Goal: Task Accomplishment & Management: Manage account settings

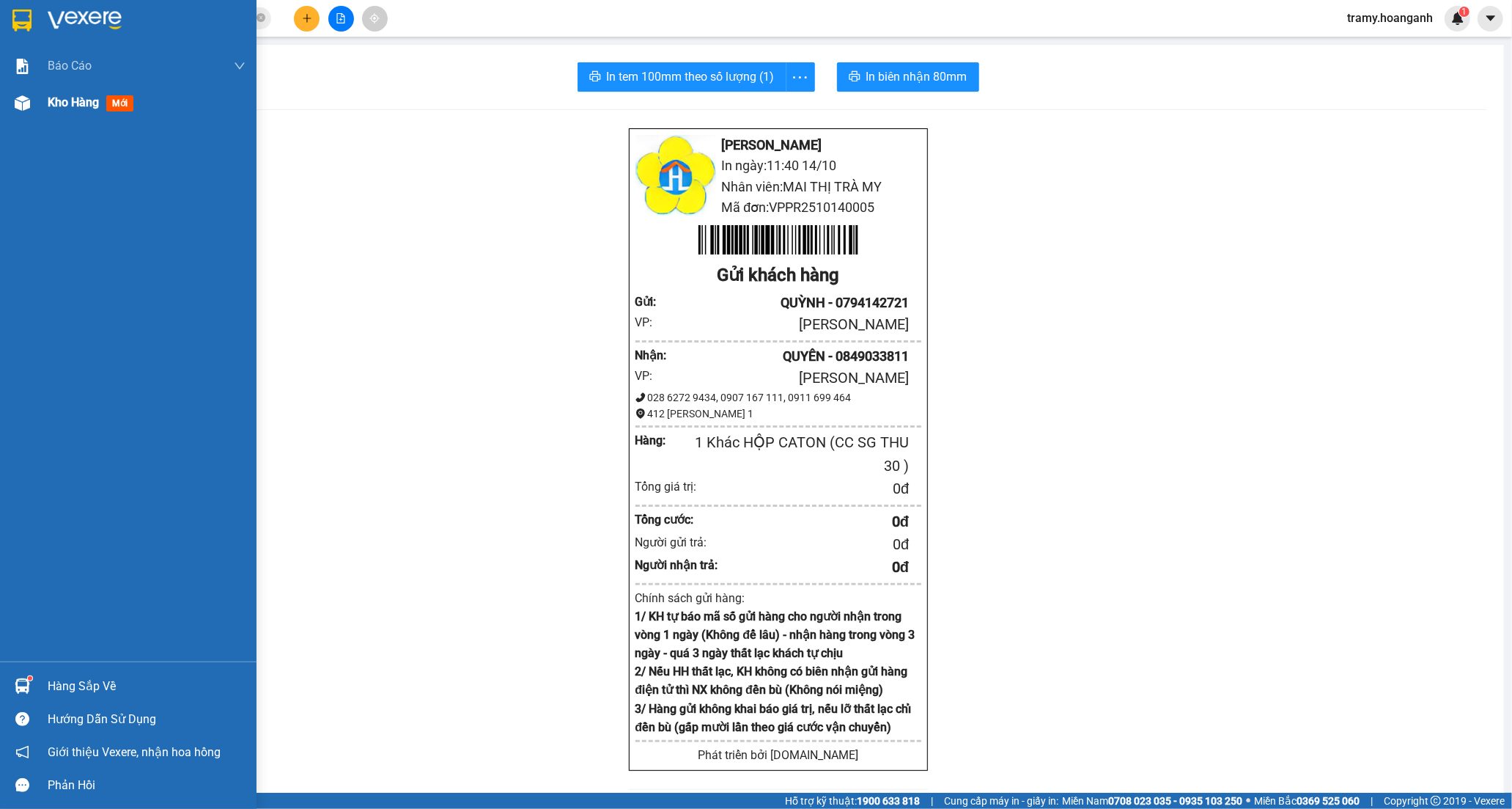
click at [66, 102] on span "Kho hàng" at bounding box center [73, 101] width 52 height 14
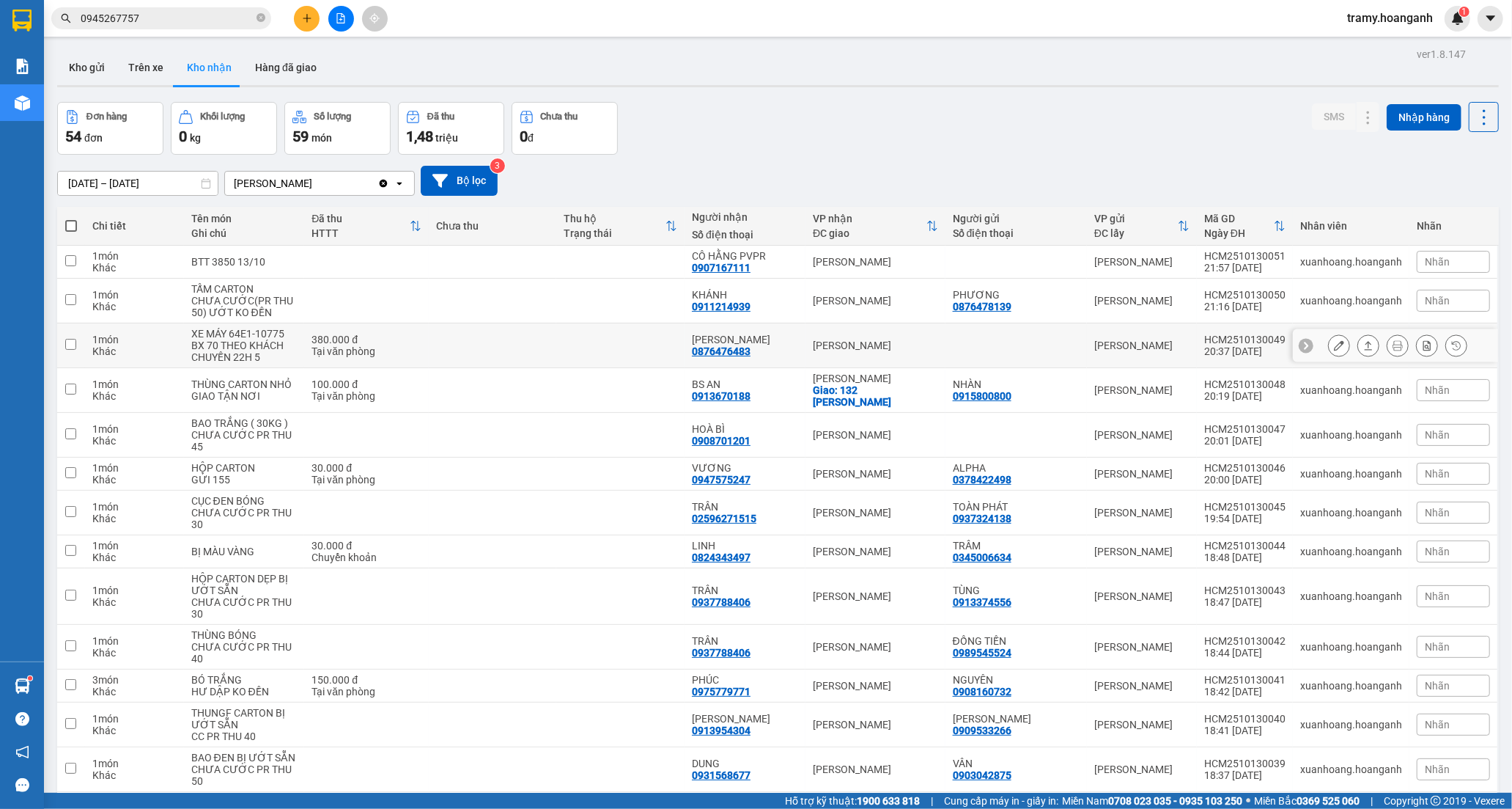
click at [655, 337] on td at bounding box center [621, 345] width 129 height 44
checkbox input "true"
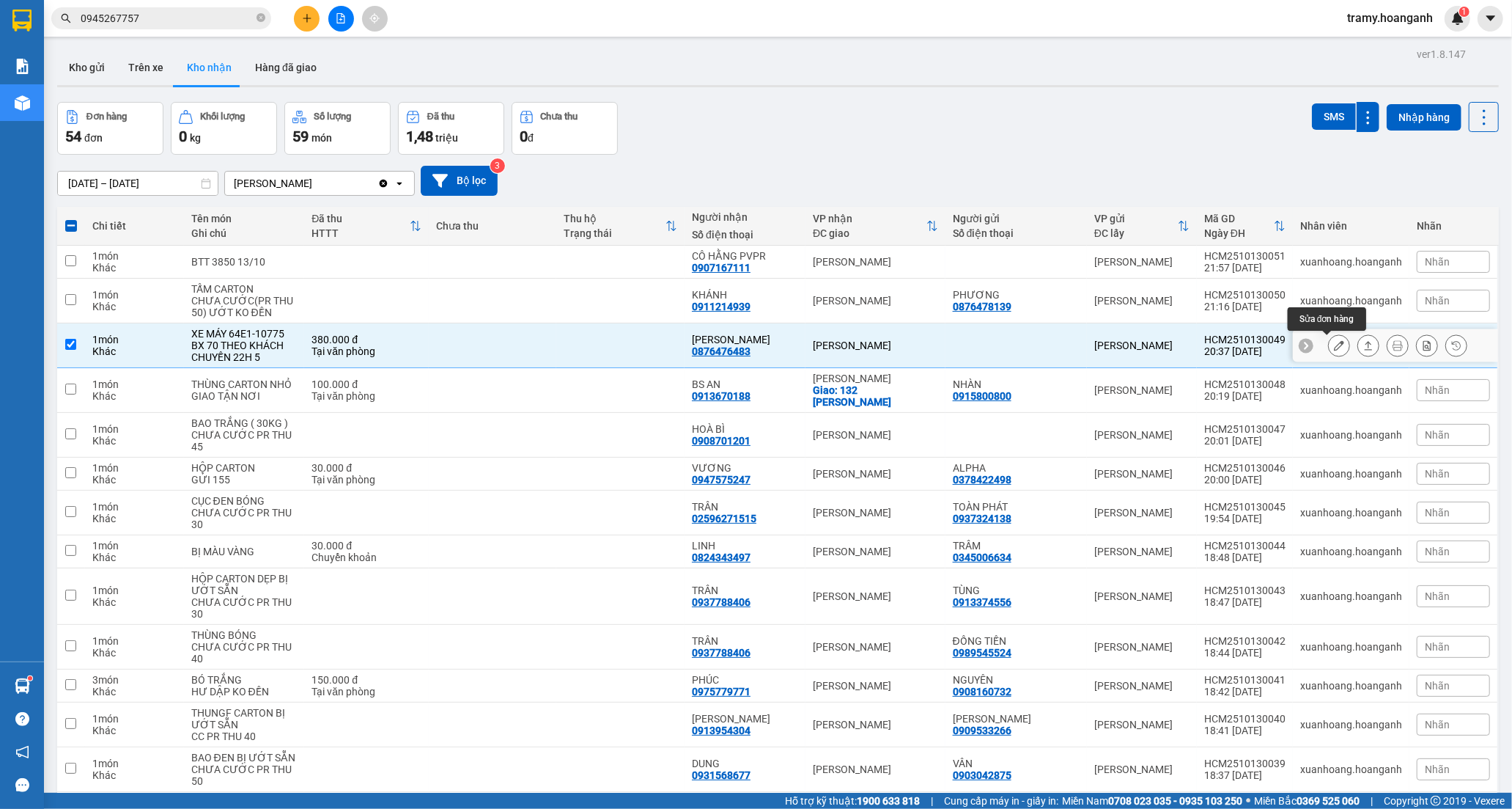
click at [1329, 347] on button at bounding box center [1339, 345] width 21 height 25
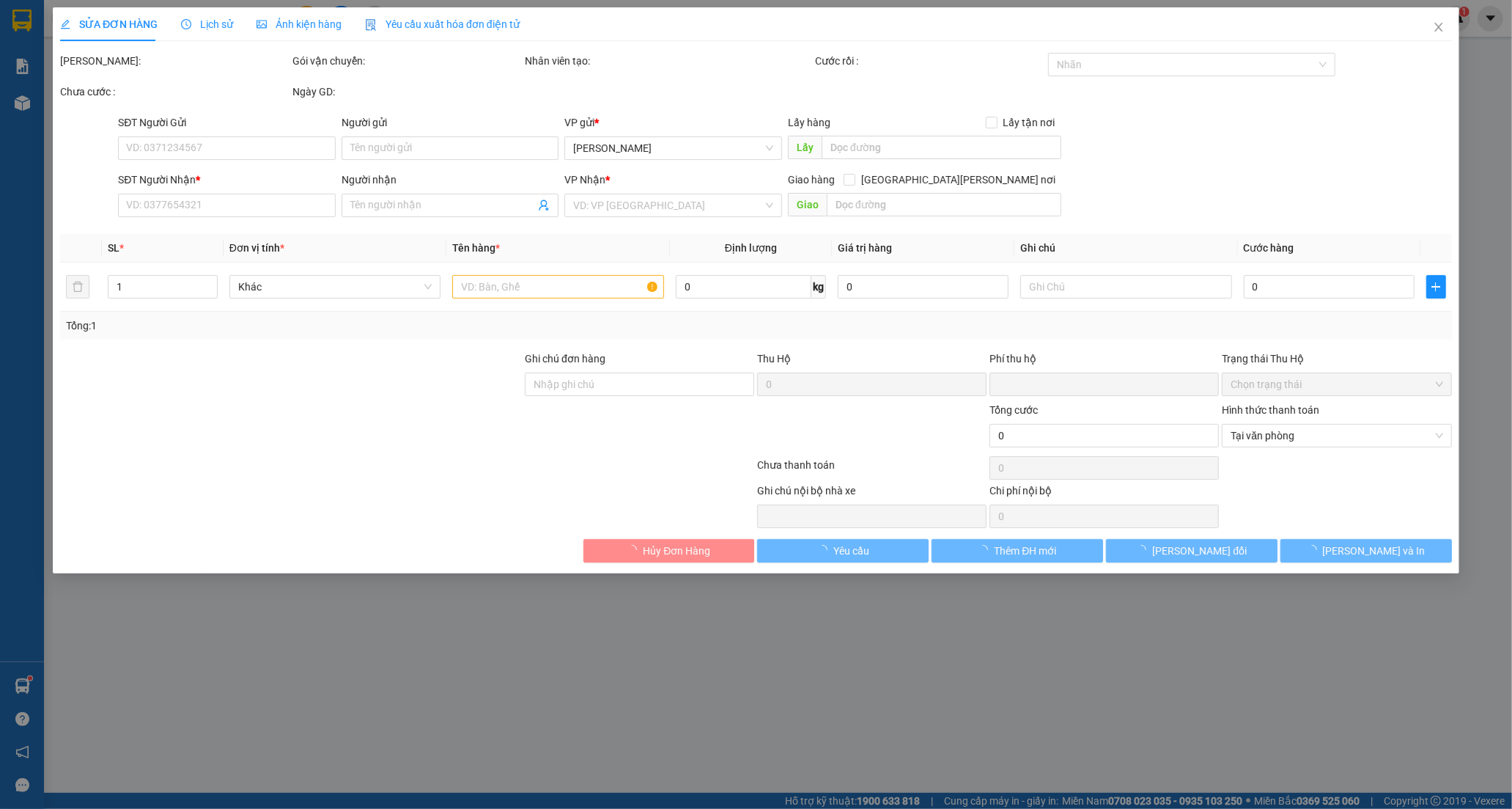
type input "0876476483"
type input "[PERSON_NAME]"
type input "0"
type input "380.000"
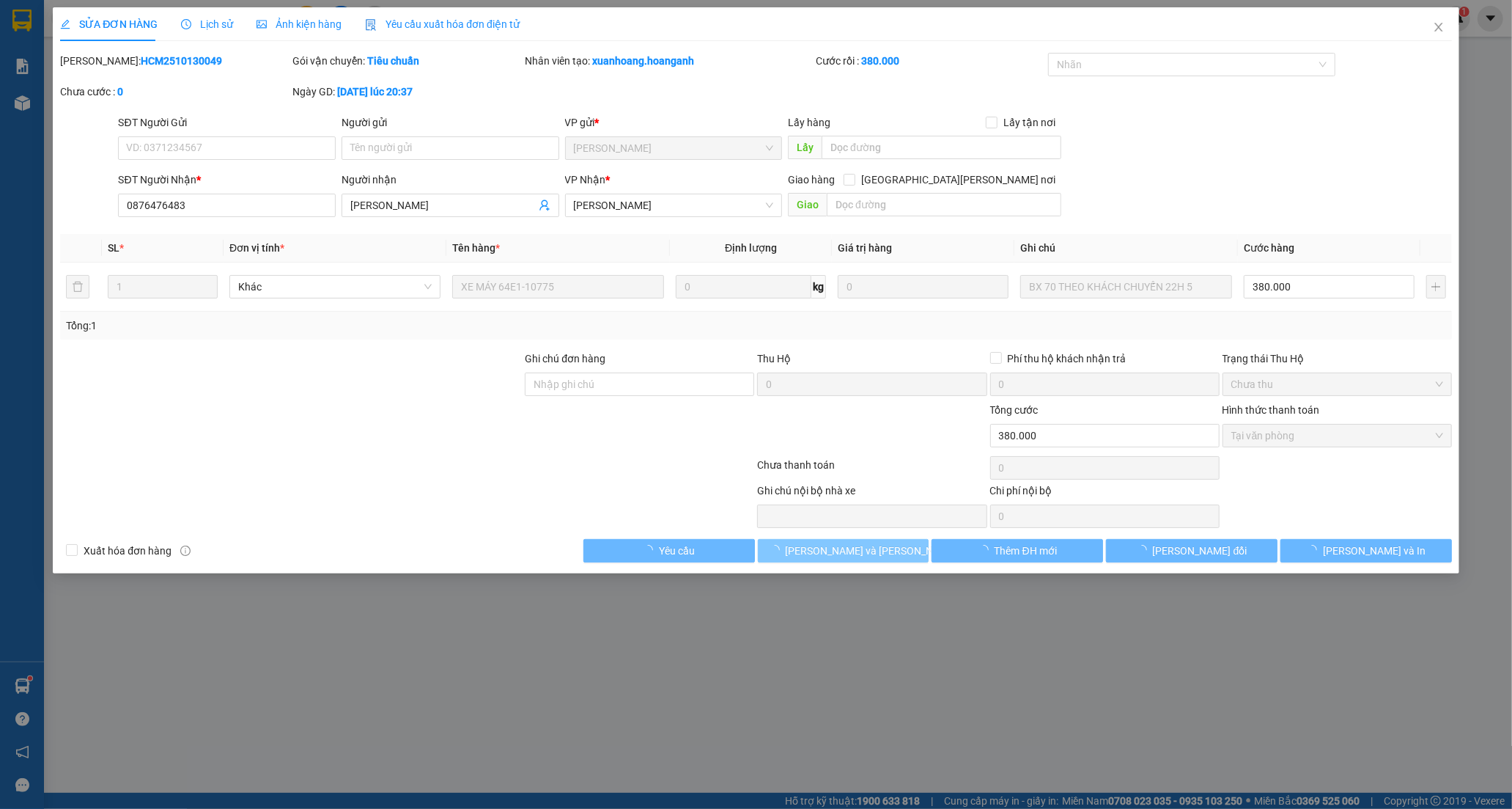
click at [827, 553] on span "[PERSON_NAME] và [PERSON_NAME] hàng" at bounding box center [884, 551] width 197 height 16
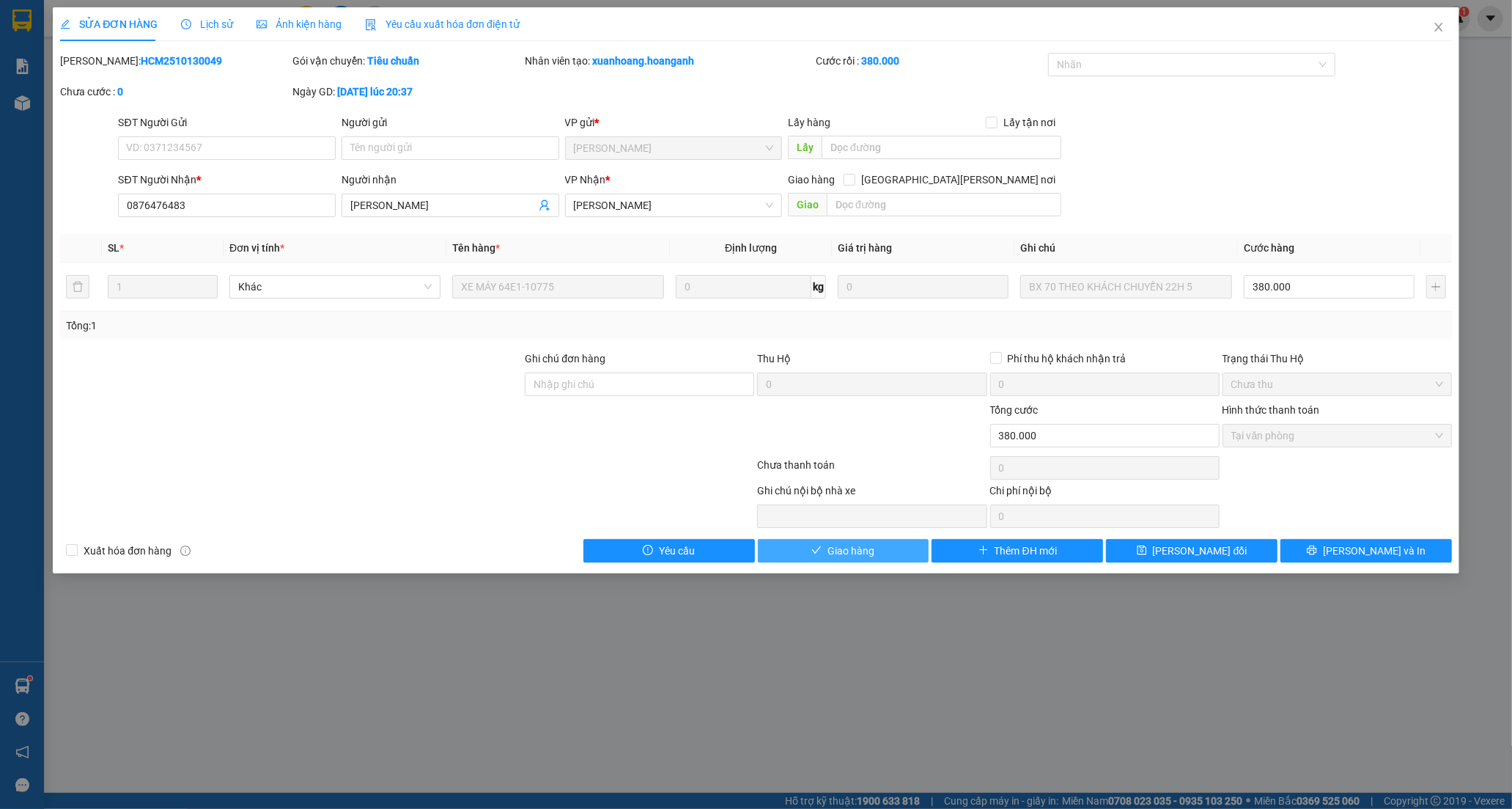
click at [831, 553] on span "Giao hàng" at bounding box center [852, 551] width 47 height 16
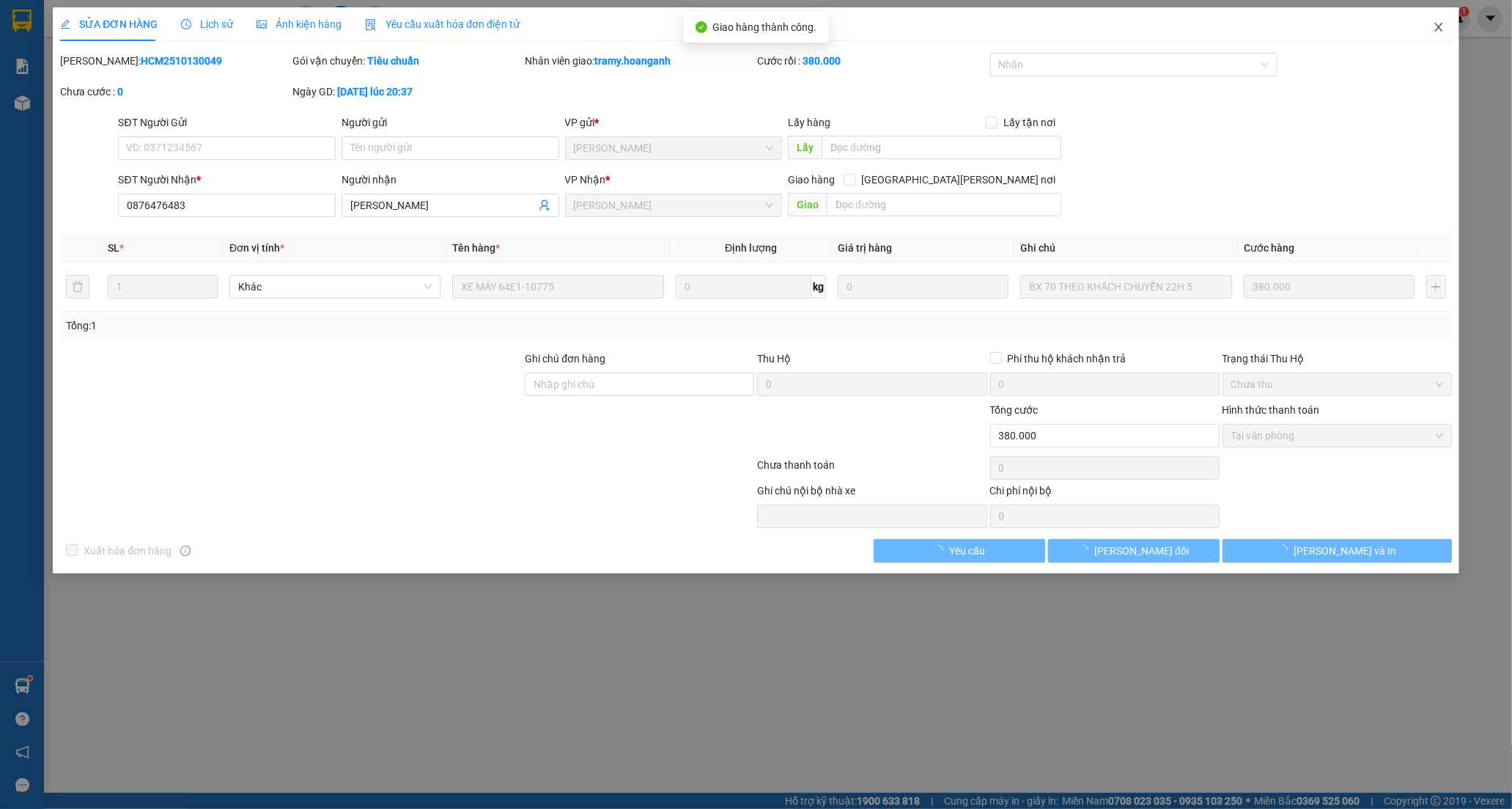
click at [1439, 26] on icon "close" at bounding box center [1439, 27] width 8 height 9
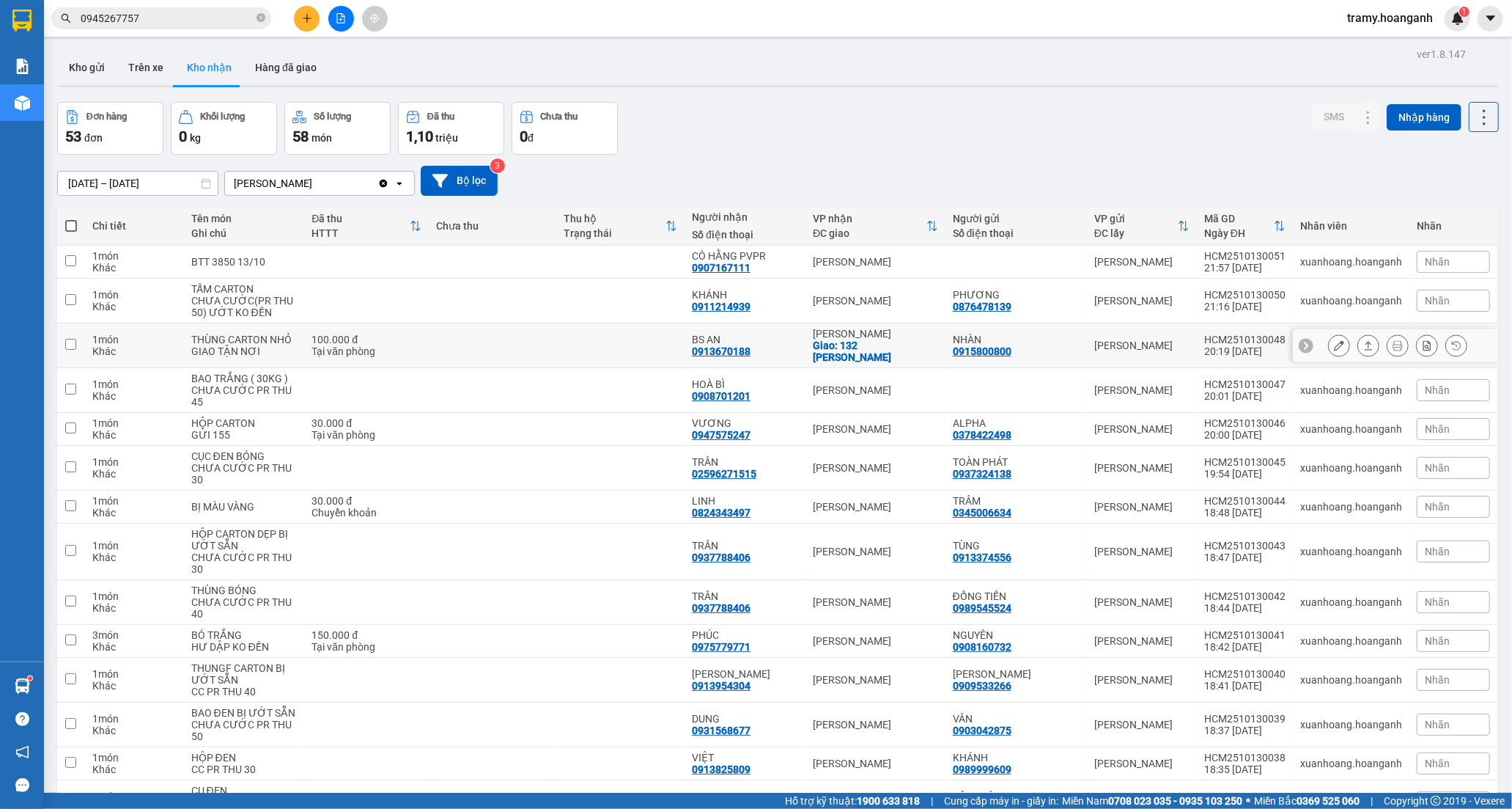
click at [685, 339] on td at bounding box center [621, 345] width 129 height 44
checkbox input "true"
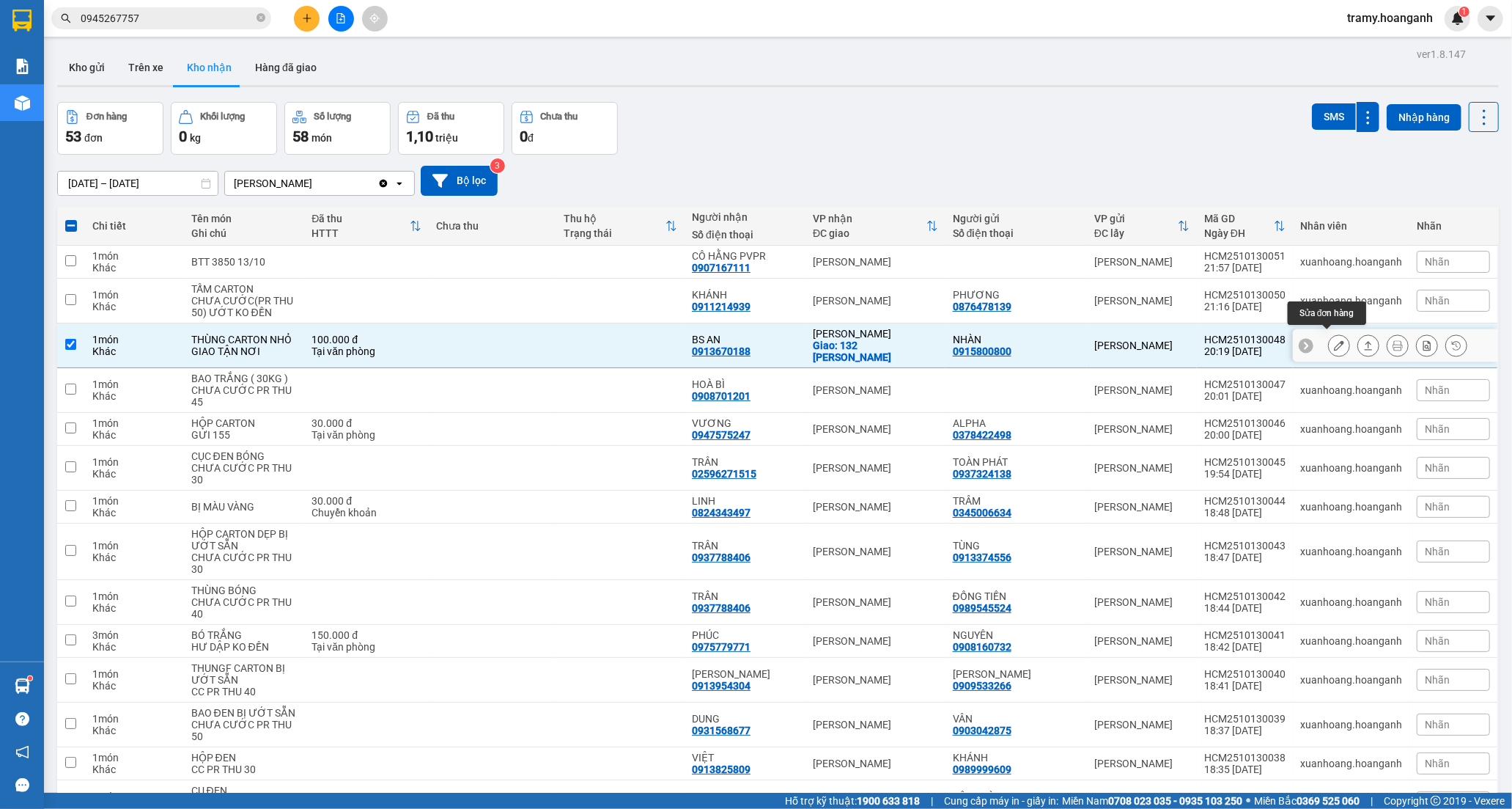
click at [1334, 340] on icon at bounding box center [1339, 344] width 10 height 10
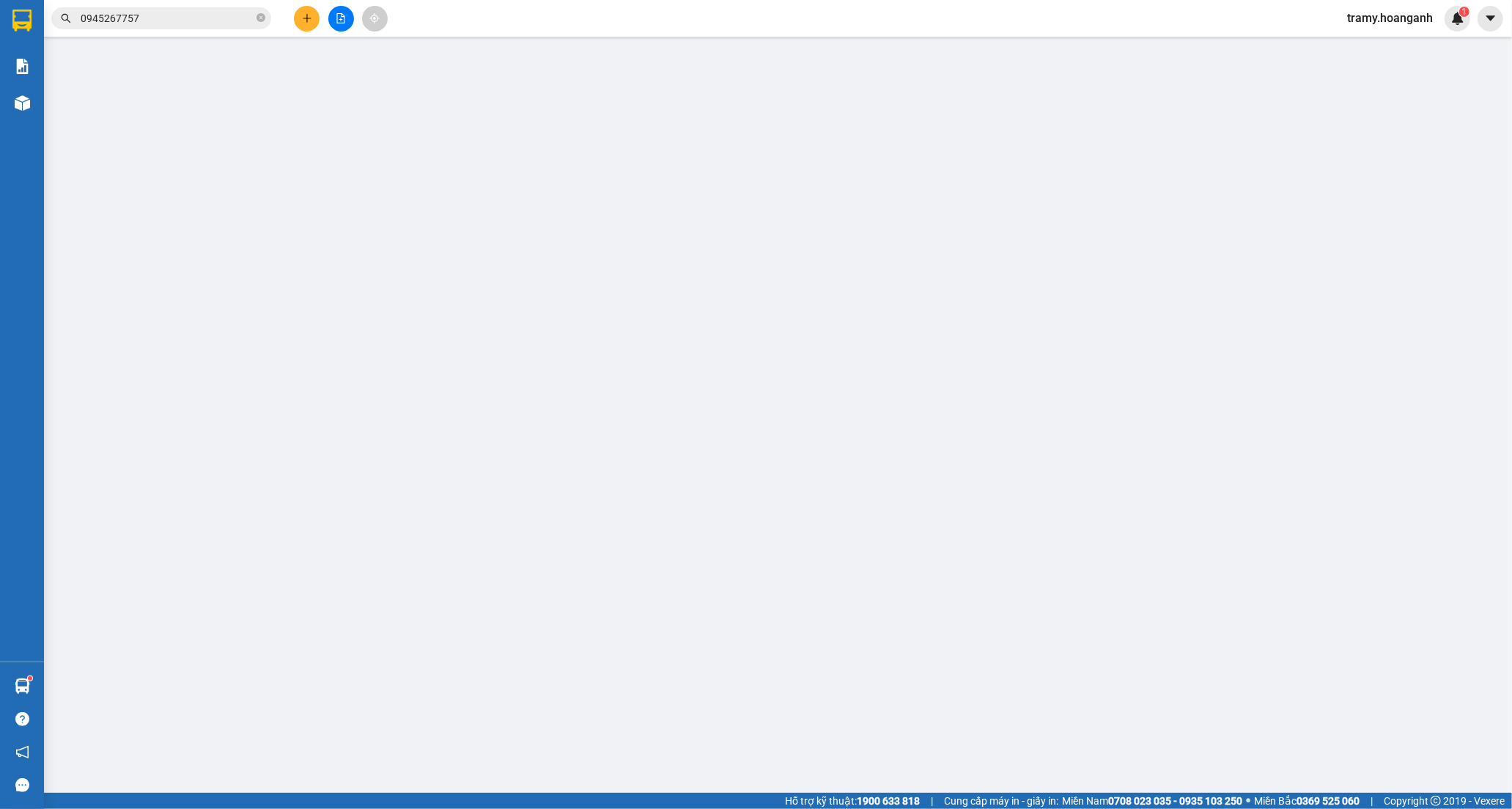
type input "0915800800"
type input "NHÀN"
type input "0913670188"
type input "BS AN"
checkbox input "true"
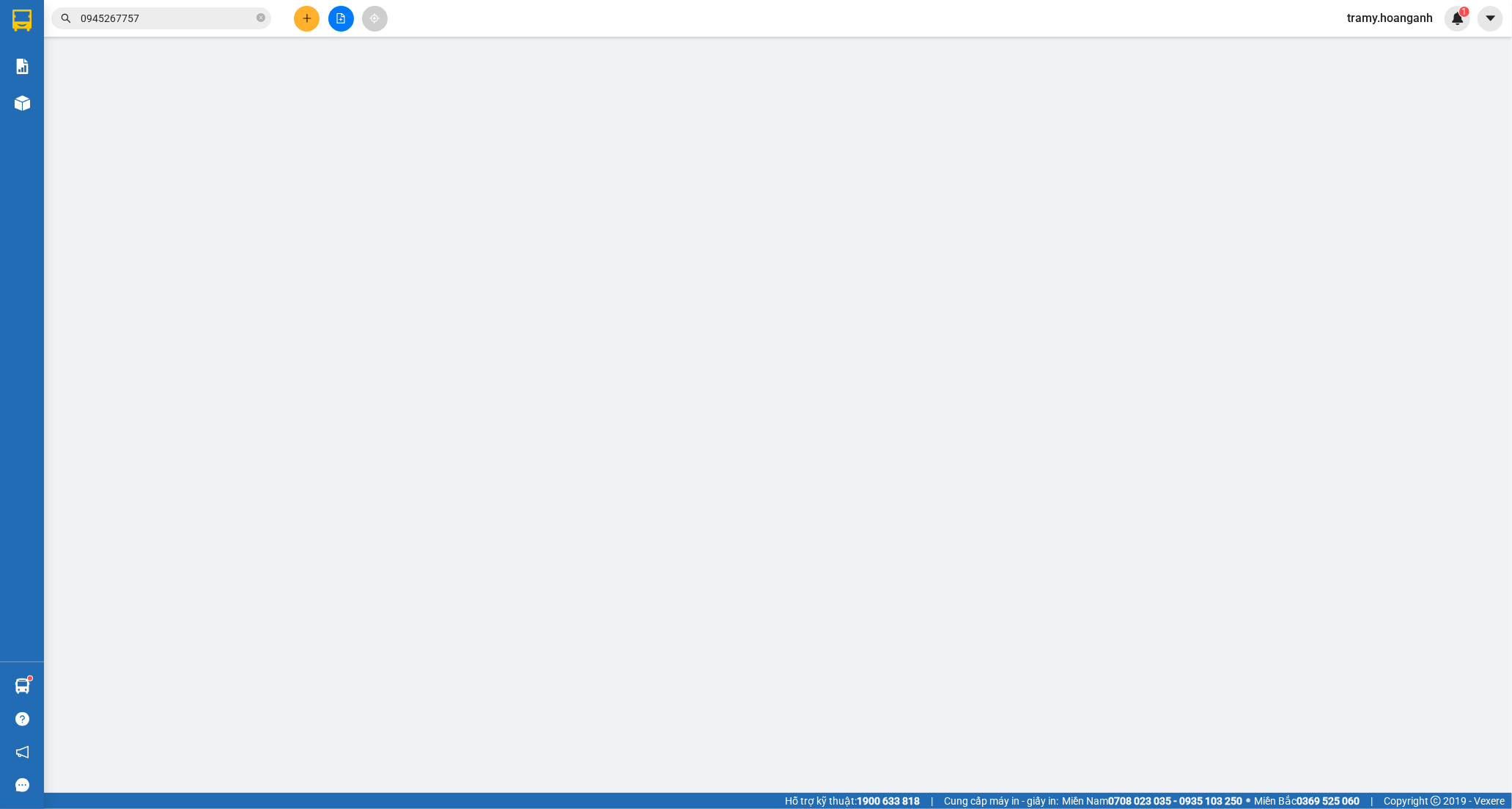
type input "132 [PERSON_NAME]"
type input "0"
type input "100.000"
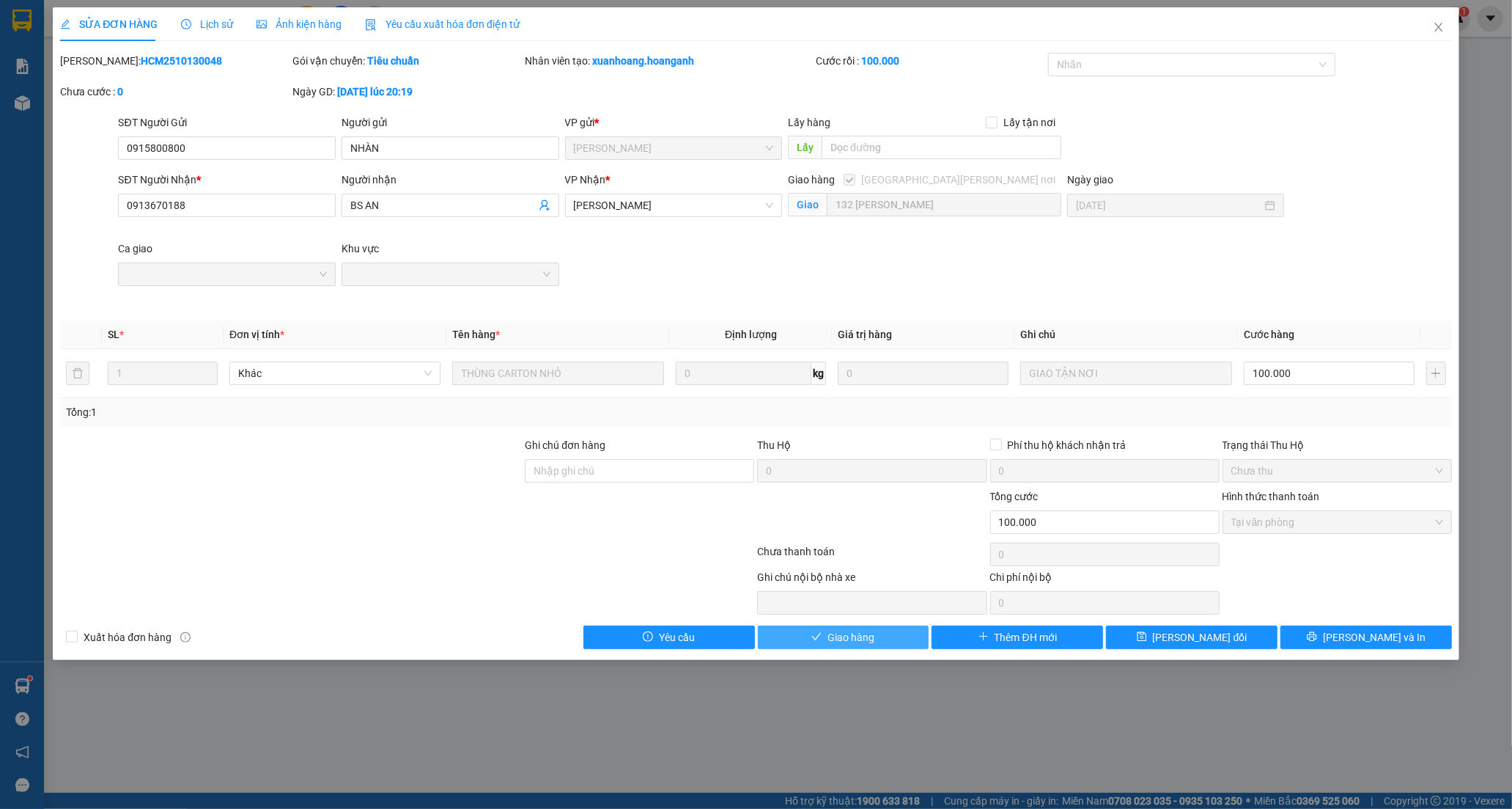
click at [823, 639] on button "Giao hàng" at bounding box center [843, 637] width 171 height 24
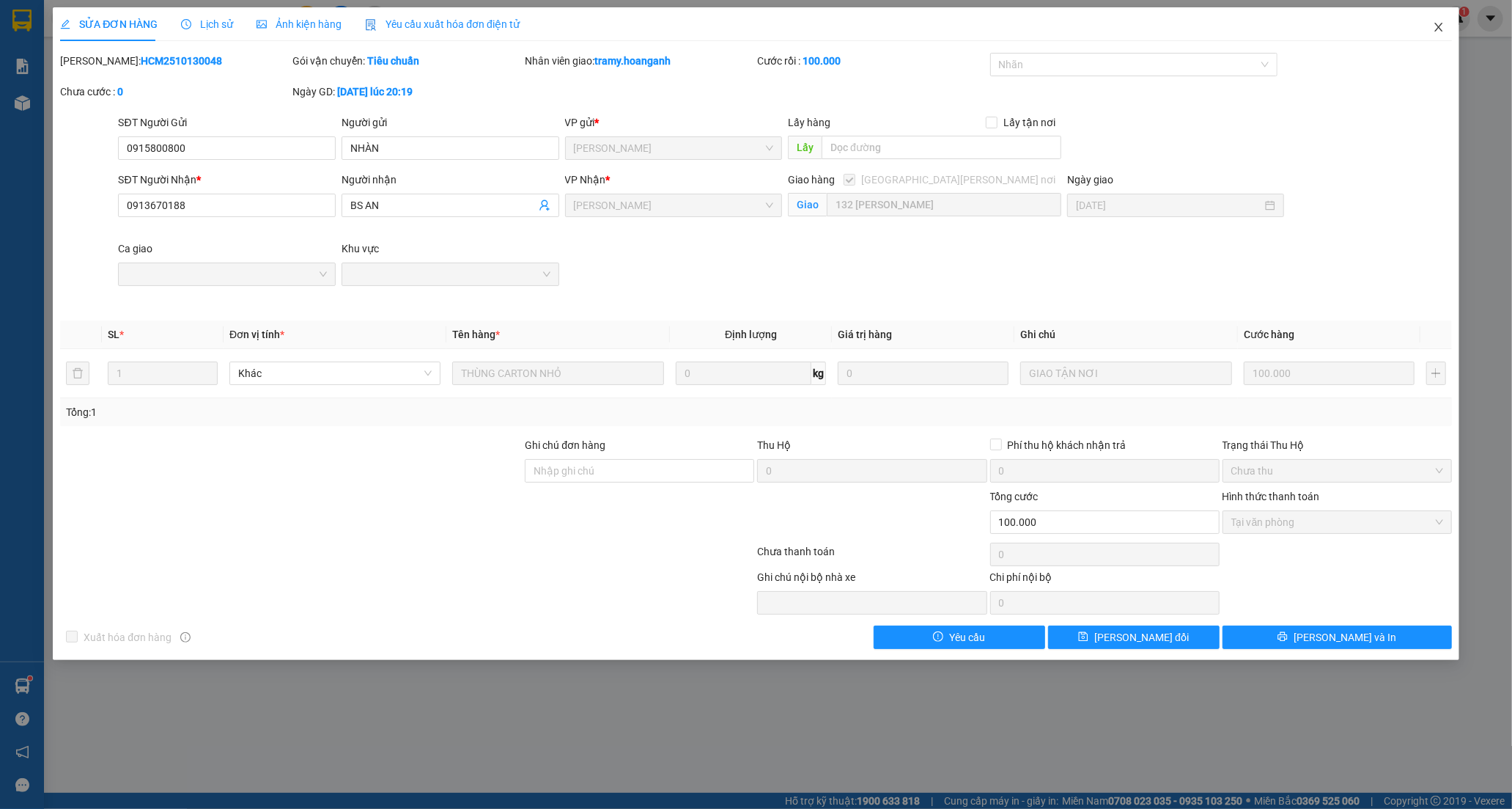
click at [1440, 32] on icon "close" at bounding box center [1439, 26] width 12 height 12
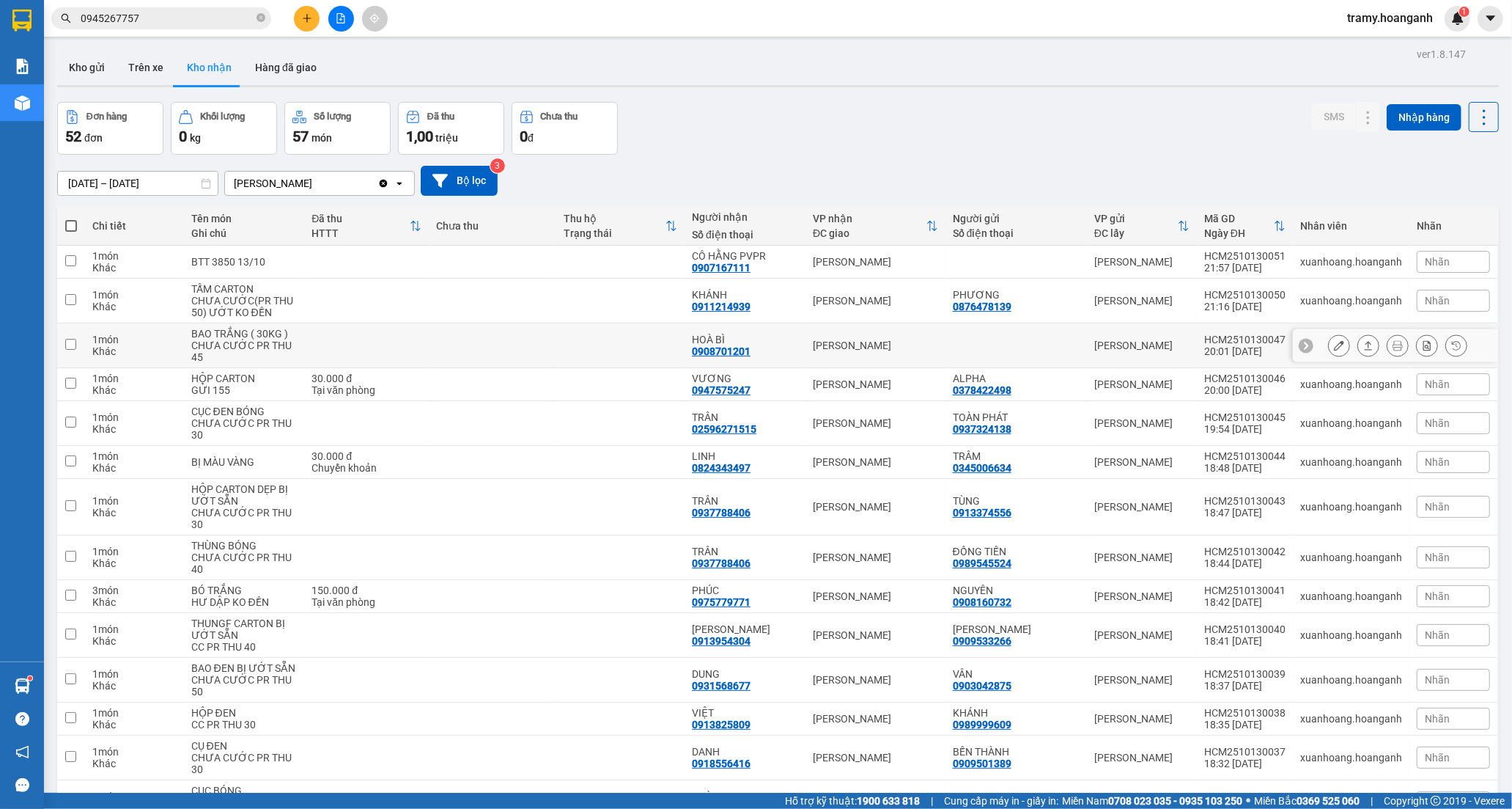
click at [651, 333] on td at bounding box center [621, 345] width 129 height 44
checkbox input "true"
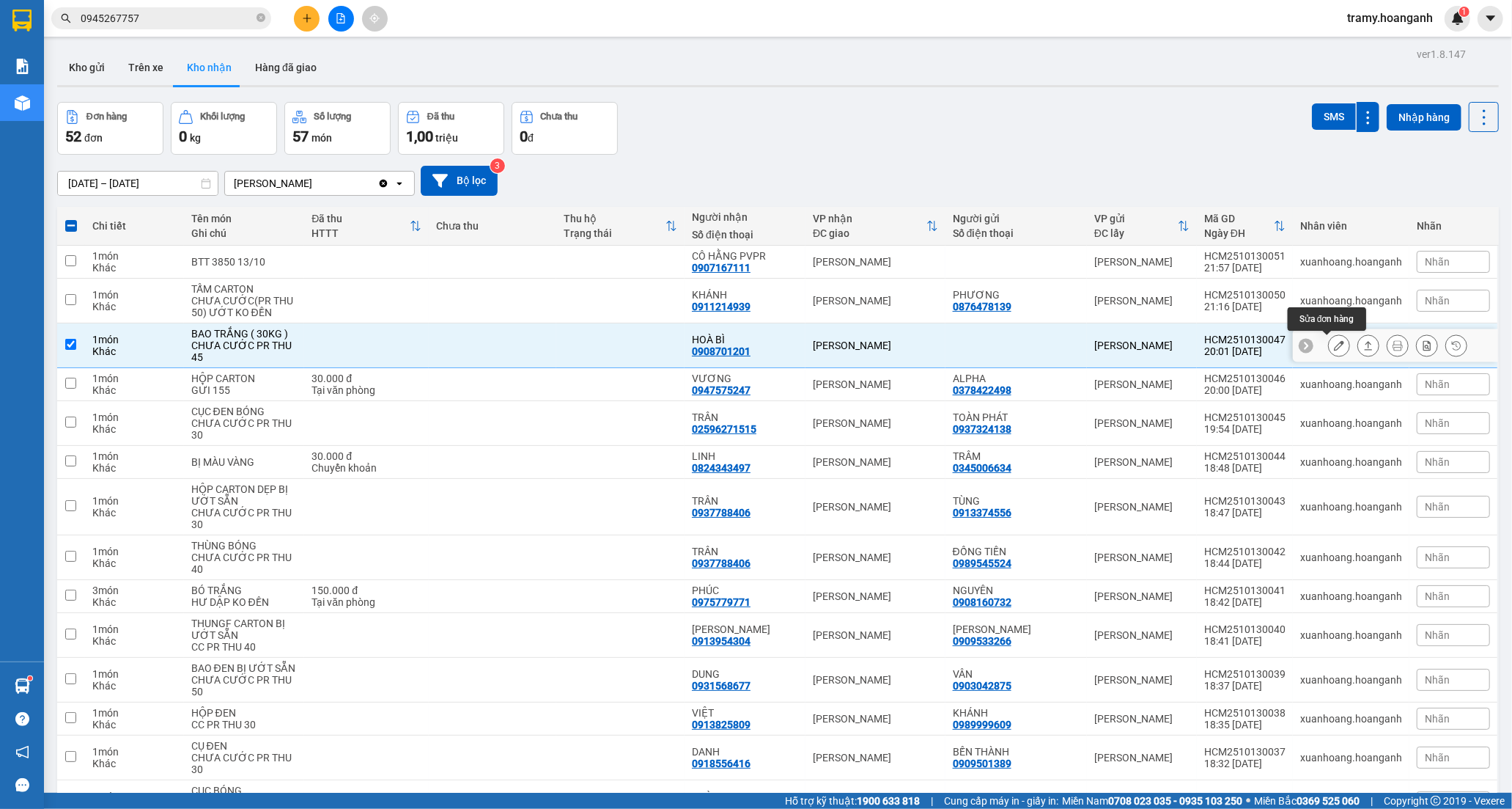
click at [1334, 342] on icon at bounding box center [1339, 344] width 10 height 10
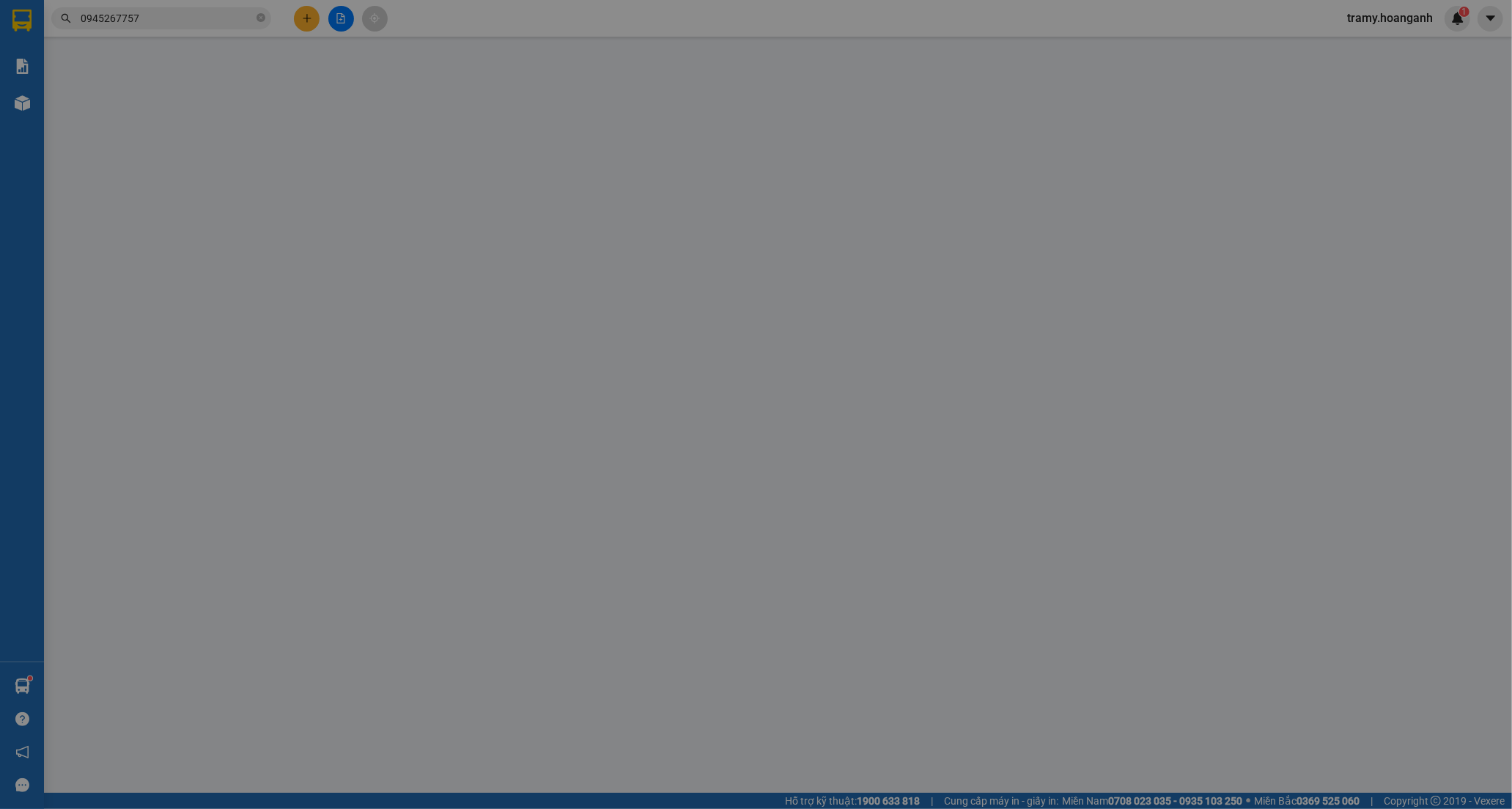
type input "0908701201"
type input "HOÀ BÌ"
type input "0"
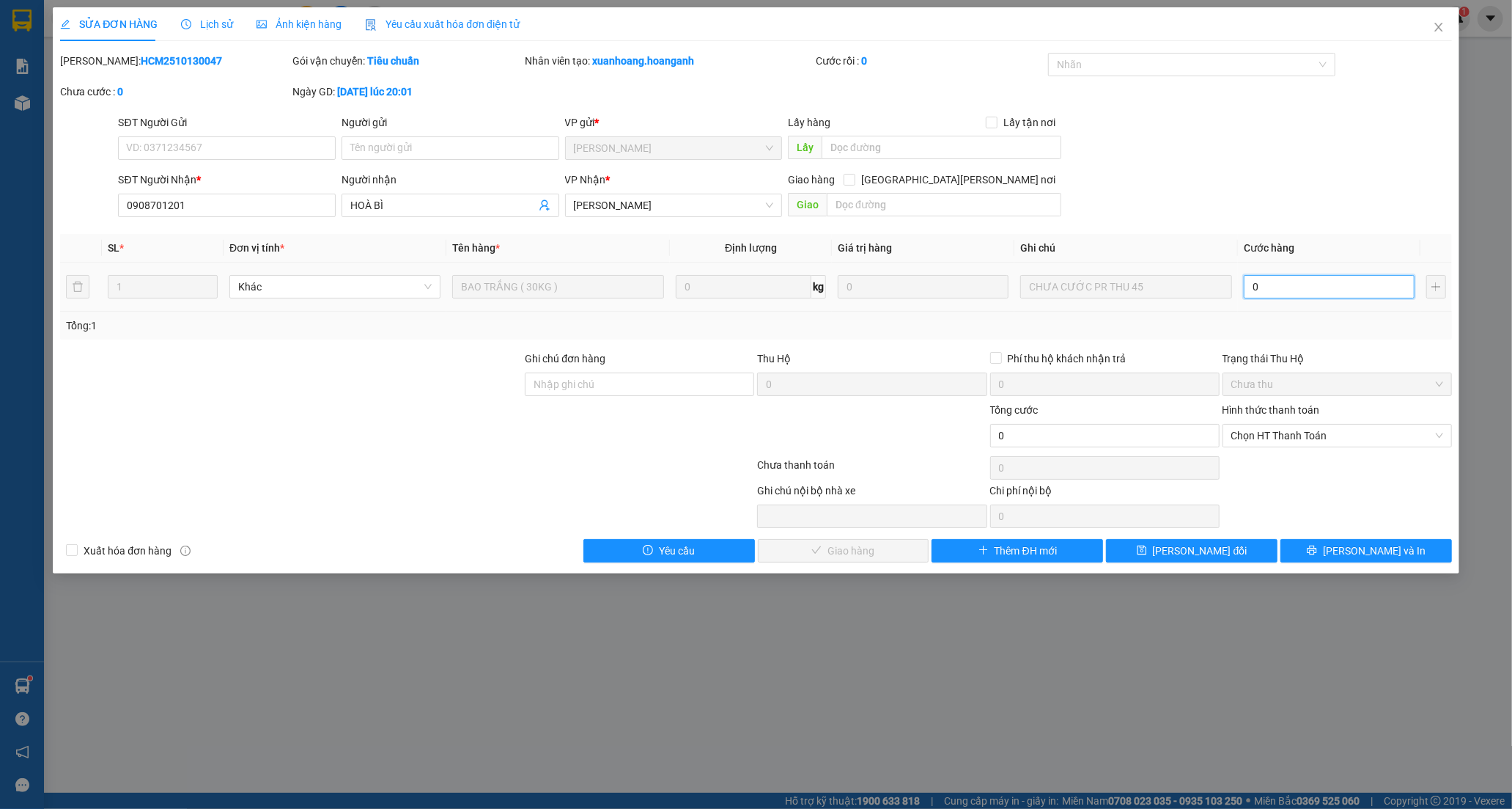
click at [1268, 287] on input "0" at bounding box center [1329, 286] width 171 height 24
type input "4"
type input "45"
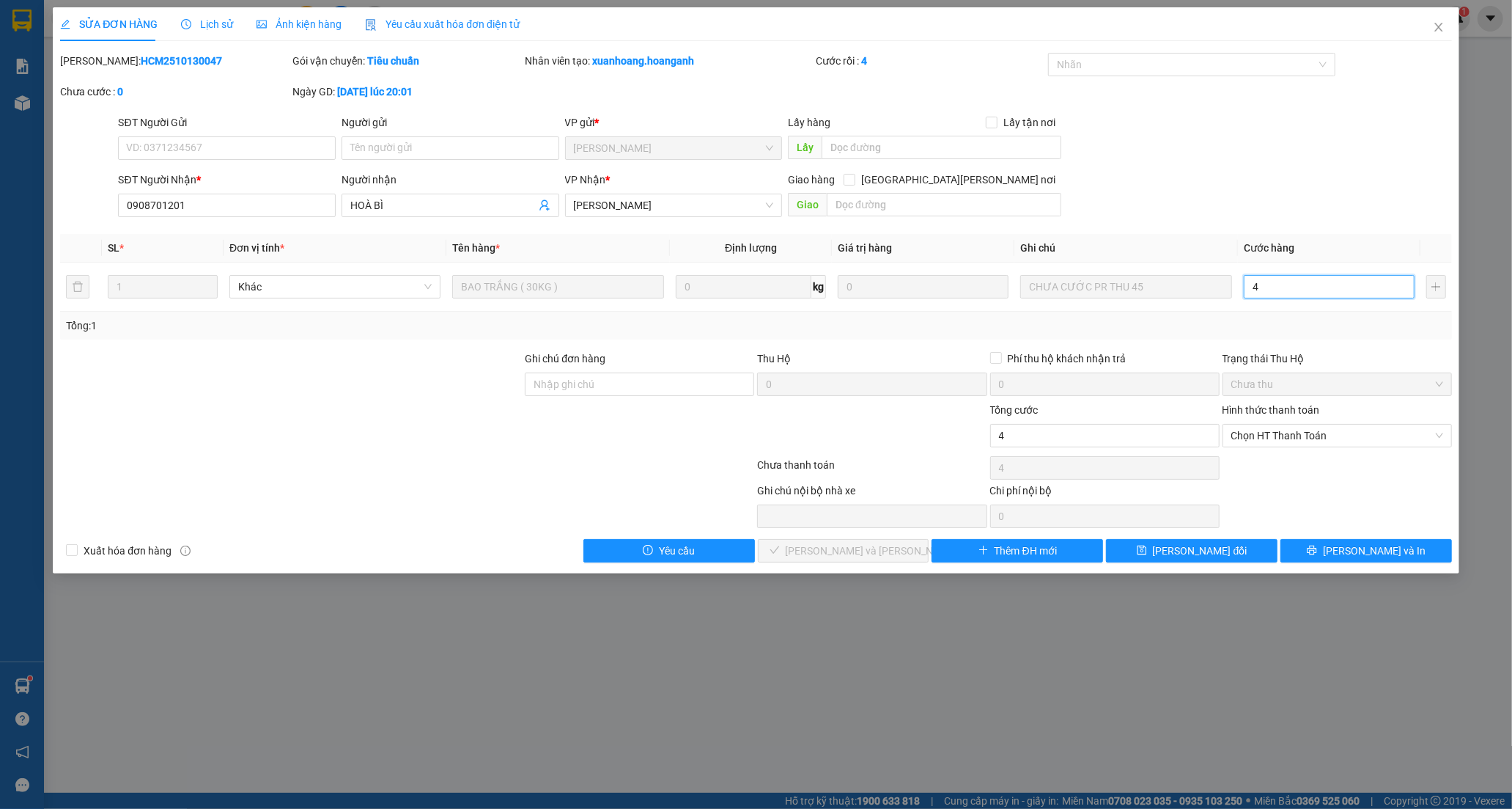
type input "45"
click at [1302, 429] on span "Chọn HT Thanh Toán" at bounding box center [1337, 436] width 212 height 22
type input "45"
type input "45.000"
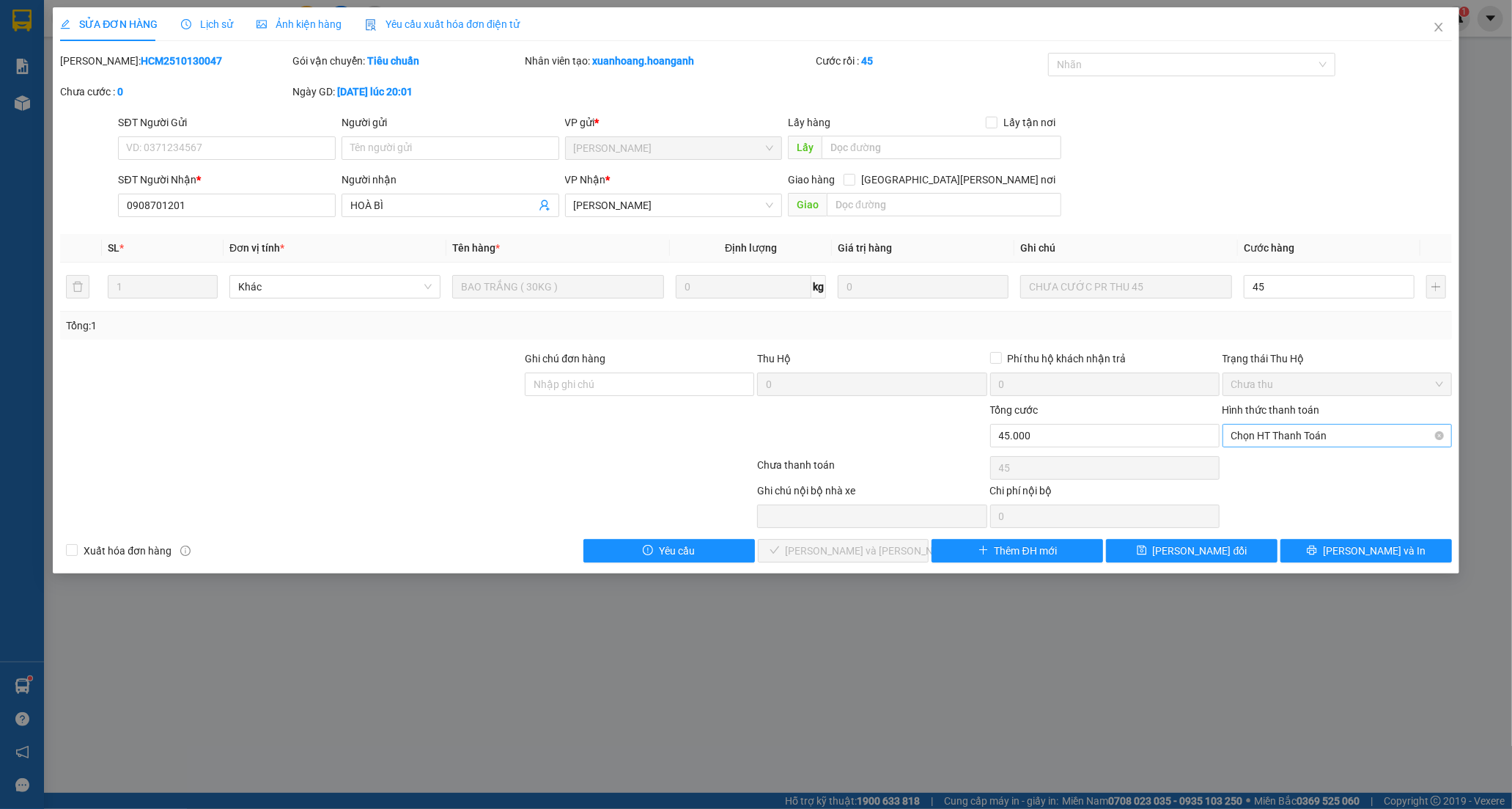
type input "45.000"
click at [1288, 459] on div "Tại văn phòng" at bounding box center [1337, 465] width 212 height 16
type input "0"
click at [827, 554] on span "[PERSON_NAME] và [PERSON_NAME] hàng" at bounding box center [884, 551] width 197 height 16
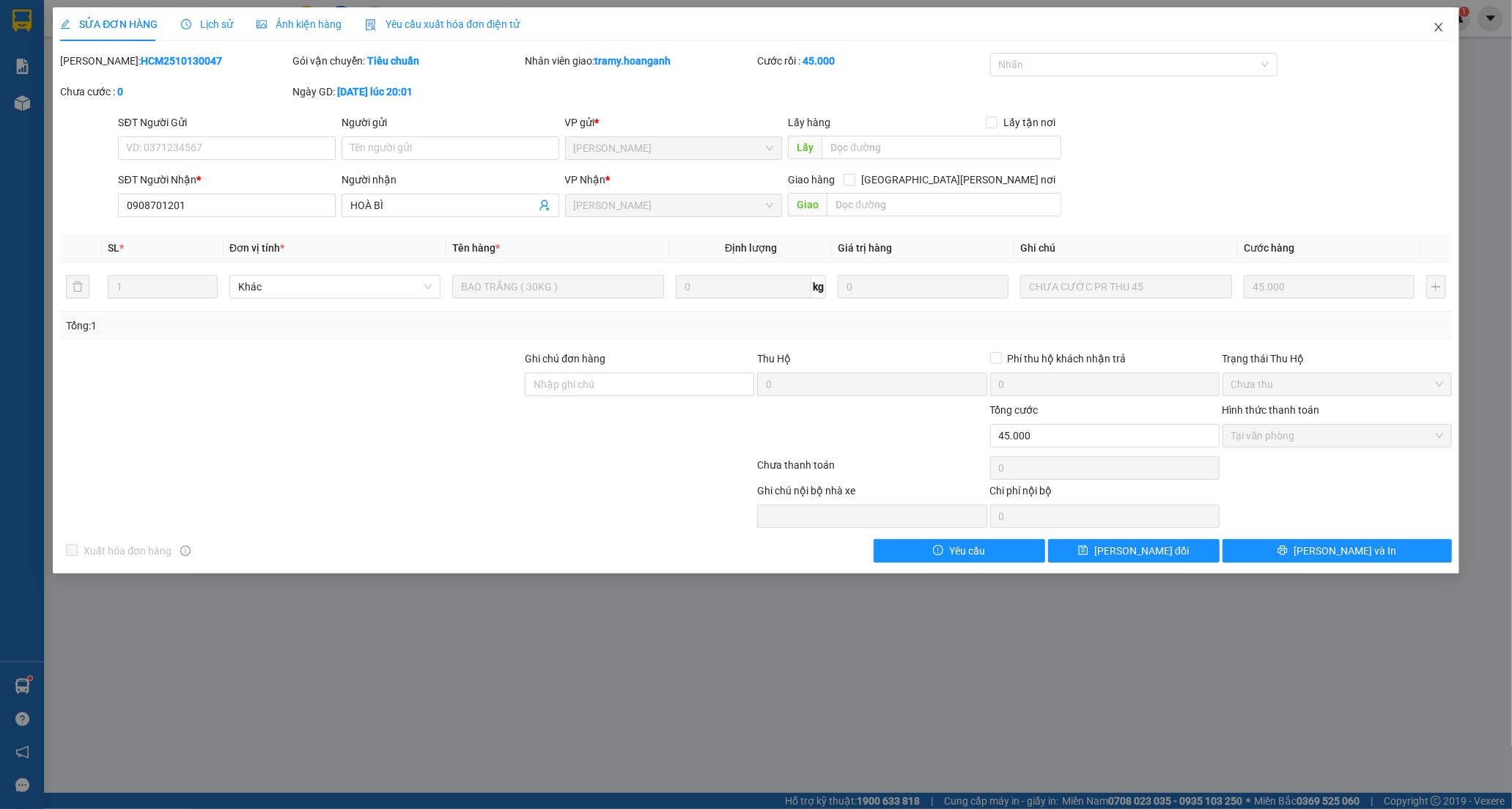
click at [1440, 23] on icon "close" at bounding box center [1439, 26] width 12 height 12
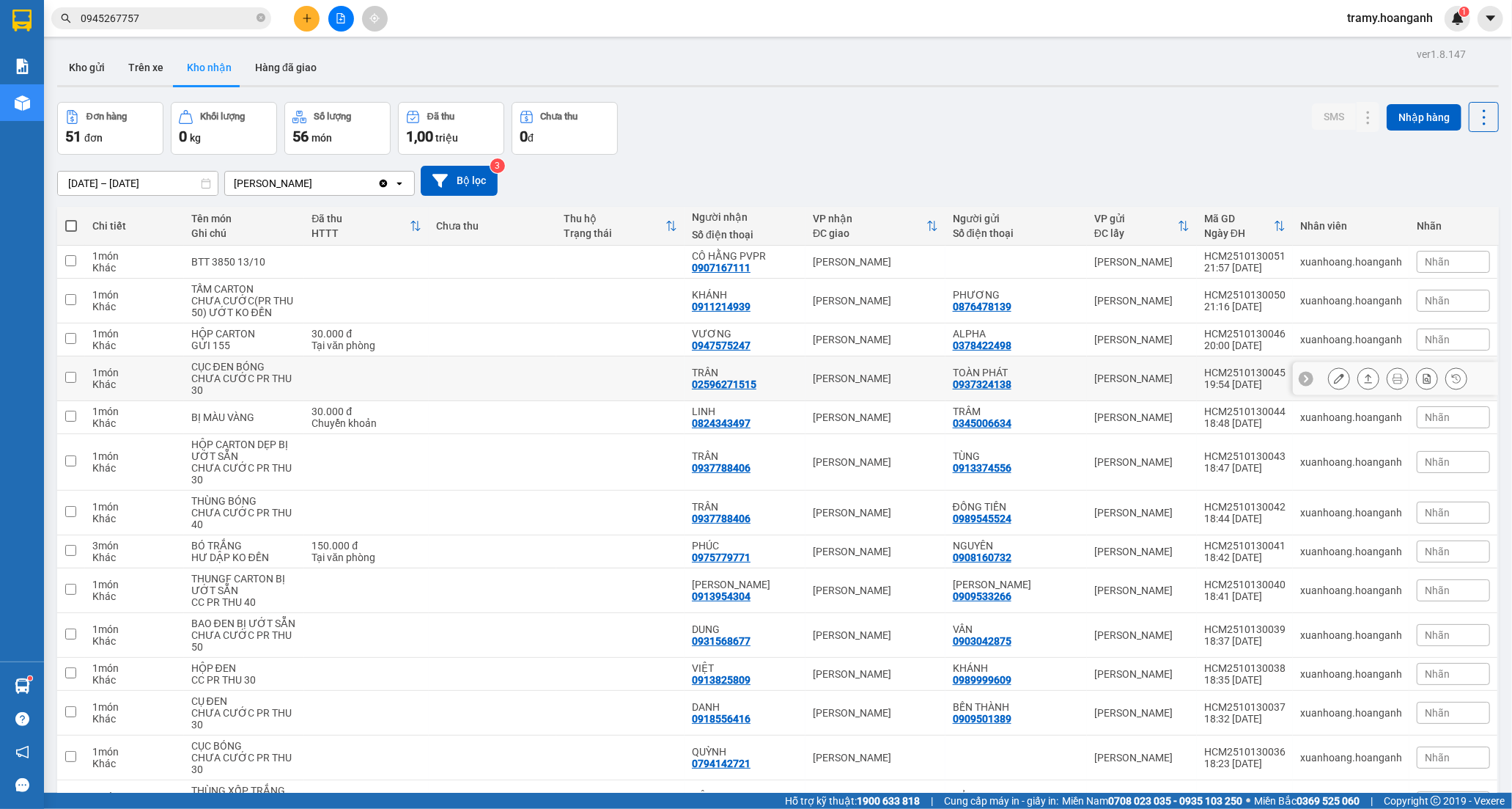
click at [715, 375] on div "TRÂN" at bounding box center [745, 372] width 106 height 12
checkbox input "true"
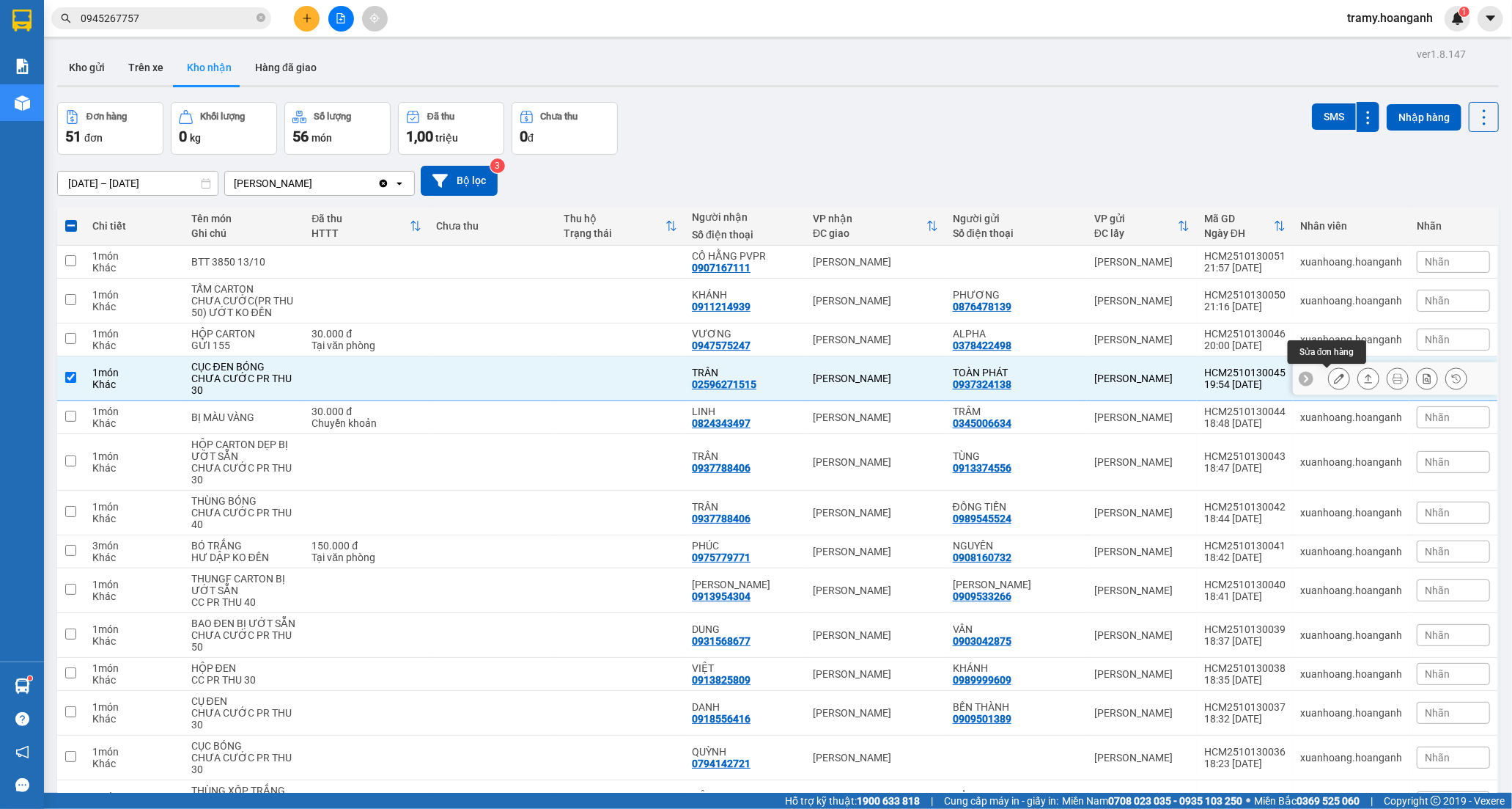
click at [1335, 378] on button at bounding box center [1339, 379] width 21 height 25
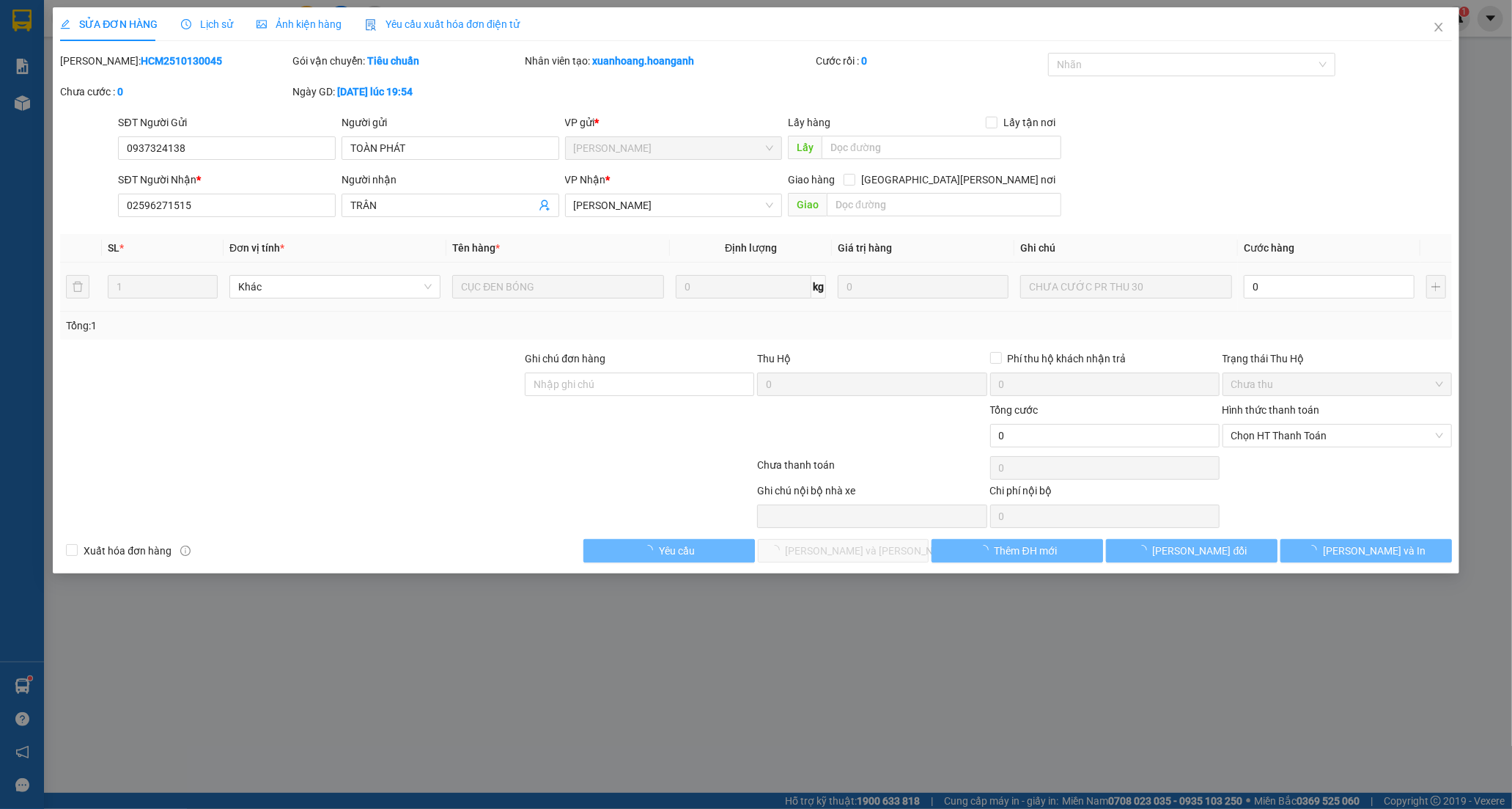
type input "0937324138"
type input "TOÀN PHÁT"
type input "02596271515"
type input "TRÂN"
type input "0"
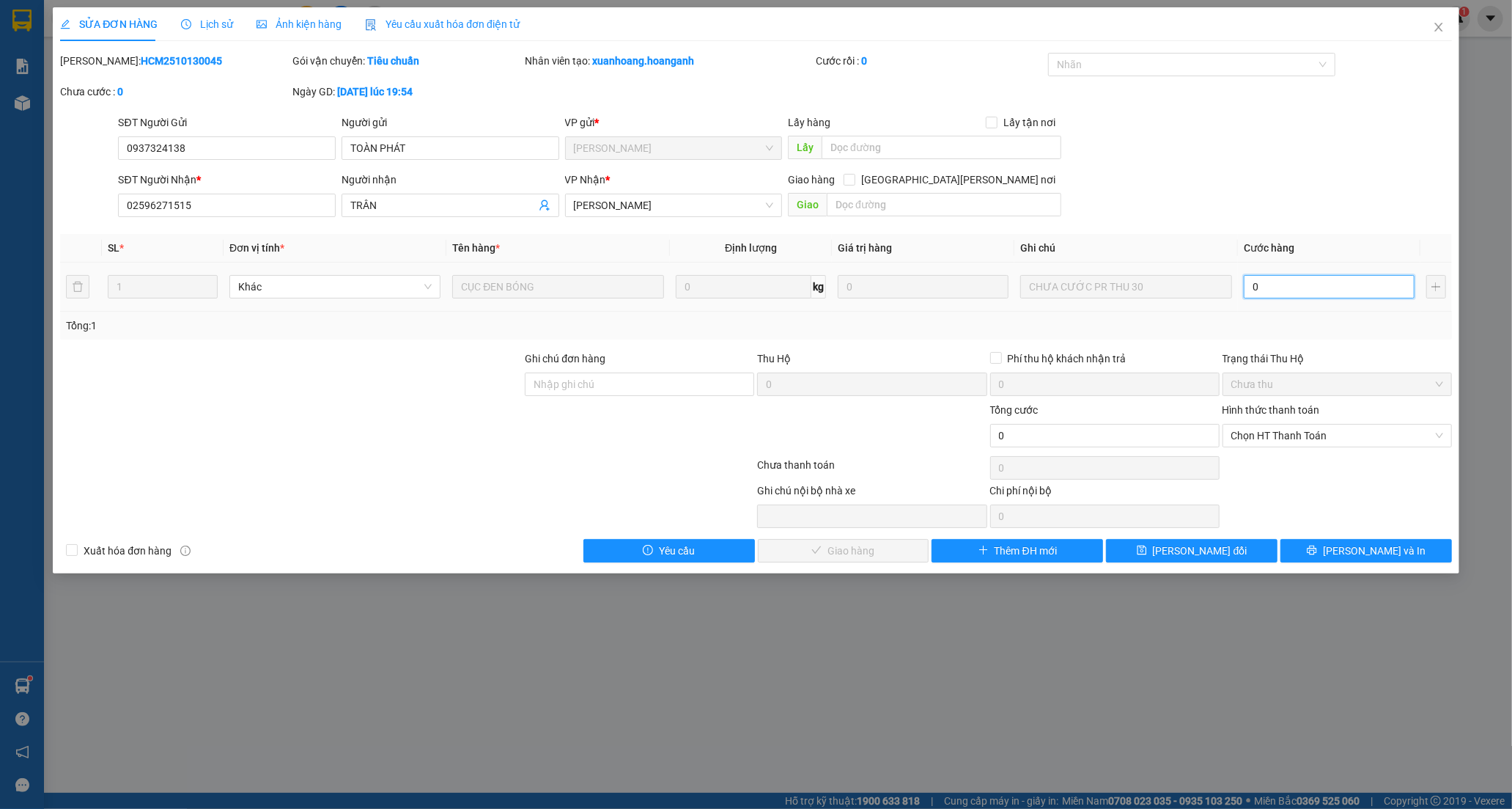
click at [1268, 290] on input "0" at bounding box center [1329, 286] width 171 height 24
type input "3"
type input "30"
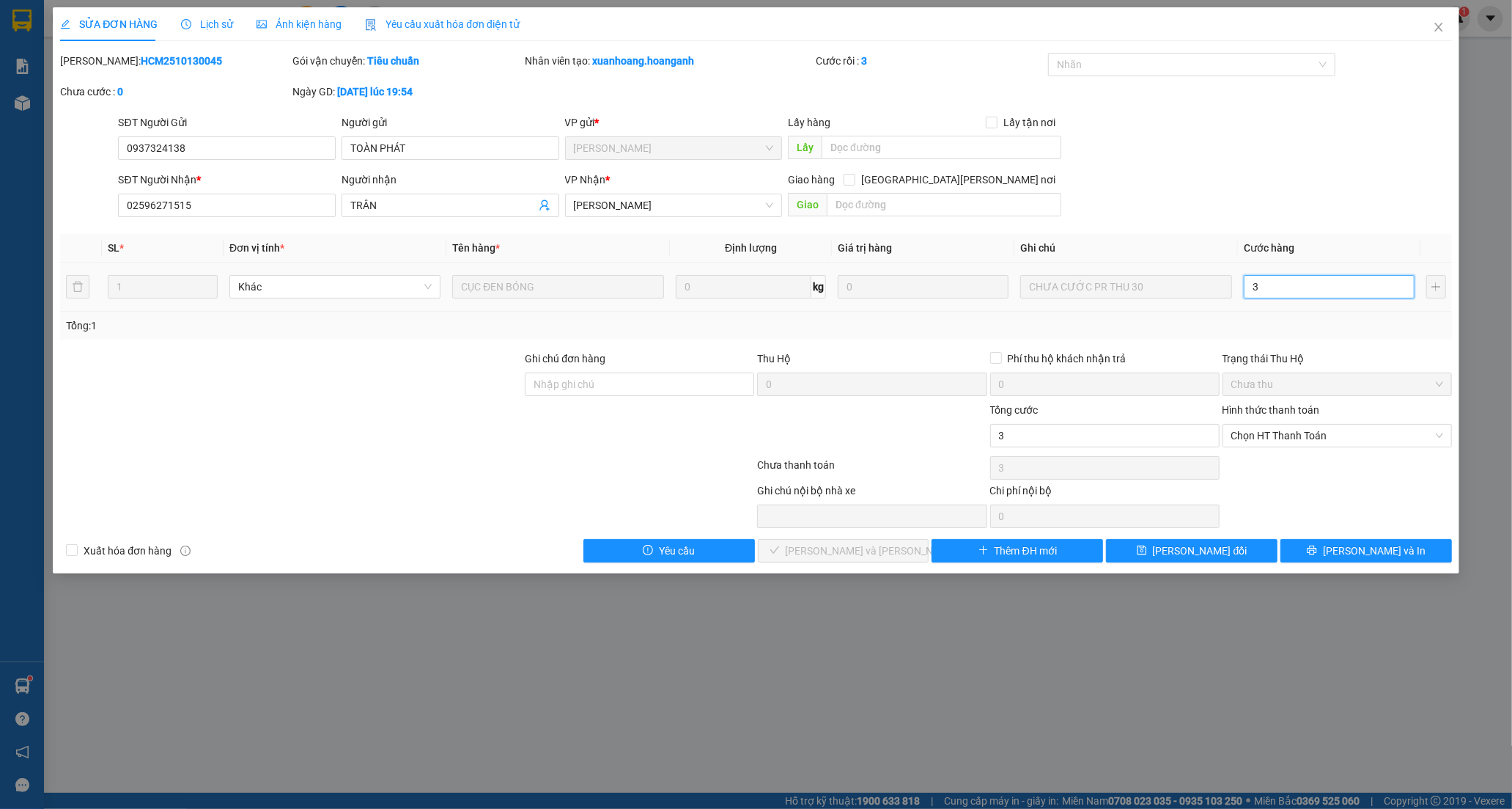
type input "30"
click at [1265, 445] on span "Chọn HT Thanh Toán" at bounding box center [1337, 436] width 212 height 22
type input "30"
type input "30.000"
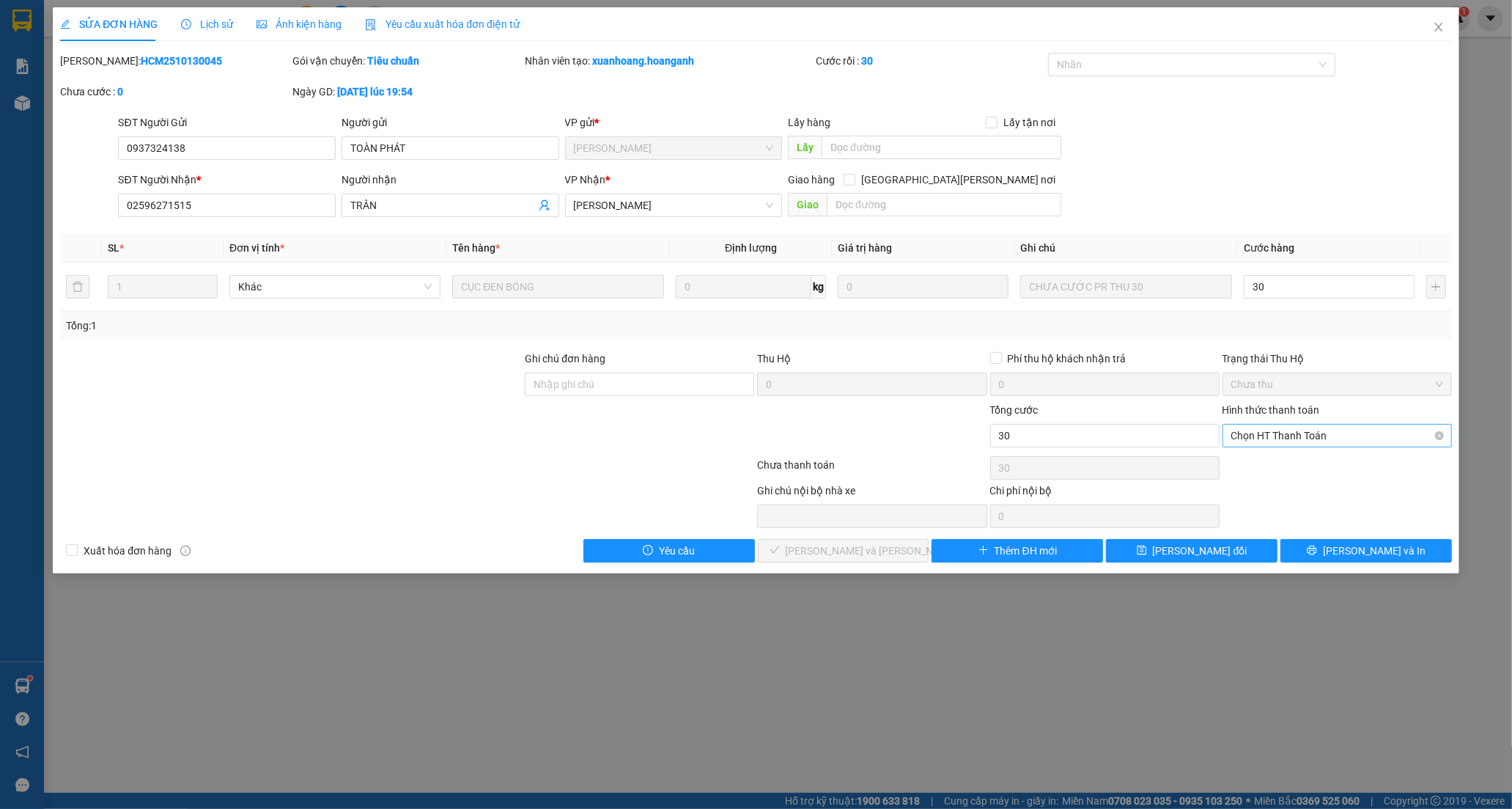
type input "30.000"
click at [1262, 457] on div "Tại văn phòng" at bounding box center [1337, 465] width 212 height 16
type input "0"
click at [820, 536] on div "Total Paid Fee 0 Total UnPaid Fee 0 Cash Collection Total Fee Mã ĐH: HCM2510130…" at bounding box center [756, 307] width 1392 height 509
click at [855, 552] on span "[PERSON_NAME] và [PERSON_NAME] hàng" at bounding box center [884, 551] width 197 height 16
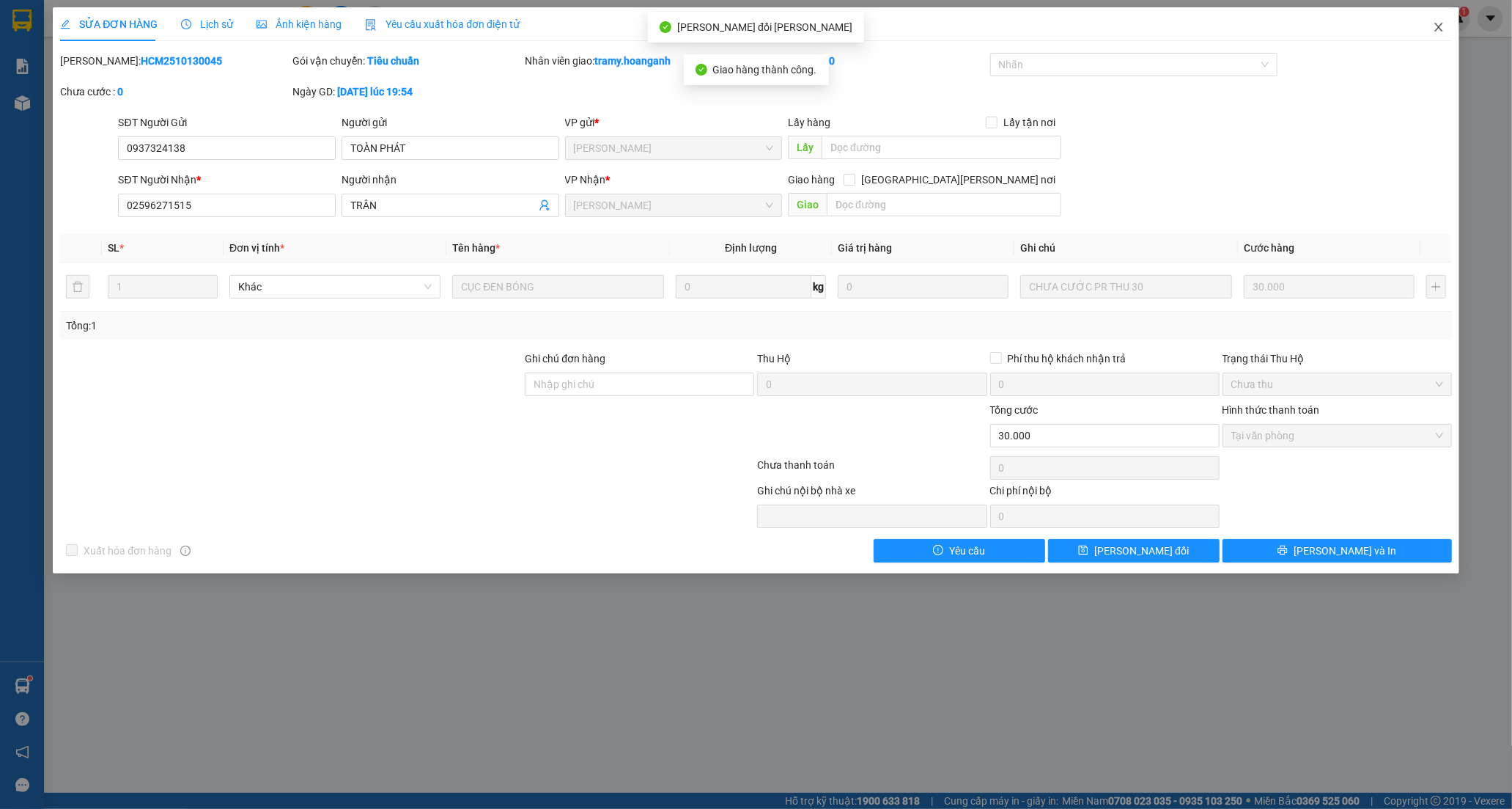
click at [1439, 27] on icon "close" at bounding box center [1439, 27] width 8 height 9
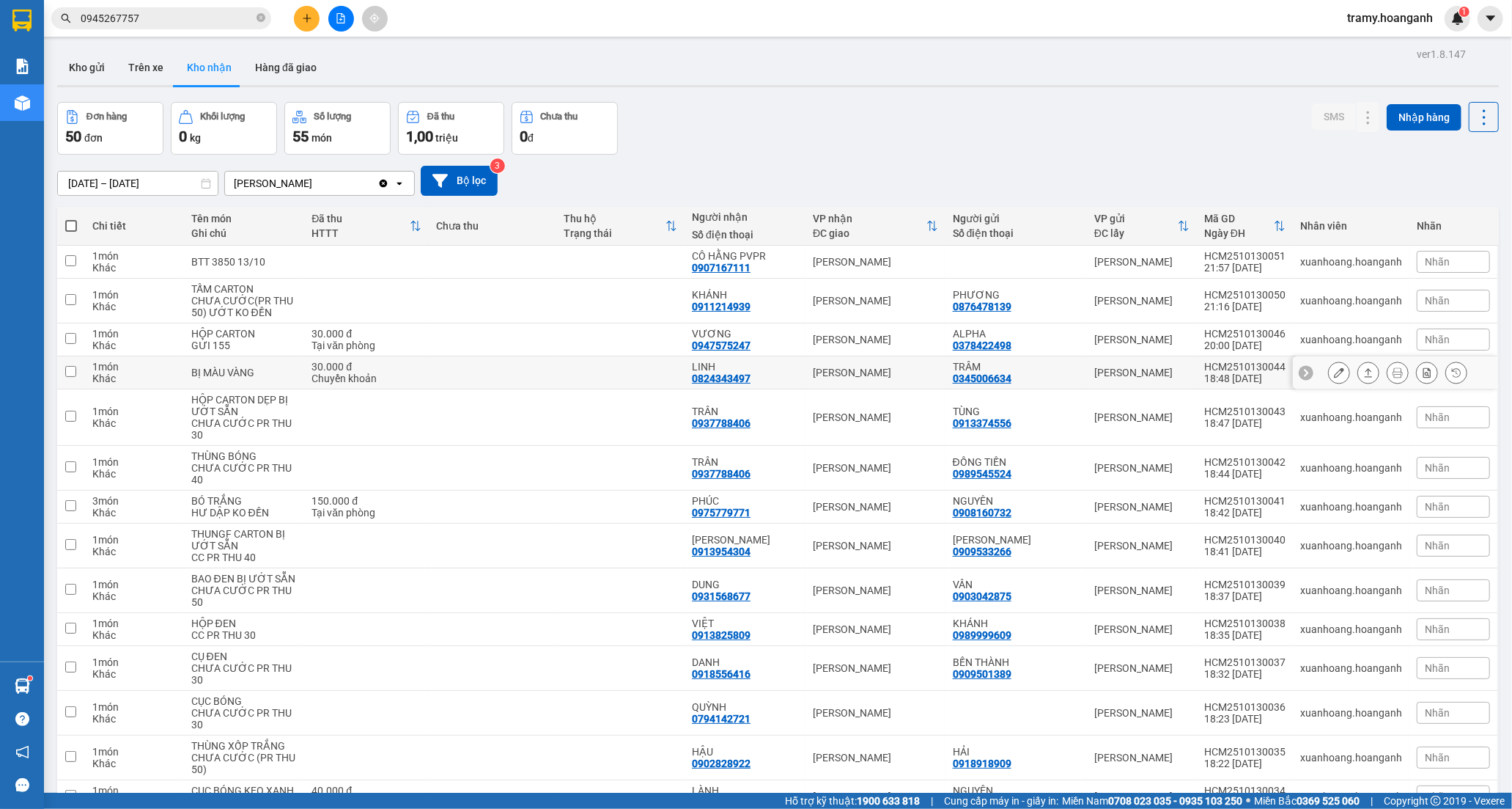
click at [751, 375] on div "0824343497" at bounding box center [721, 378] width 59 height 12
click at [754, 406] on div "TRÂN" at bounding box center [745, 410] width 106 height 12
checkbox input "true"
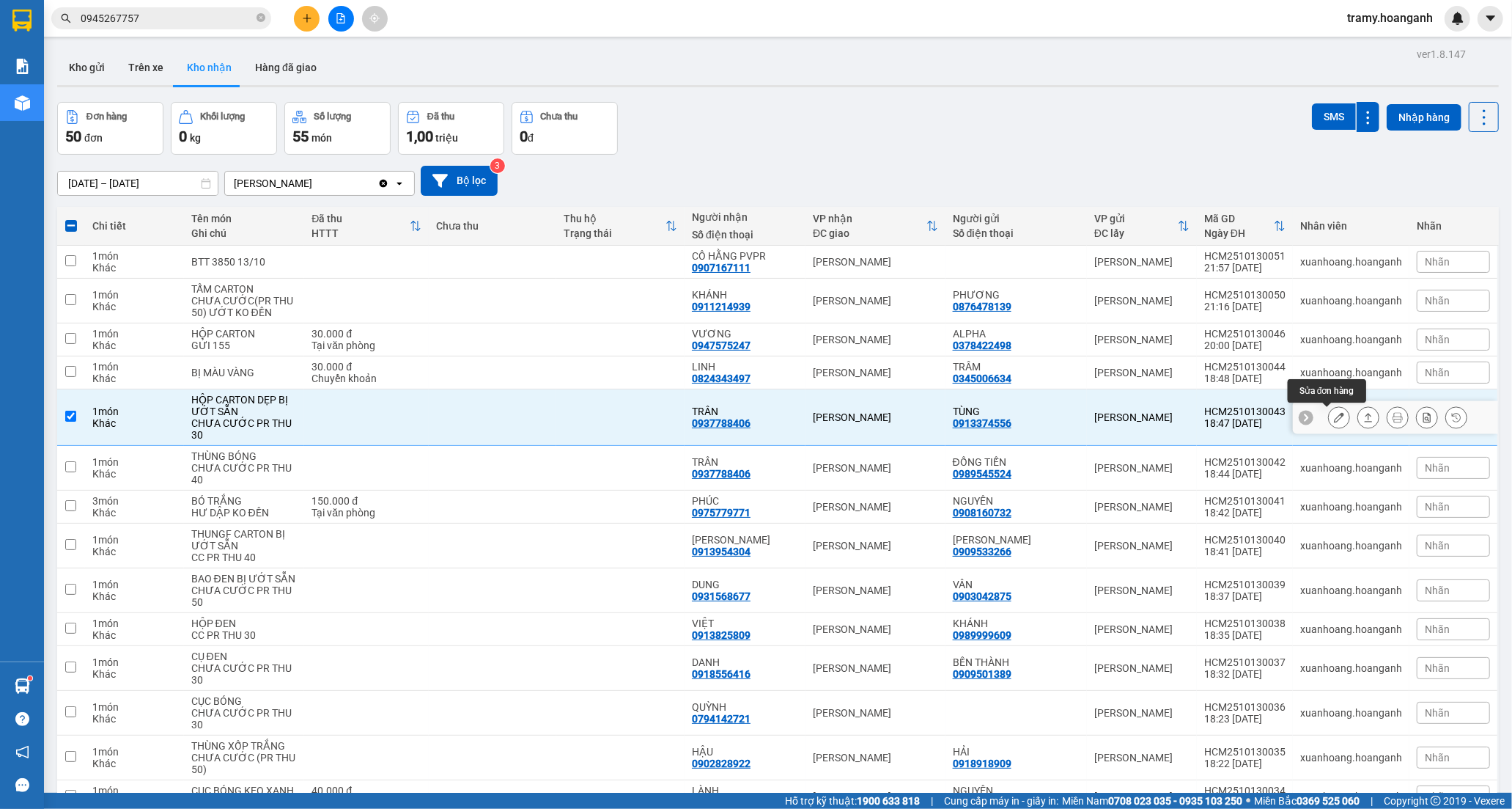
click at [1334, 420] on icon at bounding box center [1339, 417] width 10 height 10
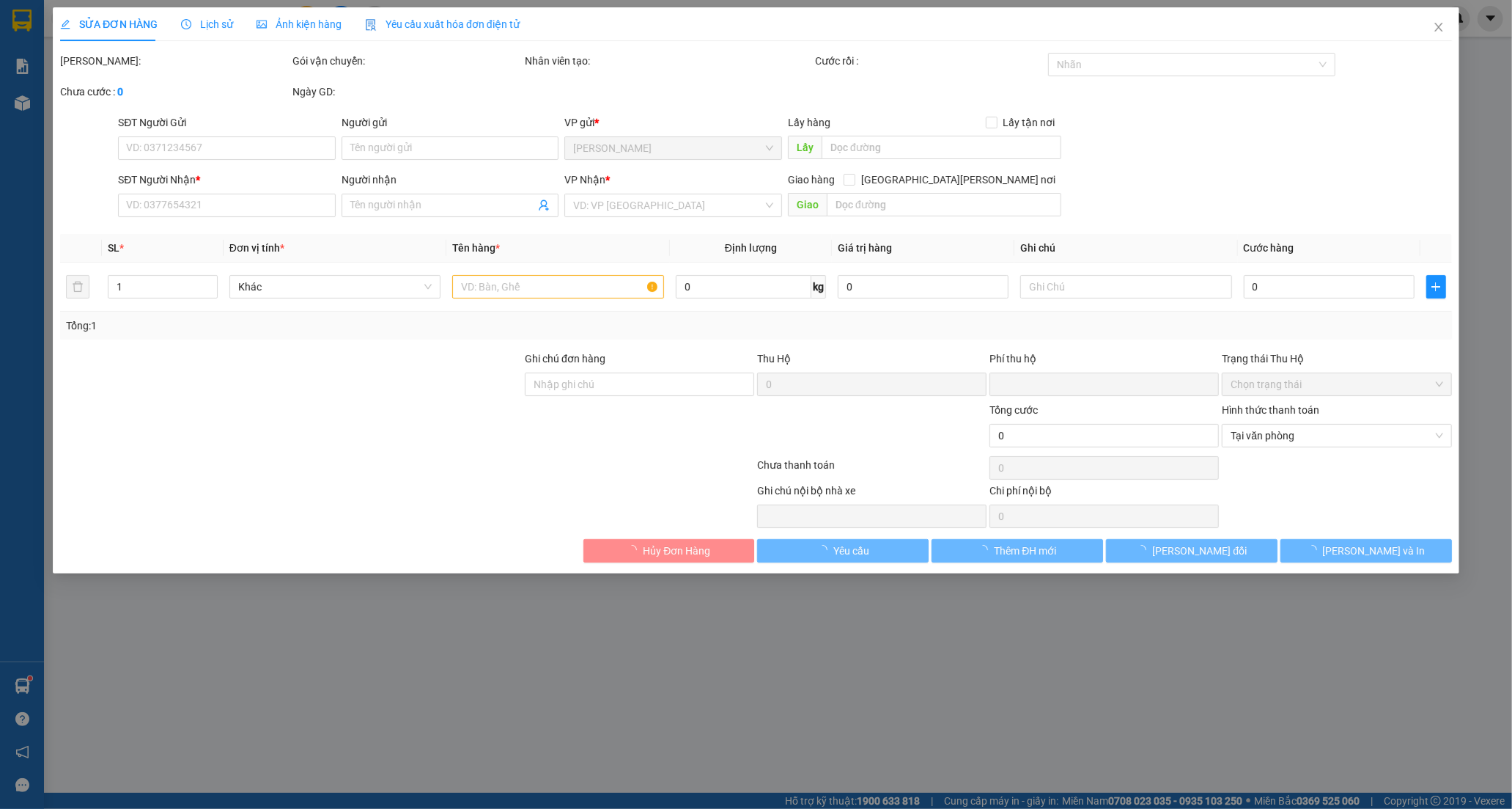
type input "0913374556"
type input "TÙNG"
type input "0937788406"
type input "TRÂN"
type input "0"
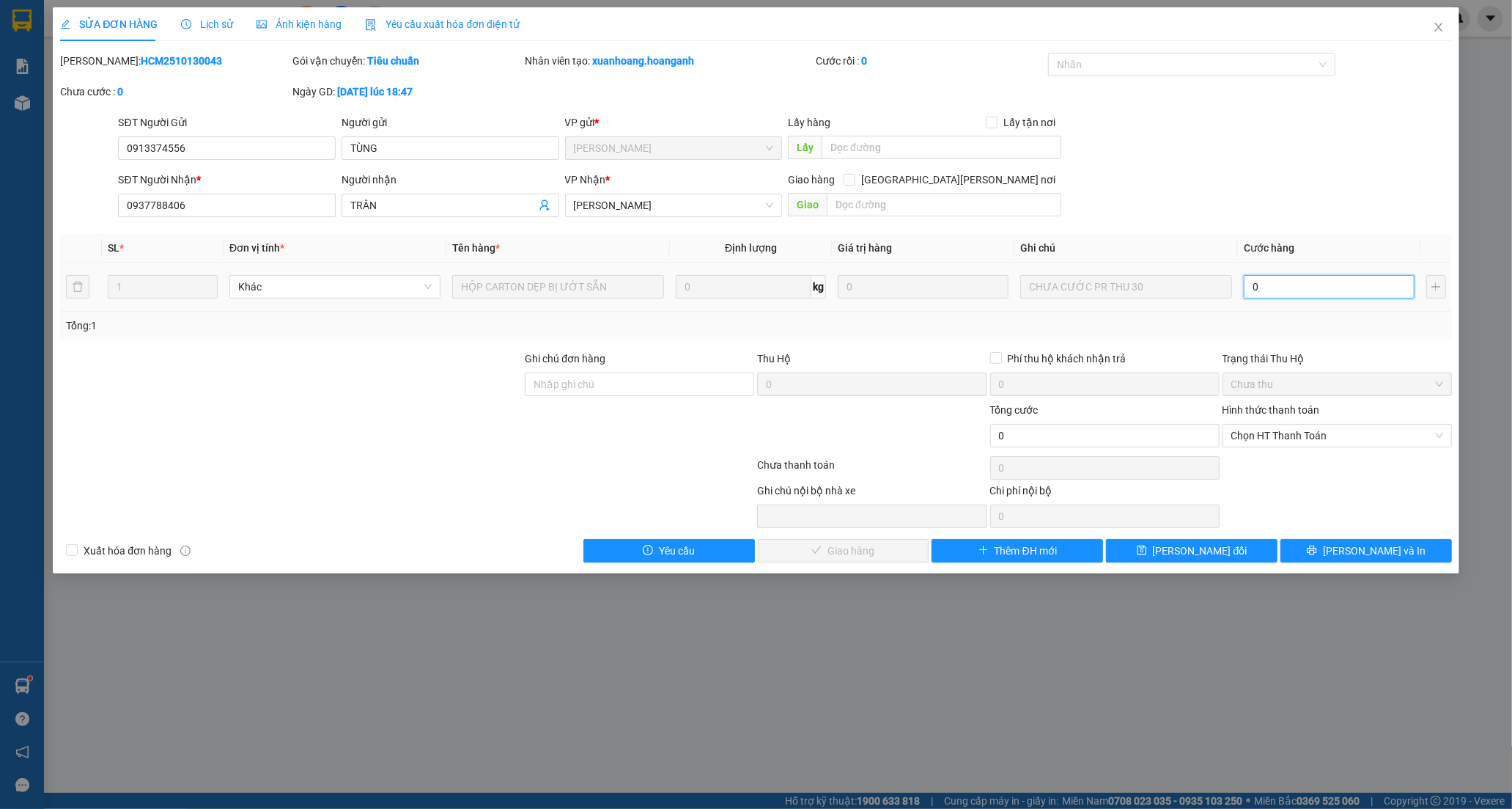
click at [1286, 294] on input "0" at bounding box center [1329, 286] width 171 height 24
type input "3"
type input "30"
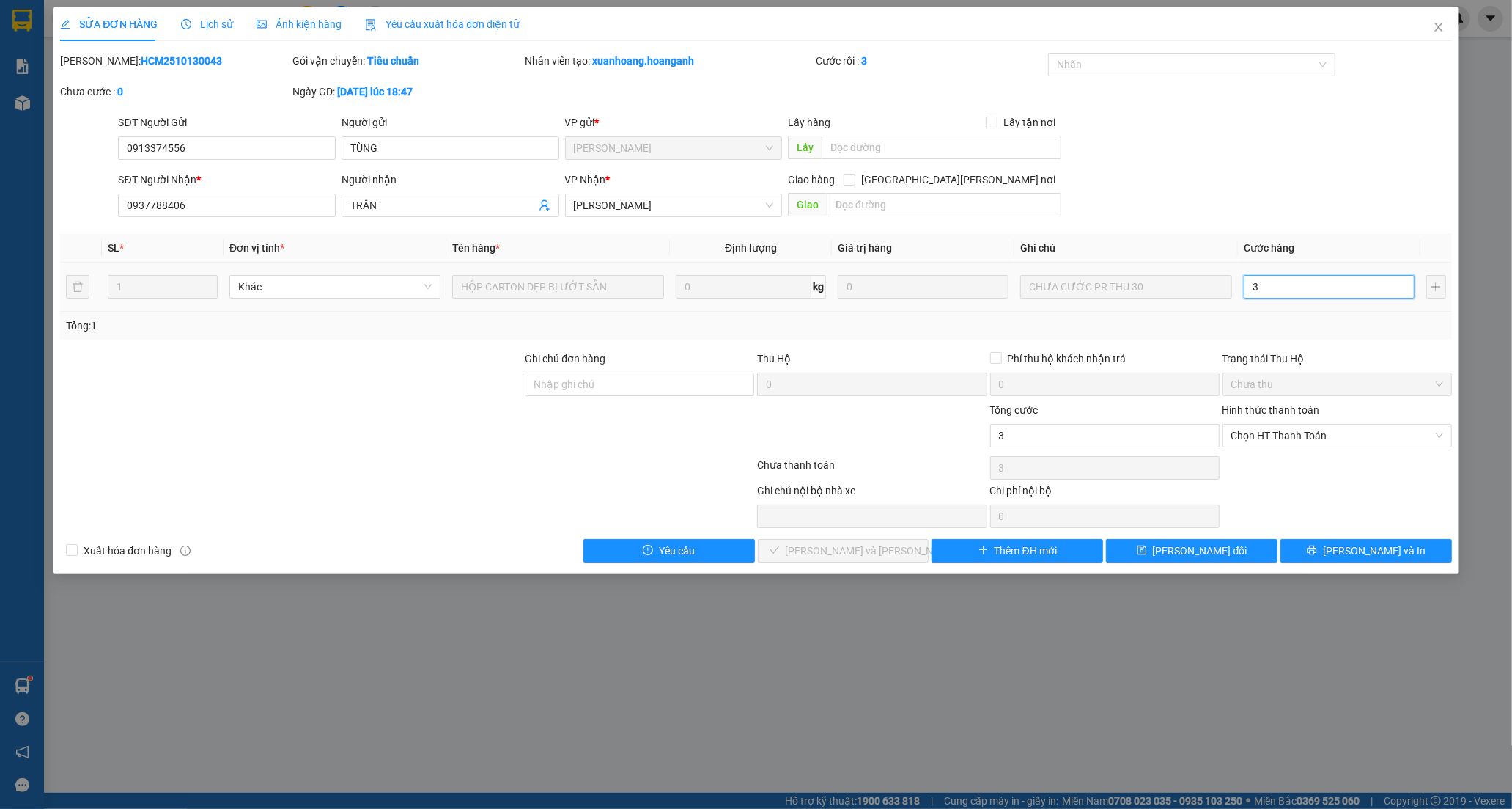
type input "30"
drag, startPoint x: 1286, startPoint y: 432, endPoint x: 1276, endPoint y: 448, distance: 18.9
click at [1286, 433] on span "Chọn HT Thanh Toán" at bounding box center [1337, 436] width 212 height 22
type input "30"
type input "30.000"
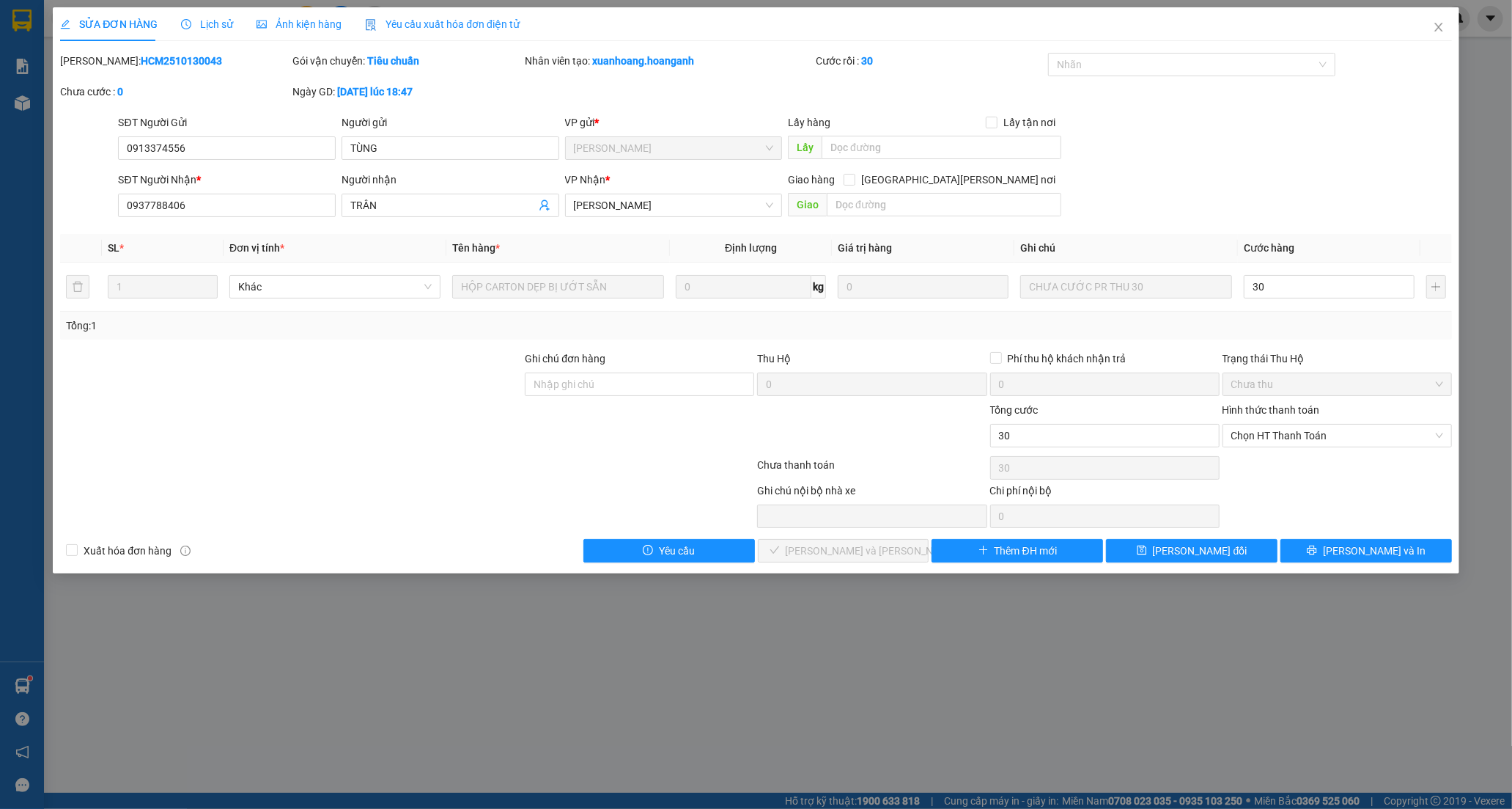
type input "30.000"
click at [1270, 457] on div "Tại văn phòng" at bounding box center [1337, 465] width 212 height 16
type input "0"
click at [801, 544] on button "[PERSON_NAME] và [PERSON_NAME] hàng" at bounding box center [843, 551] width 171 height 24
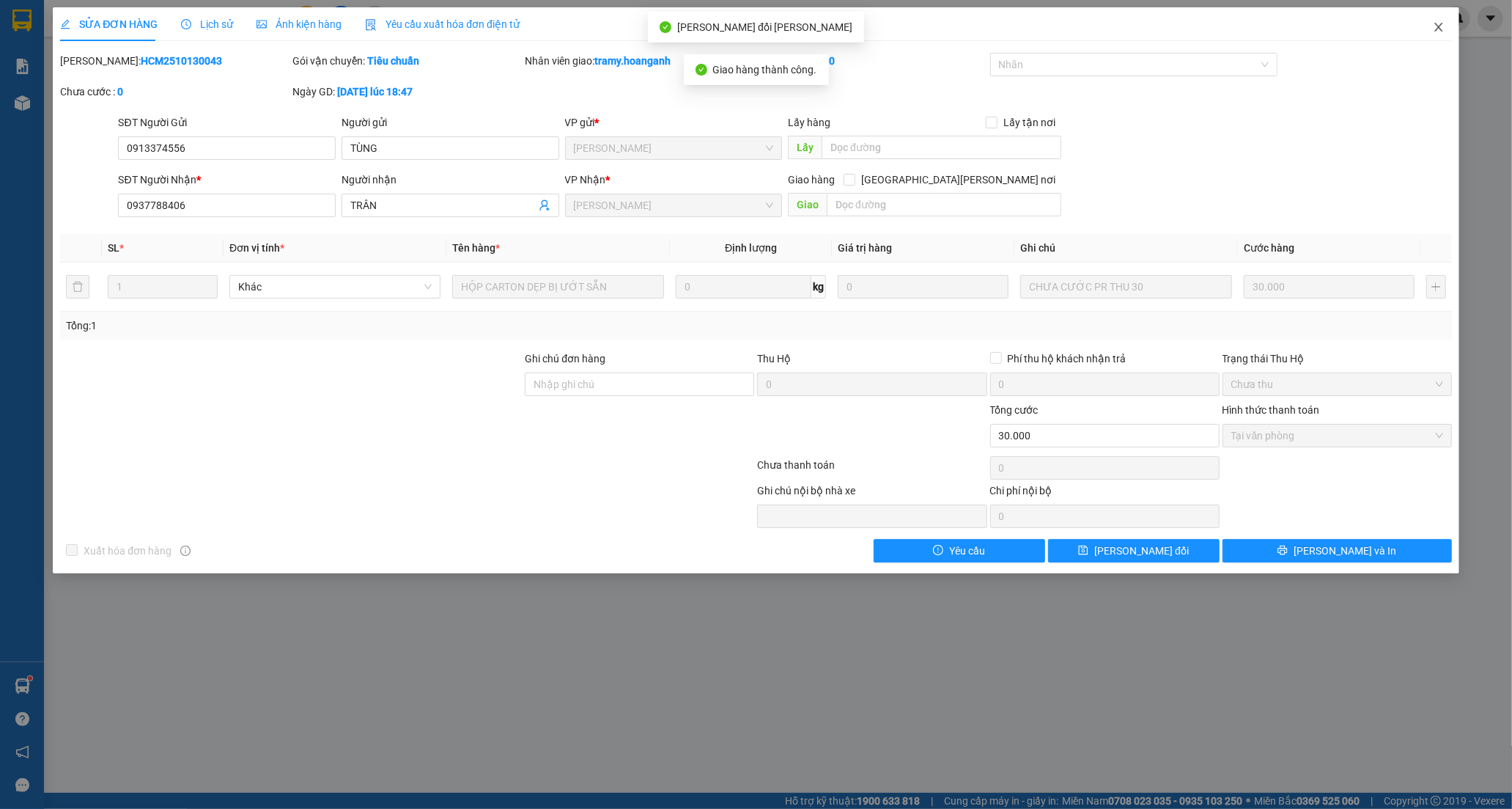
click at [1437, 24] on icon "close" at bounding box center [1439, 26] width 12 height 12
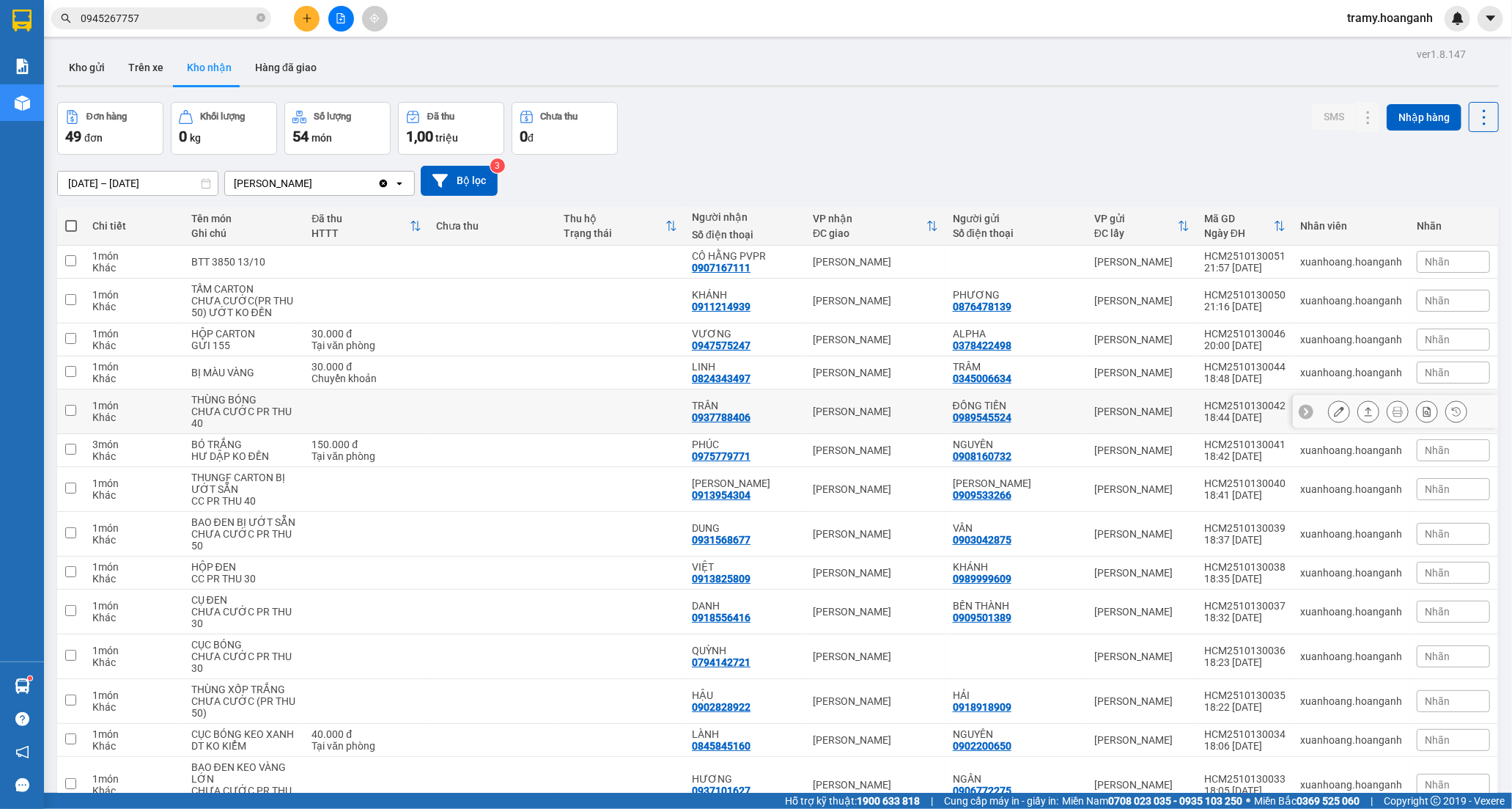
click at [734, 411] on div "0937788406" at bounding box center [721, 417] width 59 height 12
click at [1334, 410] on icon at bounding box center [1339, 410] width 10 height 10
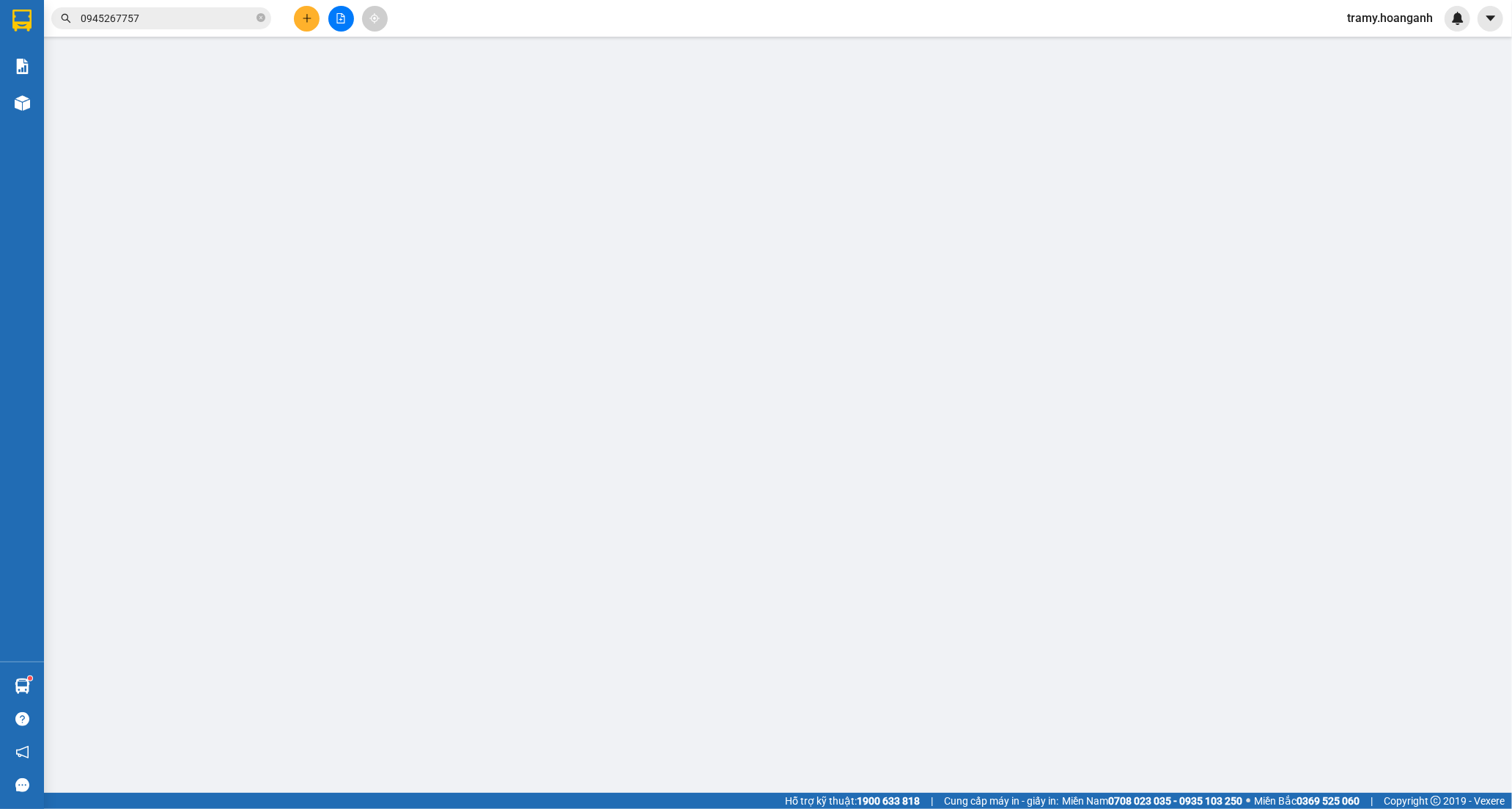
type input "0989545524"
type input "ĐỒNG TIẾN"
type input "0937788406"
type input "TRÂN"
type input "0"
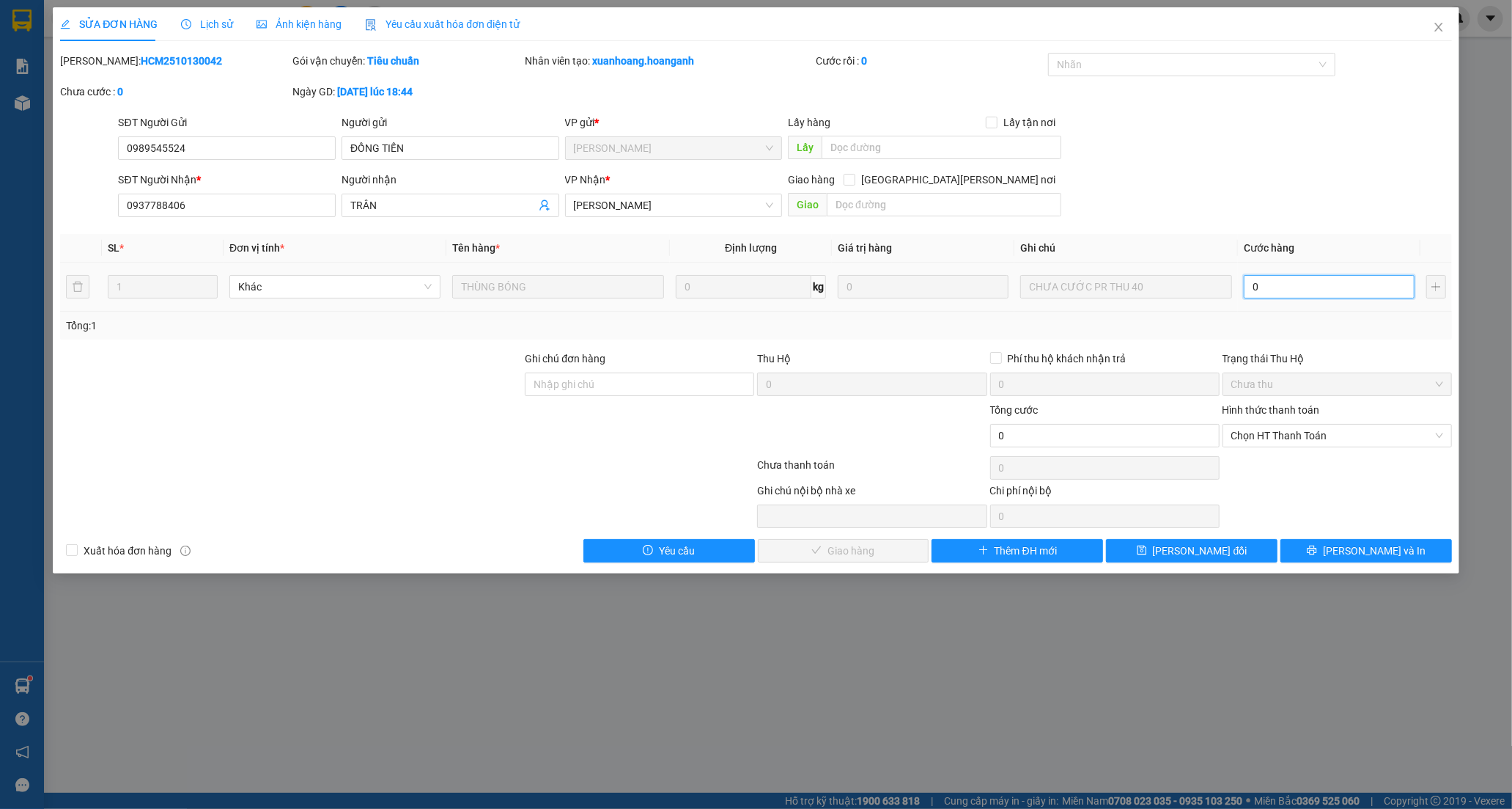
click at [1282, 290] on input "0" at bounding box center [1329, 286] width 171 height 24
type input "4"
type input "40"
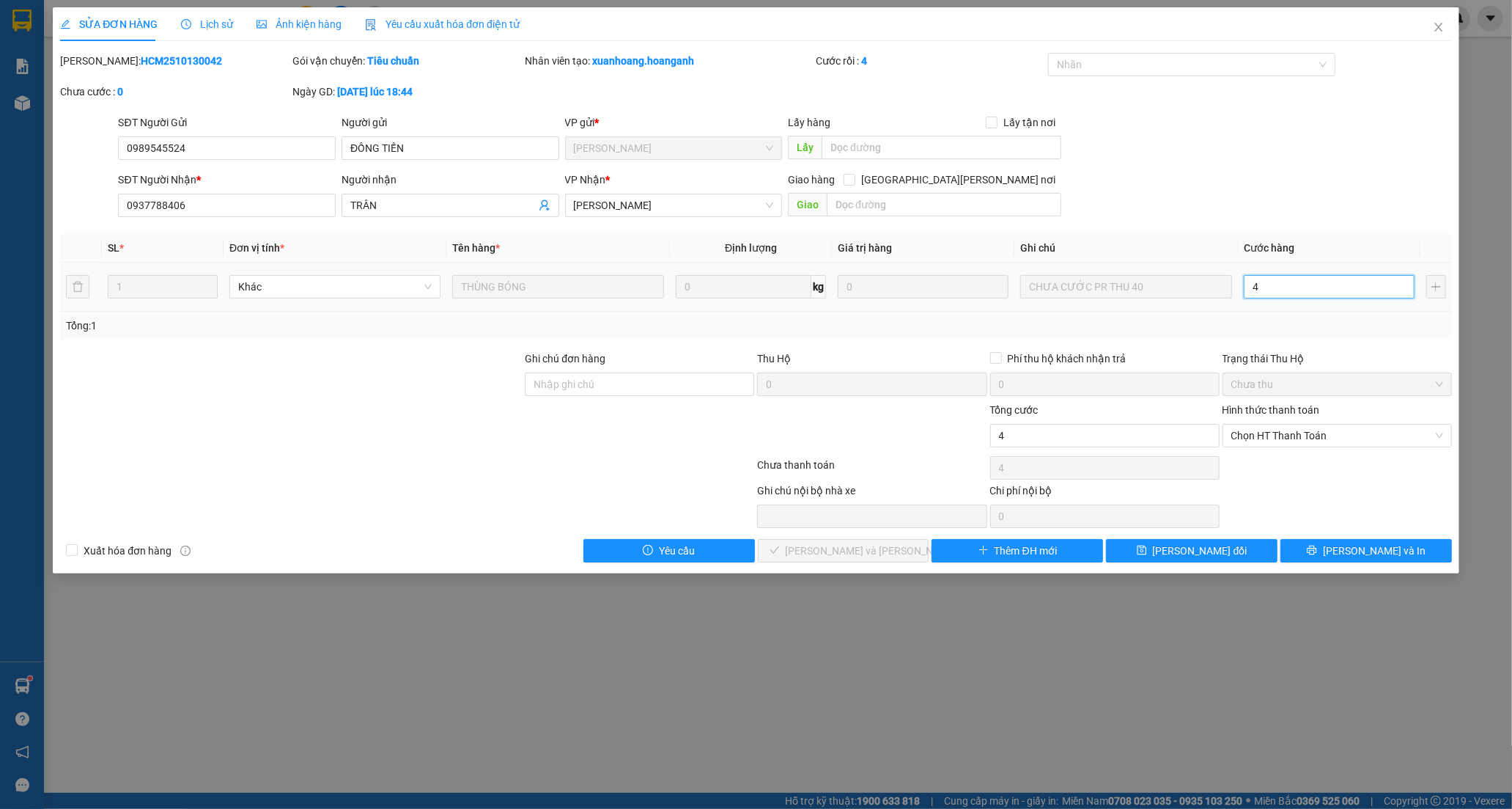
type input "40"
click at [1299, 433] on span "Chọn HT Thanh Toán" at bounding box center [1337, 436] width 212 height 22
type input "40"
type input "40.000"
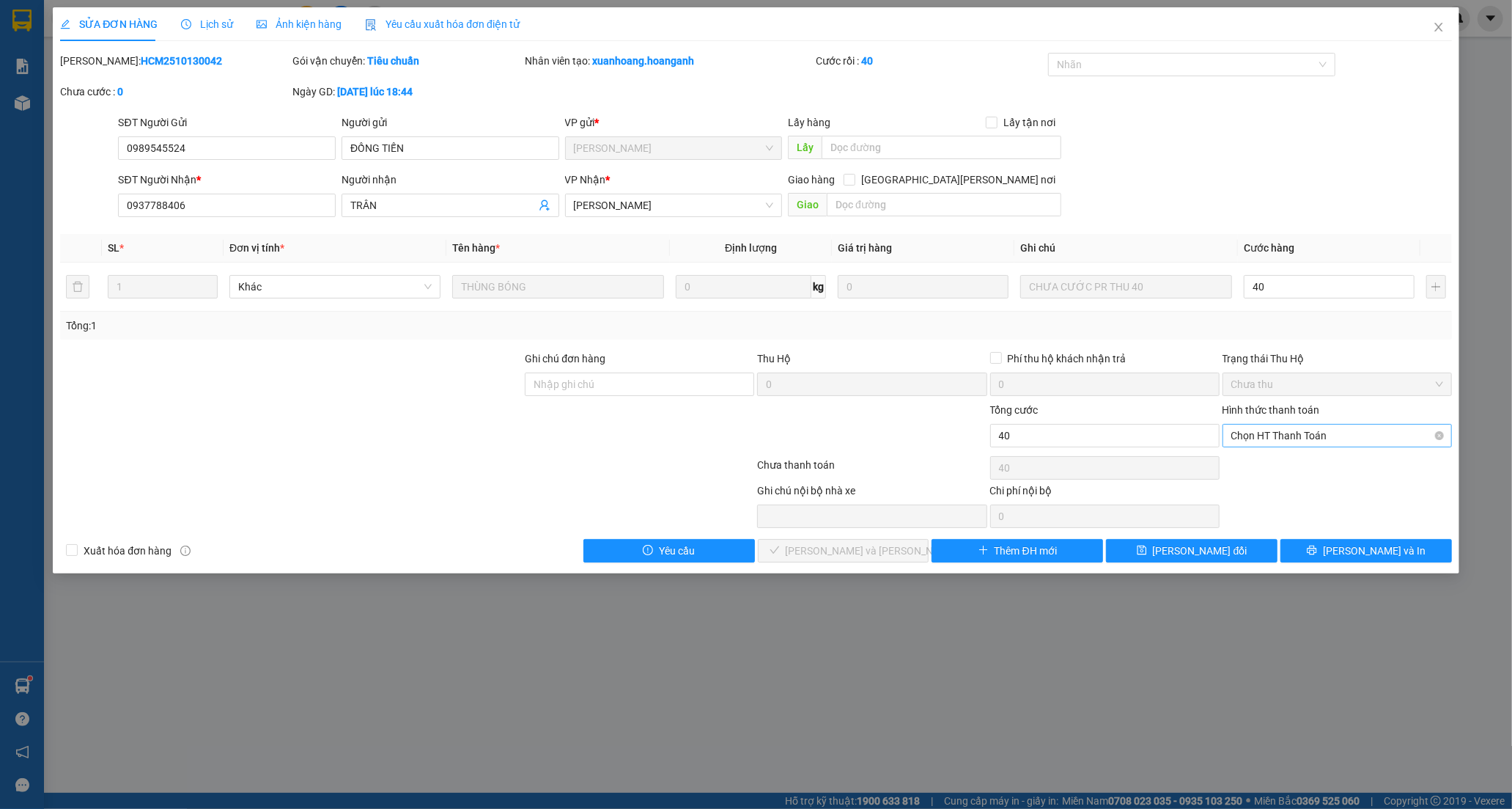
type input "40.000"
click at [1283, 453] on div "Tại văn phòng" at bounding box center [1337, 465] width 229 height 24
type input "0"
click at [833, 545] on span "[PERSON_NAME] và [PERSON_NAME] hàng" at bounding box center [884, 551] width 197 height 16
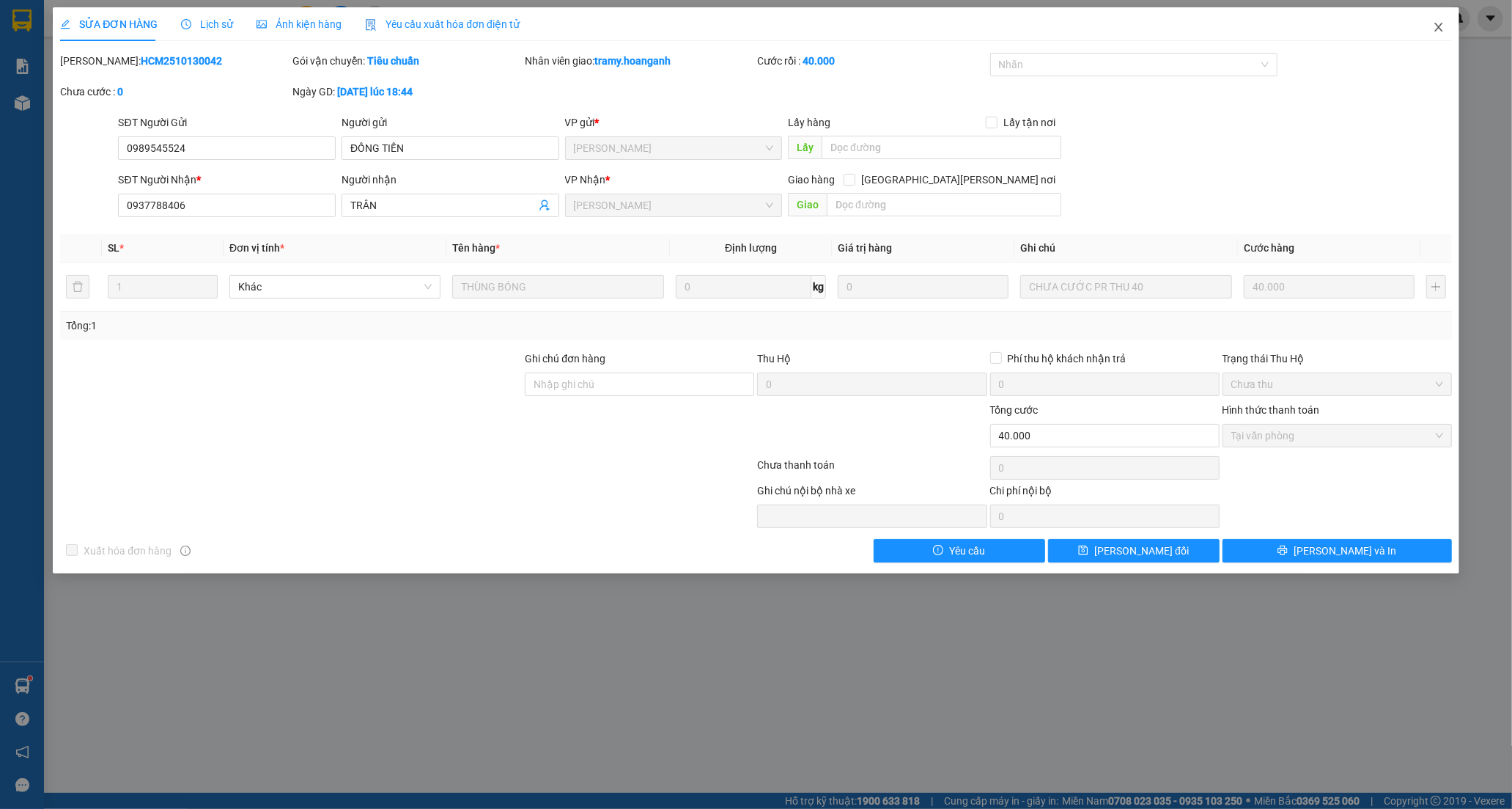
click at [1441, 22] on icon "close" at bounding box center [1439, 26] width 12 height 12
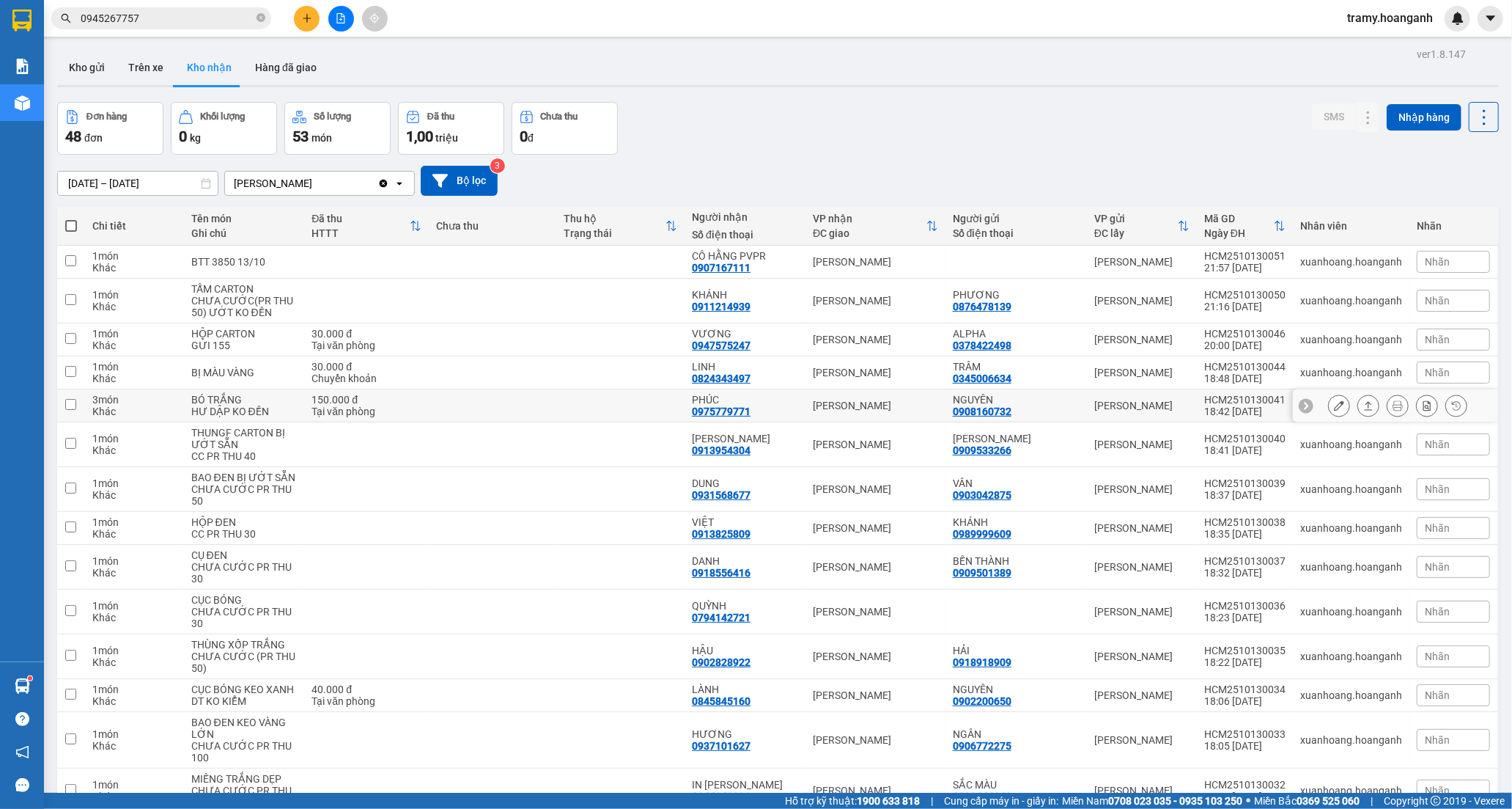
click at [734, 399] on div "PHÚC" at bounding box center [745, 400] width 106 height 12
checkbox input "true"
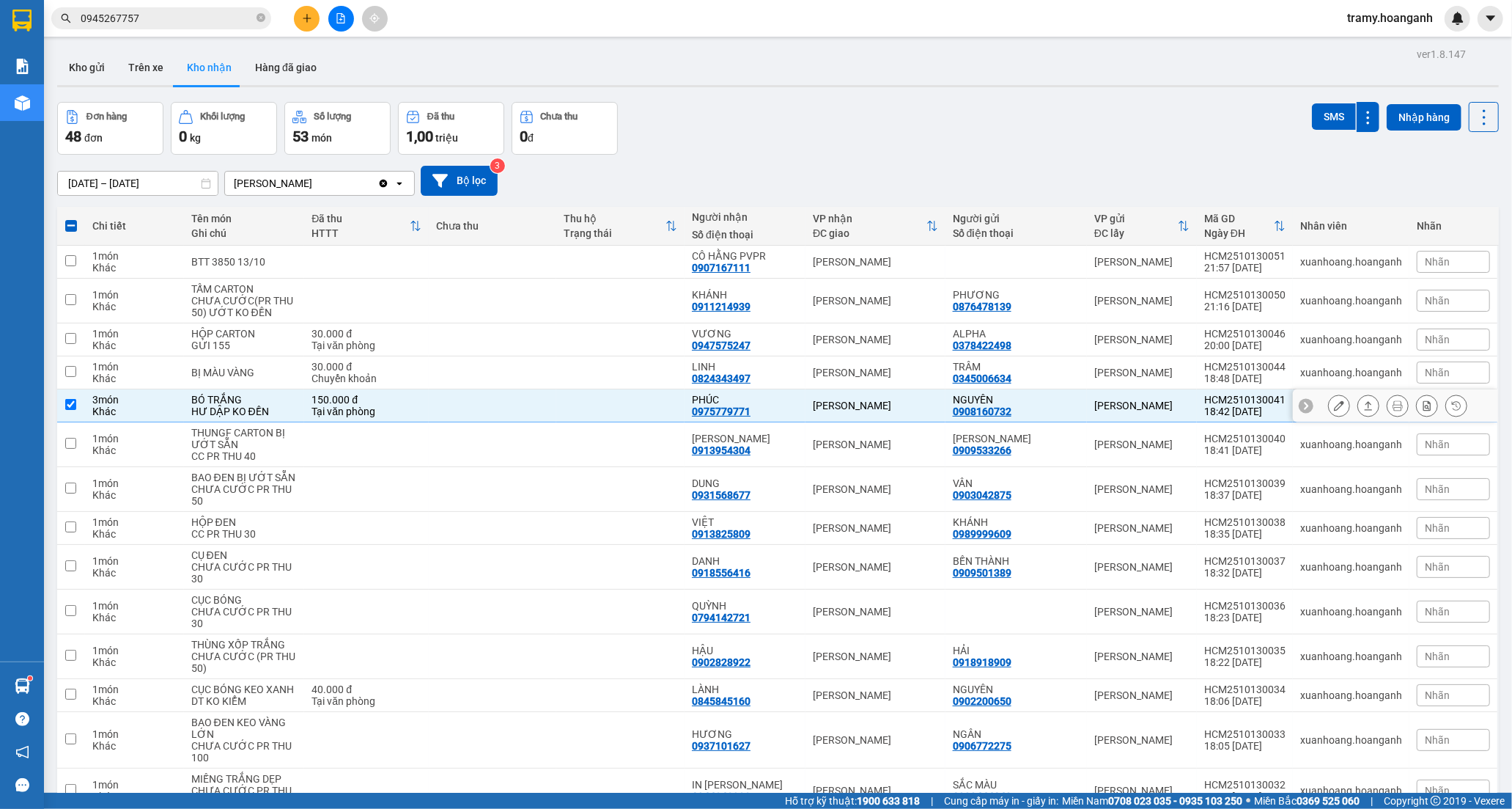
click at [1334, 403] on icon at bounding box center [1339, 405] width 10 height 10
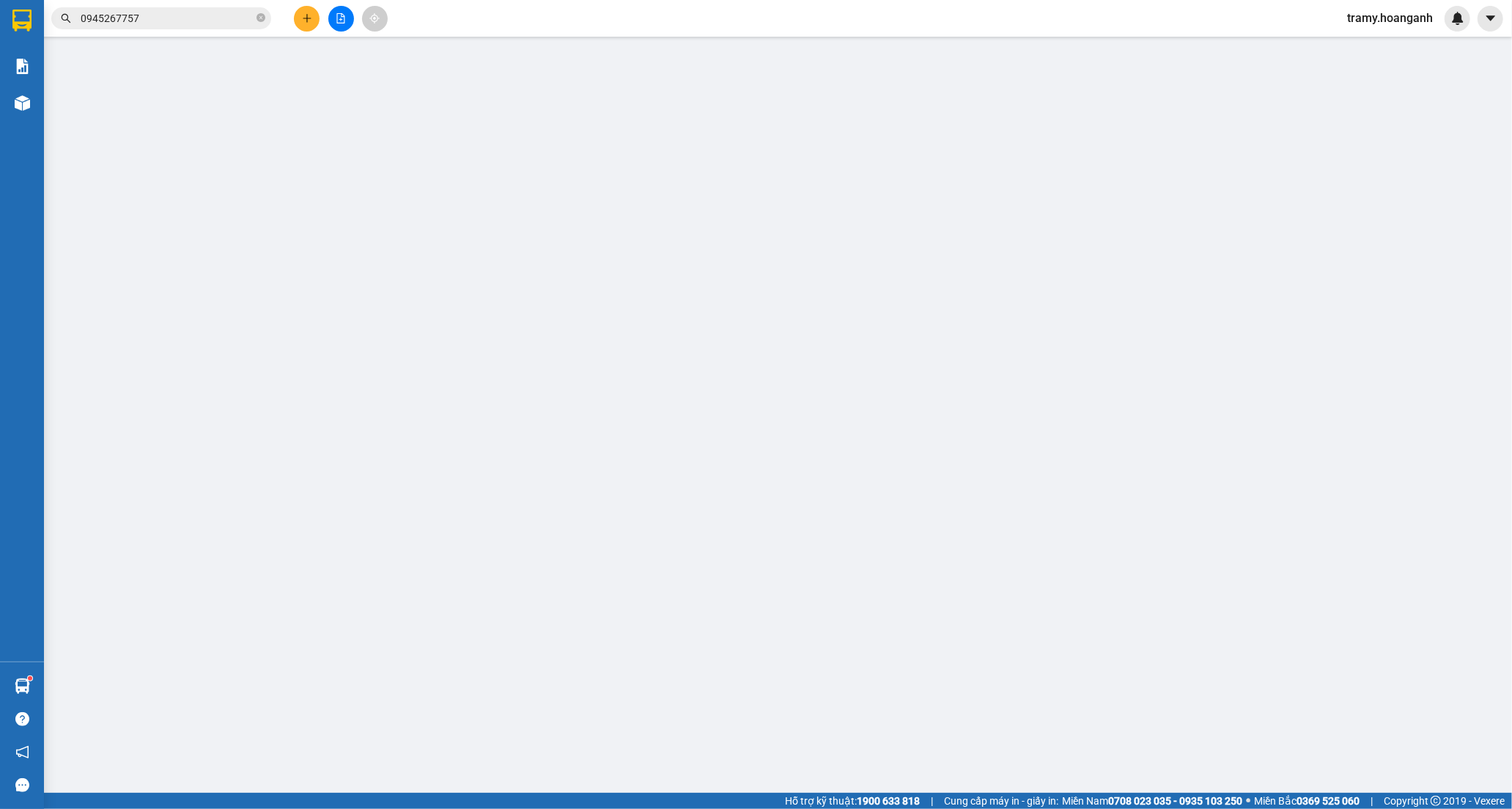
type input "0908160732"
type input "NGUYÊN"
type input "0975779771"
type input "PHÚC"
type input "0"
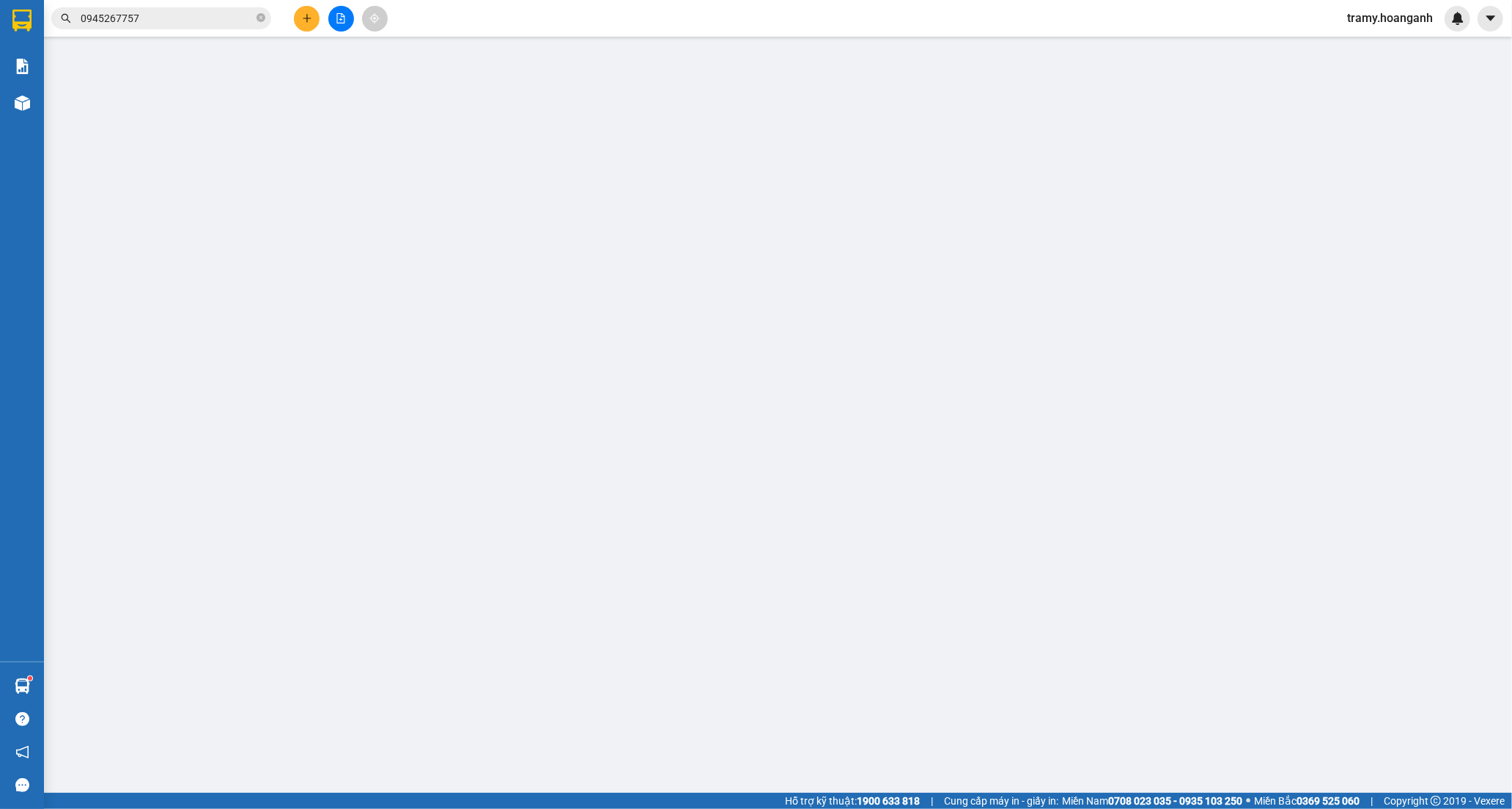
type input "150.000"
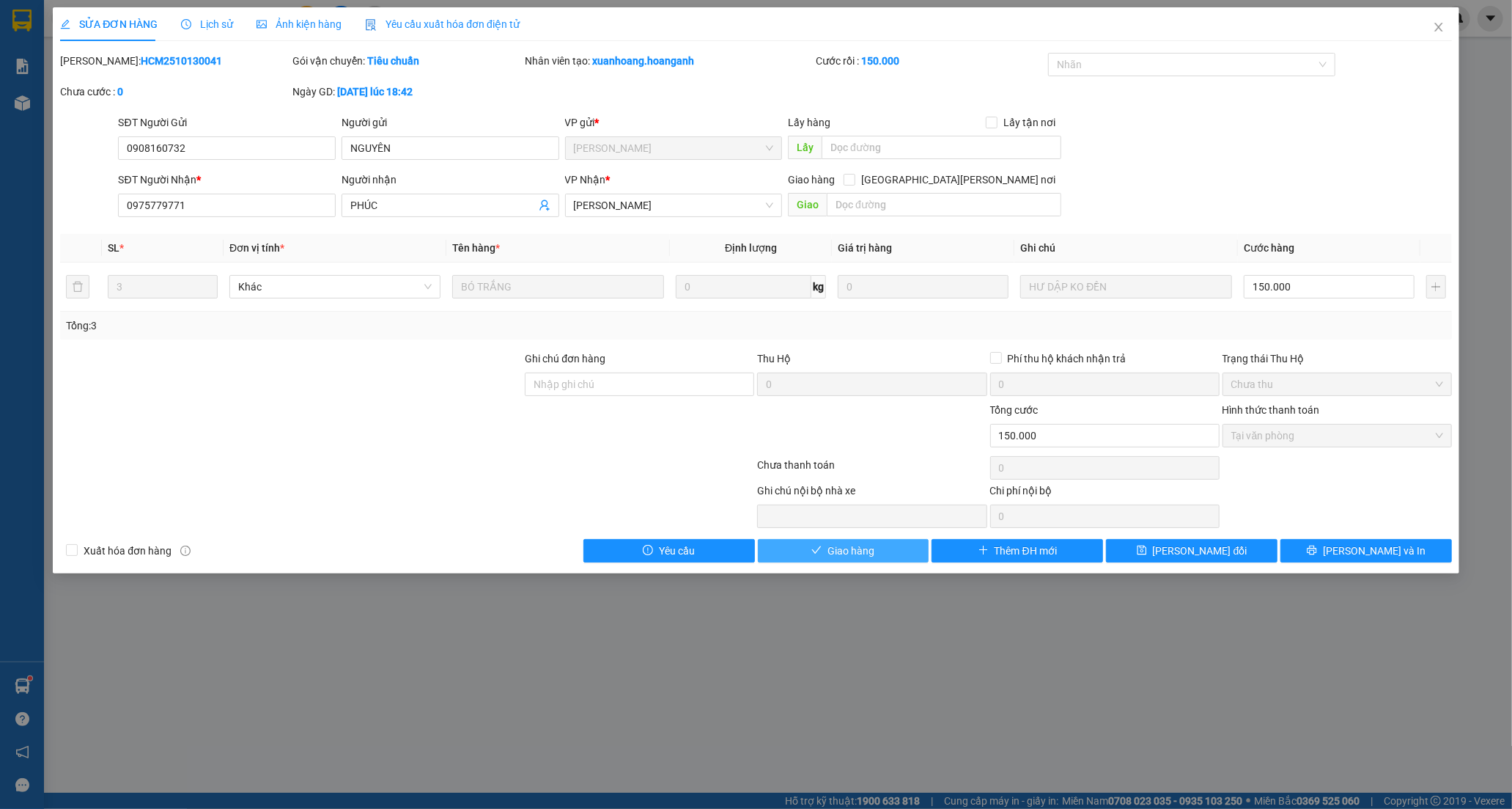
click at [865, 555] on span "Giao hàng" at bounding box center [852, 551] width 47 height 16
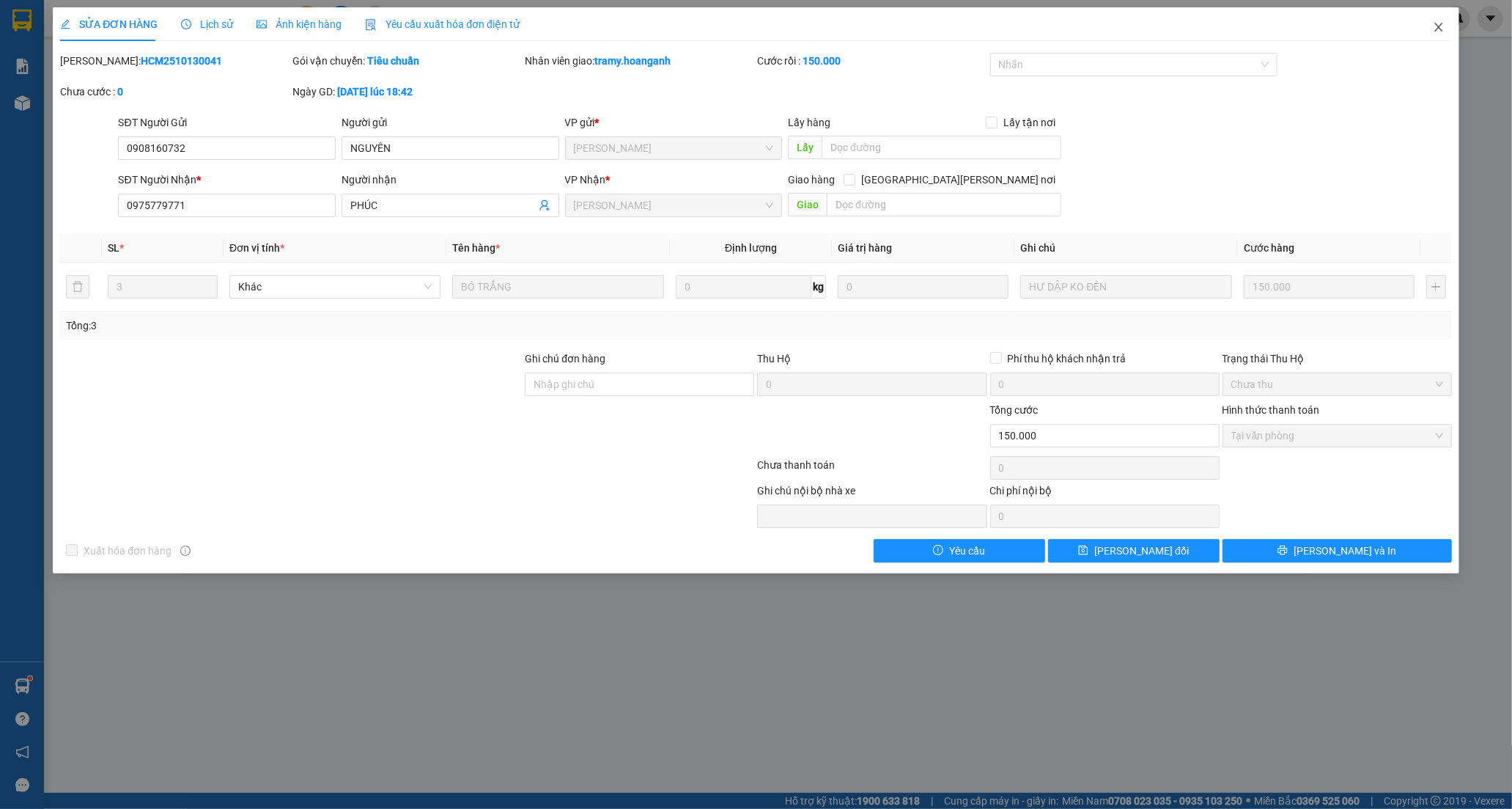
click at [1442, 22] on icon "close" at bounding box center [1439, 26] width 12 height 12
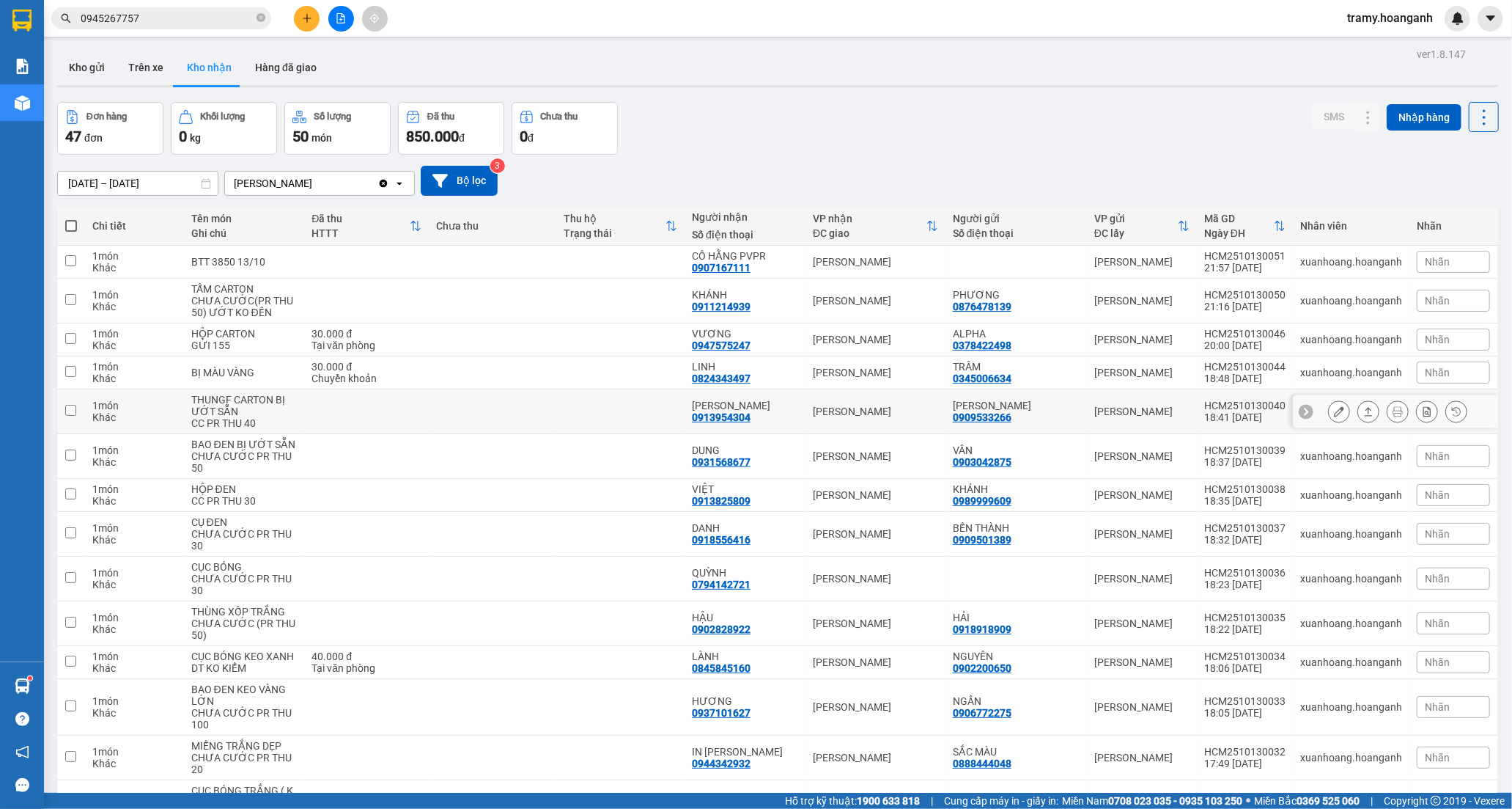
click at [737, 403] on div "[PERSON_NAME]" at bounding box center [745, 405] width 106 height 12
checkbox input "true"
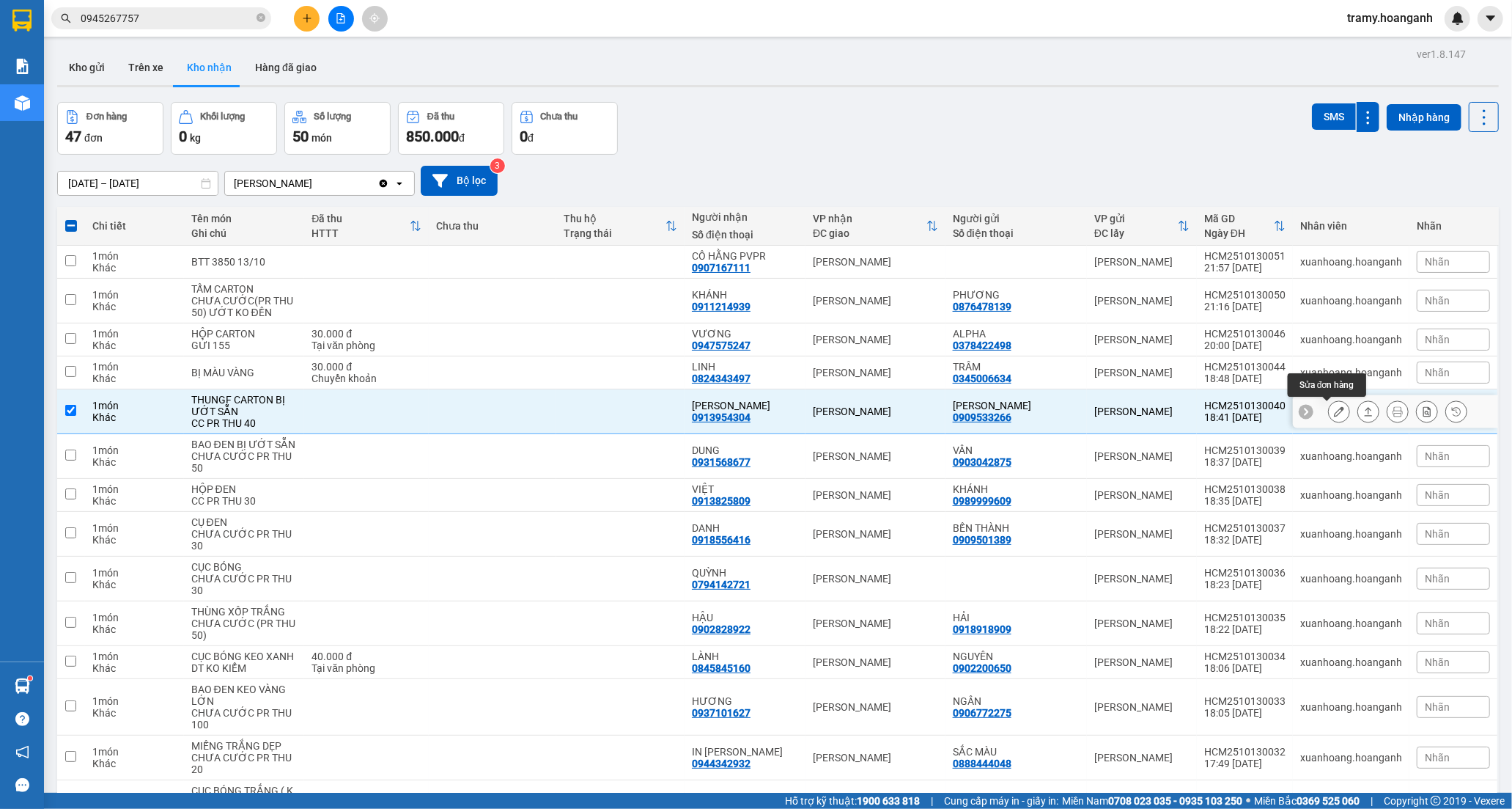
click at [1334, 412] on icon at bounding box center [1339, 410] width 10 height 10
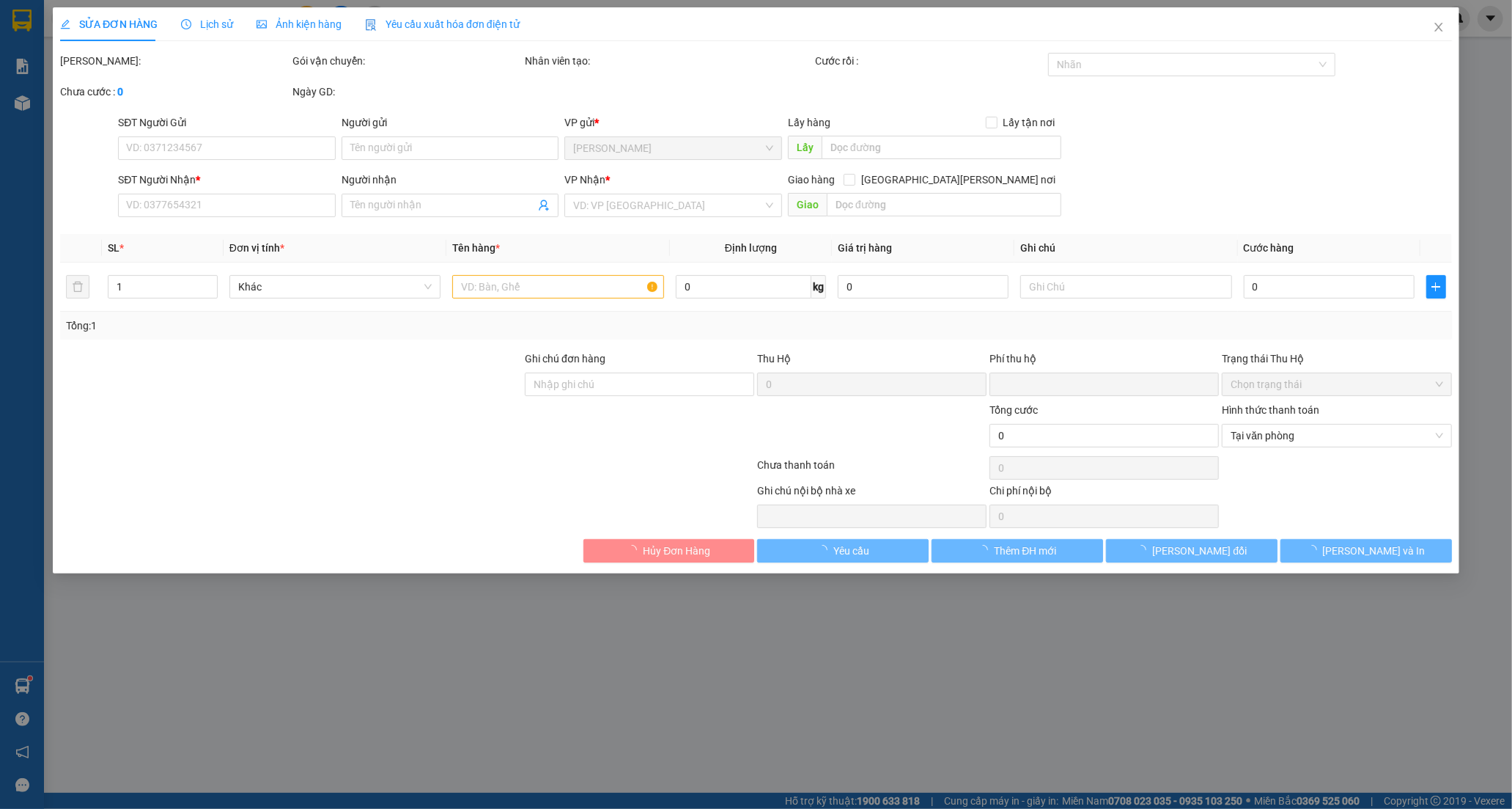
type input "0909533266"
type input "[PERSON_NAME]"
type input "0913954304"
type input "[PERSON_NAME]"
type input "0"
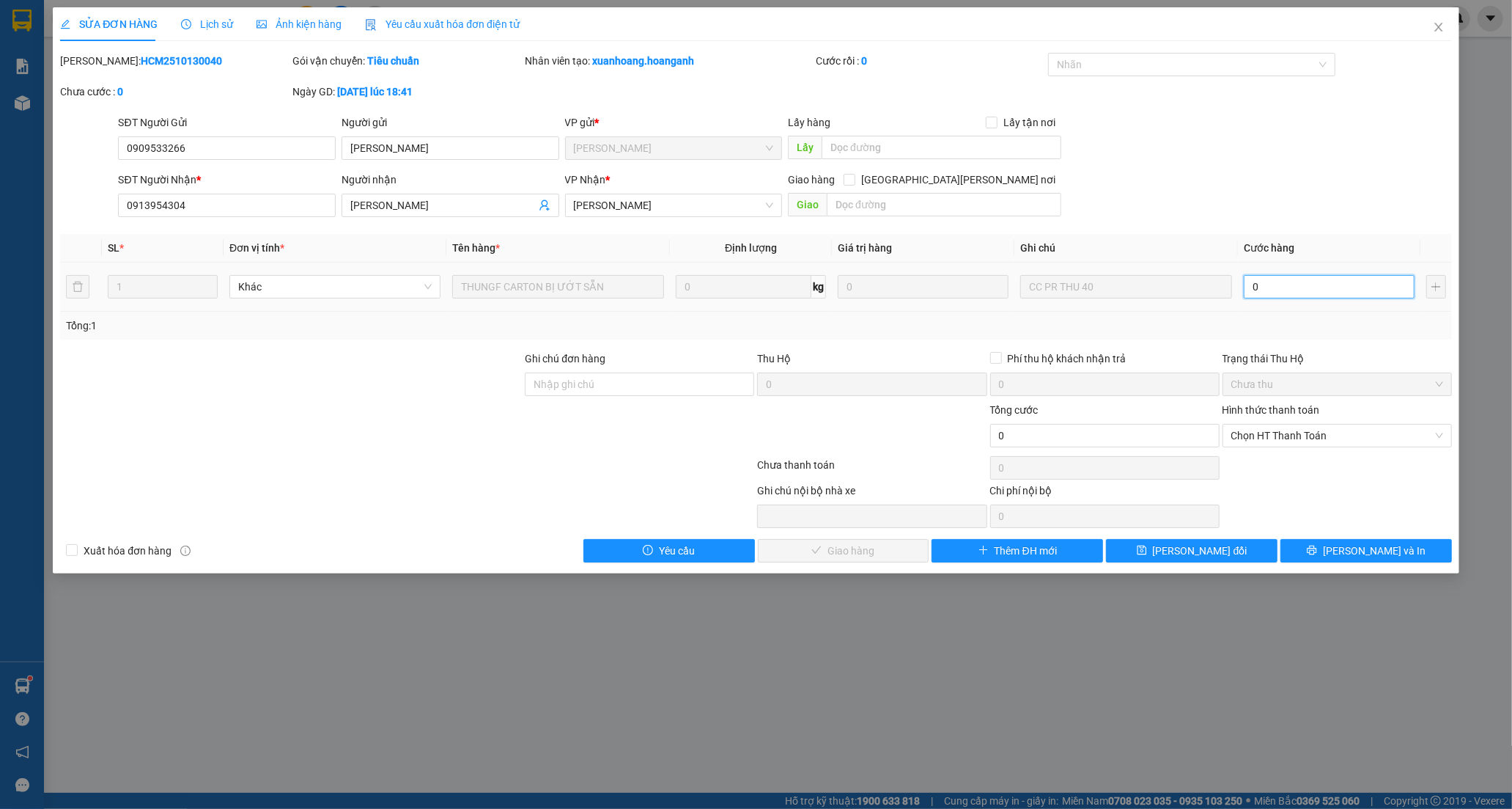
click at [1293, 283] on input "0" at bounding box center [1329, 286] width 171 height 24
type input "4"
type input "40"
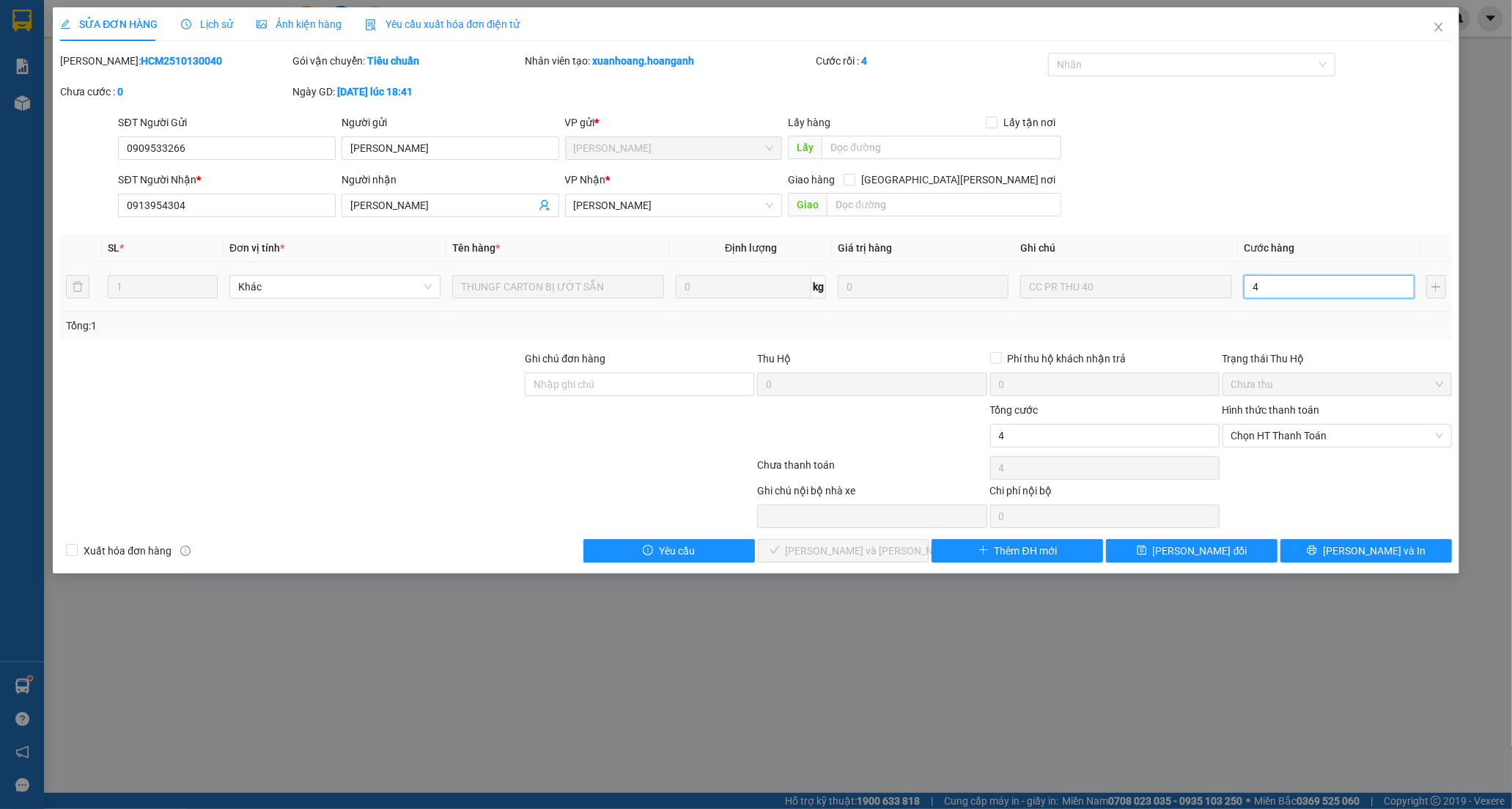
type input "40"
click at [1270, 436] on span "Chọn HT Thanh Toán" at bounding box center [1337, 436] width 212 height 22
type input "40"
type input "40.000"
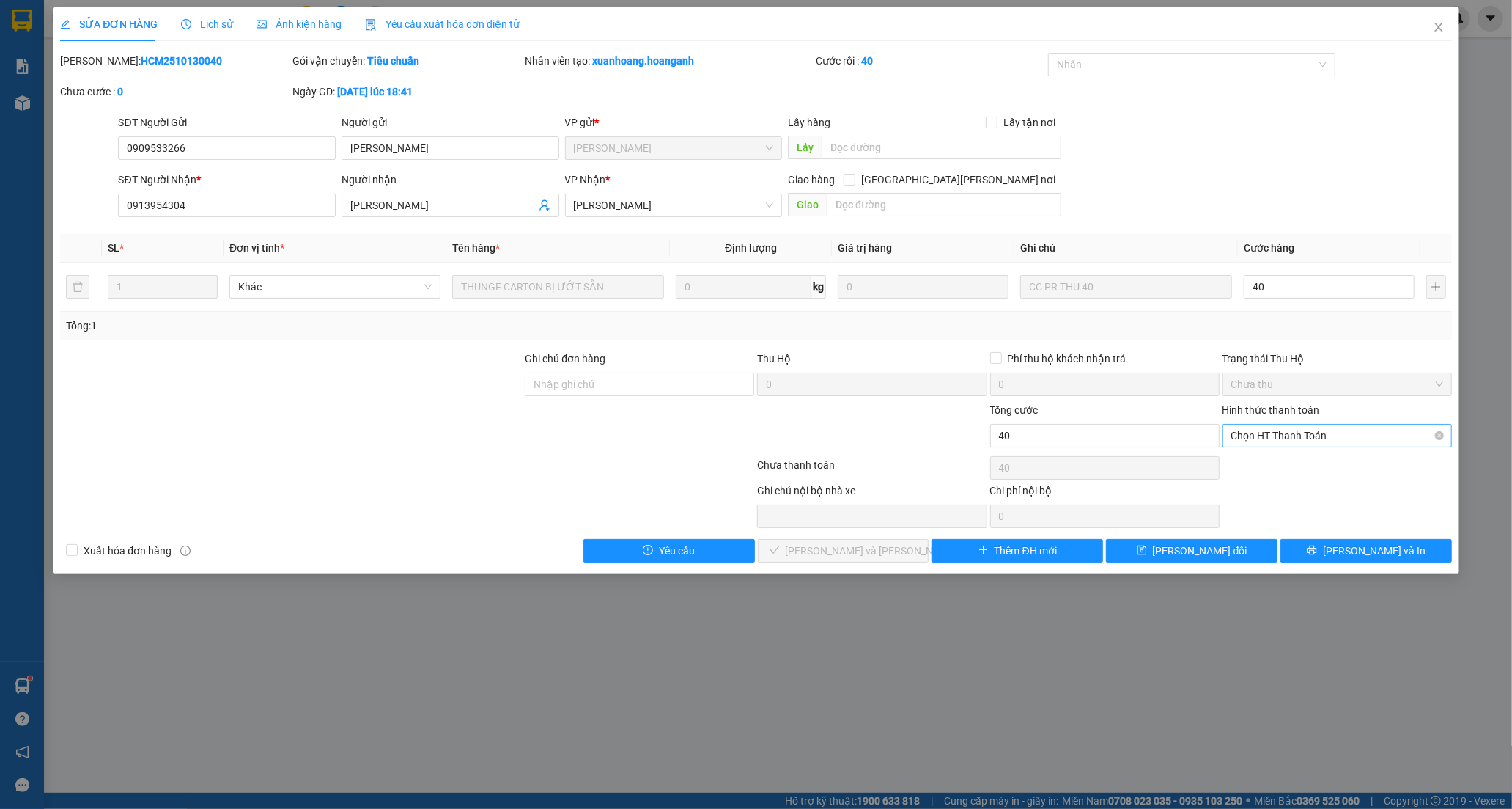
type input "40.000"
drag, startPoint x: 1266, startPoint y: 463, endPoint x: 1037, endPoint y: 509, distance: 233.6
click at [1266, 463] on div "Tại văn phòng" at bounding box center [1337, 465] width 212 height 16
type input "0"
click at [792, 558] on button "[PERSON_NAME] và [PERSON_NAME] hàng" at bounding box center [843, 551] width 171 height 24
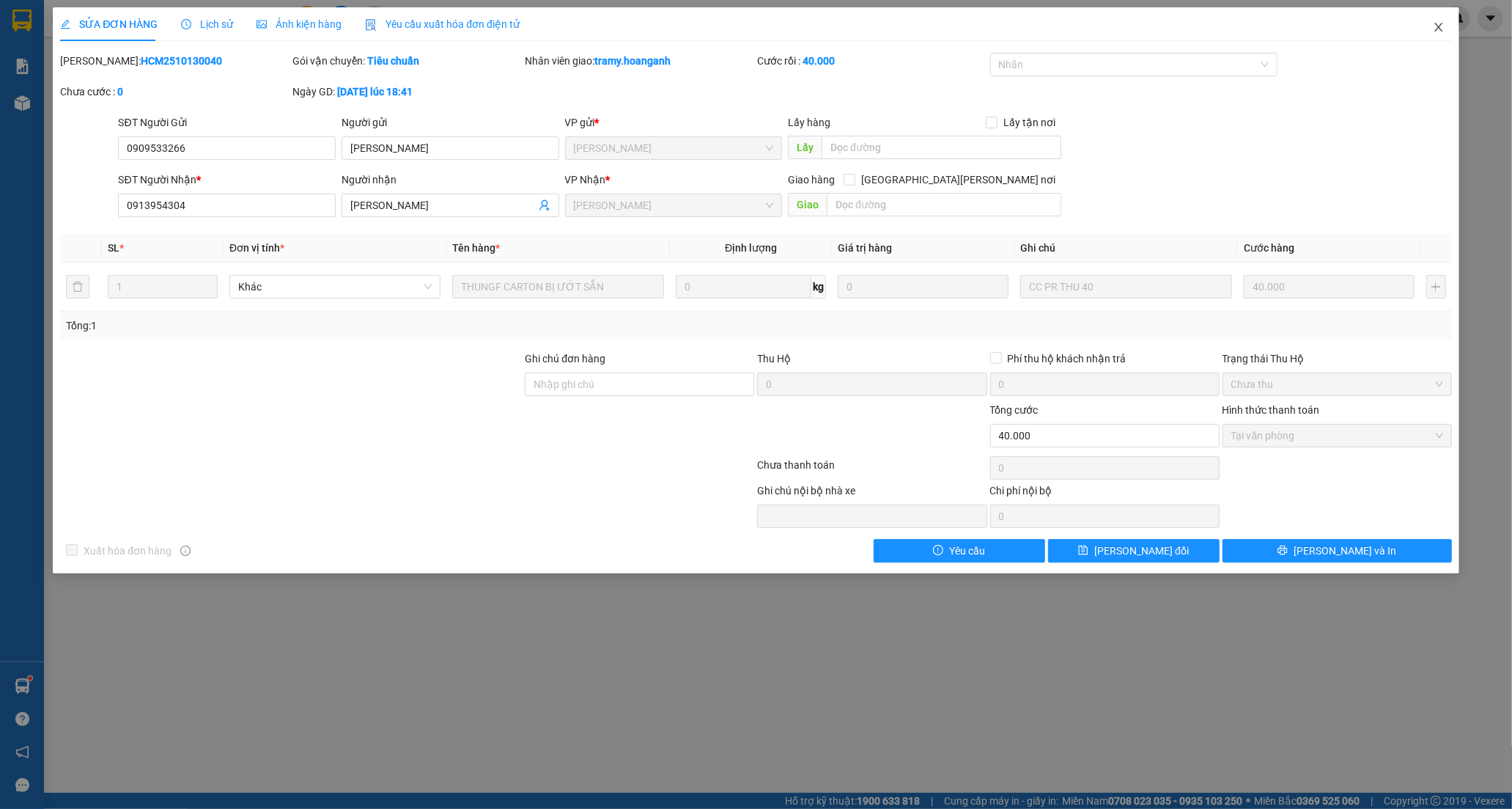
click at [1442, 26] on icon "close" at bounding box center [1439, 26] width 12 height 12
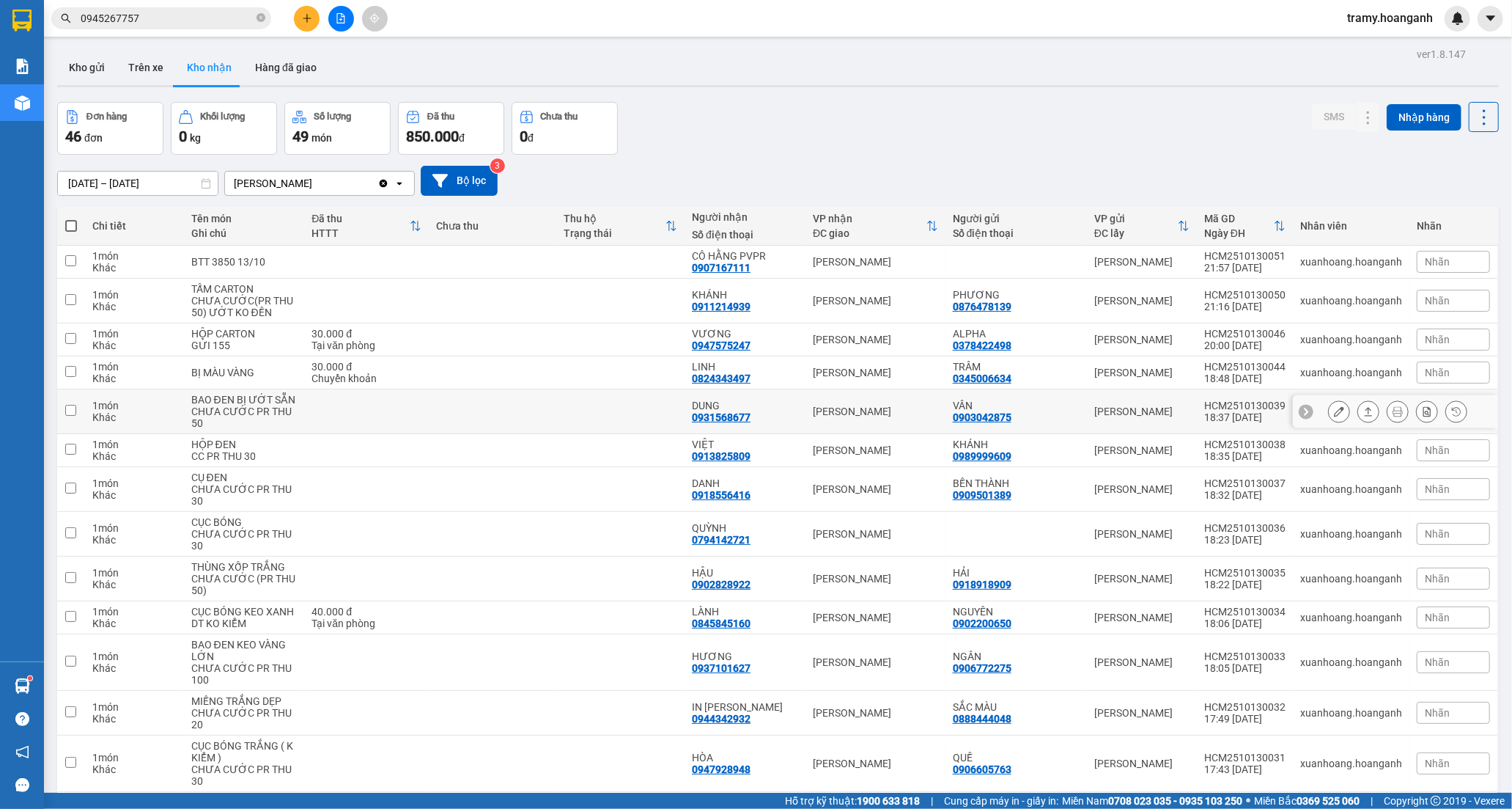
click at [727, 409] on div "DUNG" at bounding box center [745, 405] width 106 height 12
checkbox input "true"
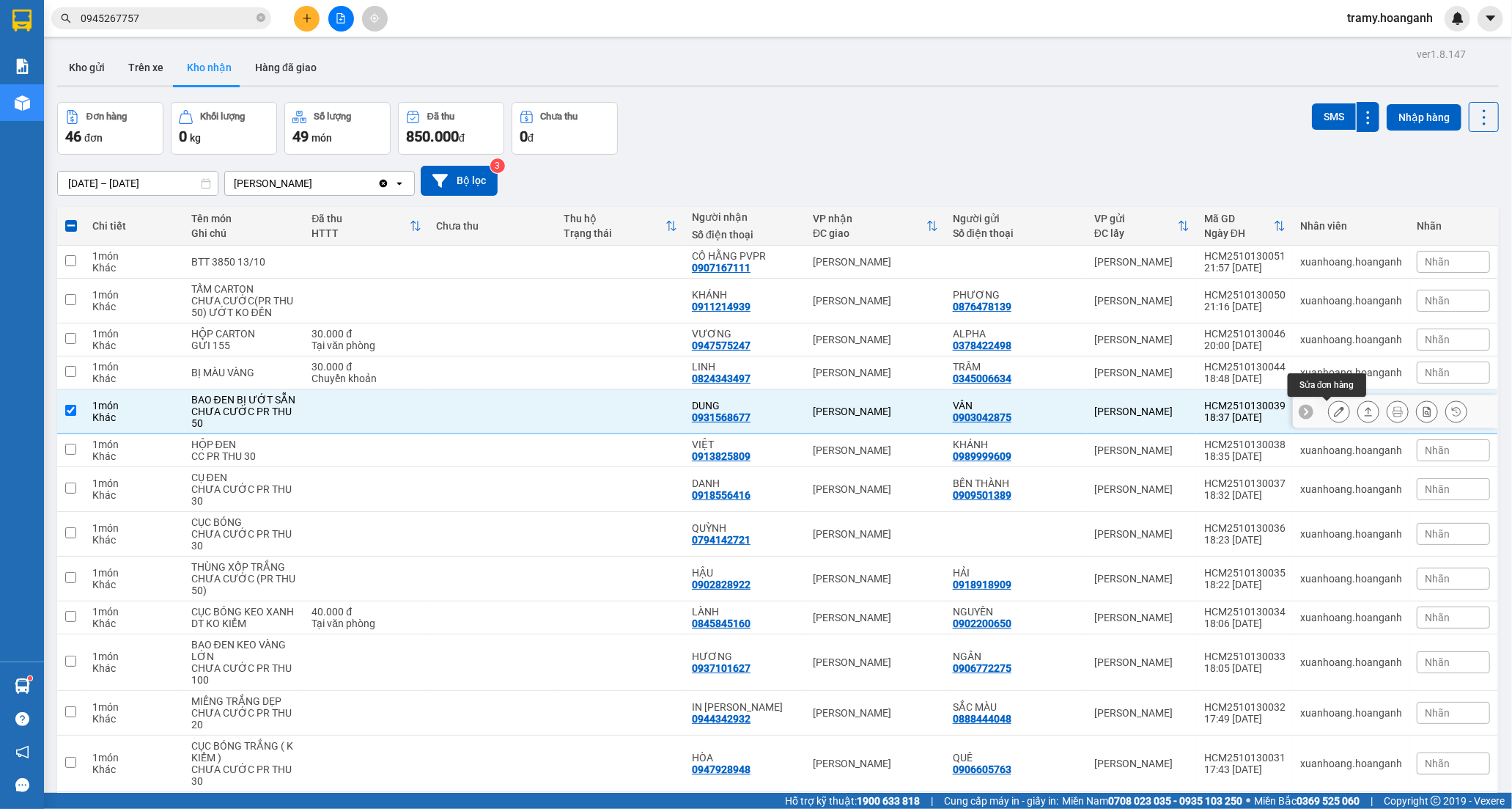
click at [1334, 416] on icon at bounding box center [1339, 410] width 10 height 10
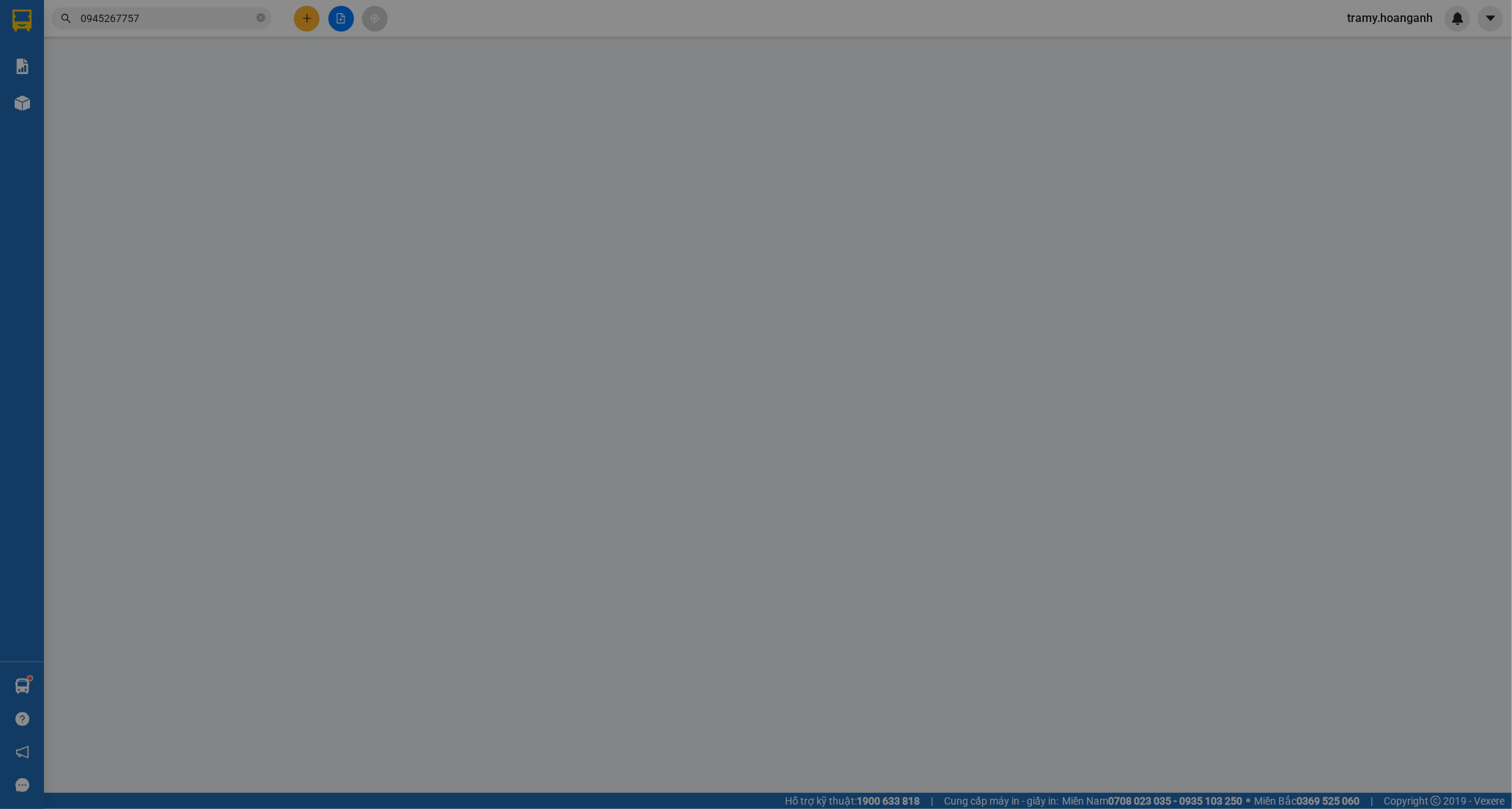
type input "0903042875"
type input "VÂN"
type input "0931568677"
type input "DUNG"
type input "0"
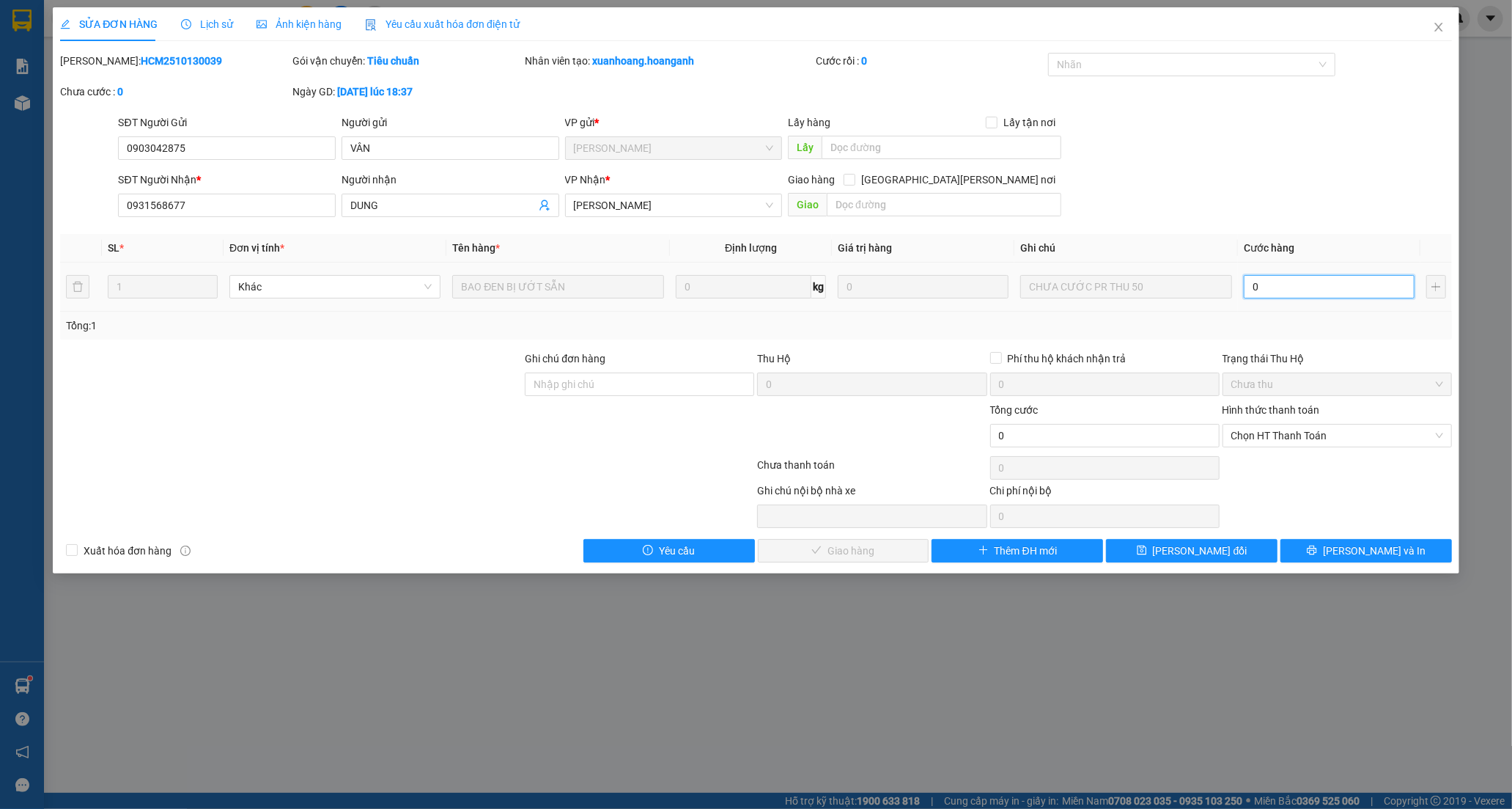
click at [1276, 281] on input "0" at bounding box center [1329, 286] width 171 height 24
type input "5"
type input "50"
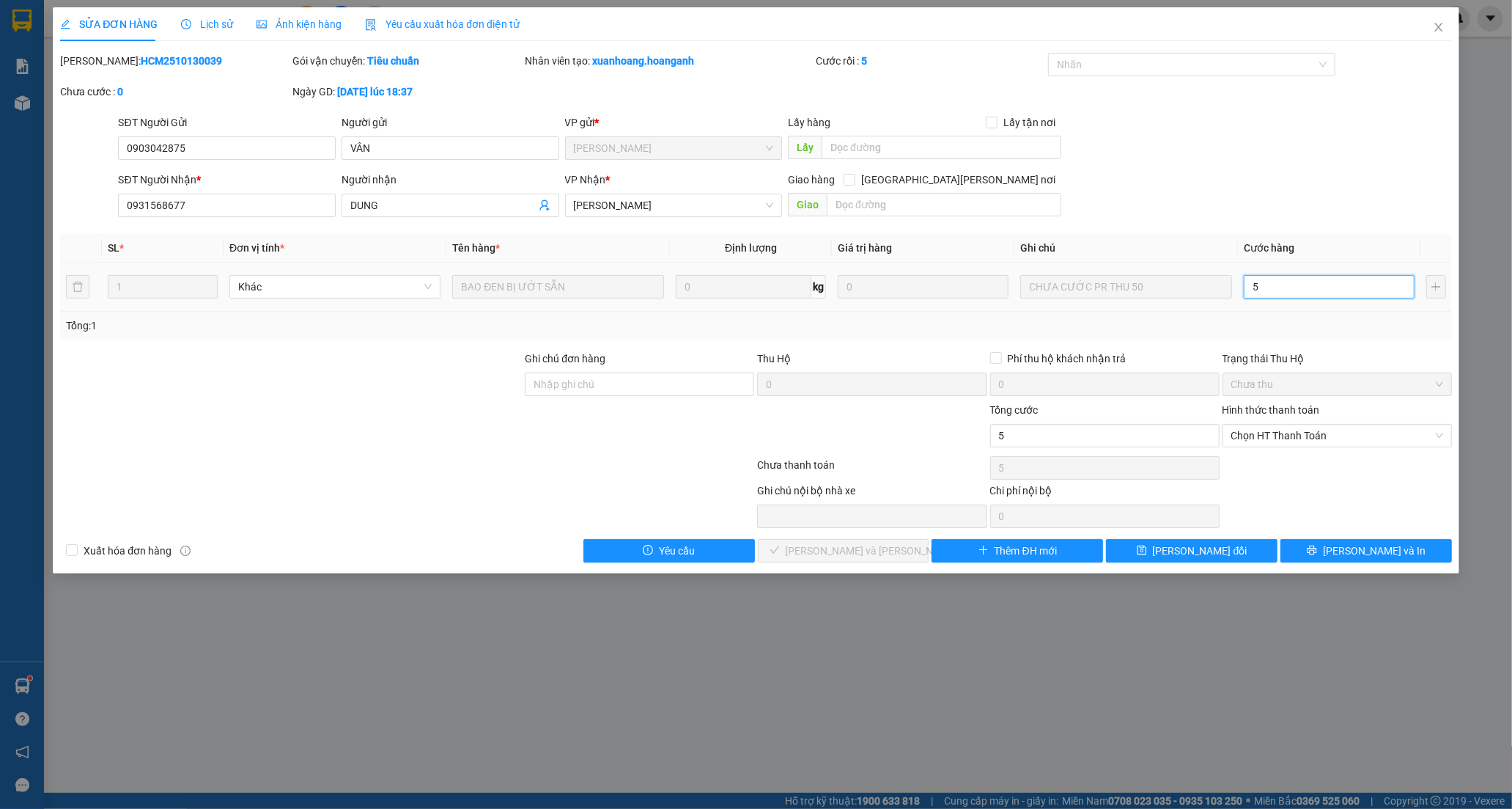
type input "50"
click at [1292, 443] on span "Chọn HT Thanh Toán" at bounding box center [1337, 436] width 212 height 22
type input "50"
type input "50.000"
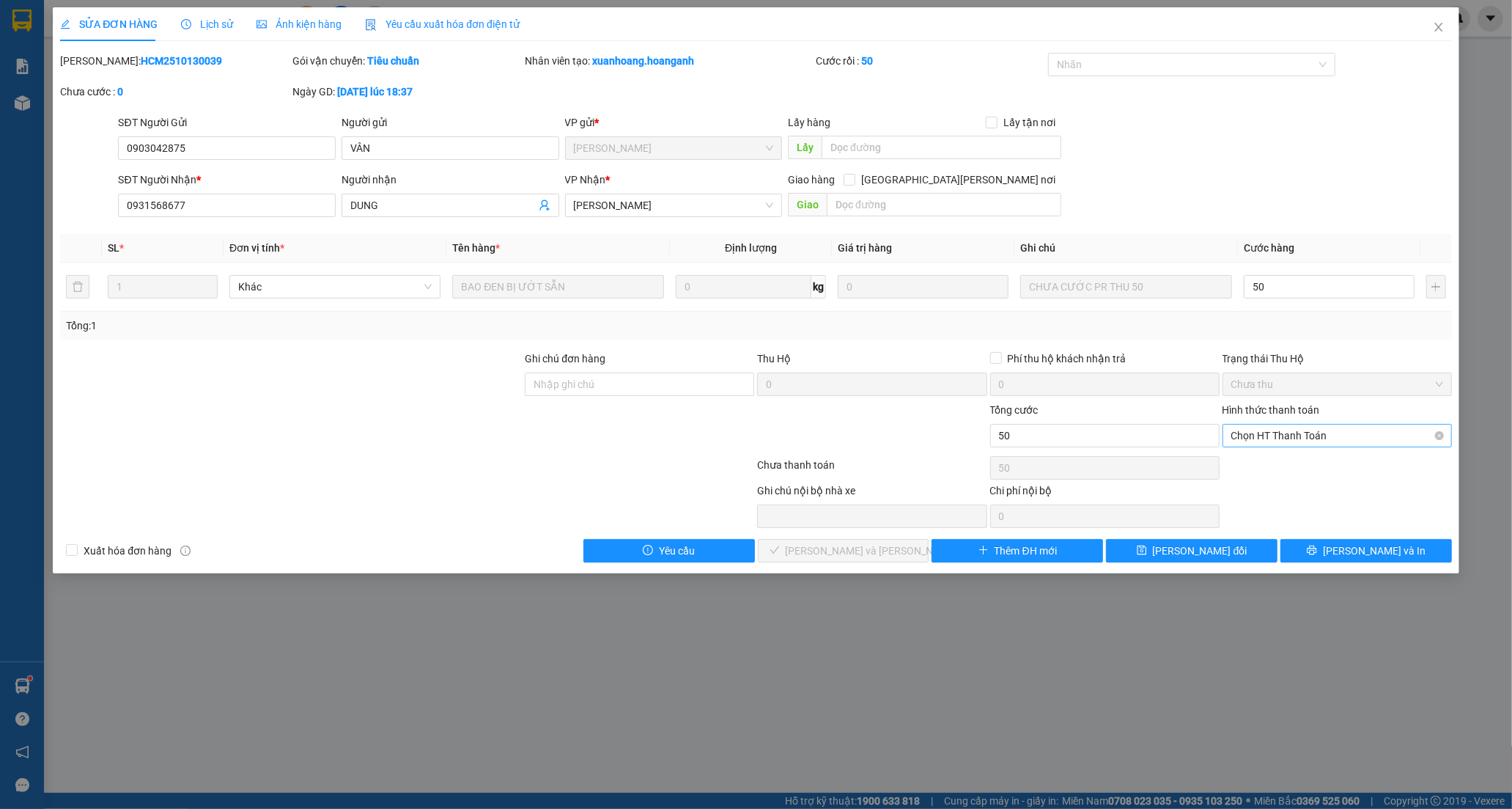
type input "50.000"
click at [1269, 467] on div "Tại văn phòng" at bounding box center [1337, 465] width 212 height 16
type input "0"
click at [839, 552] on span "[PERSON_NAME] và [PERSON_NAME] hàng" at bounding box center [884, 551] width 197 height 16
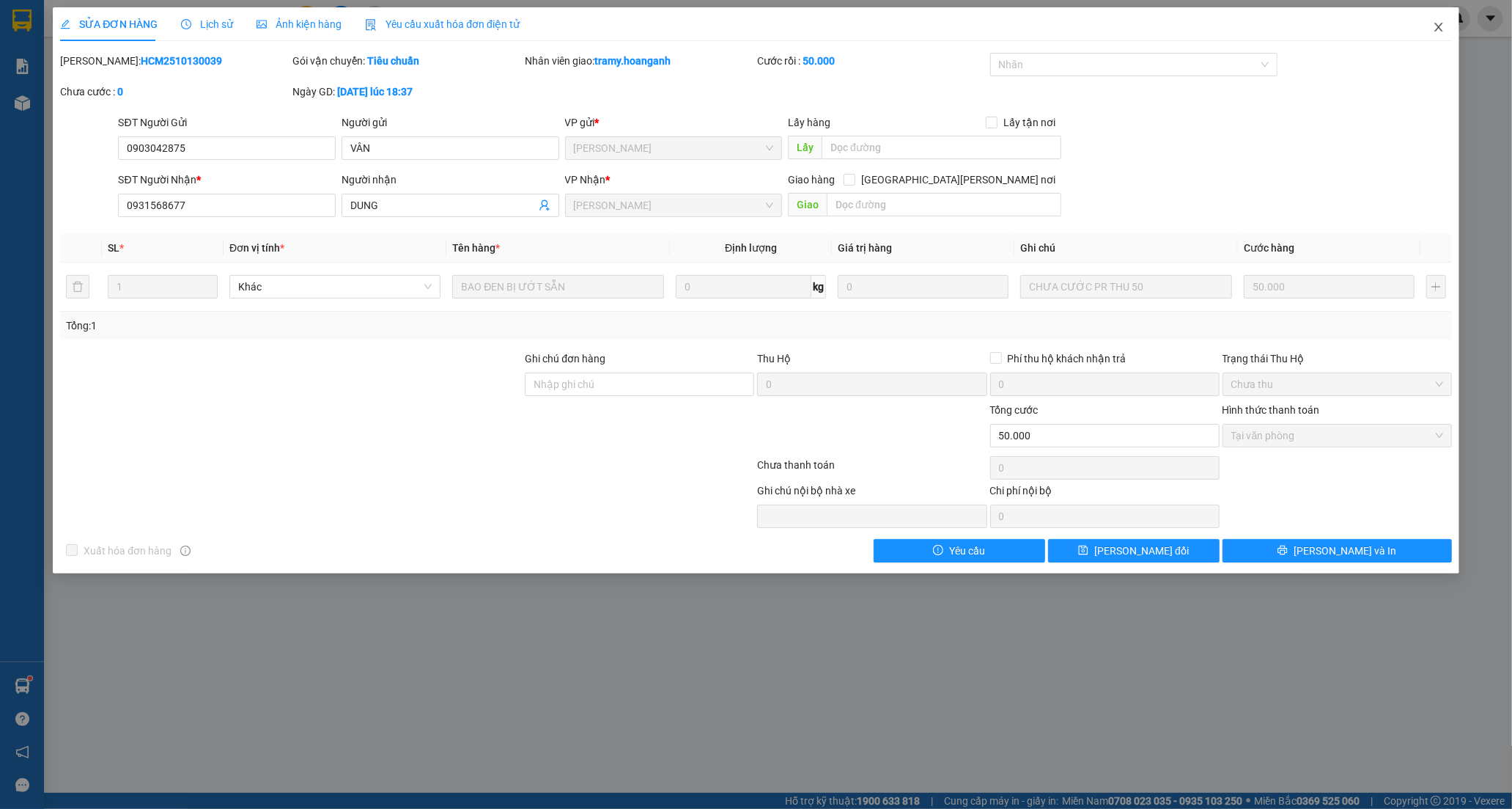
click at [1441, 24] on icon "close" at bounding box center [1439, 27] width 8 height 9
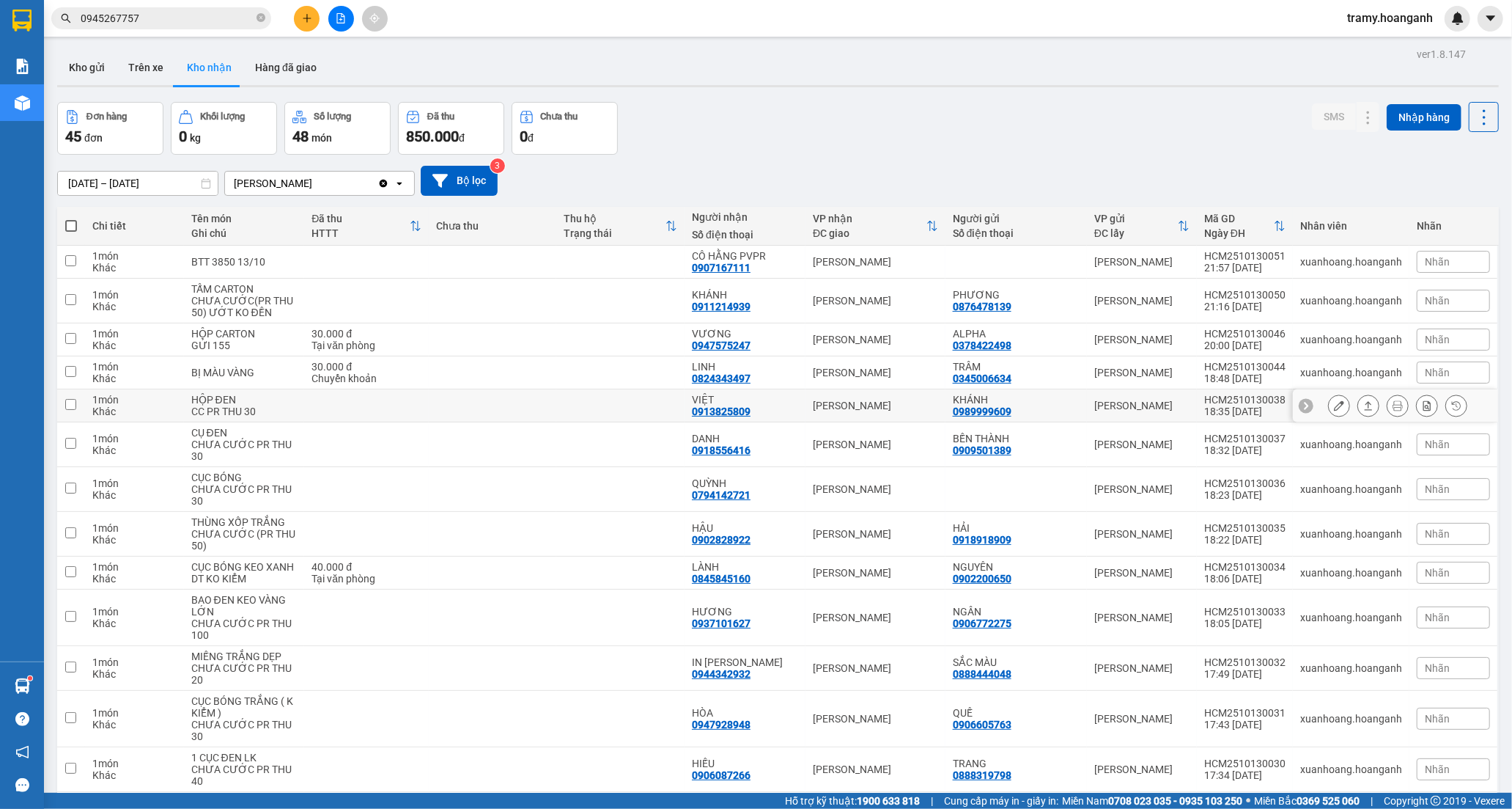
click at [744, 400] on div "VIỆT" at bounding box center [745, 400] width 106 height 12
checkbox input "true"
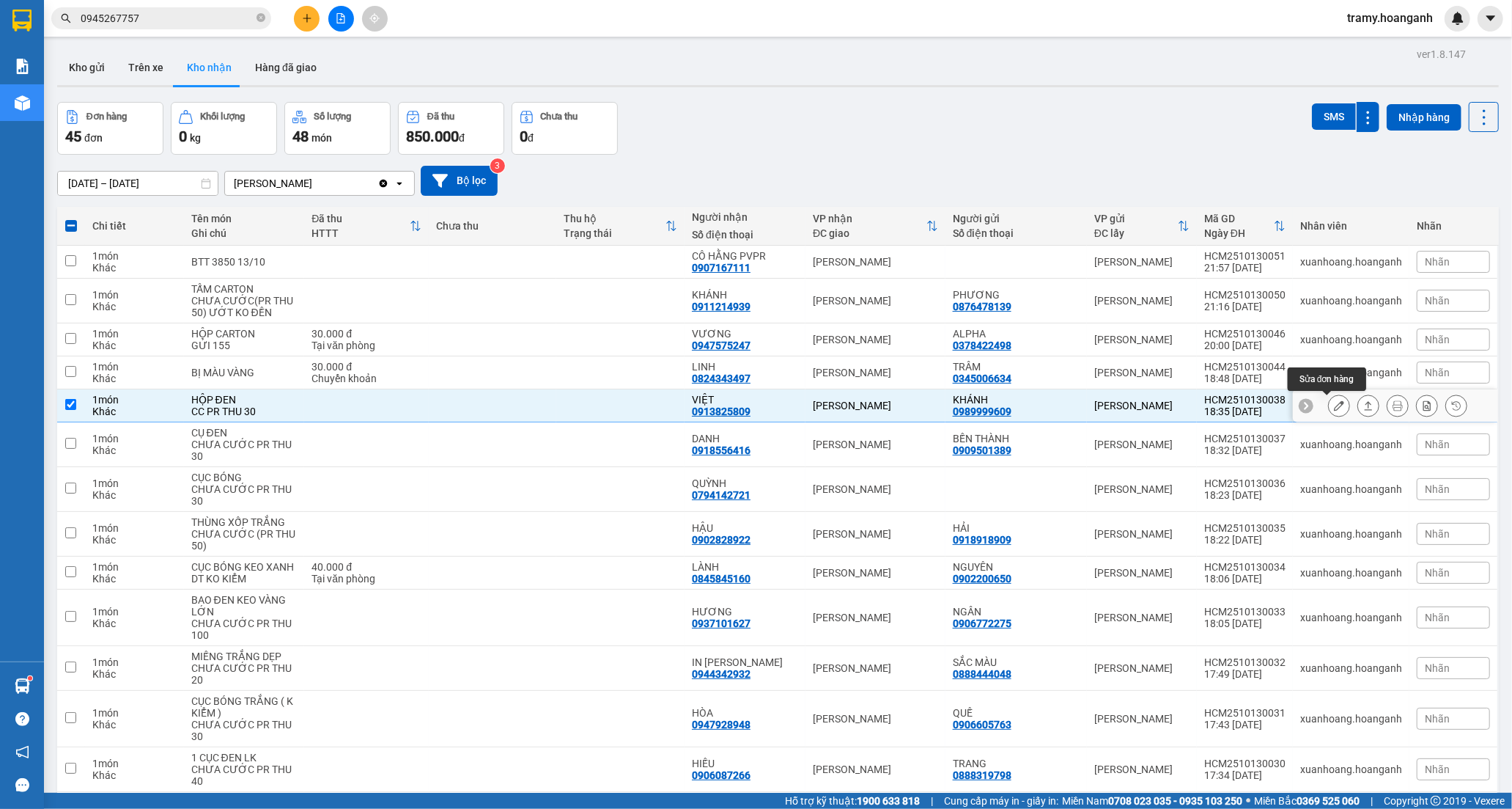
click at [1334, 409] on icon at bounding box center [1339, 405] width 10 height 10
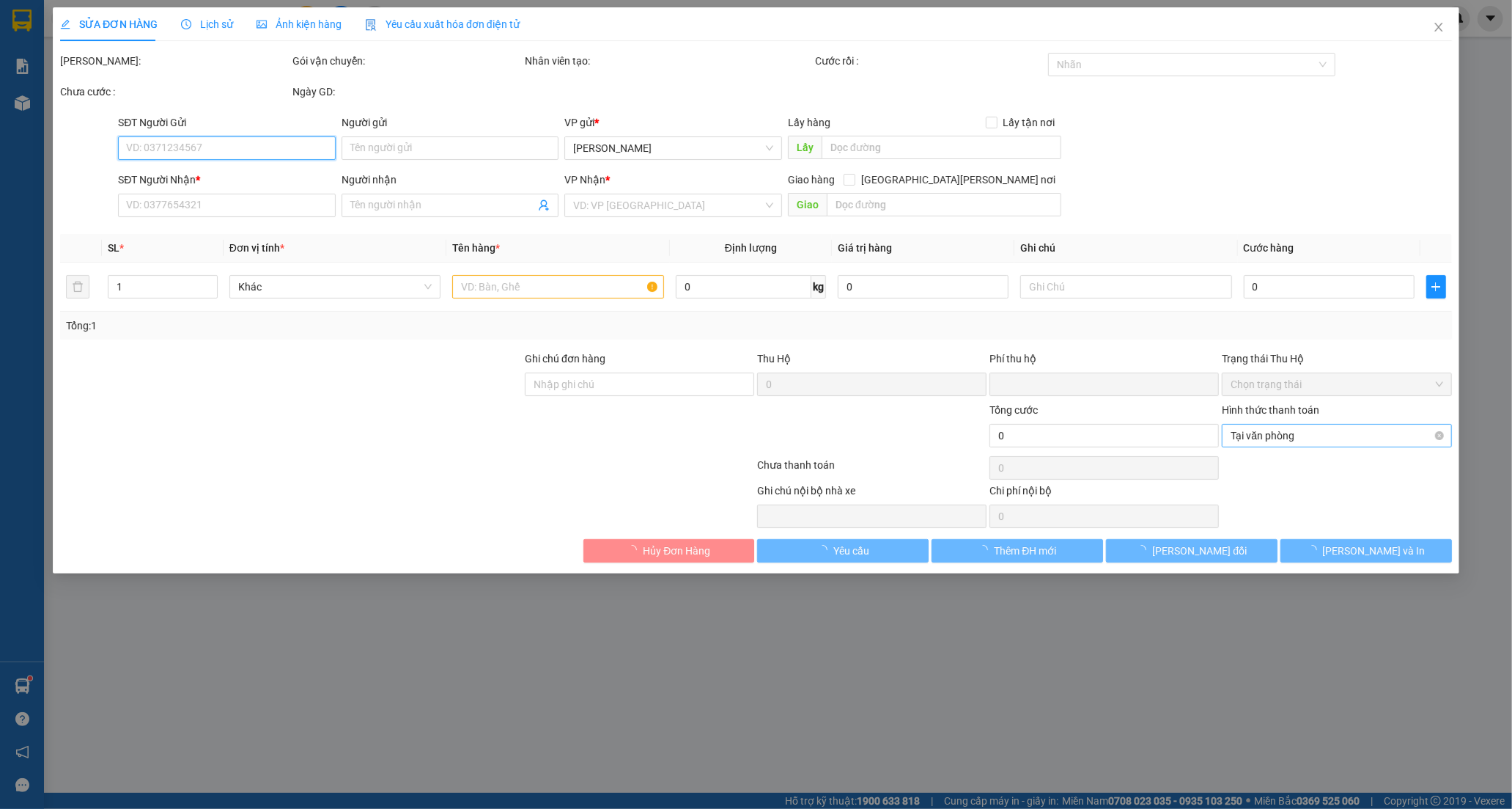
type input "0989999609"
type input "KHÁNH"
type input "0913825809"
type input "VIỆT"
type input "0"
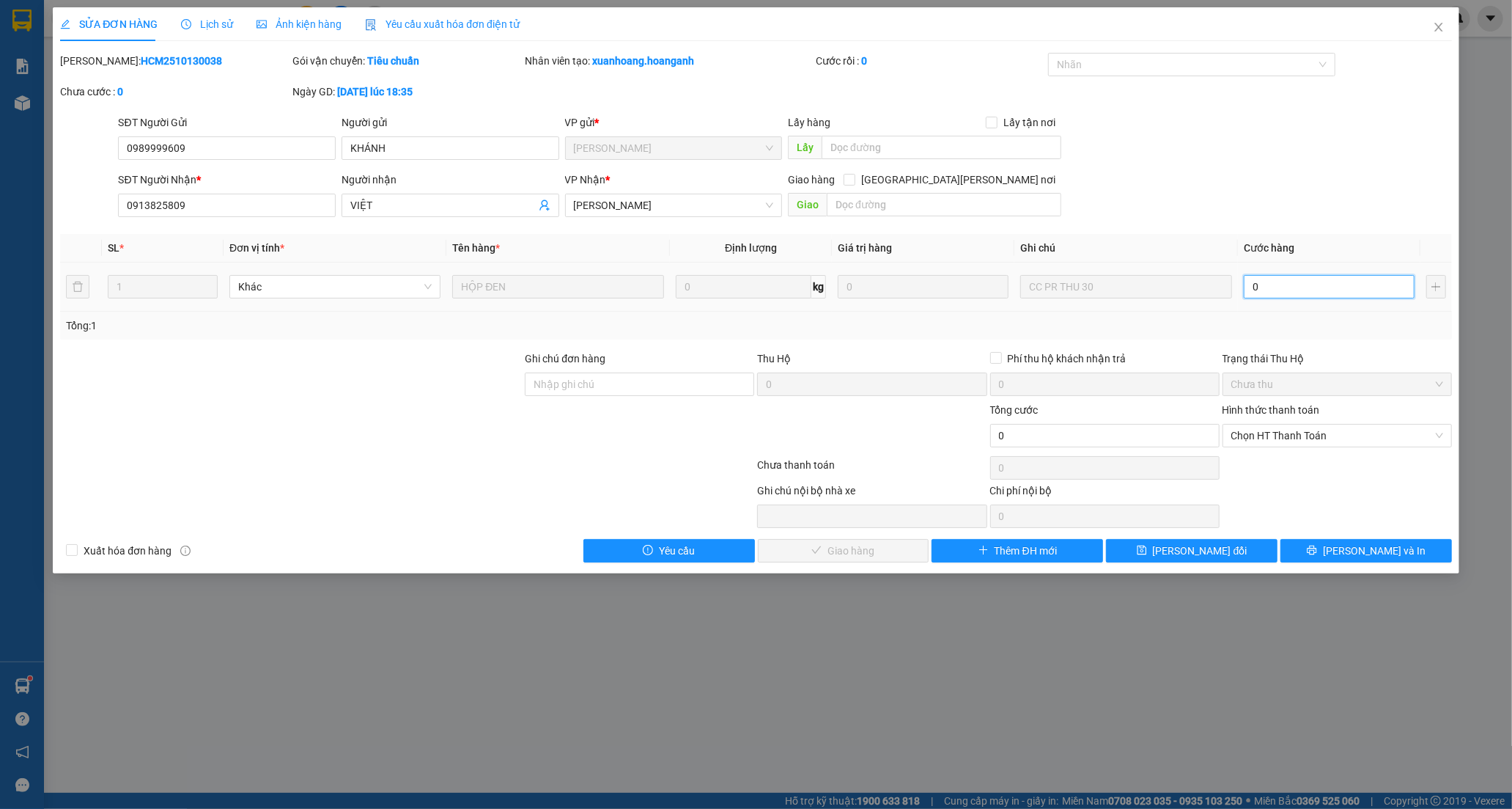
click at [1266, 290] on input "0" at bounding box center [1329, 286] width 171 height 24
type input "3"
type input "30"
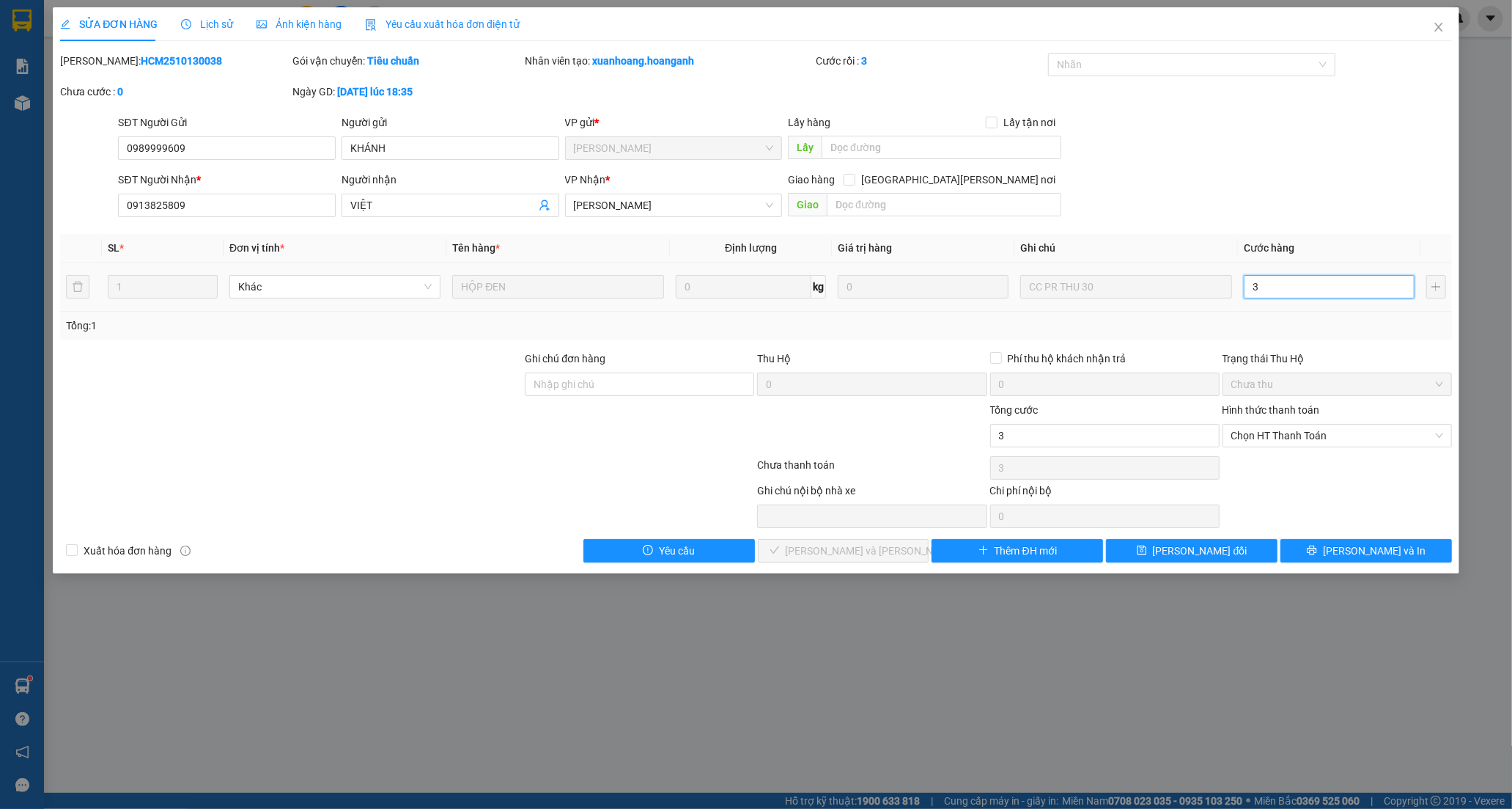
type input "30"
click at [1278, 429] on span "Chọn HT Thanh Toán" at bounding box center [1337, 436] width 212 height 22
type input "30"
type input "30.000"
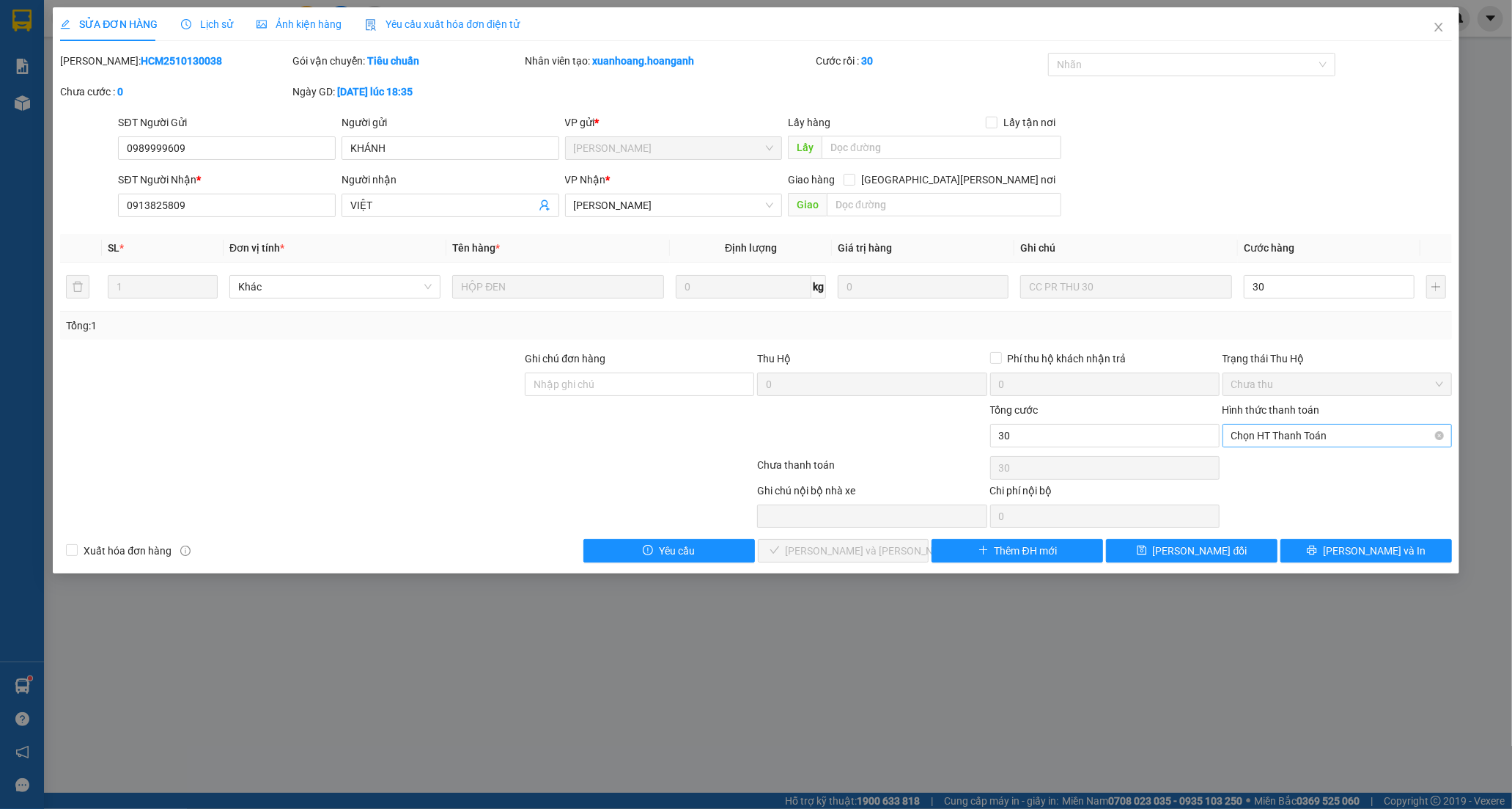
type input "30.000"
click at [1256, 463] on div "Tại văn phòng" at bounding box center [1337, 465] width 212 height 16
type input "0"
click at [842, 555] on span "[PERSON_NAME] và [PERSON_NAME] hàng" at bounding box center [884, 551] width 197 height 16
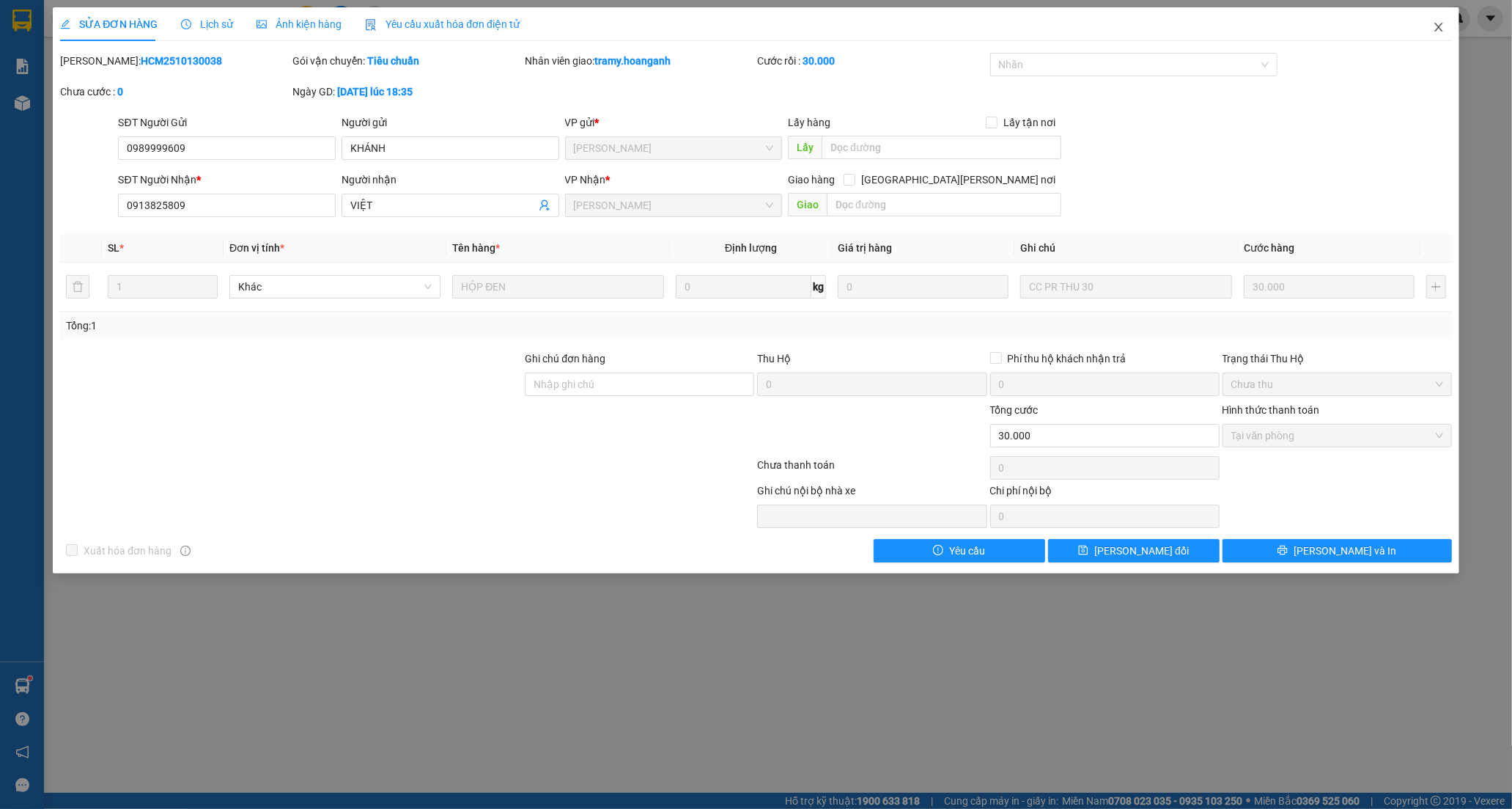
click at [1439, 29] on icon "close" at bounding box center [1439, 26] width 12 height 12
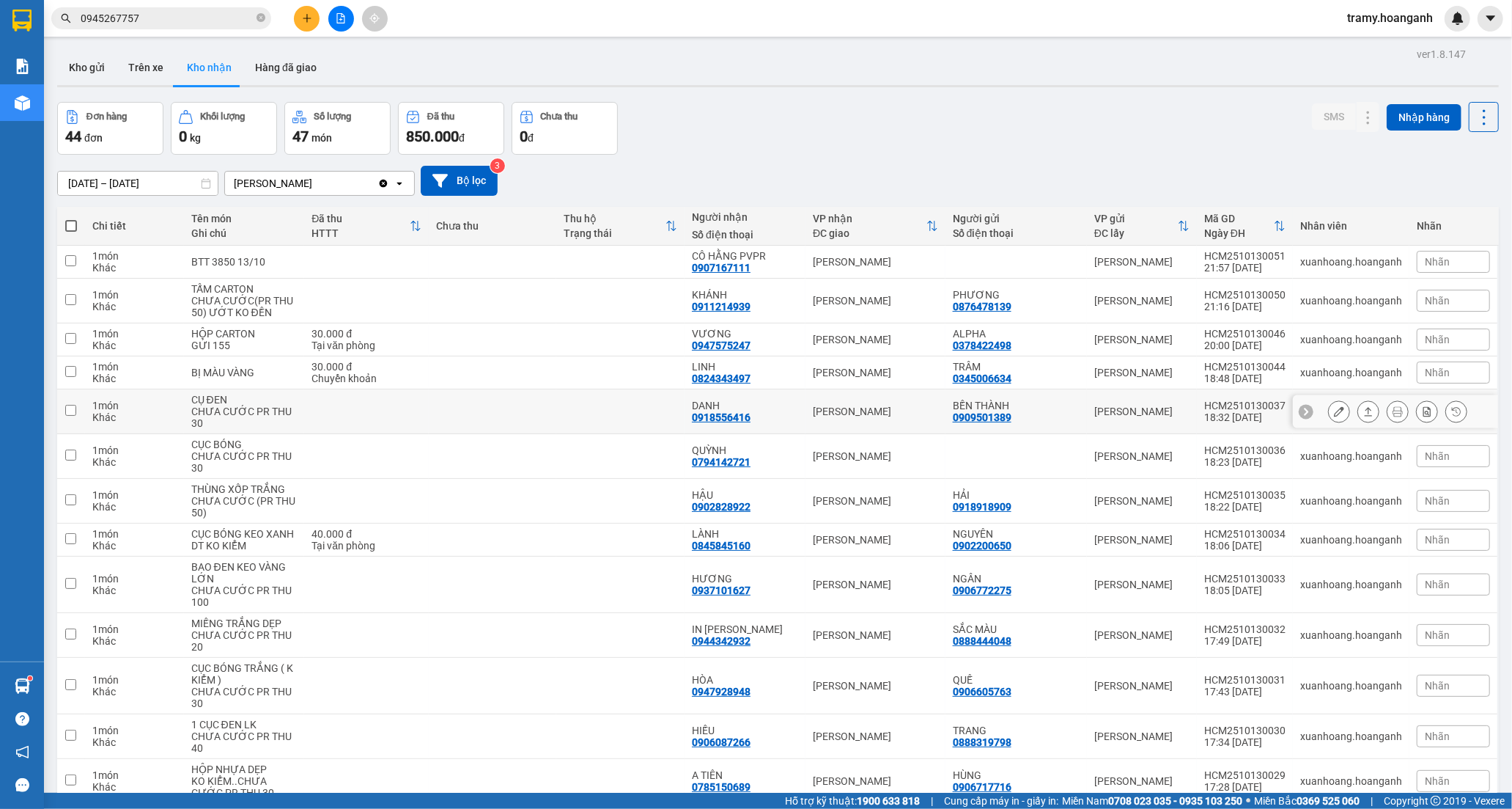
click at [760, 407] on div "DANH" at bounding box center [745, 405] width 106 height 12
checkbox input "true"
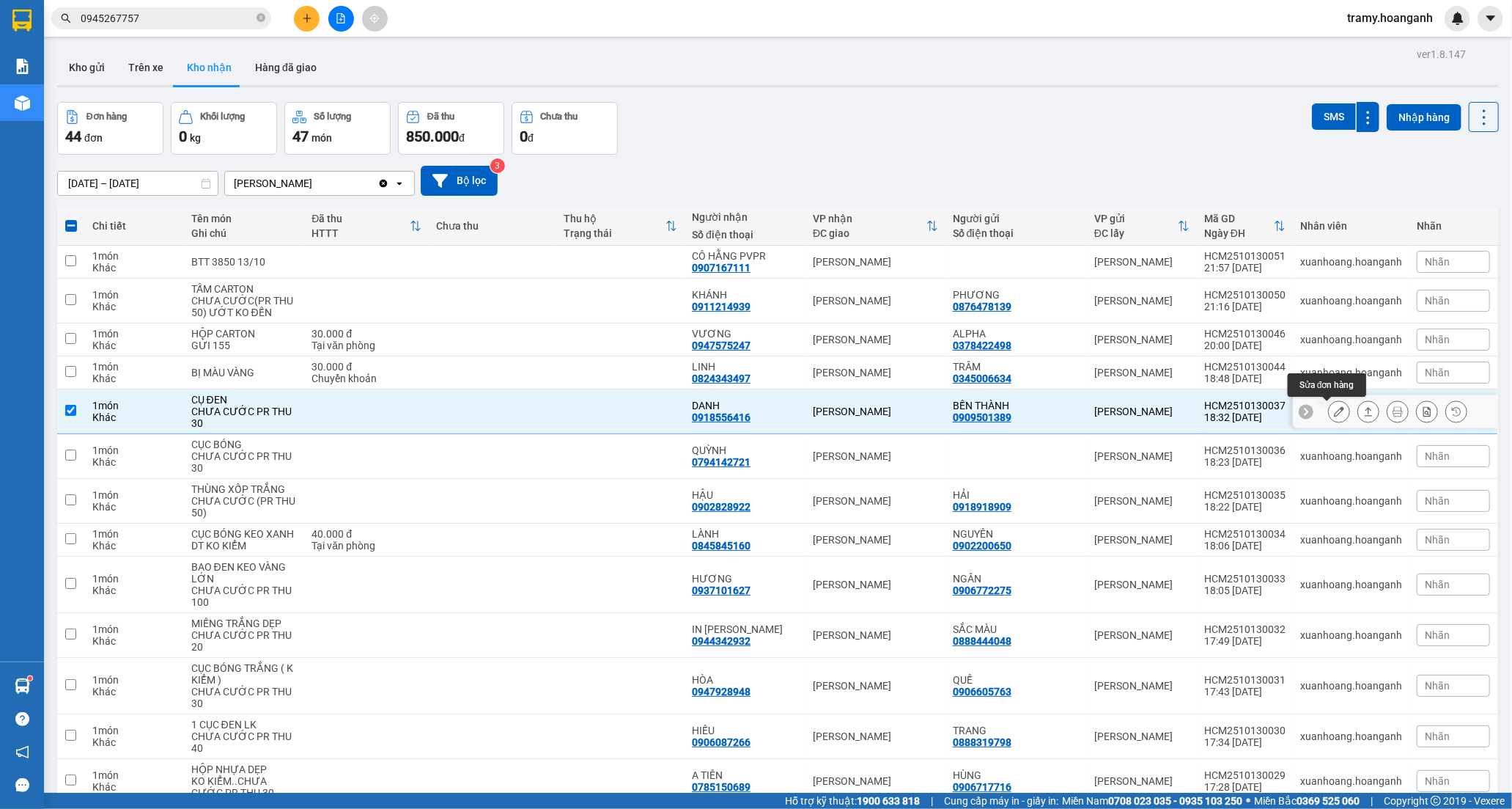
click at [1334, 409] on icon at bounding box center [1339, 410] width 10 height 10
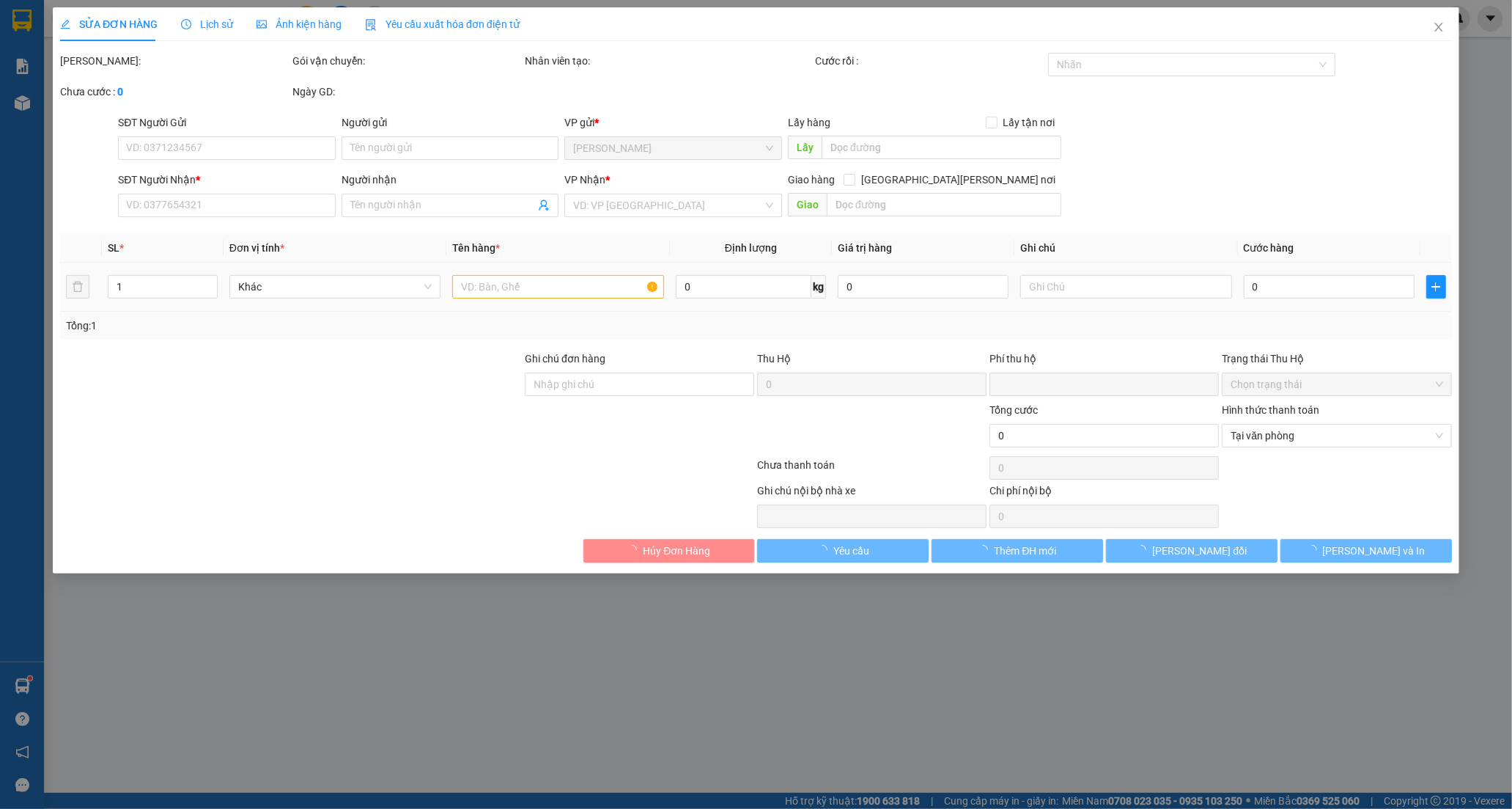
type input "0909501389"
type input "BẾN THÀNH"
type input "0918556416"
type input "DANH"
type input "0"
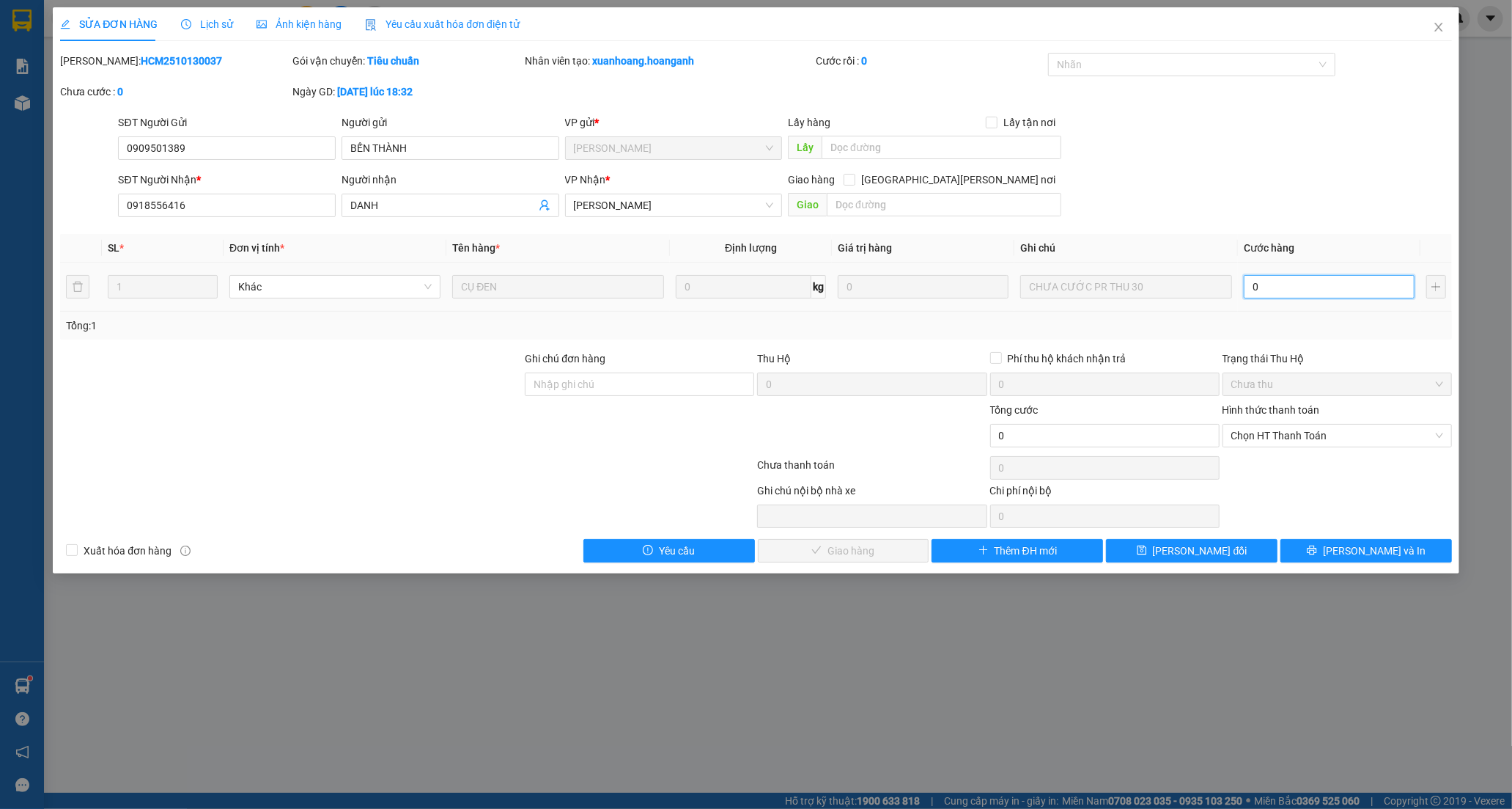
click at [1305, 294] on input "0" at bounding box center [1329, 286] width 171 height 24
click at [1298, 283] on input "0" at bounding box center [1329, 286] width 171 height 24
type input "3"
type input "03"
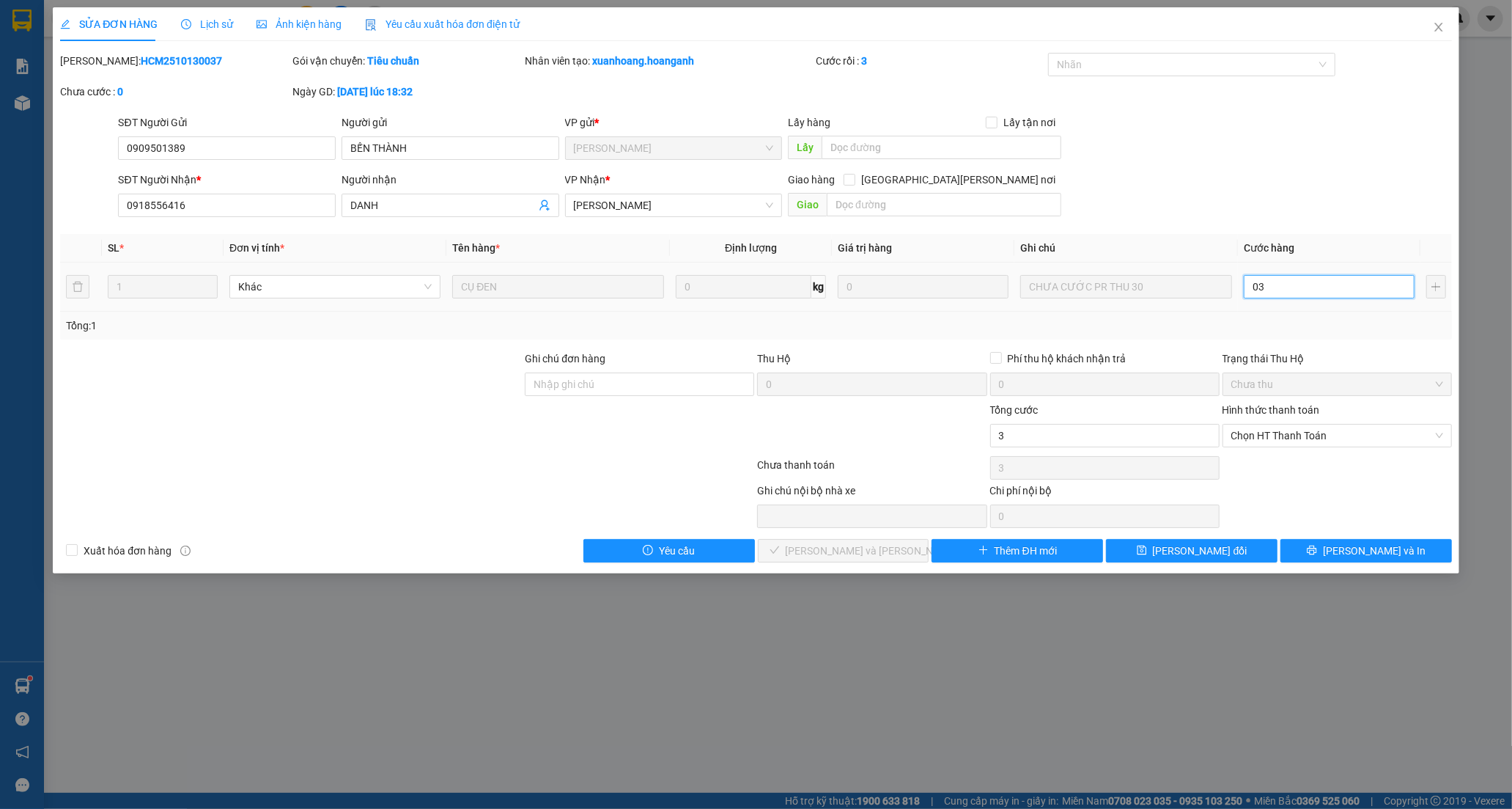
type input "30"
click at [1257, 289] on input "030" at bounding box center [1329, 286] width 171 height 24
drag, startPoint x: 1299, startPoint y: 426, endPoint x: 1290, endPoint y: 431, distance: 10.3
click at [1297, 428] on span "Chọn HT Thanh Toán" at bounding box center [1337, 436] width 212 height 22
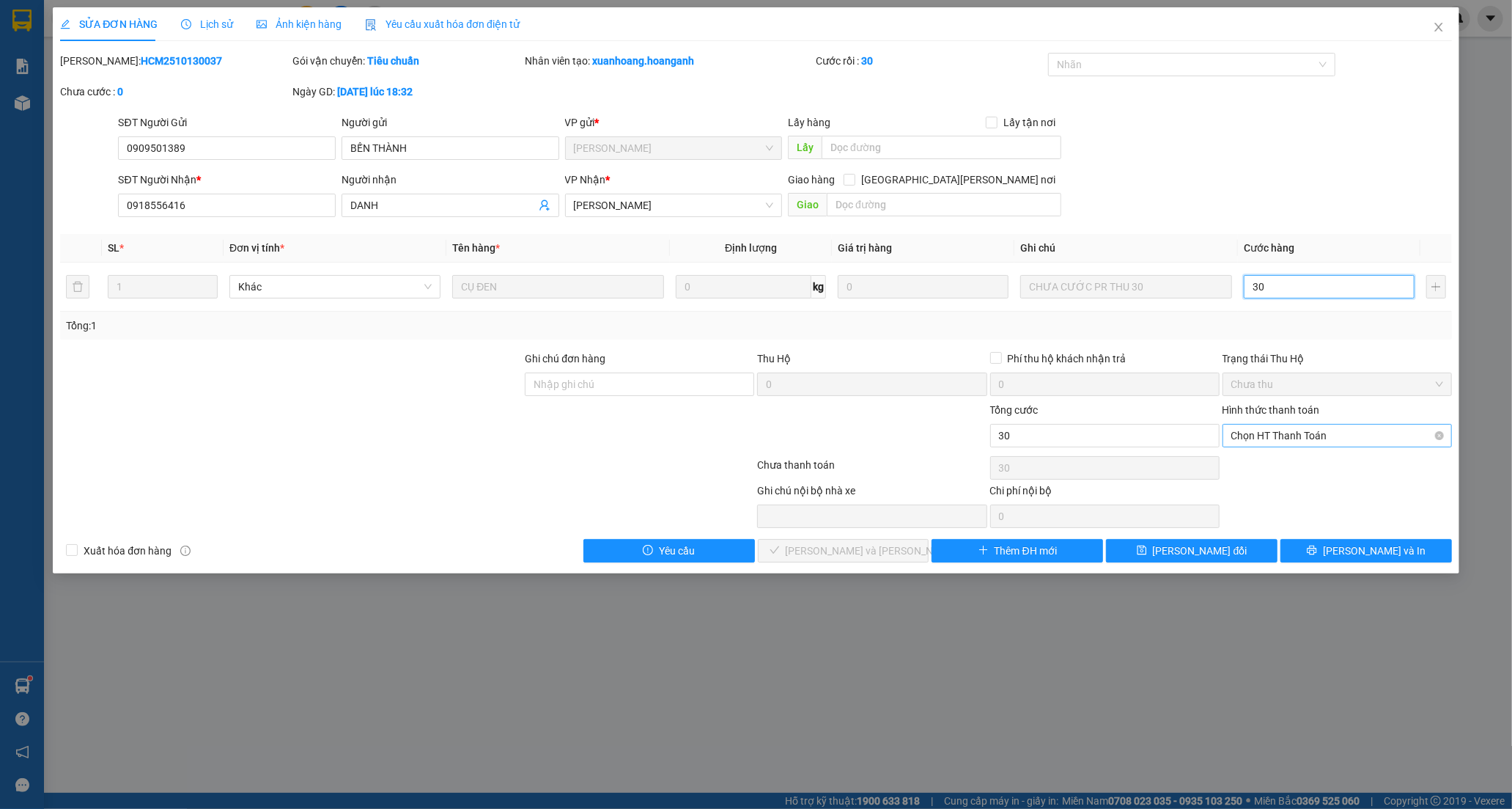
type input "30"
type input "30.000"
drag, startPoint x: 1265, startPoint y: 458, endPoint x: 881, endPoint y: 515, distance: 388.2
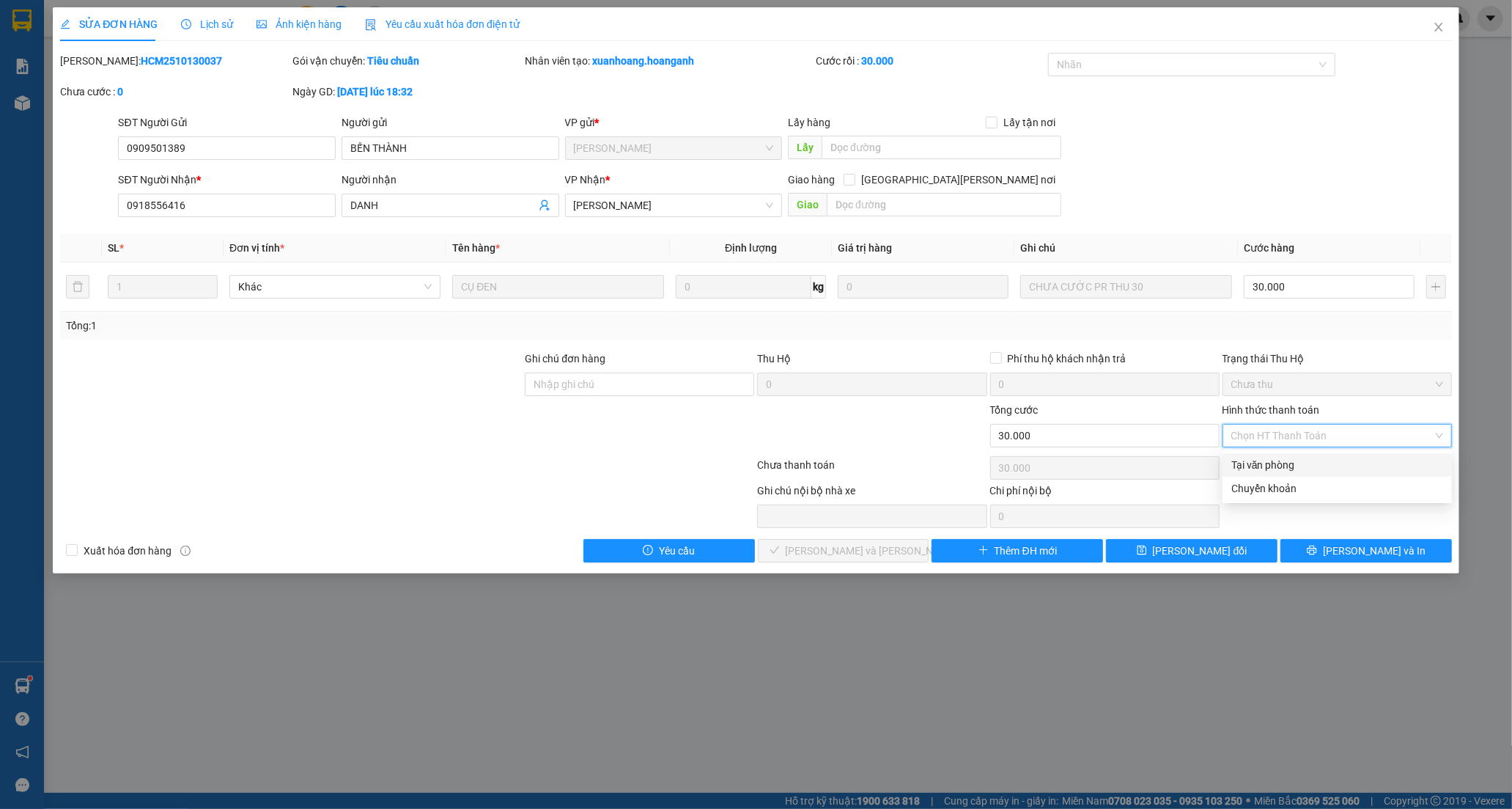
click at [1264, 458] on div "Tại văn phòng" at bounding box center [1337, 465] width 212 height 16
type input "0"
click at [832, 554] on span "[PERSON_NAME] và [PERSON_NAME] hàng" at bounding box center [884, 551] width 197 height 16
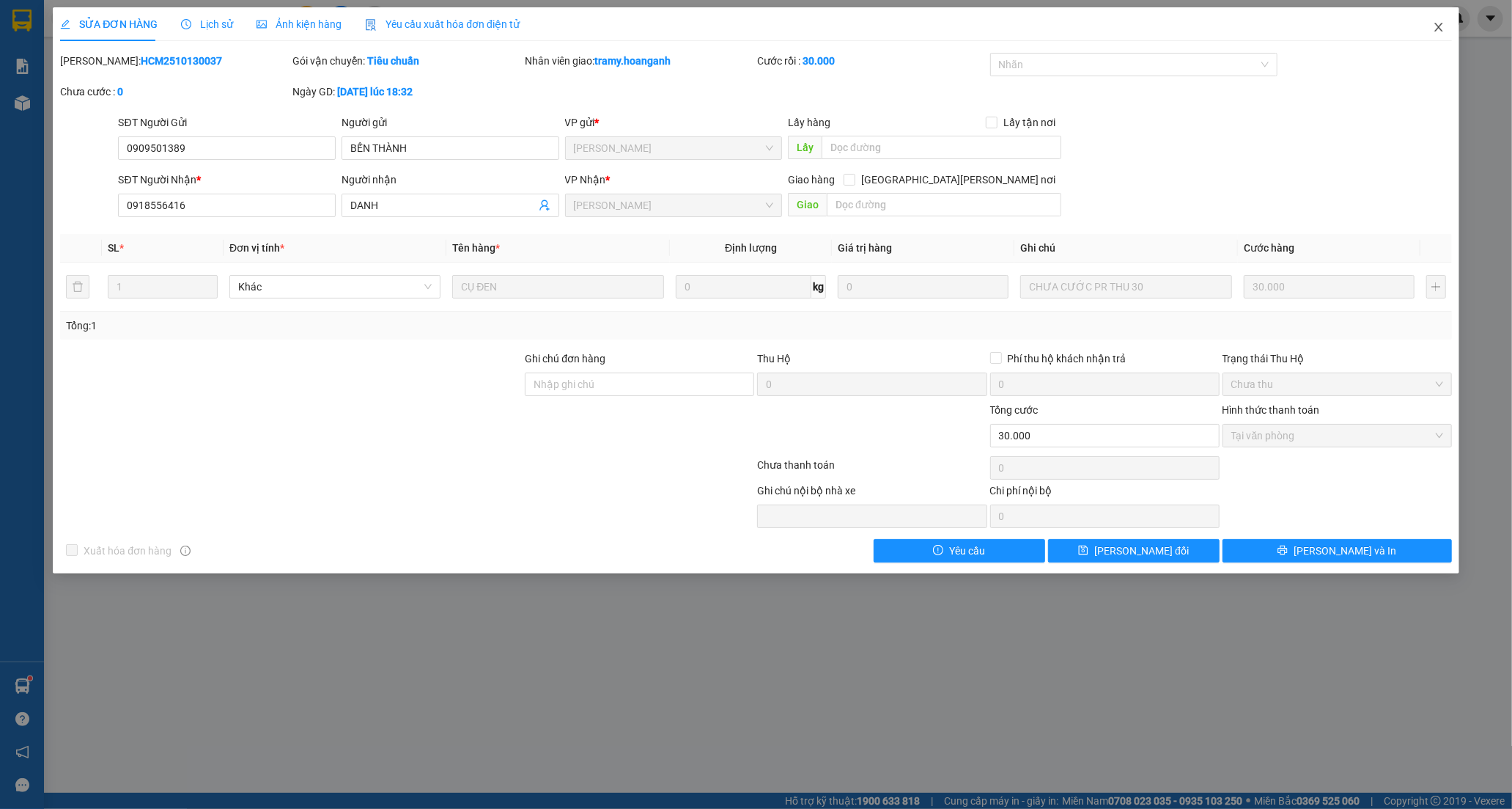
click at [1440, 25] on icon "close" at bounding box center [1439, 27] width 8 height 9
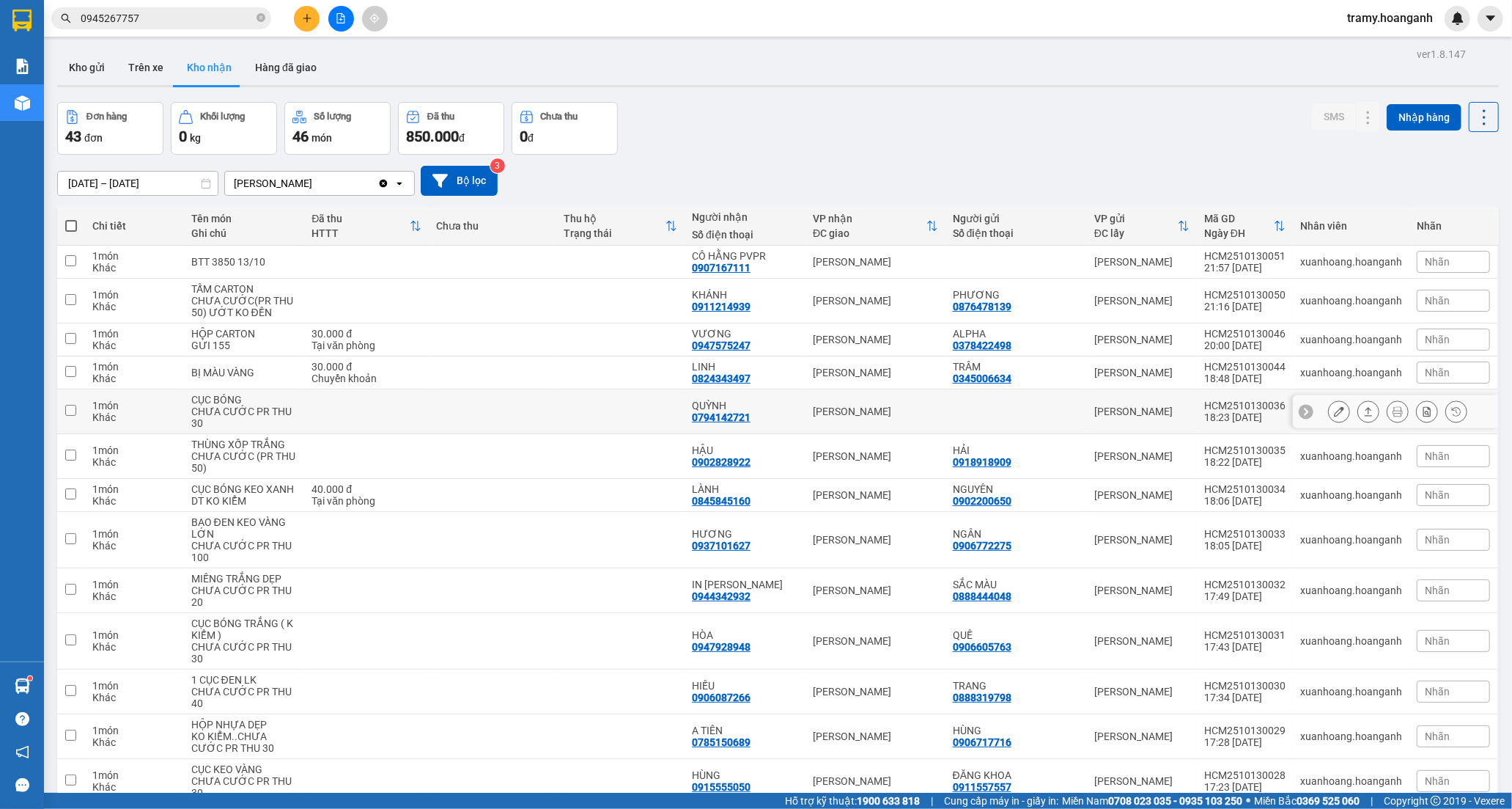
click at [717, 418] on div "0794142721" at bounding box center [721, 417] width 59 height 12
click at [1334, 413] on icon at bounding box center [1339, 410] width 10 height 10
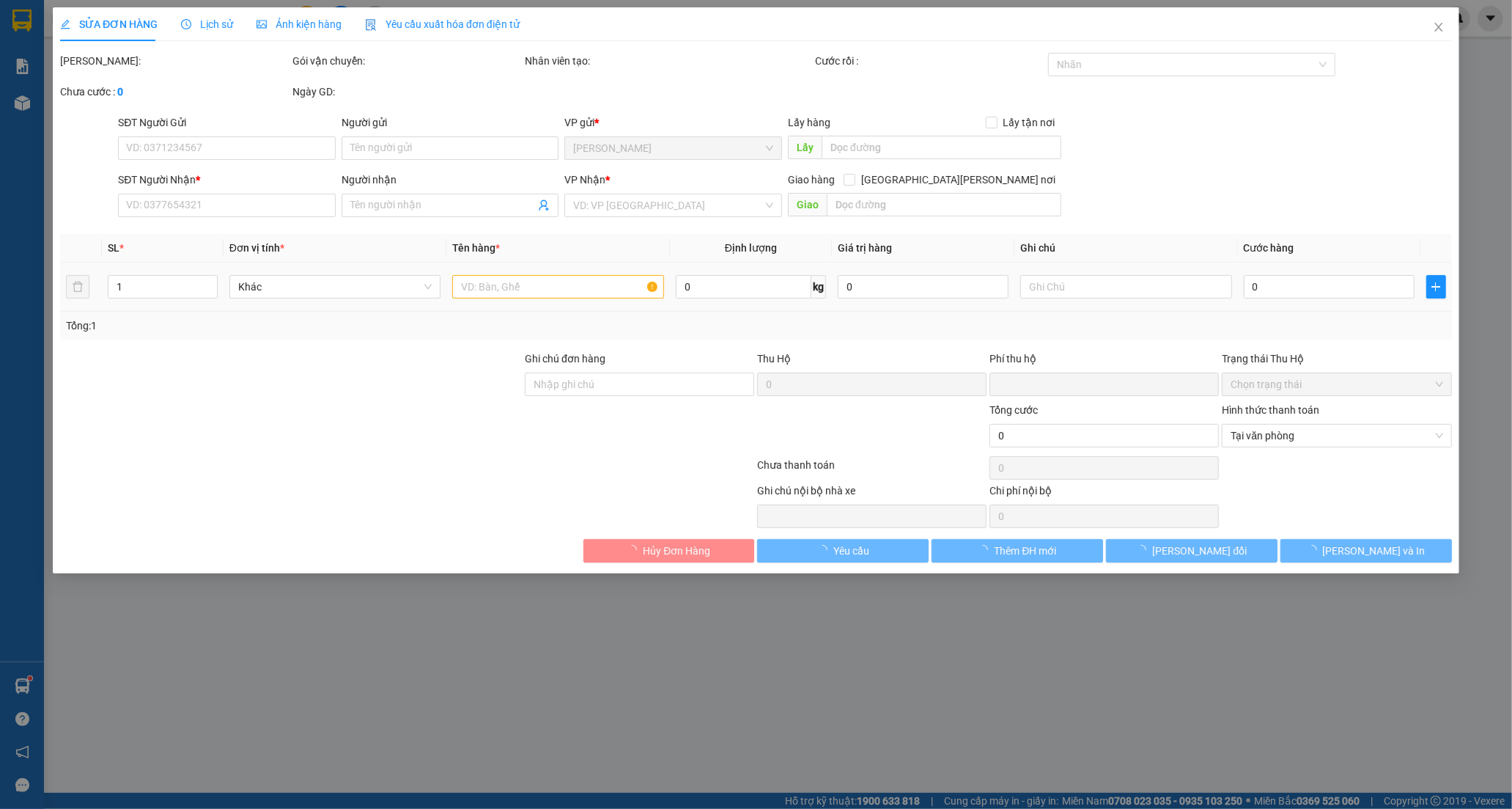
type input "0794142721"
type input "QUỲNH"
type input "0"
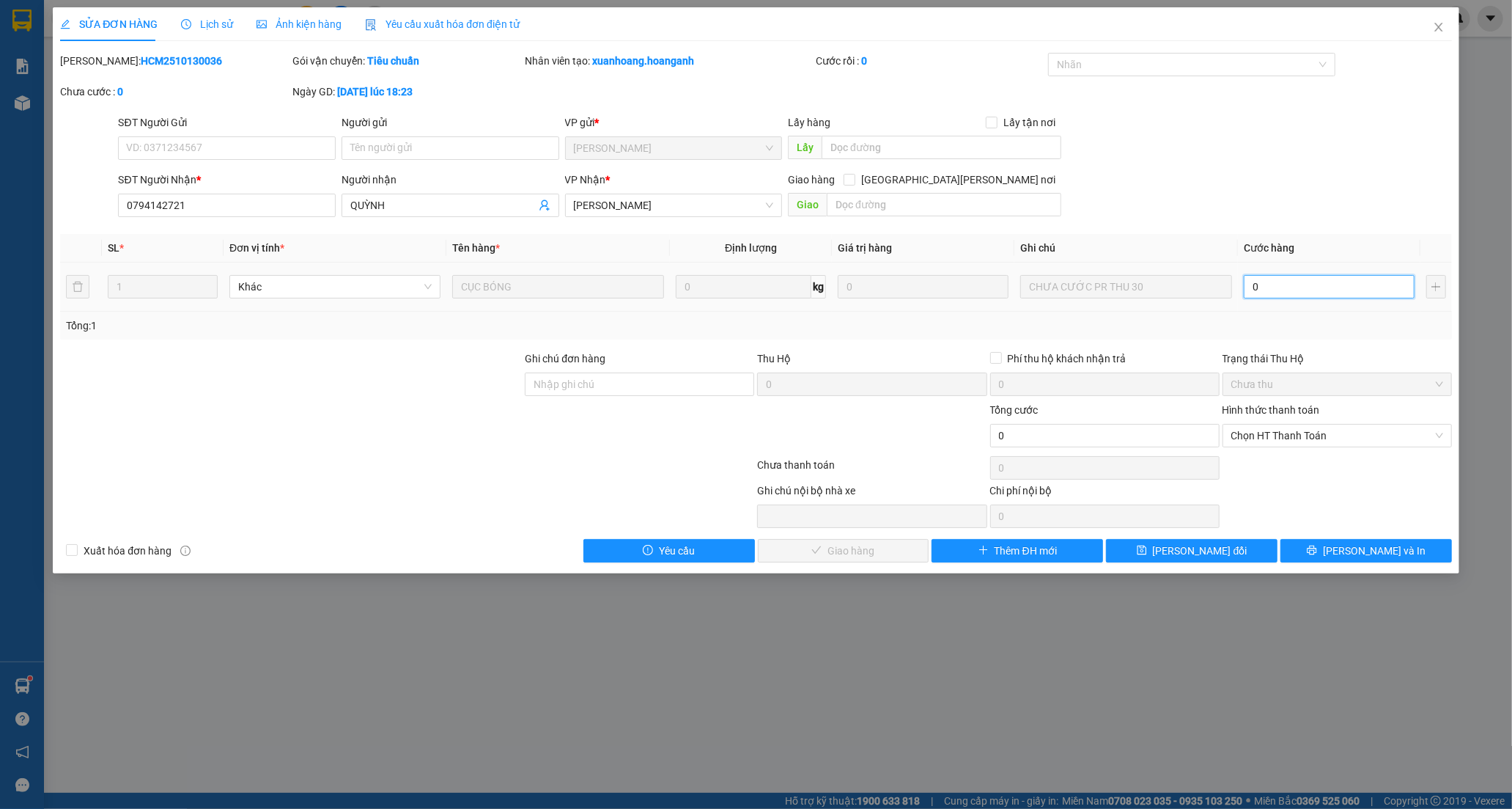
click at [1280, 291] on input "0" at bounding box center [1329, 286] width 171 height 24
type input "3"
type input "30"
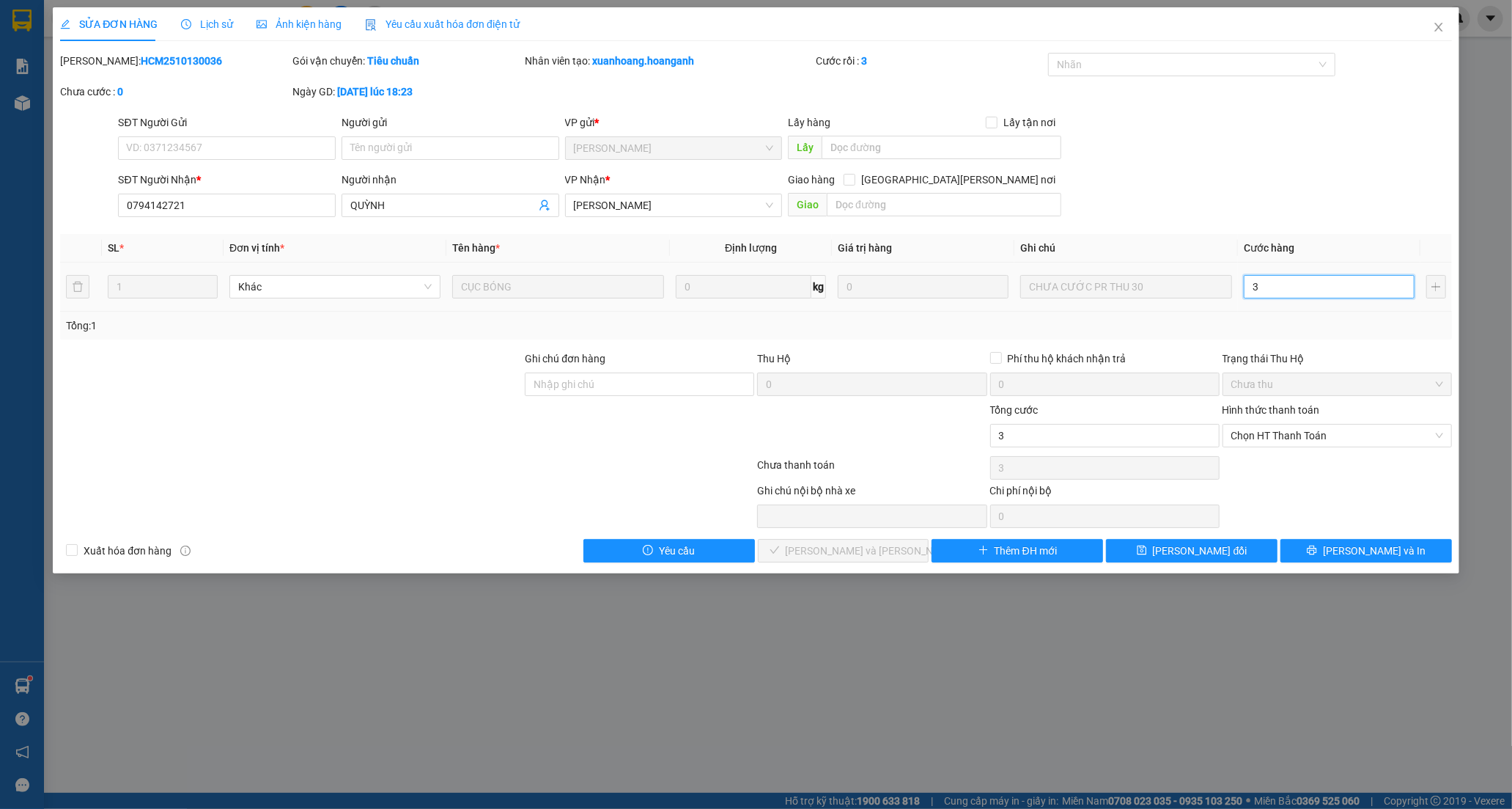
type input "30"
click at [1286, 440] on span "Chọn HT Thanh Toán" at bounding box center [1337, 436] width 212 height 22
type input "30"
type input "30.000"
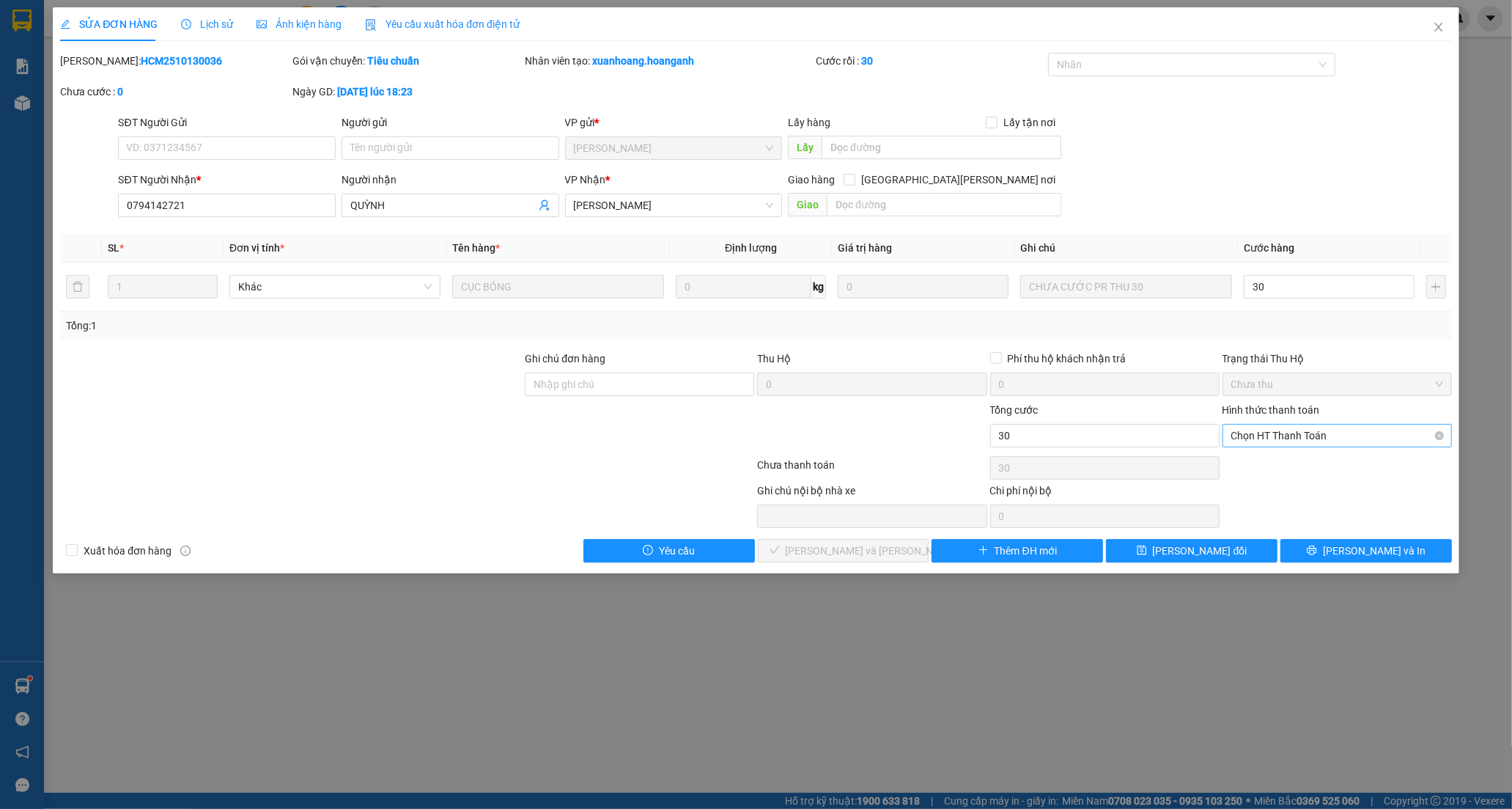
type input "30.000"
click at [1257, 486] on div "Chuyển khoản" at bounding box center [1337, 488] width 212 height 16
type input "0"
click at [826, 553] on span "[PERSON_NAME] và [PERSON_NAME] hàng" at bounding box center [884, 551] width 197 height 16
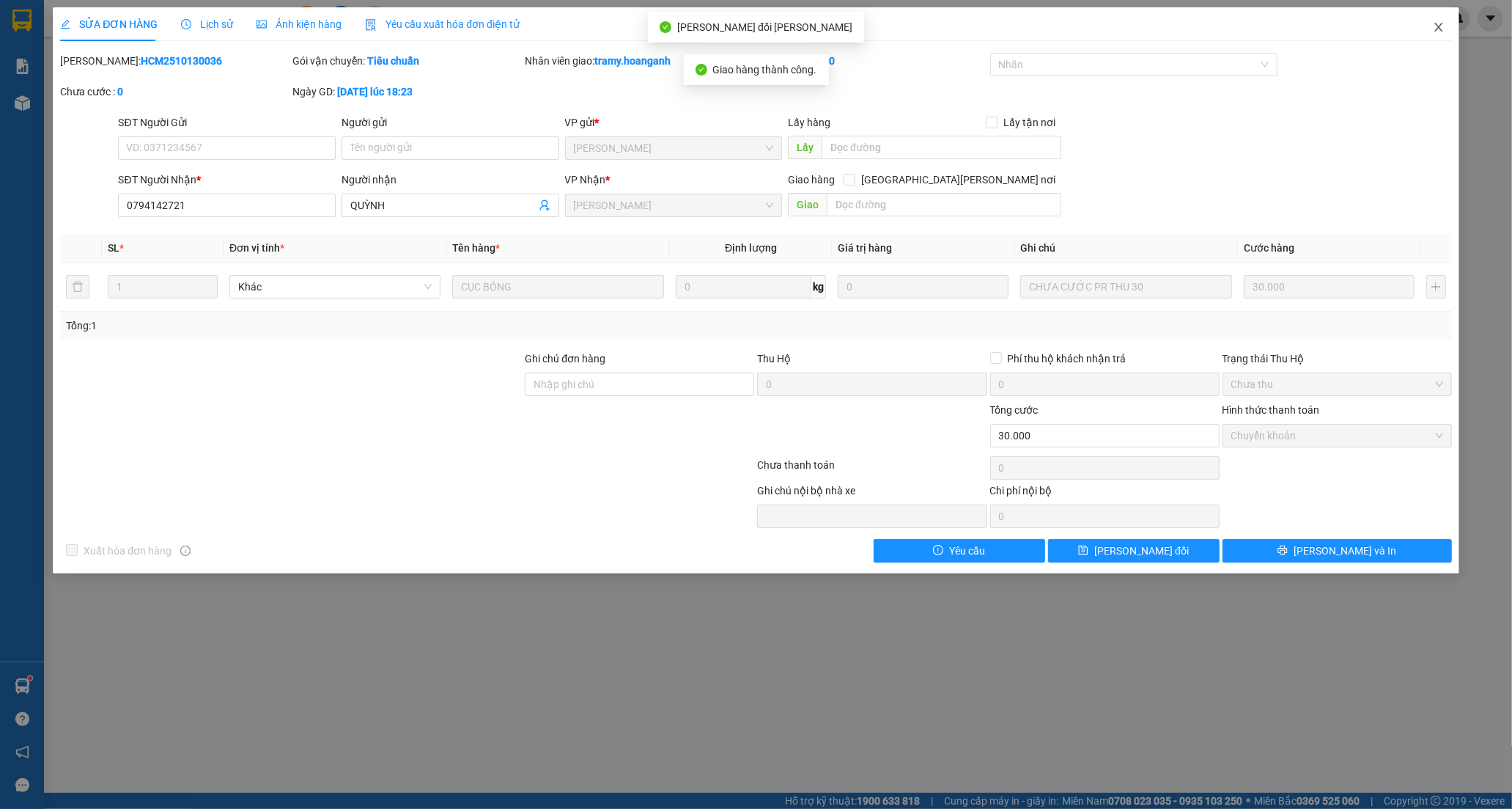
click at [1440, 24] on icon "close" at bounding box center [1439, 26] width 12 height 12
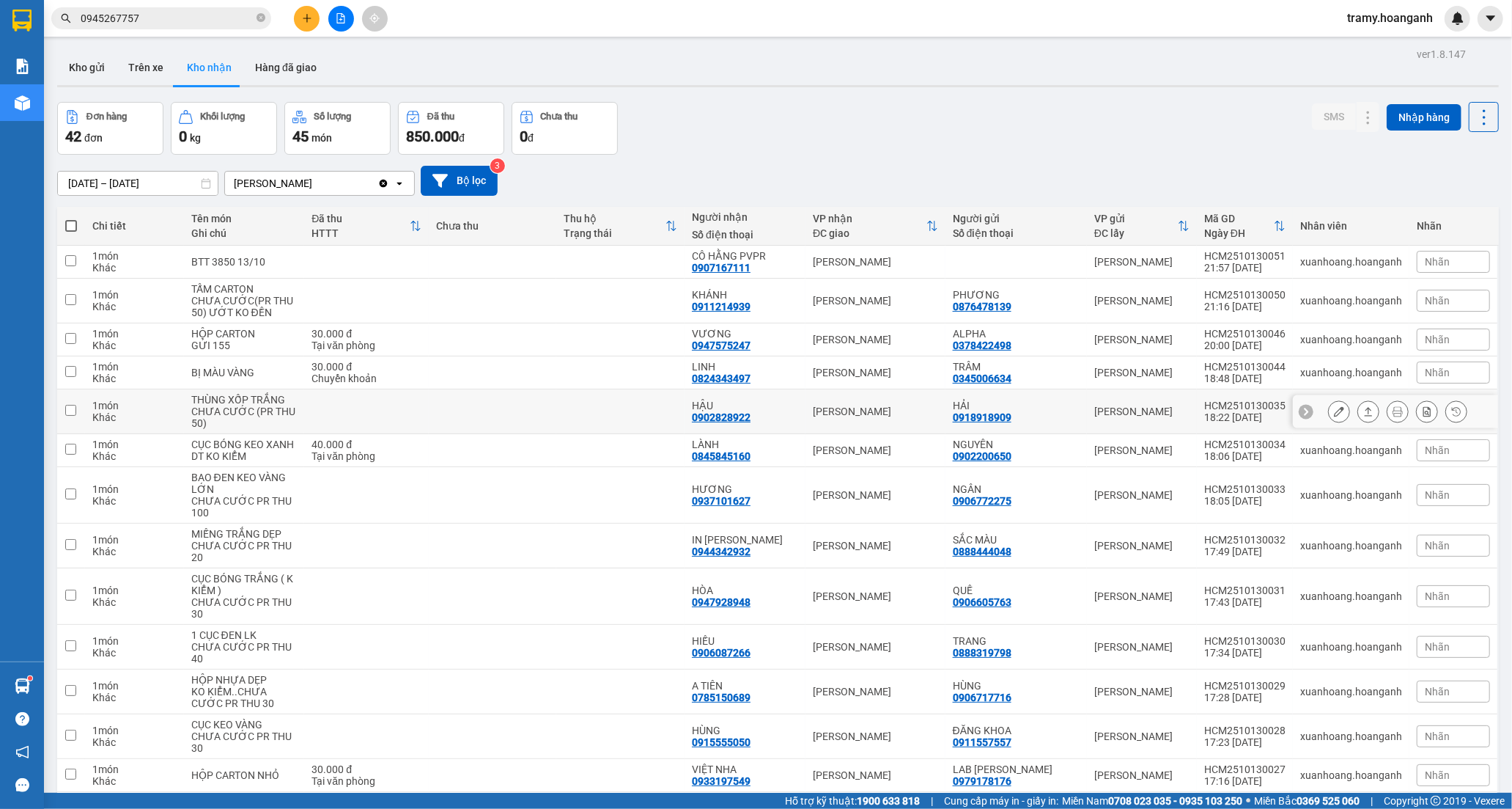
click at [727, 411] on div "0902828922" at bounding box center [721, 417] width 59 height 12
click at [717, 408] on div "HẬU" at bounding box center [745, 405] width 106 height 12
checkbox input "true"
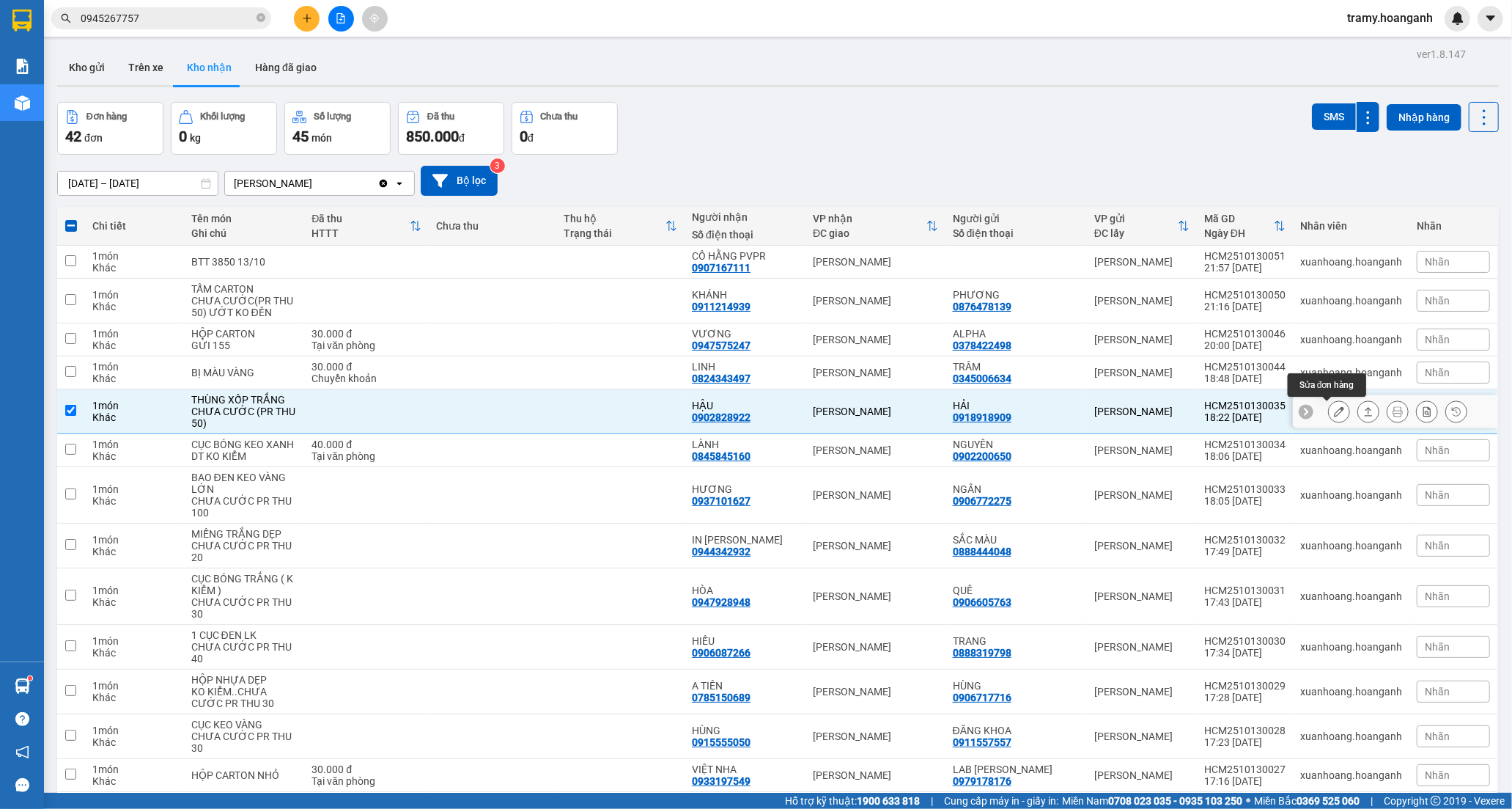
click at [1334, 413] on icon at bounding box center [1339, 410] width 10 height 10
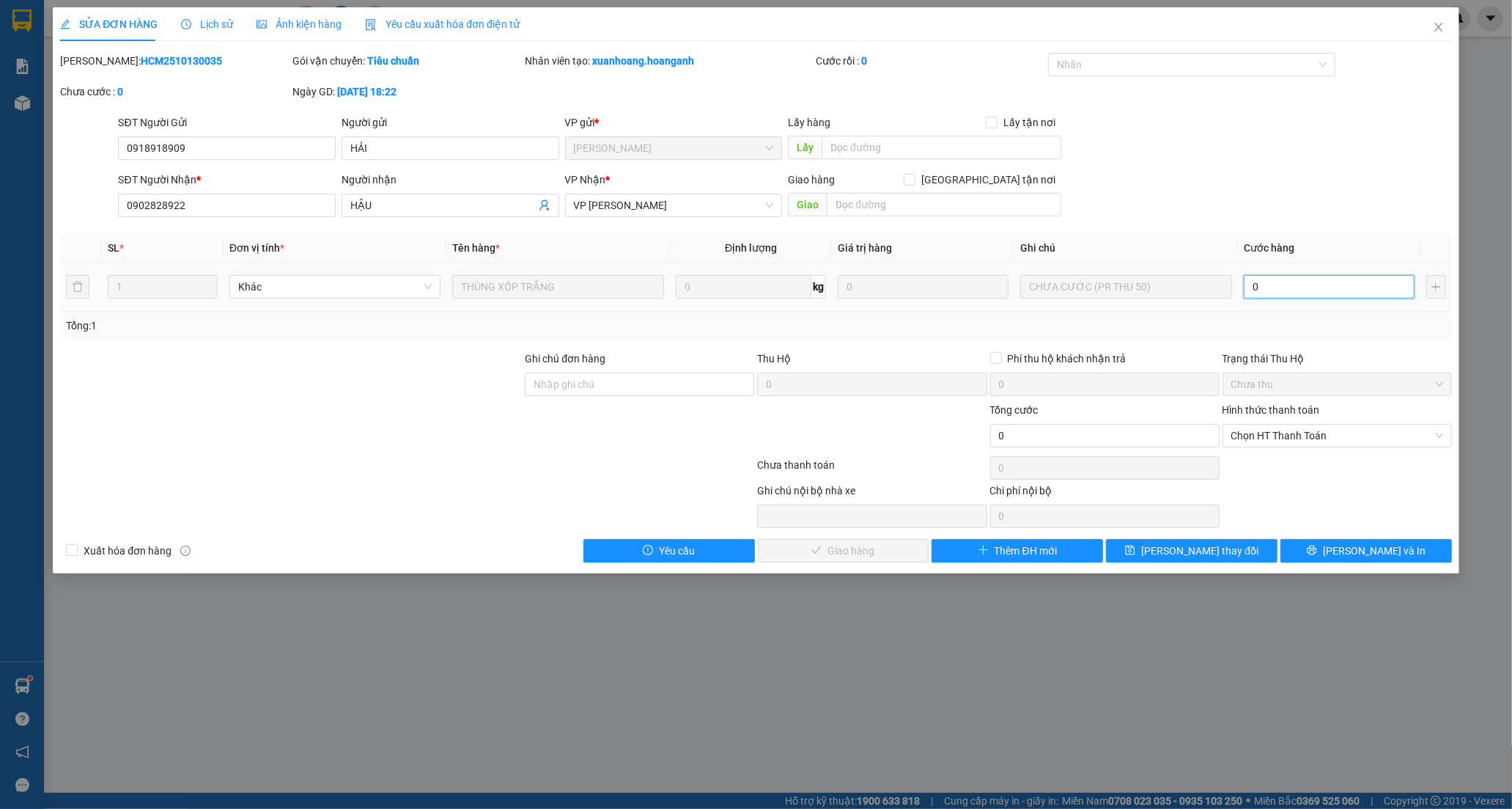
click at [1264, 287] on input "0" at bounding box center [1329, 286] width 171 height 24
type input "5"
type input "50"
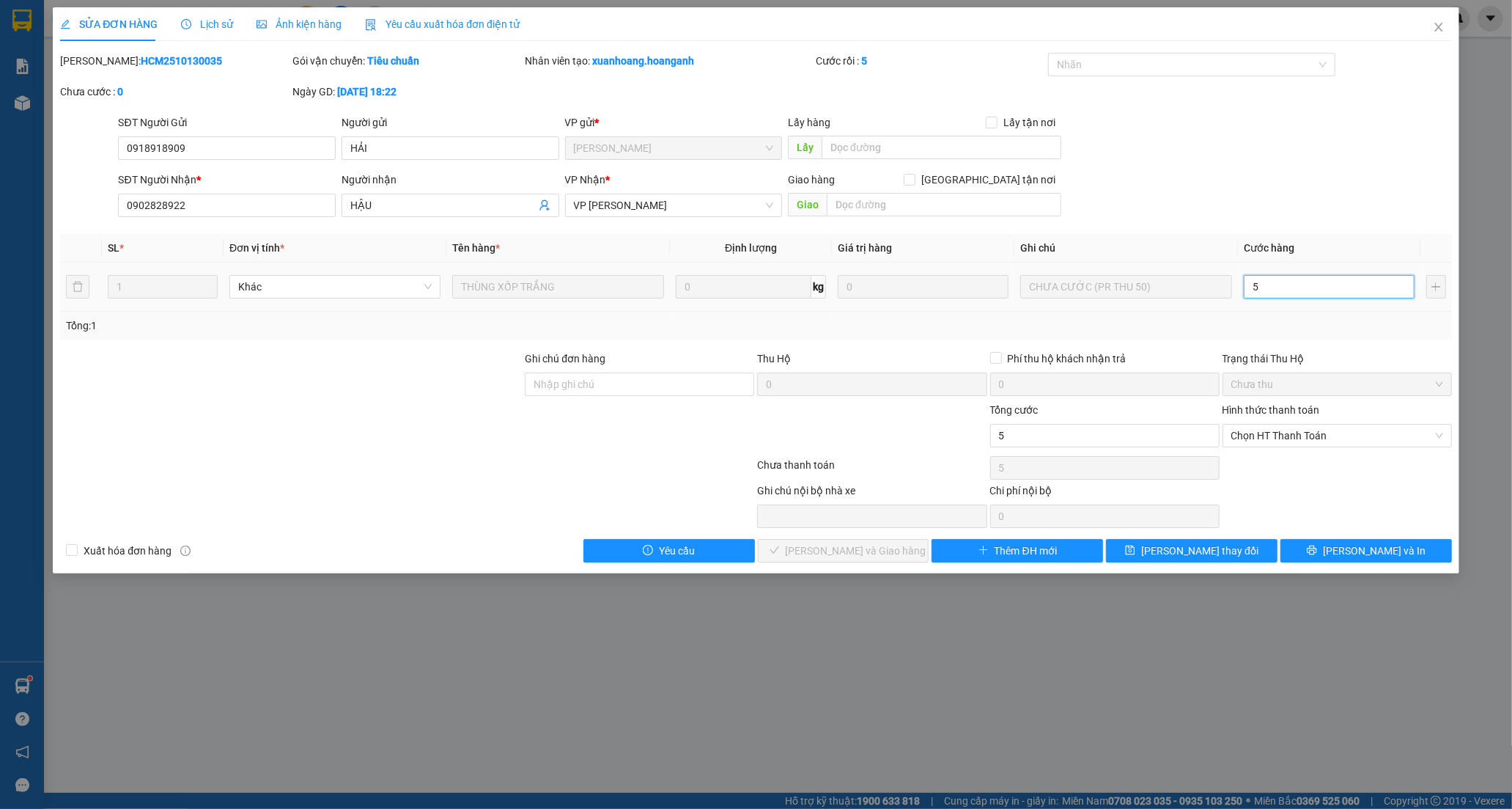
type input "50"
click at [1285, 431] on span "Chọn HT Thanh Toán" at bounding box center [1337, 436] width 212 height 22
type input "50.000"
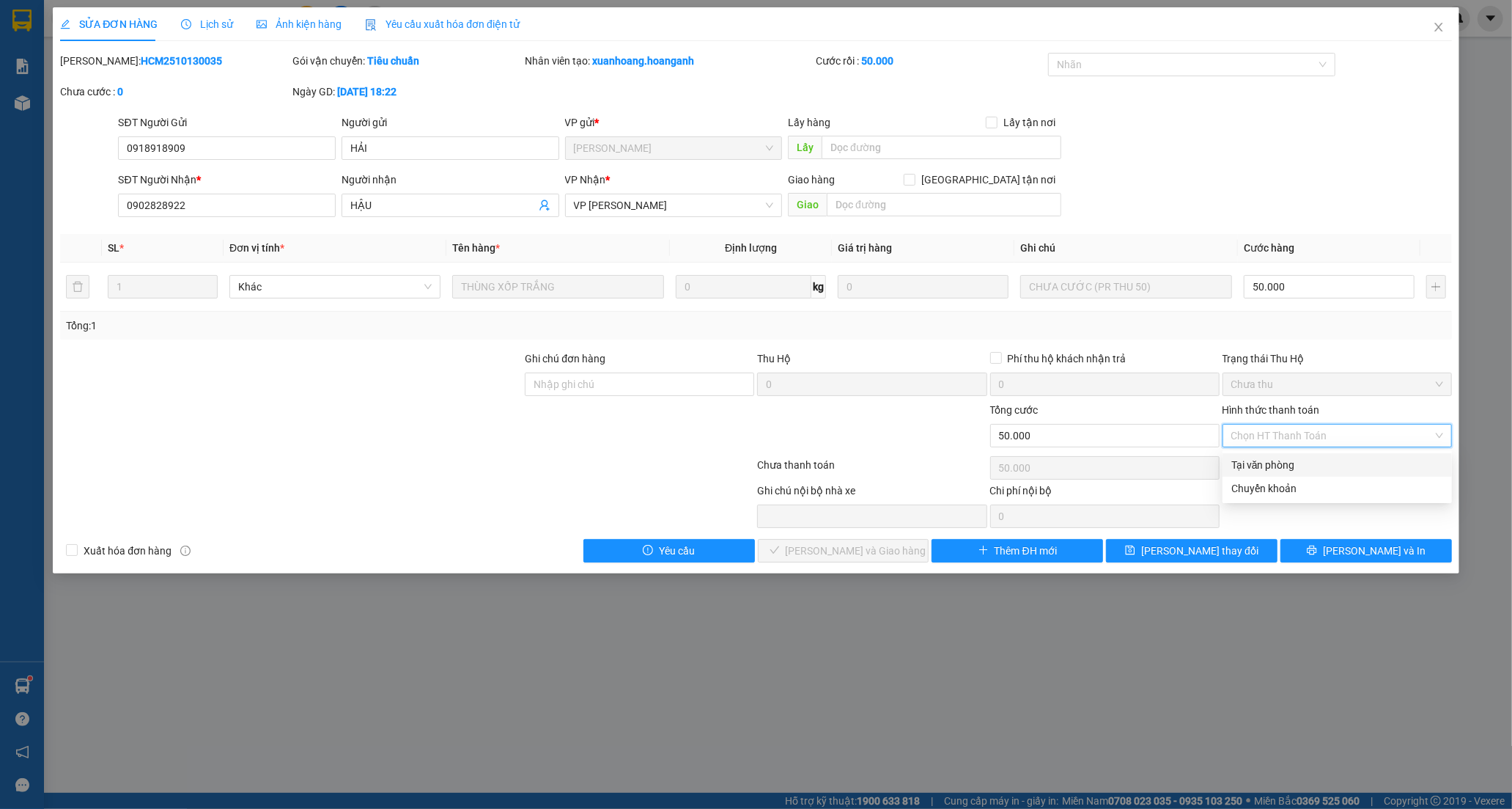
click at [1278, 457] on div "Tại văn phòng" at bounding box center [1337, 465] width 212 height 16
type input "0"
click at [865, 547] on span "[PERSON_NAME] và [PERSON_NAME] hàng" at bounding box center [855, 551] width 140 height 16
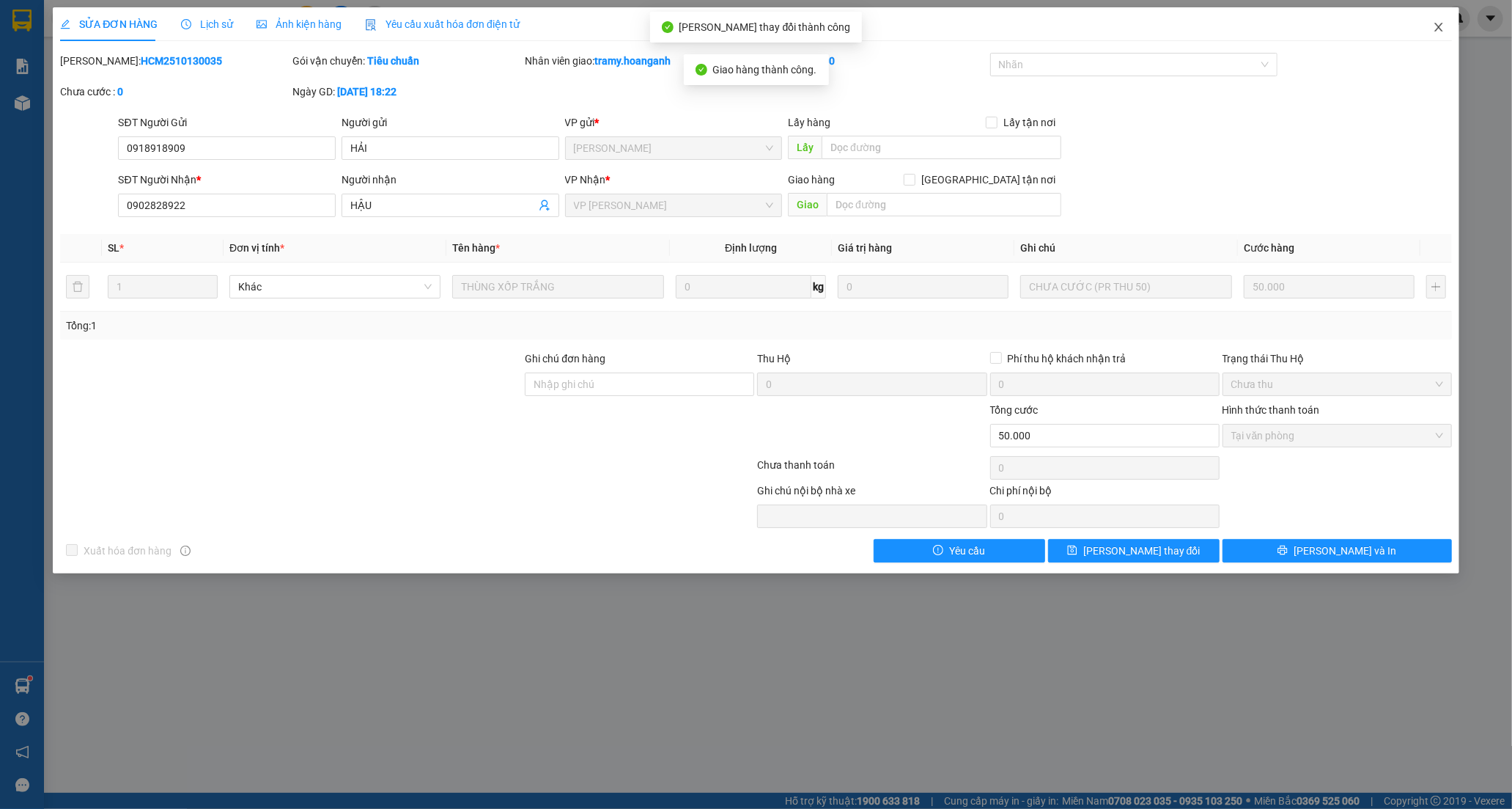
click at [1439, 25] on icon "close" at bounding box center [1439, 26] width 12 height 12
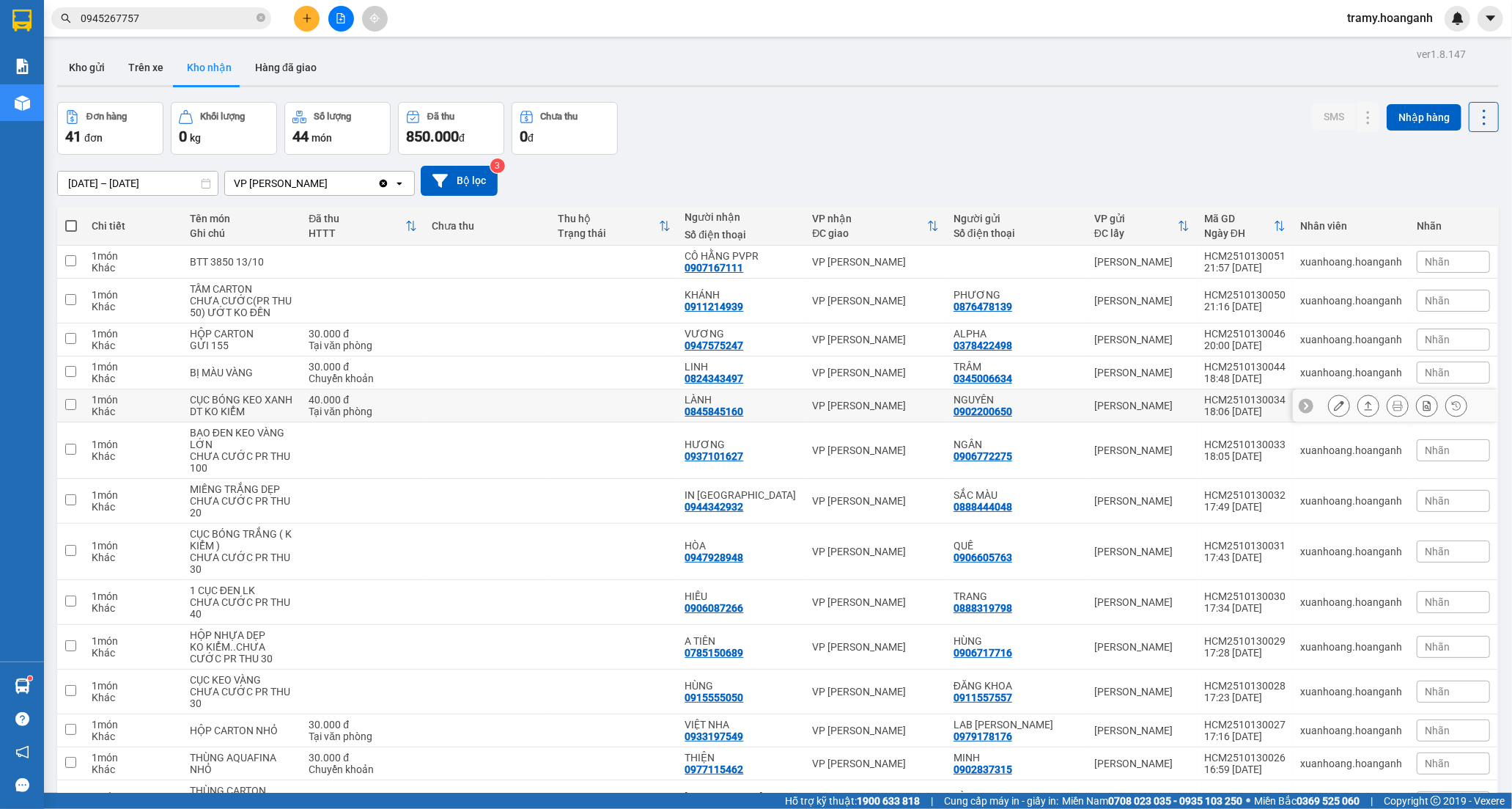
click at [745, 400] on div "LÀNH" at bounding box center [742, 400] width 113 height 12
checkbox input "true"
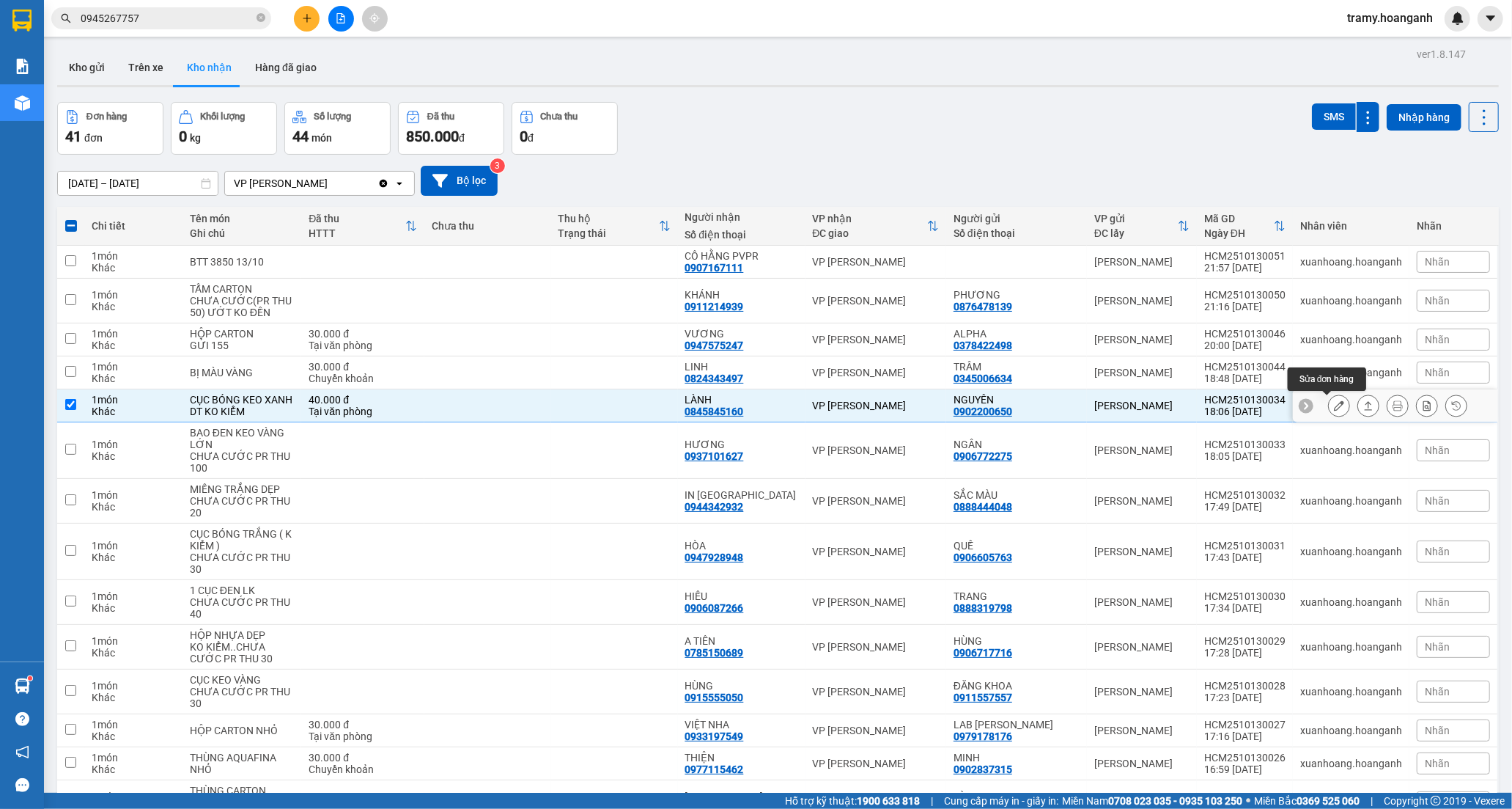
click at [1329, 409] on button at bounding box center [1339, 406] width 21 height 25
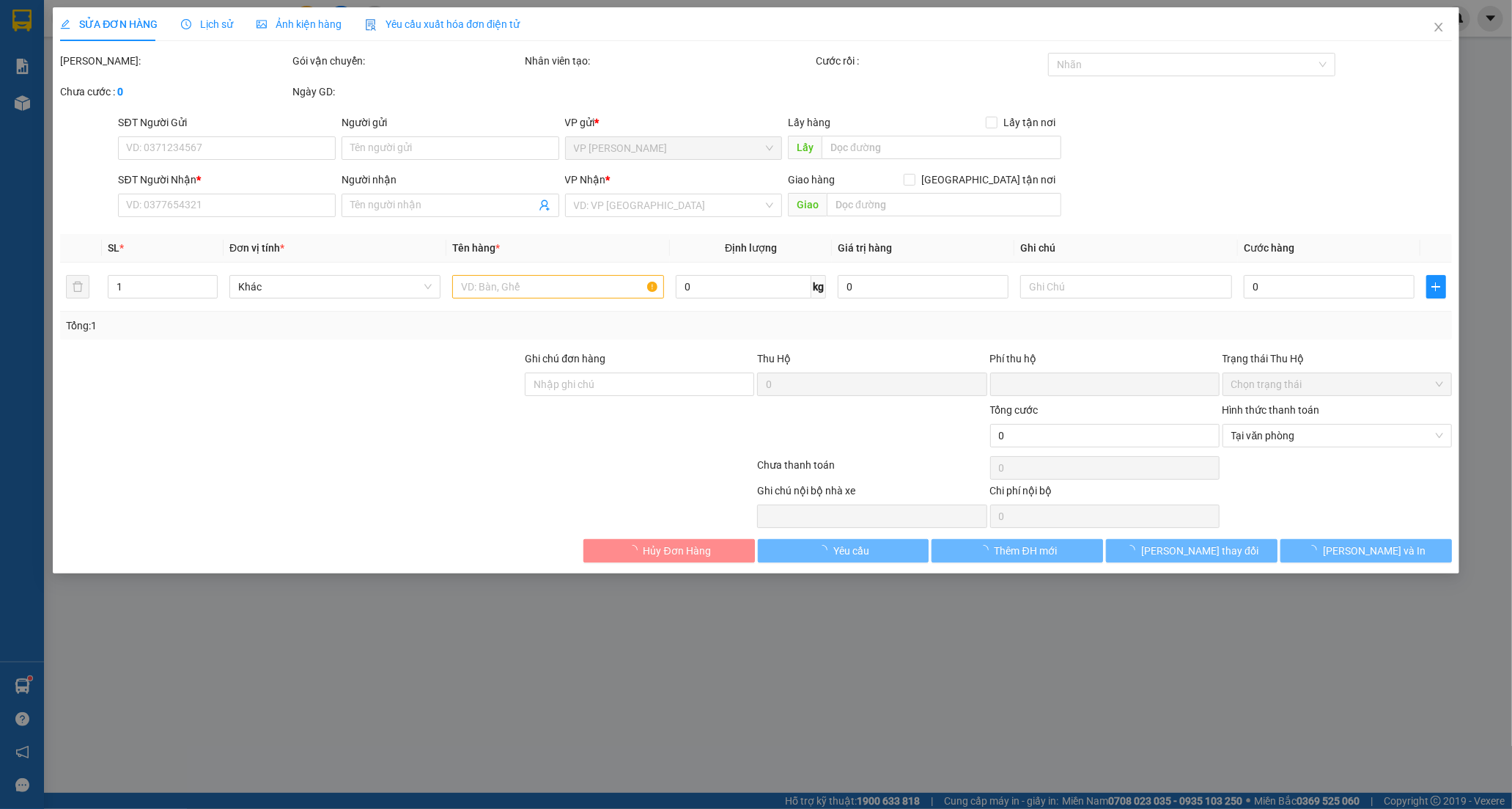
type input "0902200650"
type input "NGUYÊN"
type input "0845845160"
type input "LÀNH"
type input "0"
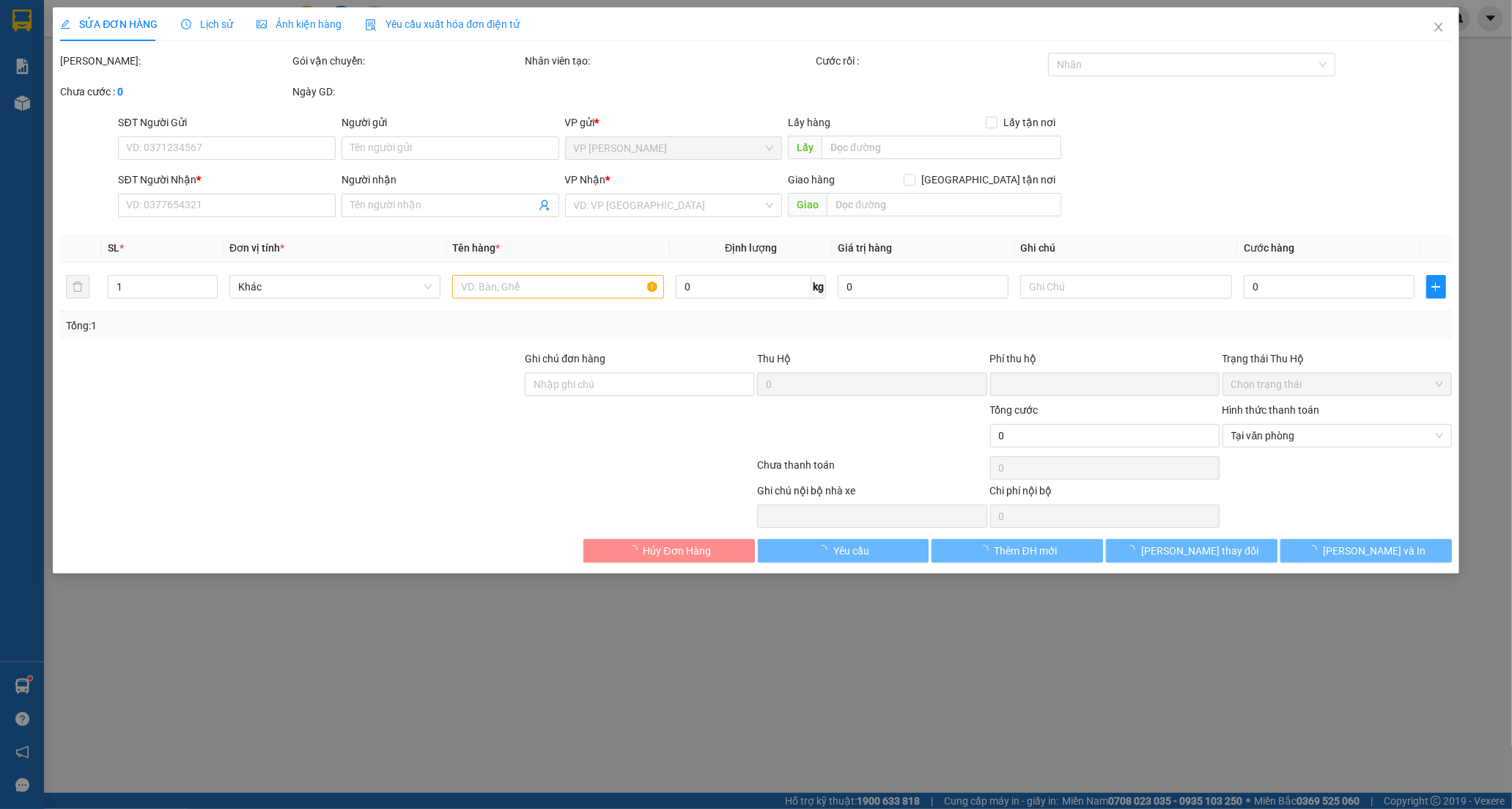
type input "40.000"
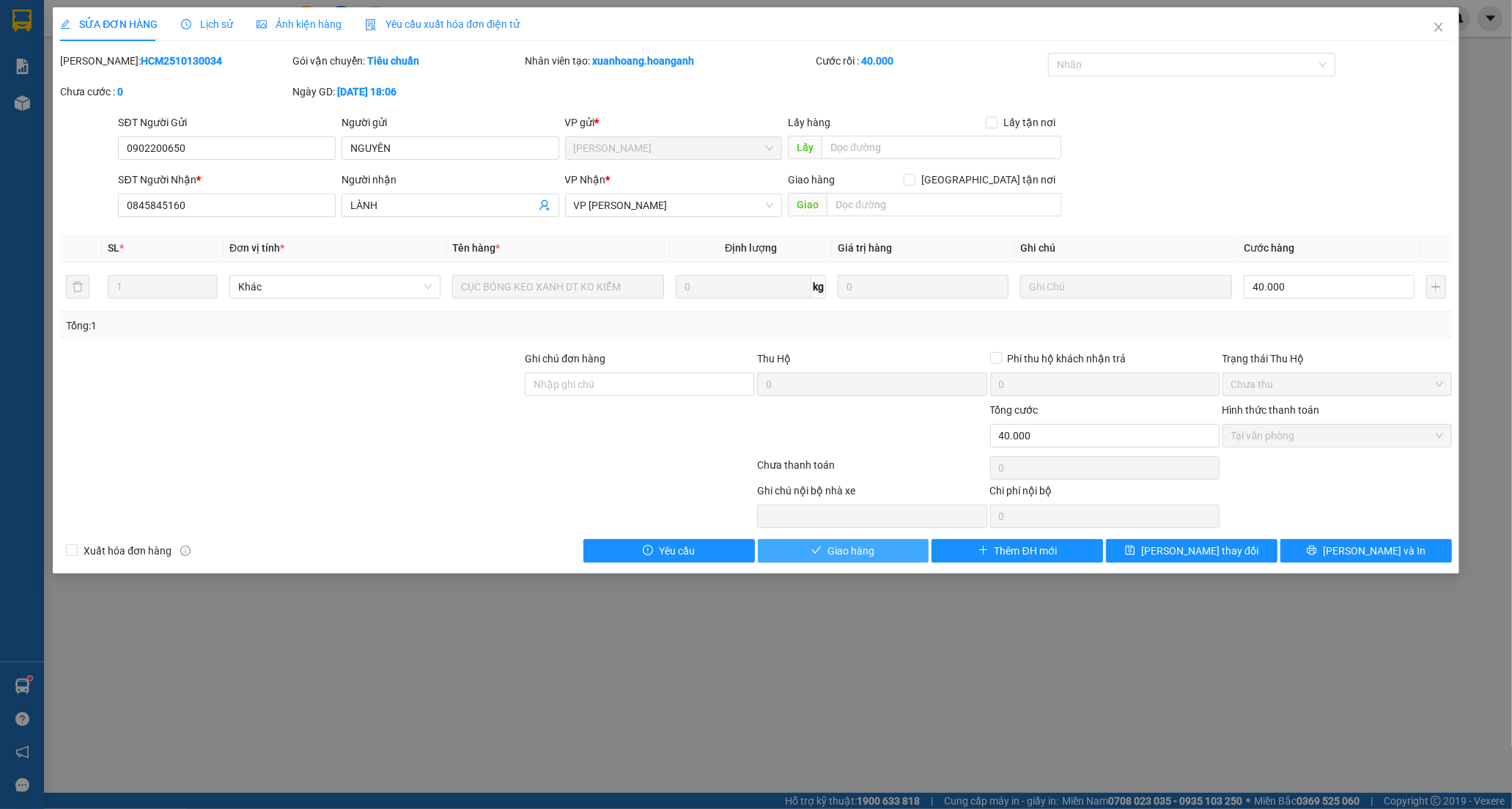
click at [890, 552] on button "Giao hàng" at bounding box center [843, 551] width 171 height 24
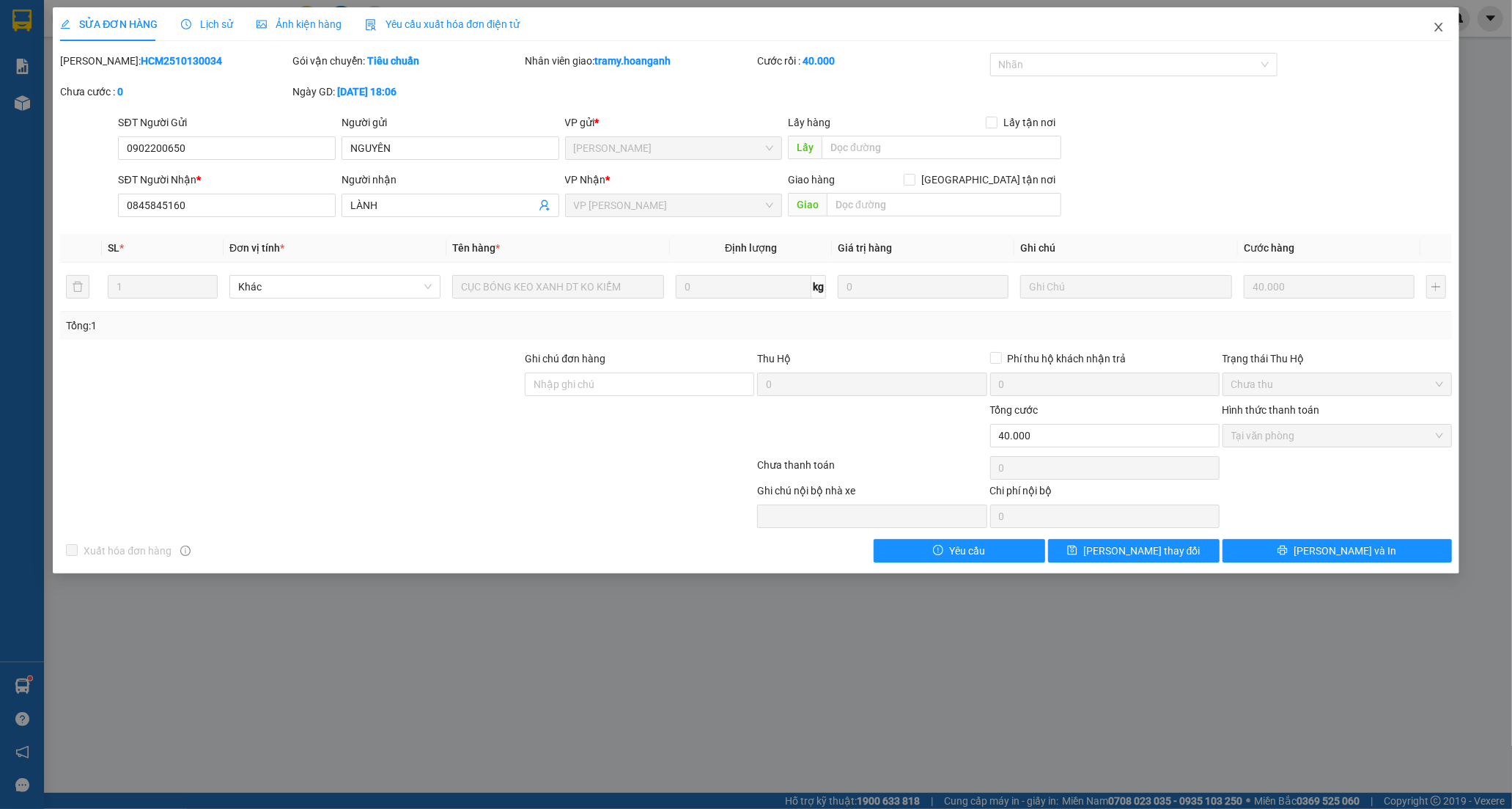
click at [1443, 22] on icon "close" at bounding box center [1439, 26] width 12 height 12
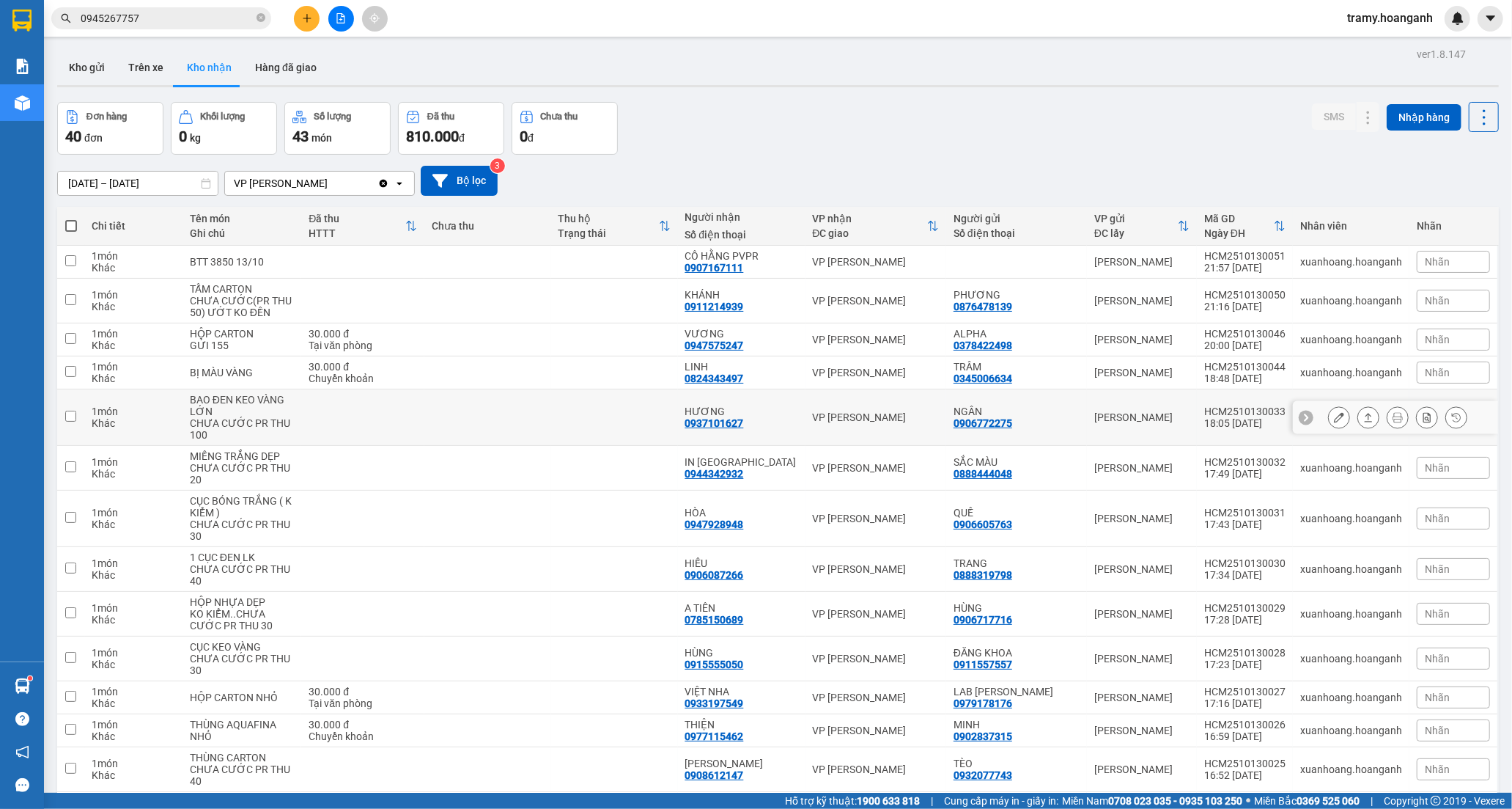
click at [679, 409] on td at bounding box center [615, 418] width 127 height 56
checkbox input "true"
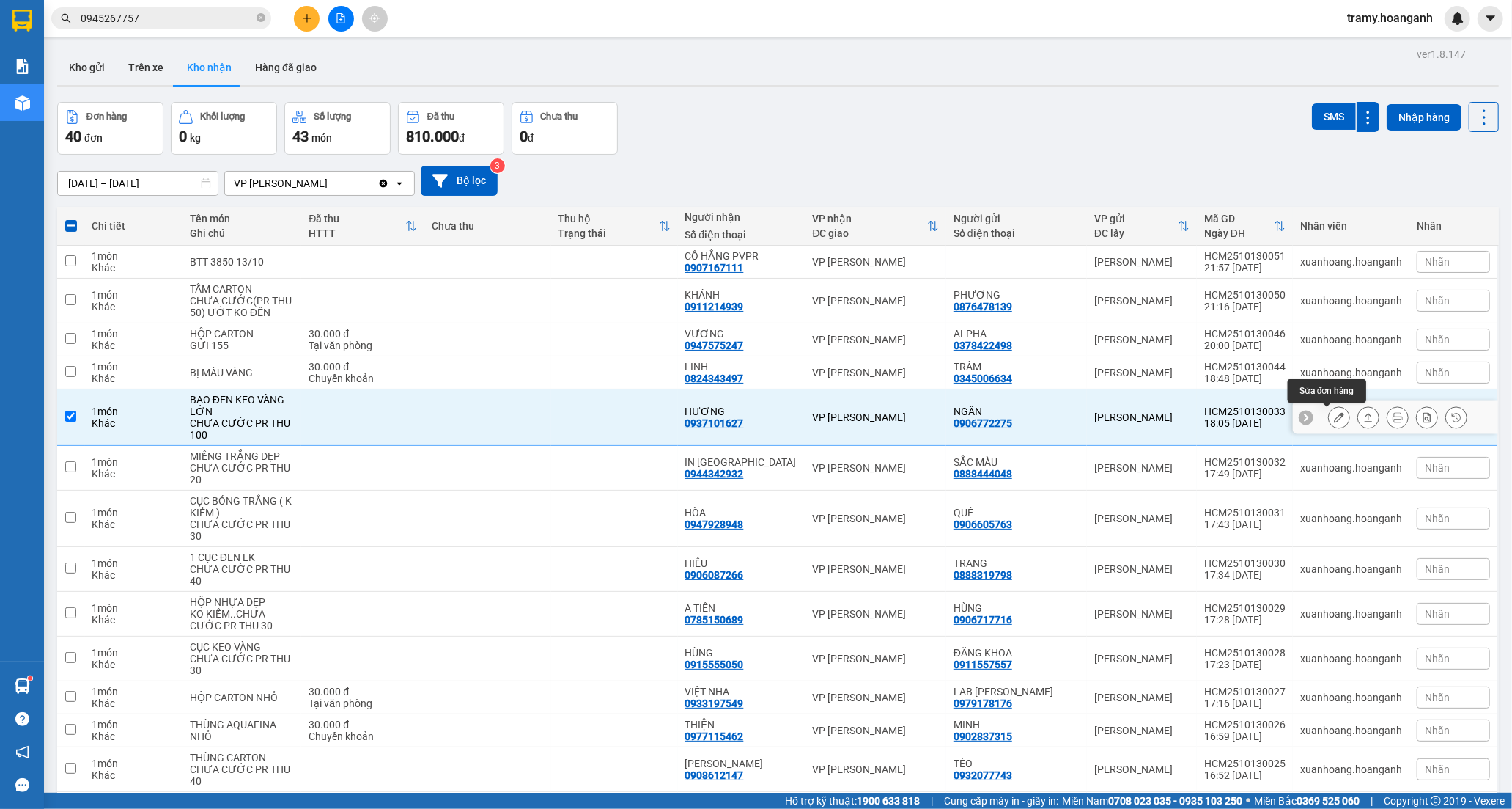
click at [1334, 418] on icon at bounding box center [1339, 417] width 10 height 10
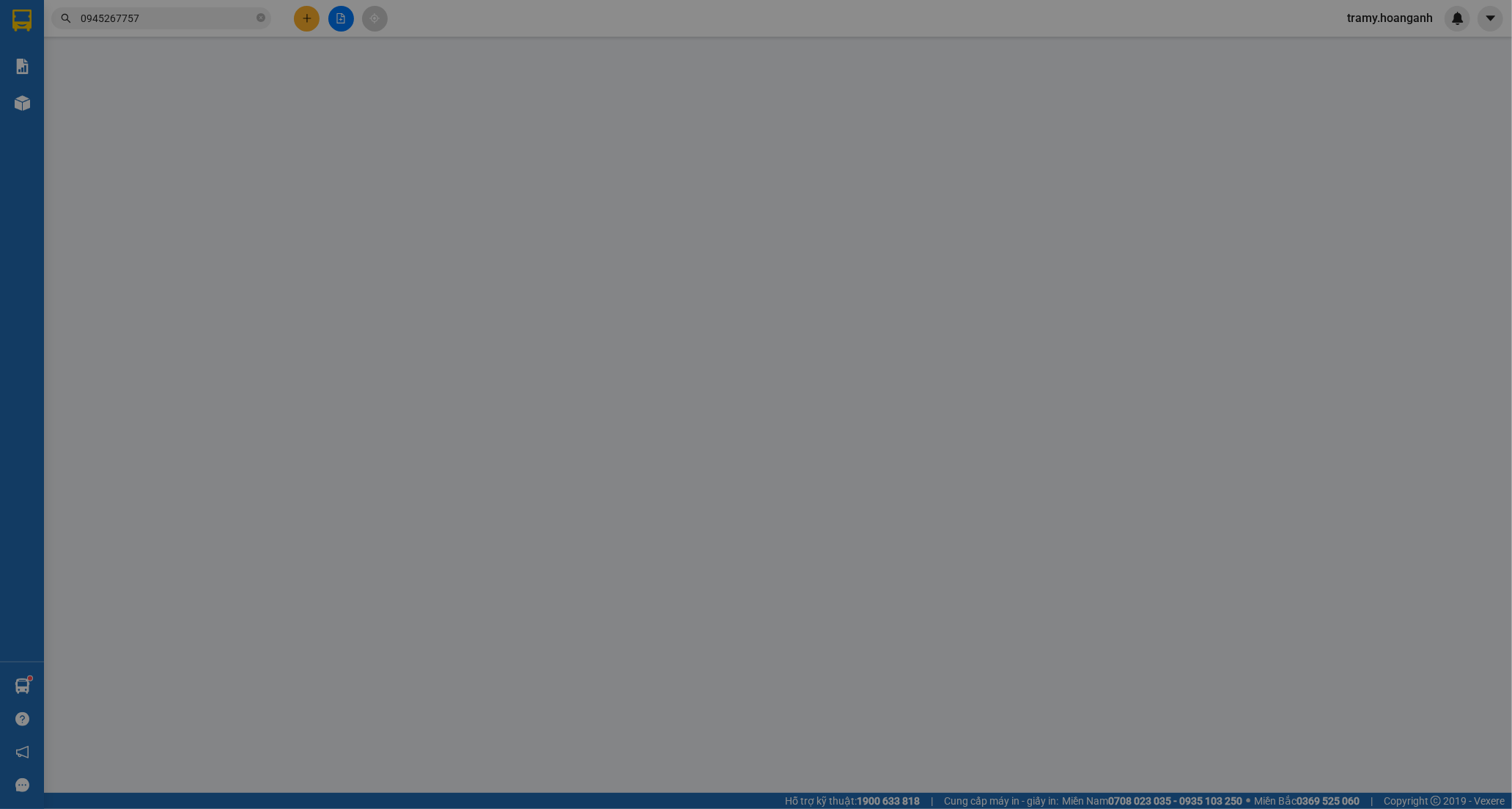
type input "0906772275"
type input "NGÂN"
type input "0937101627"
type input "HƯƠNG"
type input "GIAO 11/4=80K"
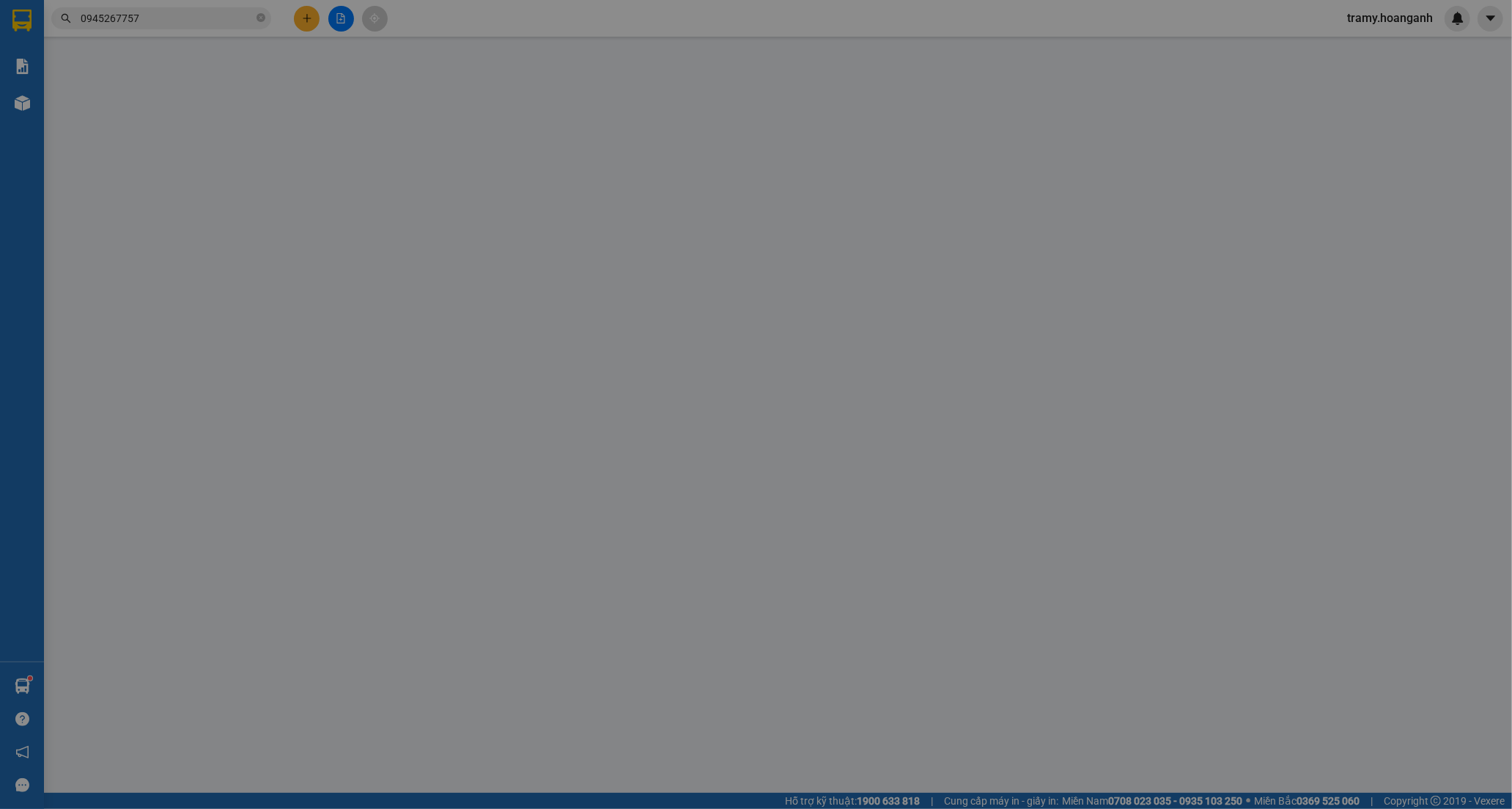
type input "0"
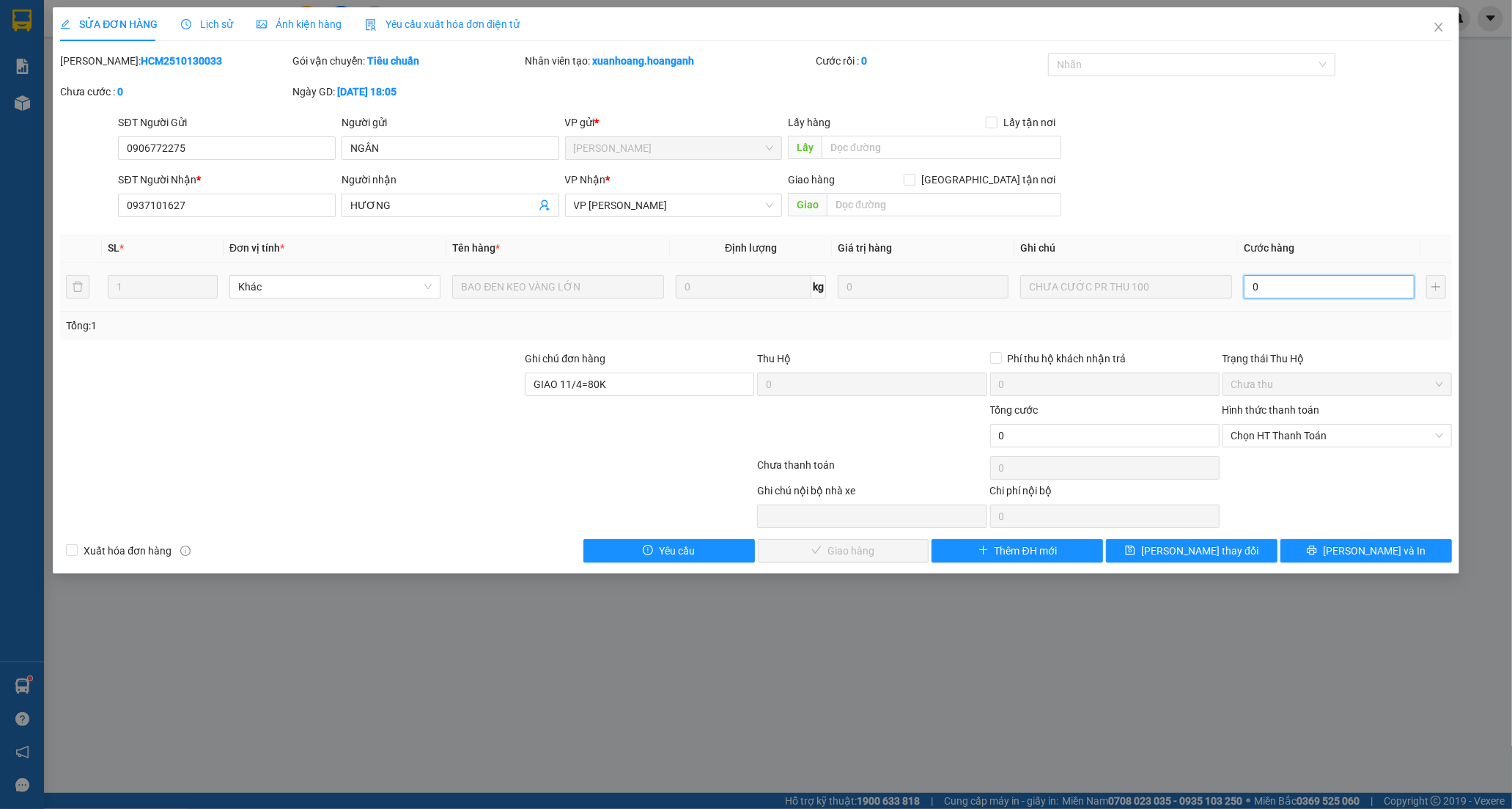
click at [1258, 290] on input "0" at bounding box center [1329, 286] width 171 height 24
type input "1"
type input "10"
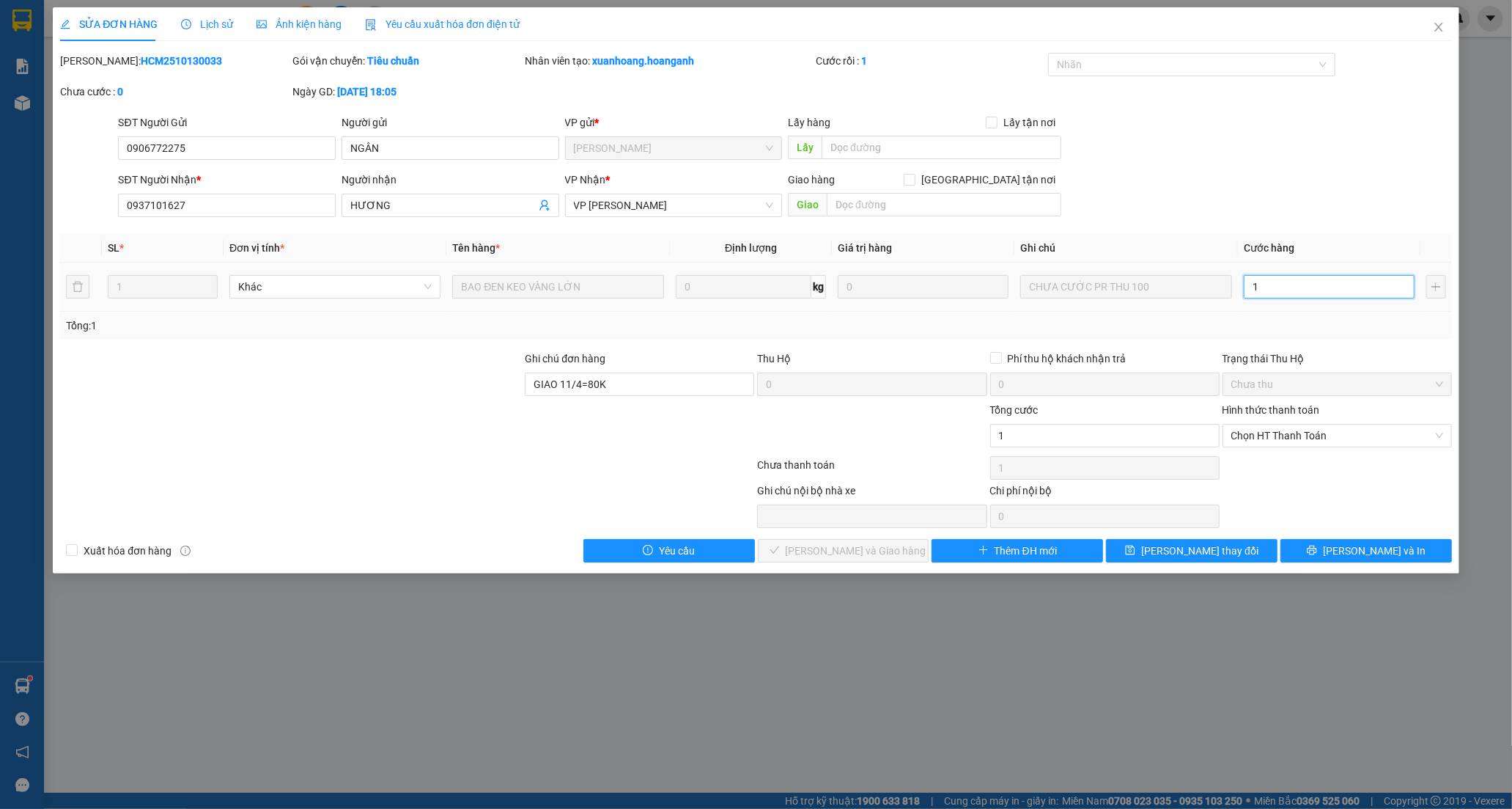
type input "10"
type input "100"
click at [1277, 431] on span "Chọn HT Thanh Toán" at bounding box center [1337, 436] width 212 height 22
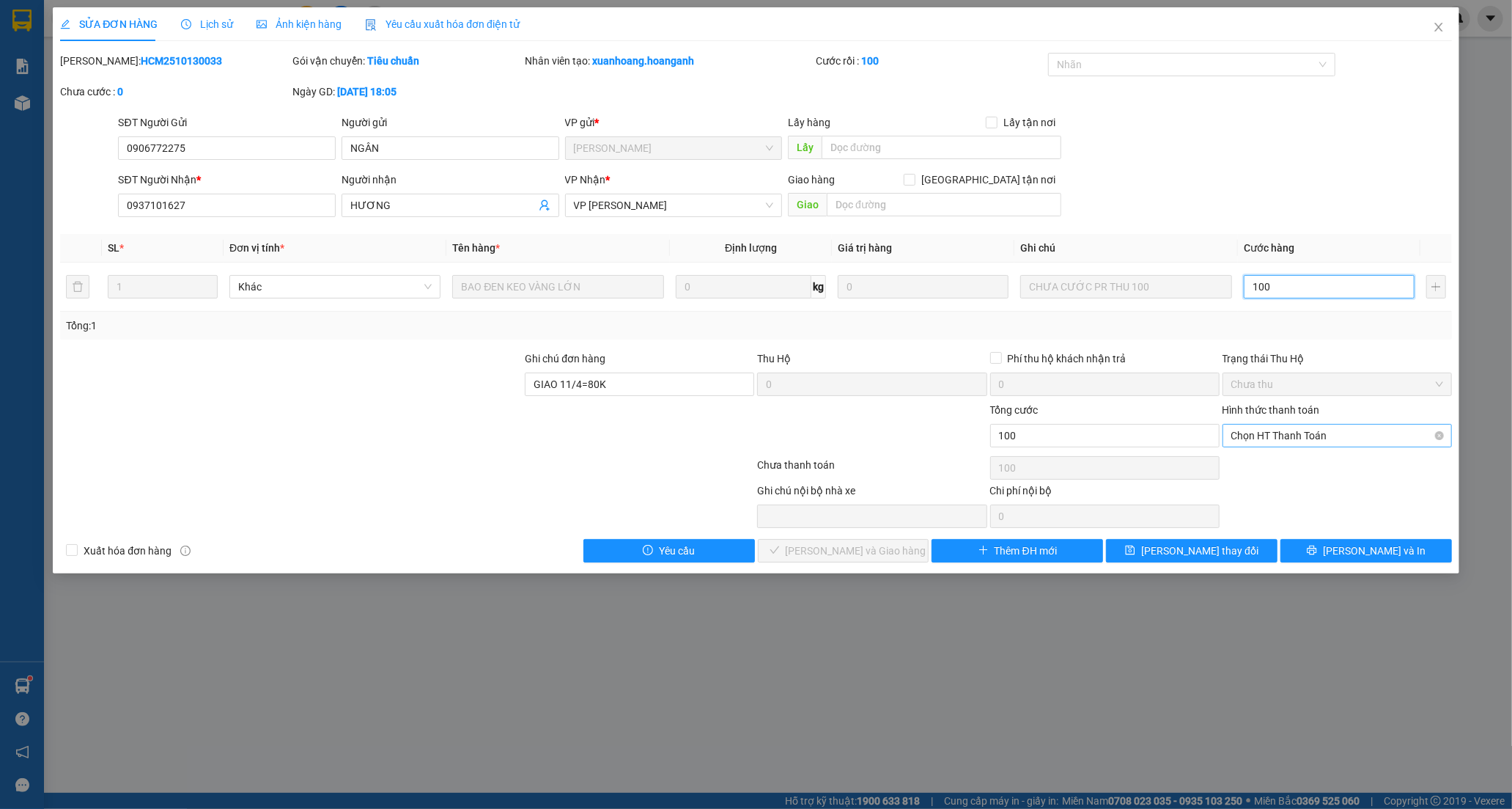
type input "100"
type input "100.000"
click at [1243, 463] on div "Tại văn phòng" at bounding box center [1337, 465] width 212 height 16
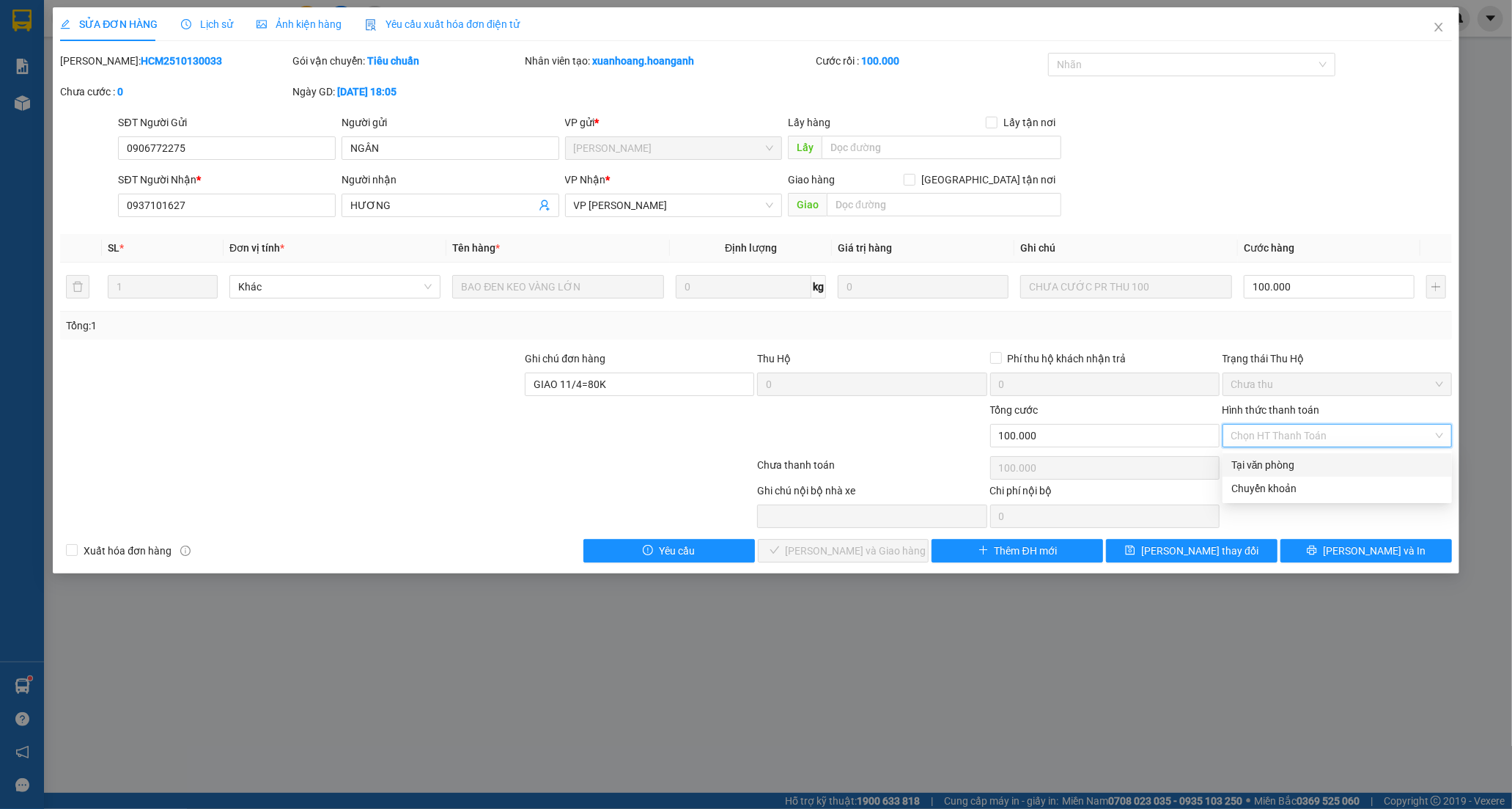
type input "0"
click at [874, 548] on span "[PERSON_NAME] và [PERSON_NAME] hàng" at bounding box center [855, 551] width 140 height 16
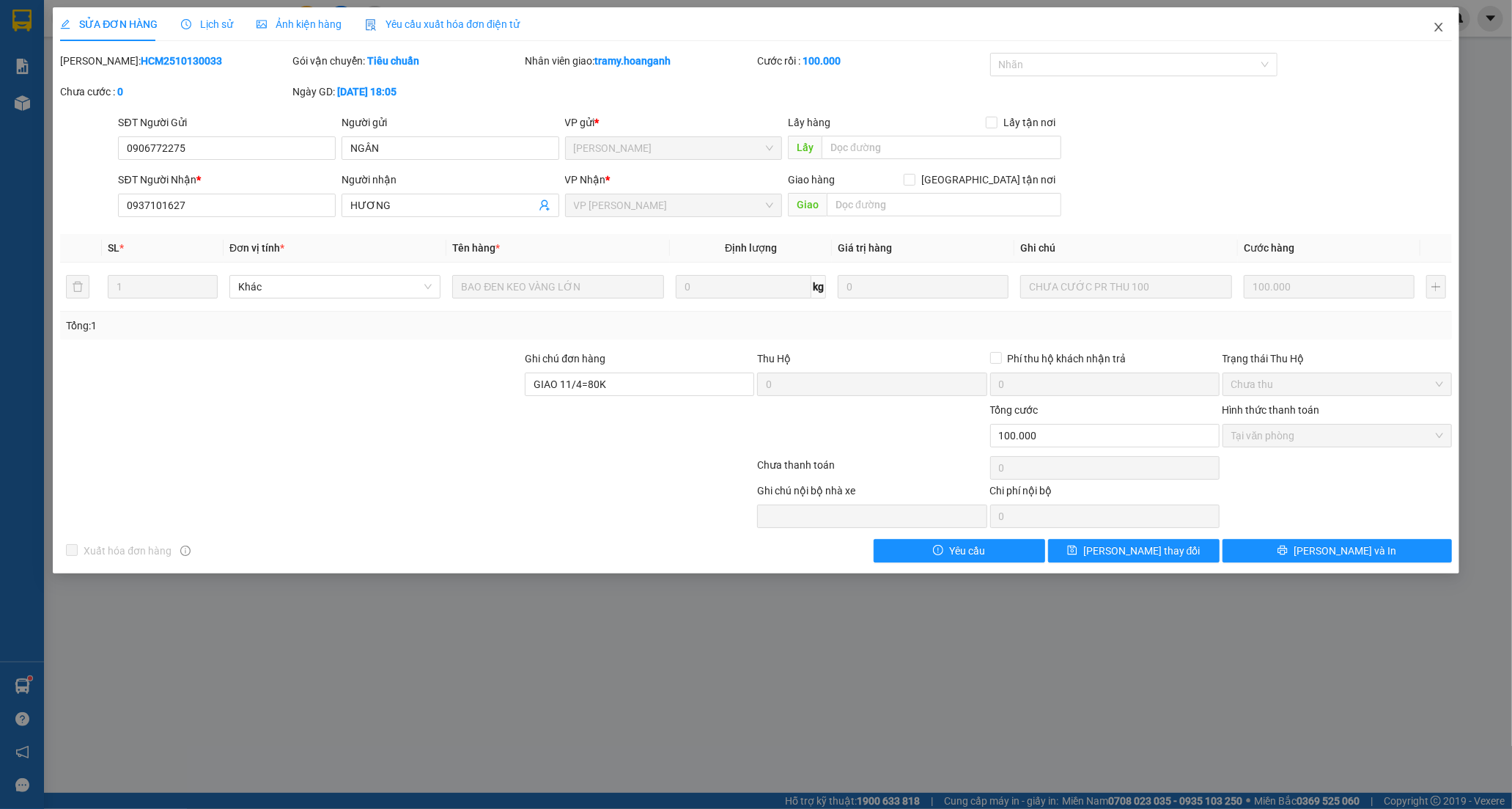
click at [1435, 31] on icon "close" at bounding box center [1439, 26] width 12 height 12
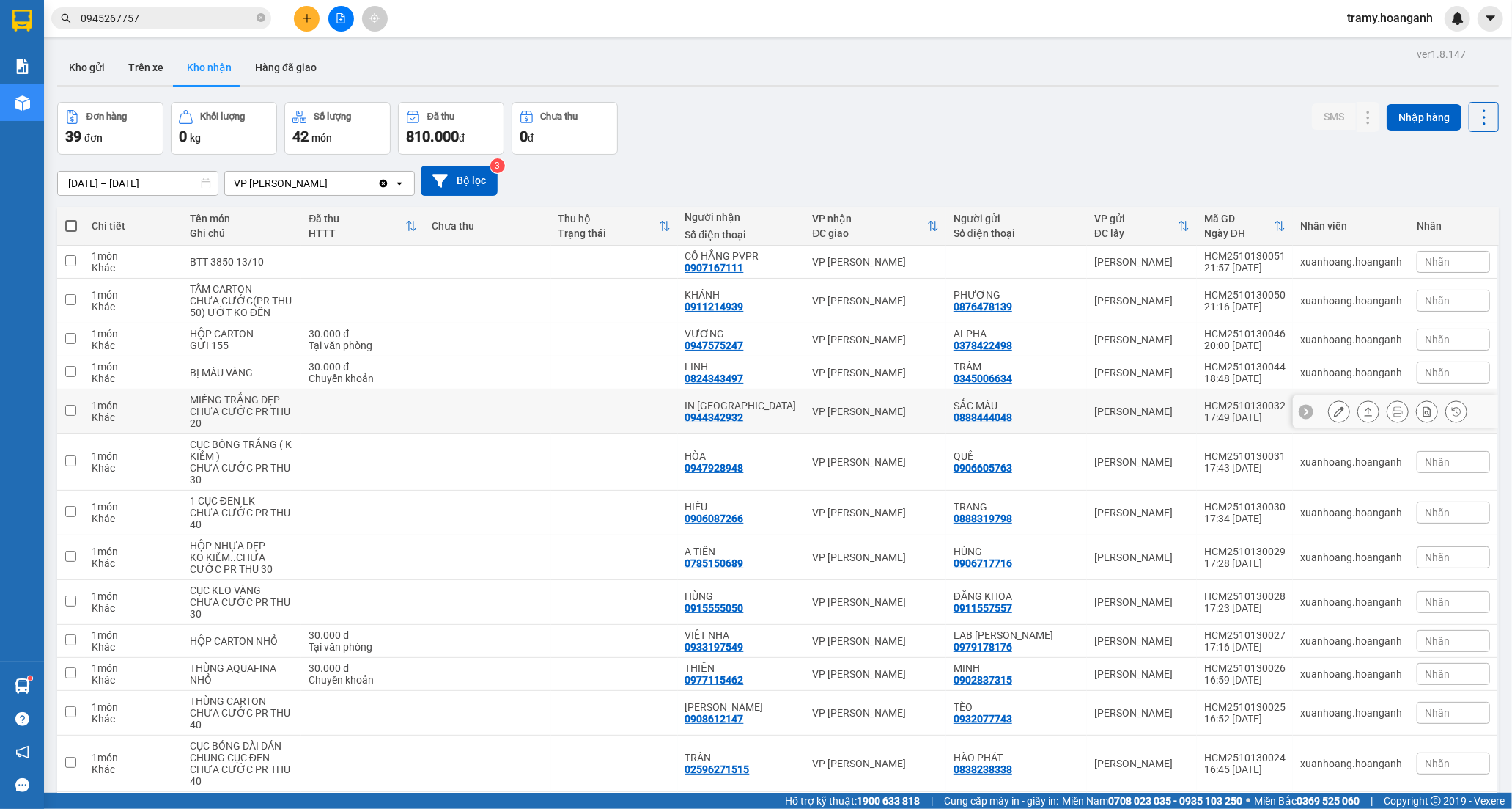
click at [829, 414] on div "[PERSON_NAME]" at bounding box center [875, 410] width 126 height 12
checkbox input "true"
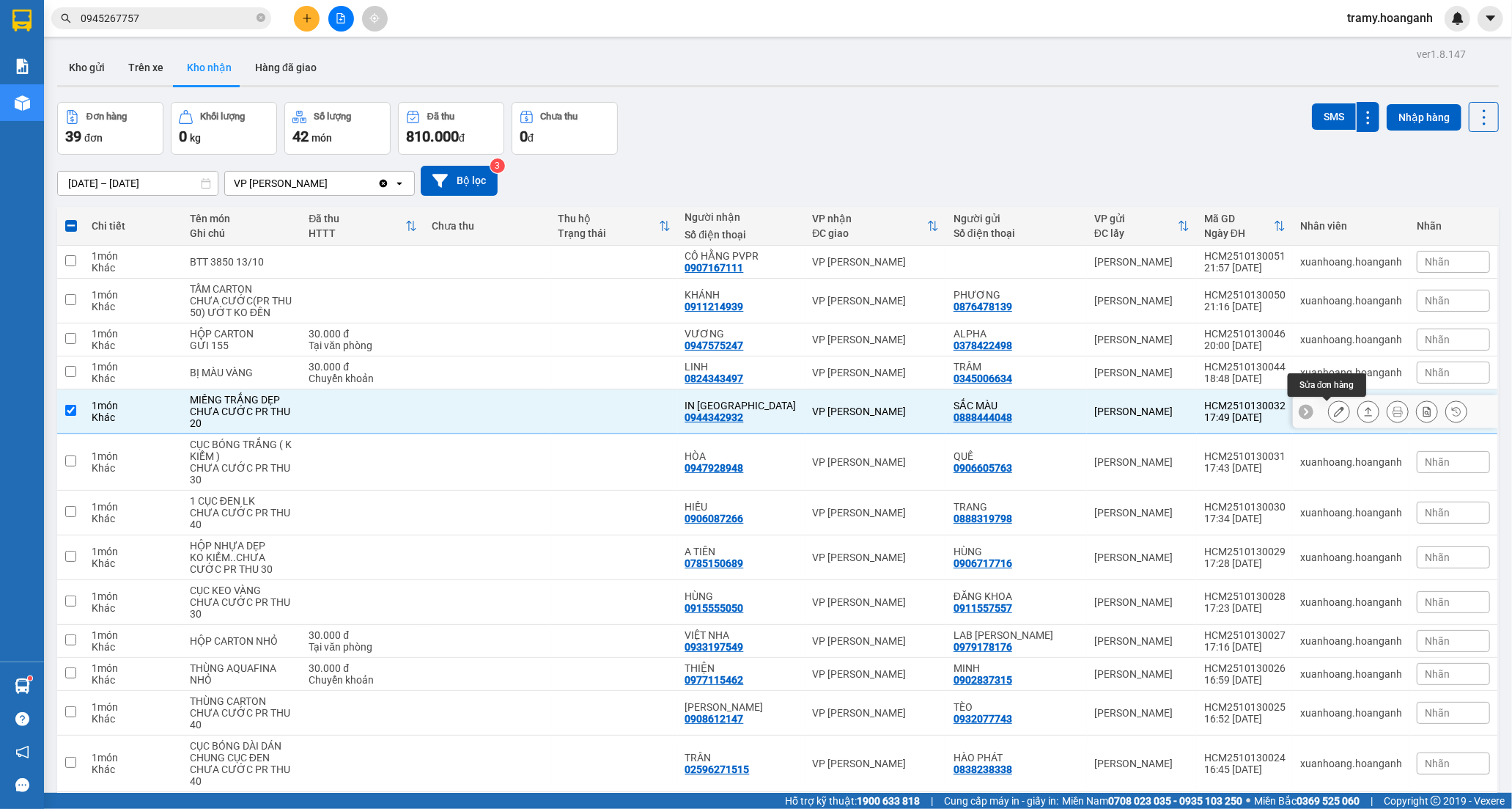
click at [1334, 412] on icon at bounding box center [1339, 410] width 10 height 10
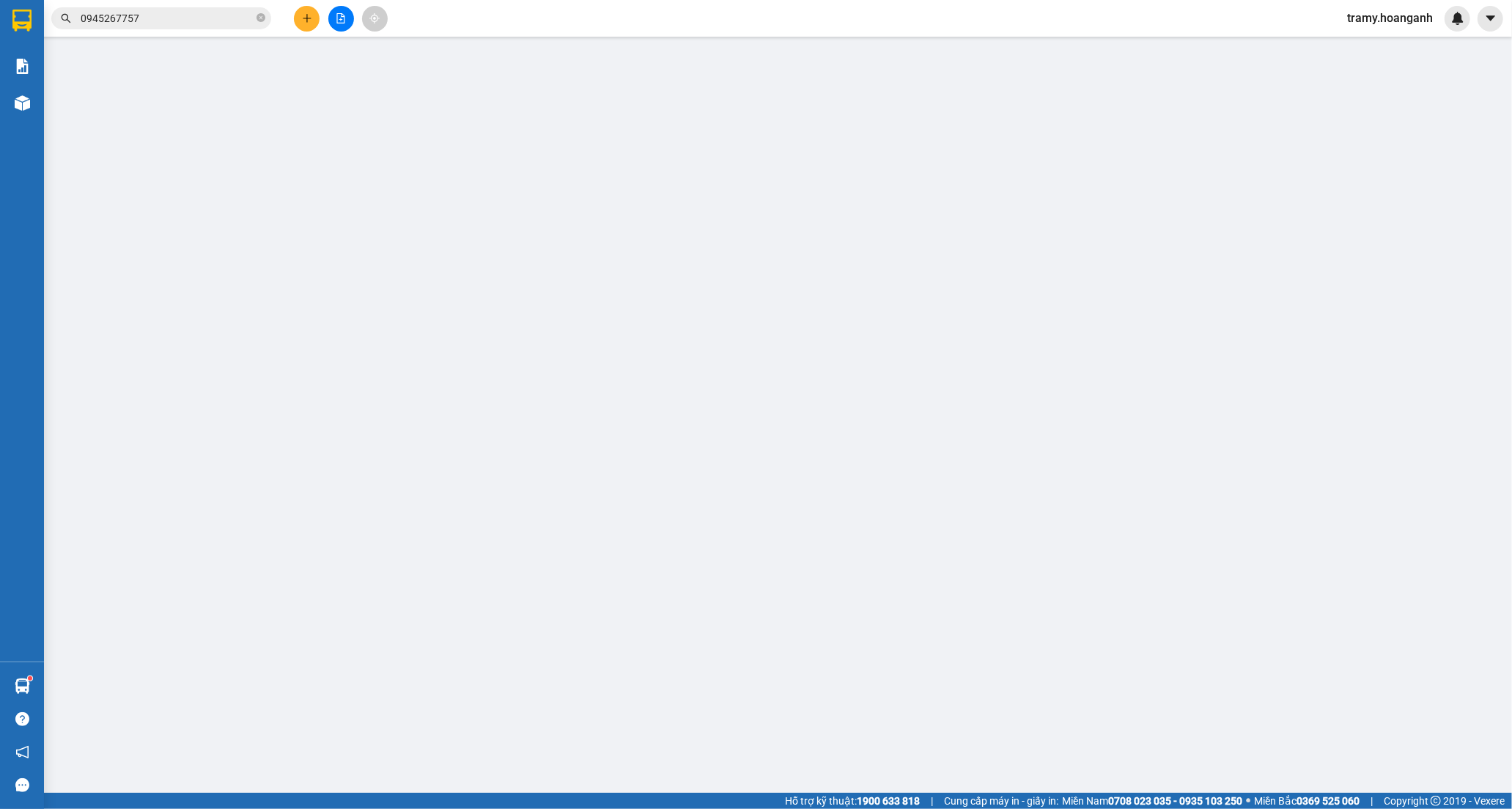
type input "0888444048"
type input "SẮC MÀU"
type input "0944342932"
type input "IN [PERSON_NAME]"
type input "0"
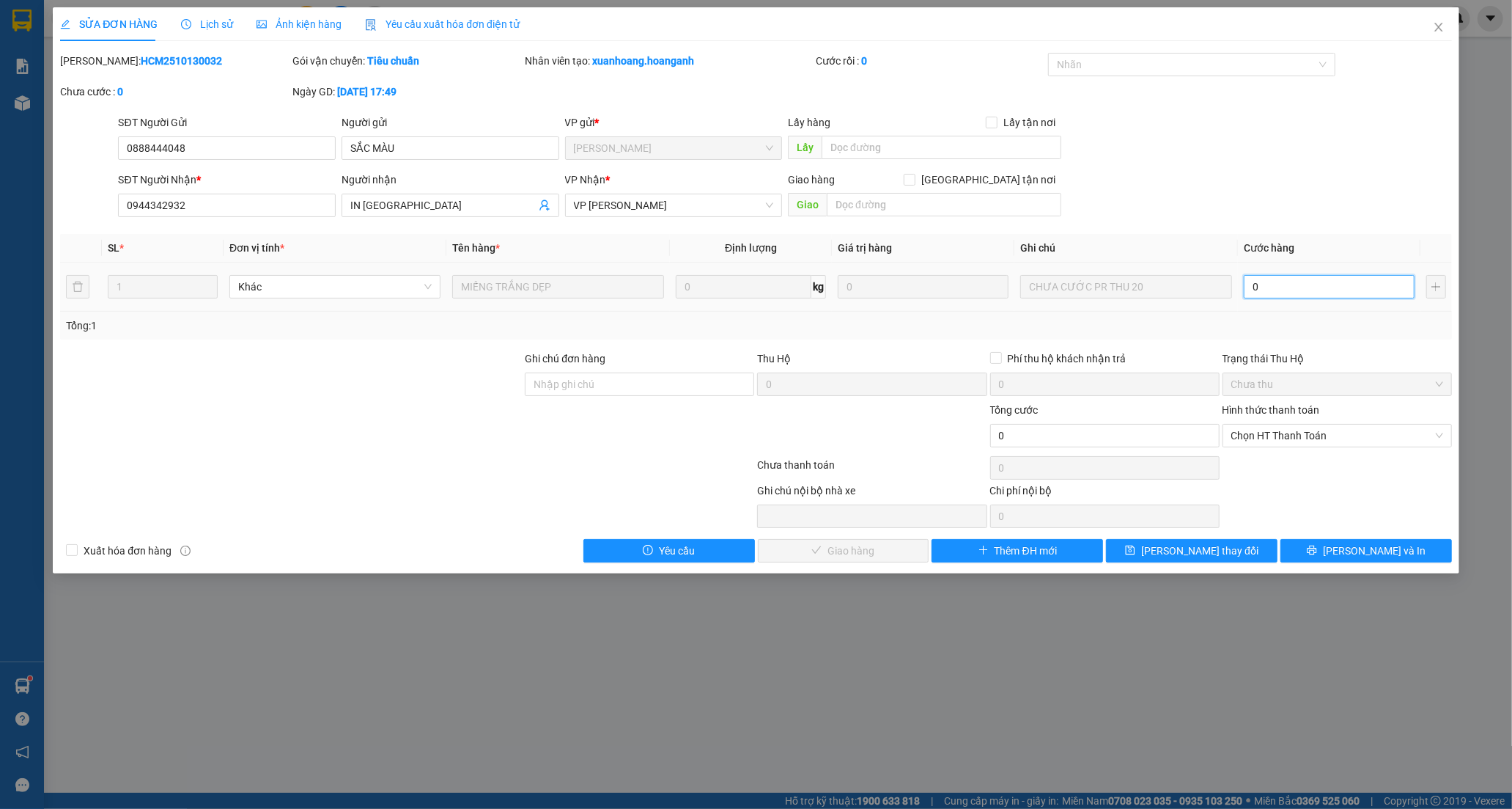
click at [1286, 280] on input "0" at bounding box center [1329, 286] width 171 height 24
type input "2"
type input "20"
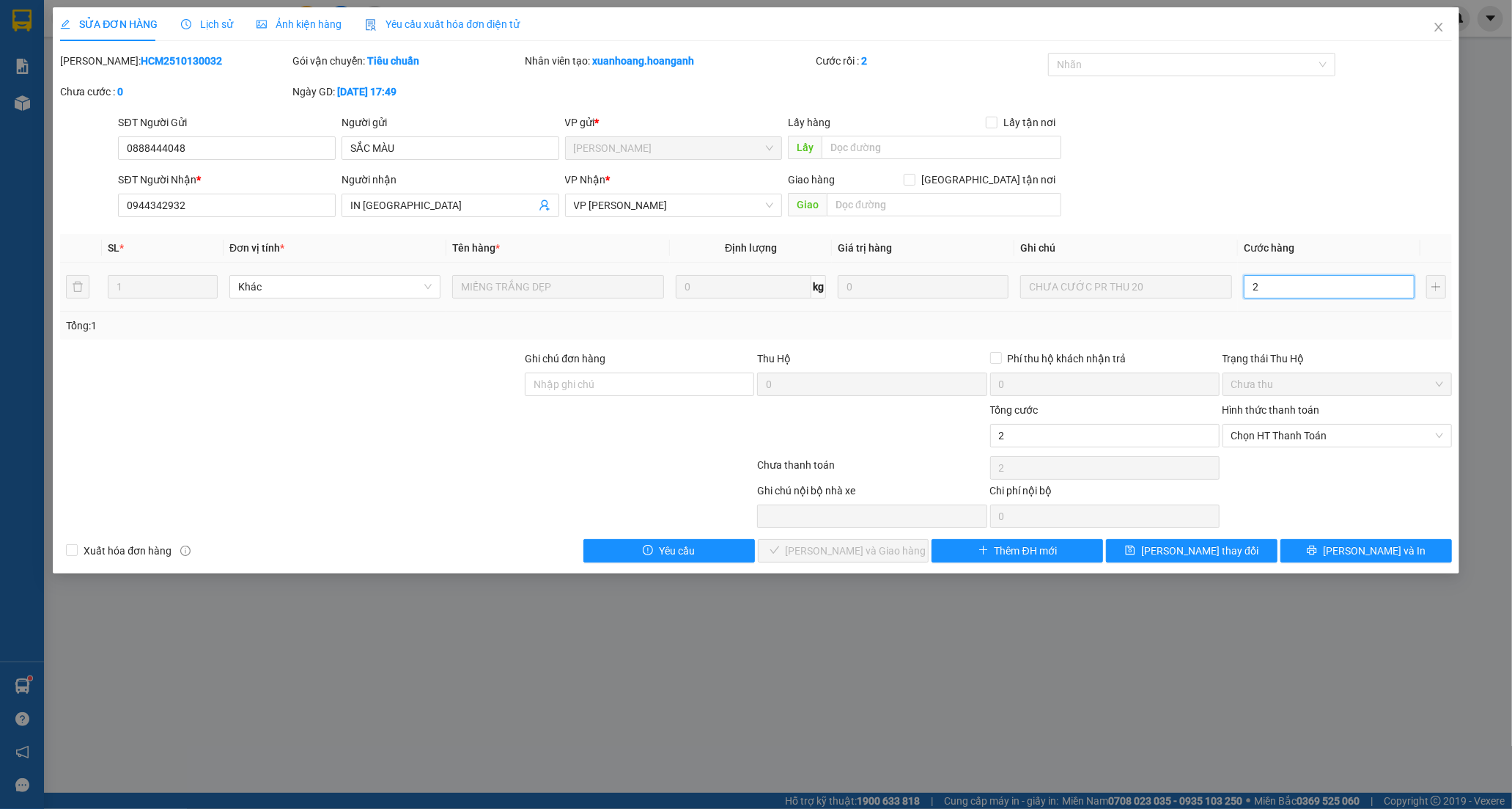
type input "20"
click at [1148, 67] on div at bounding box center [1184, 64] width 265 height 17
type input "20"
type input "20.000"
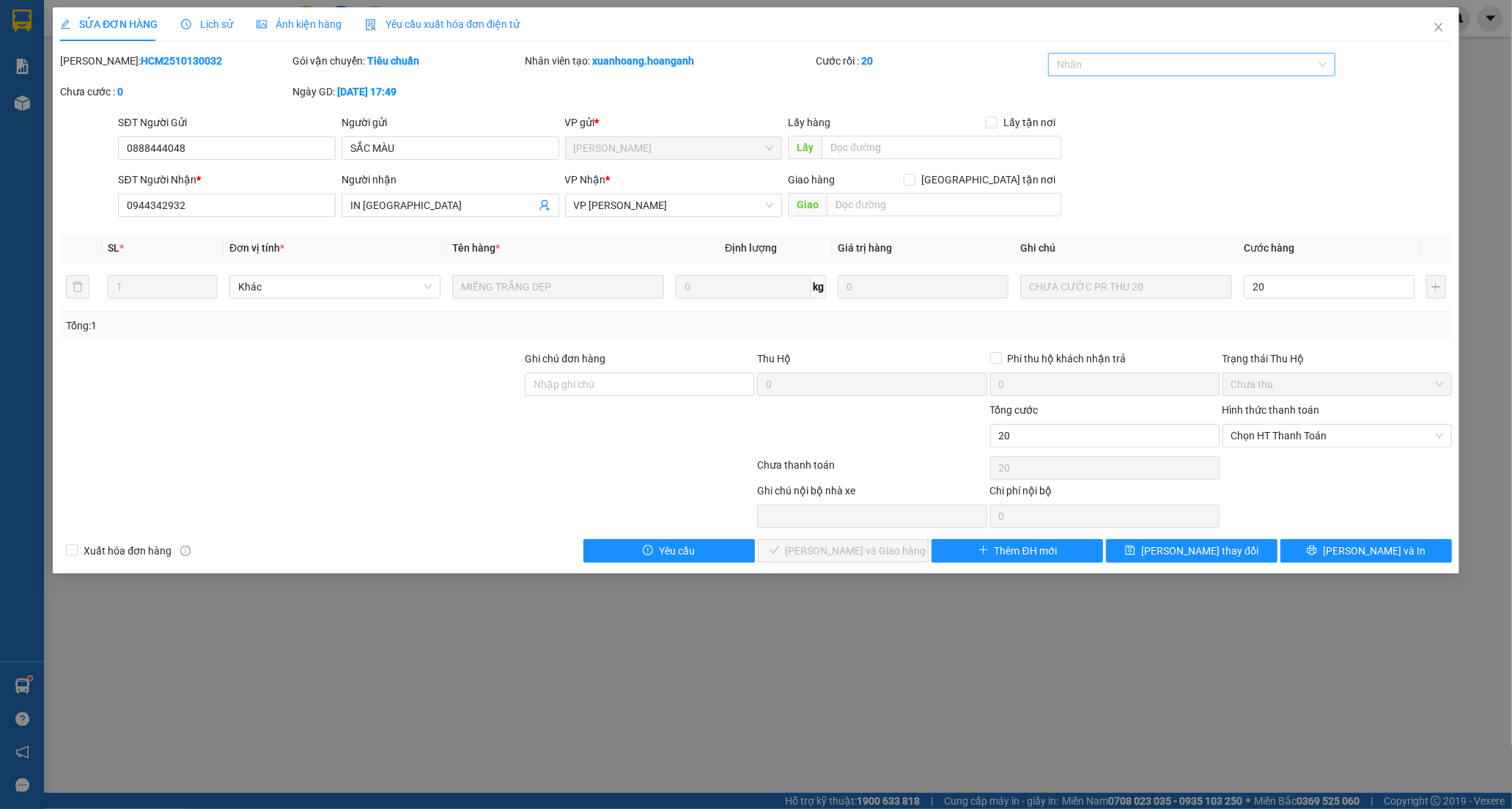
type input "20.000"
click at [1139, 101] on div "CÔNG NỢ" at bounding box center [1192, 94] width 270 height 16
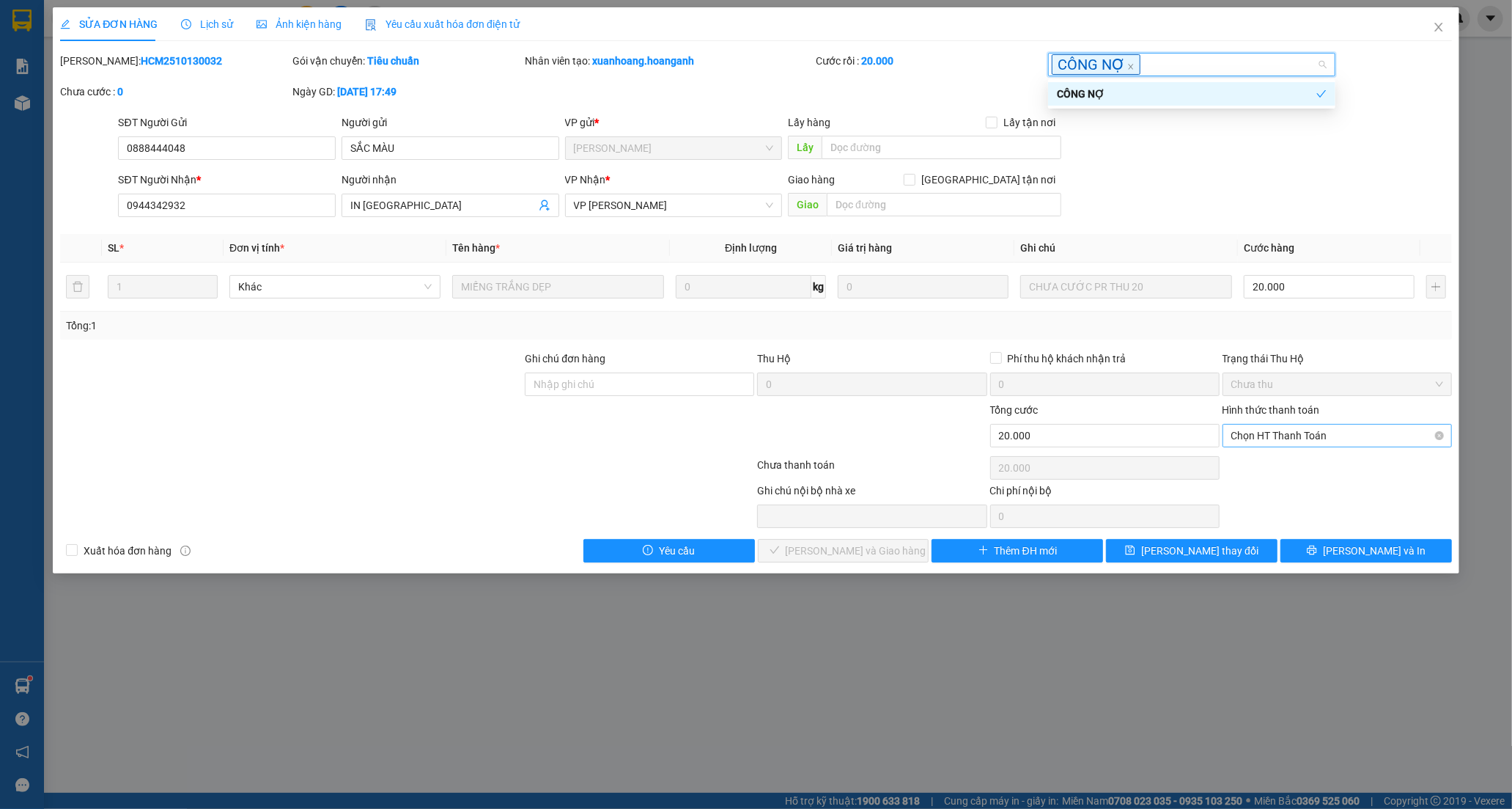
click at [1277, 435] on span "Chọn HT Thanh Toán" at bounding box center [1337, 436] width 212 height 22
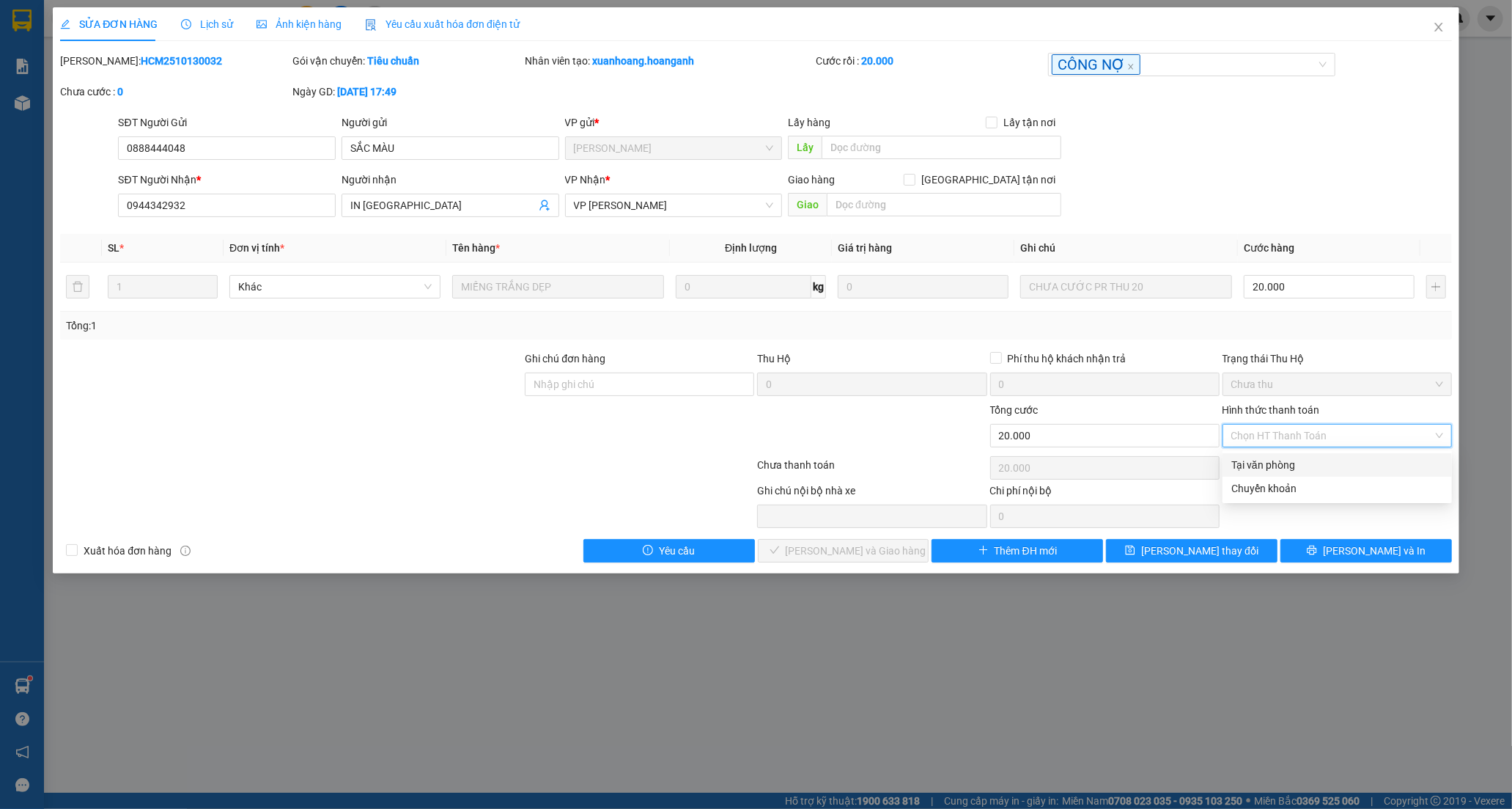
drag, startPoint x: 1263, startPoint y: 463, endPoint x: 1230, endPoint y: 463, distance: 33.0
click at [1262, 463] on div "Tại văn phòng" at bounding box center [1337, 465] width 212 height 16
type input "0"
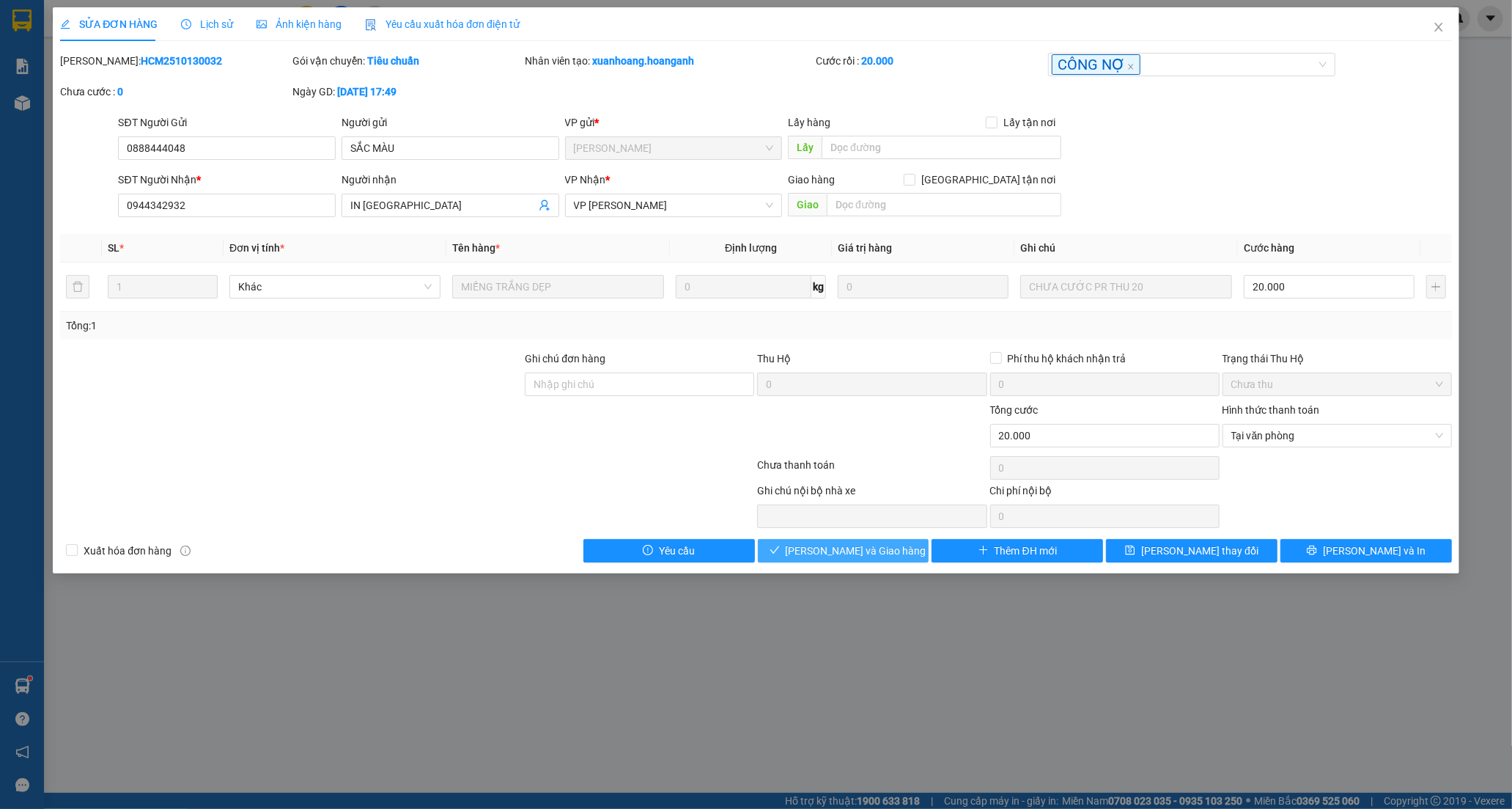
click at [870, 539] on button "[PERSON_NAME] và [PERSON_NAME] hàng" at bounding box center [843, 551] width 171 height 24
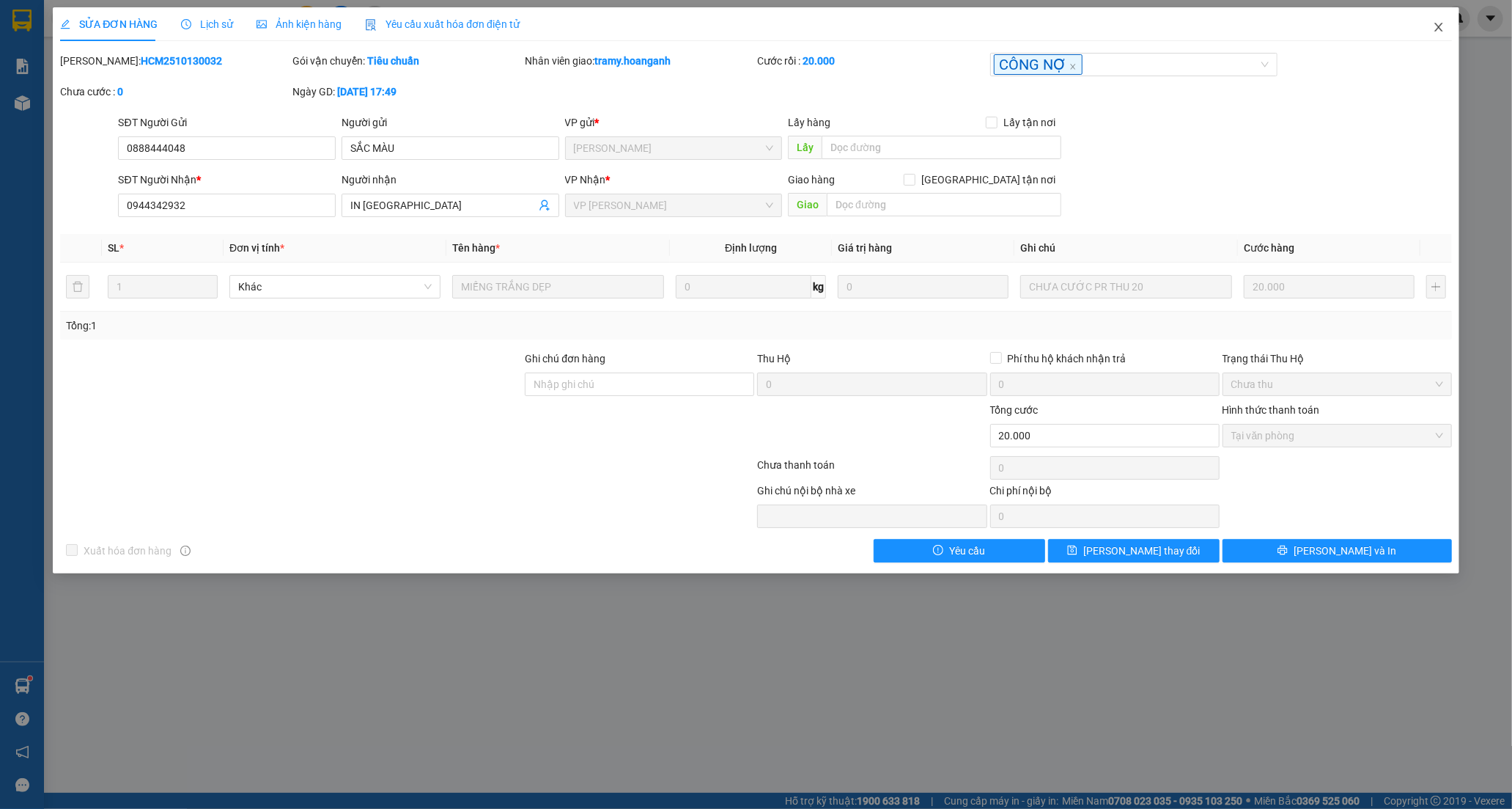
click at [1431, 24] on span "Close" at bounding box center [1439, 27] width 41 height 41
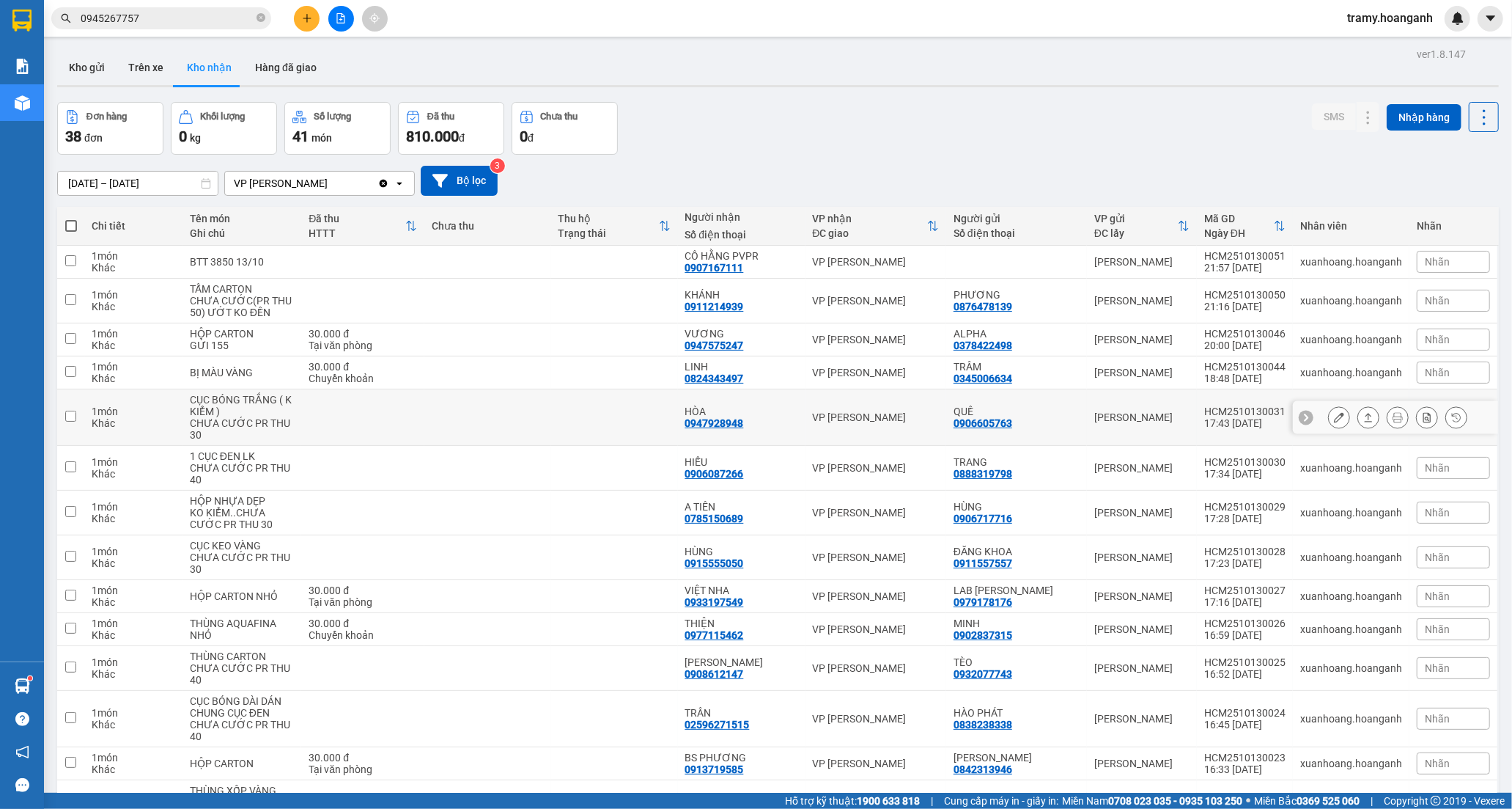
click at [643, 397] on td at bounding box center [615, 418] width 127 height 56
checkbox input "true"
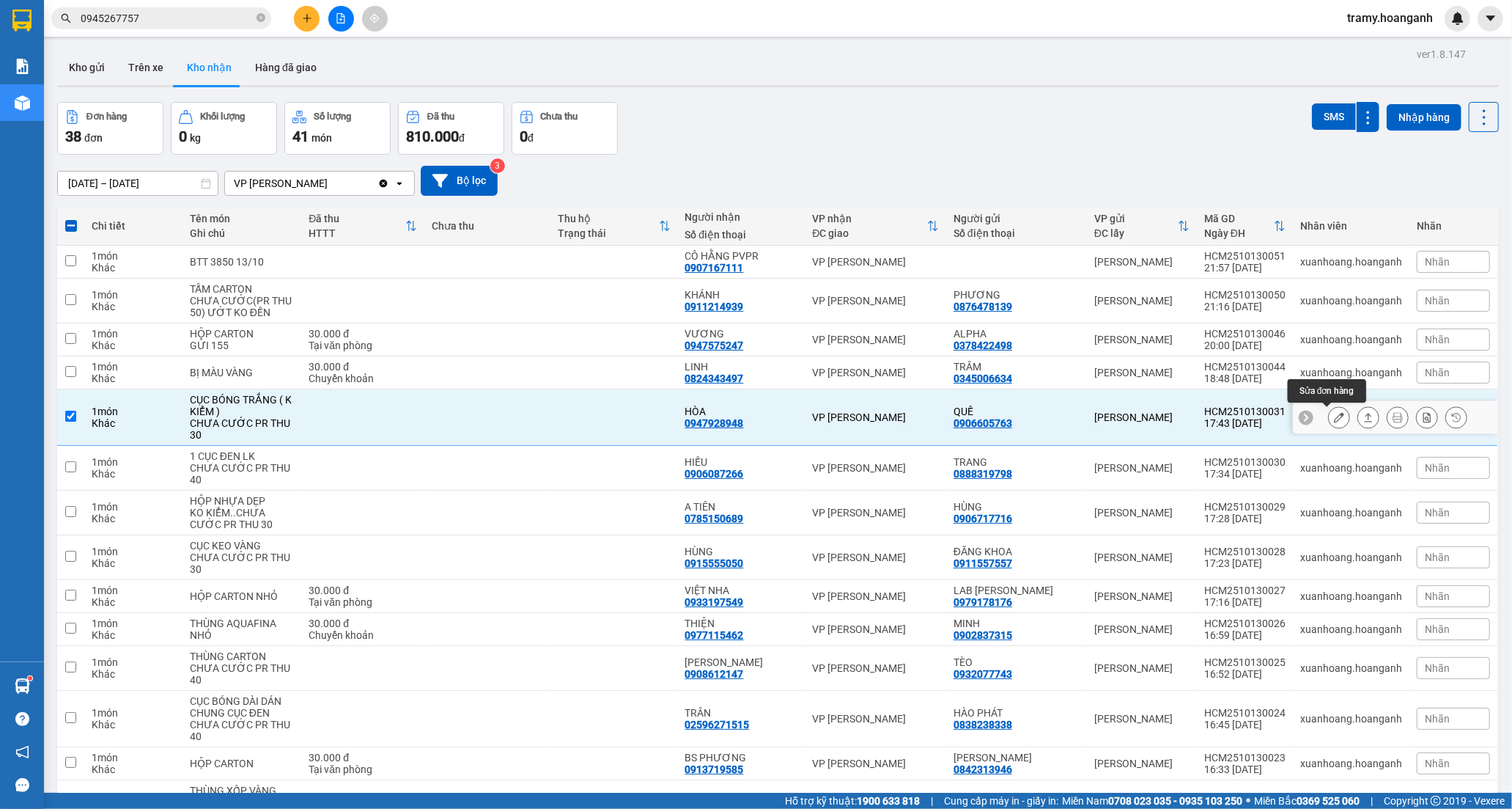
click at [1329, 421] on button at bounding box center [1339, 418] width 21 height 25
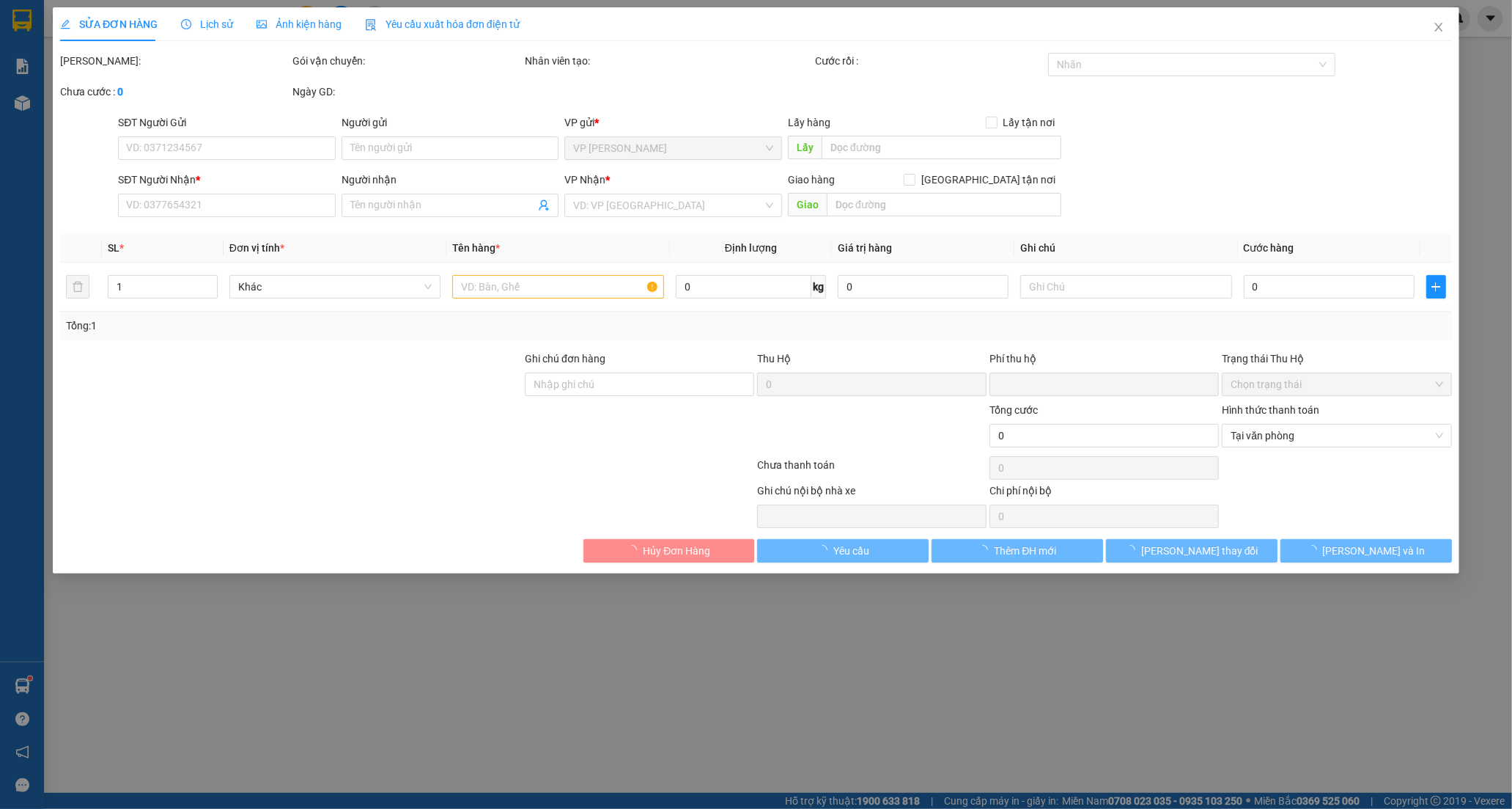
type input "0906605763"
type input "QUẾ"
type input "0947928948"
type input "HÒA"
type input "0"
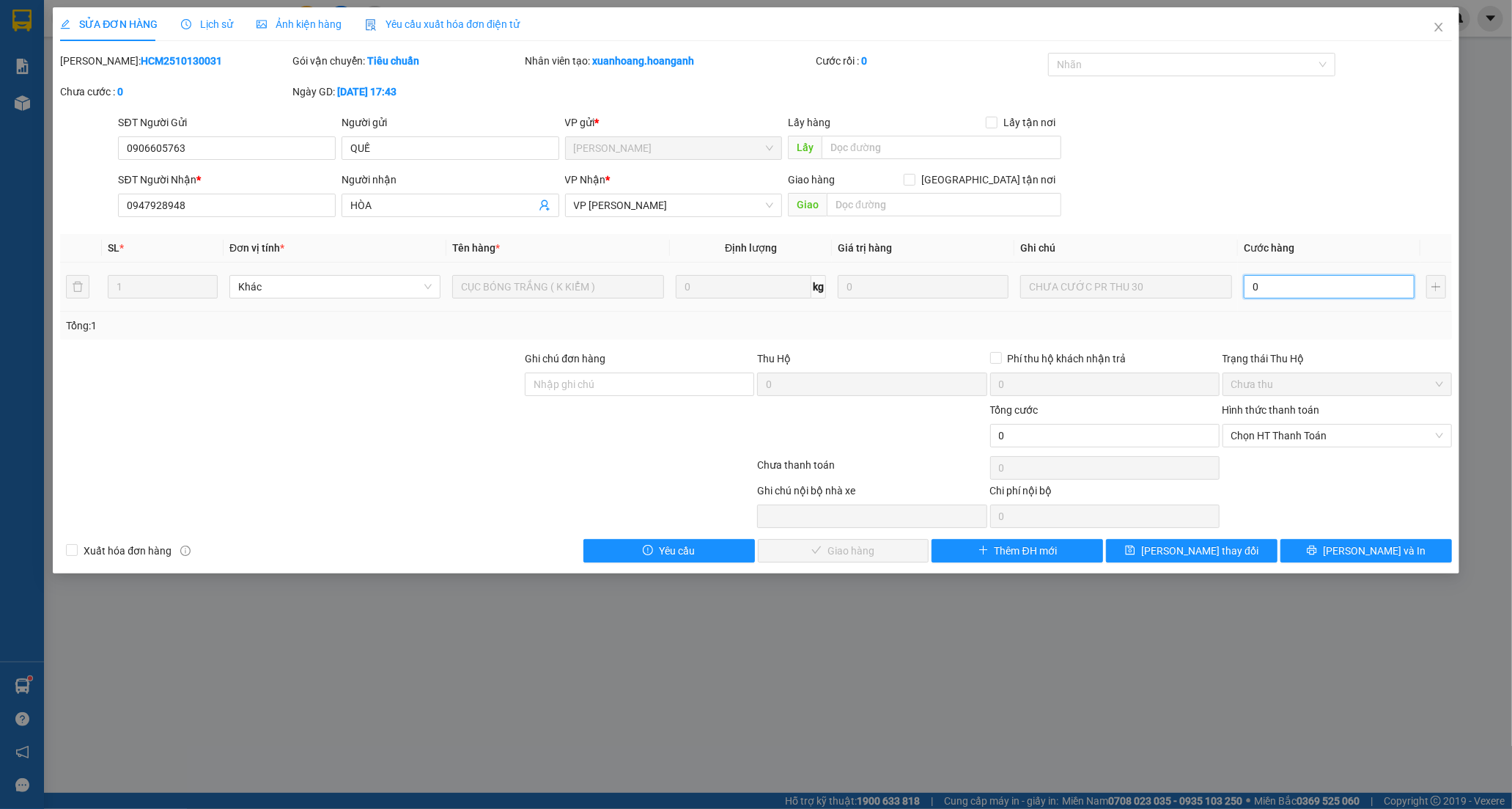
click at [1270, 275] on input "0" at bounding box center [1329, 286] width 171 height 24
type input "3"
type input "30"
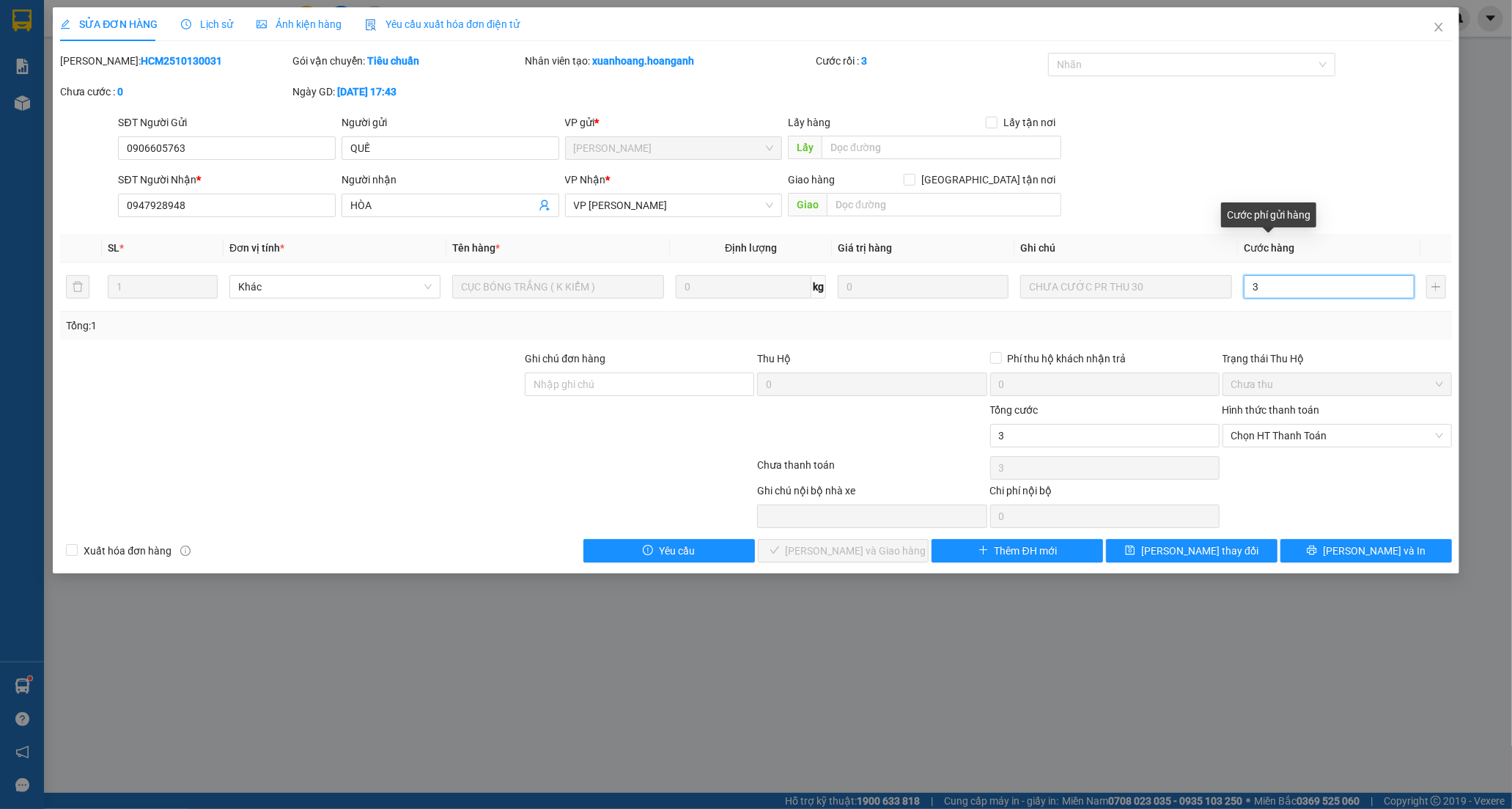
type input "30"
click at [1273, 438] on span "Chọn HT Thanh Toán" at bounding box center [1337, 436] width 212 height 22
type input "30"
type input "30.000"
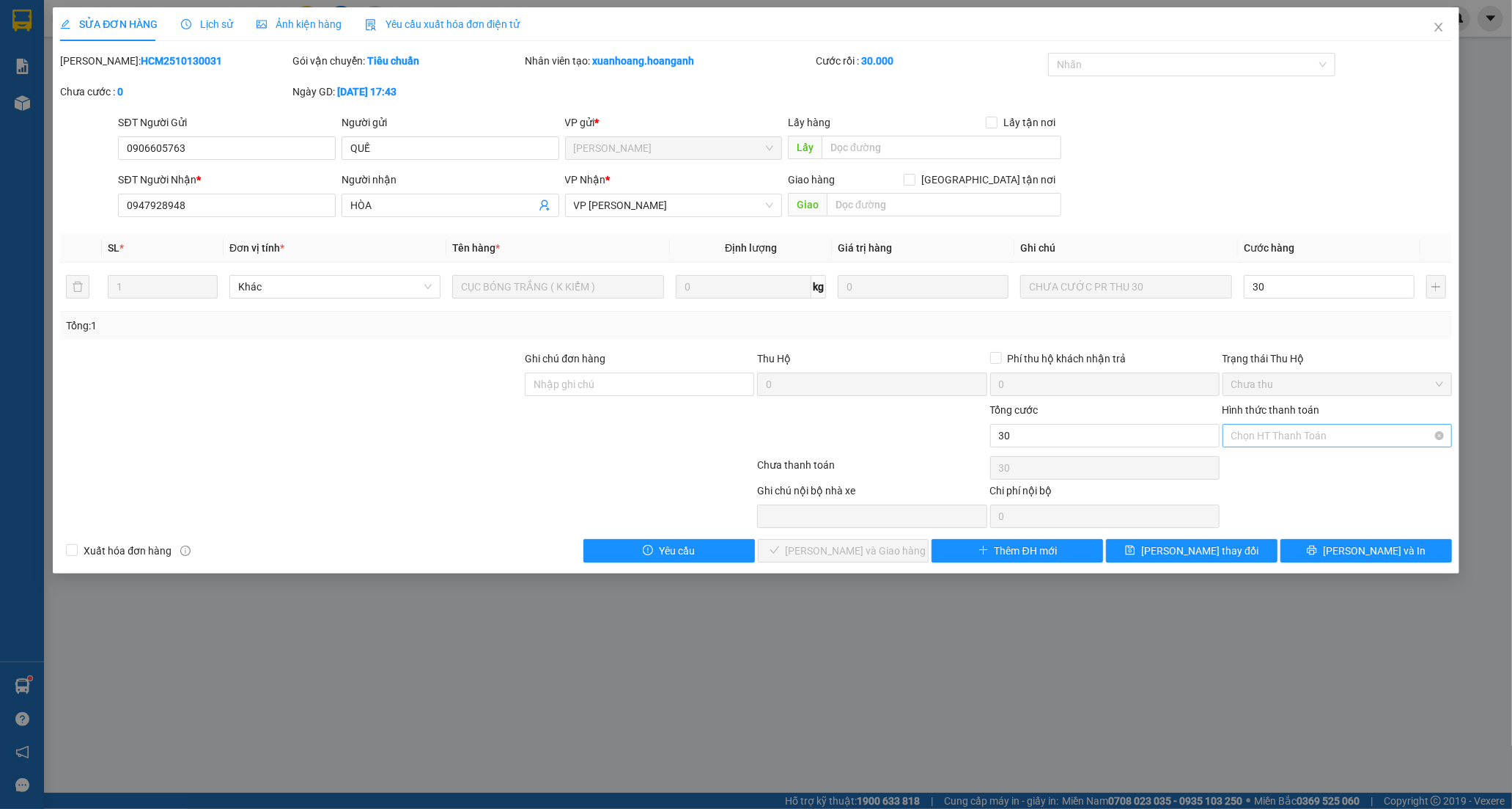
type input "30.000"
drag, startPoint x: 1247, startPoint y: 463, endPoint x: 1049, endPoint y: 506, distance: 202.6
click at [1243, 465] on div "Tại văn phòng" at bounding box center [1337, 465] width 212 height 16
type input "0"
click at [822, 552] on span "[PERSON_NAME] và [PERSON_NAME] hàng" at bounding box center [855, 551] width 140 height 16
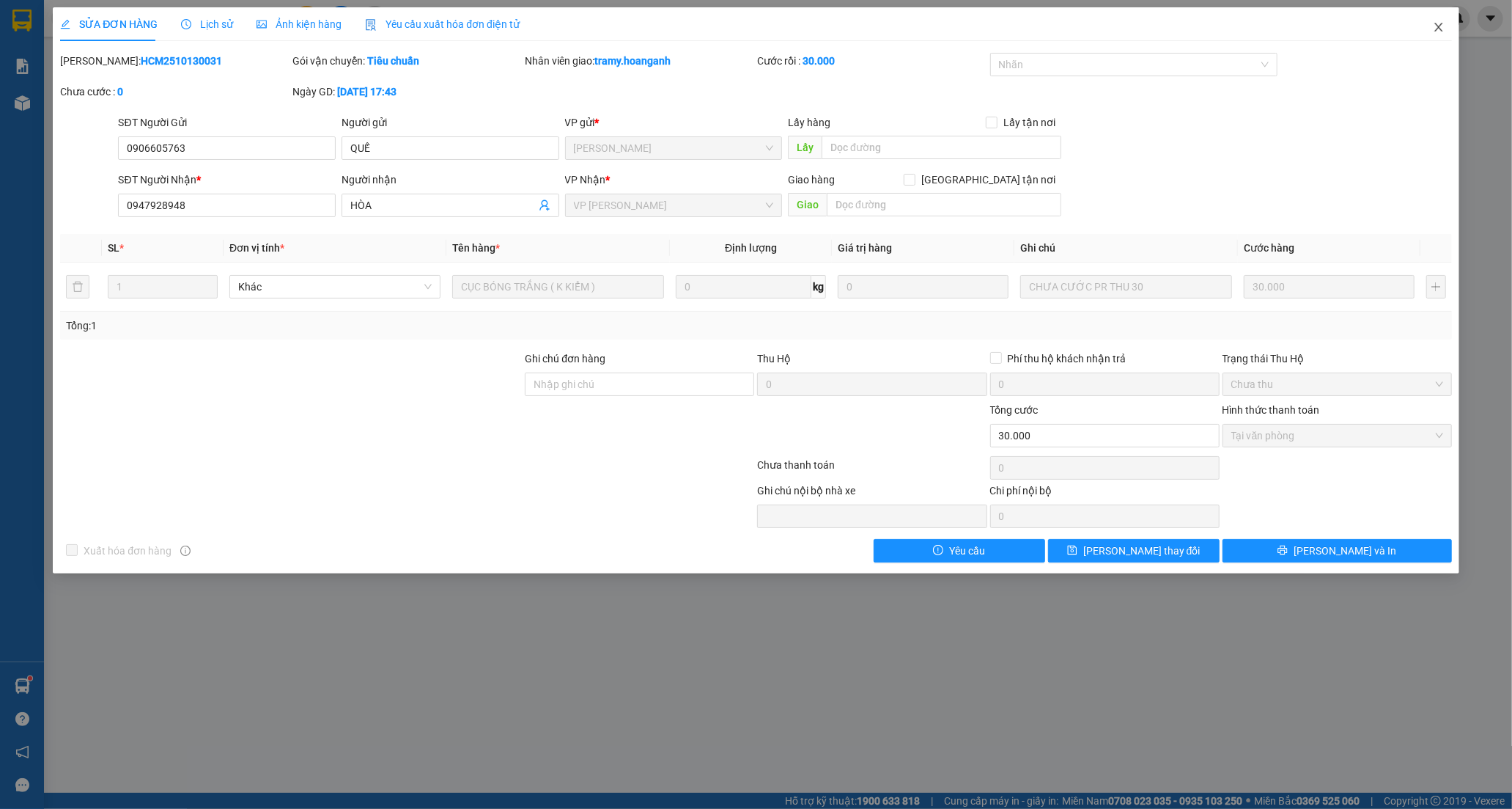
click at [1434, 25] on icon "close" at bounding box center [1439, 26] width 12 height 12
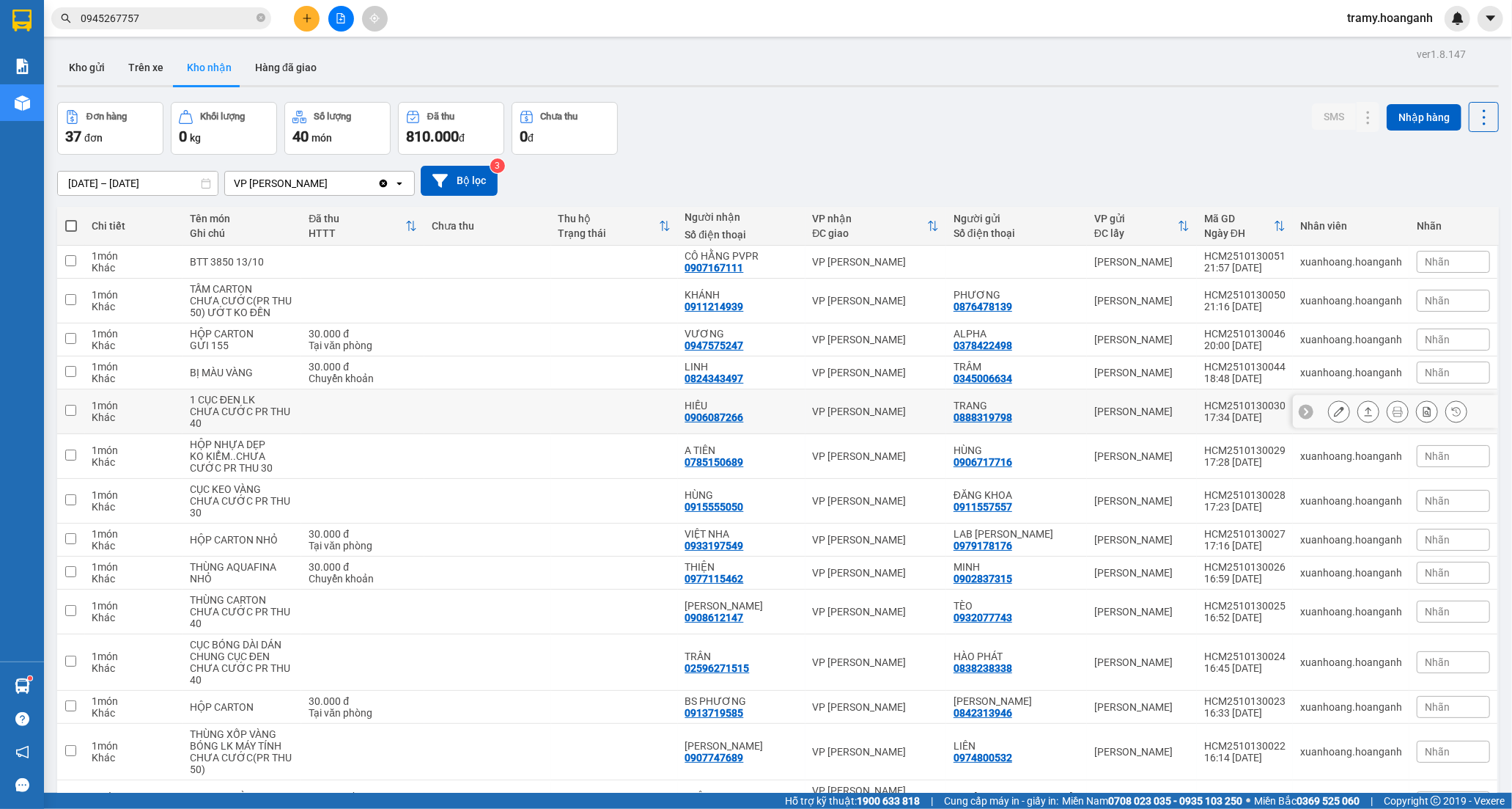
click at [751, 409] on div "HIẾU" at bounding box center [742, 405] width 113 height 12
checkbox input "true"
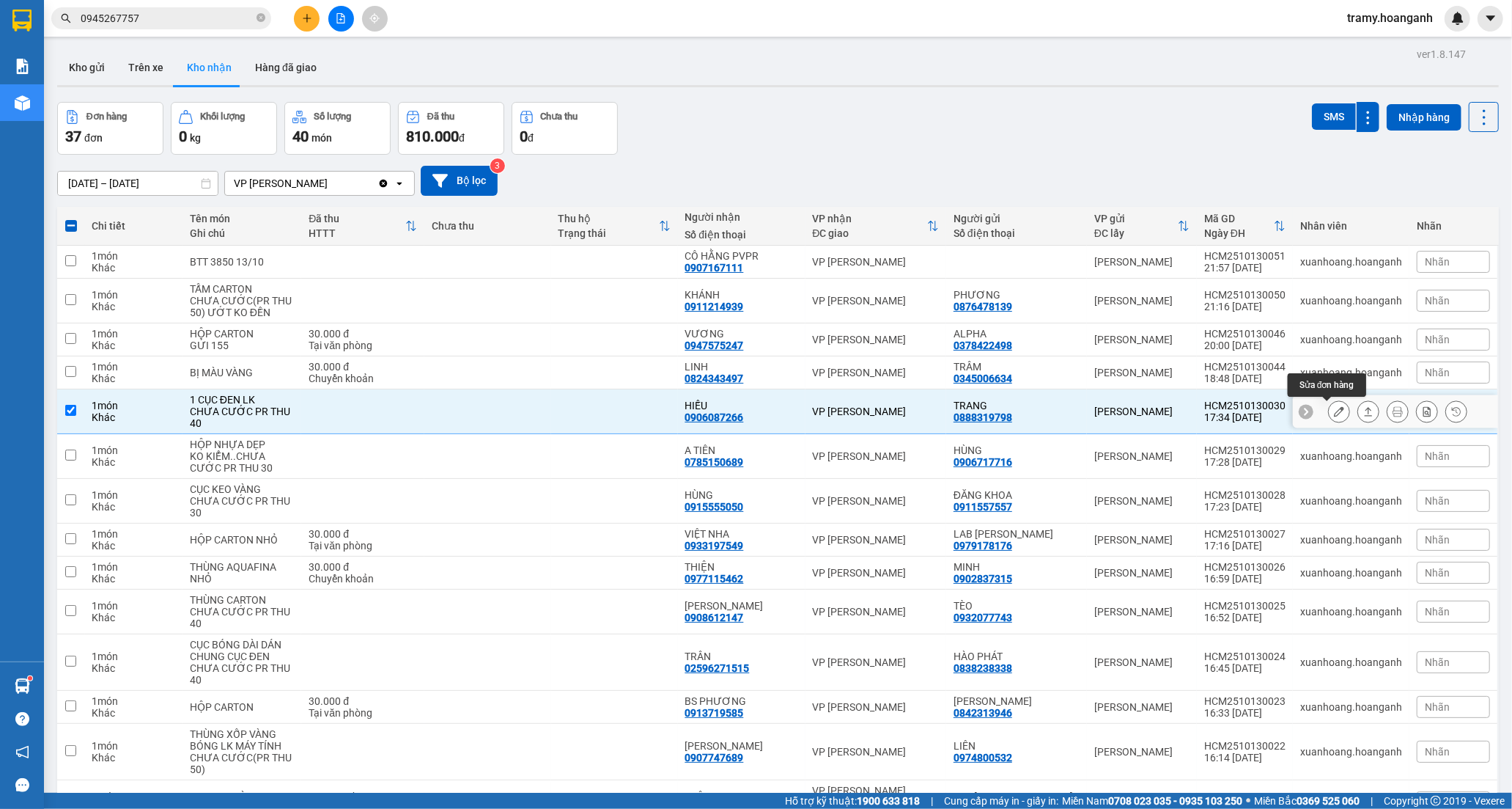
click at [1333, 411] on button at bounding box center [1339, 411] width 21 height 25
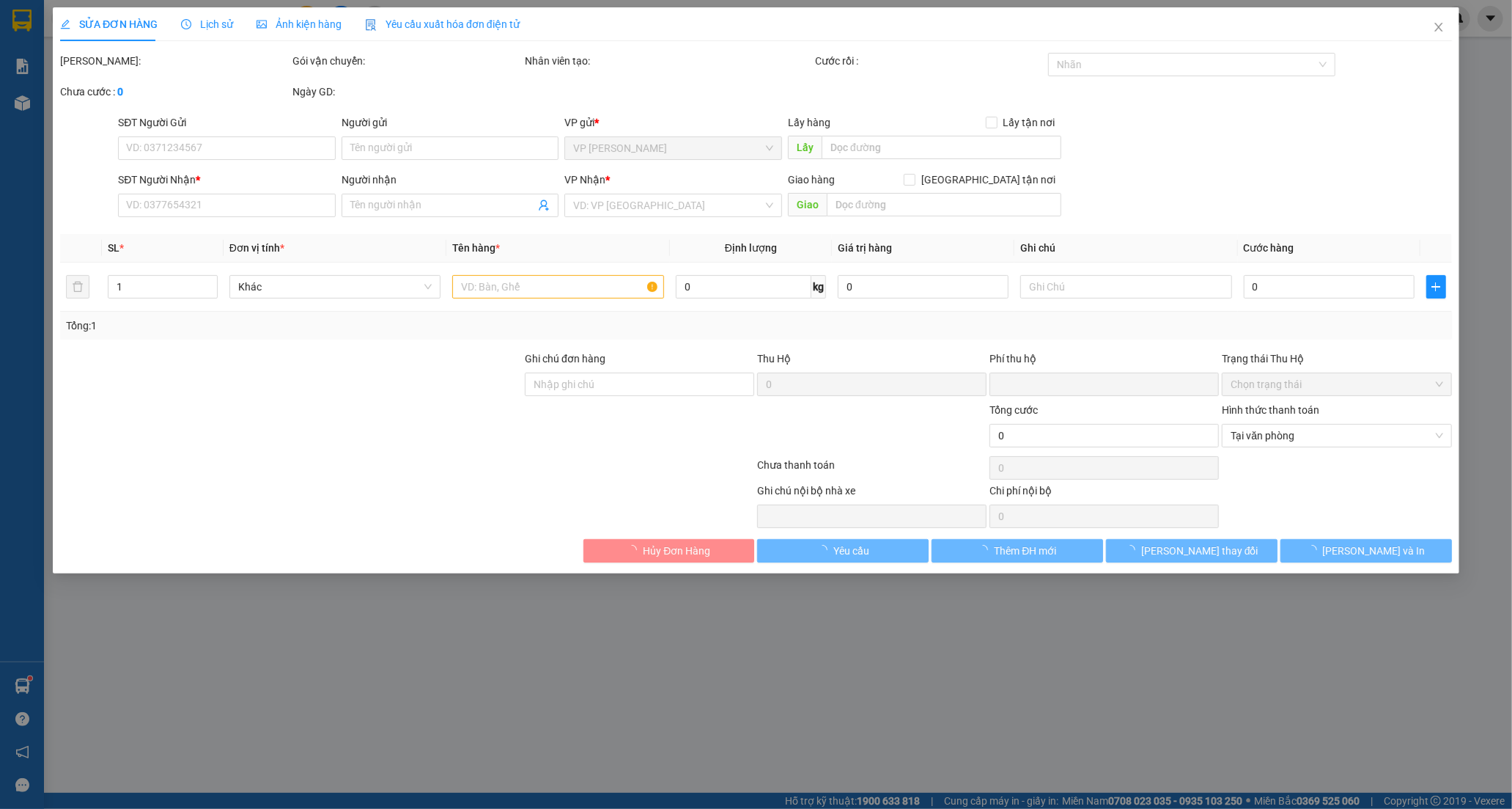
type input "0888319798"
type input "TRANG"
type input "0906087266"
type input "HIẾU"
type input "0"
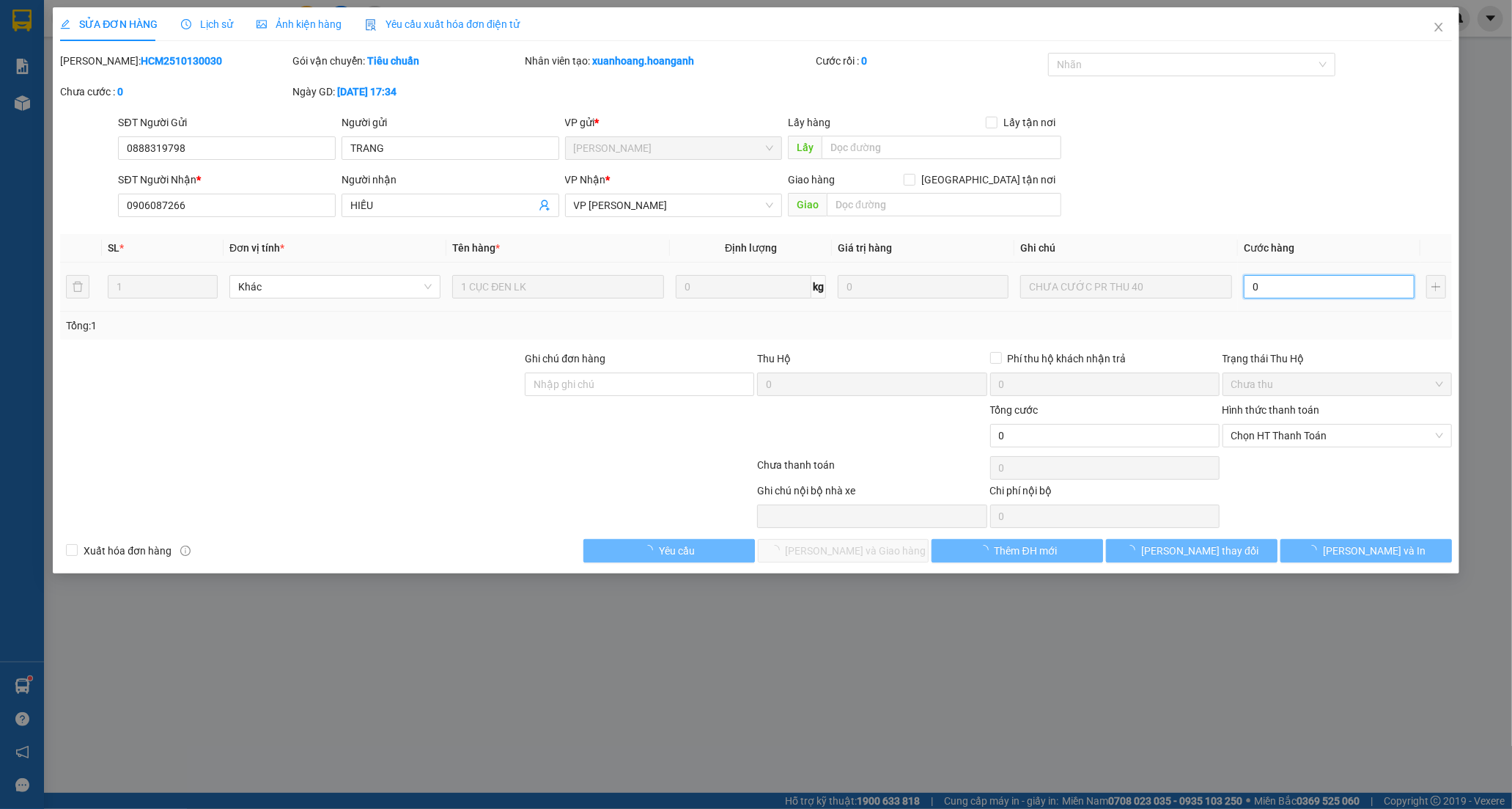
click at [1296, 294] on input "0" at bounding box center [1329, 286] width 171 height 24
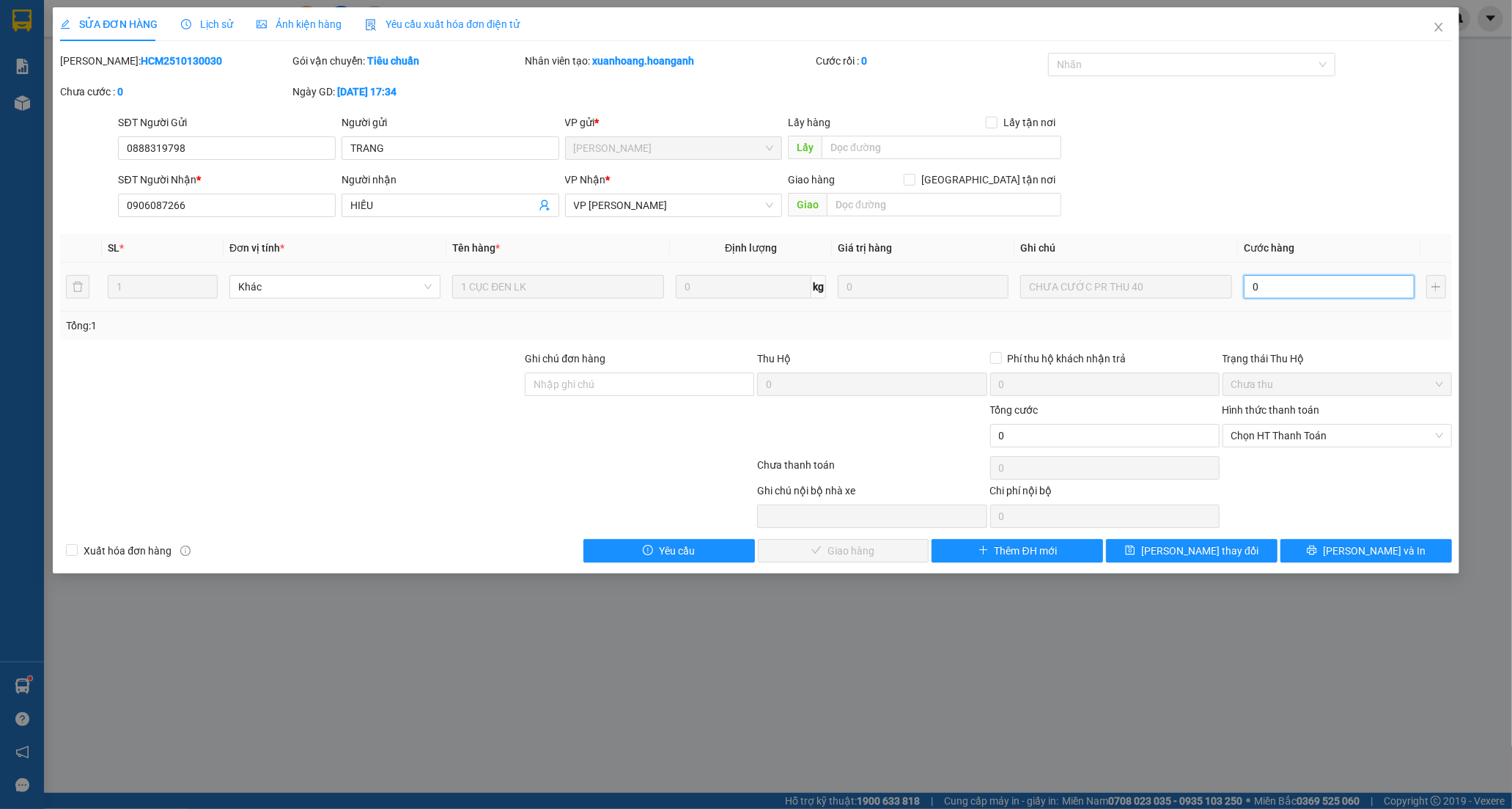
type input "4"
type input "40"
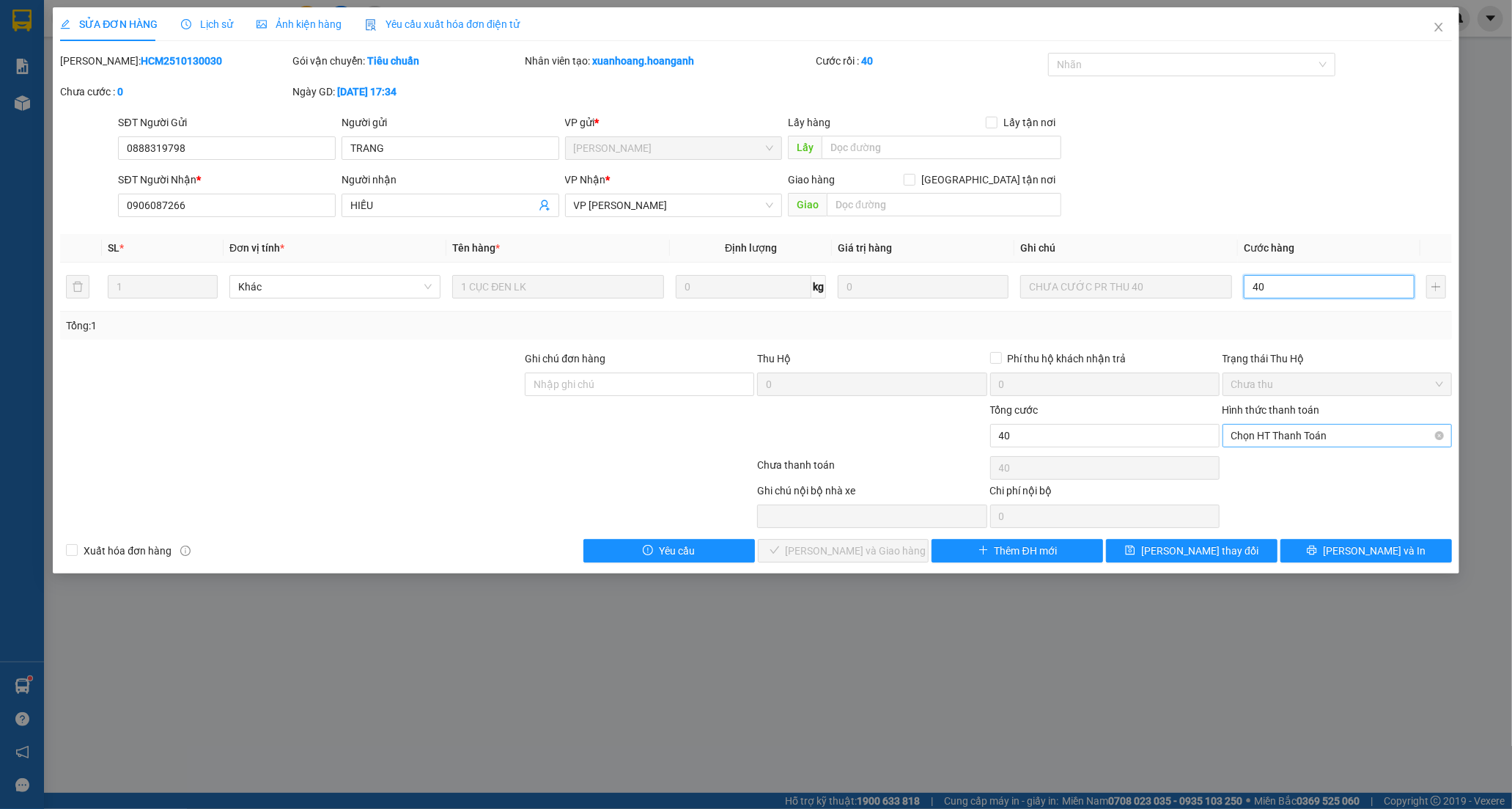
click at [1277, 440] on span "Chọn HT Thanh Toán" at bounding box center [1337, 436] width 212 height 22
type input "40"
type input "40.000"
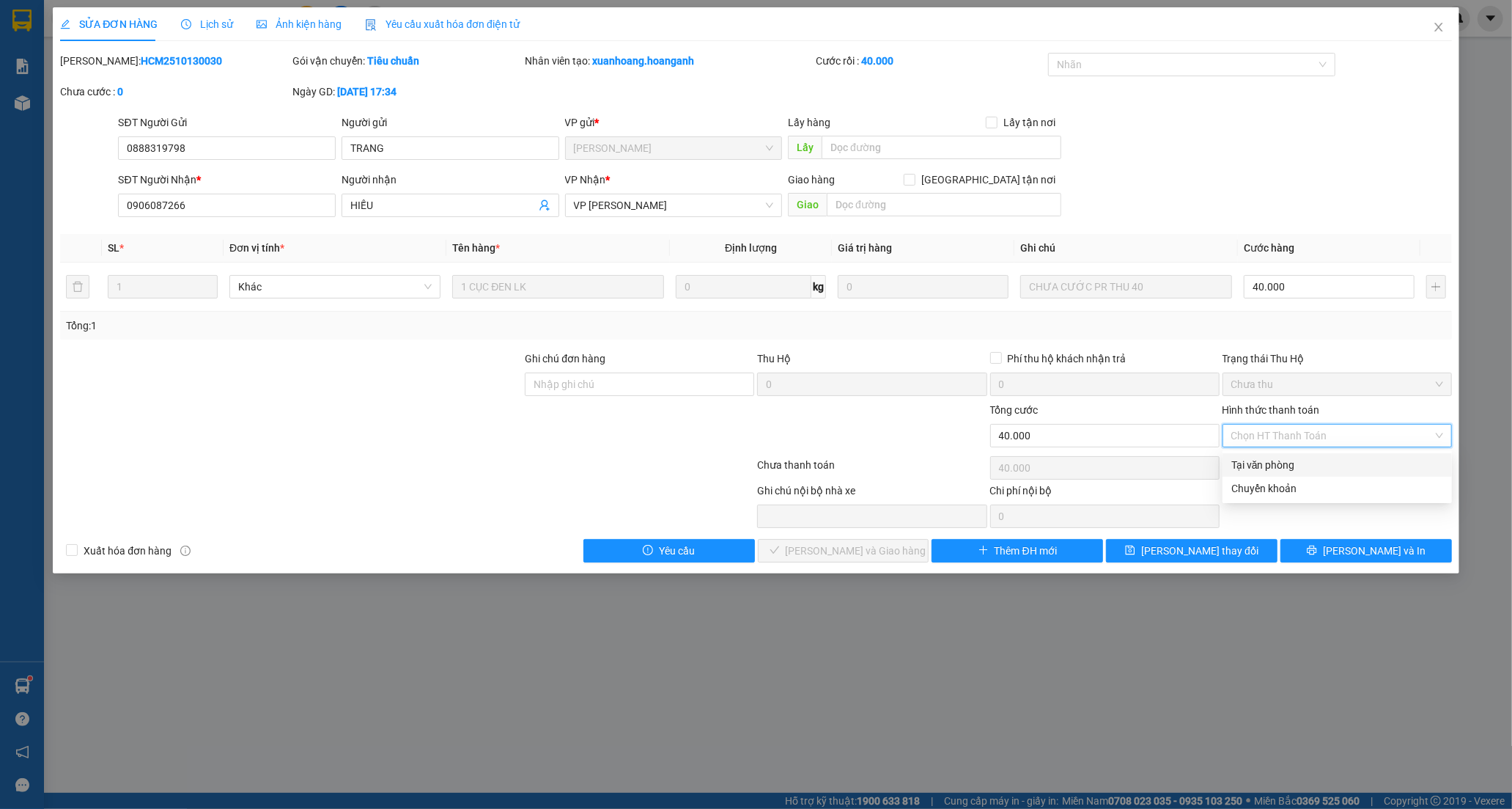
click at [1266, 469] on div "Tại văn phòng" at bounding box center [1337, 465] width 212 height 16
type input "0"
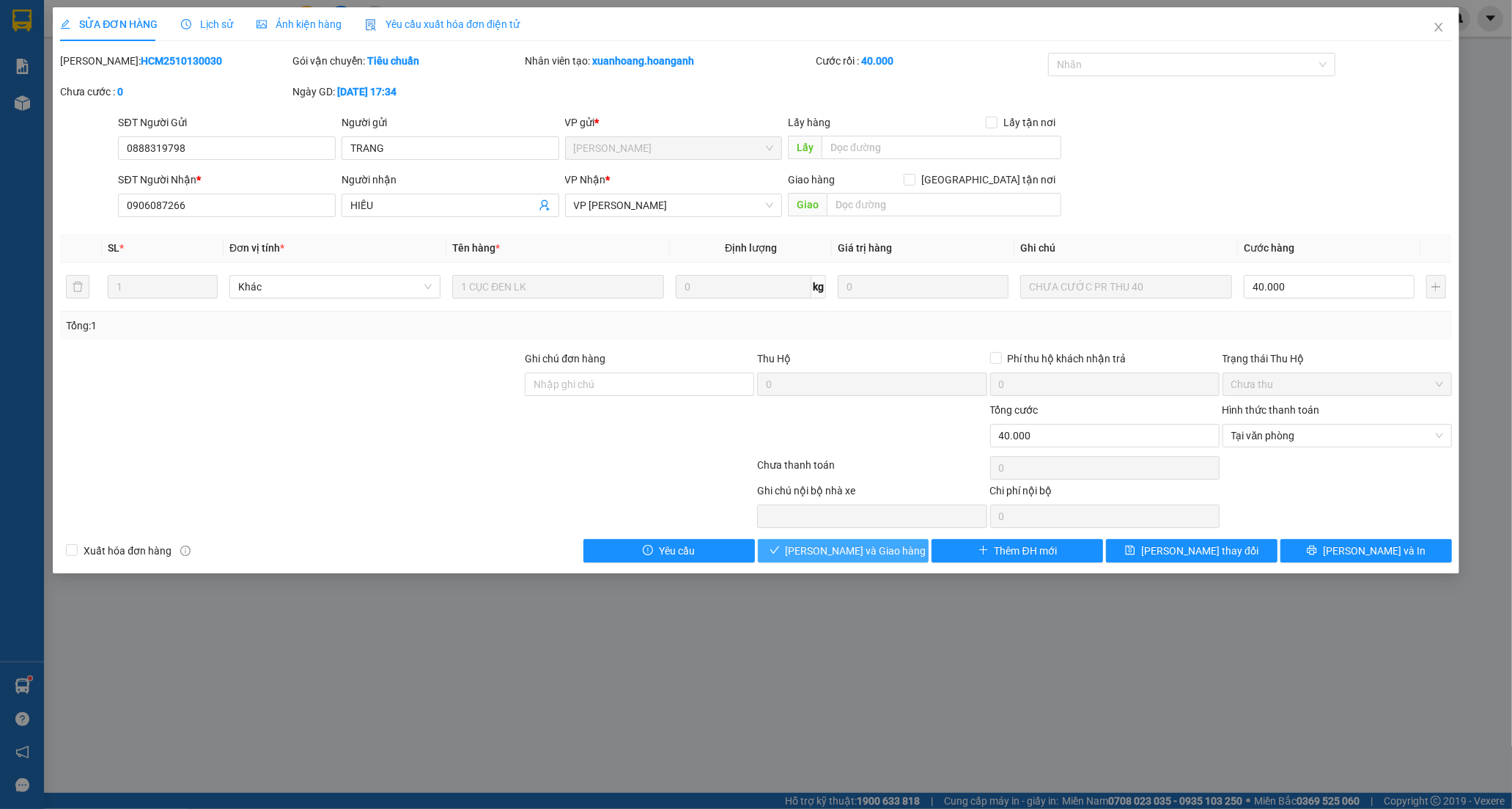
click at [854, 551] on span "[PERSON_NAME] và [PERSON_NAME] hàng" at bounding box center [855, 551] width 140 height 16
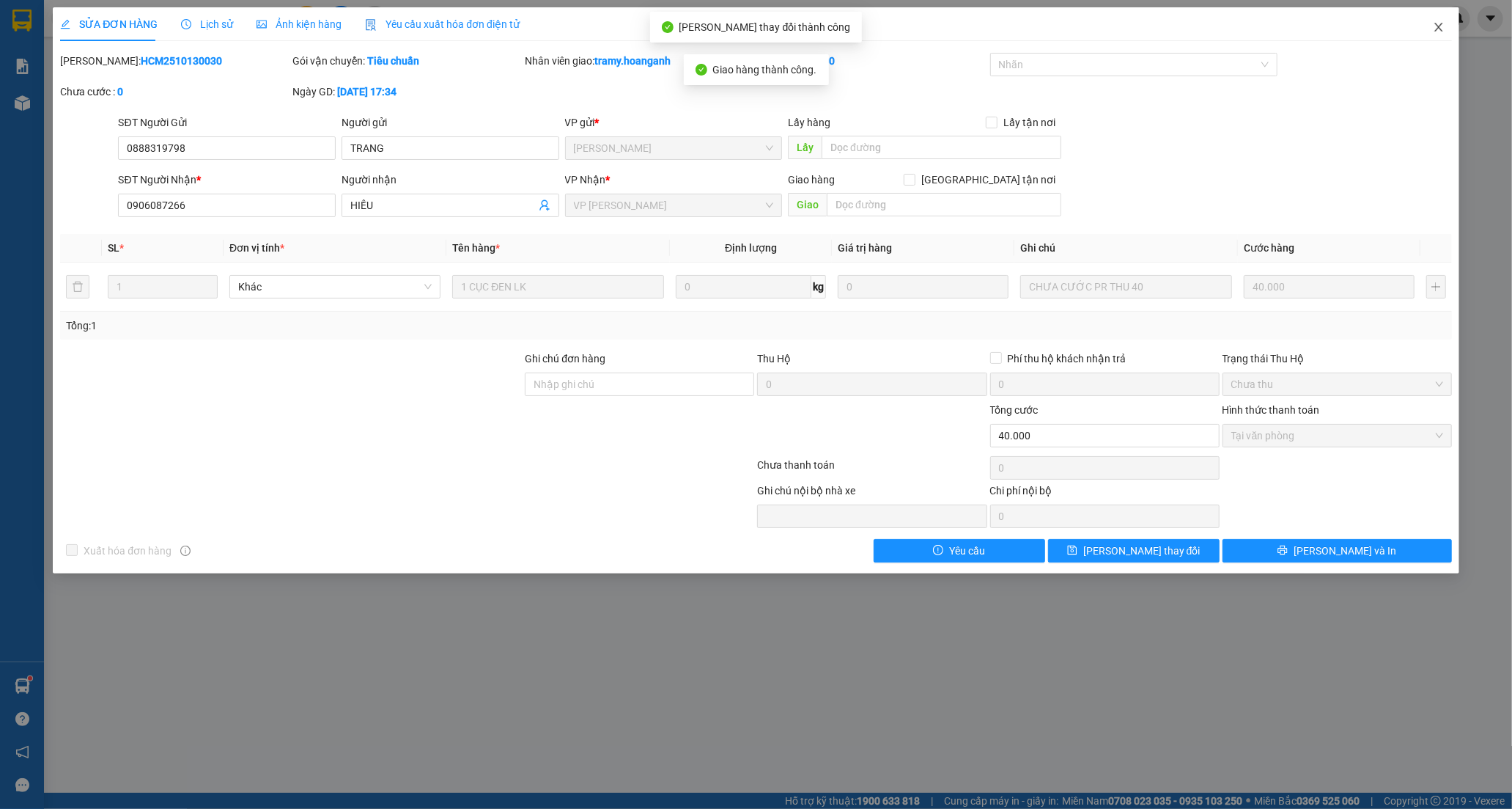
click at [1446, 27] on span "Close" at bounding box center [1439, 27] width 41 height 41
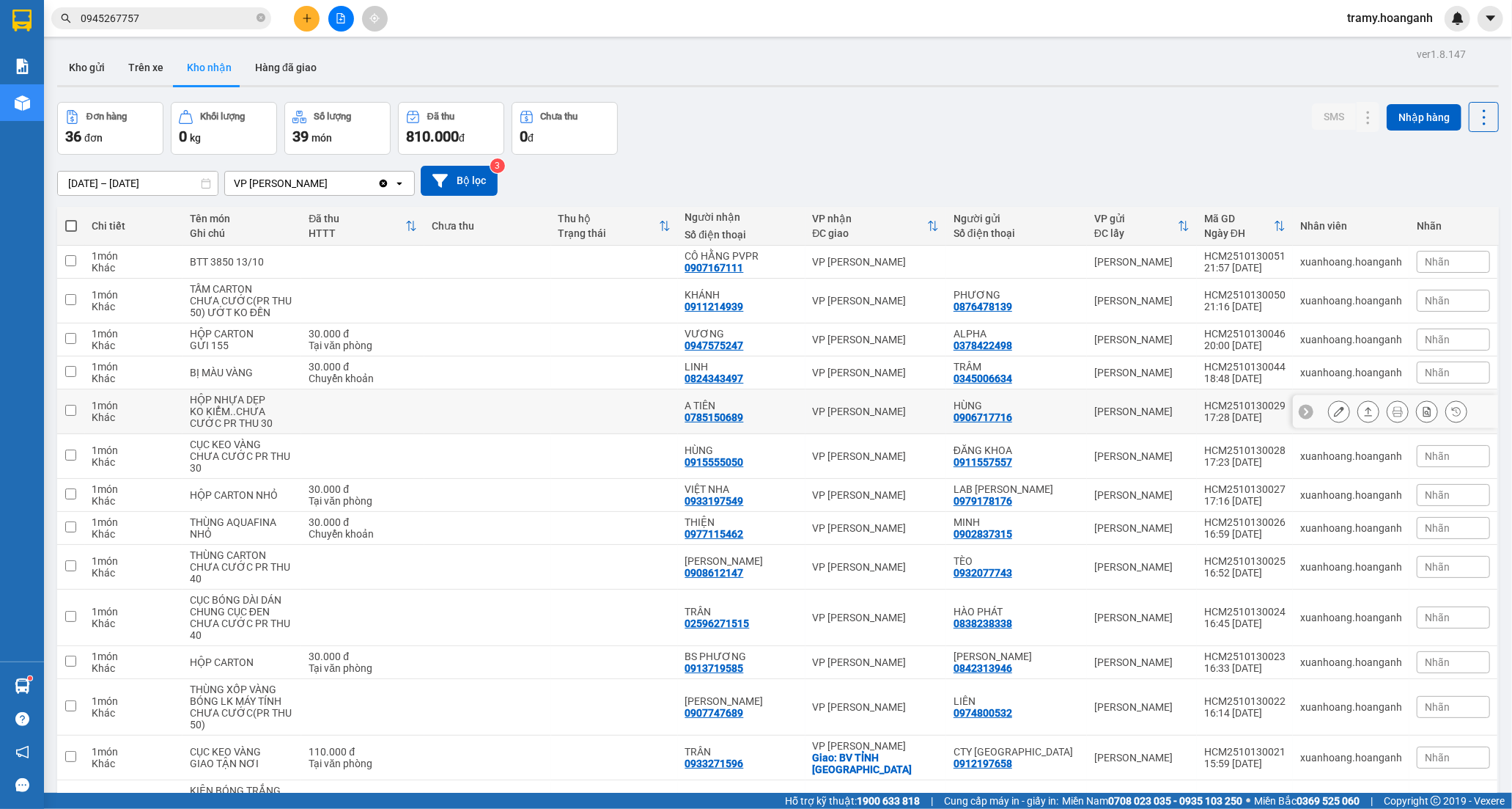
click at [722, 400] on div "A TIÊN" at bounding box center [742, 405] width 113 height 12
checkbox input "true"
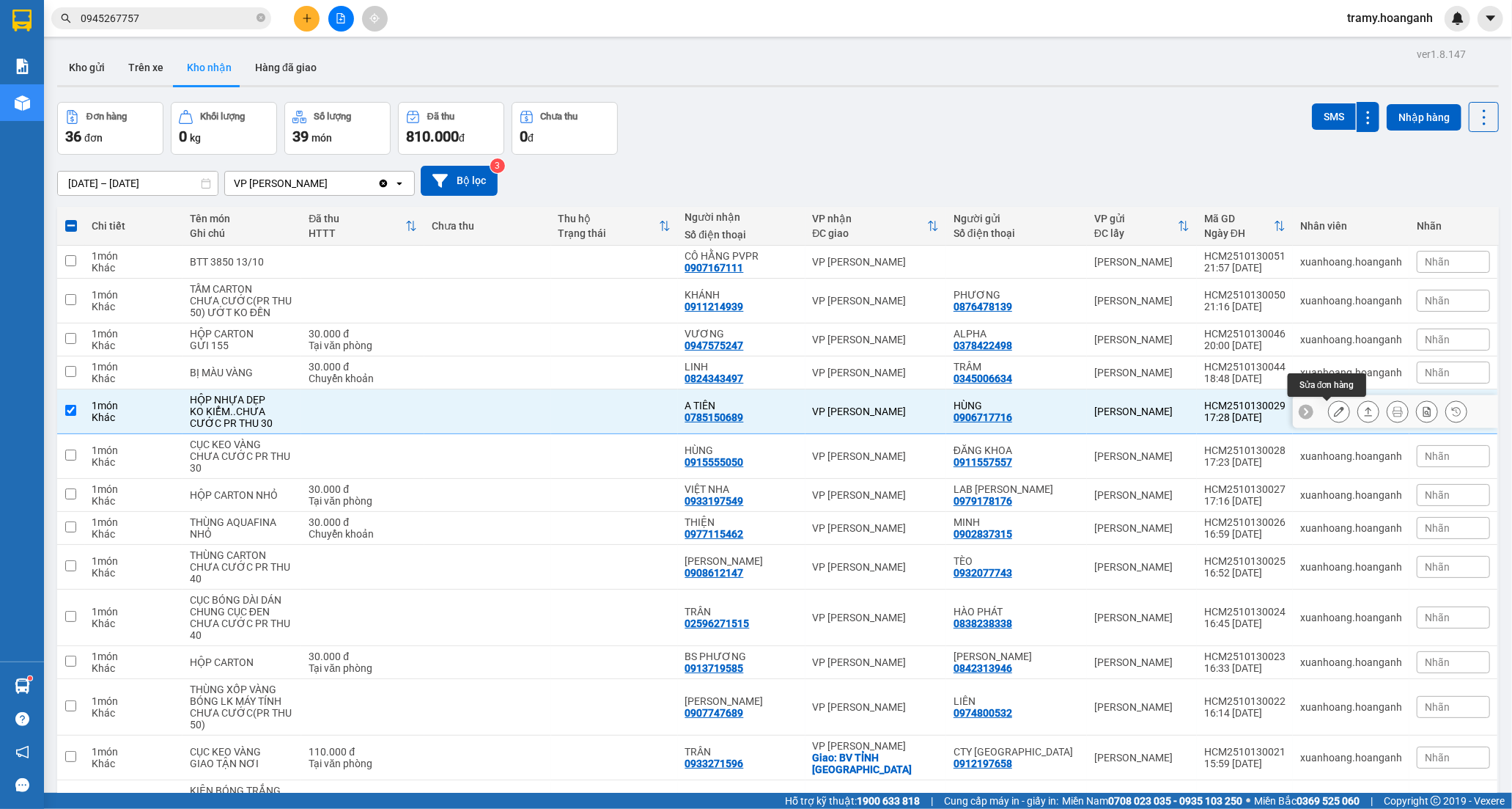
click at [1334, 416] on icon at bounding box center [1339, 410] width 10 height 10
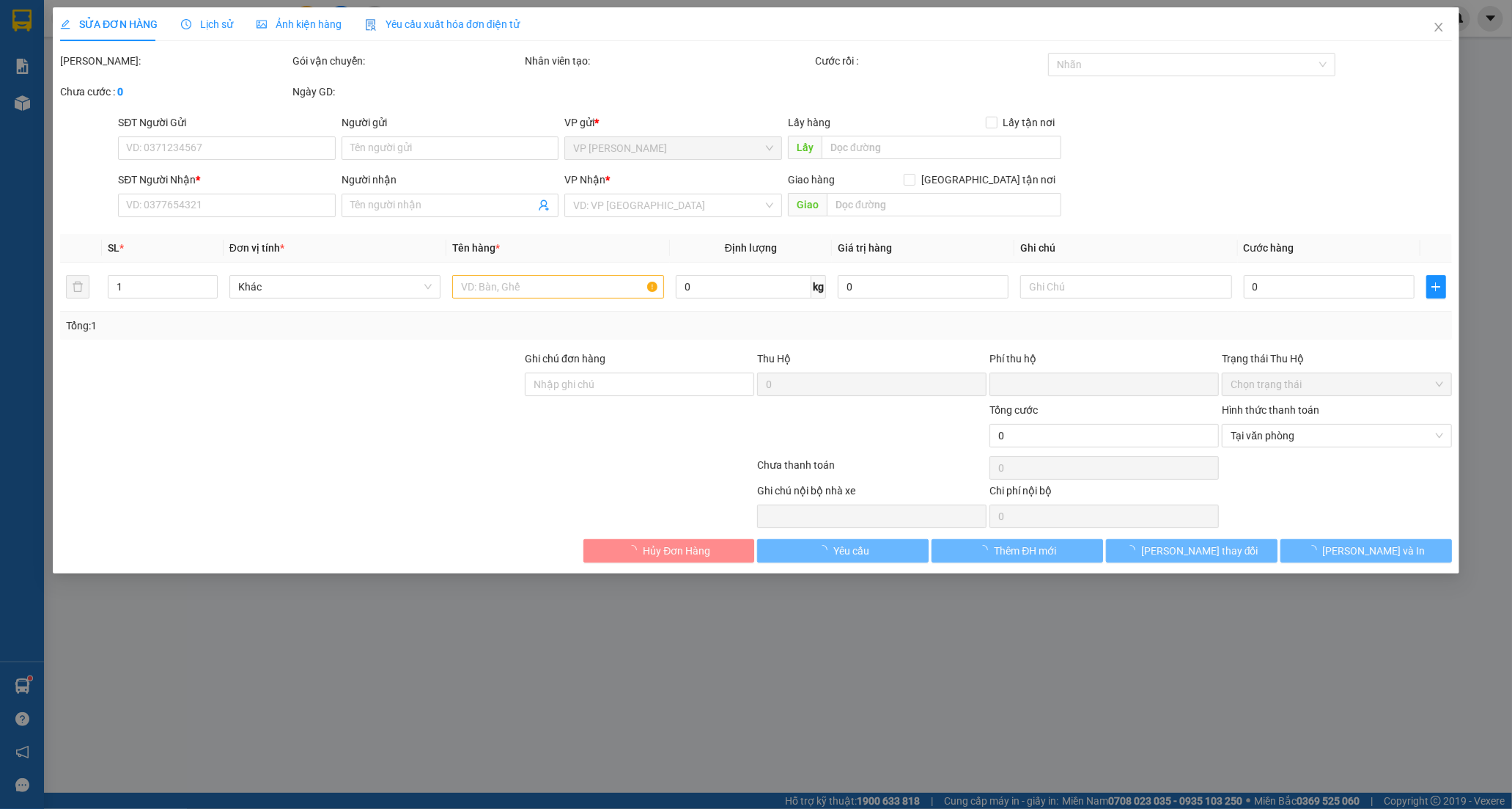
type input "0906717716"
type input "HÙNG"
type input "0785150689"
type input "A TIÊN"
type input "0"
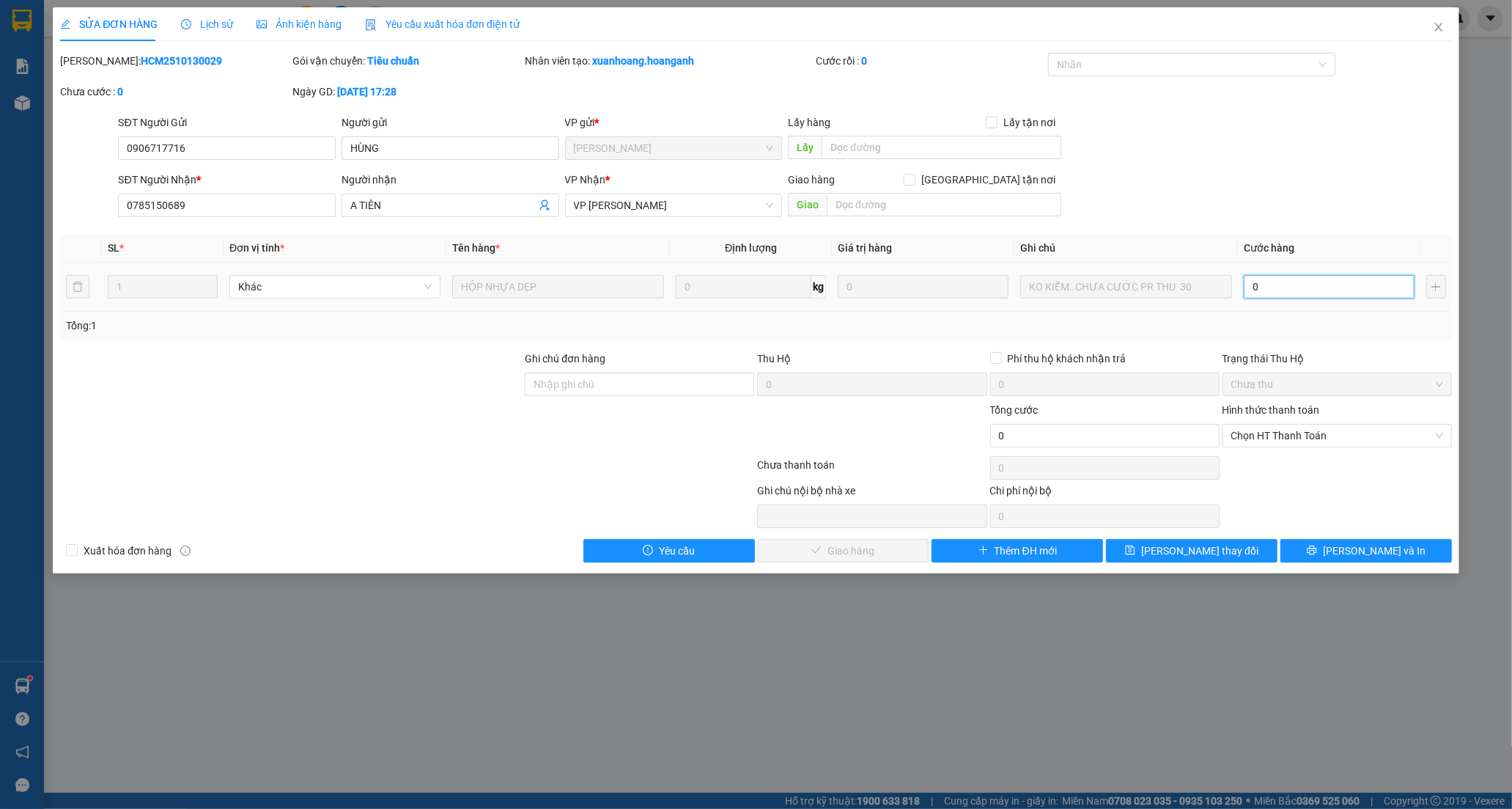
click at [1277, 288] on input "0" at bounding box center [1329, 286] width 171 height 24
type input "3"
type input "30"
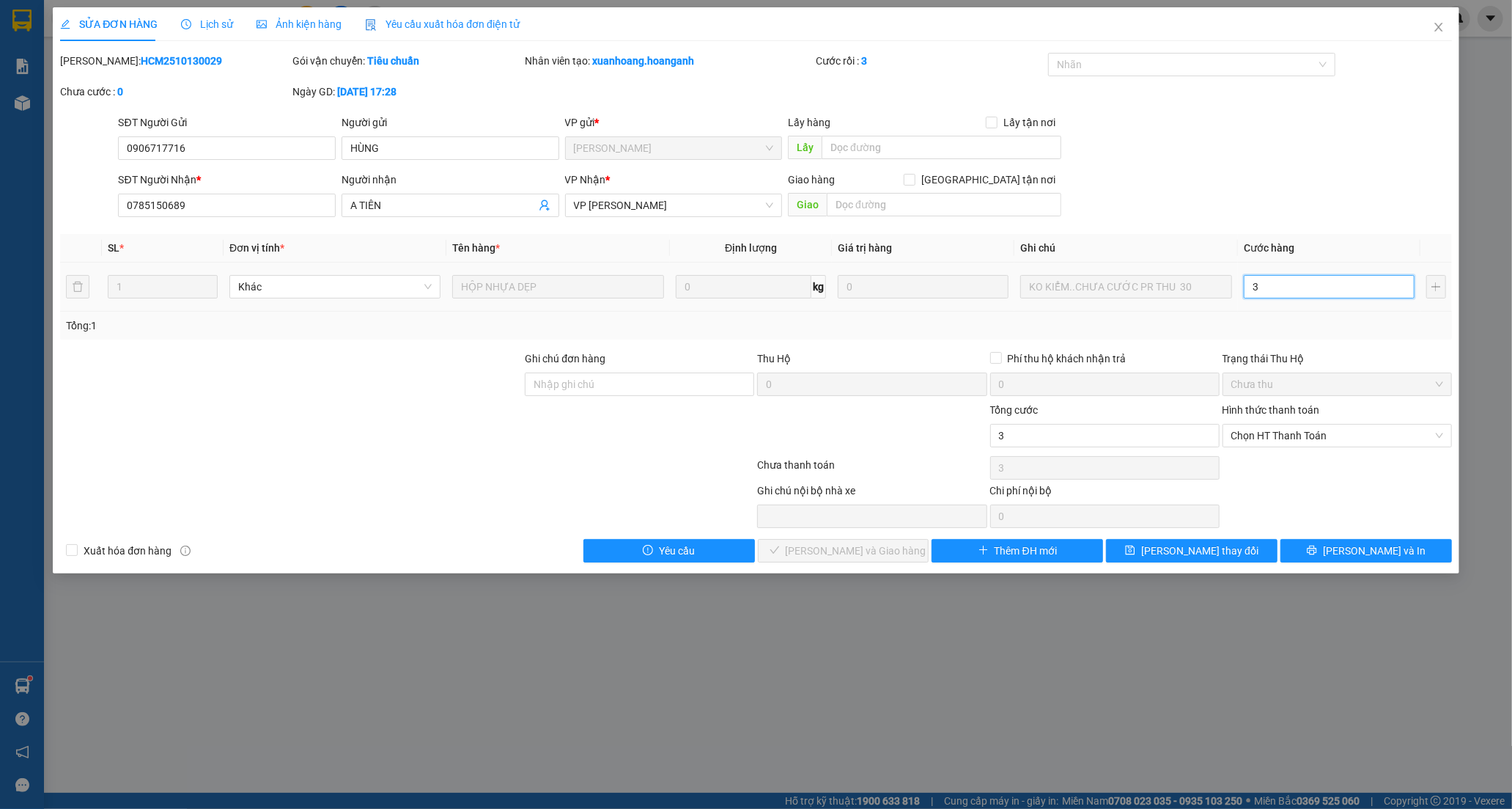
type input "30"
click at [1266, 435] on span "Chọn HT Thanh Toán" at bounding box center [1337, 436] width 212 height 22
type input "30"
type input "30.000"
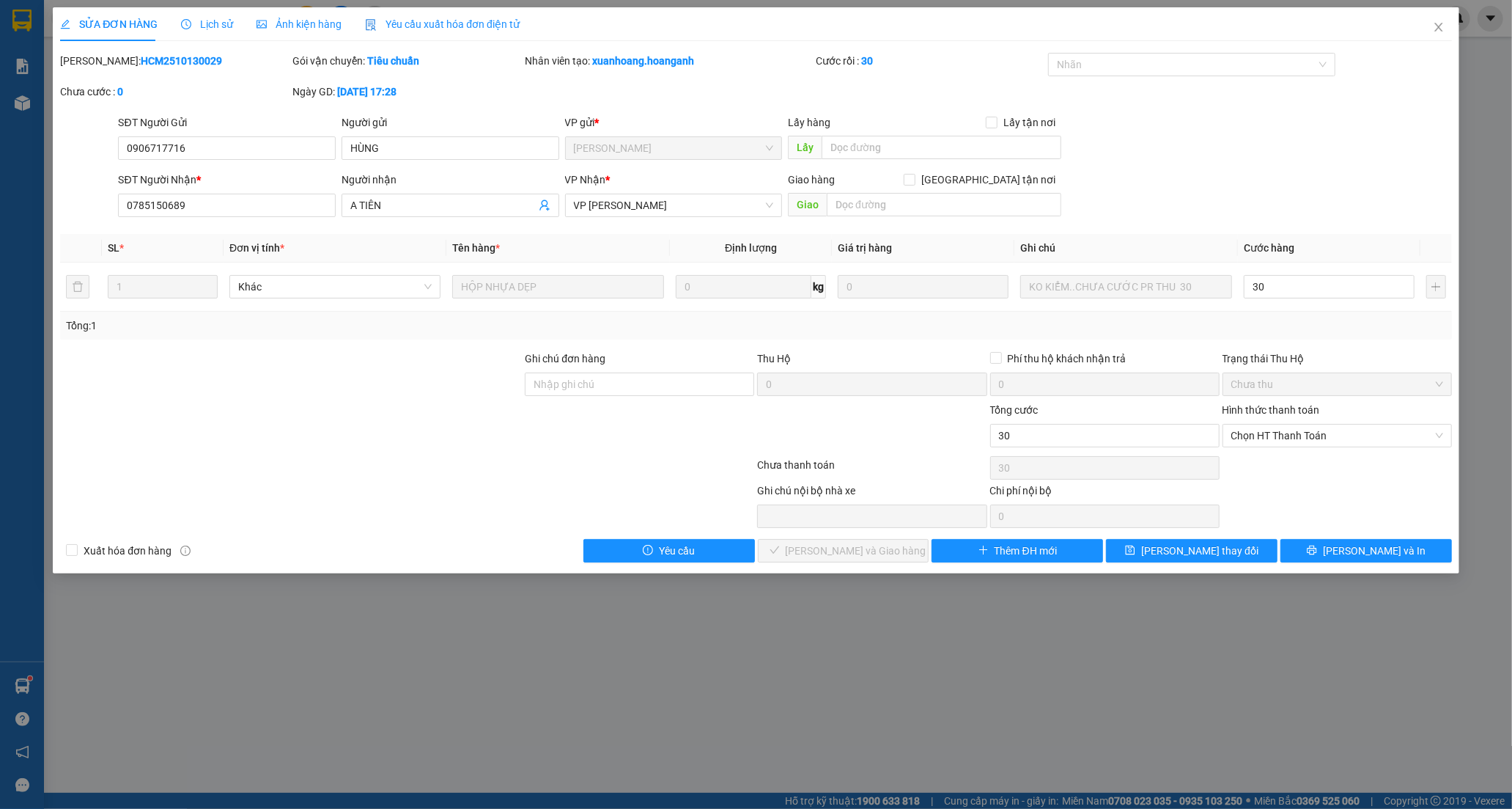
type input "30.000"
click at [1237, 456] on div "Tại văn phòng" at bounding box center [1337, 465] width 229 height 24
type input "0"
click at [829, 544] on span "[PERSON_NAME] và [PERSON_NAME] hàng" at bounding box center [855, 551] width 140 height 16
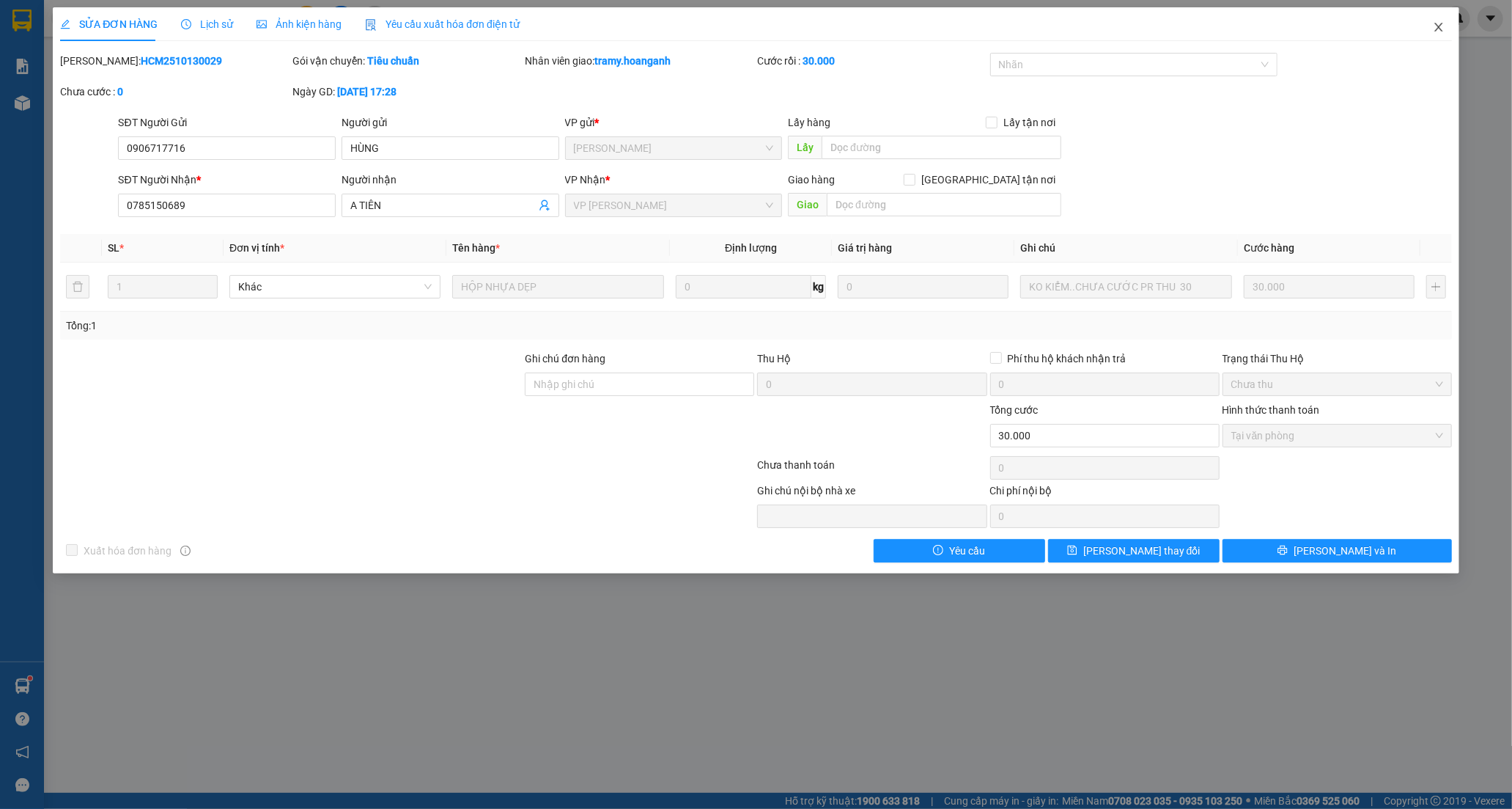
click at [1443, 32] on icon "close" at bounding box center [1439, 26] width 12 height 12
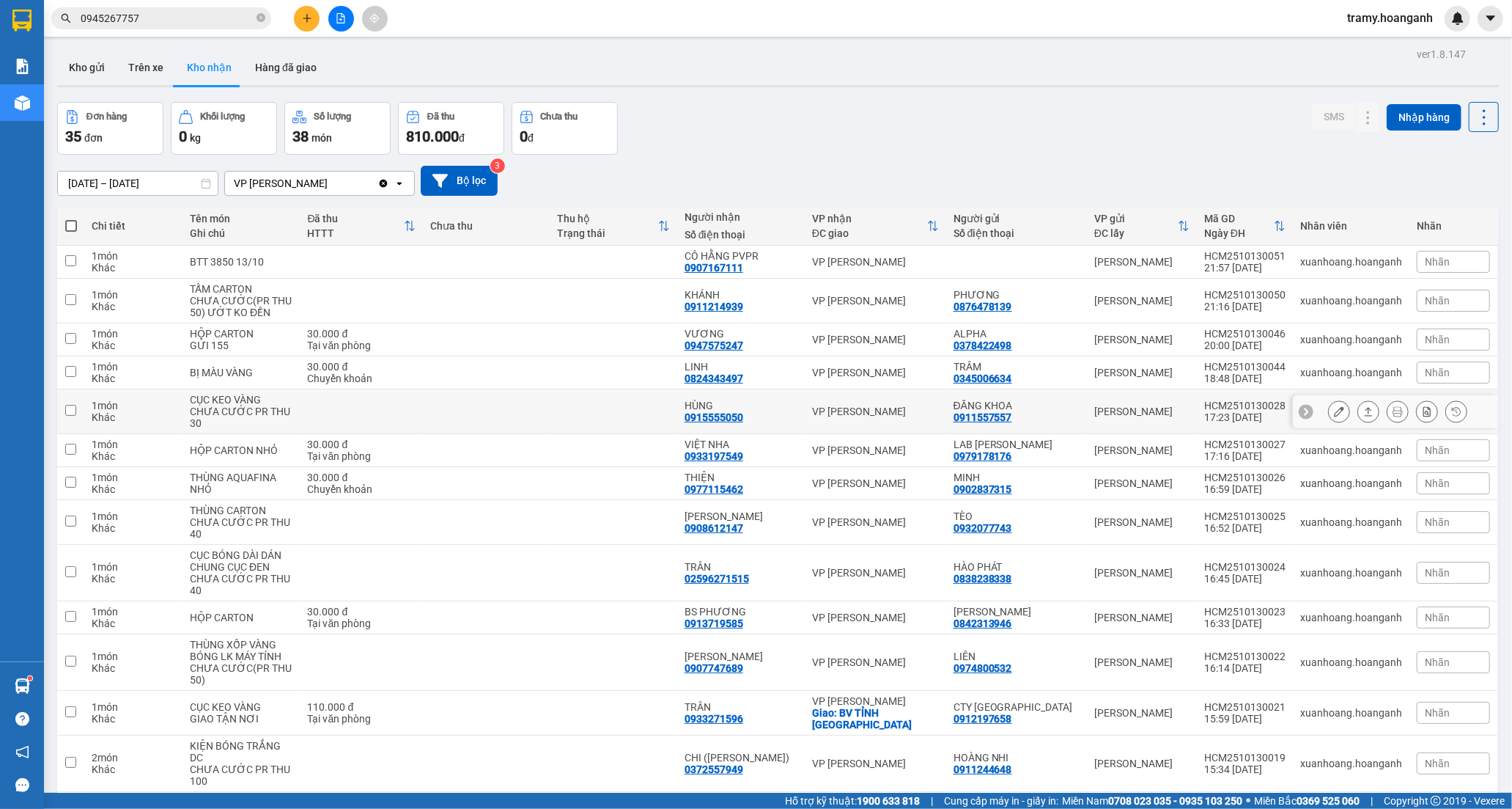
click at [707, 408] on div "HÙNG" at bounding box center [741, 405] width 113 height 12
checkbox input "true"
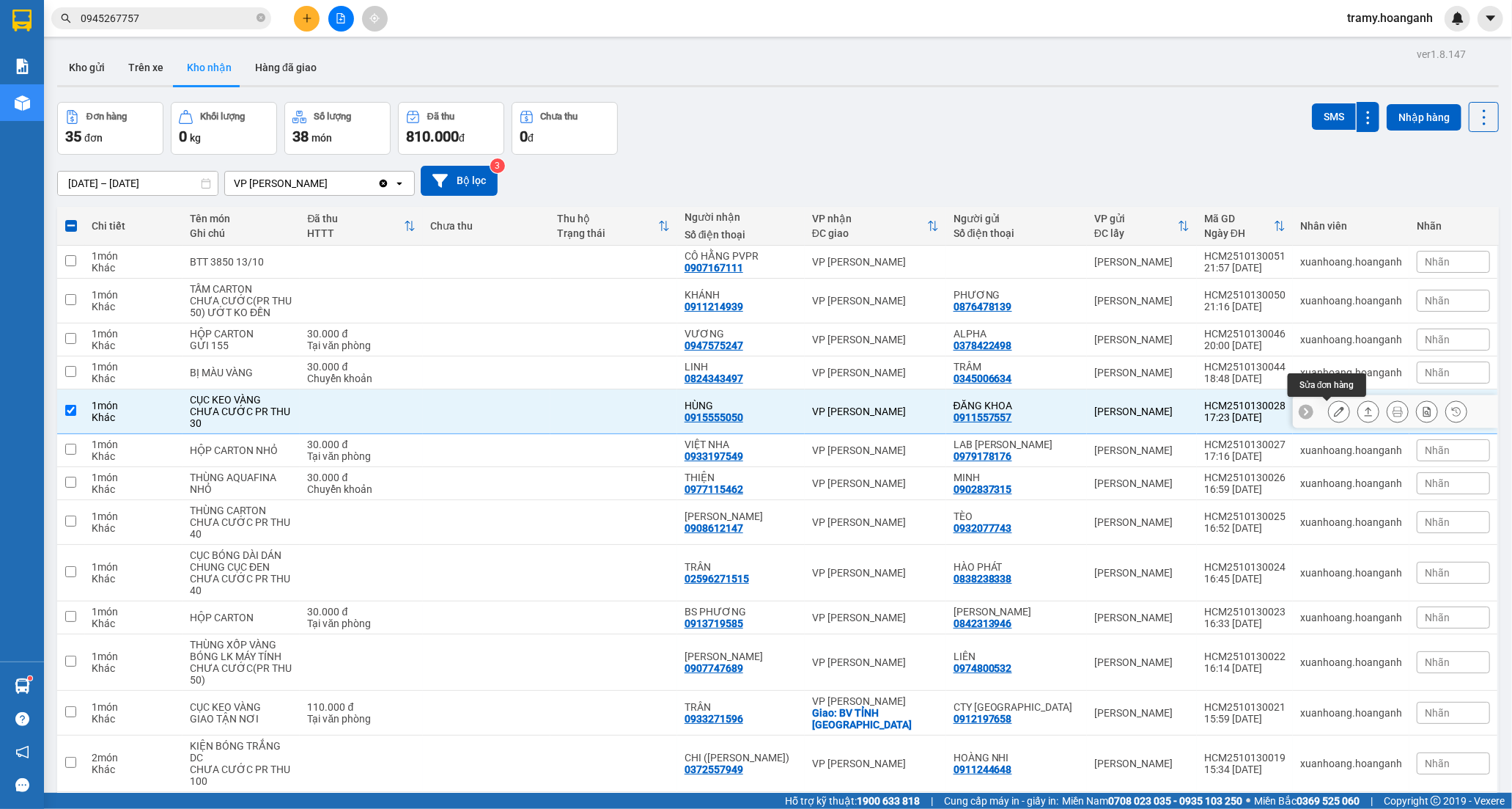
click at [1334, 407] on button at bounding box center [1339, 411] width 21 height 25
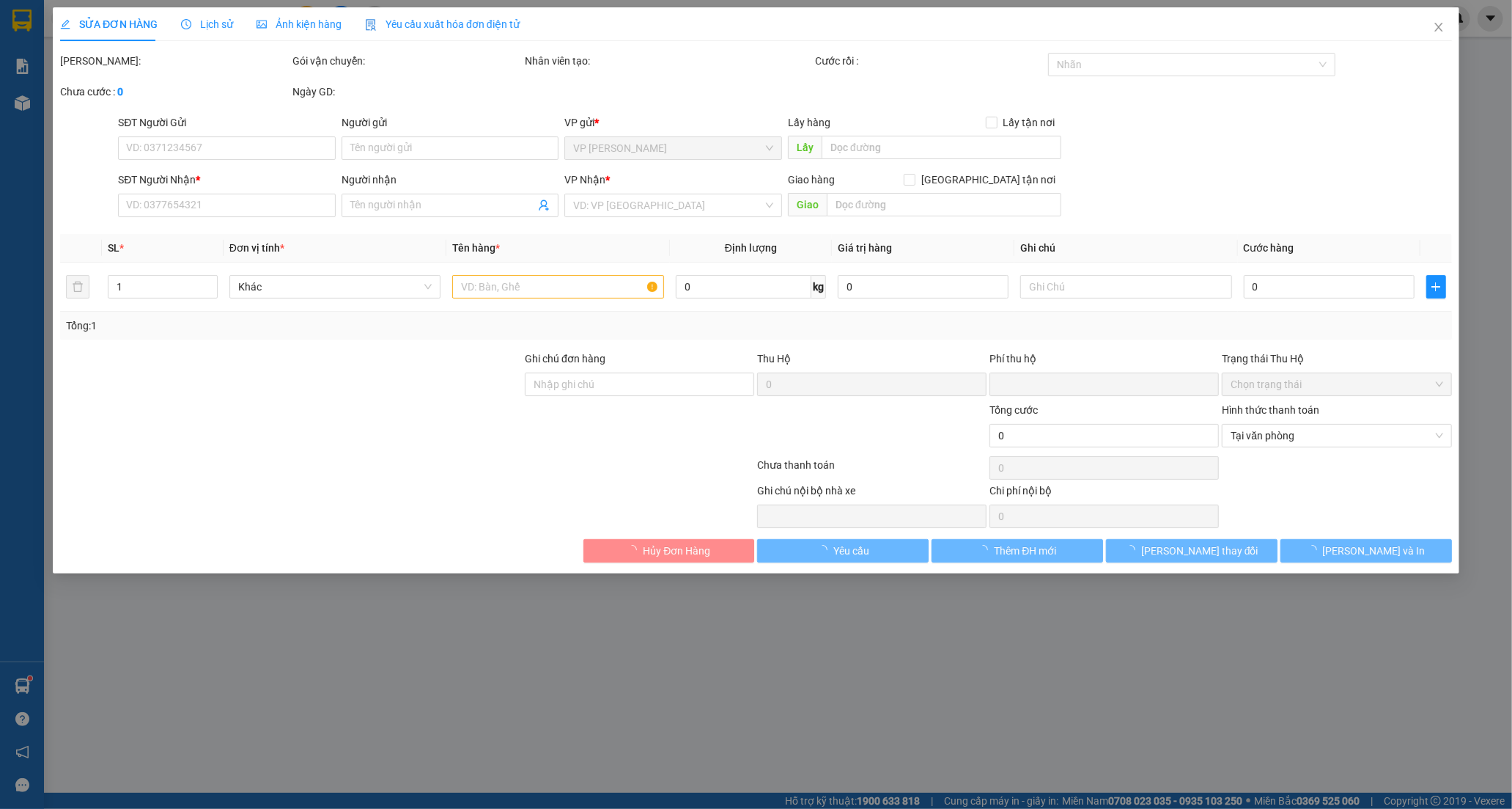
type input "0911557557"
type input "ĐĂNG KHOA"
type input "0915555050"
type input "HÙNG"
type input "GIAO 30/7=30K"
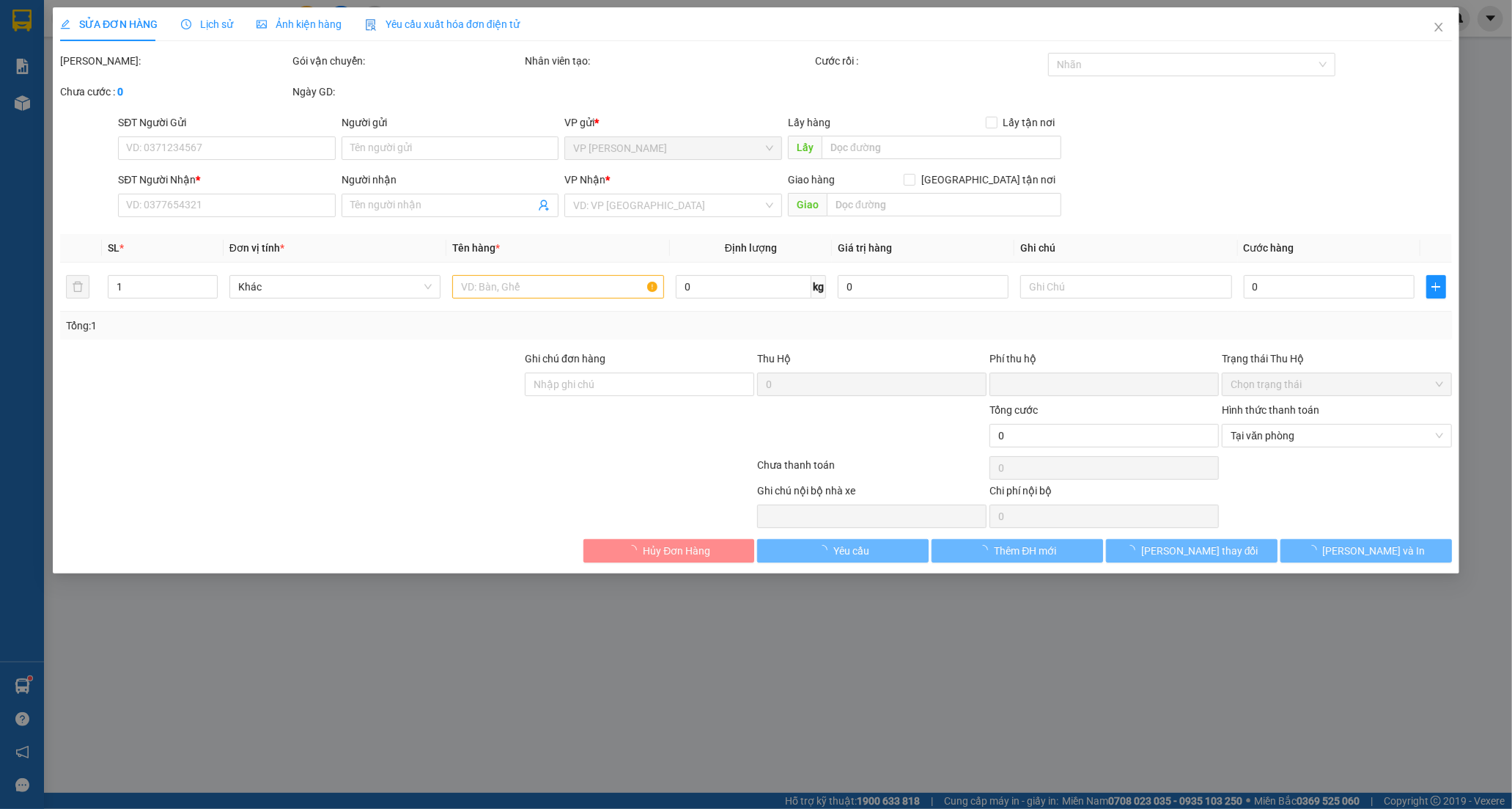
type input "0"
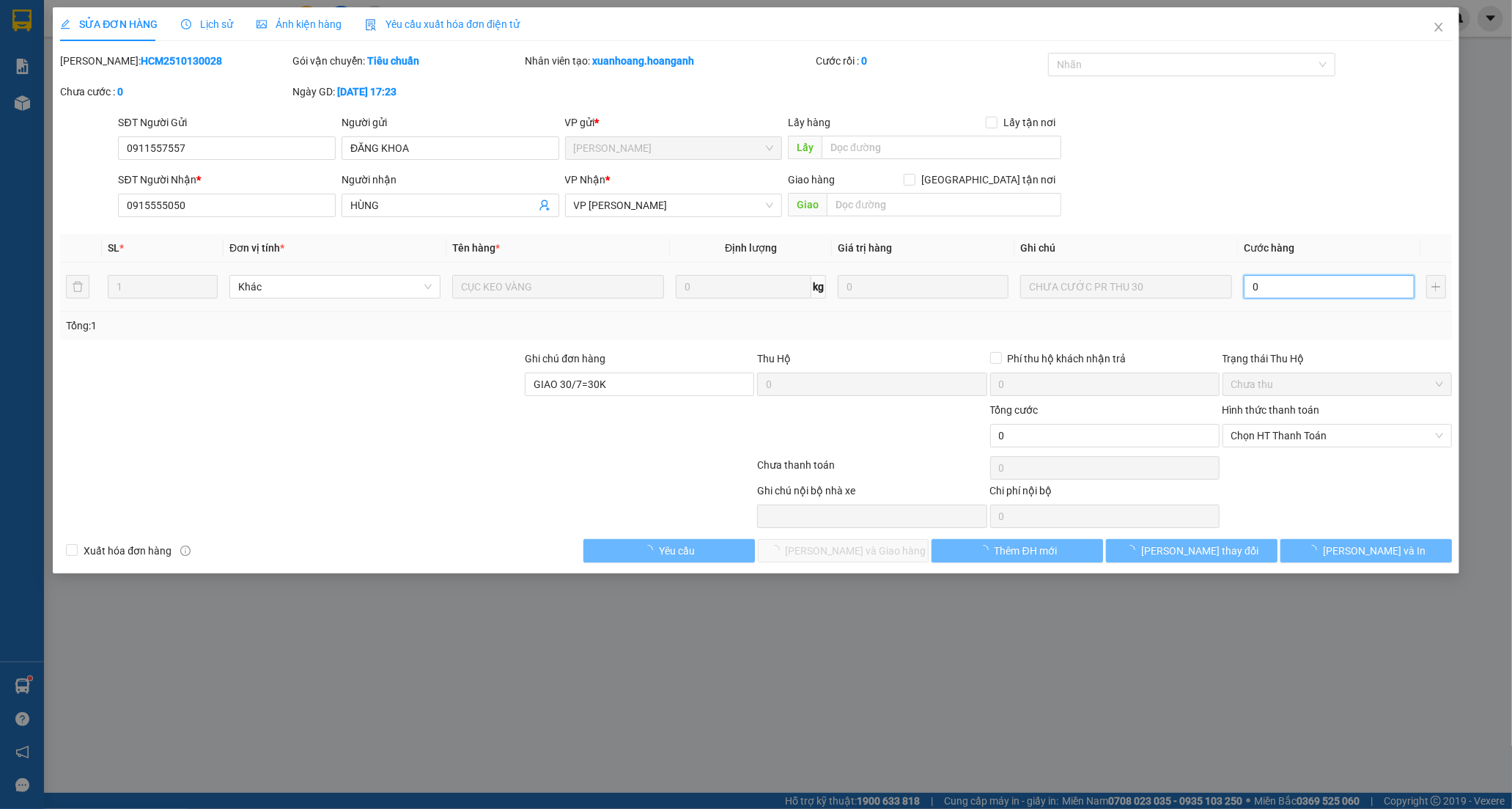
click at [1303, 283] on input "0" at bounding box center [1329, 286] width 171 height 24
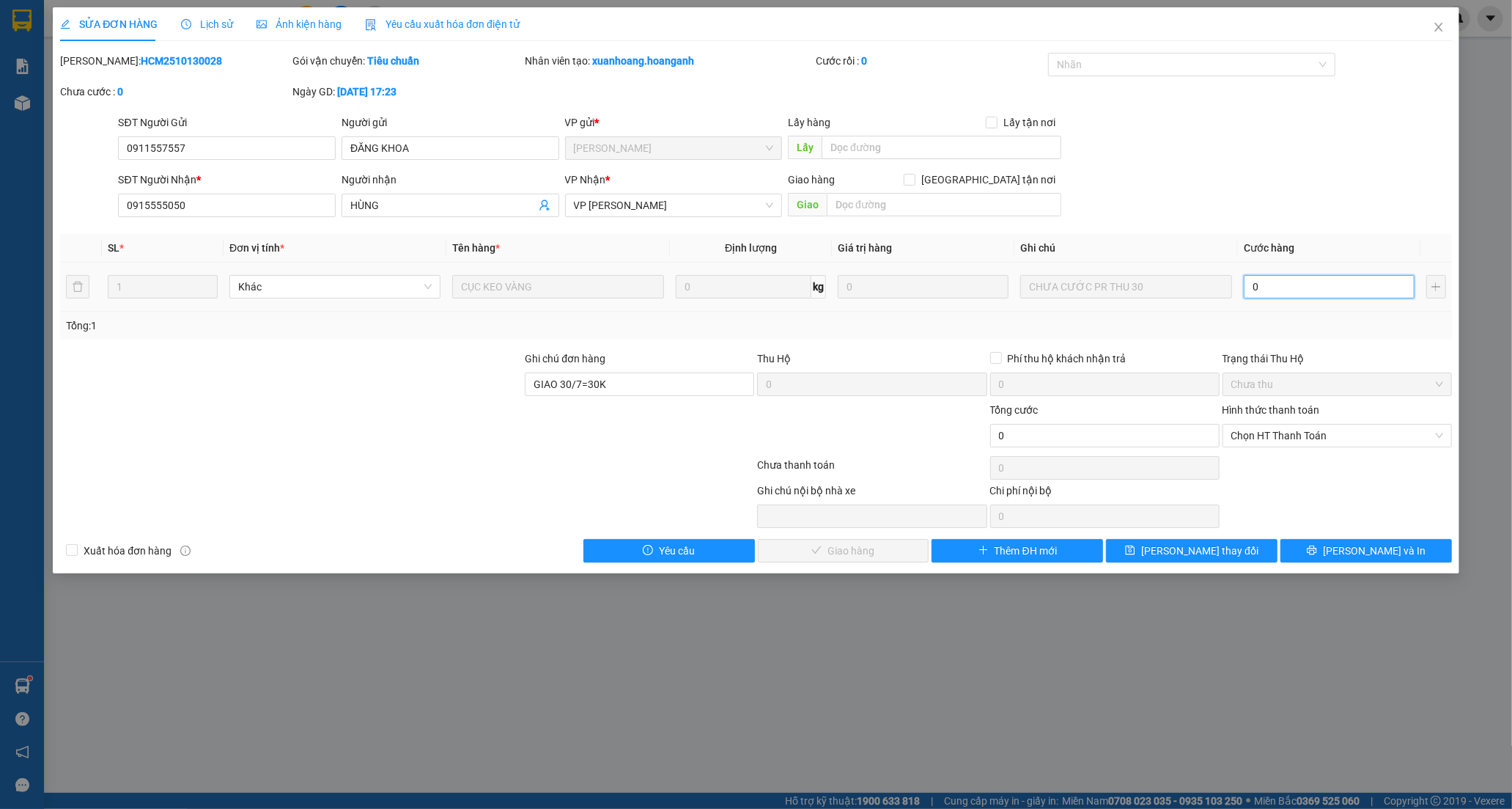
type input "3"
type input "30"
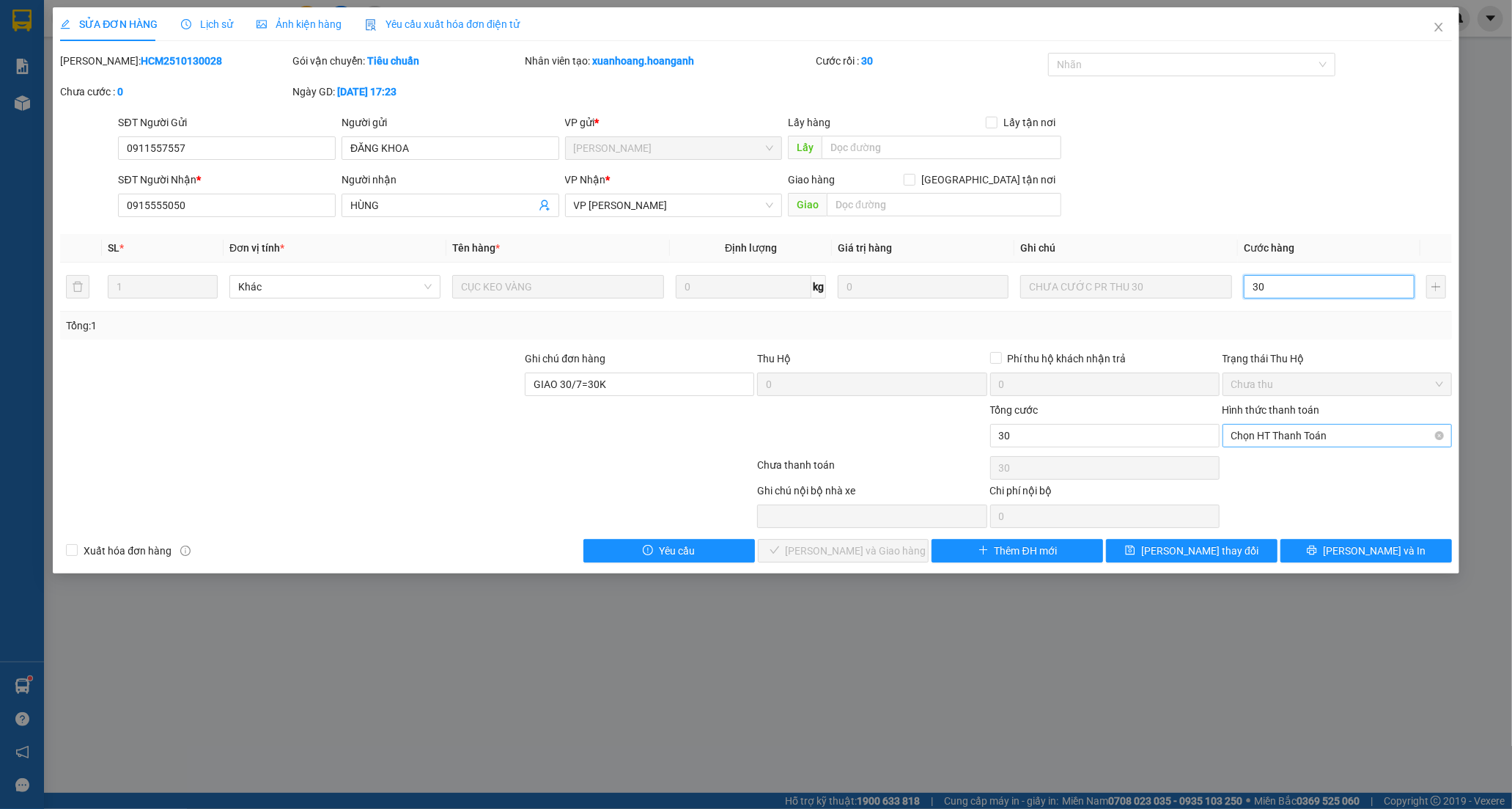
type input "30"
type input "30.000"
click at [1257, 446] on input "Hình thức thanh toán" at bounding box center [1332, 436] width 202 height 22
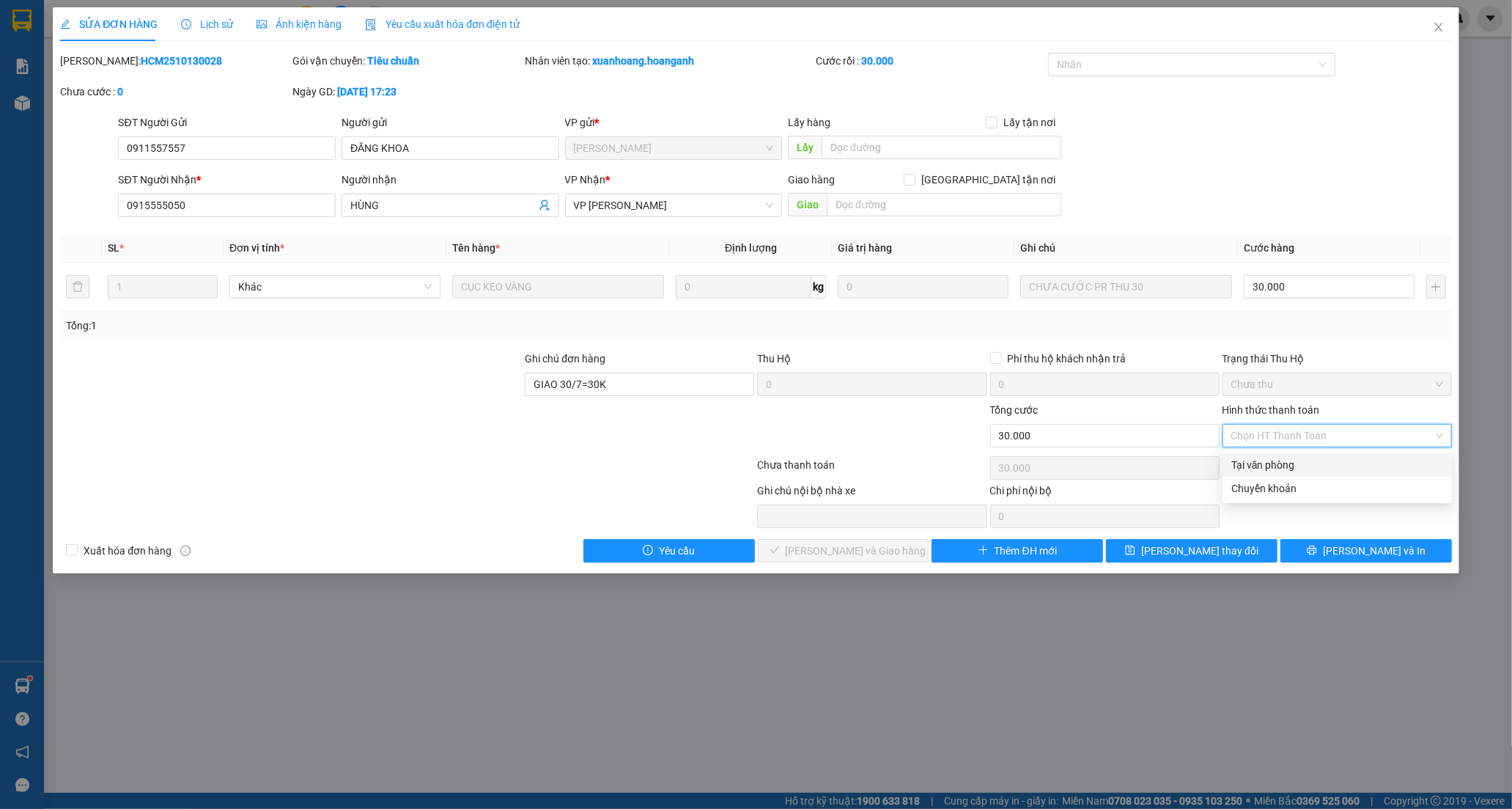
click at [1249, 467] on div "Tại văn phòng" at bounding box center [1337, 465] width 212 height 16
type input "0"
click at [828, 554] on span "[PERSON_NAME] và [PERSON_NAME] hàng" at bounding box center [855, 551] width 140 height 16
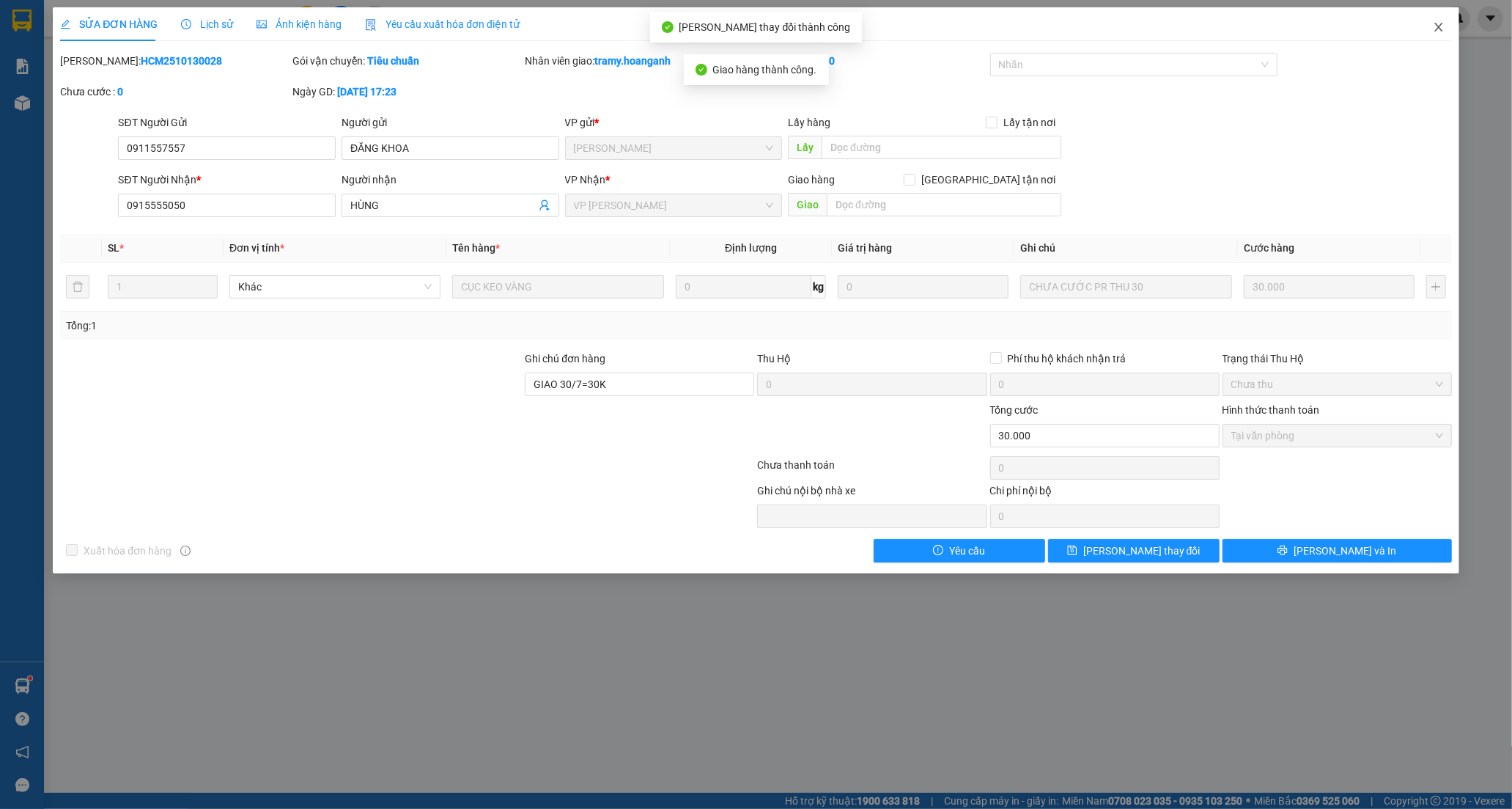
click at [1442, 25] on icon "close" at bounding box center [1439, 26] width 12 height 12
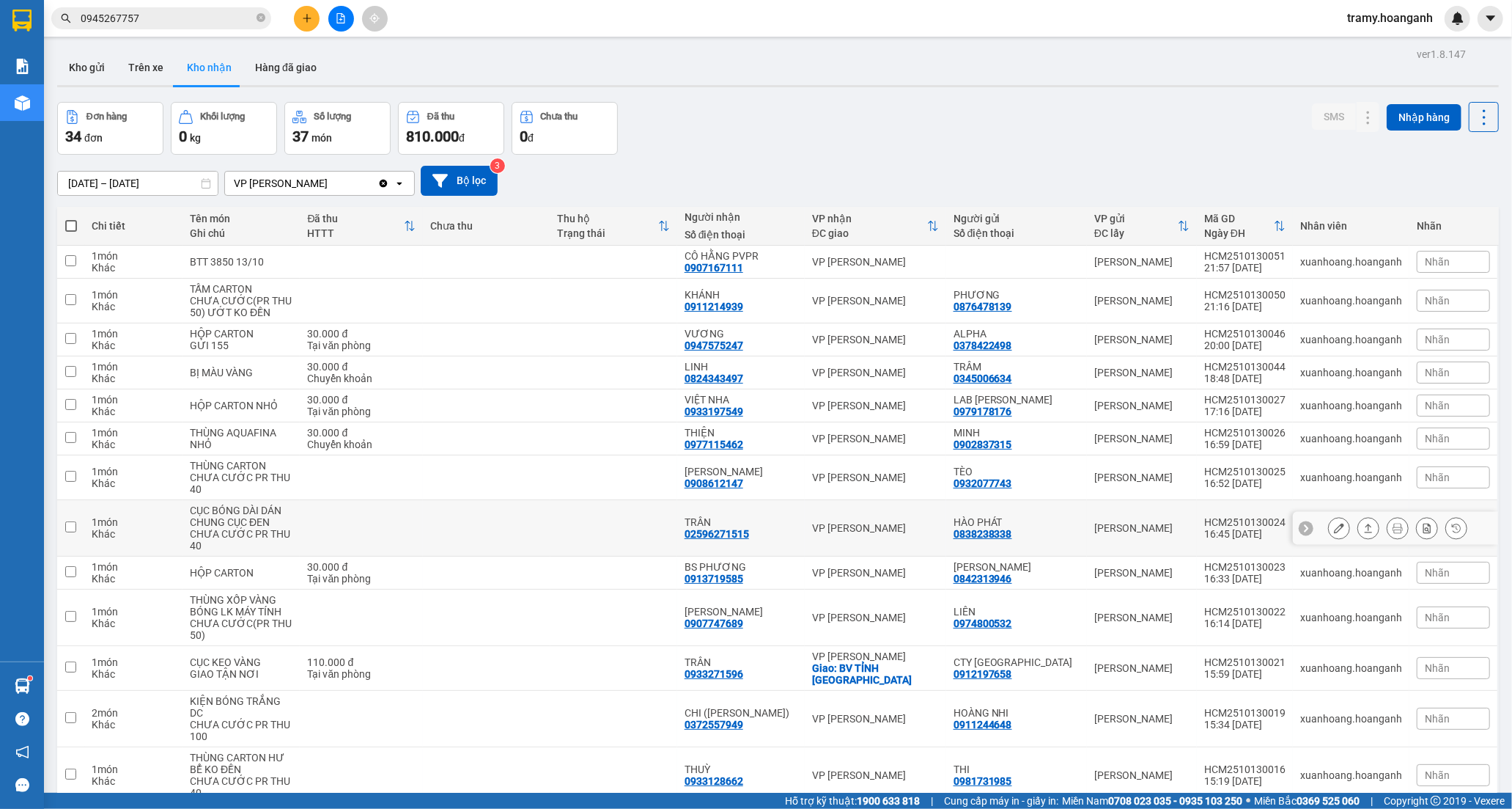
click at [724, 533] on div "02596271515" at bounding box center [717, 534] width 64 height 12
click at [1333, 526] on button at bounding box center [1339, 528] width 21 height 25
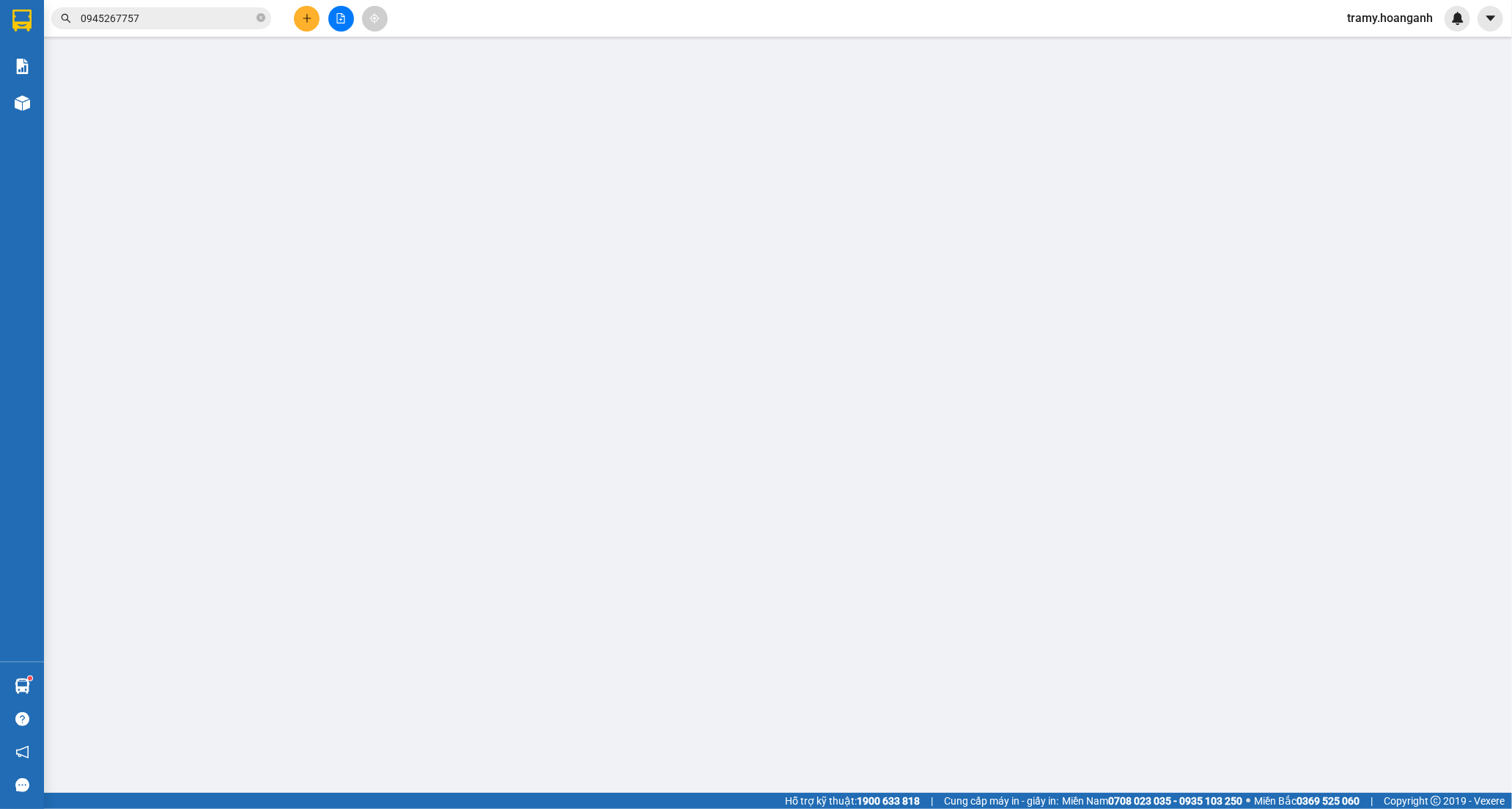
type input "0838238338"
type input "HÀO PHÁT"
type input "02596271515"
type input "TRÂN"
type input "0"
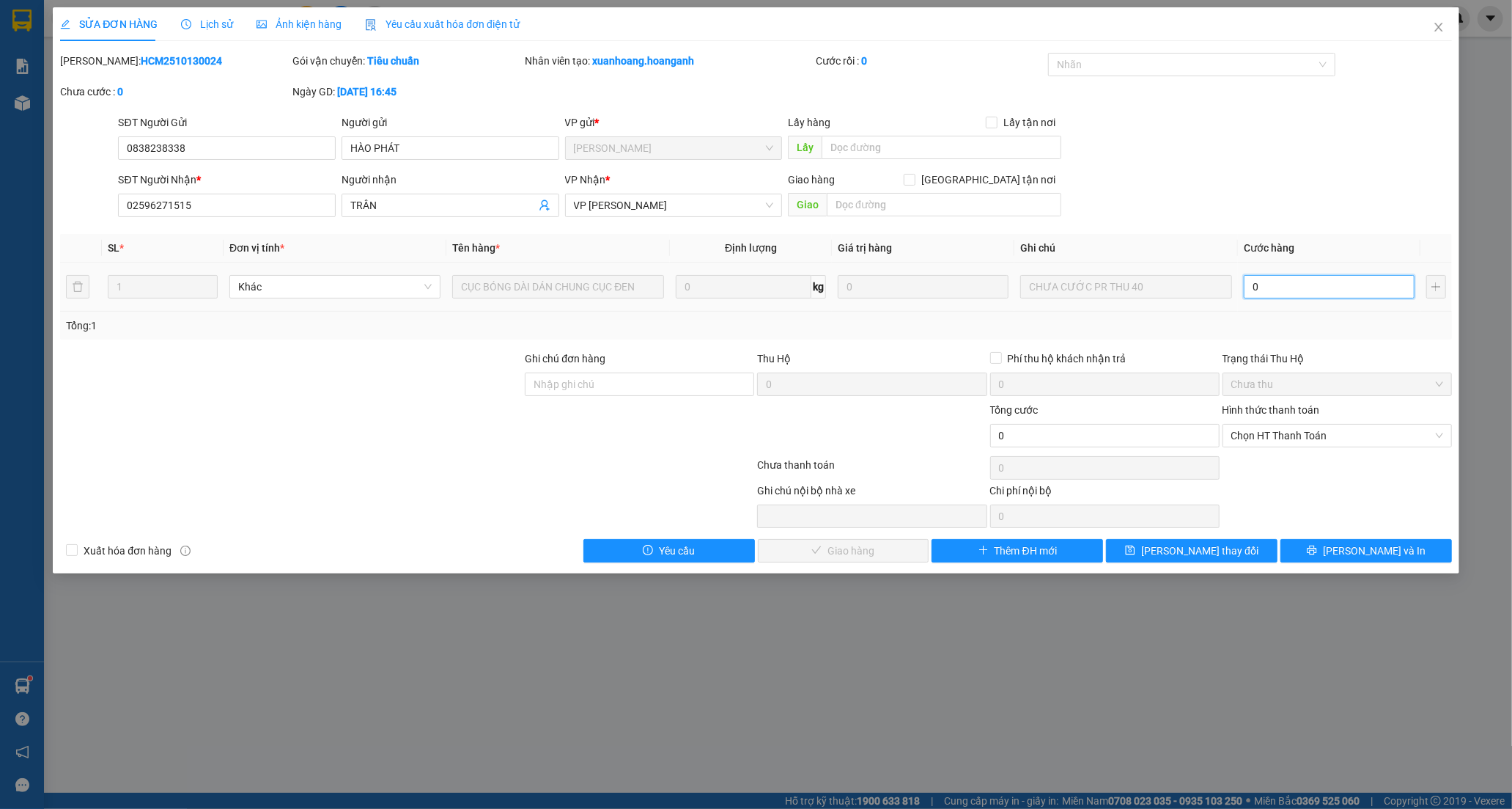
click at [1274, 290] on input "0" at bounding box center [1329, 286] width 171 height 24
type input "4"
type input "40"
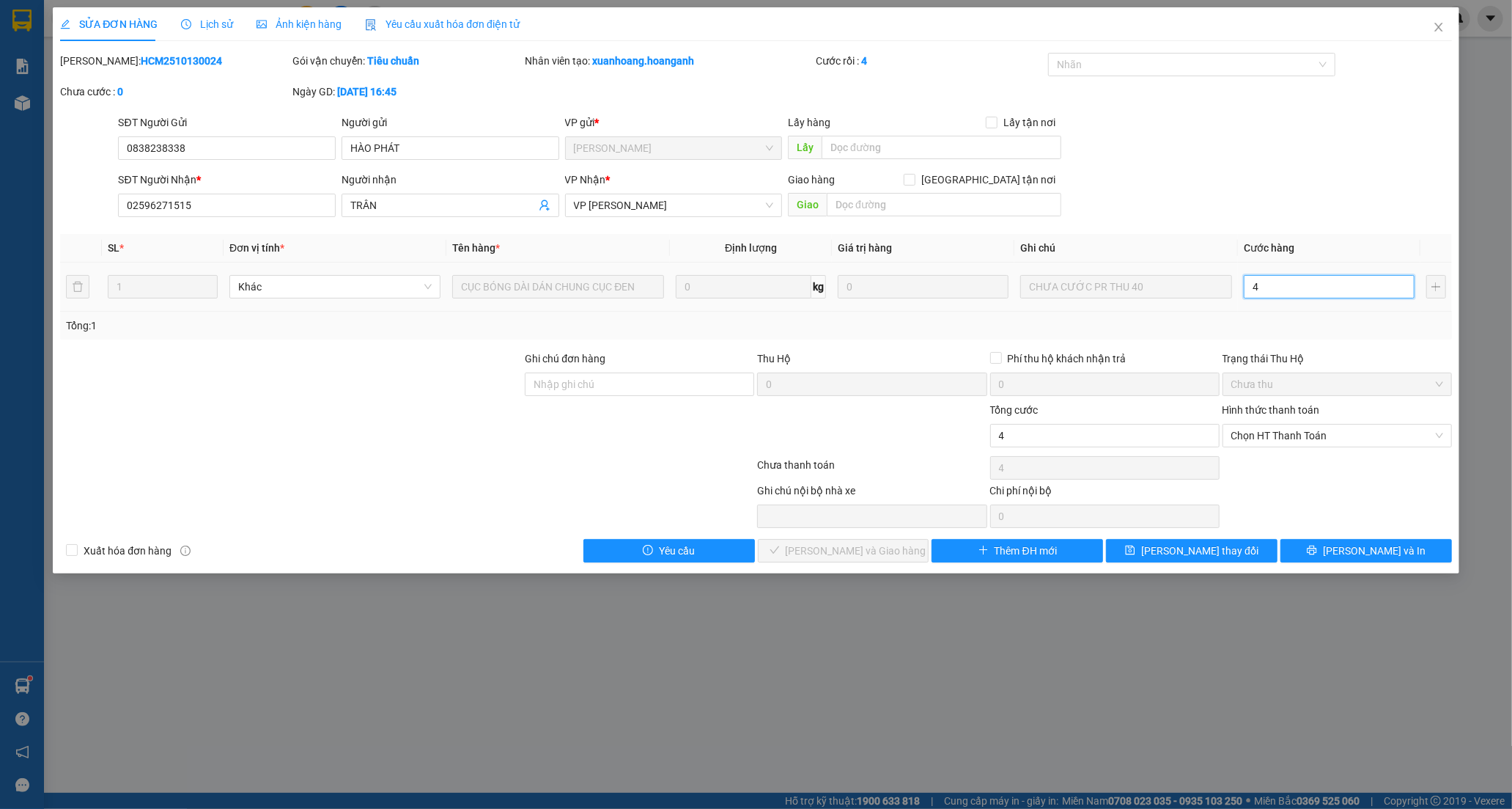
type input "40"
click at [1258, 432] on span "Chọn HT Thanh Toán" at bounding box center [1337, 436] width 212 height 22
type input "40"
type input "40.000"
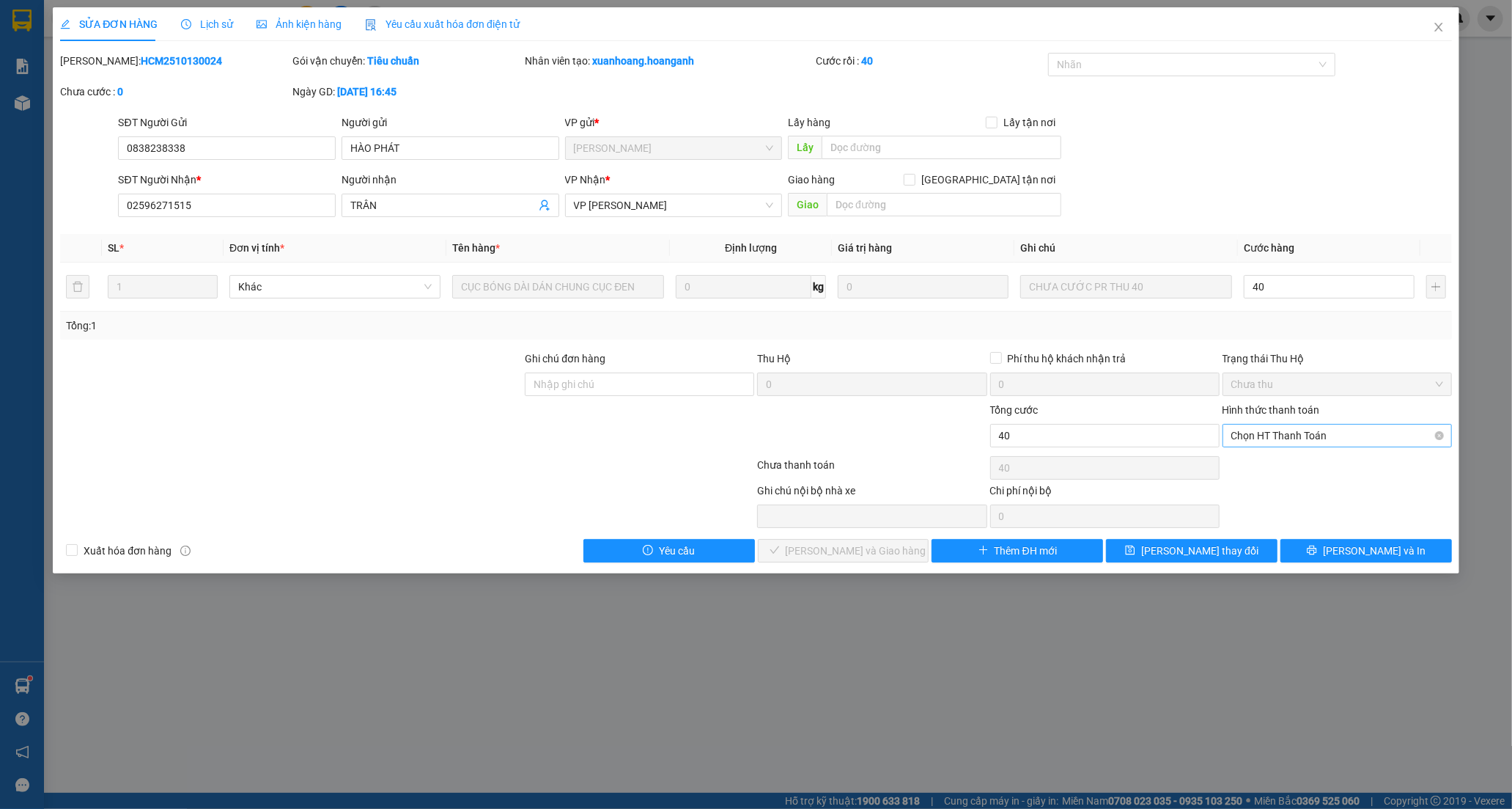
type input "40.000"
click at [1261, 466] on div "Tại văn phòng" at bounding box center [1337, 465] width 212 height 16
type input "0"
click at [826, 559] on span "[PERSON_NAME] và [PERSON_NAME] hàng" at bounding box center [855, 551] width 140 height 16
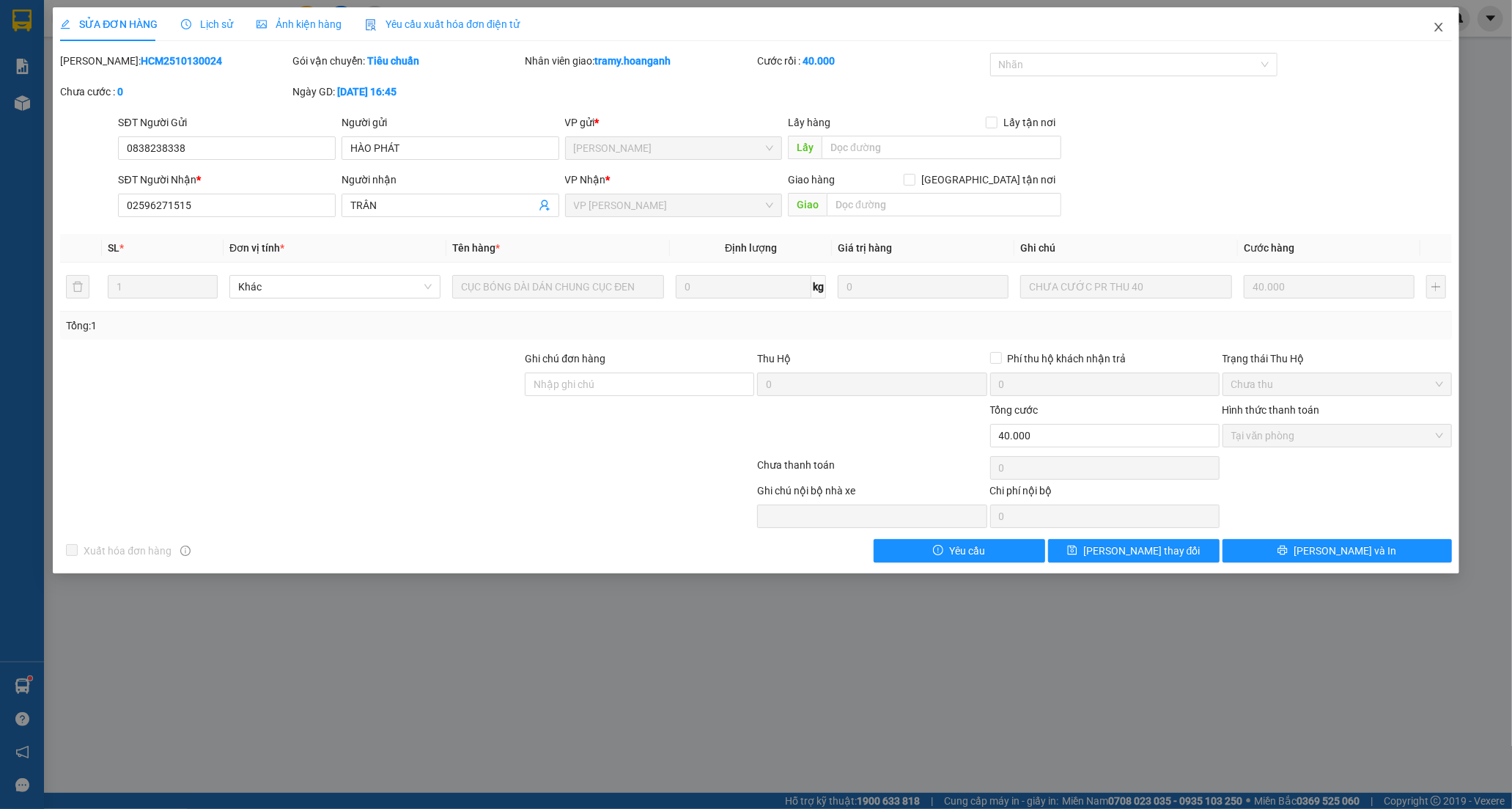
click at [1438, 25] on icon "close" at bounding box center [1439, 27] width 8 height 9
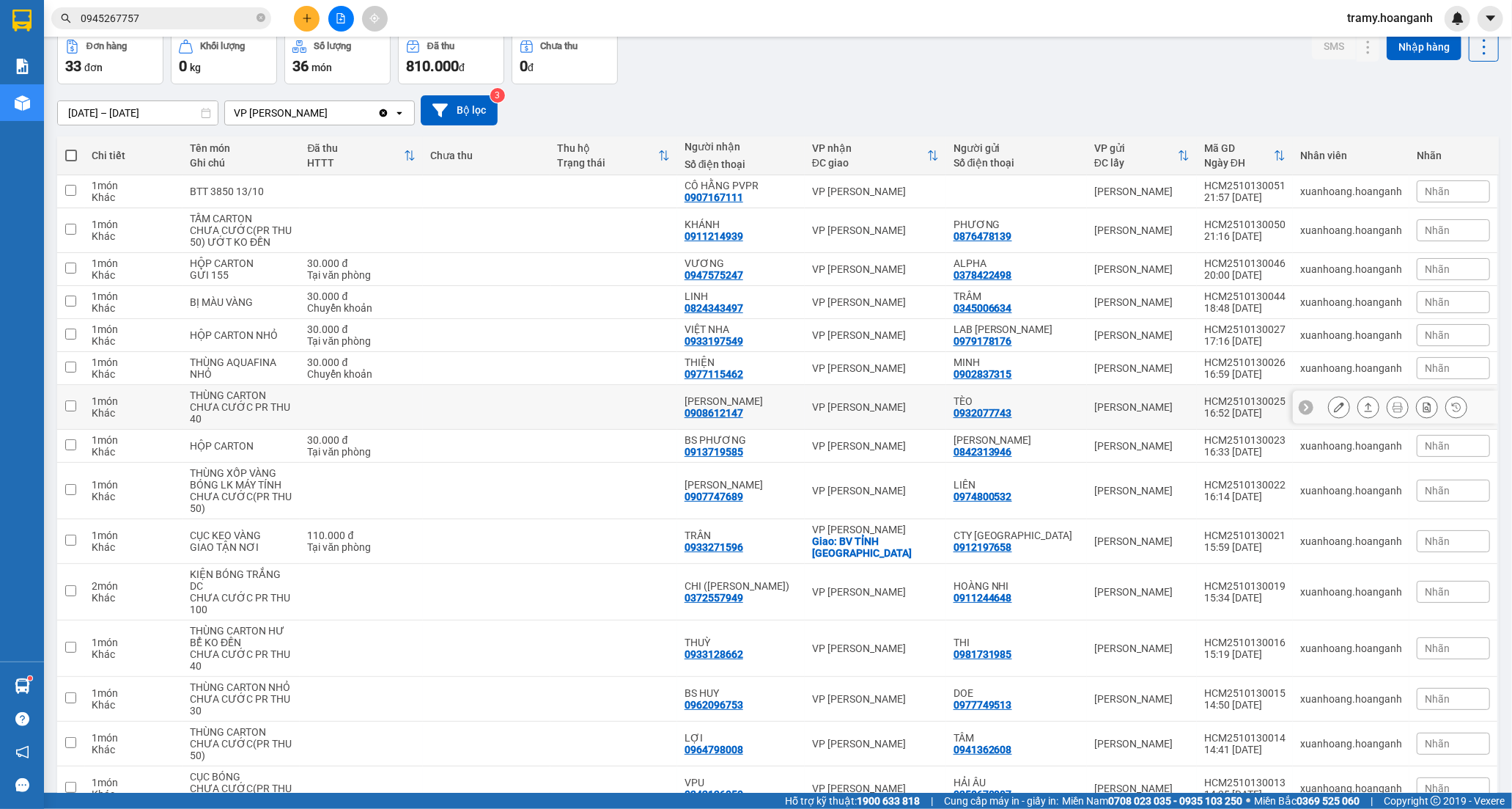
scroll to position [163, 0]
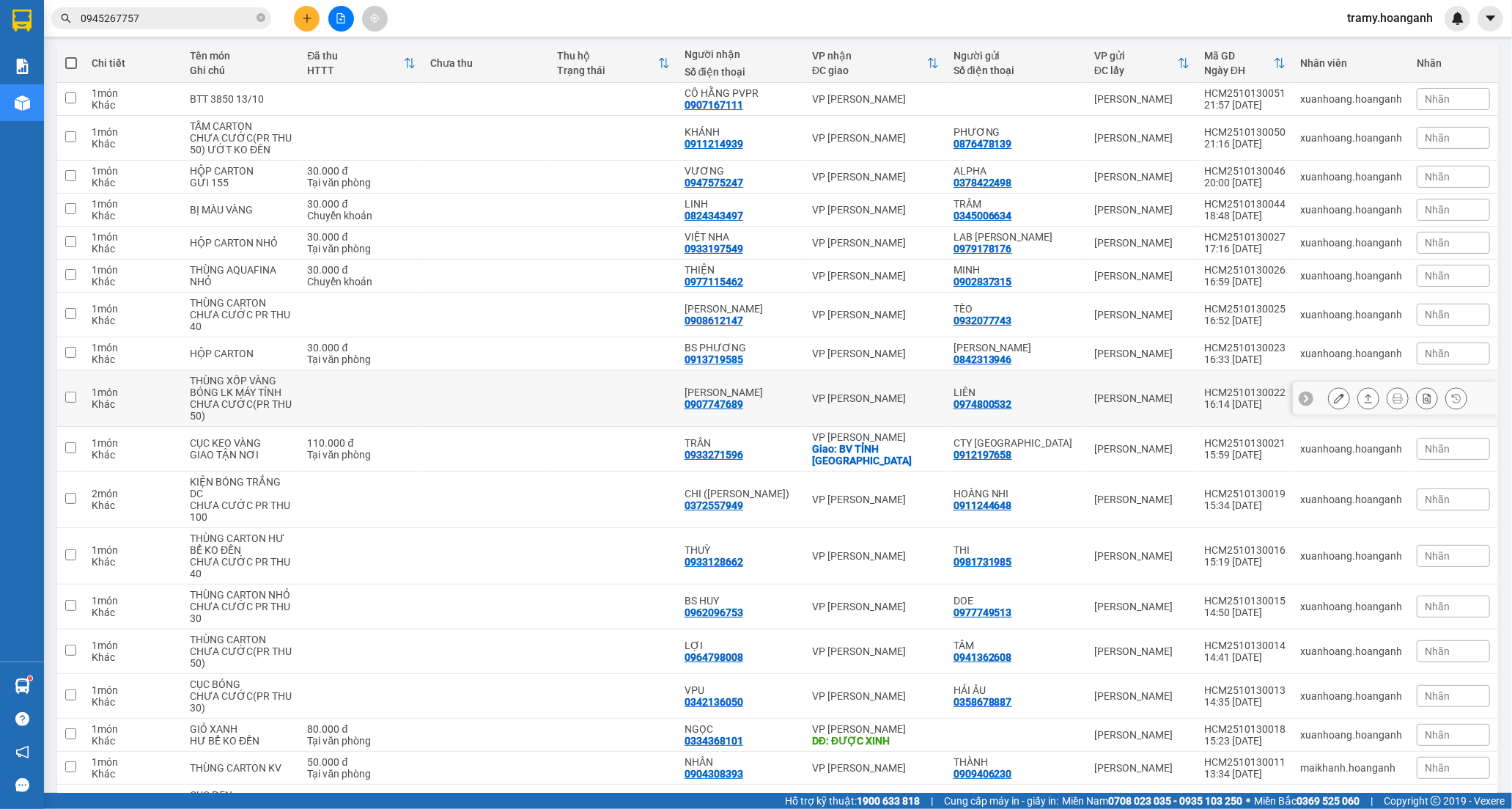
click at [550, 404] on td at bounding box center [486, 399] width 127 height 56
checkbox input "true"
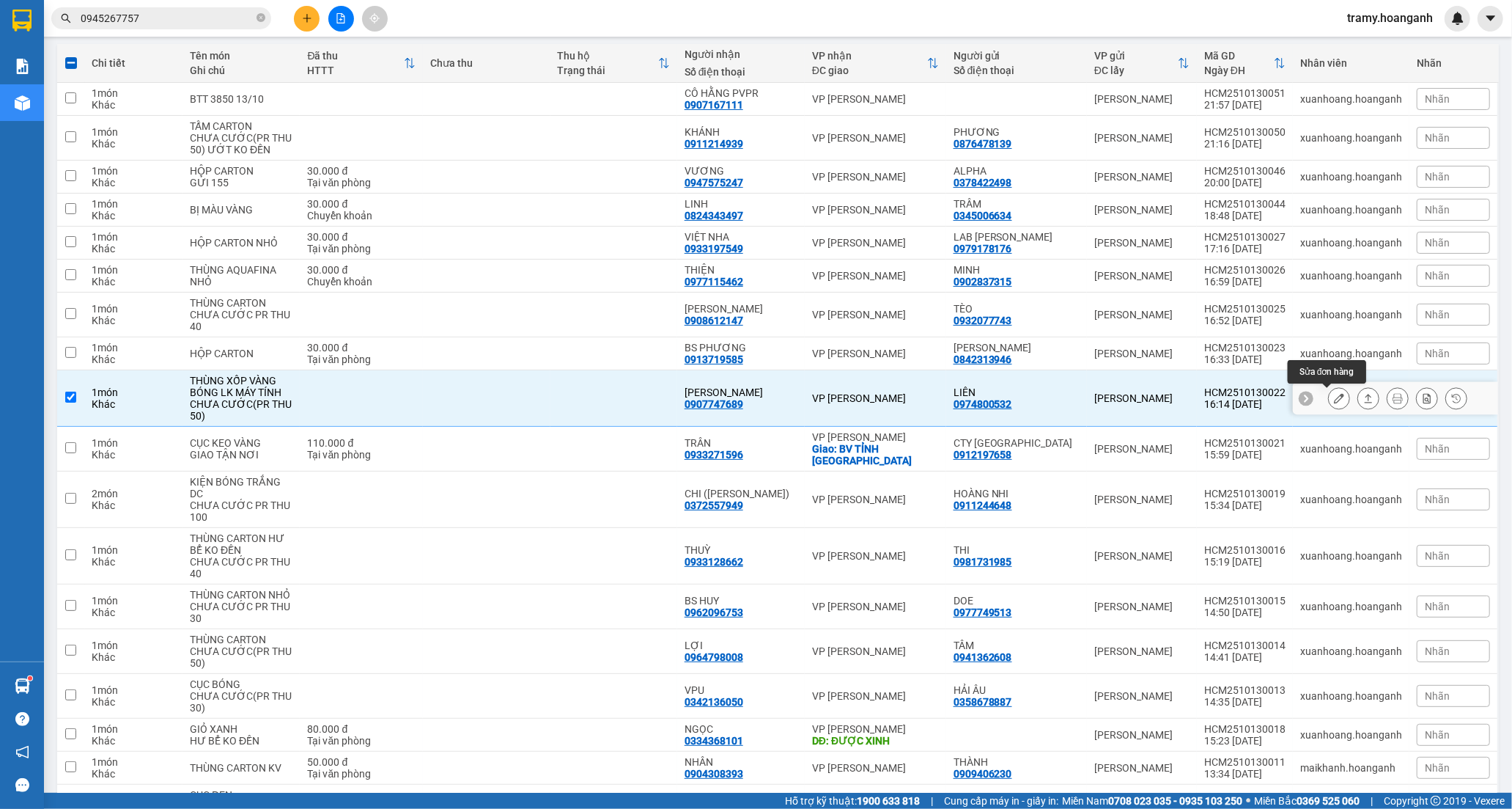
click at [1332, 400] on button at bounding box center [1339, 399] width 21 height 25
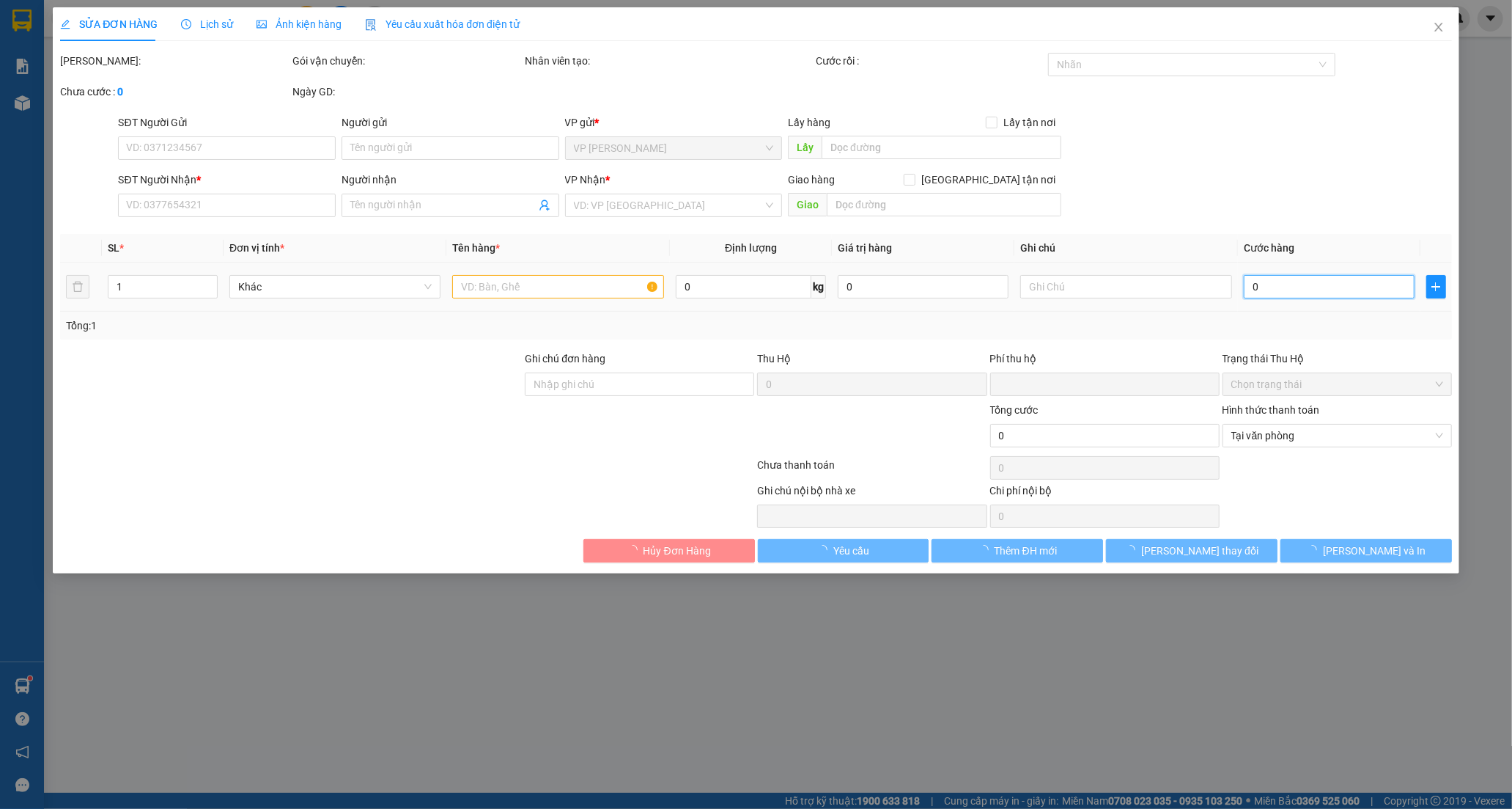
click at [1274, 279] on input "0" at bounding box center [1329, 286] width 171 height 24
type input "0974800532"
type input "LIÊN"
type input "0907747689"
type input "[PERSON_NAME]"
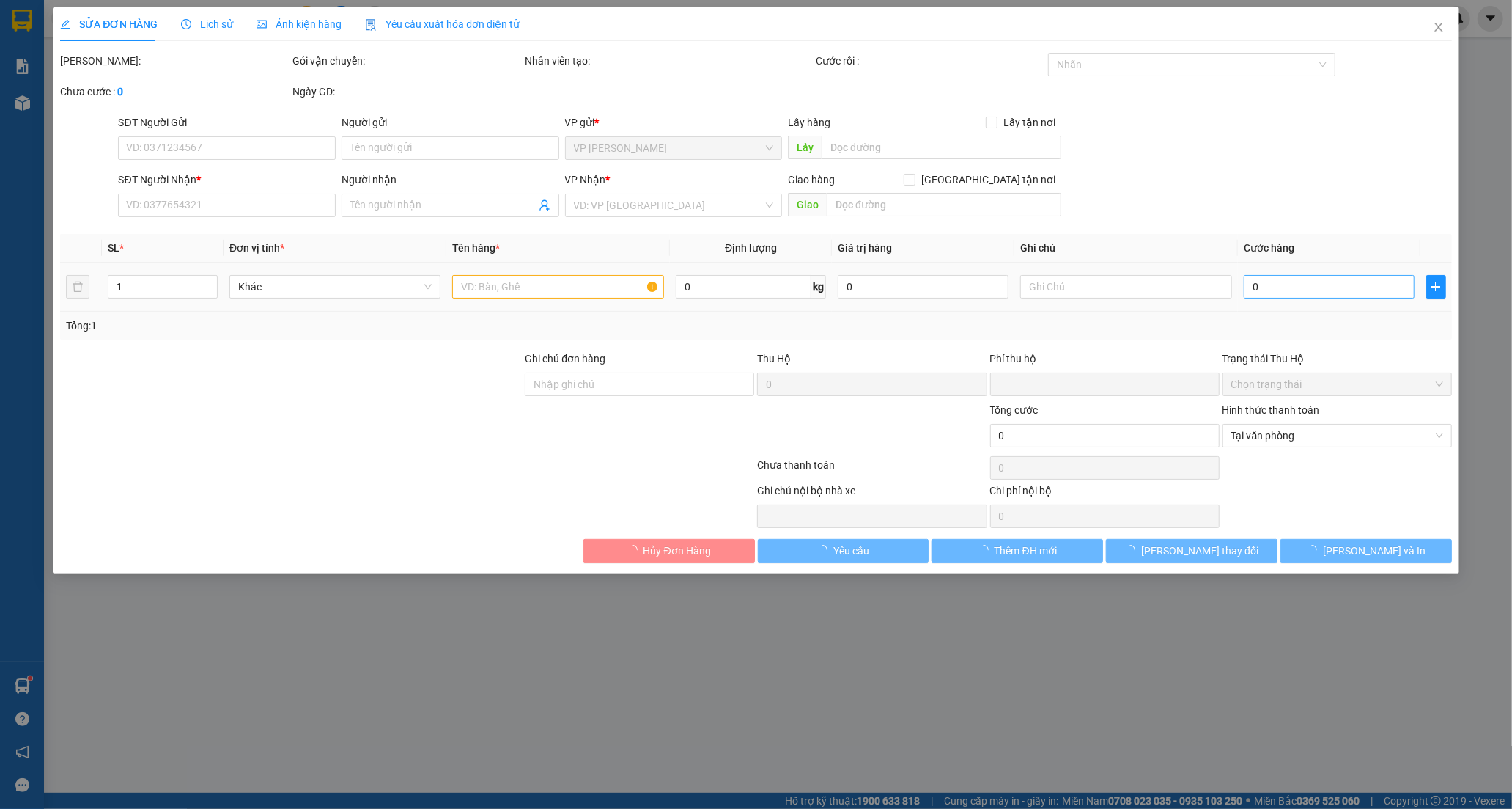
type input "0"
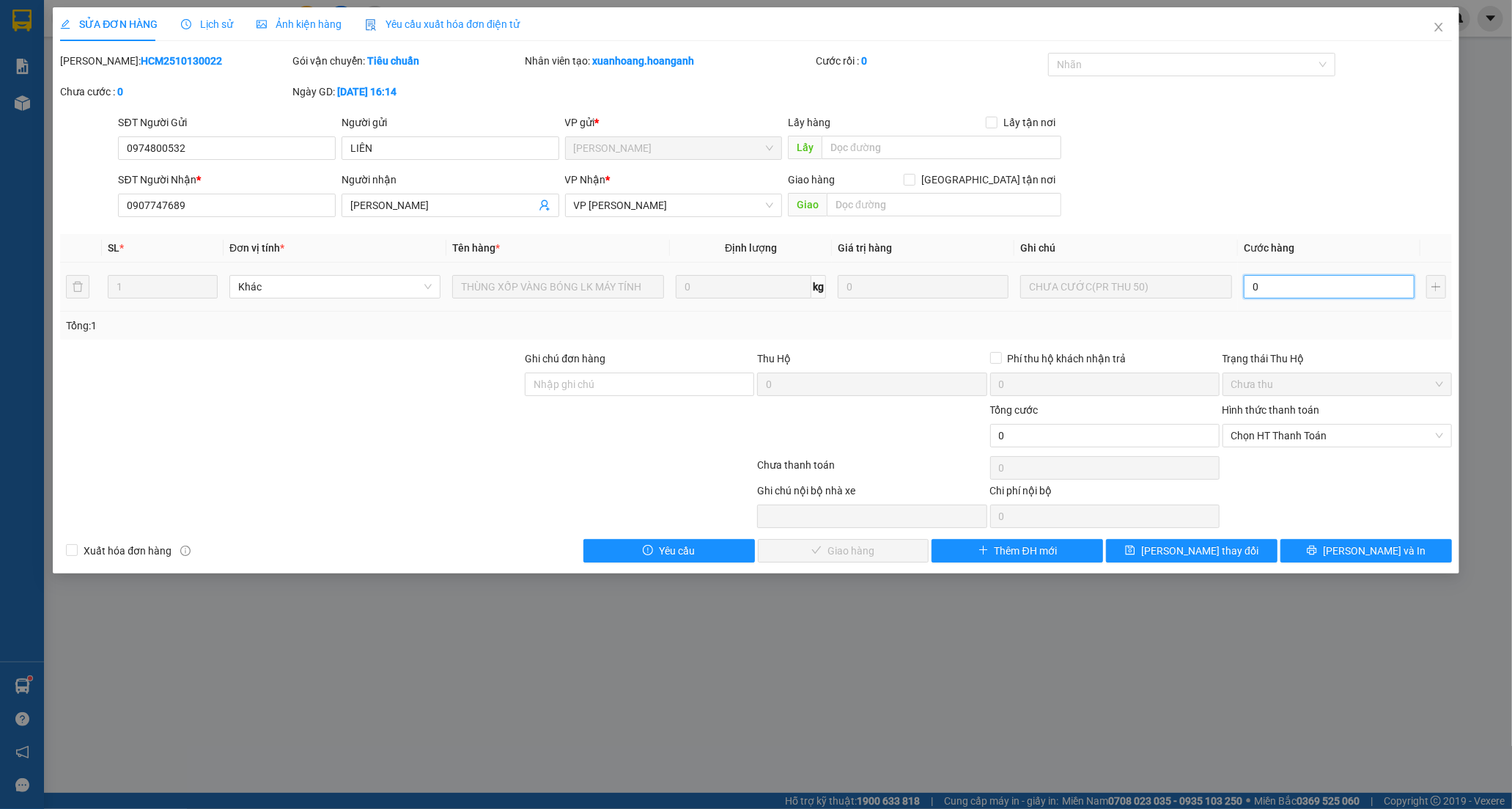
click at [1274, 291] on input "0" at bounding box center [1329, 286] width 171 height 24
type input "5"
type input "50"
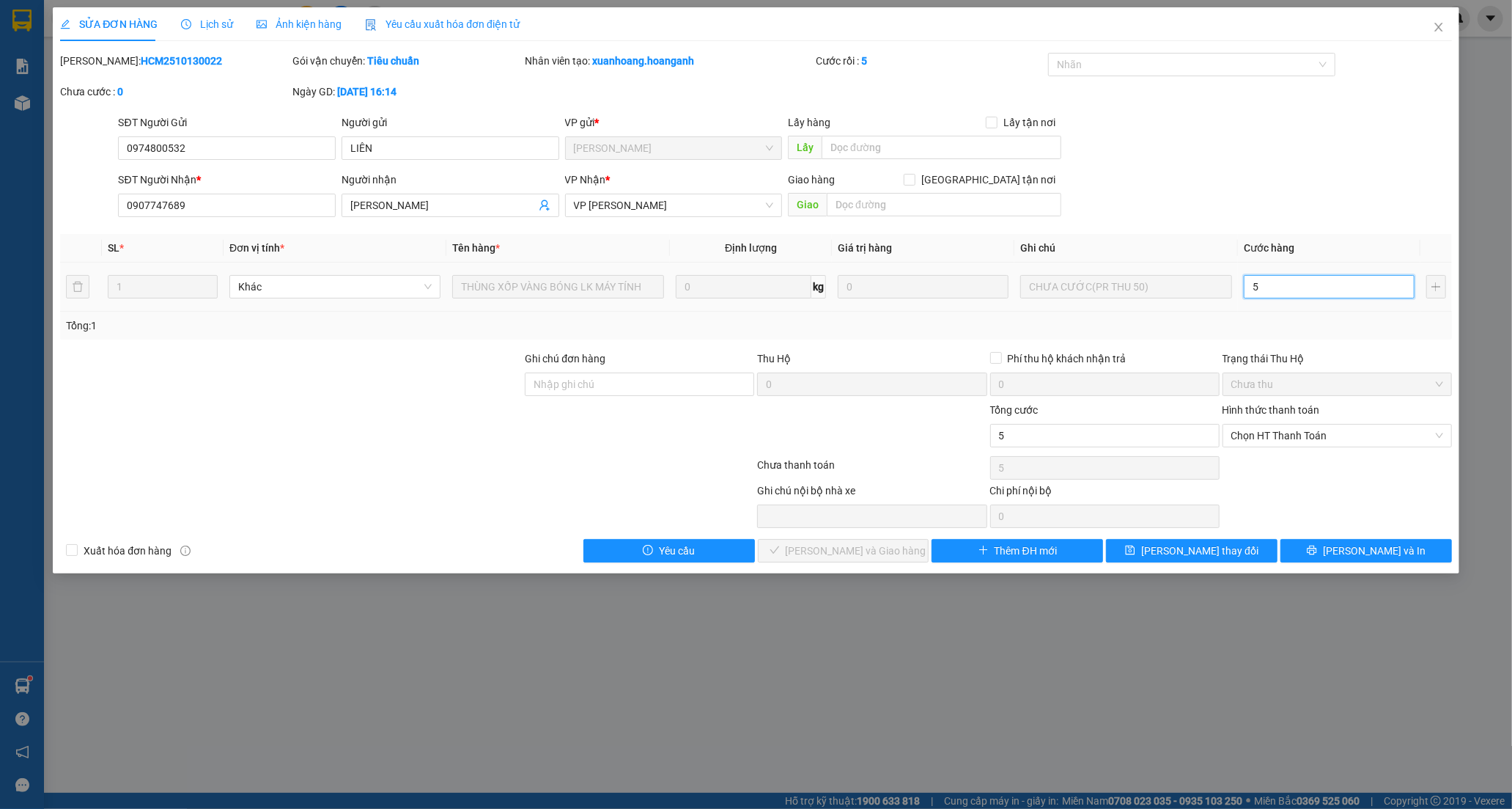
type input "50"
click at [1273, 426] on span "Chọn HT Thanh Toán" at bounding box center [1337, 436] width 212 height 22
type input "50"
type input "50.000"
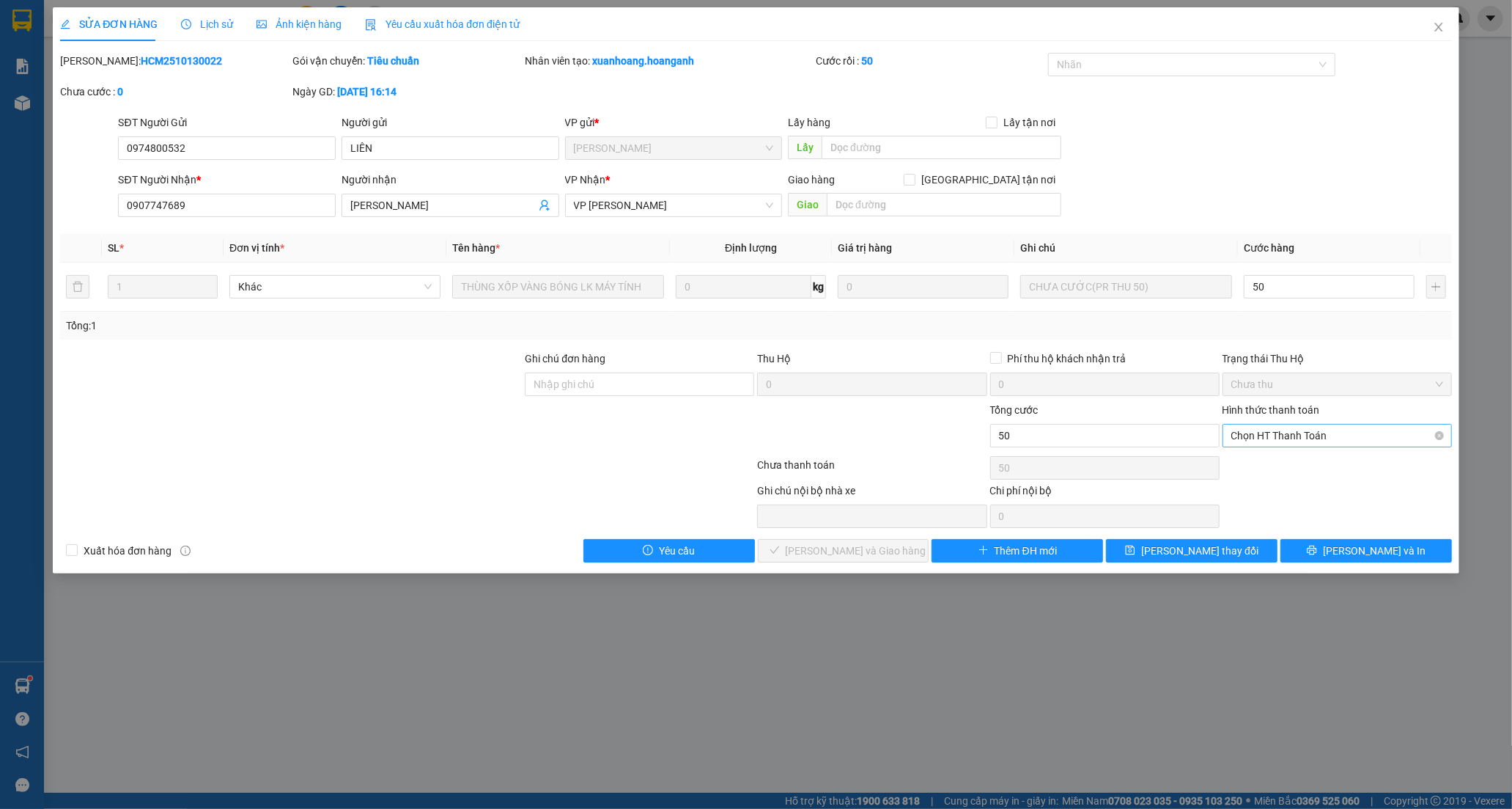
type input "50.000"
click at [1266, 457] on div "Tại văn phòng" at bounding box center [1337, 465] width 212 height 16
type input "0"
click at [854, 540] on button "[PERSON_NAME] và [PERSON_NAME] hàng" at bounding box center [843, 551] width 171 height 24
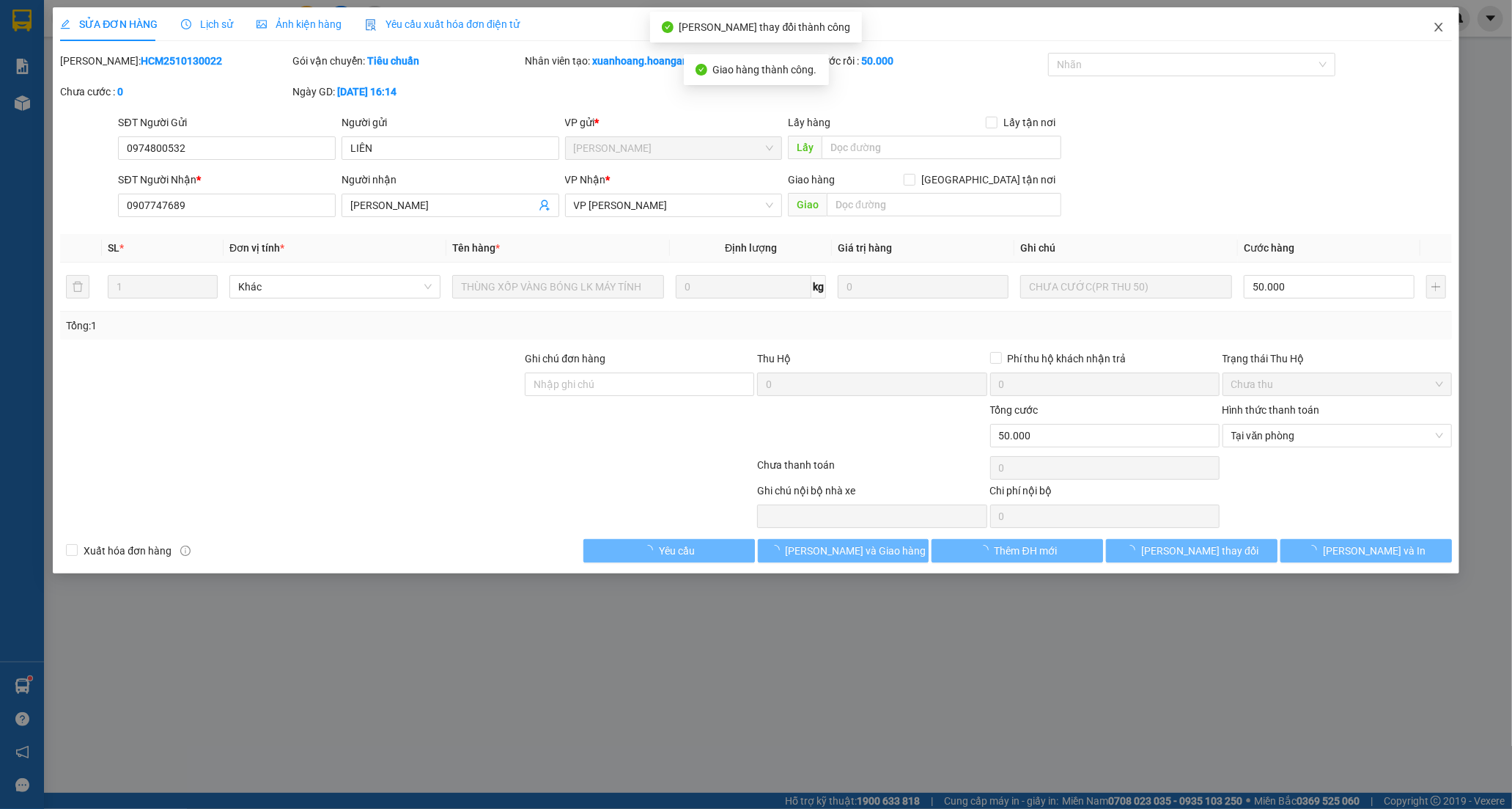
click at [1434, 26] on icon "close" at bounding box center [1439, 26] width 12 height 12
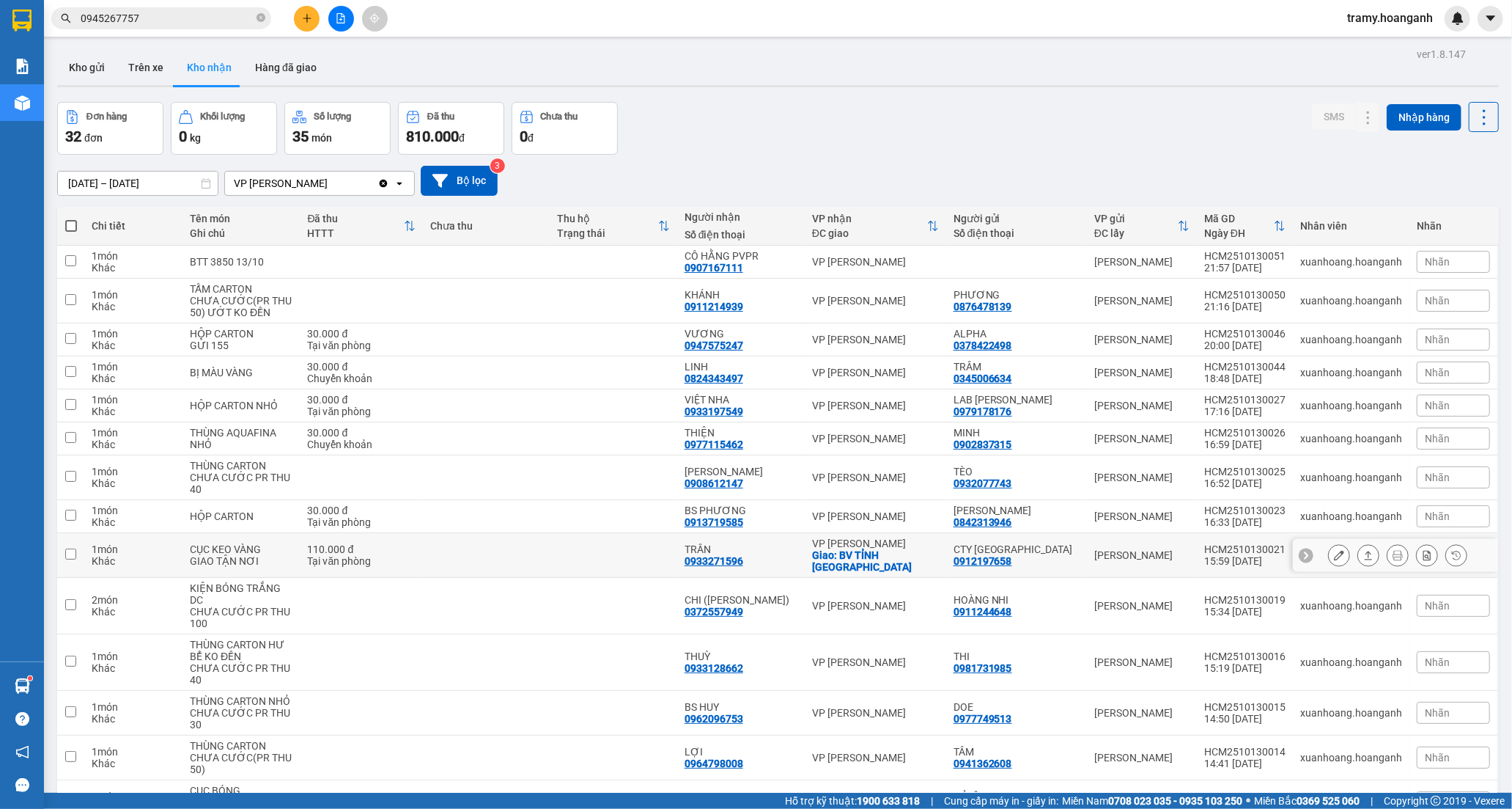
click at [773, 562] on div "TRÂN 0933271596" at bounding box center [741, 555] width 113 height 24
checkbox input "true"
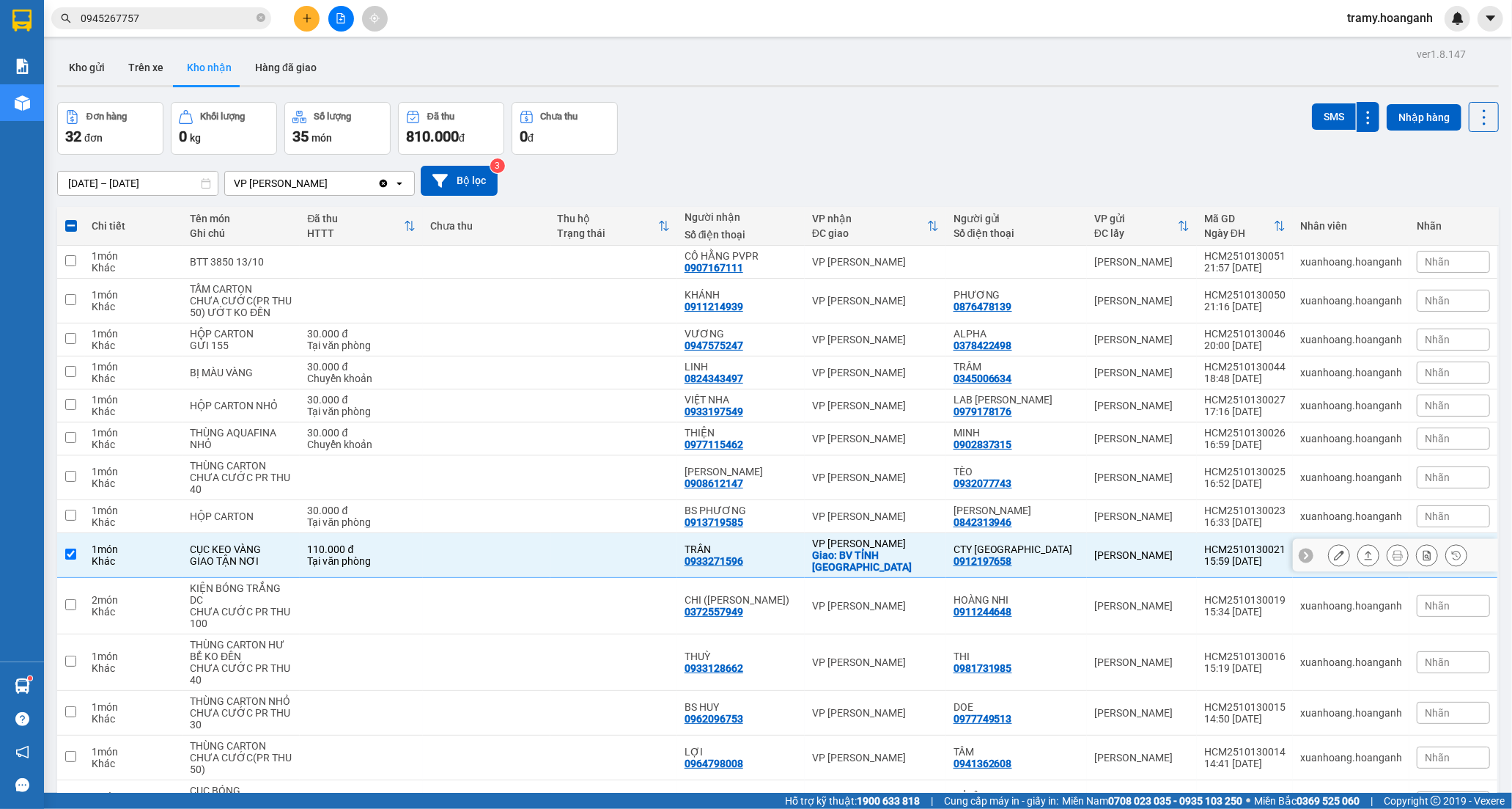
click at [1338, 557] on div at bounding box center [1339, 554] width 22 height 22
click at [1334, 555] on icon at bounding box center [1339, 554] width 10 height 10
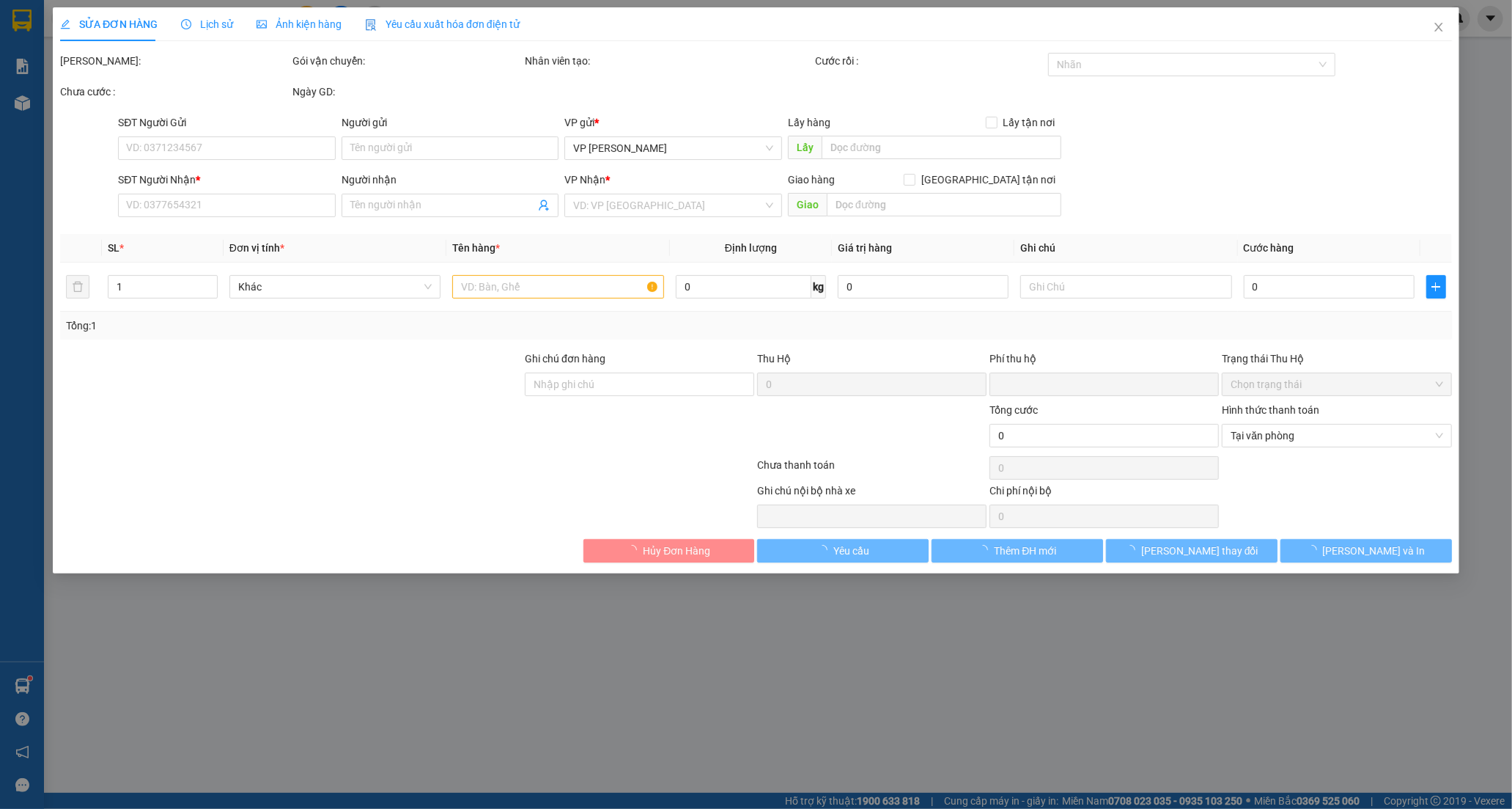
type input "0912197658"
type input "CTY [GEOGRAPHIC_DATA][PERSON_NAME]"
type input "0933271596"
type input "TRÂN"
checkbox input "true"
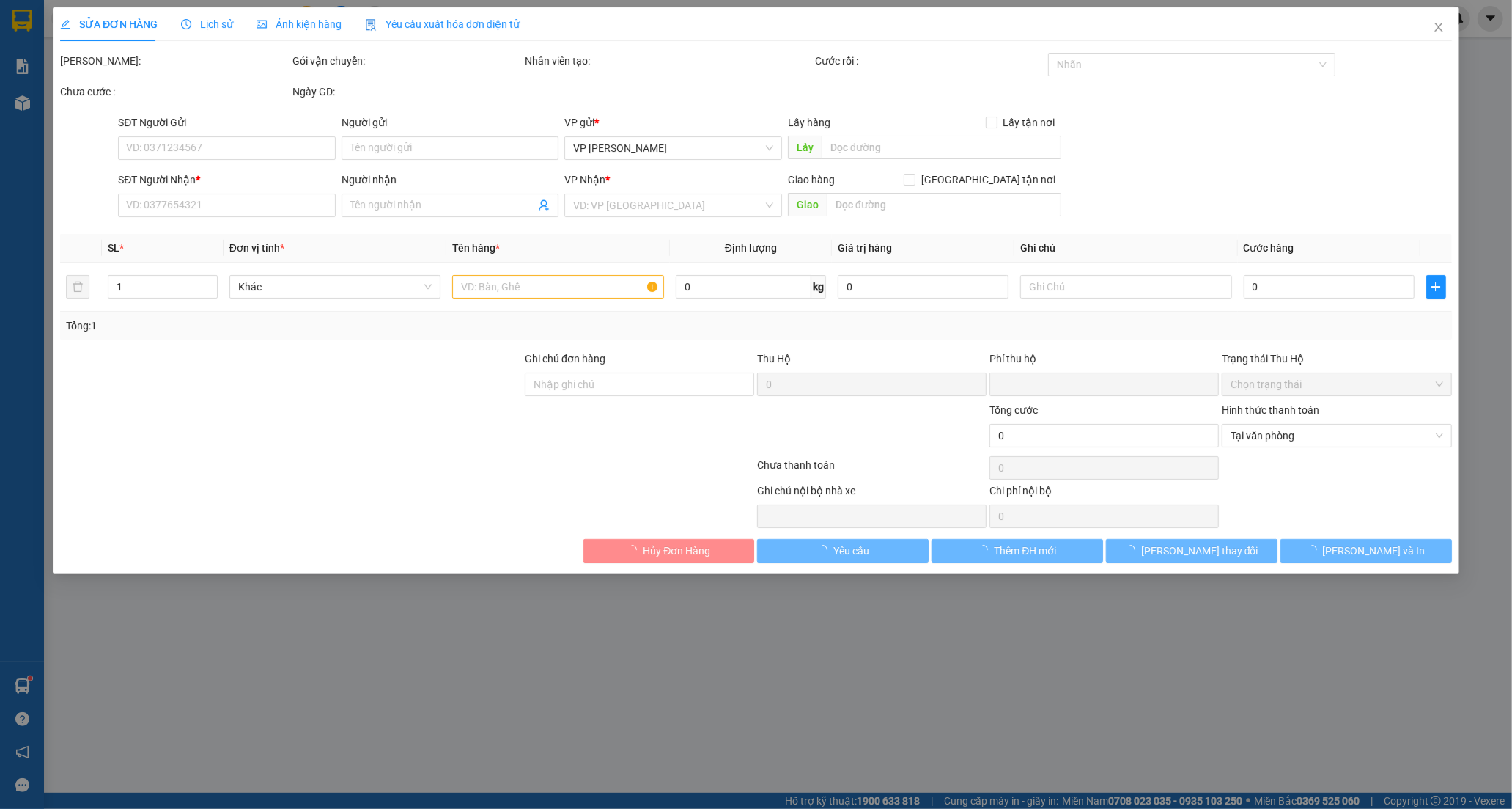
type input "BV TỈNH NINH THUẬN"
type input "0"
type input "110.000"
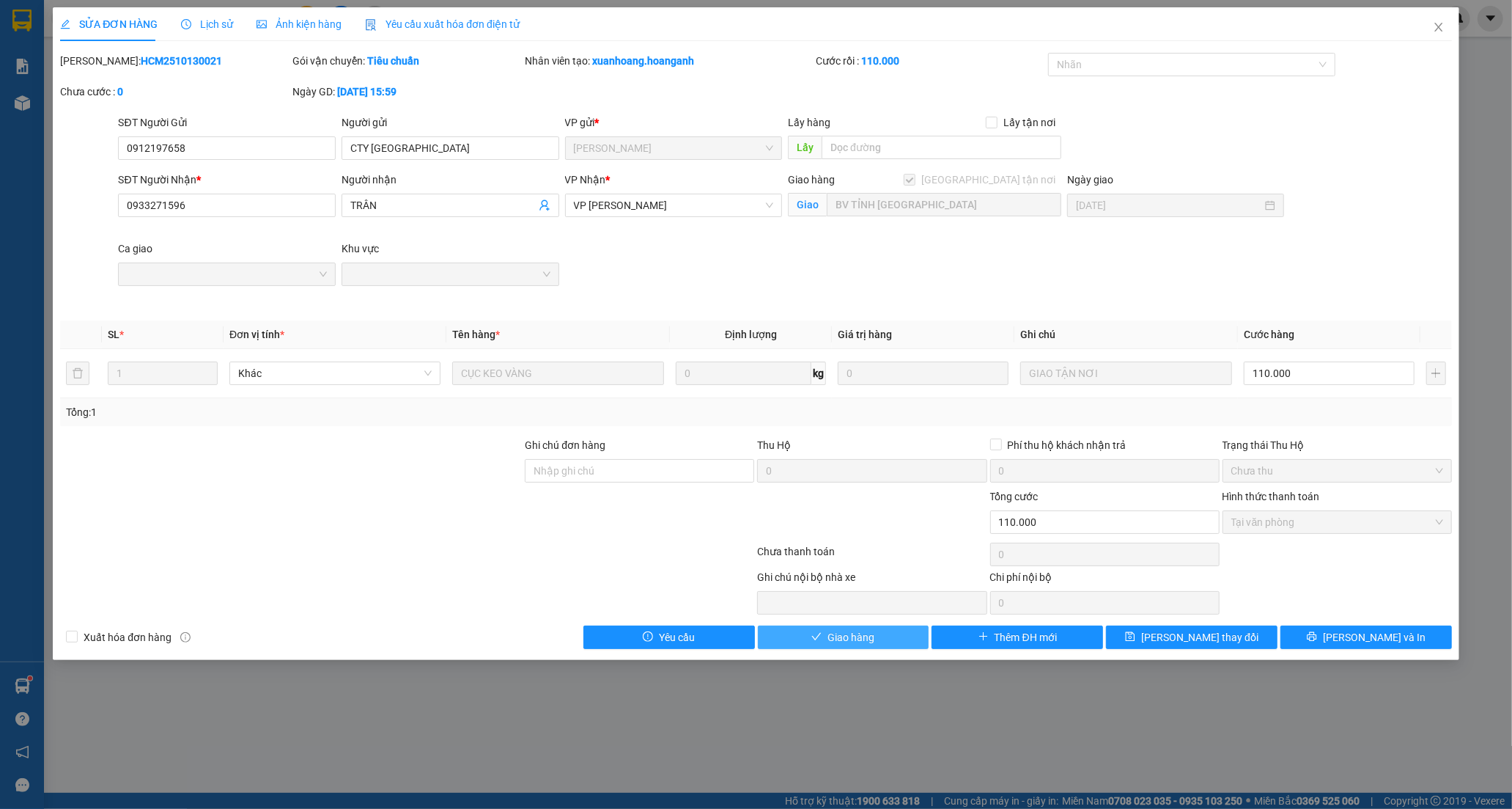
click at [842, 639] on span "Giao hàng" at bounding box center [852, 637] width 47 height 16
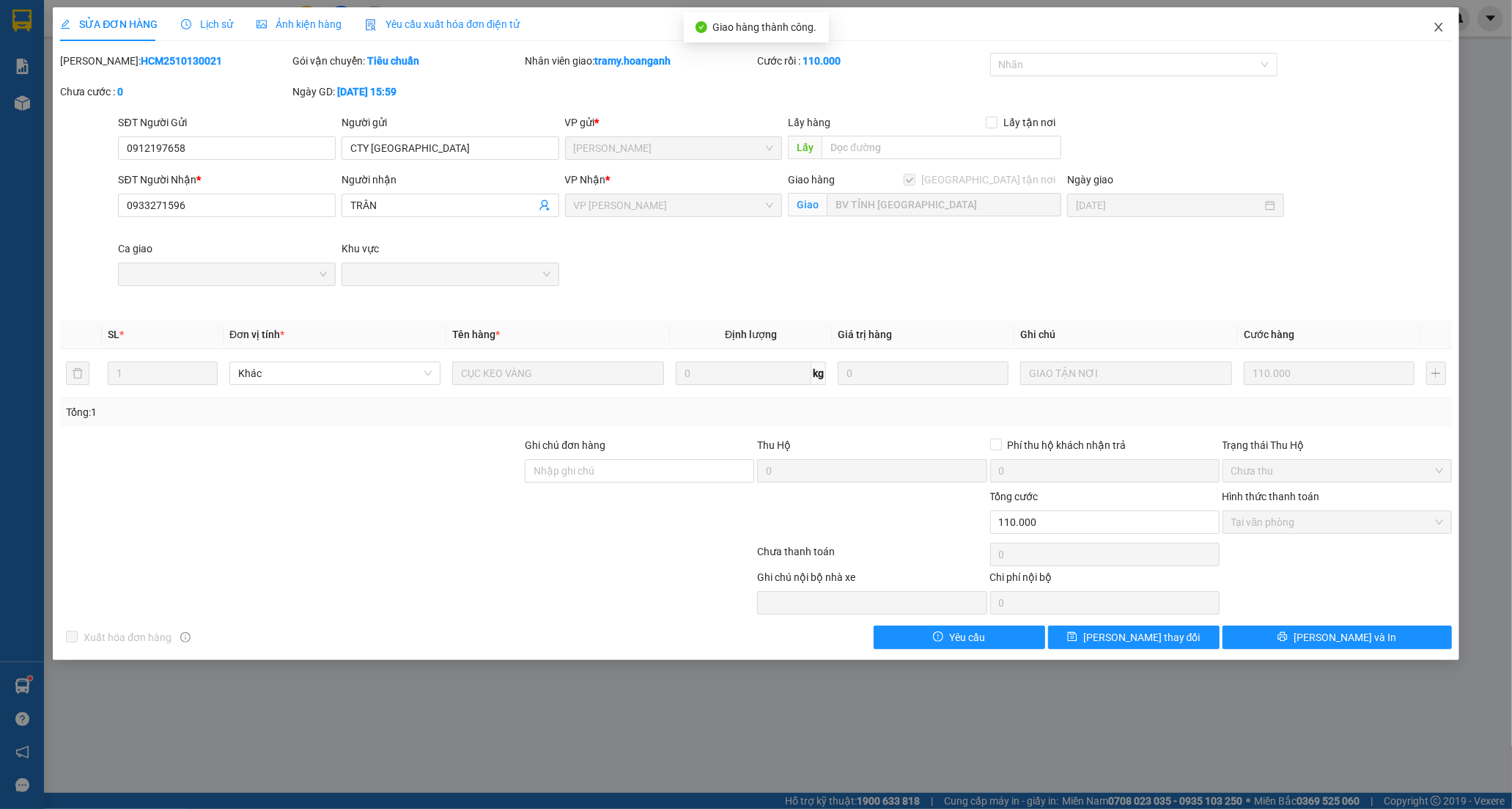
click at [1443, 24] on icon "close" at bounding box center [1439, 26] width 12 height 12
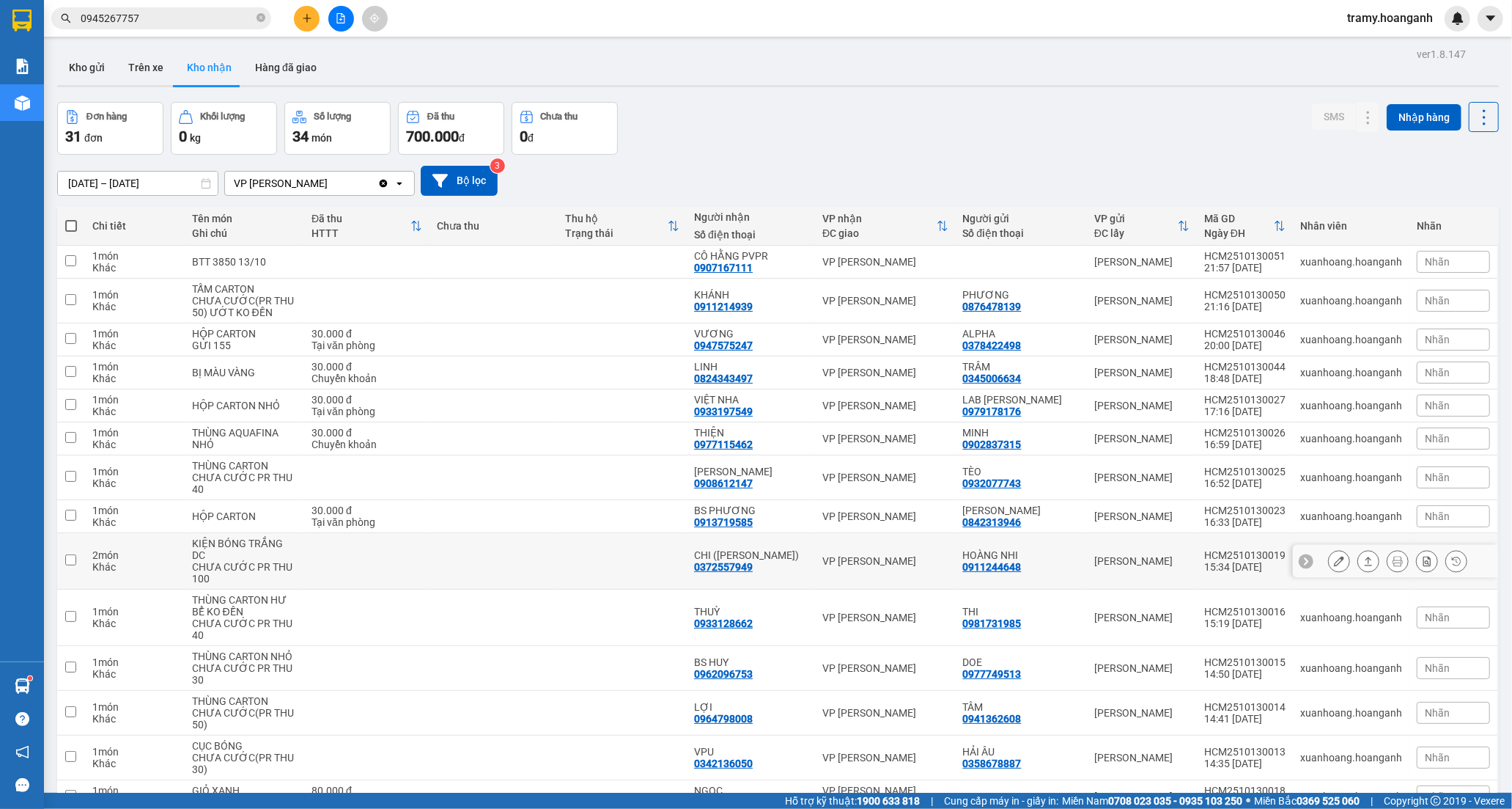
click at [660, 553] on td at bounding box center [622, 561] width 129 height 56
checkbox input "true"
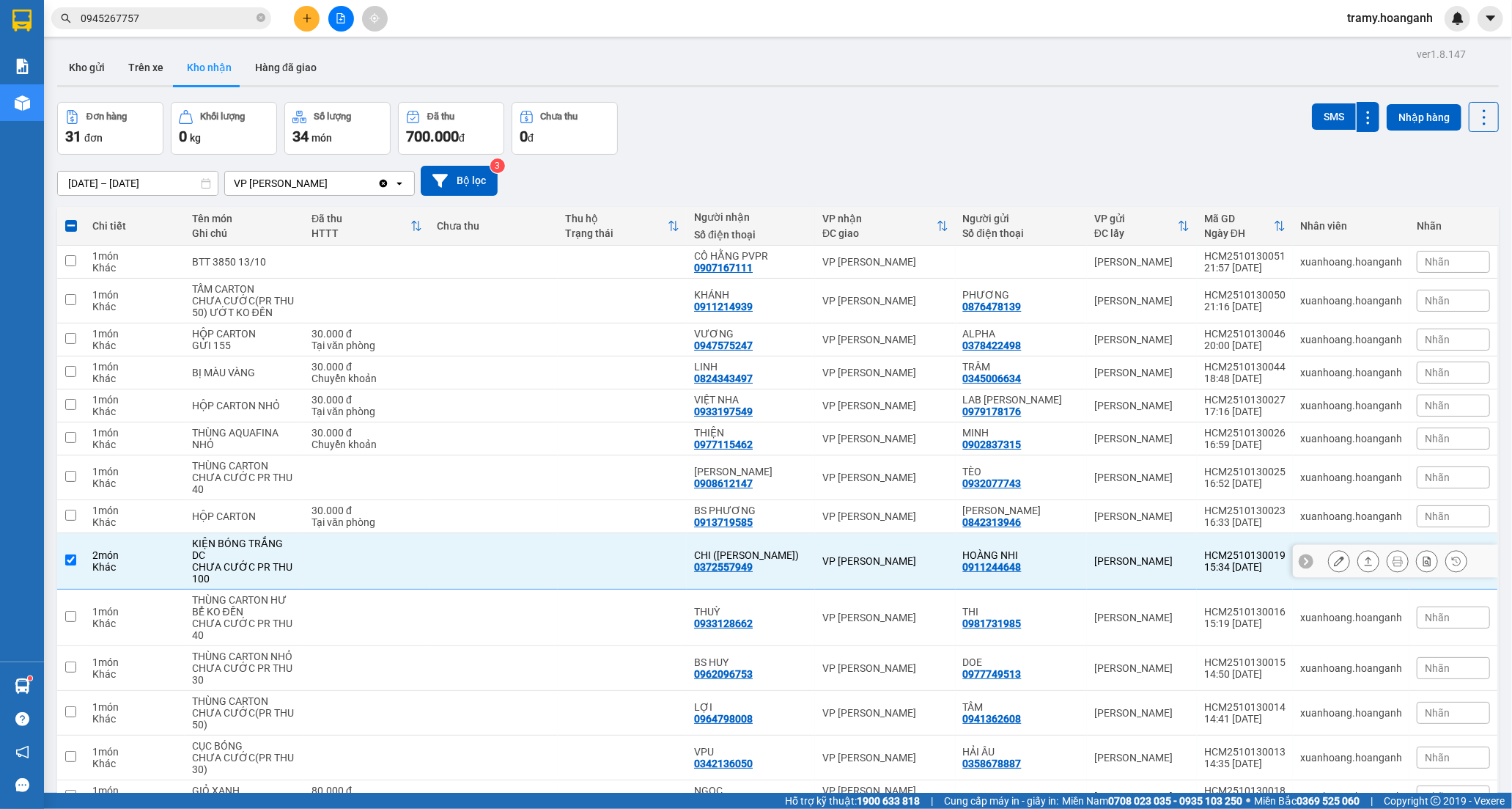
click at [1335, 555] on button at bounding box center [1339, 561] width 21 height 25
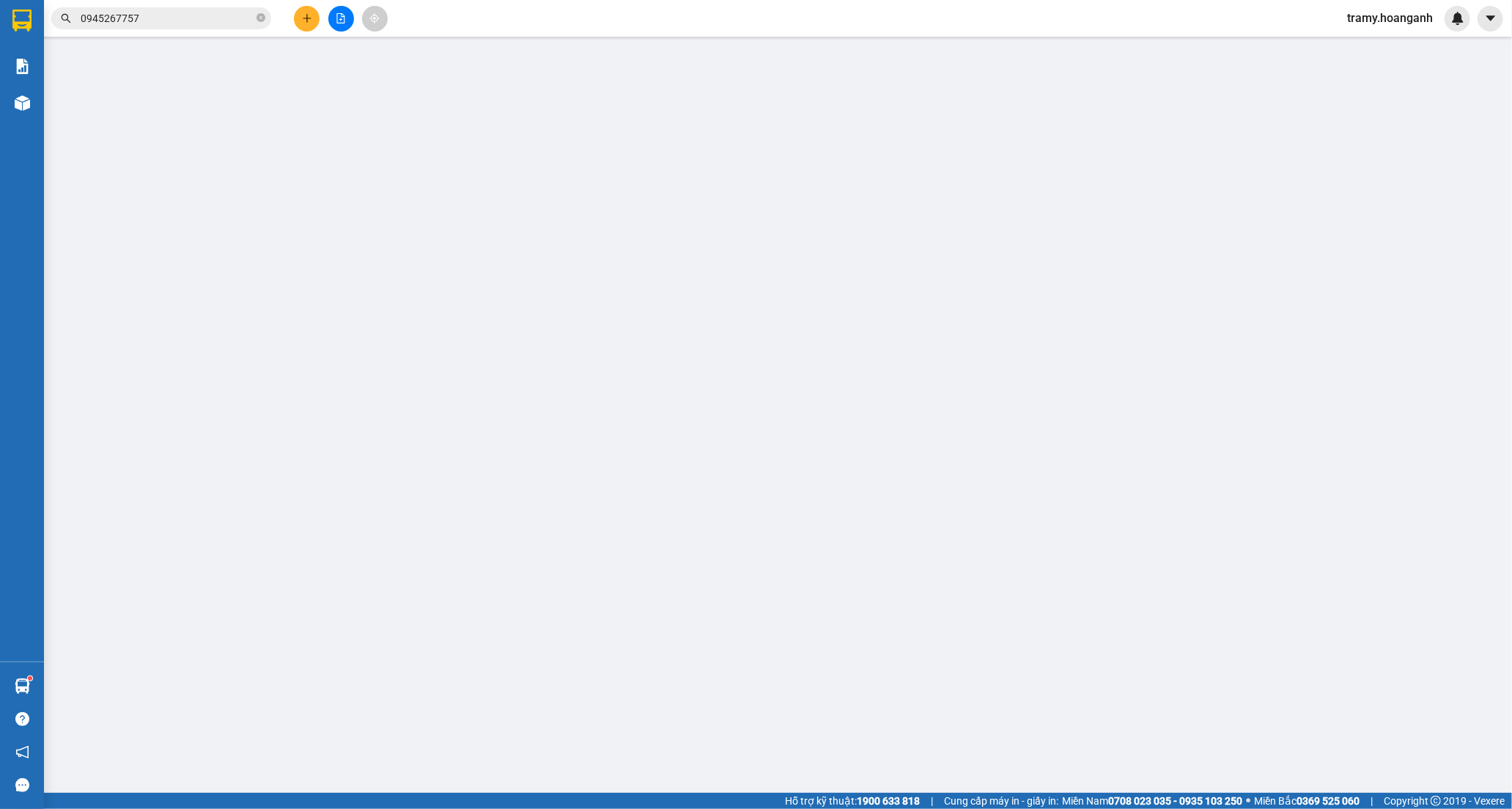
type input "0911244648"
type input "HOÀNG NHI"
type input "0372557949"
type input "CHI ([PERSON_NAME])"
type input "0"
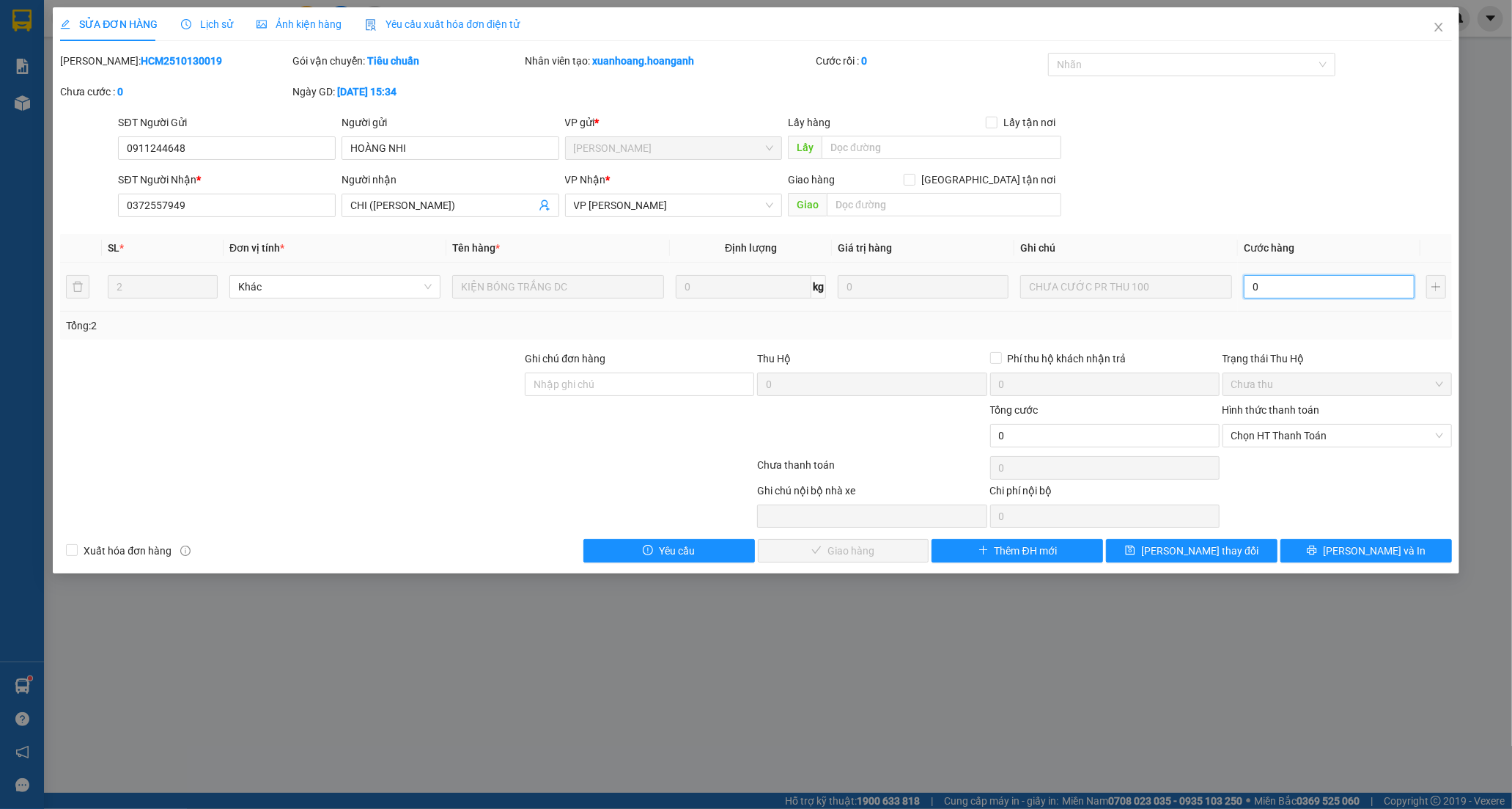
click at [1279, 284] on input "0" at bounding box center [1329, 286] width 171 height 24
type input "1"
type input "10"
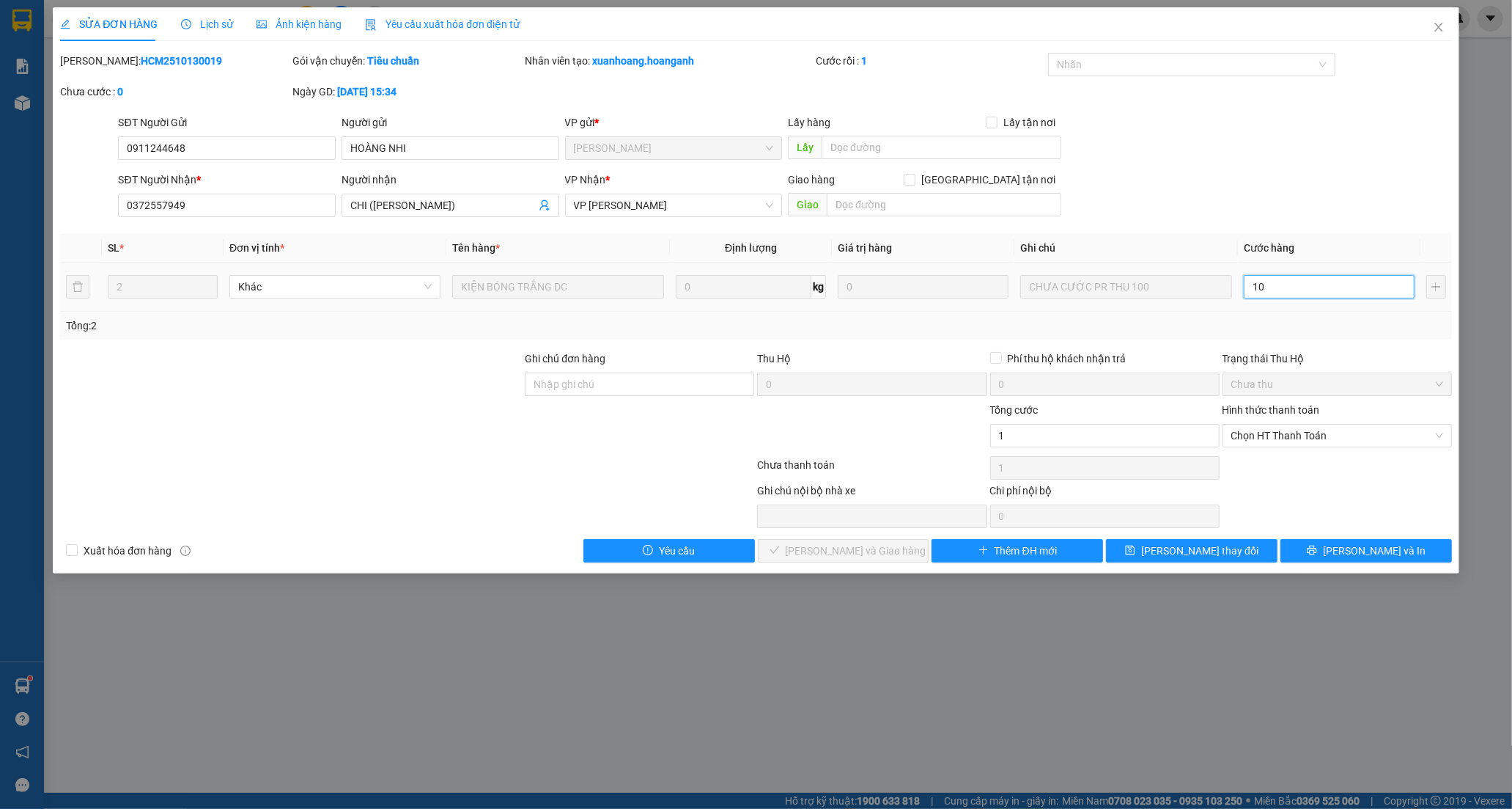
type input "10"
type input "100"
click at [1249, 429] on span "Chọn HT Thanh Toán" at bounding box center [1337, 436] width 212 height 22
type input "100"
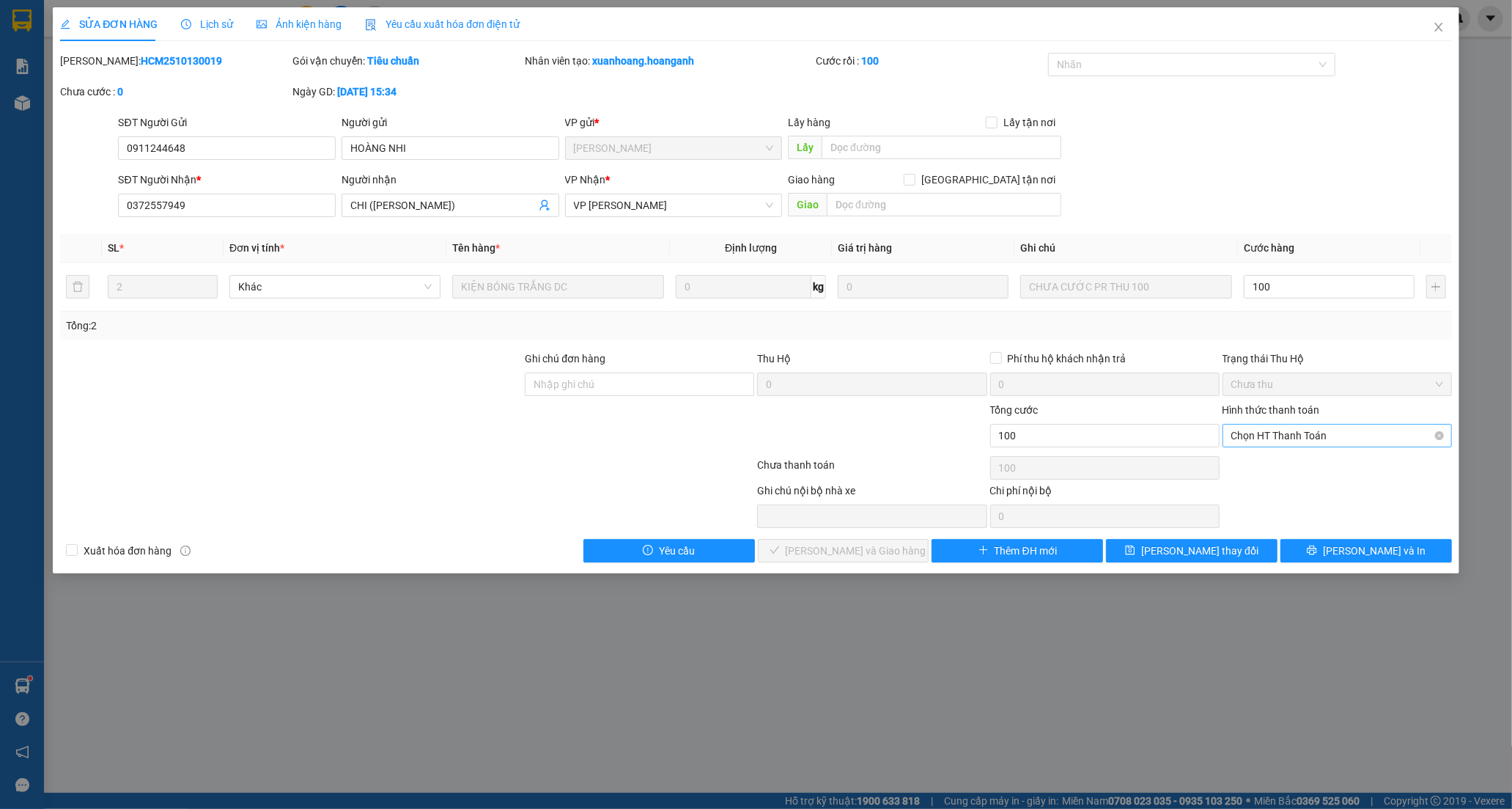
type input "100.000"
click at [1251, 466] on div "Tại văn phòng" at bounding box center [1337, 465] width 212 height 16
type input "0"
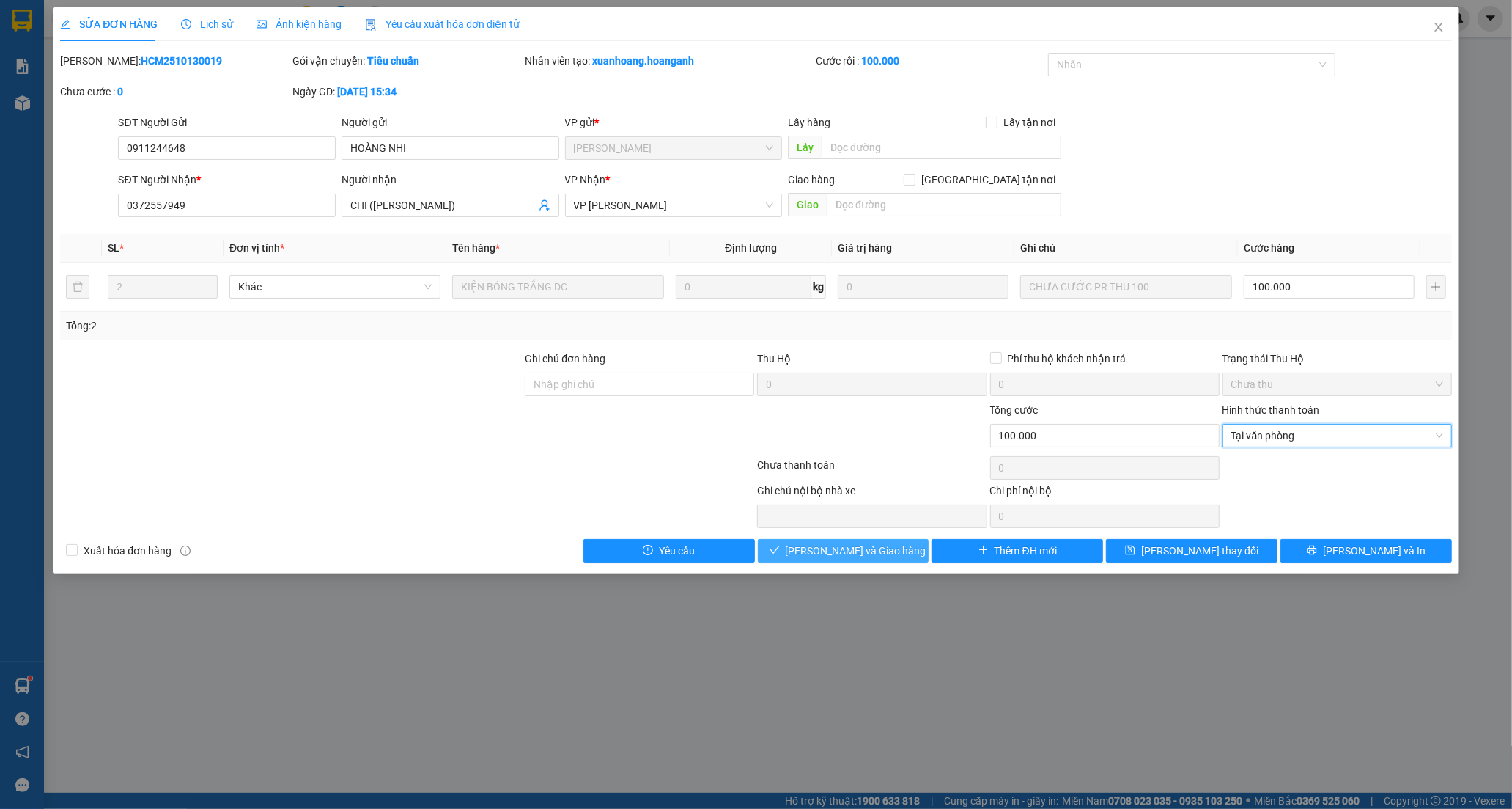
click at [872, 552] on span "[PERSON_NAME] và [PERSON_NAME] hàng" at bounding box center [855, 551] width 140 height 16
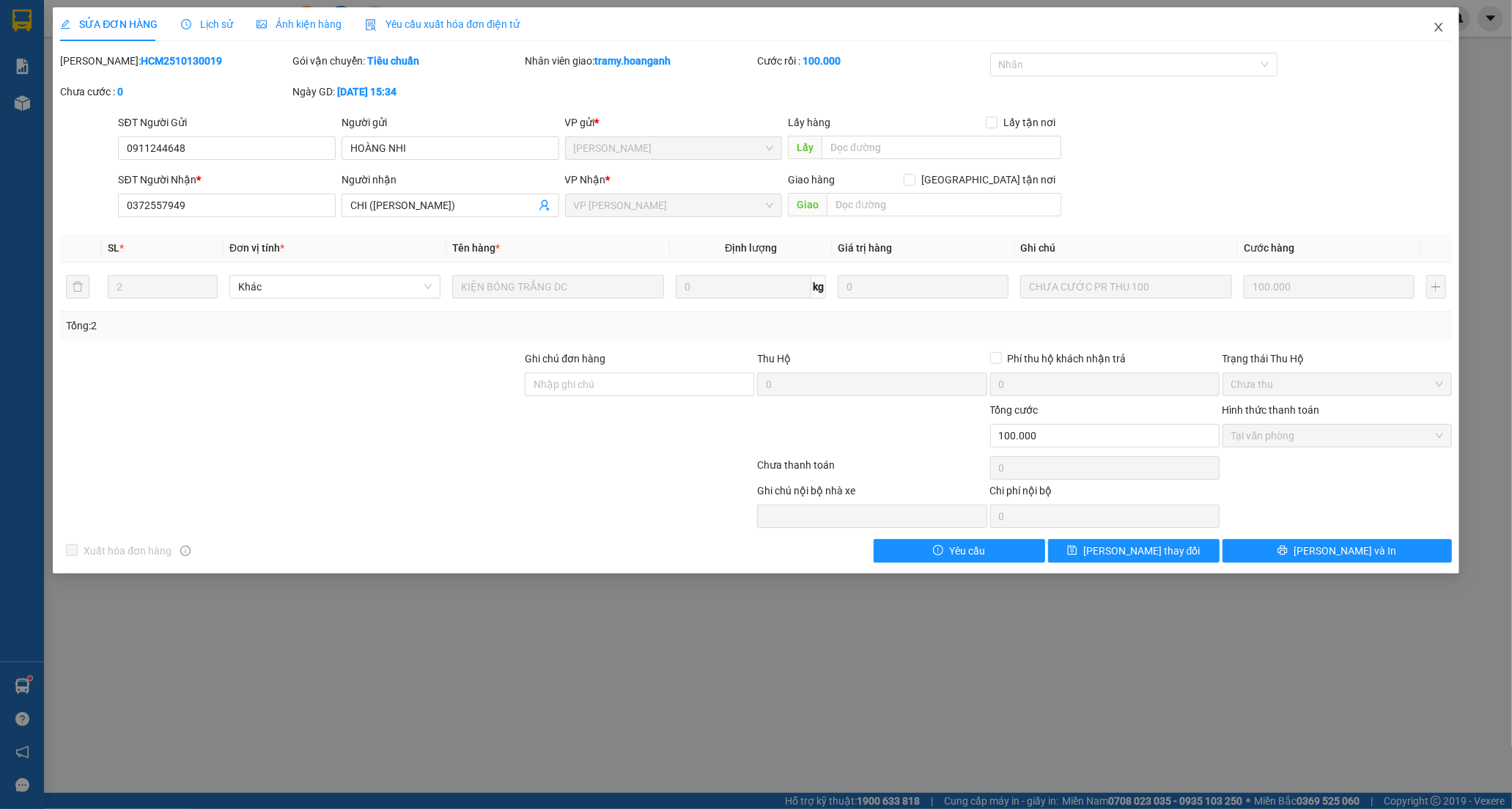
click at [1439, 31] on icon "close" at bounding box center [1439, 26] width 12 height 12
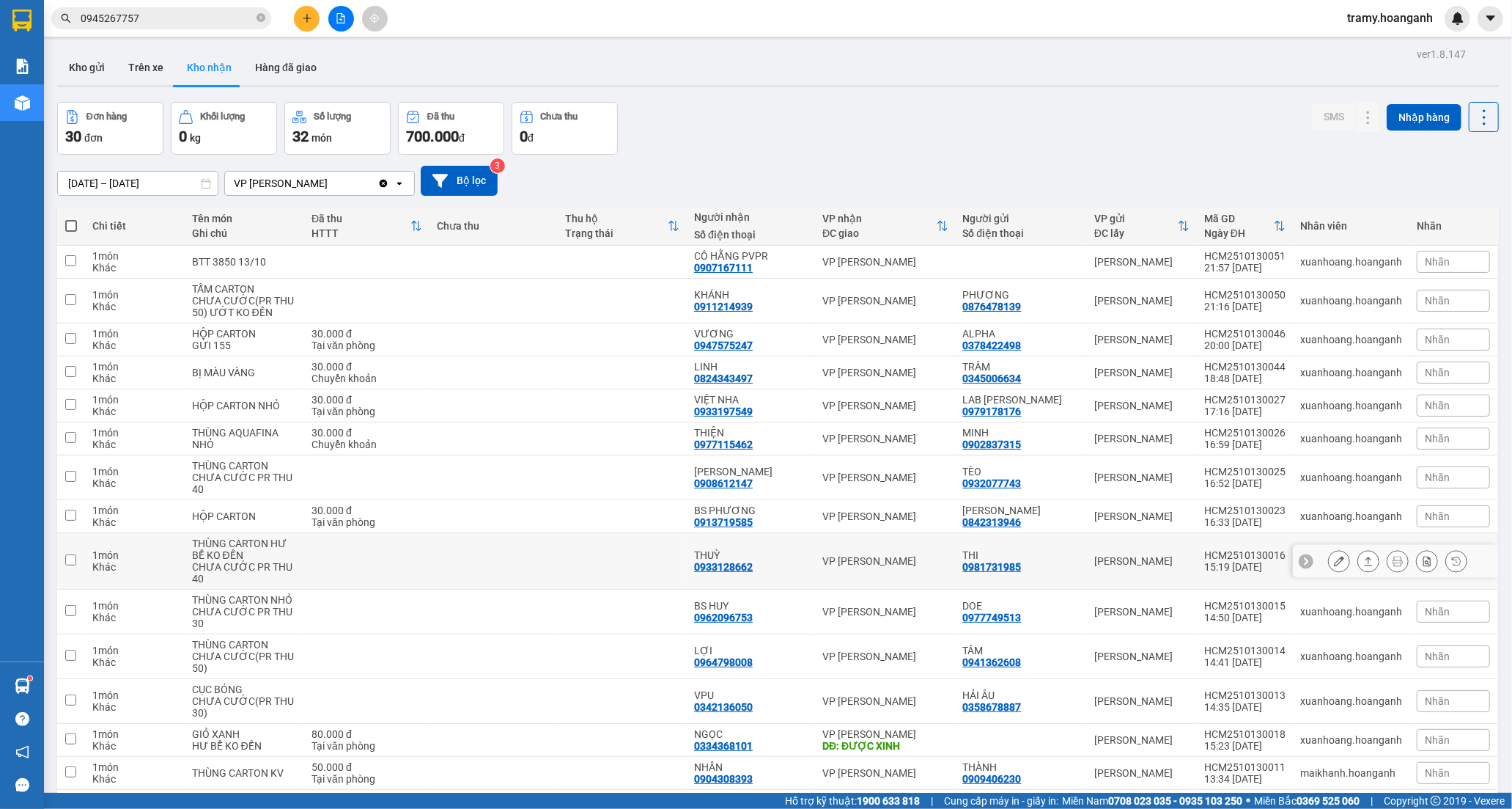
click at [582, 555] on td at bounding box center [622, 561] width 129 height 56
checkbox input "true"
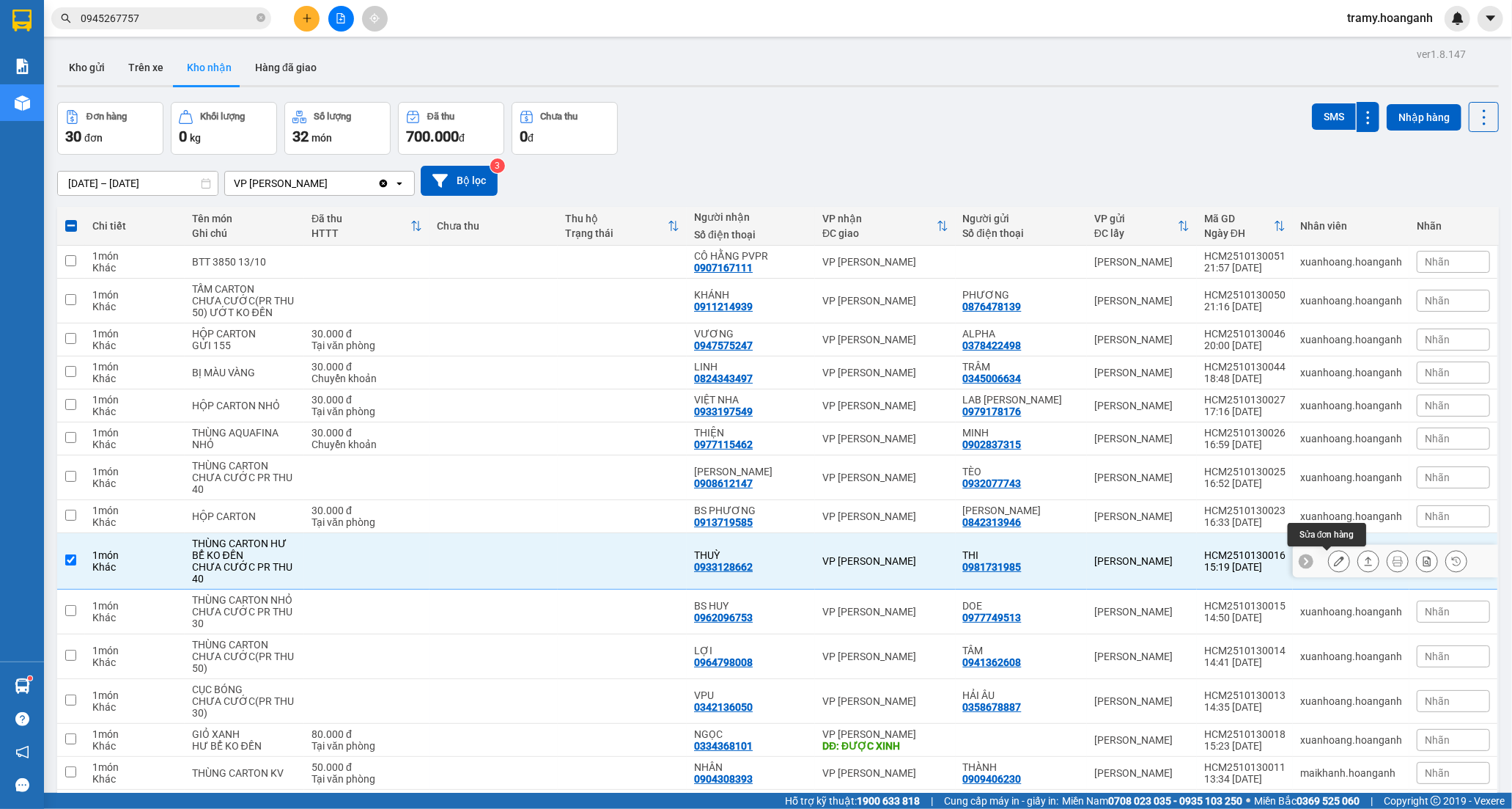
click at [1334, 566] on icon at bounding box center [1339, 560] width 10 height 10
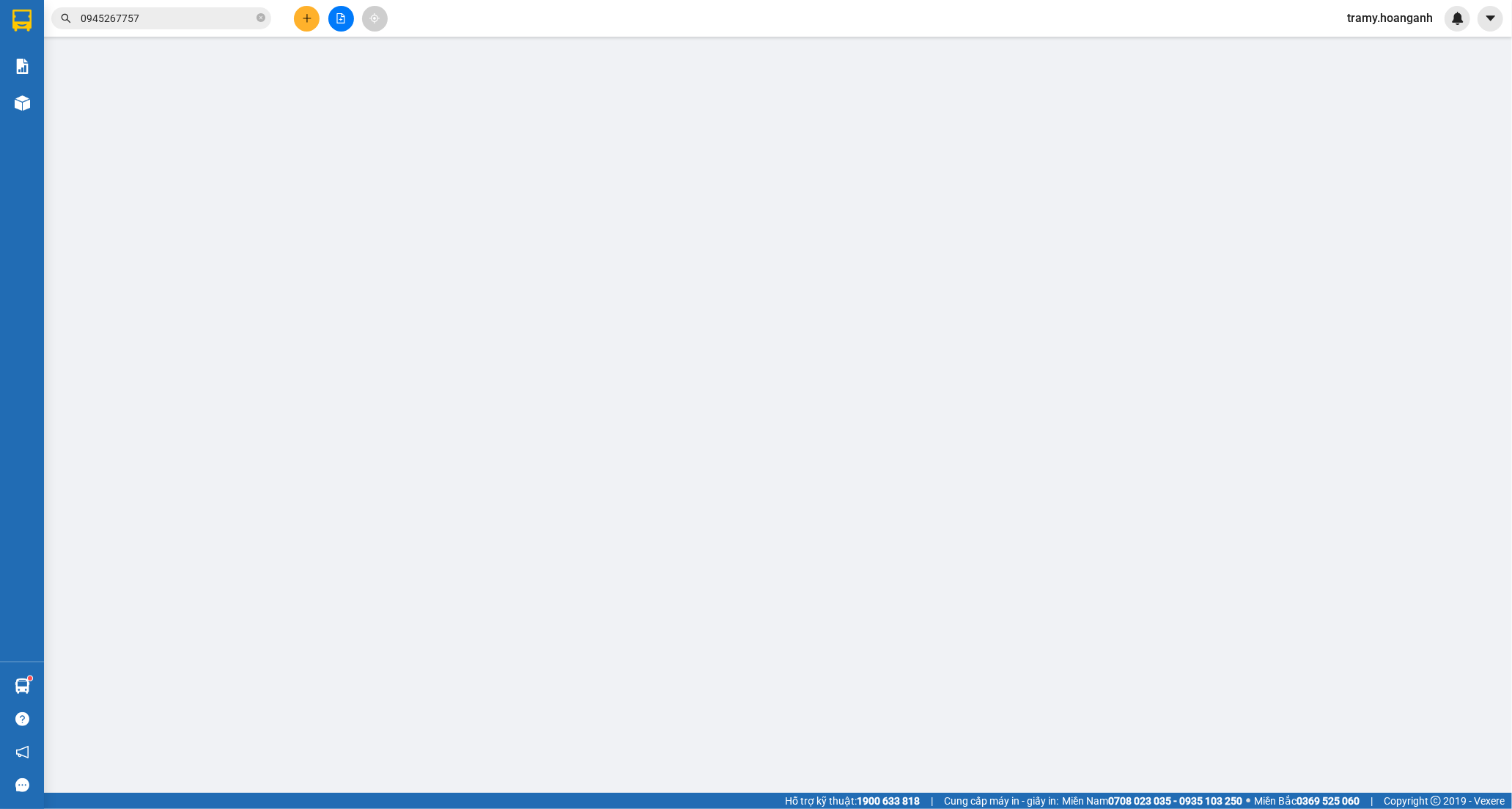
type input "0981731985"
type input "THI"
type input "0933128662"
type input "THUỲ"
type input "0"
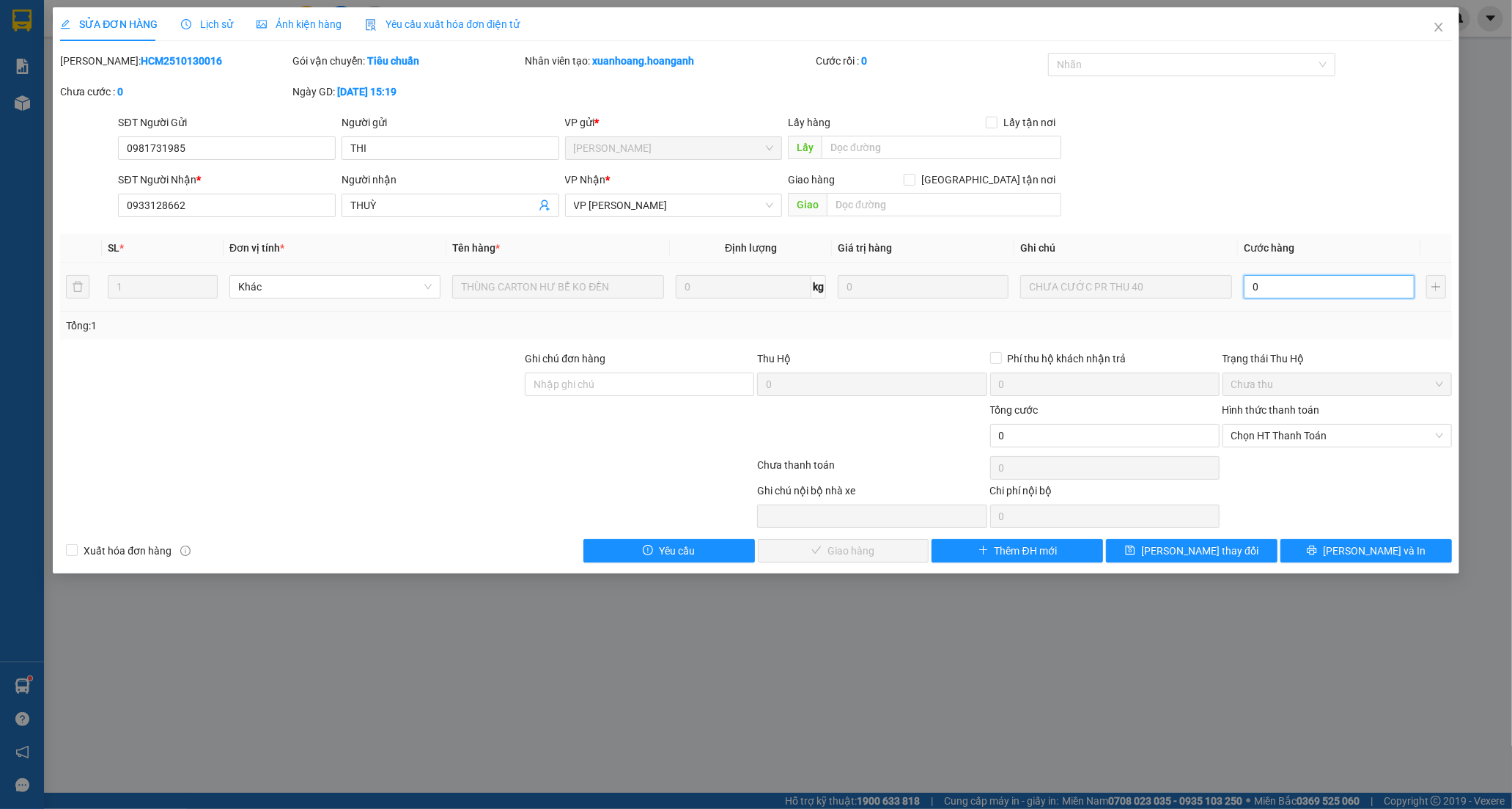
click at [1273, 289] on input "0" at bounding box center [1329, 286] width 171 height 24
type input "4"
type input "40"
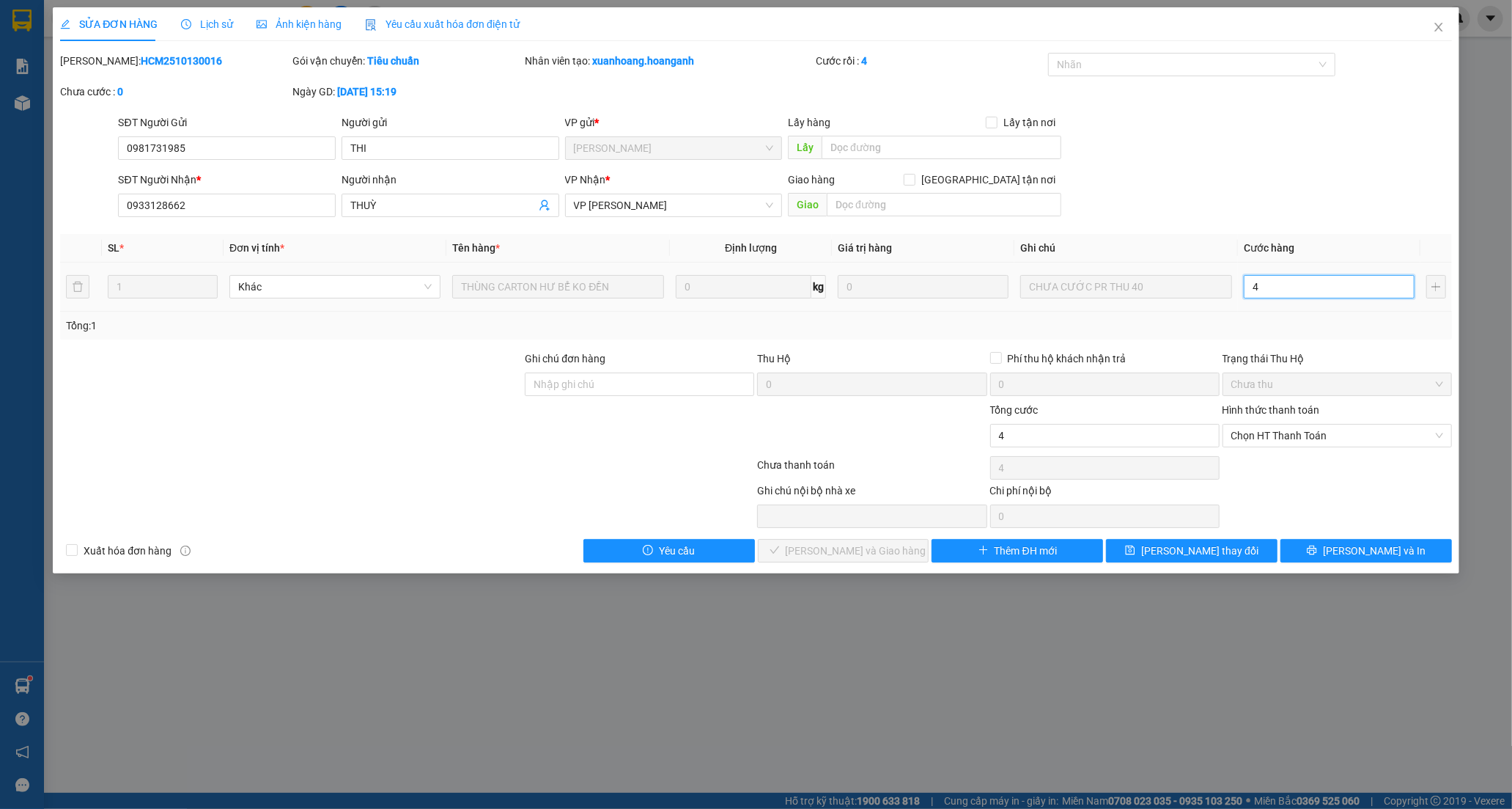
type input "40"
drag, startPoint x: 1296, startPoint y: 437, endPoint x: 1258, endPoint y: 502, distance: 75.3
click at [1295, 438] on span "Chọn HT Thanh Toán" at bounding box center [1337, 436] width 212 height 22
type input "40"
type input "40.000"
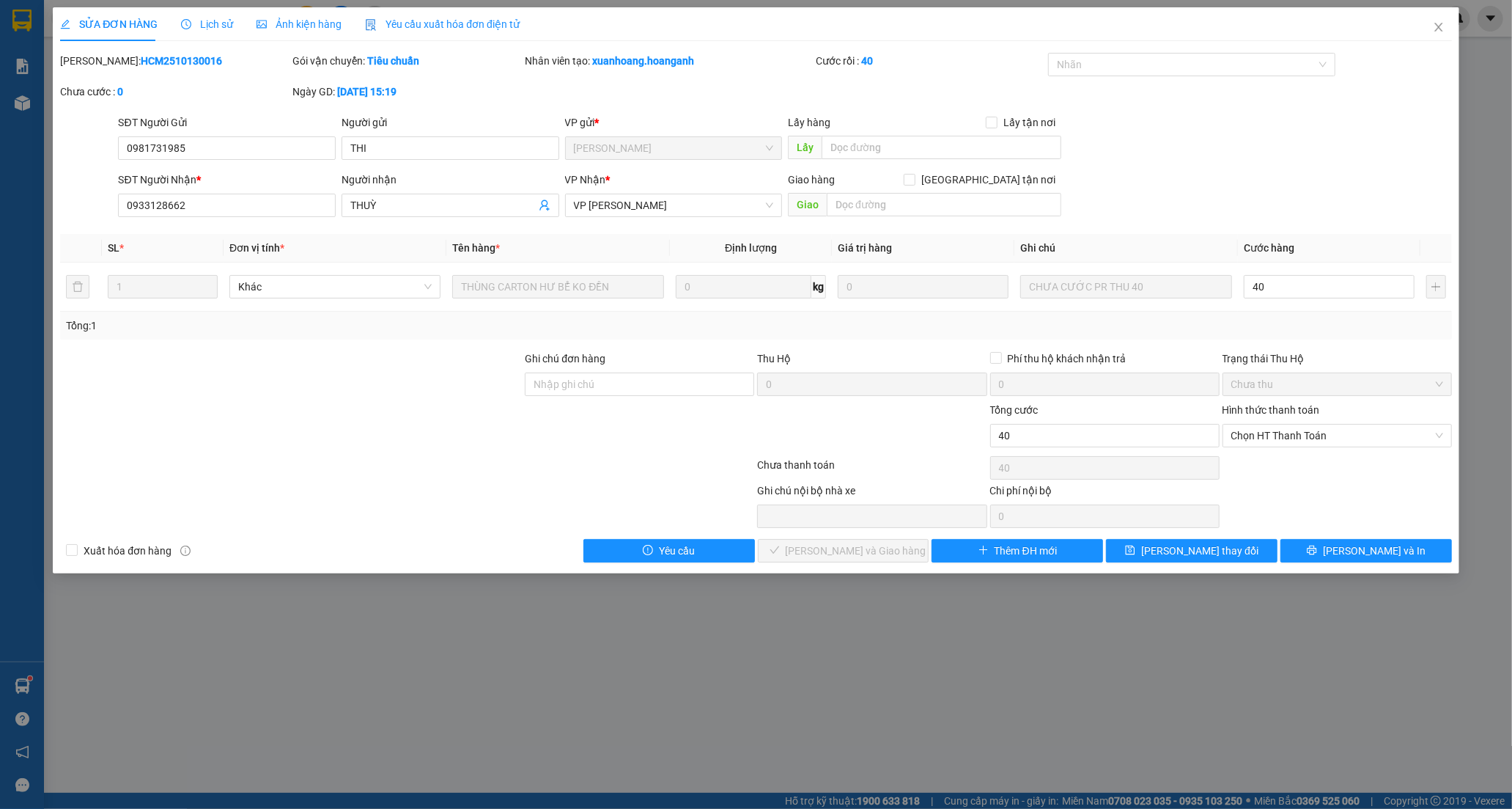
type input "40.000"
click at [1247, 494] on div "Chuyển khoản" at bounding box center [1337, 488] width 212 height 16
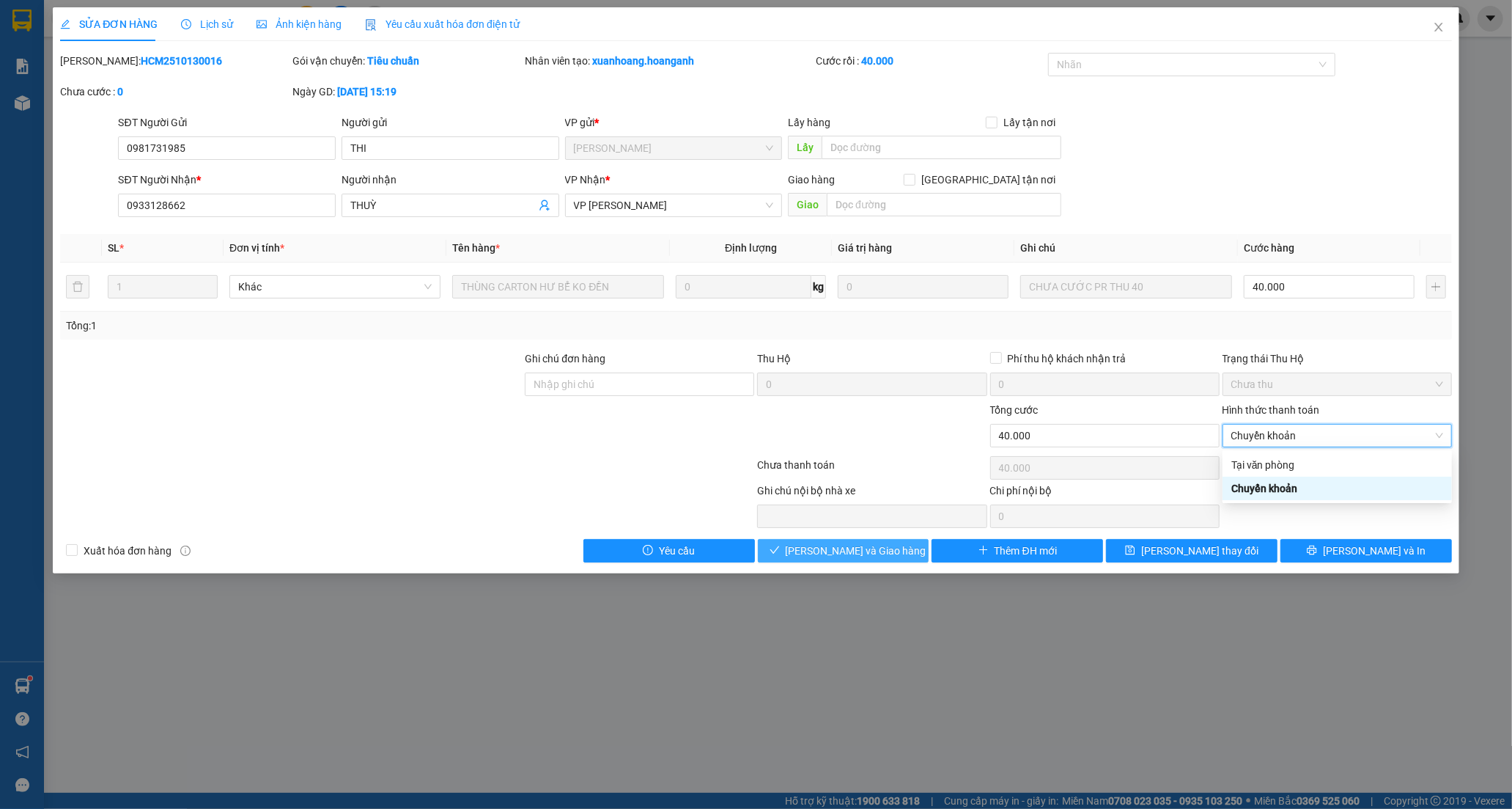
type input "0"
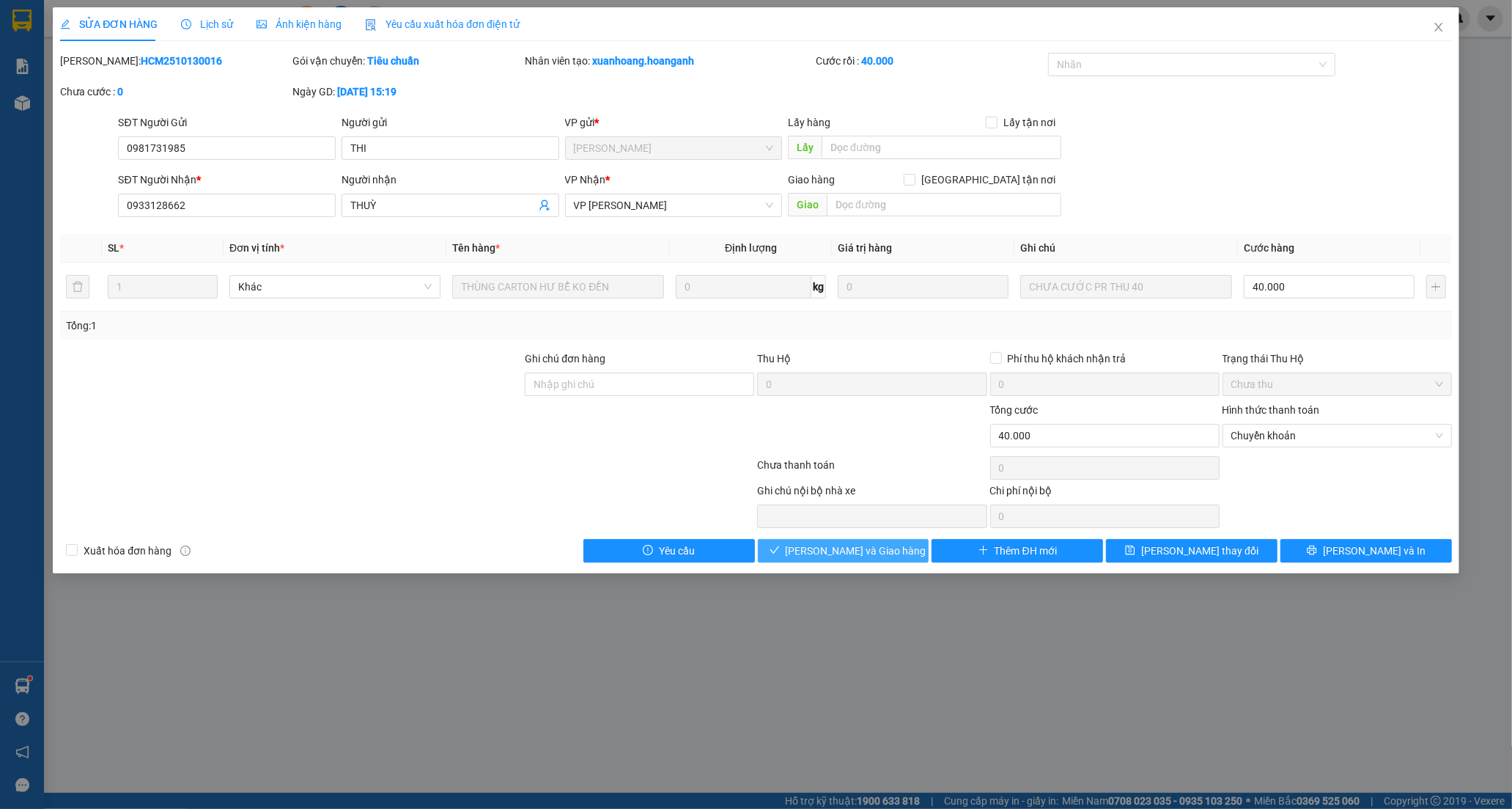
click at [826, 554] on span "[PERSON_NAME] và [PERSON_NAME] hàng" at bounding box center [855, 551] width 140 height 16
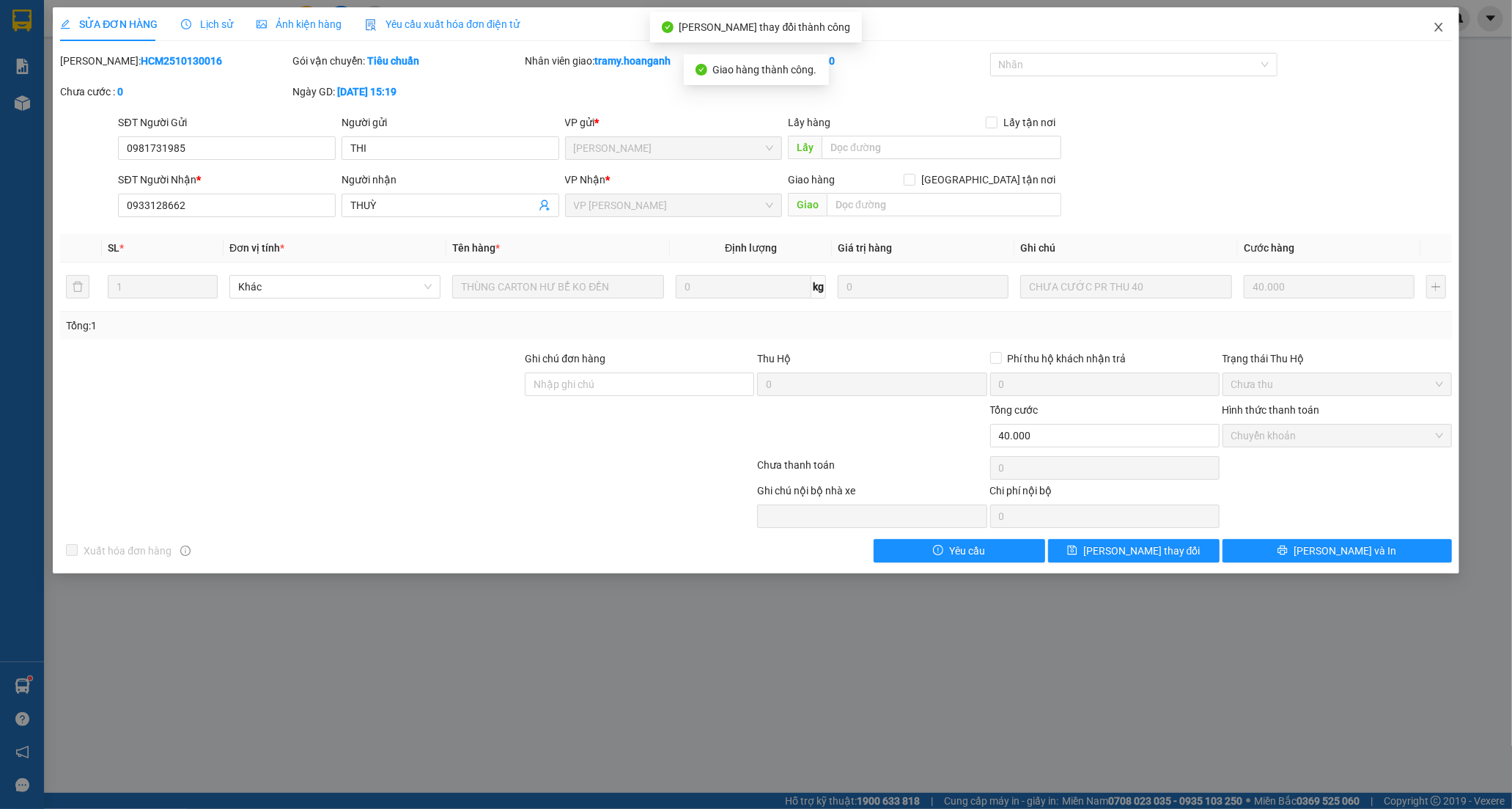
click at [1438, 29] on icon "close" at bounding box center [1439, 27] width 8 height 9
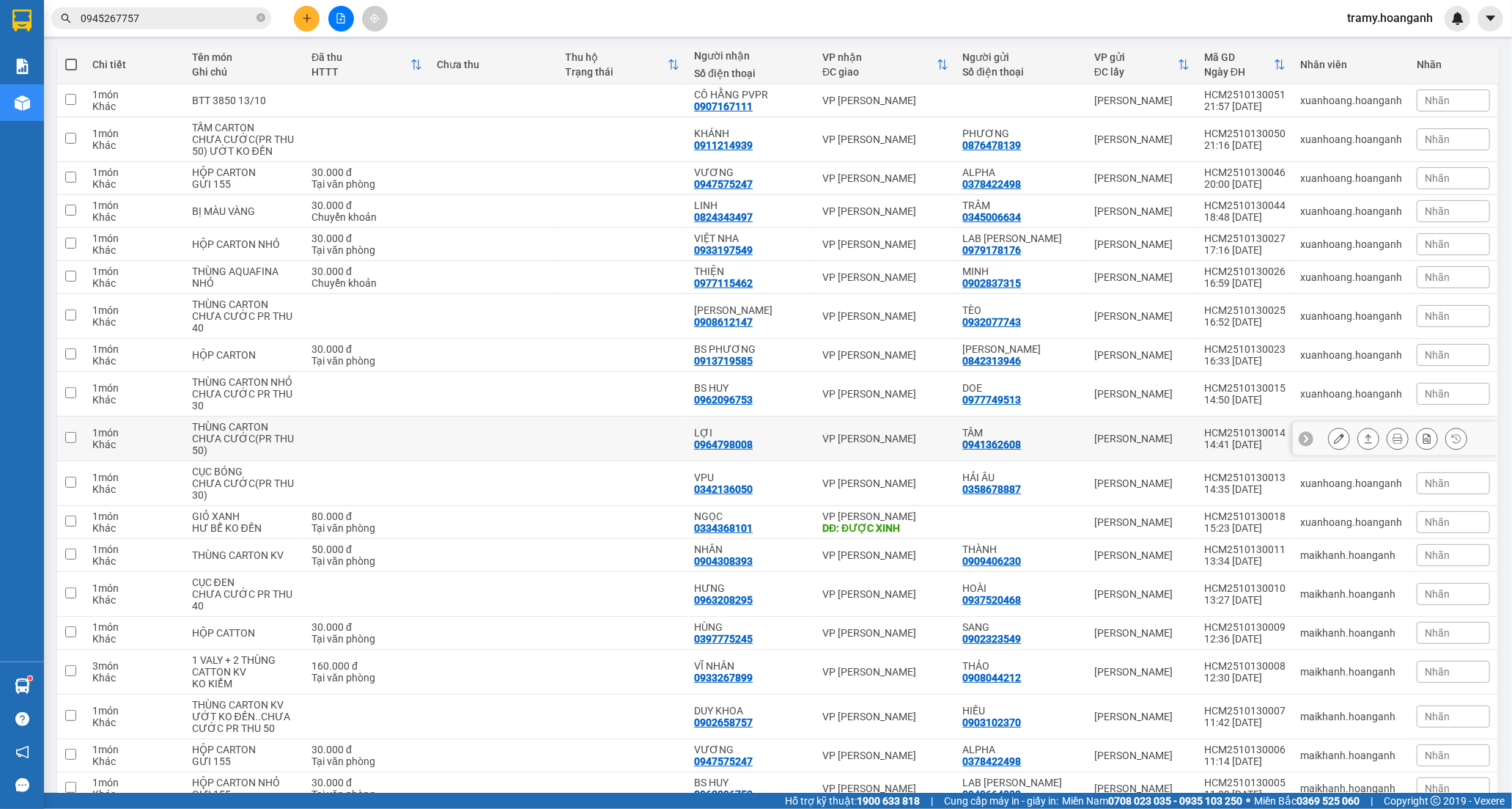
scroll to position [163, 0]
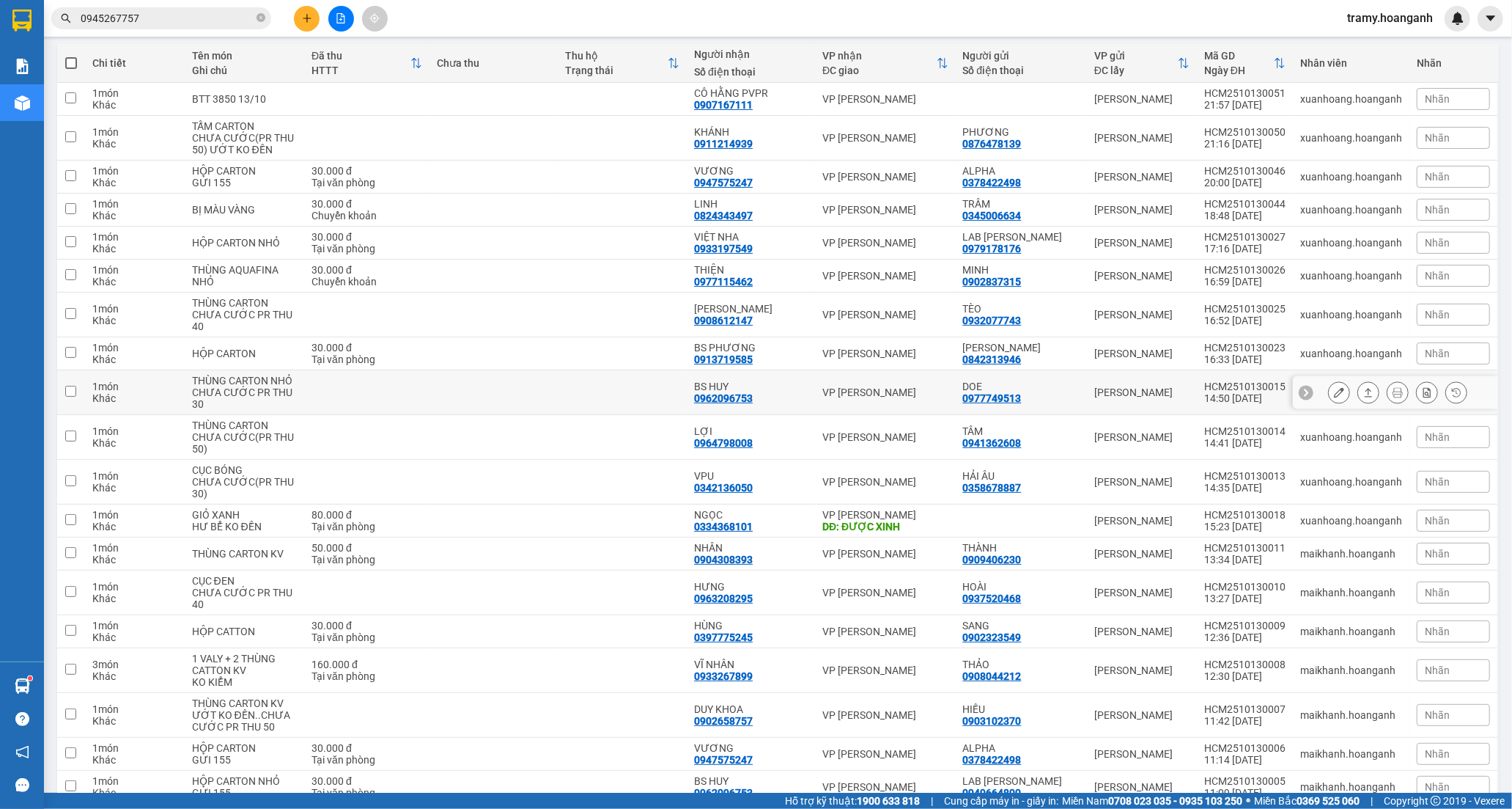
click at [687, 379] on td at bounding box center [622, 392] width 129 height 44
checkbox input "true"
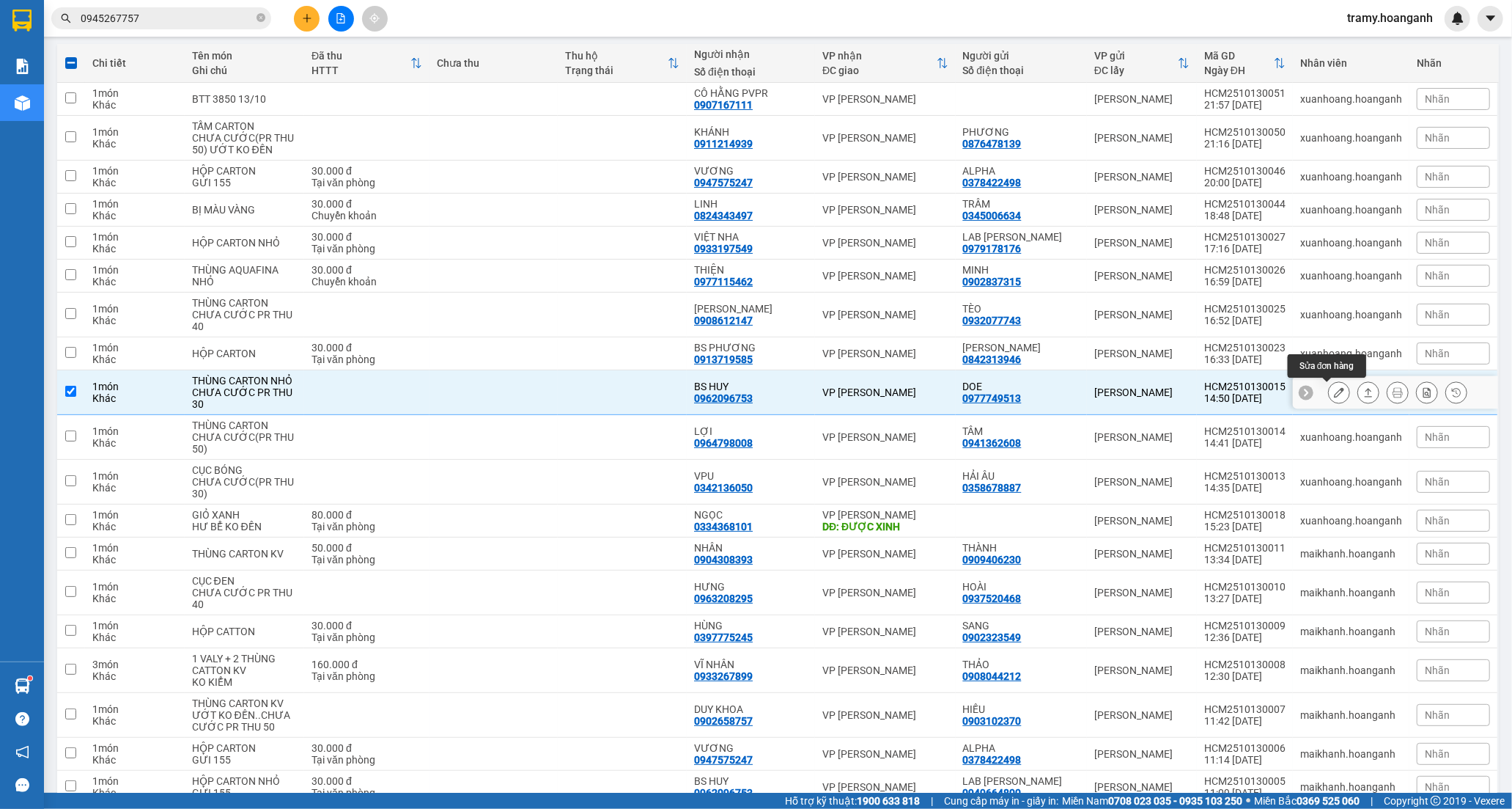
click at [1334, 398] on icon at bounding box center [1339, 391] width 10 height 10
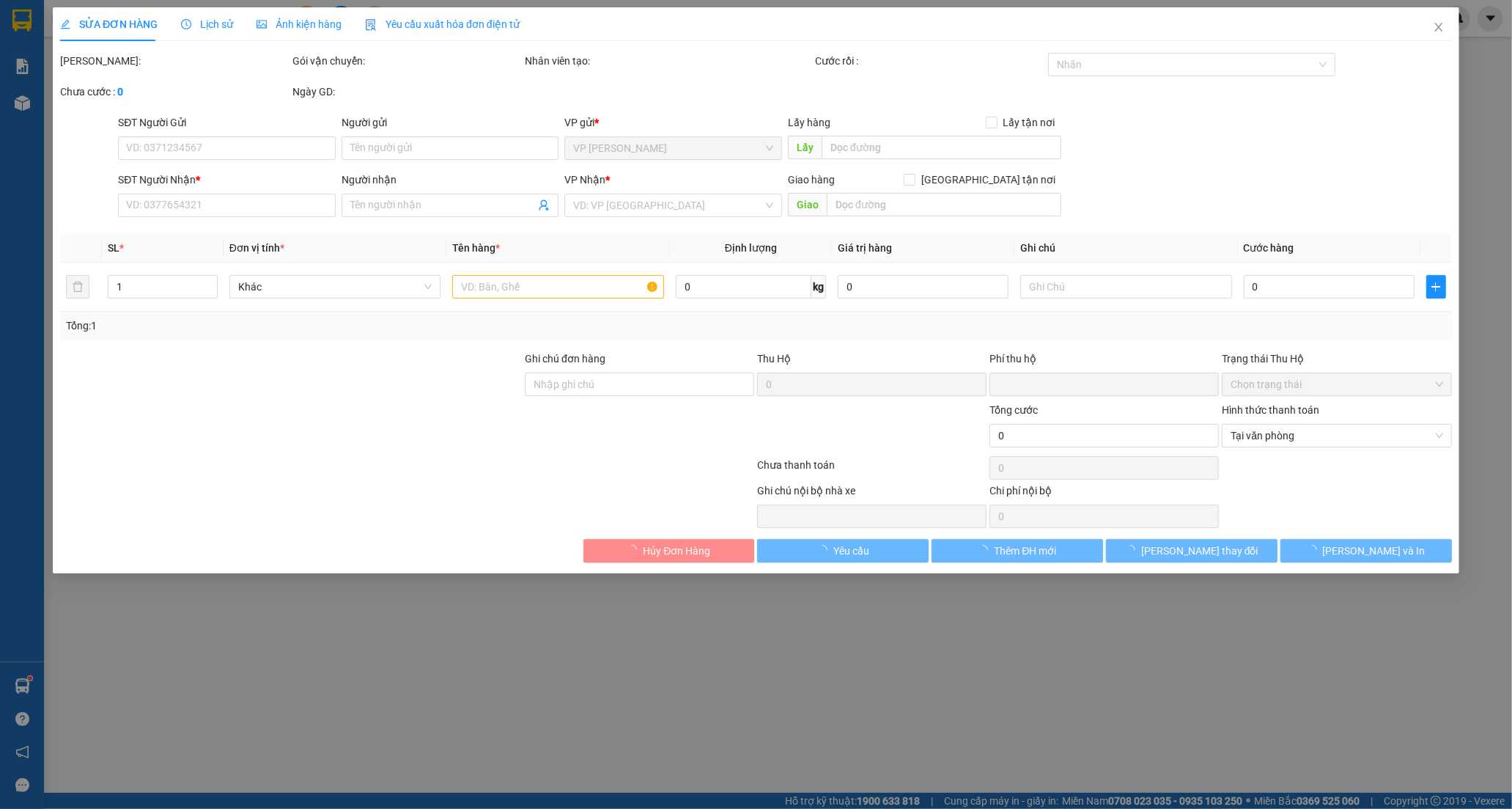
type input "0977749513"
type input "DOE"
type input "0962096753"
type input "BS HUY"
type input "0"
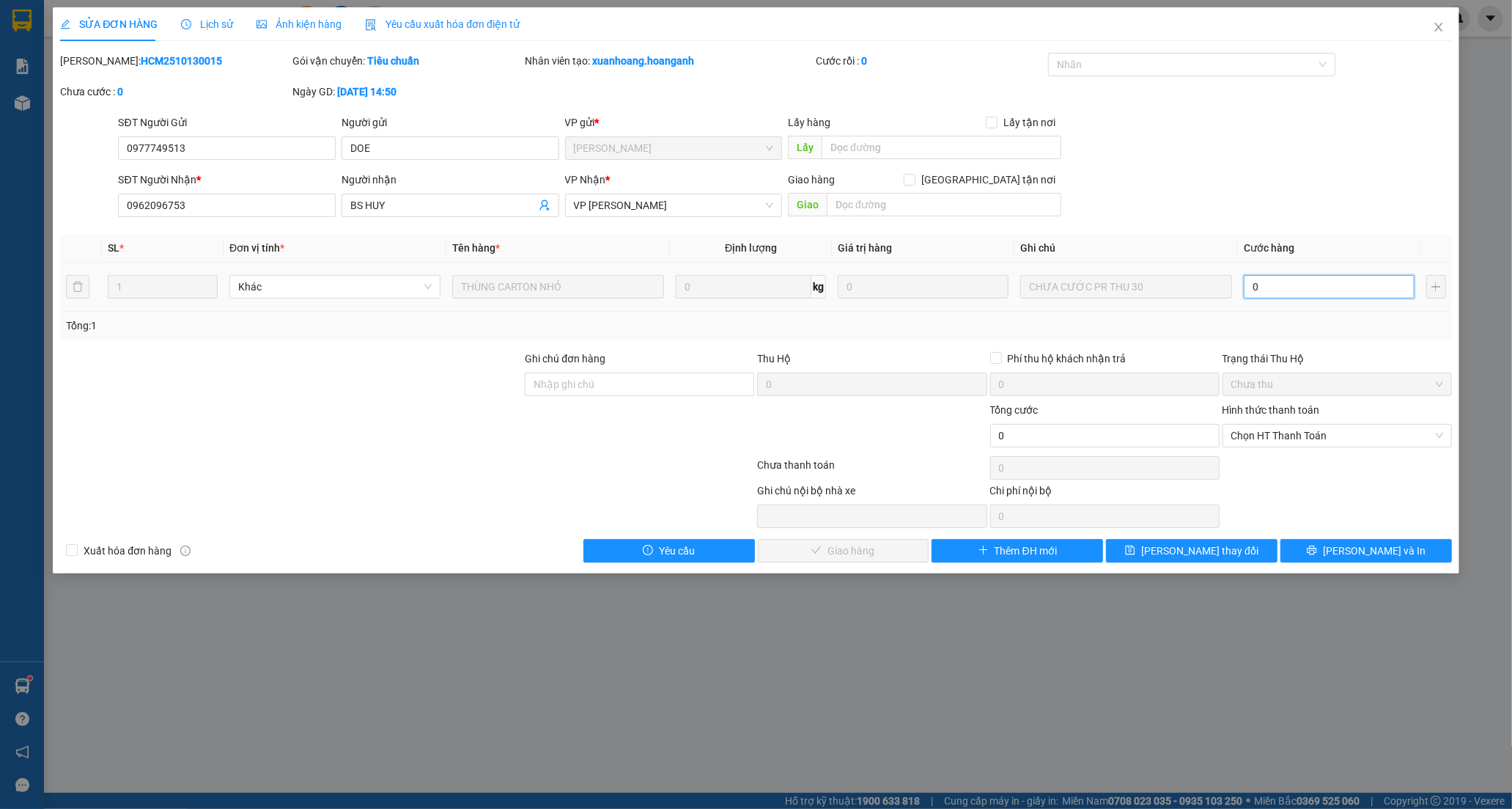
click at [1315, 281] on input "0" at bounding box center [1329, 286] width 171 height 24
type input "3"
click at [1298, 421] on div "Hình thức thanh toán" at bounding box center [1337, 412] width 229 height 22
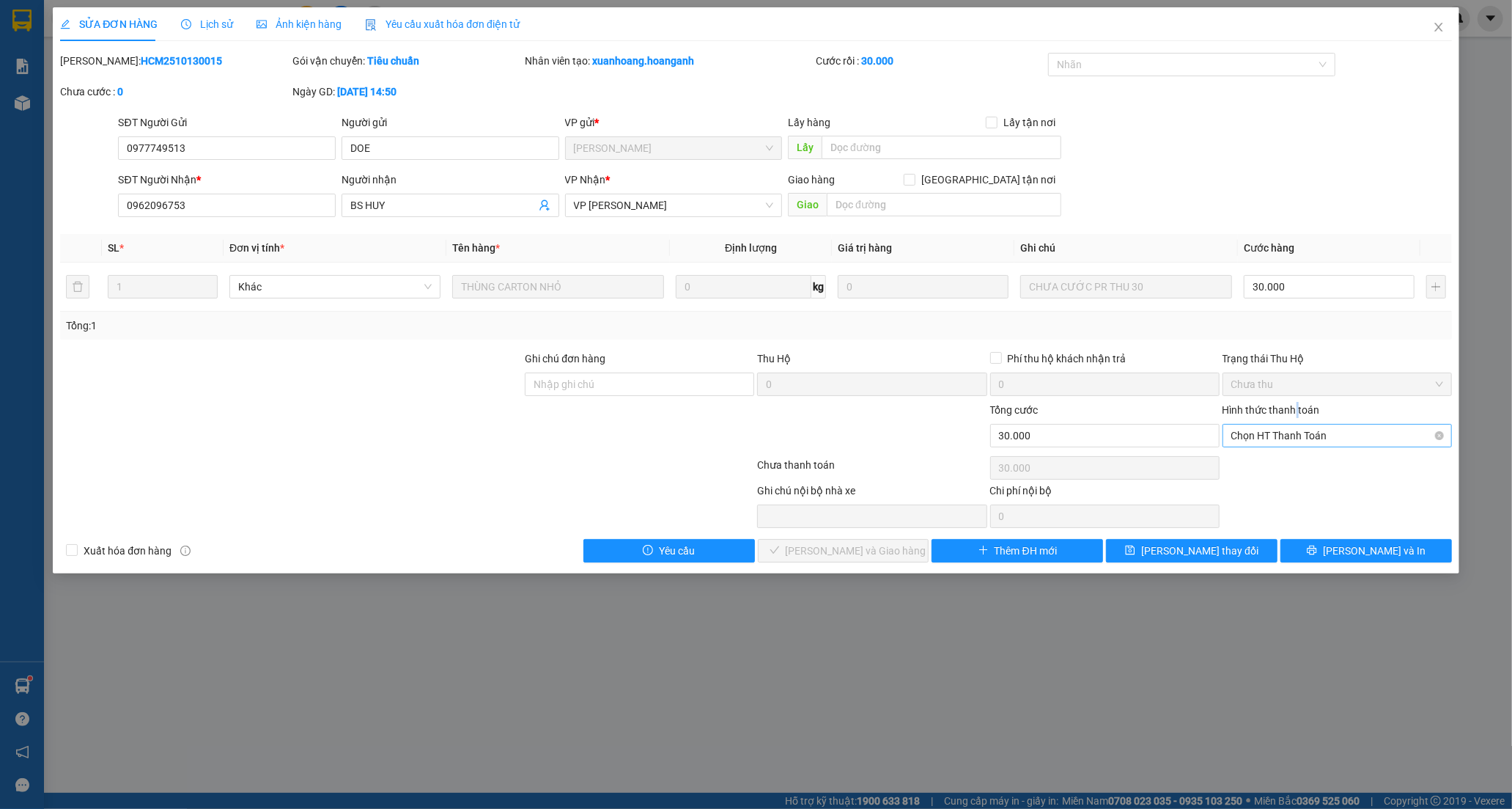
click at [1294, 436] on span "Chọn HT Thanh Toán" at bounding box center [1337, 436] width 212 height 22
drag, startPoint x: 1242, startPoint y: 472, endPoint x: 894, endPoint y: 540, distance: 354.6
click at [1239, 472] on div "Tại văn phòng" at bounding box center [1337, 465] width 212 height 16
click at [817, 569] on div "SỬA ĐƠN HÀNG Lịch sử Ảnh kiện hàng Yêu cầu xuất hóa đơn điện tử Total Paid Fee …" at bounding box center [756, 290] width 1407 height 566
click at [816, 559] on button "[PERSON_NAME] và [PERSON_NAME] hàng" at bounding box center [843, 551] width 171 height 24
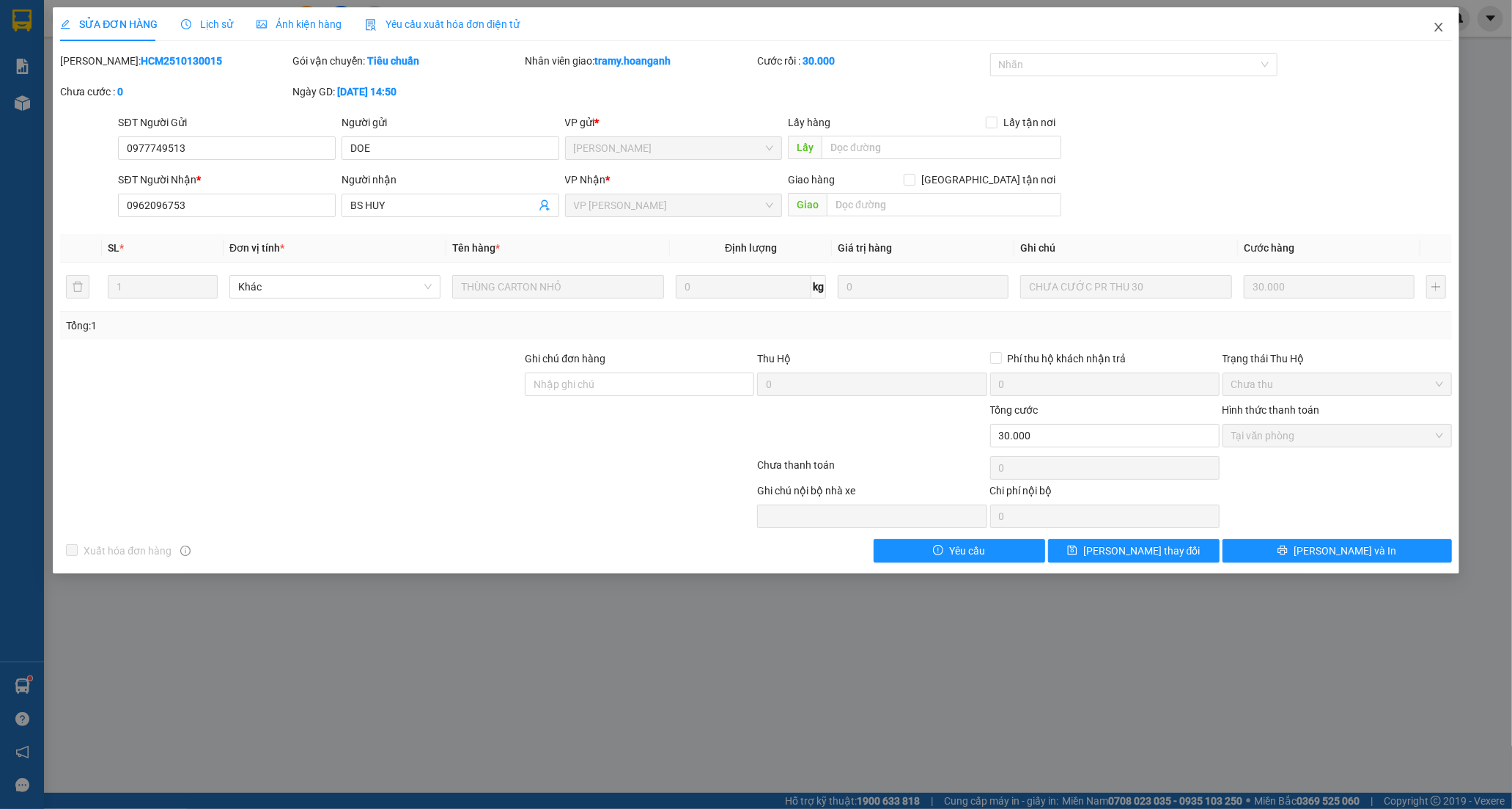
click at [1435, 26] on icon "close" at bounding box center [1439, 26] width 12 height 12
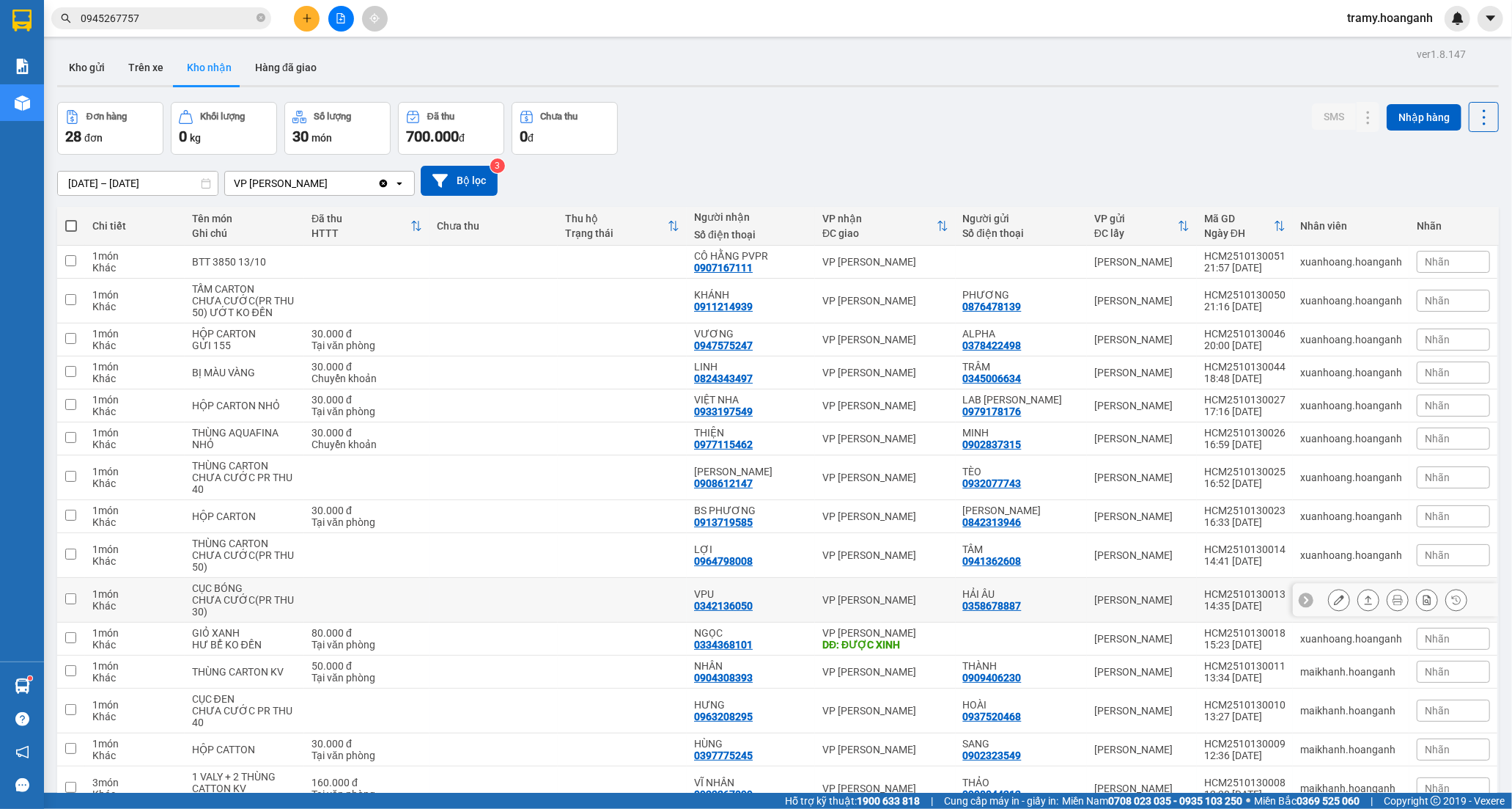
click at [716, 604] on div "0342136050" at bounding box center [723, 605] width 59 height 12
click at [823, 589] on td "[PERSON_NAME]" at bounding box center [885, 600] width 140 height 44
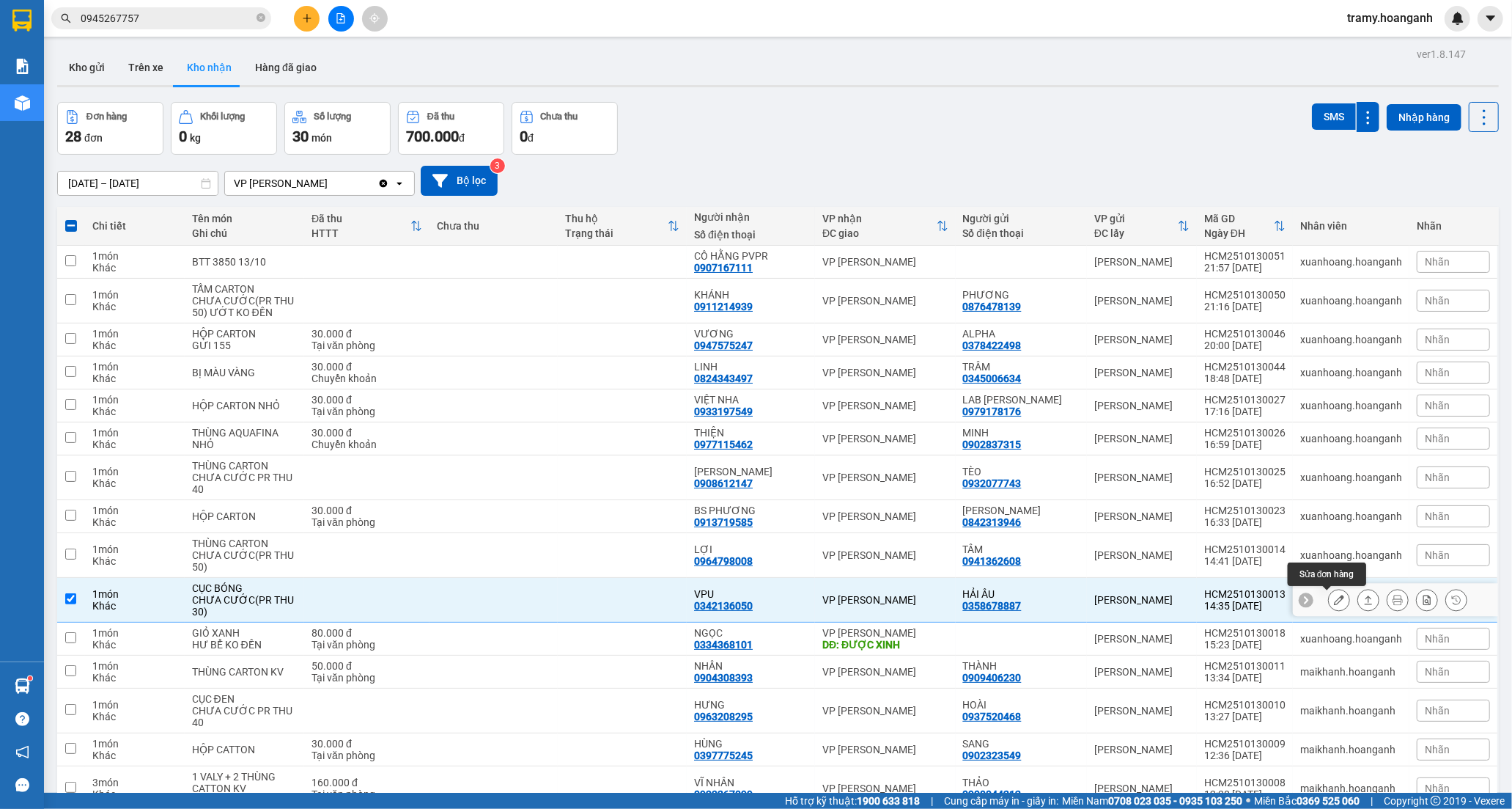
click at [1337, 602] on div at bounding box center [1339, 600] width 22 height 22
click at [1329, 599] on button at bounding box center [1339, 600] width 21 height 25
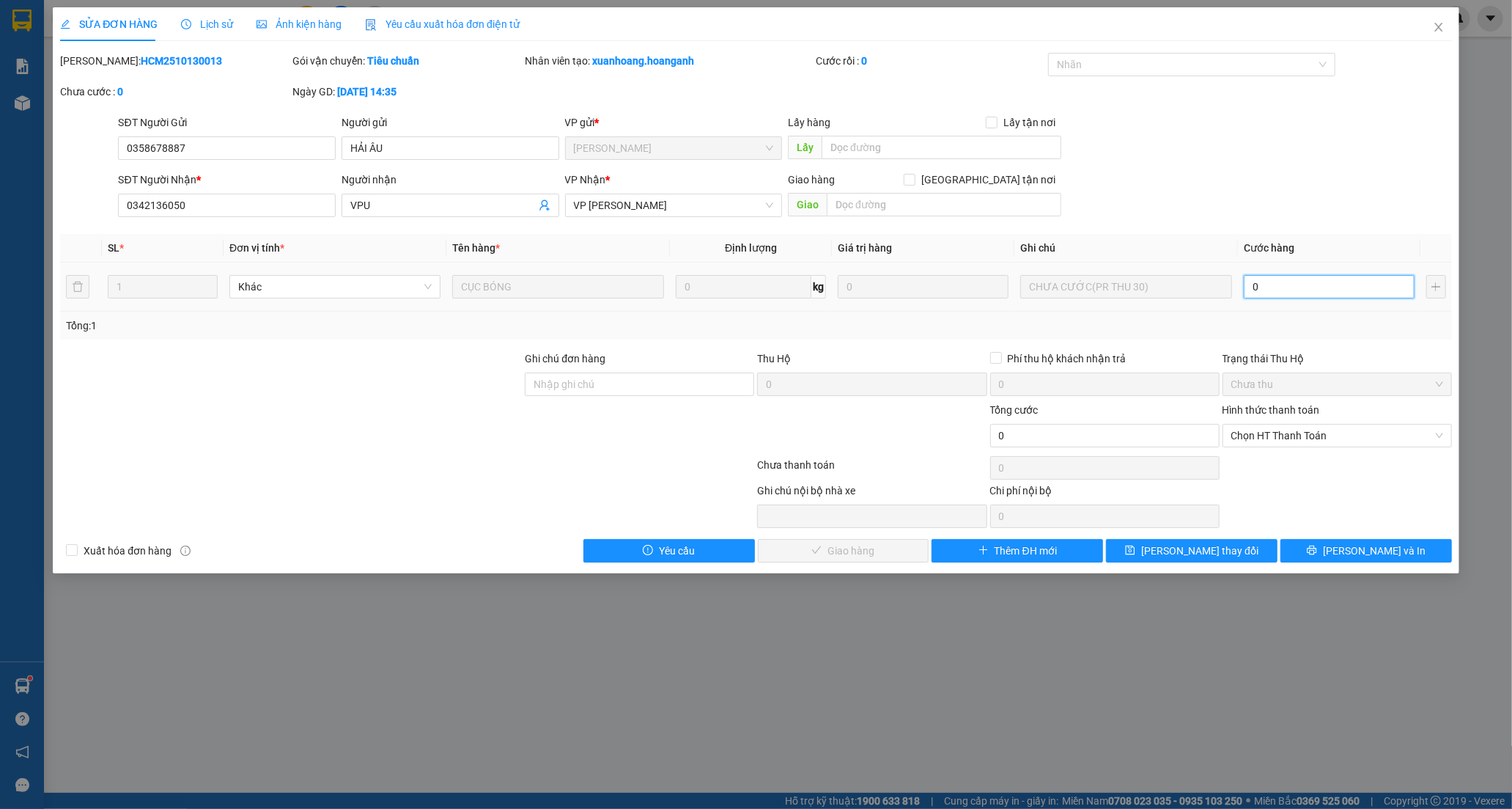
click at [1291, 288] on input "0" at bounding box center [1329, 286] width 171 height 24
click at [1282, 436] on span "Chọn HT Thanh Toán" at bounding box center [1337, 436] width 212 height 22
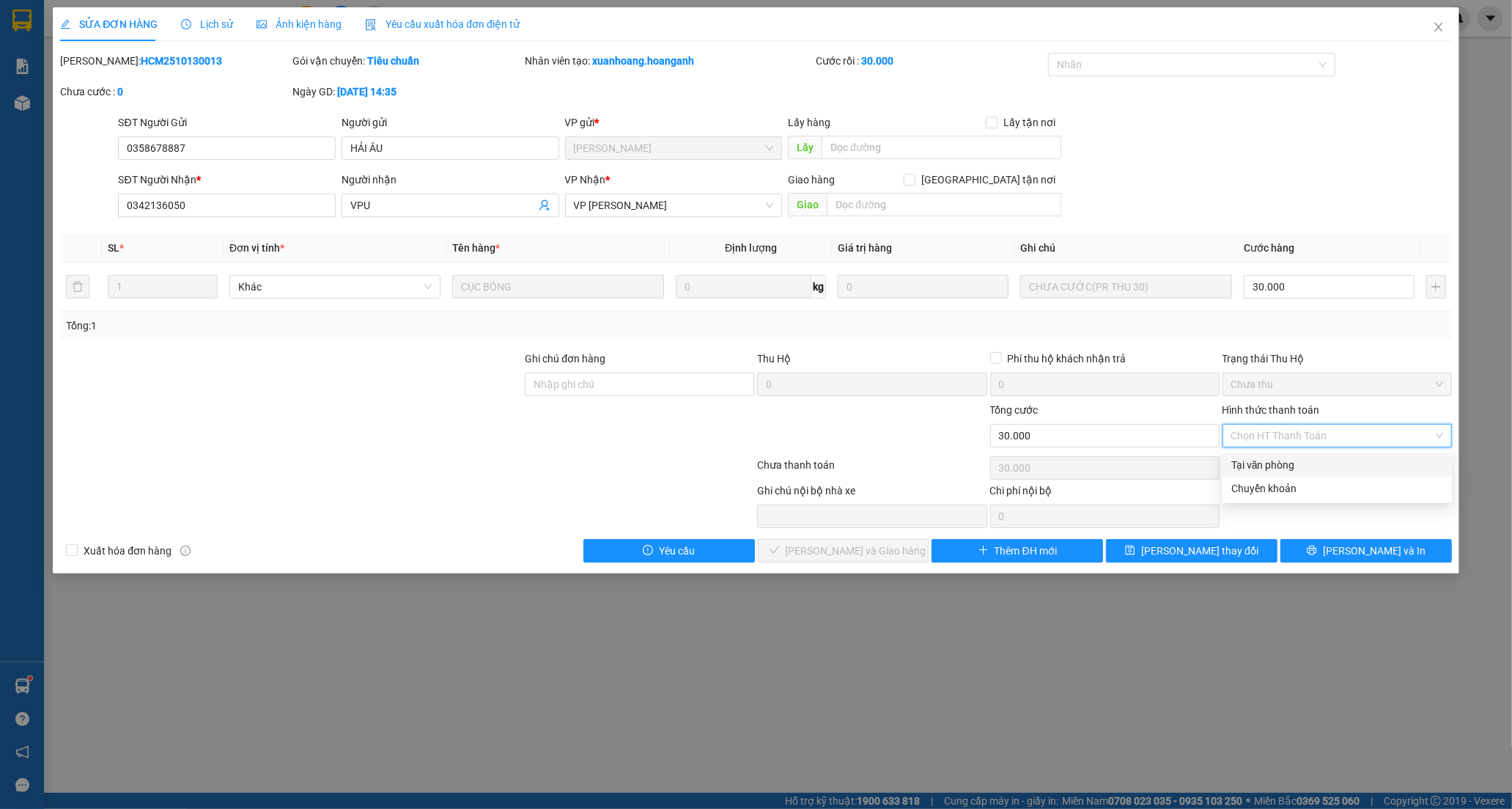
click at [1281, 462] on div "Tại văn phòng" at bounding box center [1337, 465] width 212 height 16
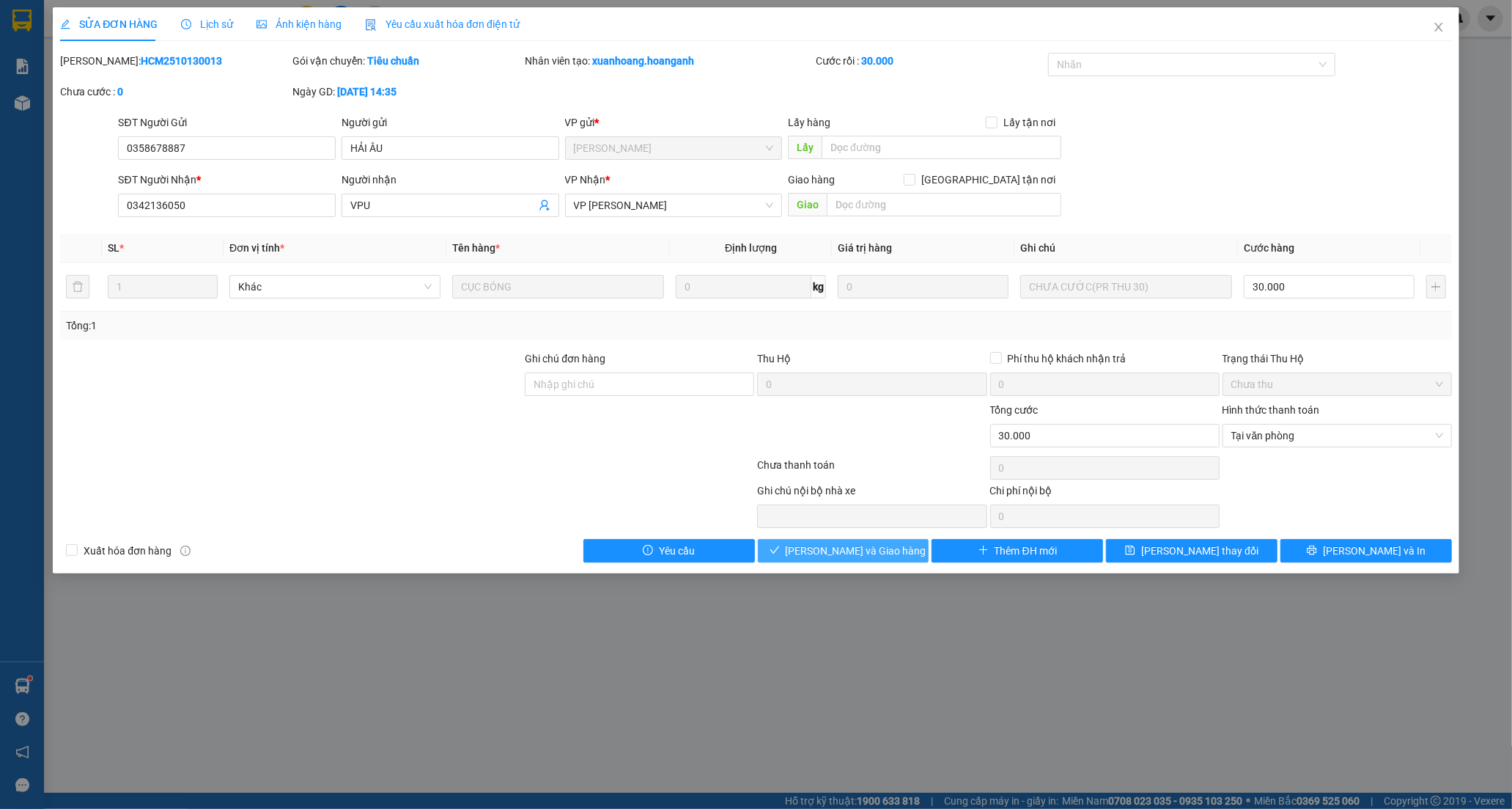
click at [844, 552] on span "[PERSON_NAME] và [PERSON_NAME] hàng" at bounding box center [855, 551] width 140 height 16
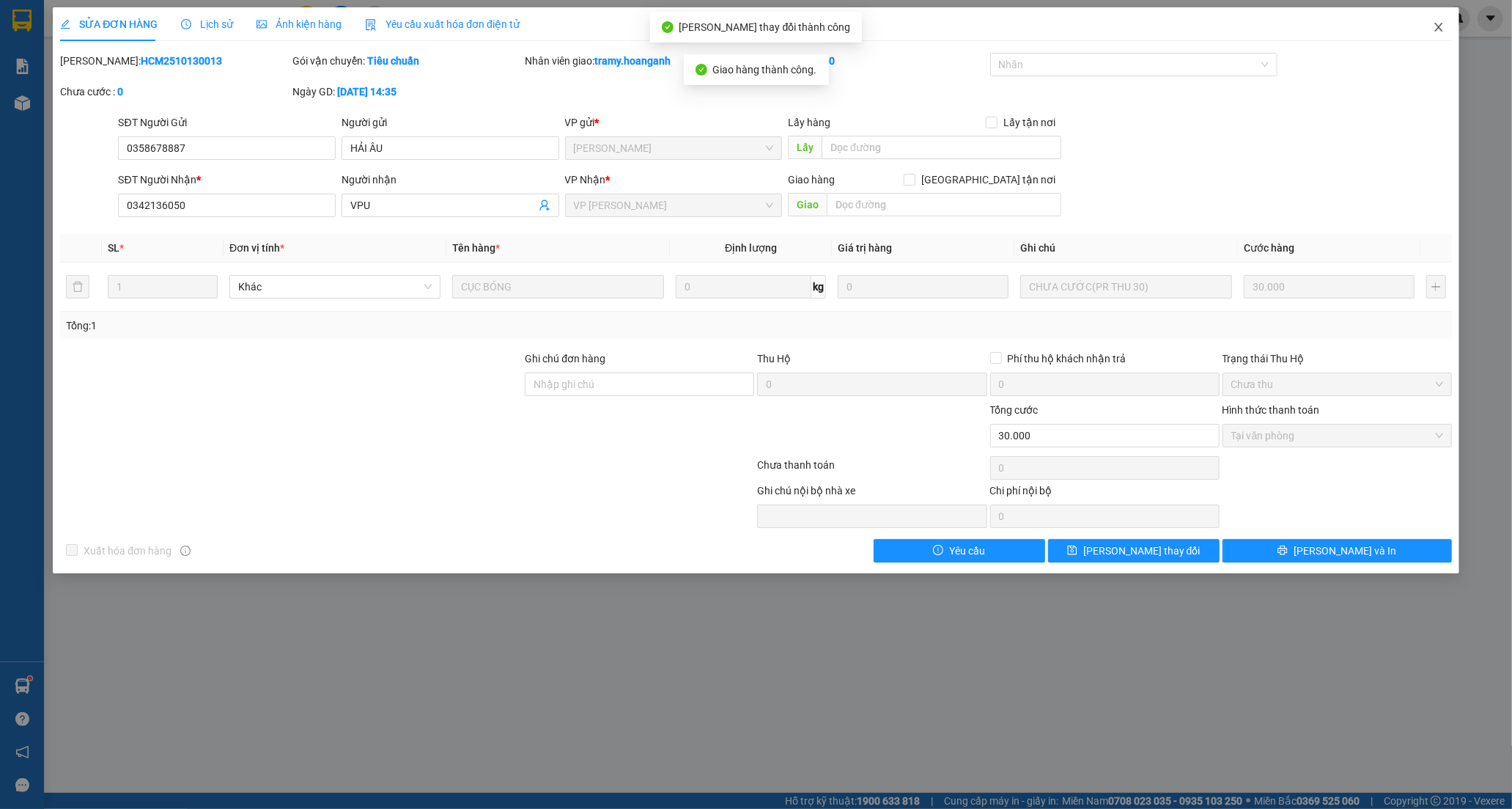
click at [1440, 28] on icon "close" at bounding box center [1439, 26] width 12 height 12
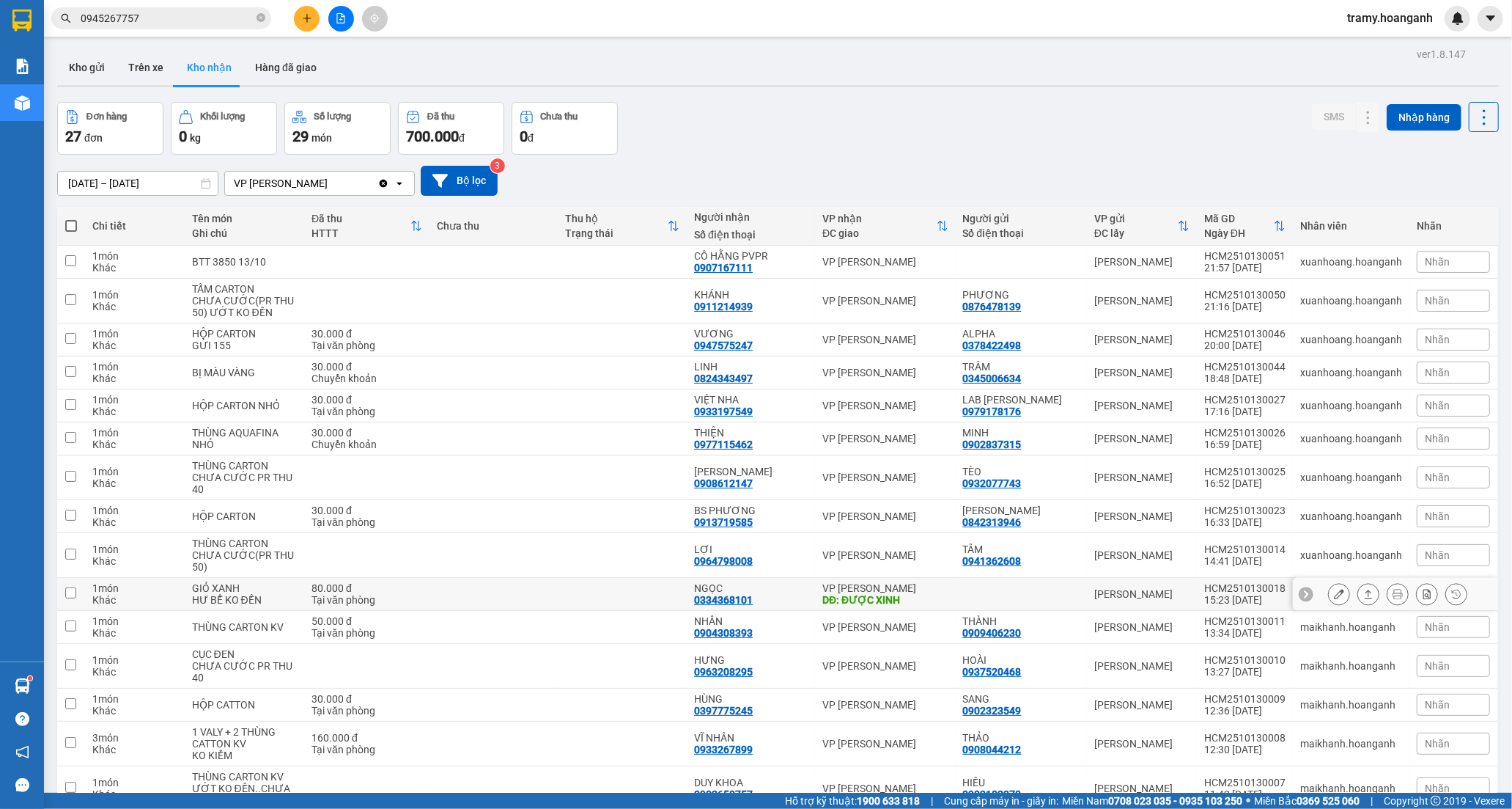
click at [737, 596] on div "0334368101" at bounding box center [723, 599] width 59 height 12
click at [1329, 591] on button at bounding box center [1339, 594] width 21 height 25
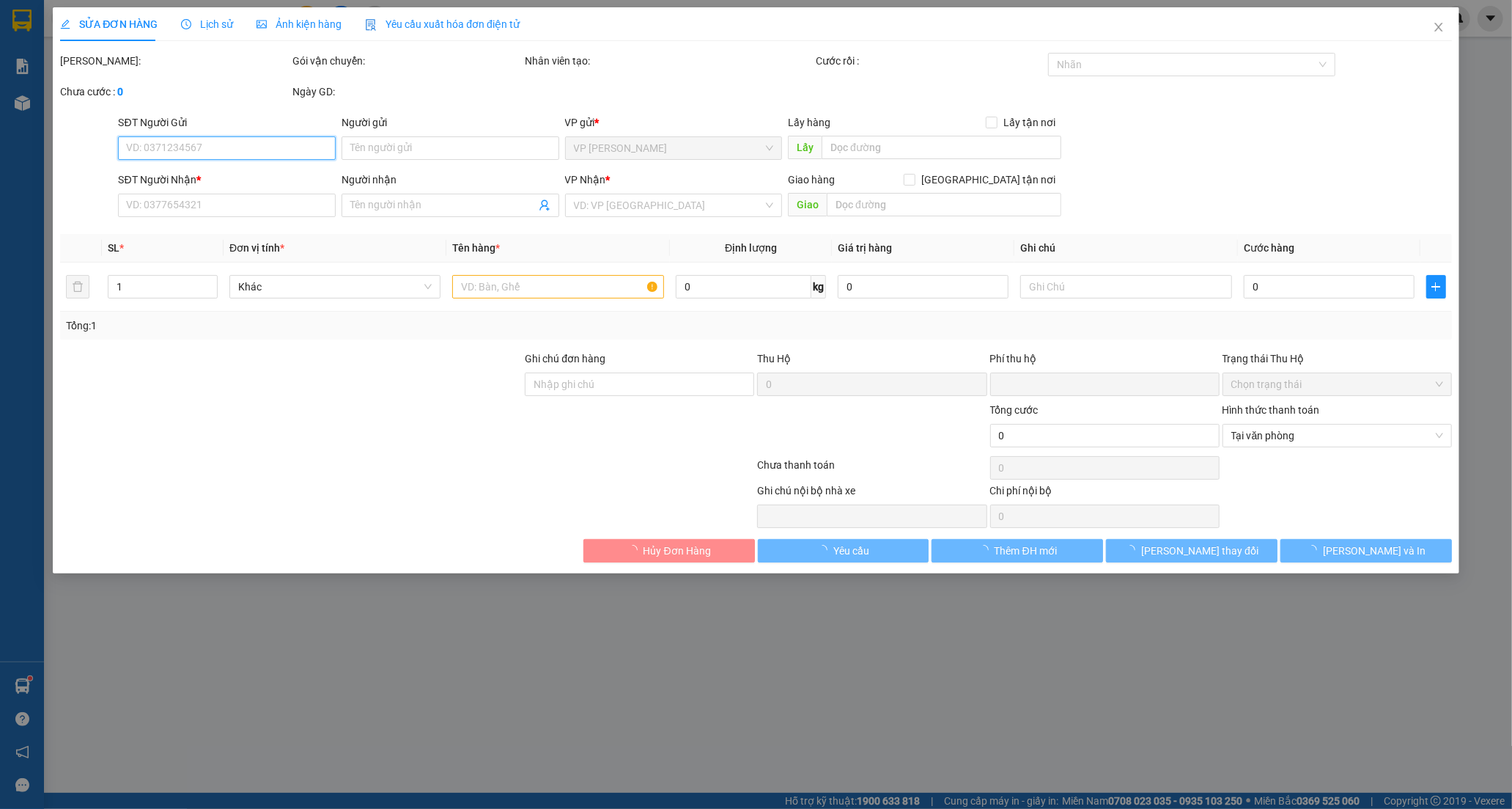
type input "0334368101"
type input "NGỌC"
type input "ĐƯỢC XINH"
type input "0"
type input "80.000"
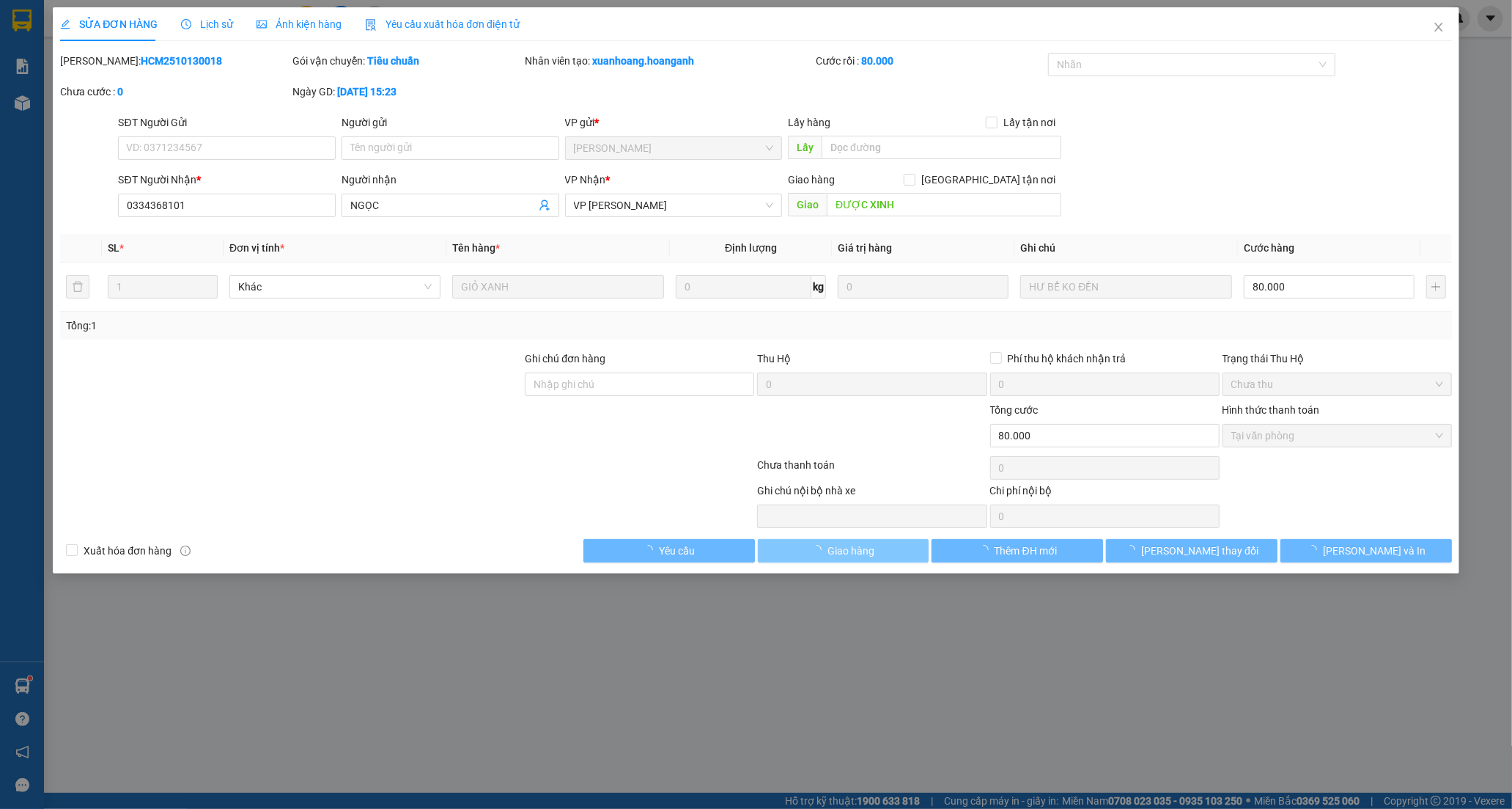
click at [868, 555] on span "Giao hàng" at bounding box center [852, 551] width 47 height 16
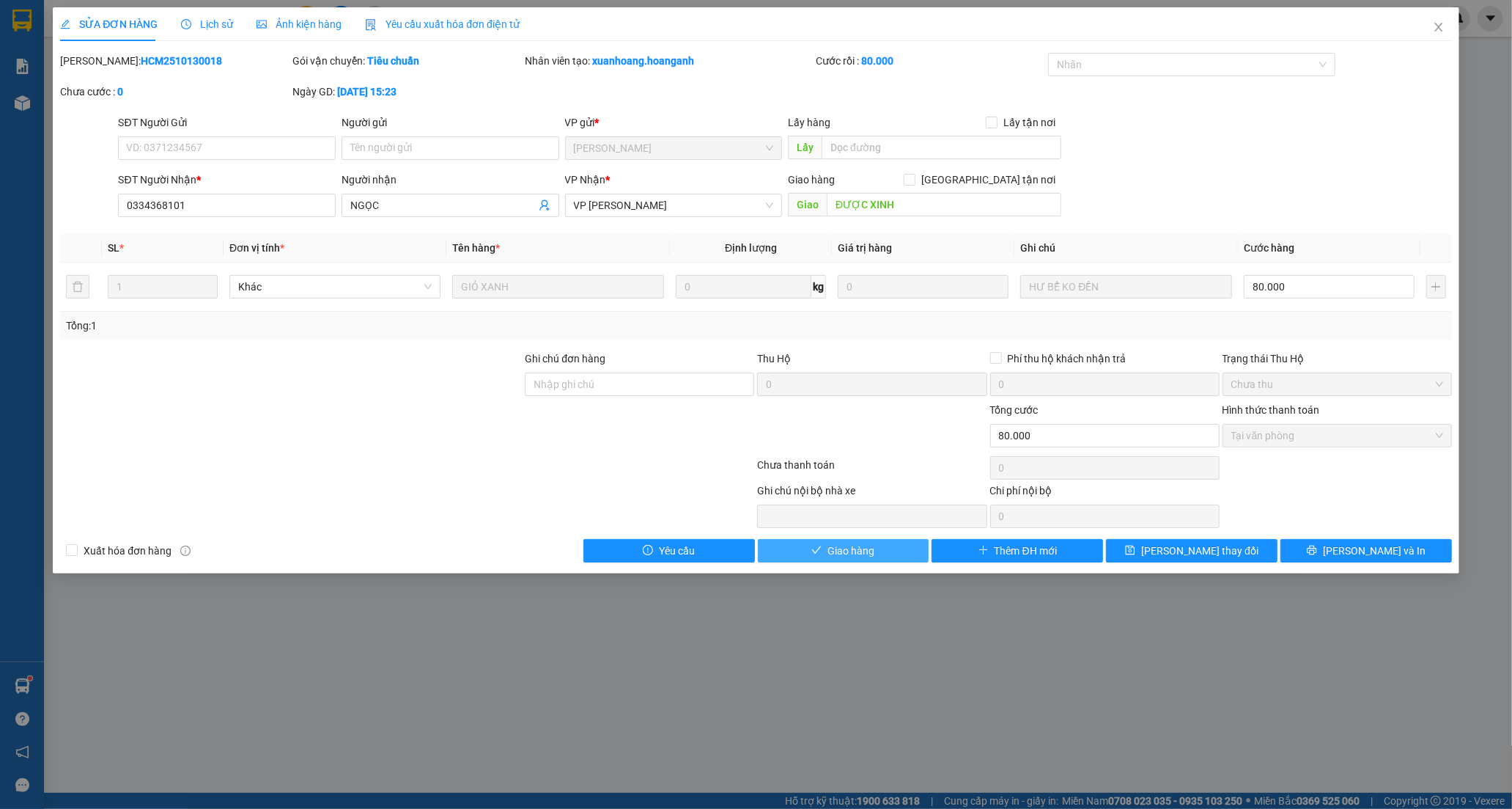
click at [868, 555] on span "Giao hàng" at bounding box center [852, 551] width 47 height 16
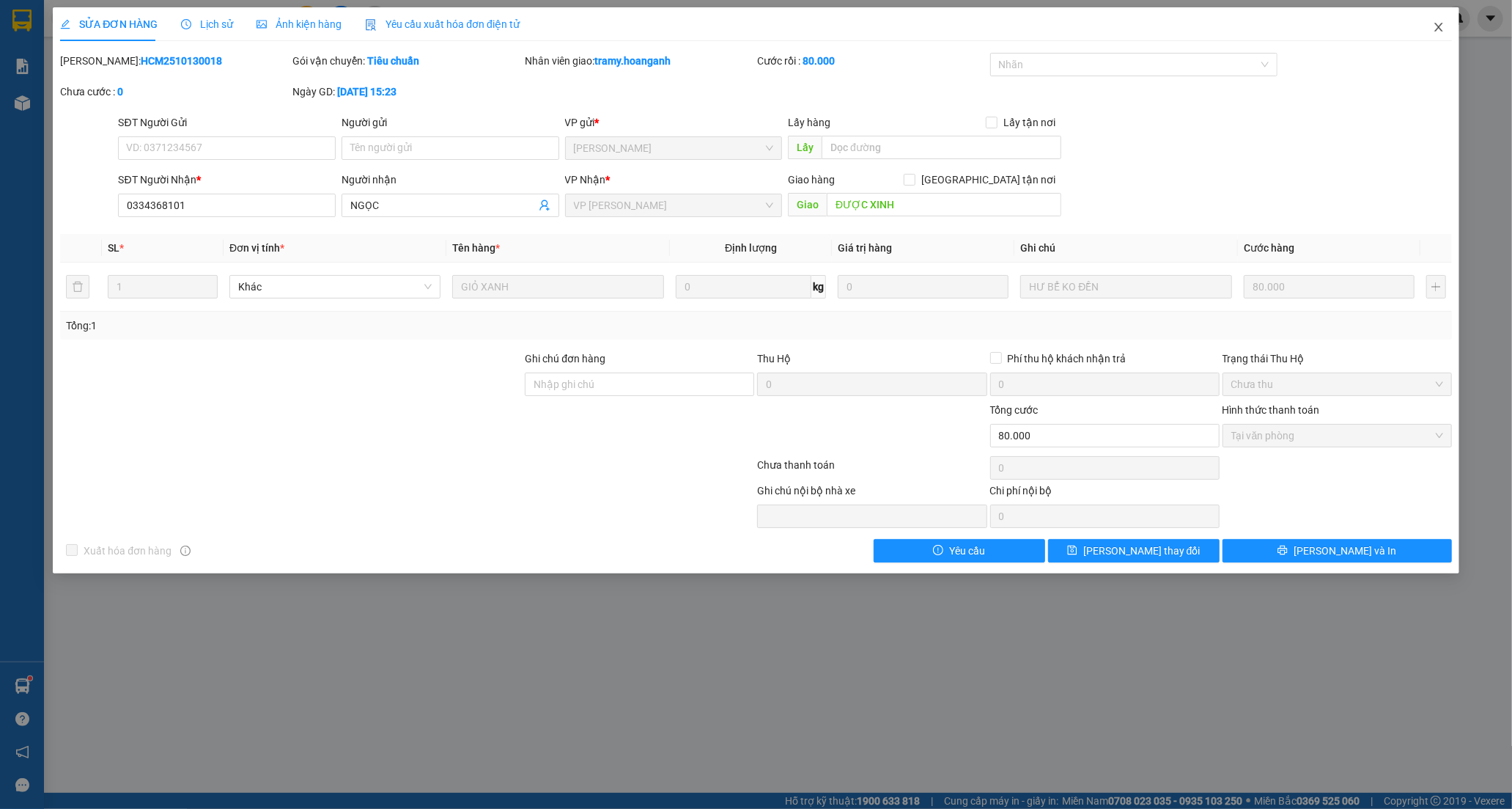
click at [1442, 24] on icon "close" at bounding box center [1439, 26] width 12 height 12
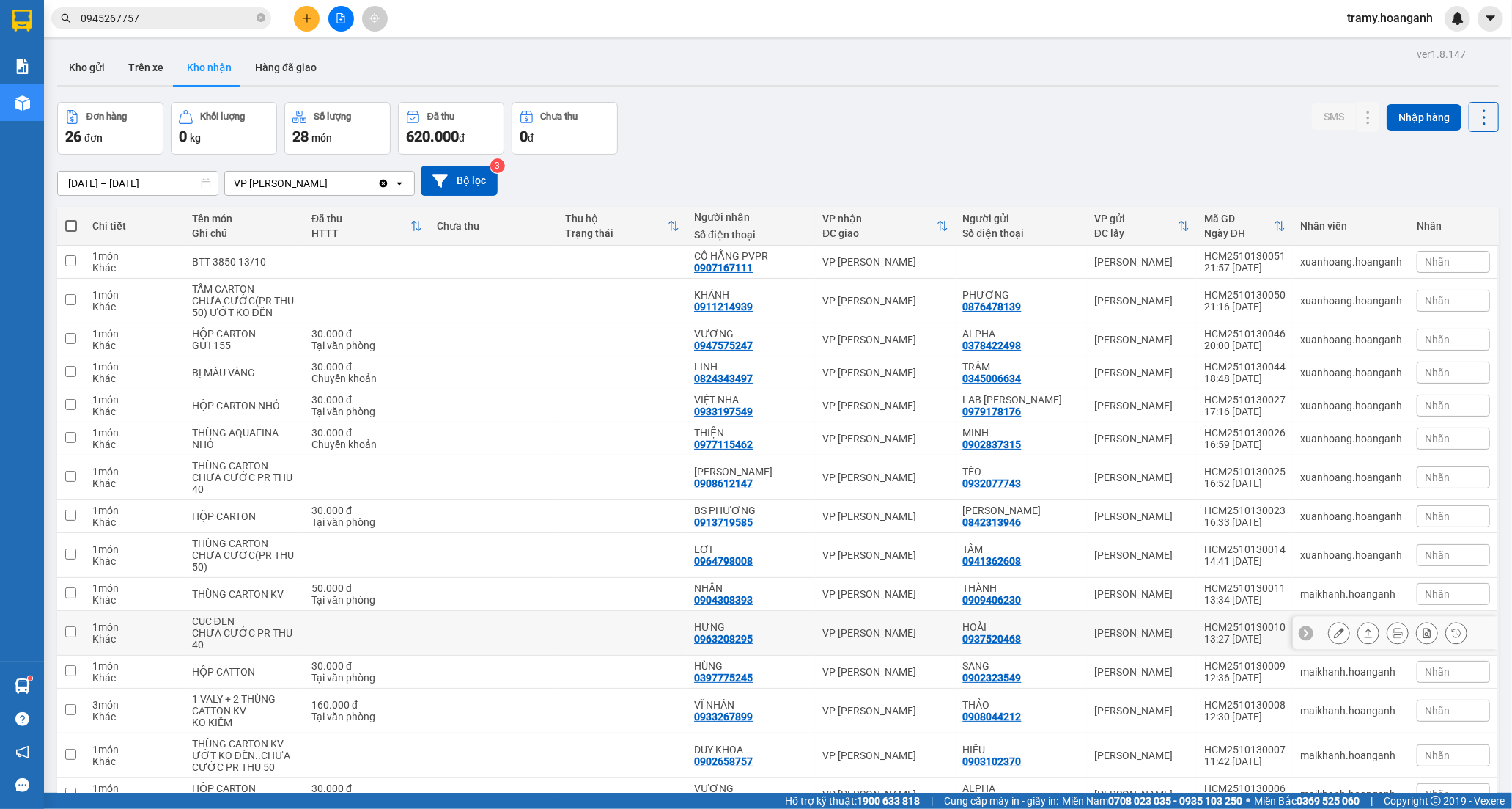
click at [714, 632] on div "0963208295" at bounding box center [723, 638] width 59 height 12
click at [712, 618] on td "HƯNG 0963208295" at bounding box center [751, 632] width 129 height 44
checkbox input "true"
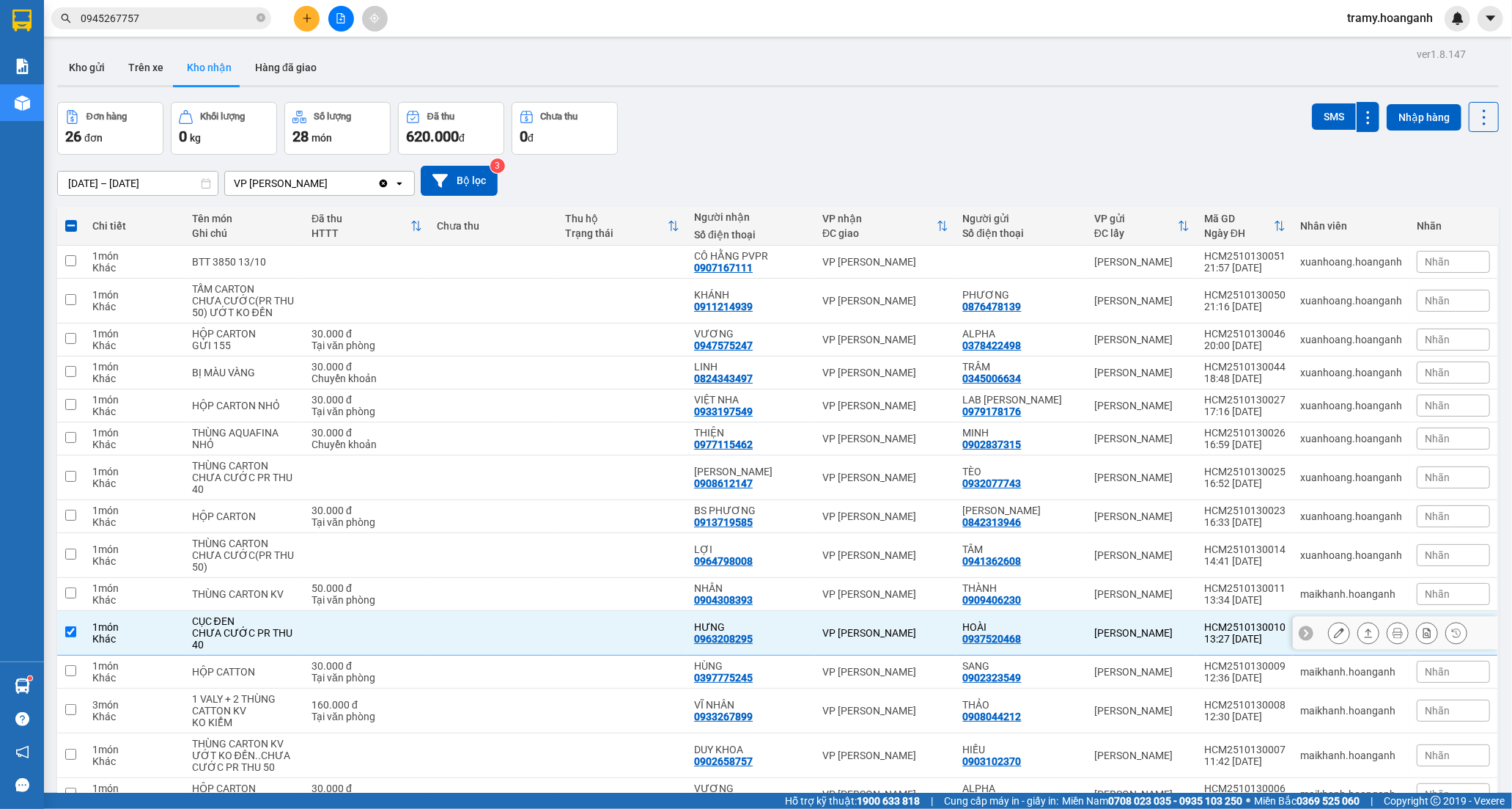
click at [1333, 631] on button at bounding box center [1339, 633] width 21 height 25
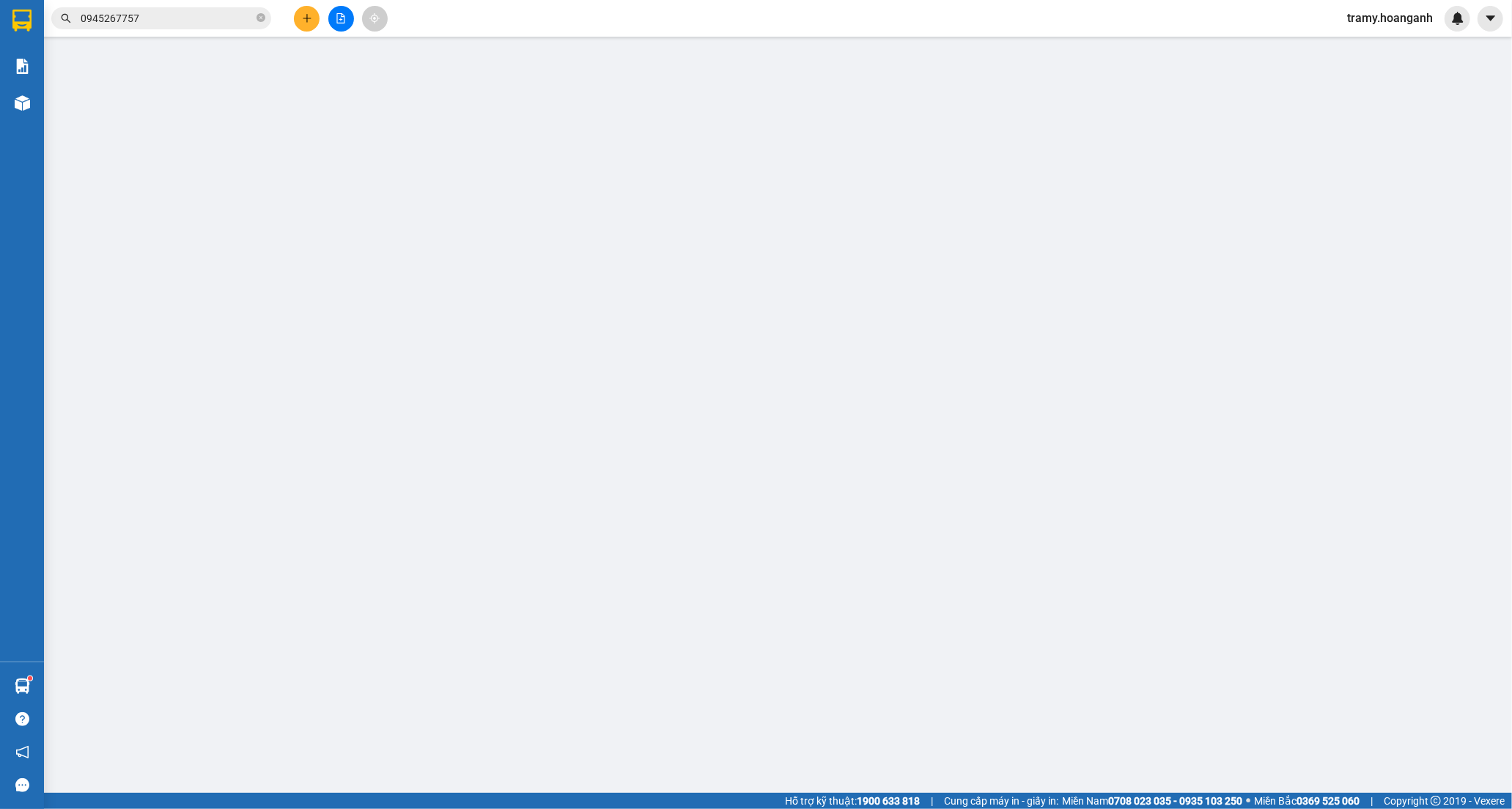
type input "0937520468"
type input "HOÀI"
type input "0963208295"
type input "HƯNG"
type input "0"
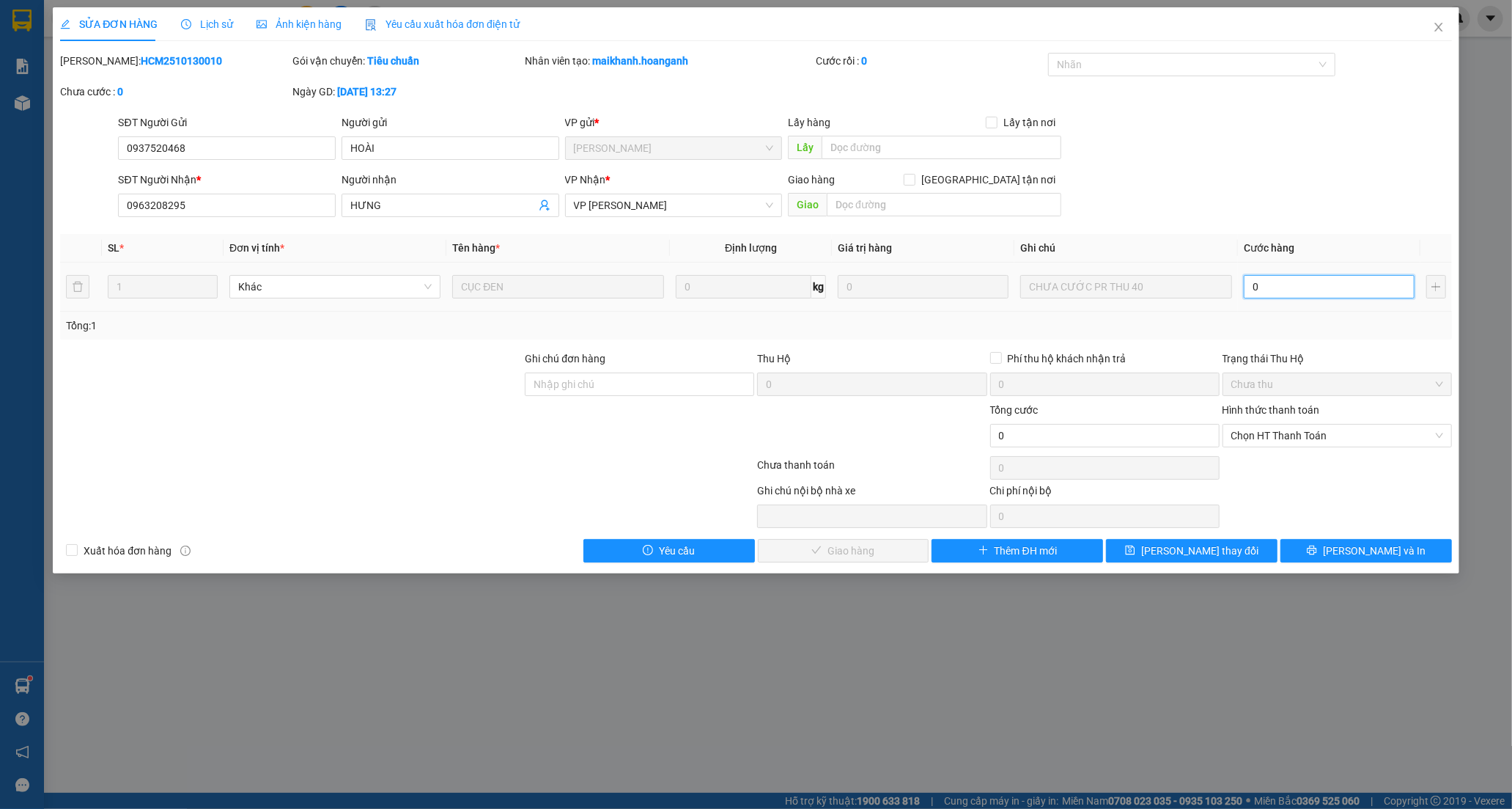
click at [1272, 288] on input "0" at bounding box center [1329, 286] width 171 height 24
type input "4"
type input "40"
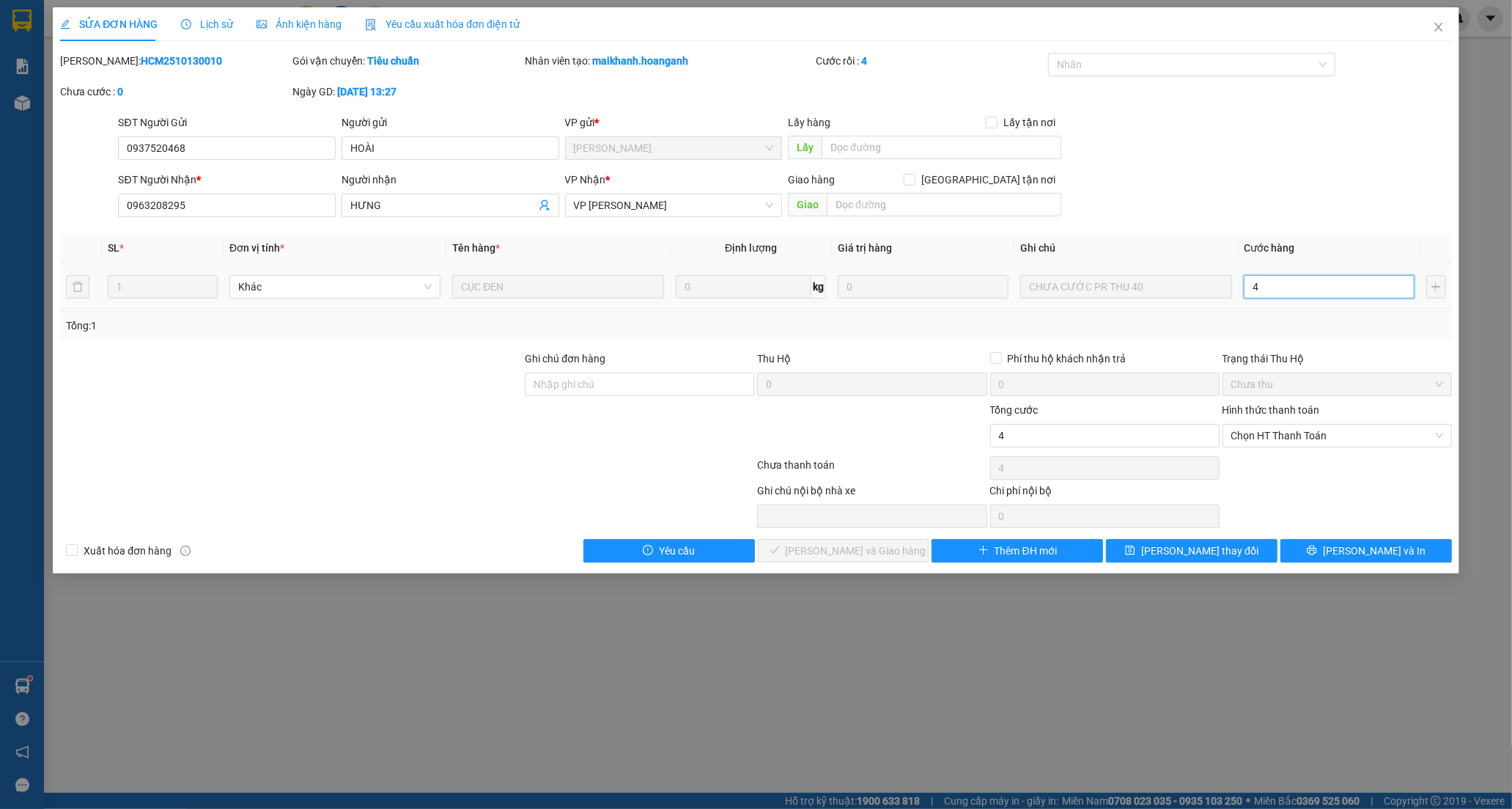
type input "40"
type input "40.000"
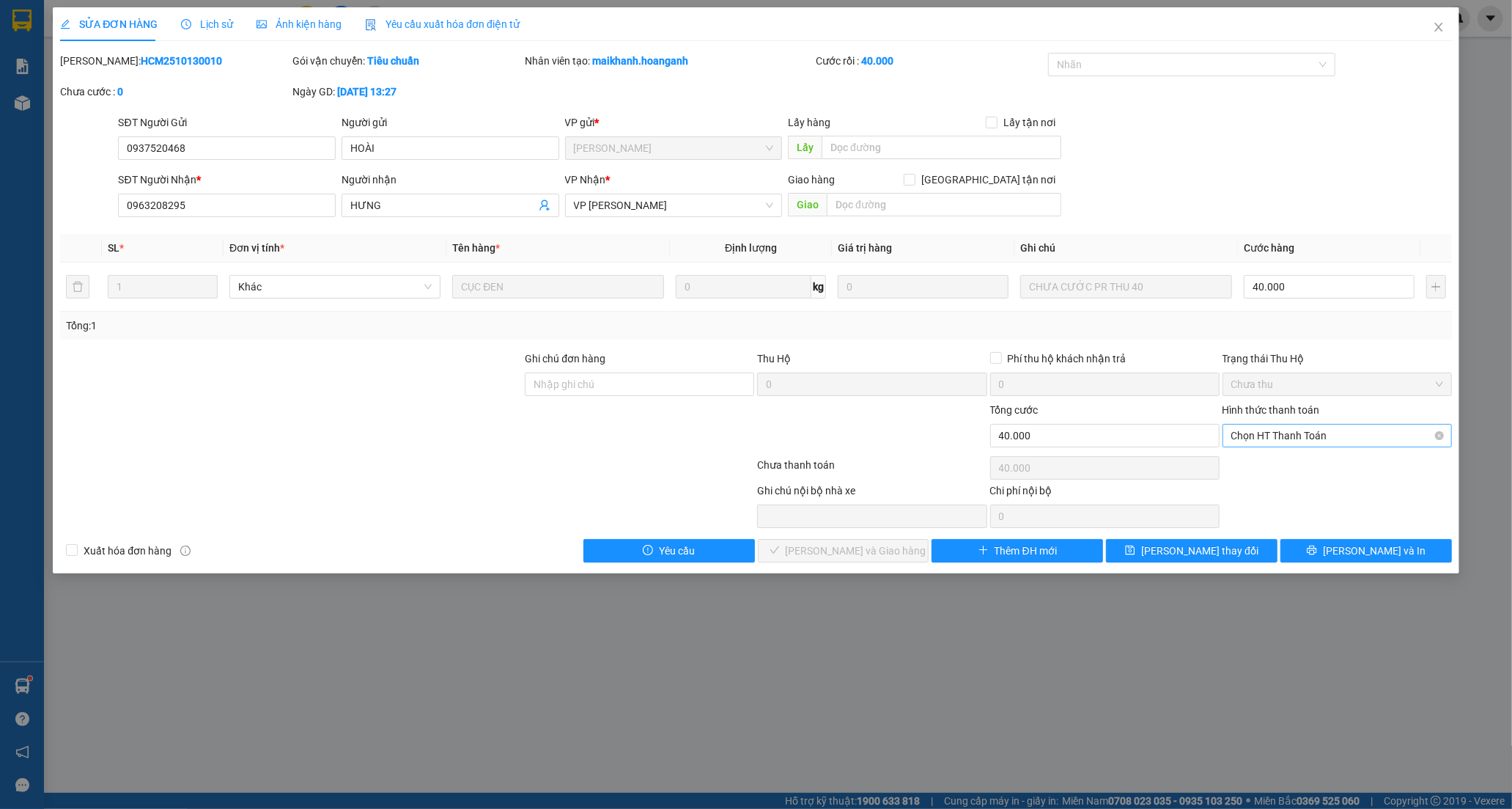
drag, startPoint x: 1257, startPoint y: 409, endPoint x: 1257, endPoint y: 436, distance: 27.0
click at [1258, 414] on label "Hình thức thanh toán" at bounding box center [1272, 409] width 98 height 12
click at [1258, 425] on input "Hình thức thanh toán" at bounding box center [1332, 436] width 202 height 22
drag, startPoint x: 1257, startPoint y: 436, endPoint x: 1252, endPoint y: 470, distance: 34.4
click at [1257, 436] on span "Chọn HT Thanh Toán" at bounding box center [1337, 436] width 212 height 22
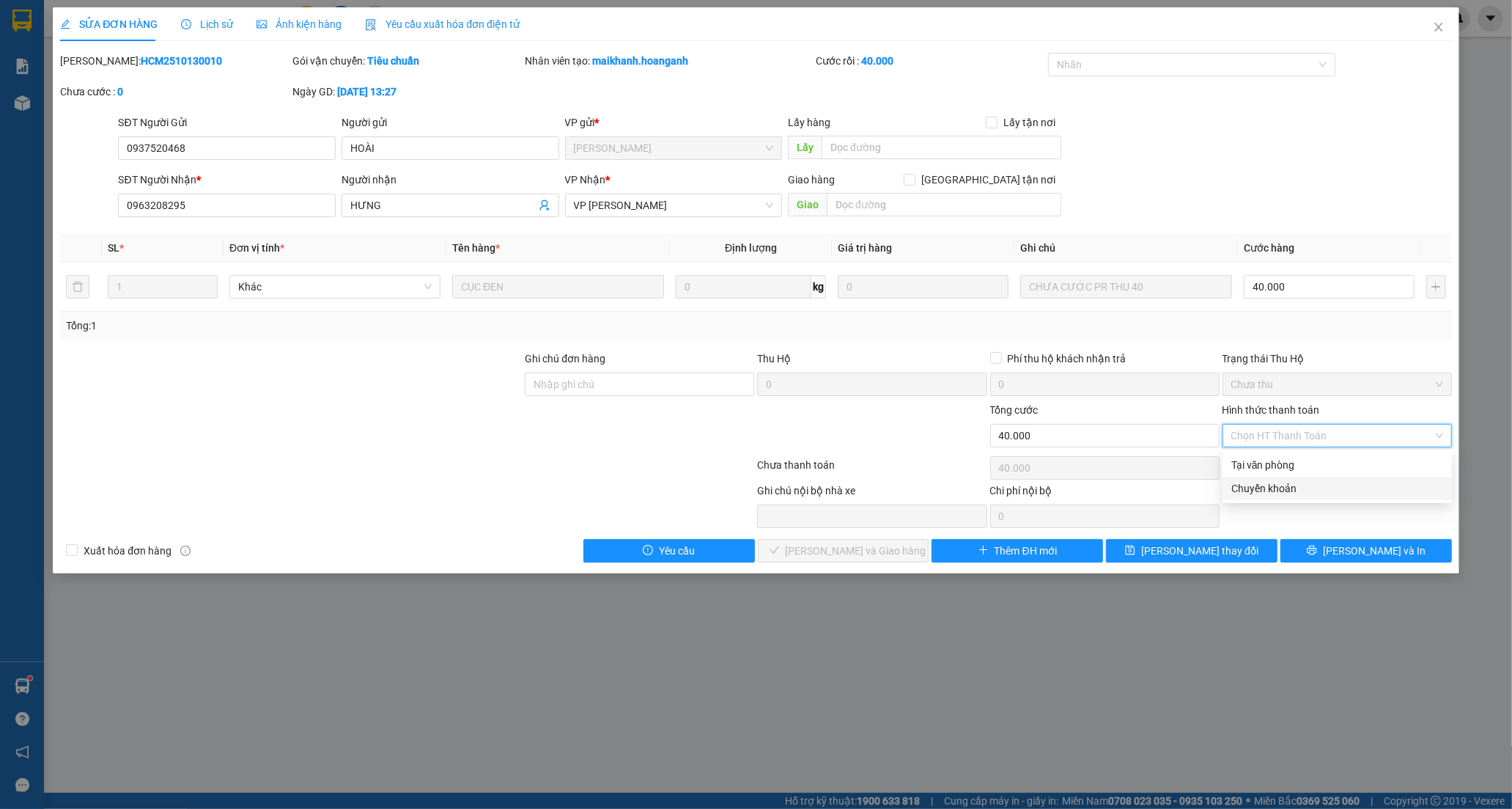
click at [1256, 491] on div "Chuyển khoản" at bounding box center [1337, 488] width 212 height 16
type input "0"
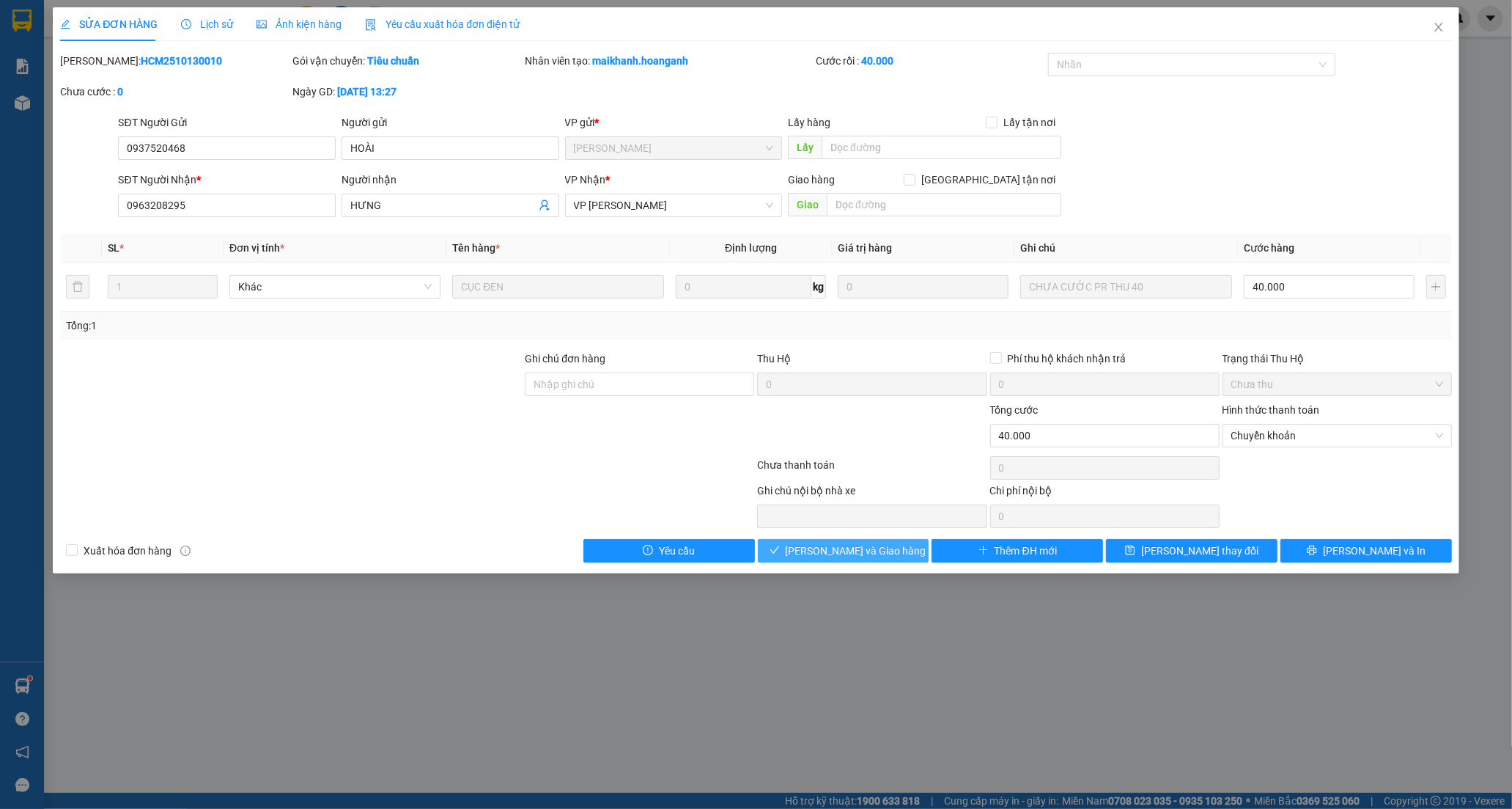
click at [838, 545] on span "[PERSON_NAME] và [PERSON_NAME] hàng" at bounding box center [855, 551] width 140 height 16
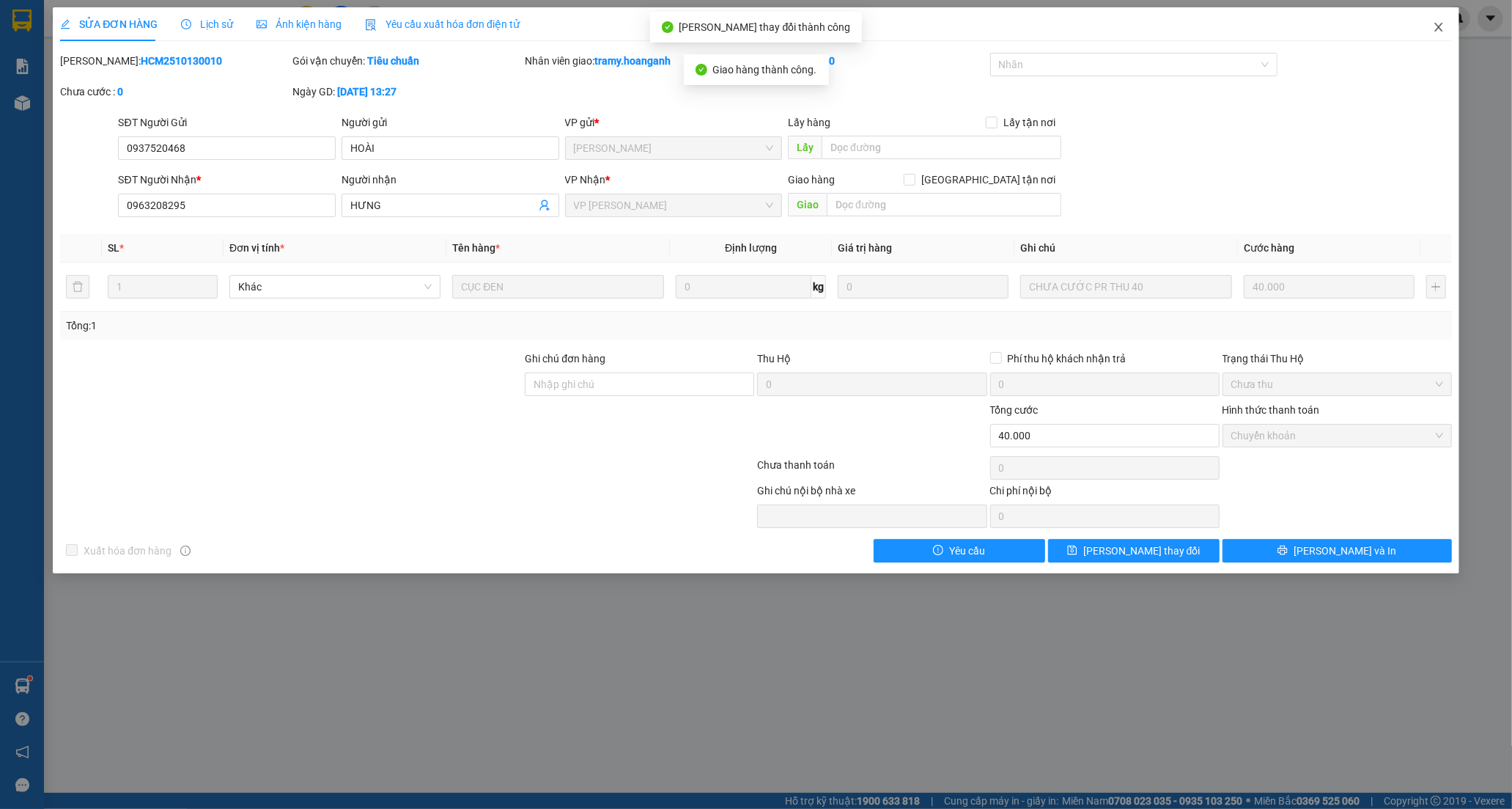
click at [1437, 23] on icon "close" at bounding box center [1439, 26] width 12 height 12
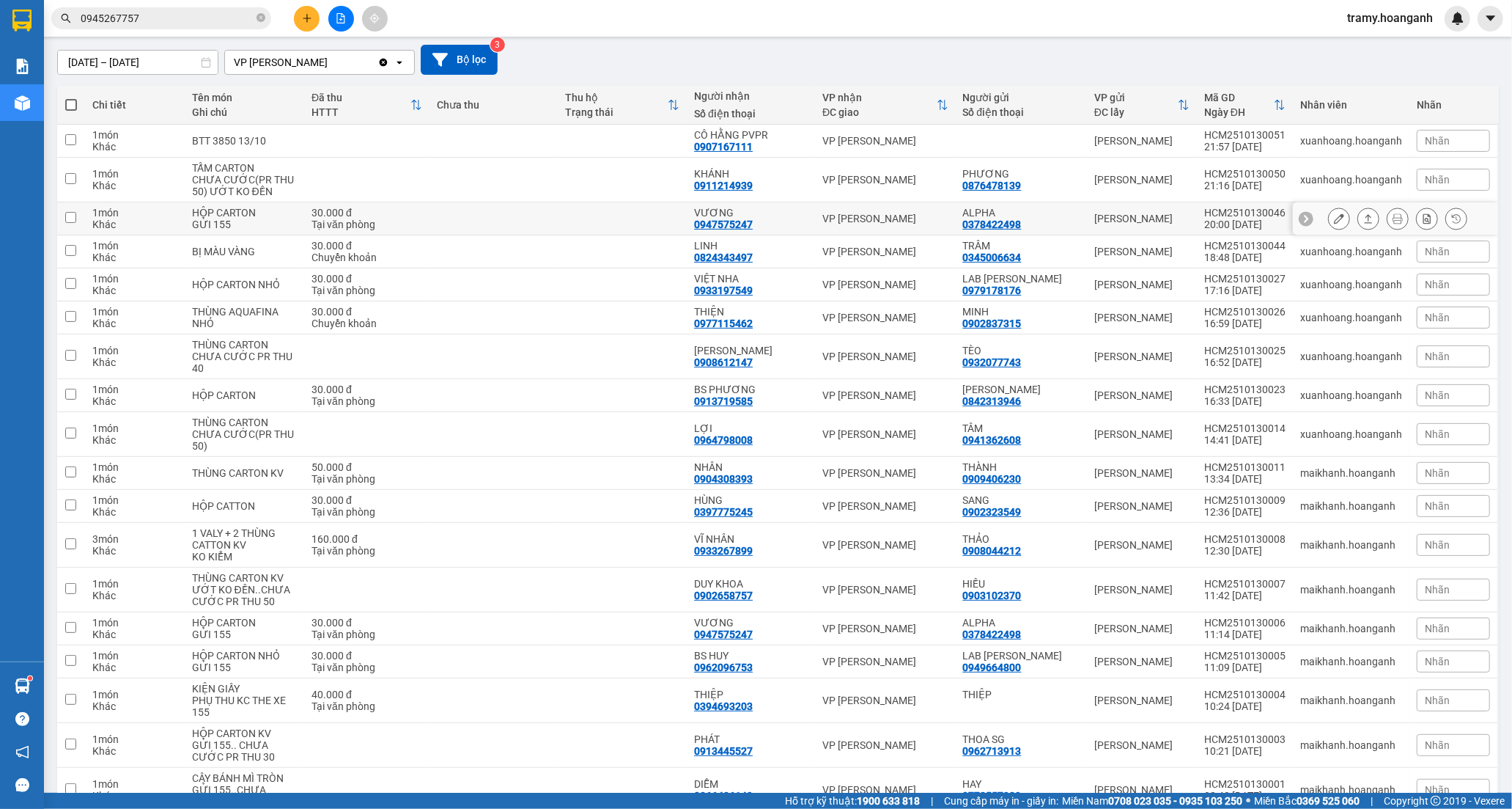
scroll to position [163, 0]
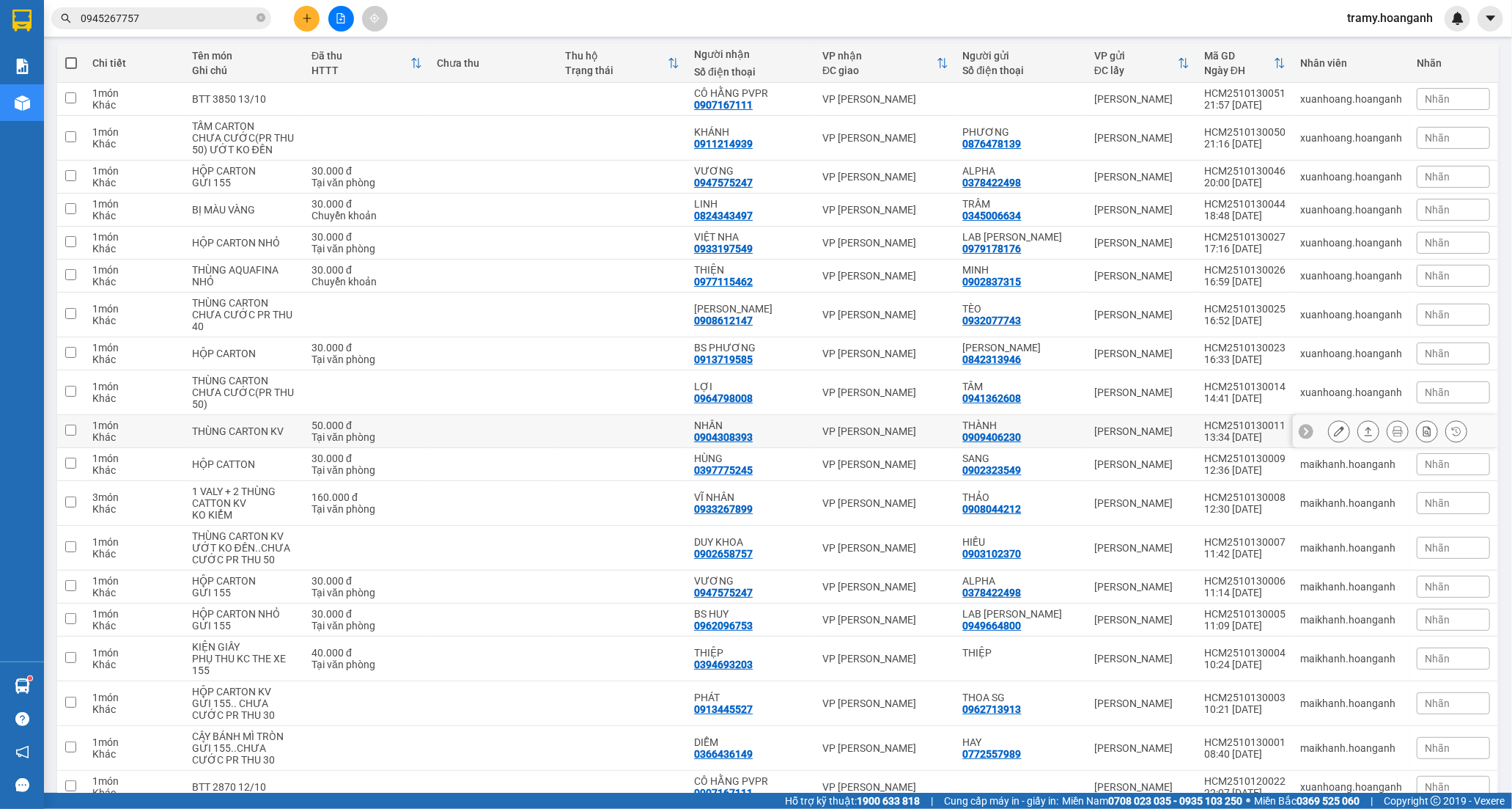
click at [704, 432] on td "NHÂN 0904308393" at bounding box center [751, 431] width 129 height 33
checkbox input "true"
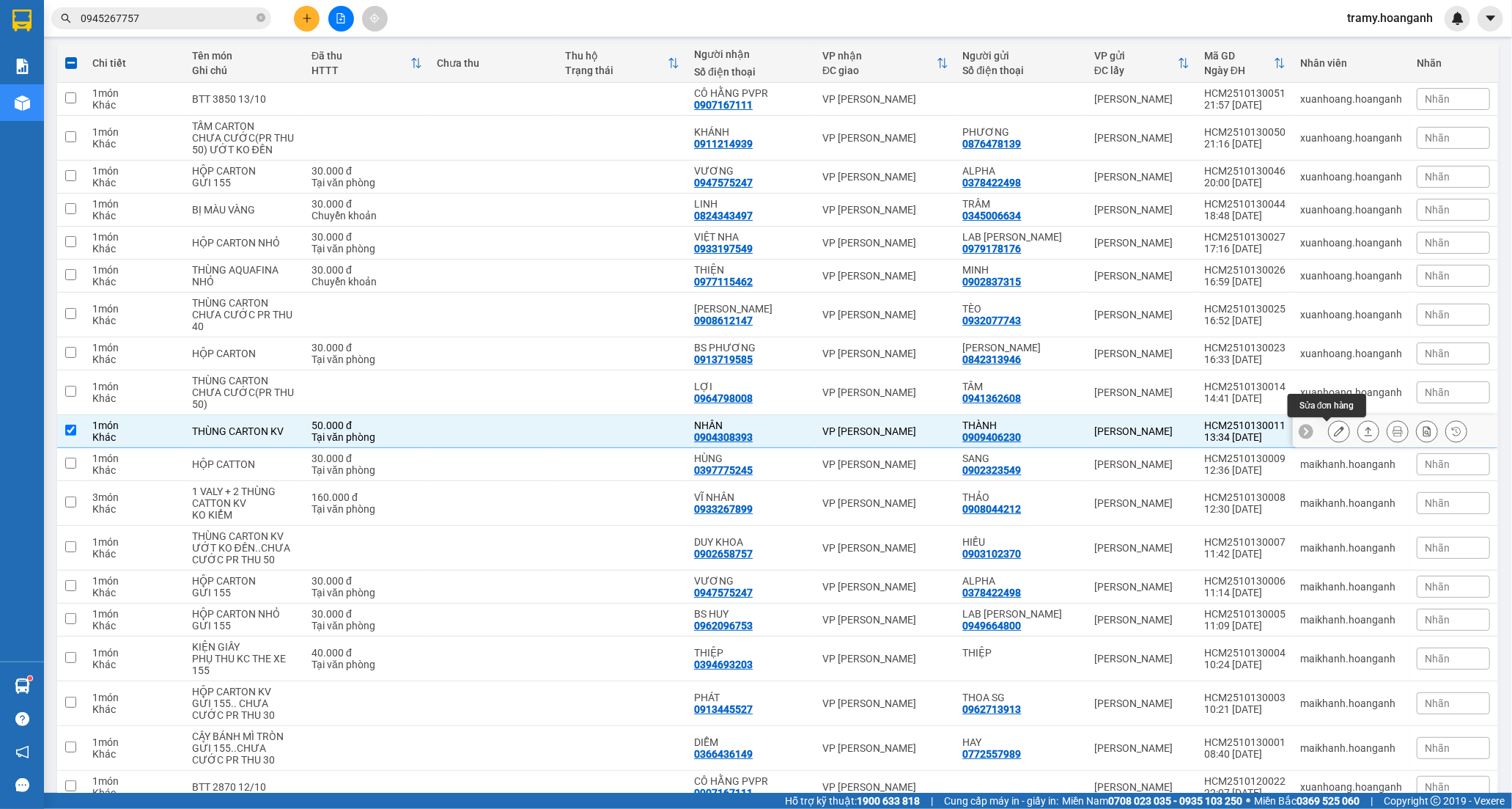
click at [1334, 430] on icon at bounding box center [1339, 430] width 10 height 10
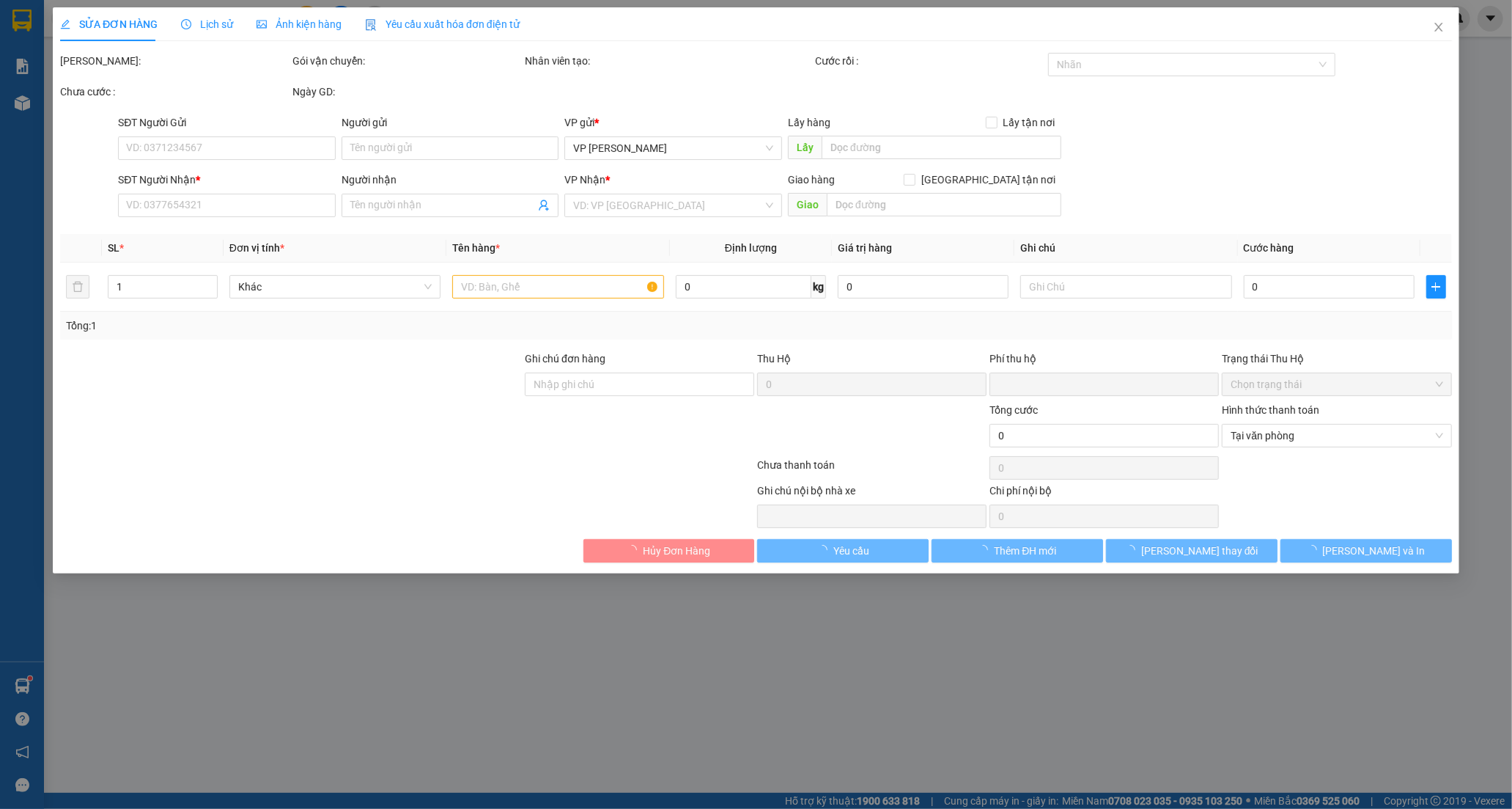
type input "0909406230"
type input "THÀNH"
type input "0904308393"
type input "NHÂN"
type input "0"
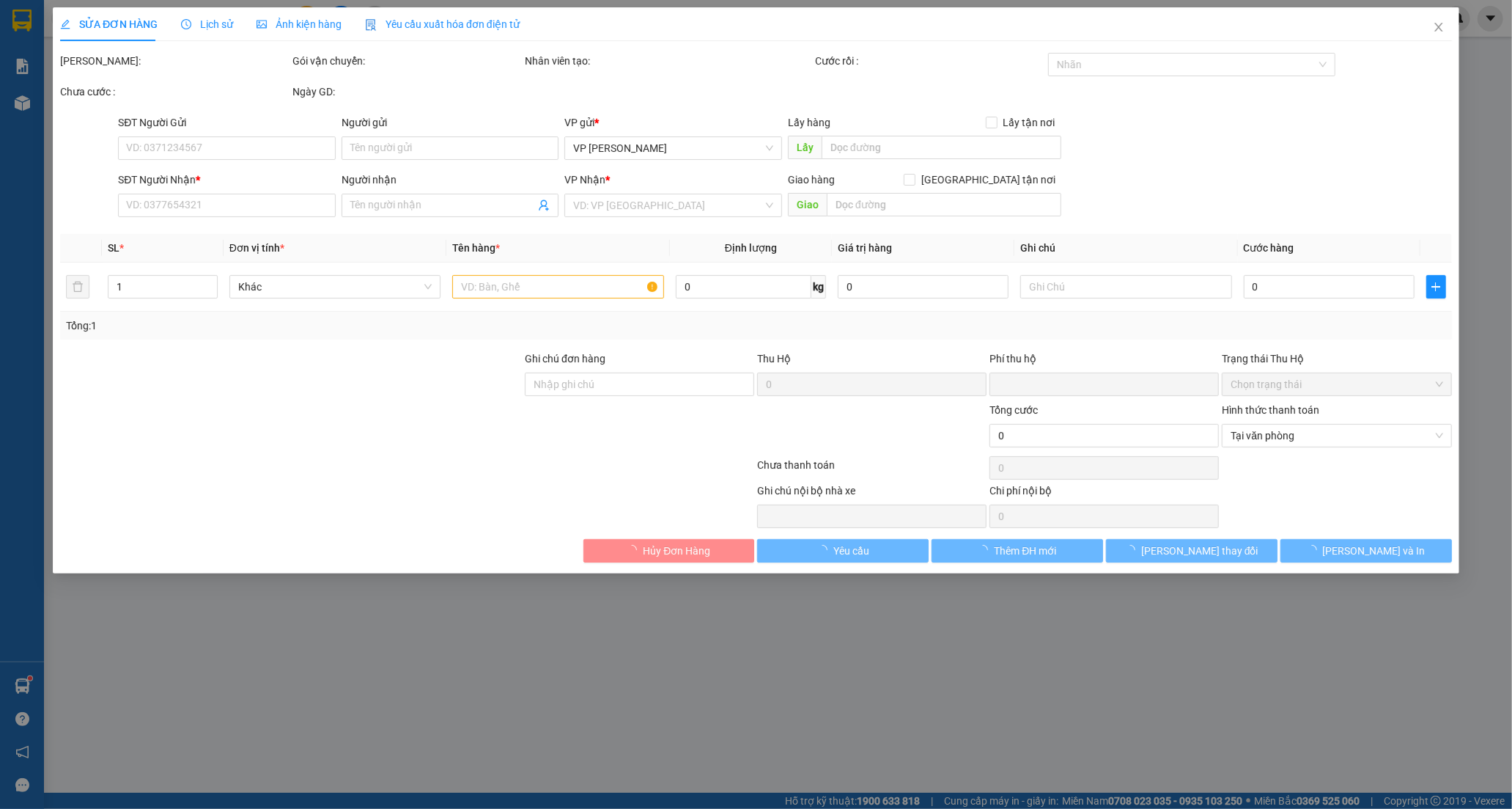
type input "50.000"
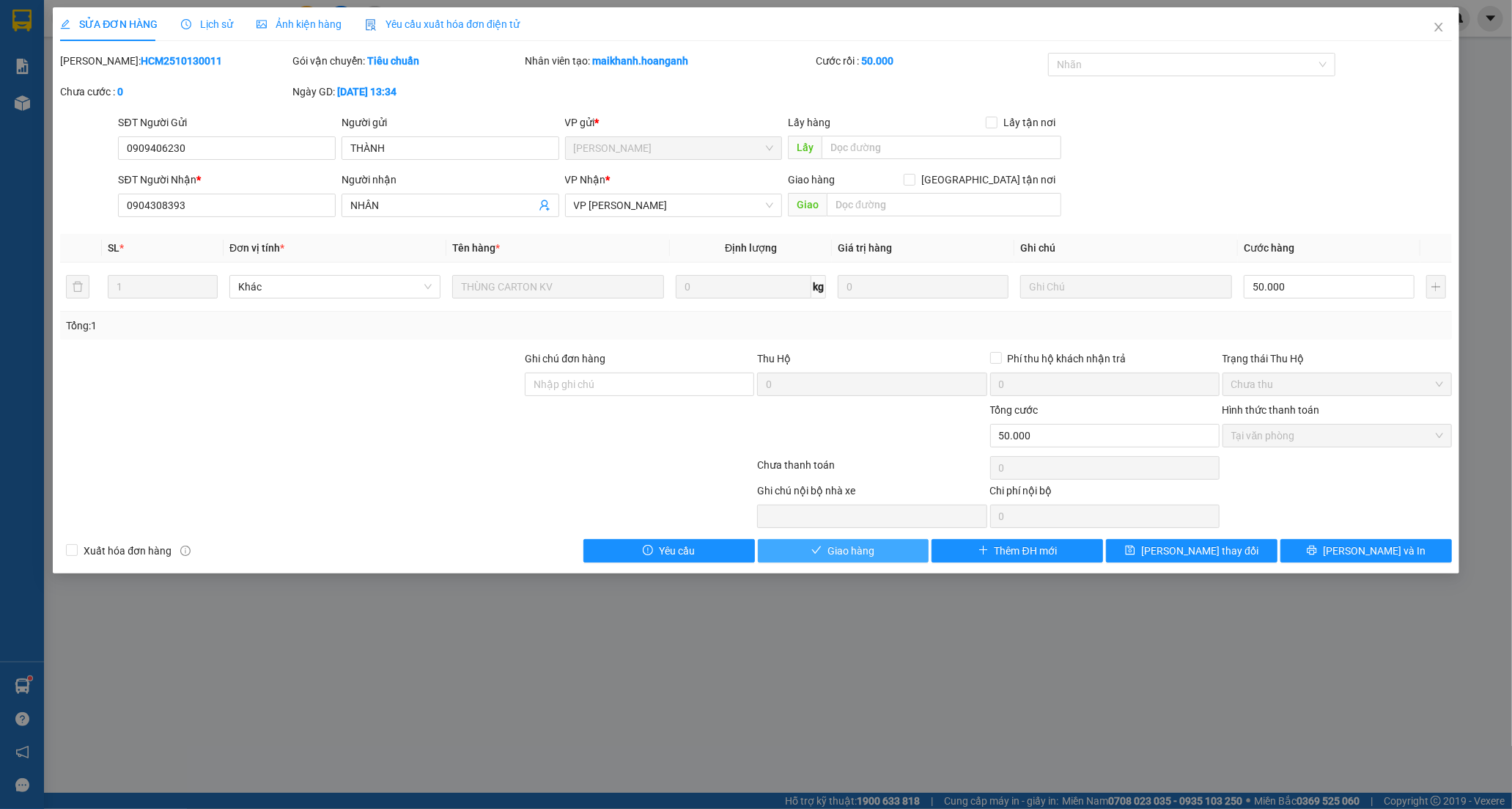
click at [832, 557] on span "Giao hàng" at bounding box center [852, 551] width 47 height 16
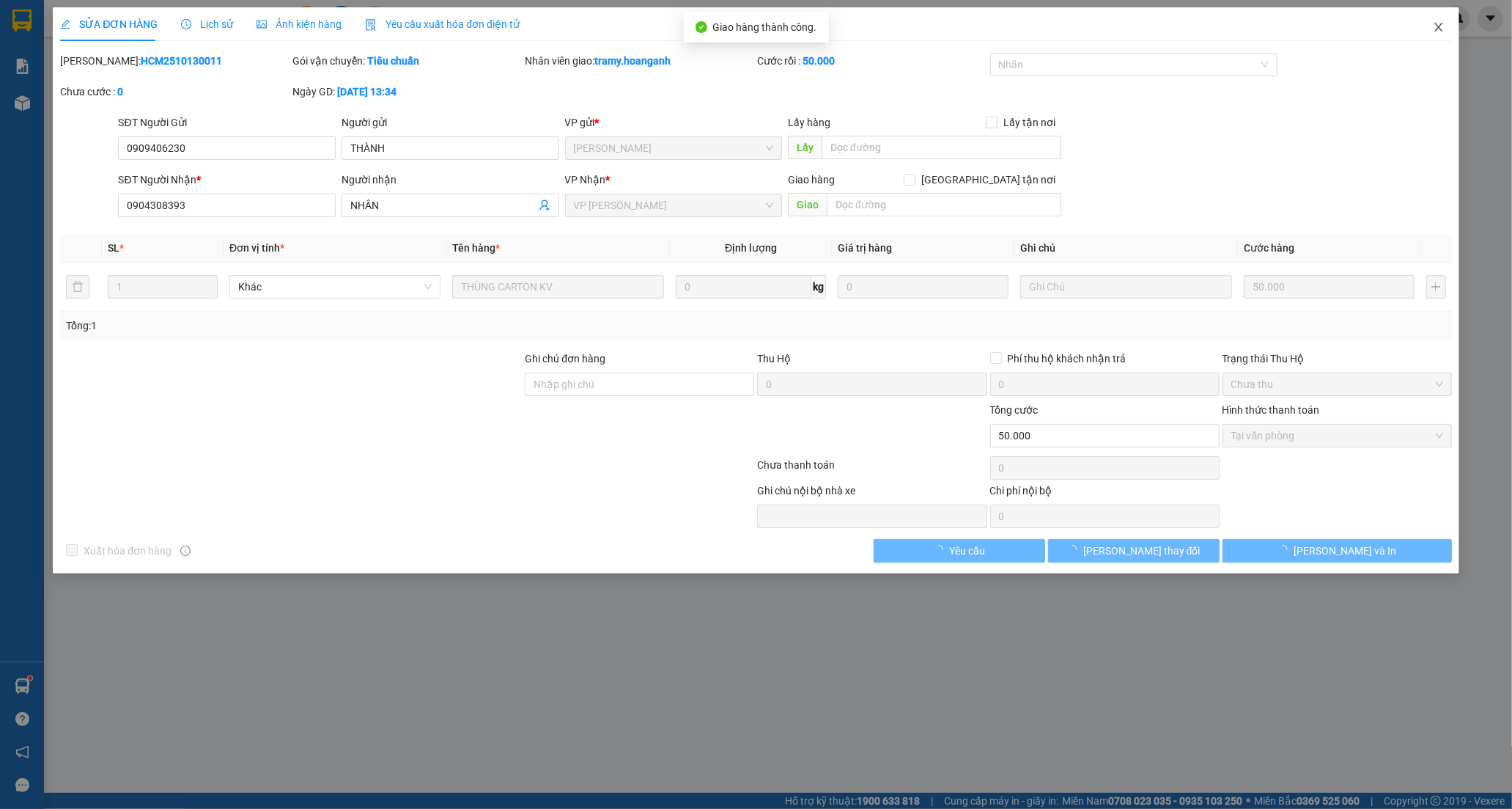
click at [1438, 21] on span "Close" at bounding box center [1439, 27] width 41 height 41
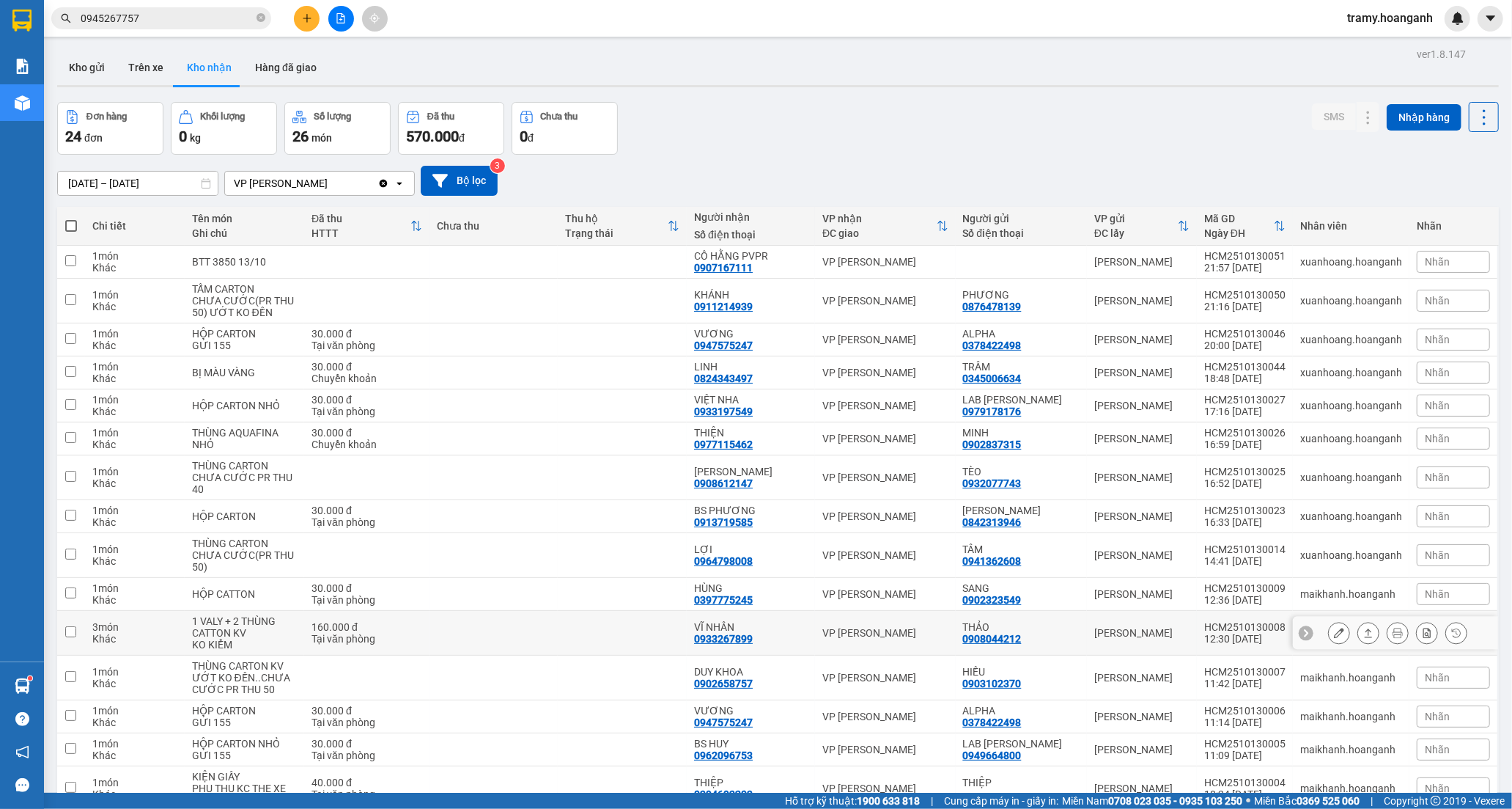
click at [744, 627] on div "VĨ NHÂN" at bounding box center [750, 626] width 113 height 12
checkbox input "true"
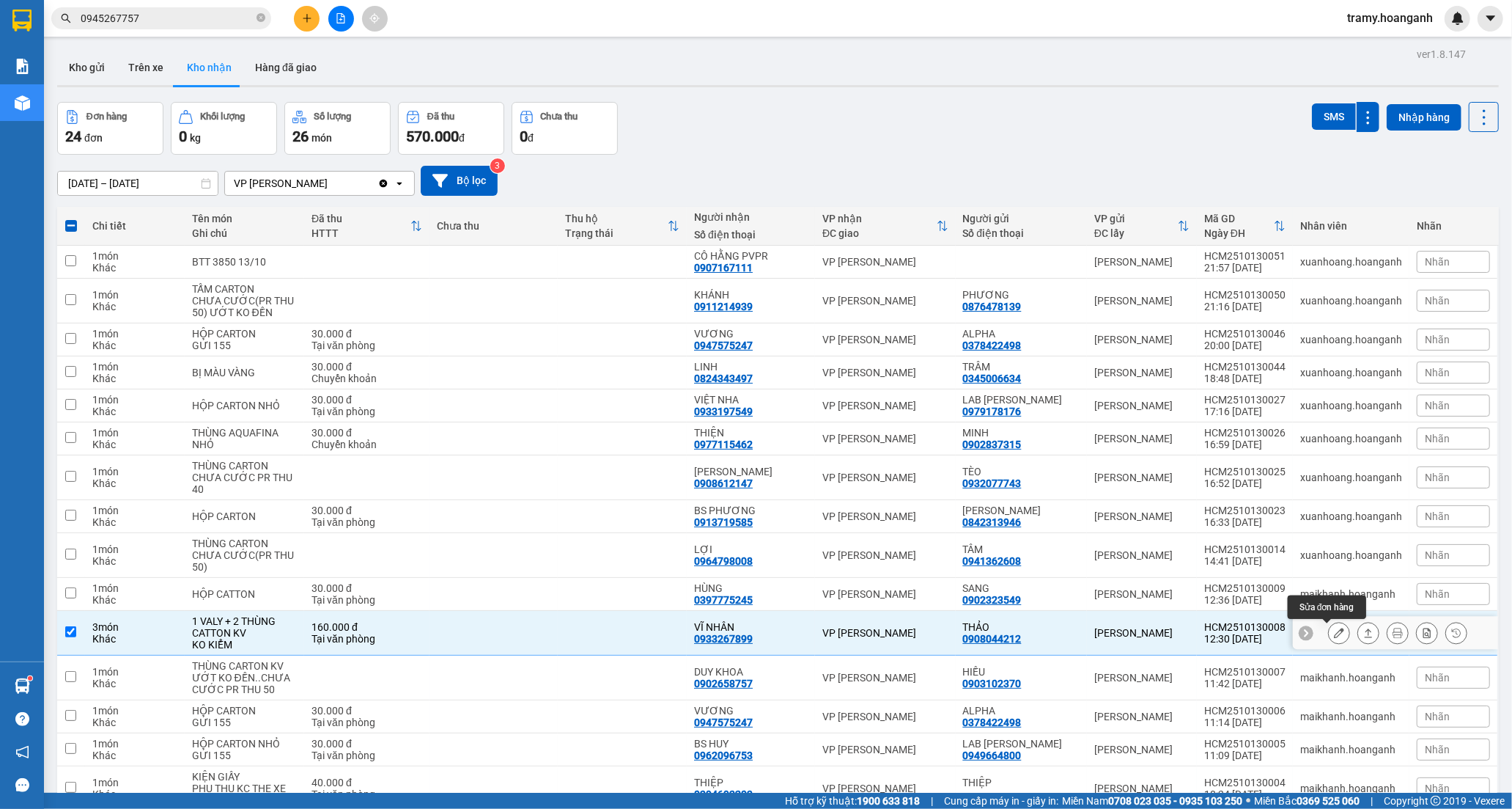
click at [1334, 638] on icon at bounding box center [1339, 632] width 10 height 10
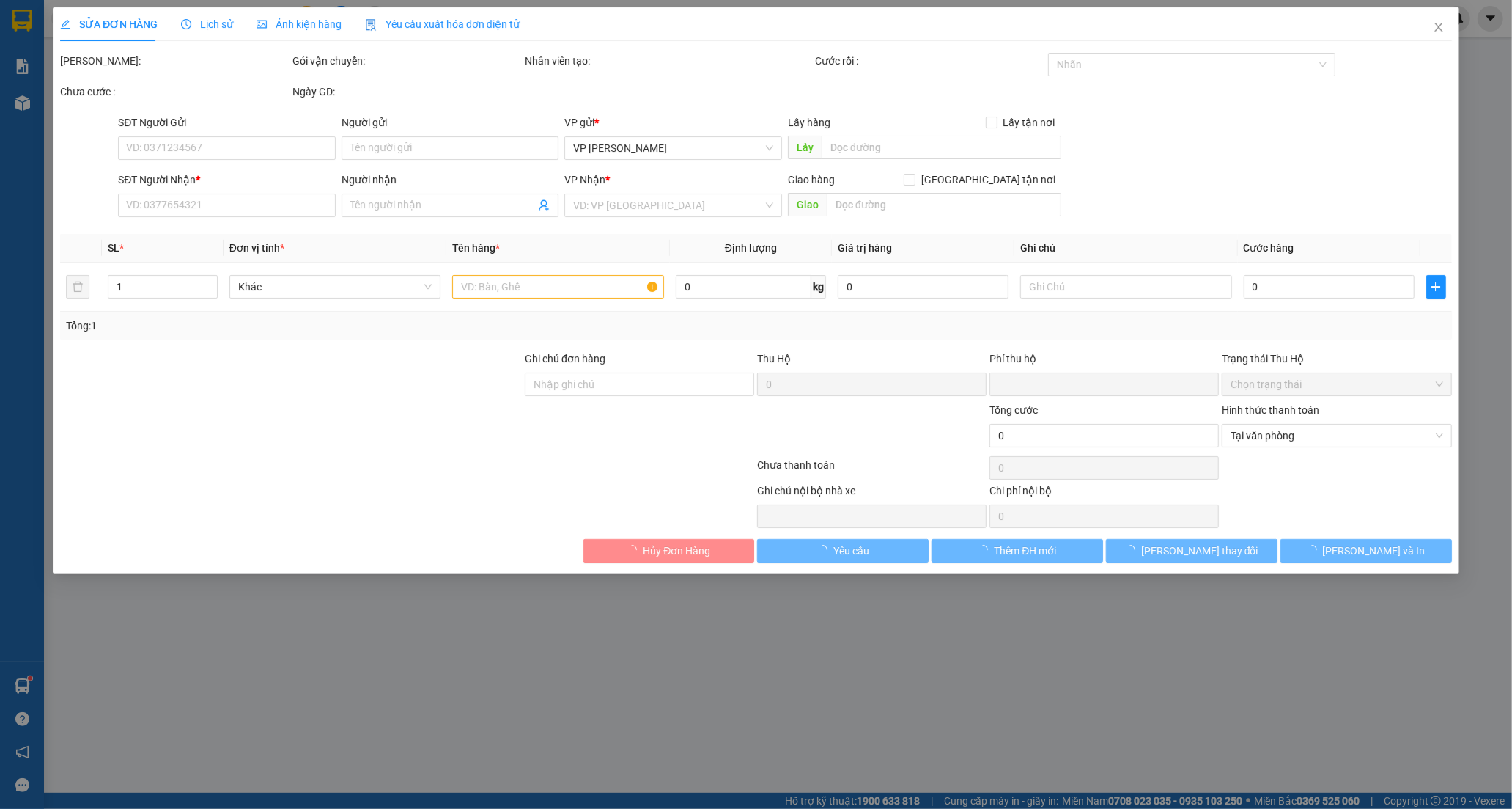
type input "0908044212"
type input "THẢO"
type input "0933267899"
type input "VĨ NHÂN"
type input "0"
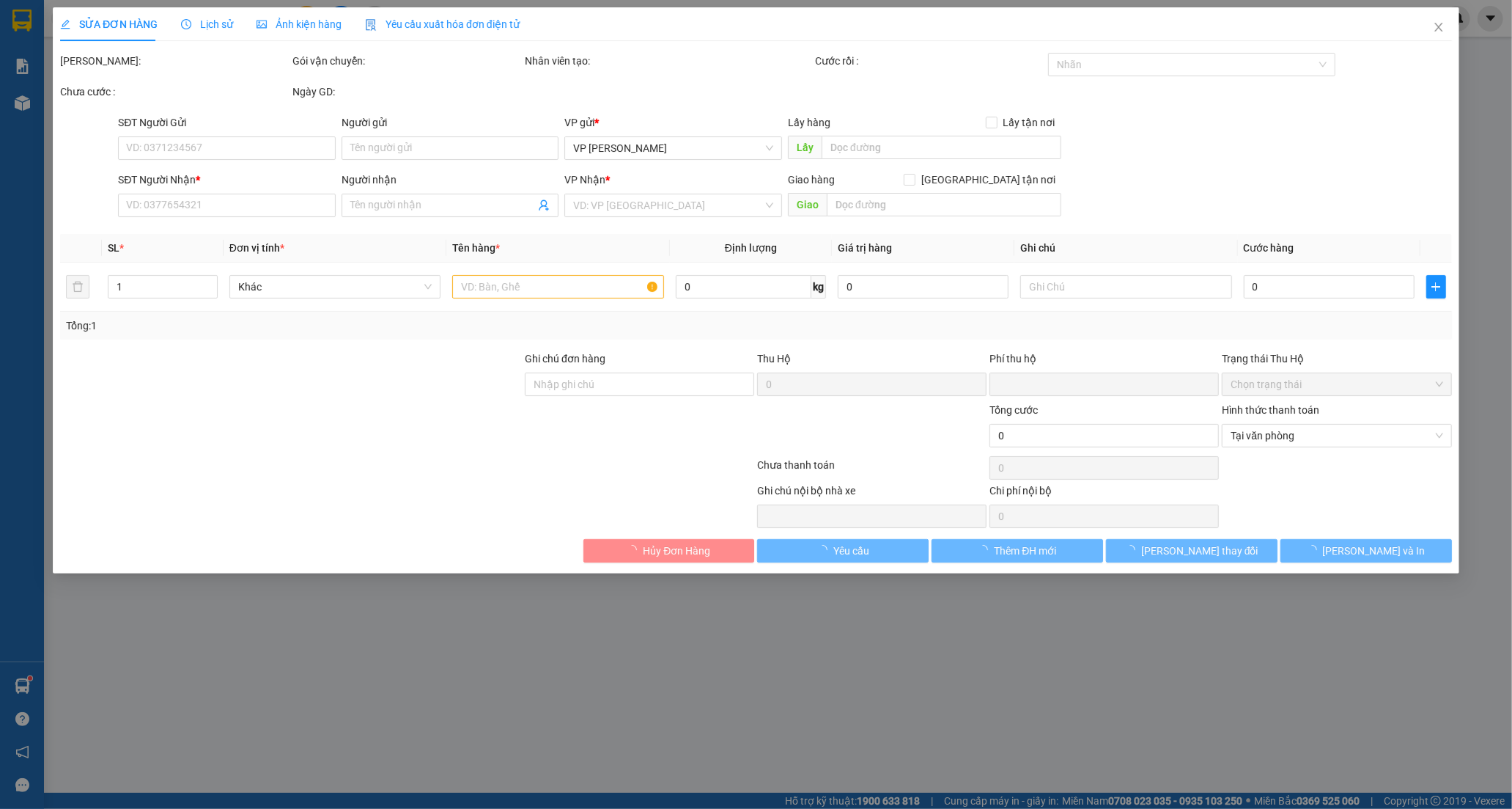
type input "160.000"
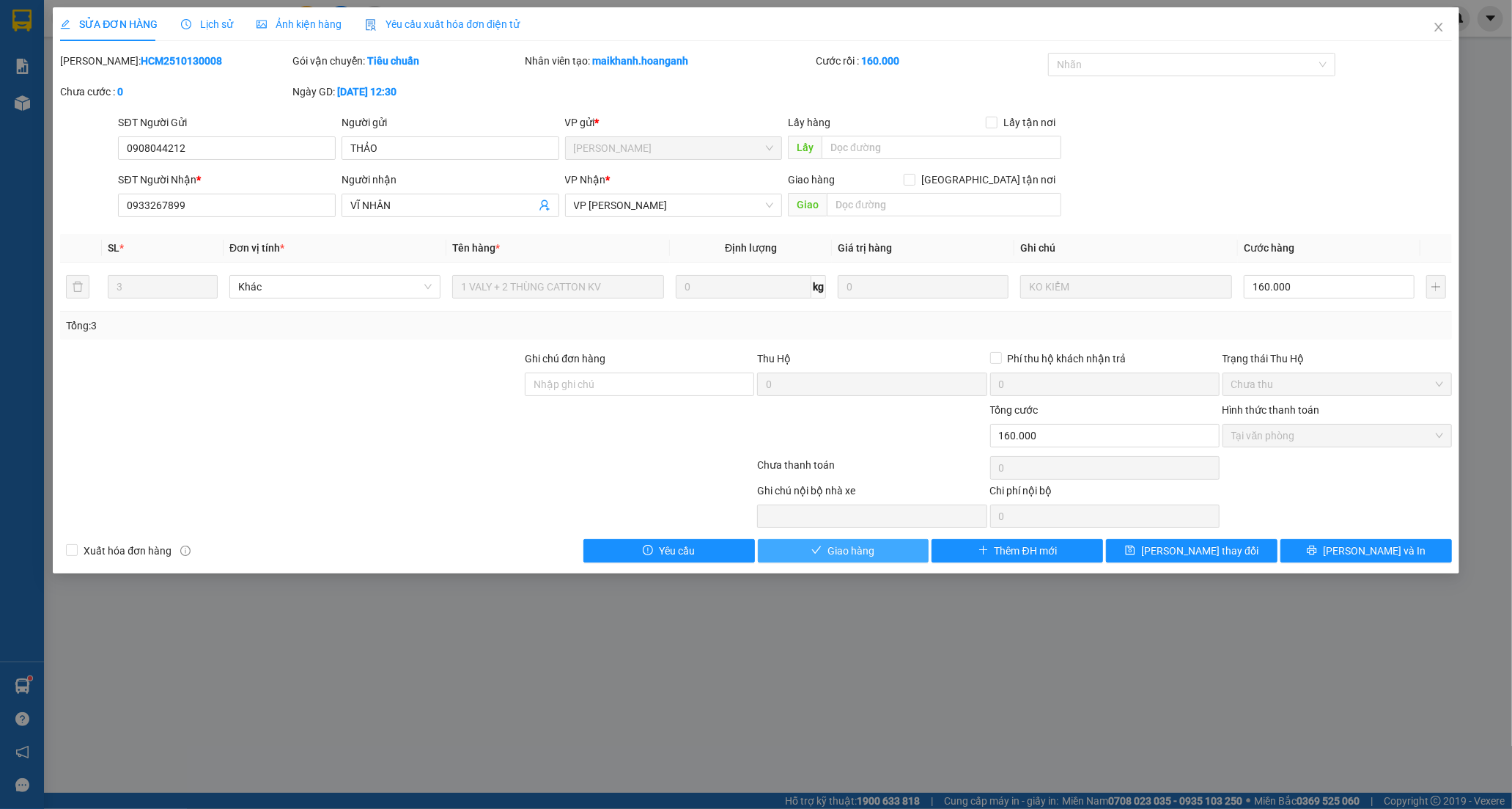
click at [836, 544] on span "Giao hàng" at bounding box center [852, 551] width 47 height 16
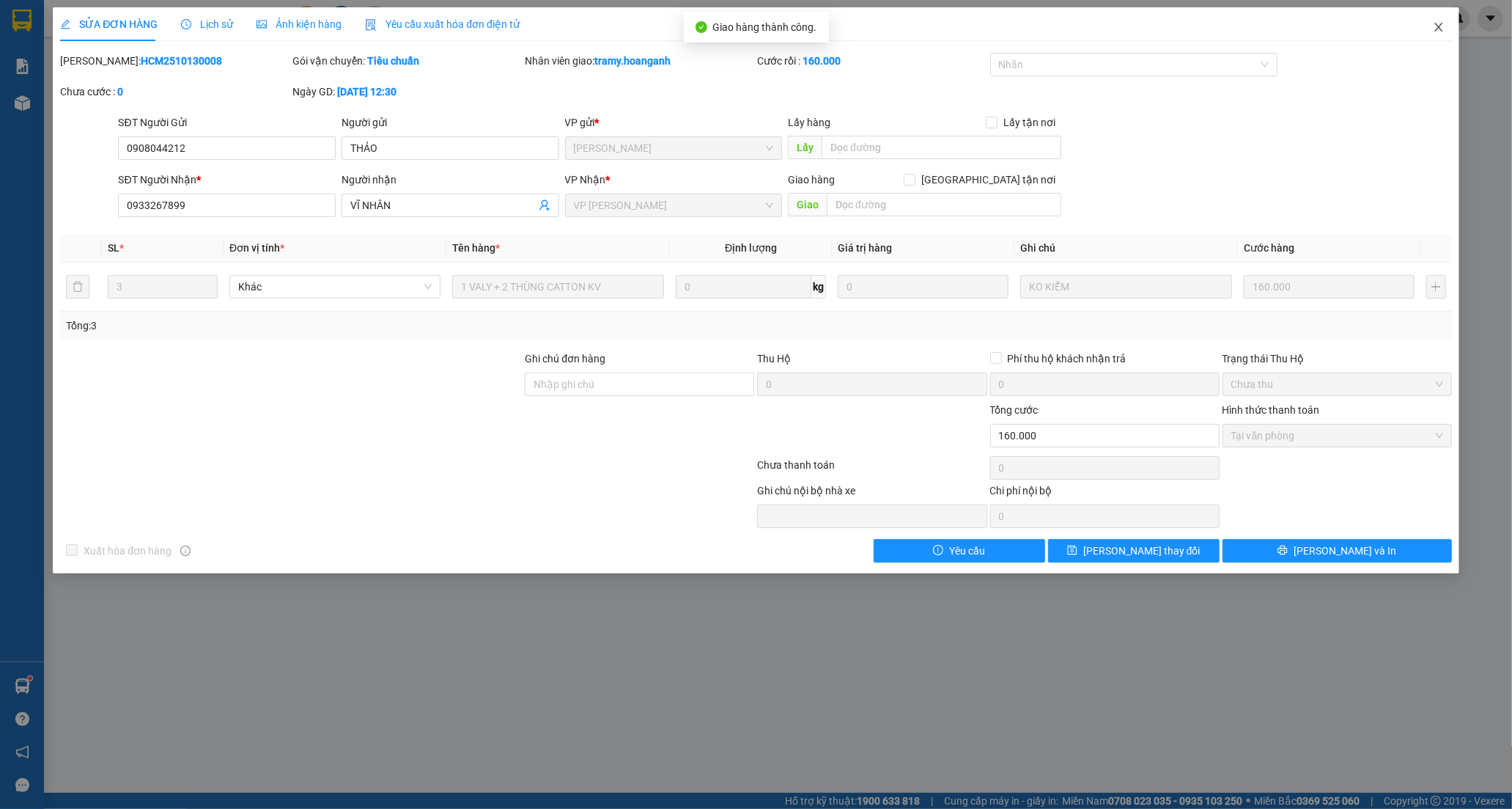
click at [1439, 28] on icon "close" at bounding box center [1439, 27] width 8 height 9
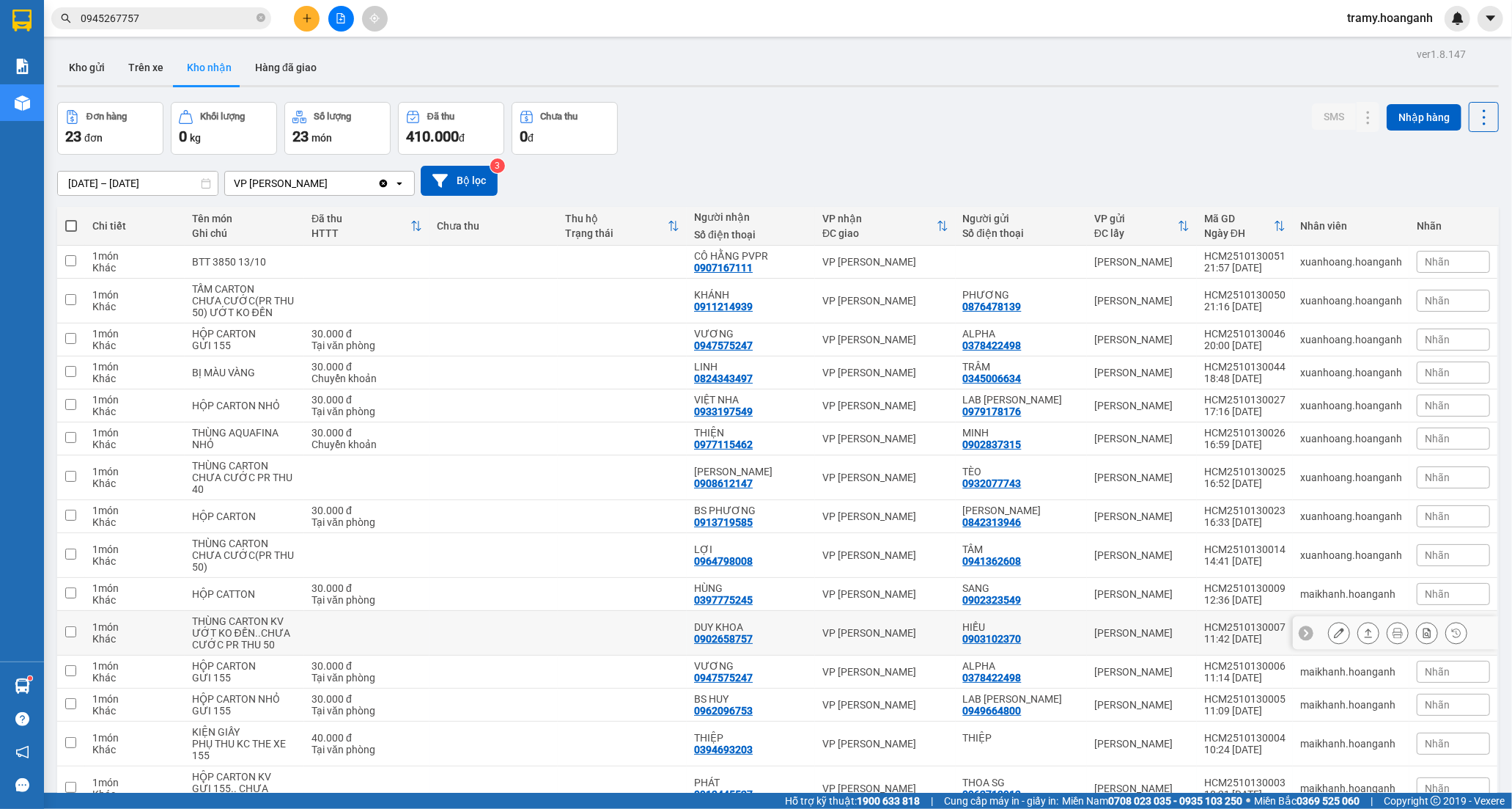
click at [687, 624] on td at bounding box center [622, 632] width 129 height 44
checkbox input "true"
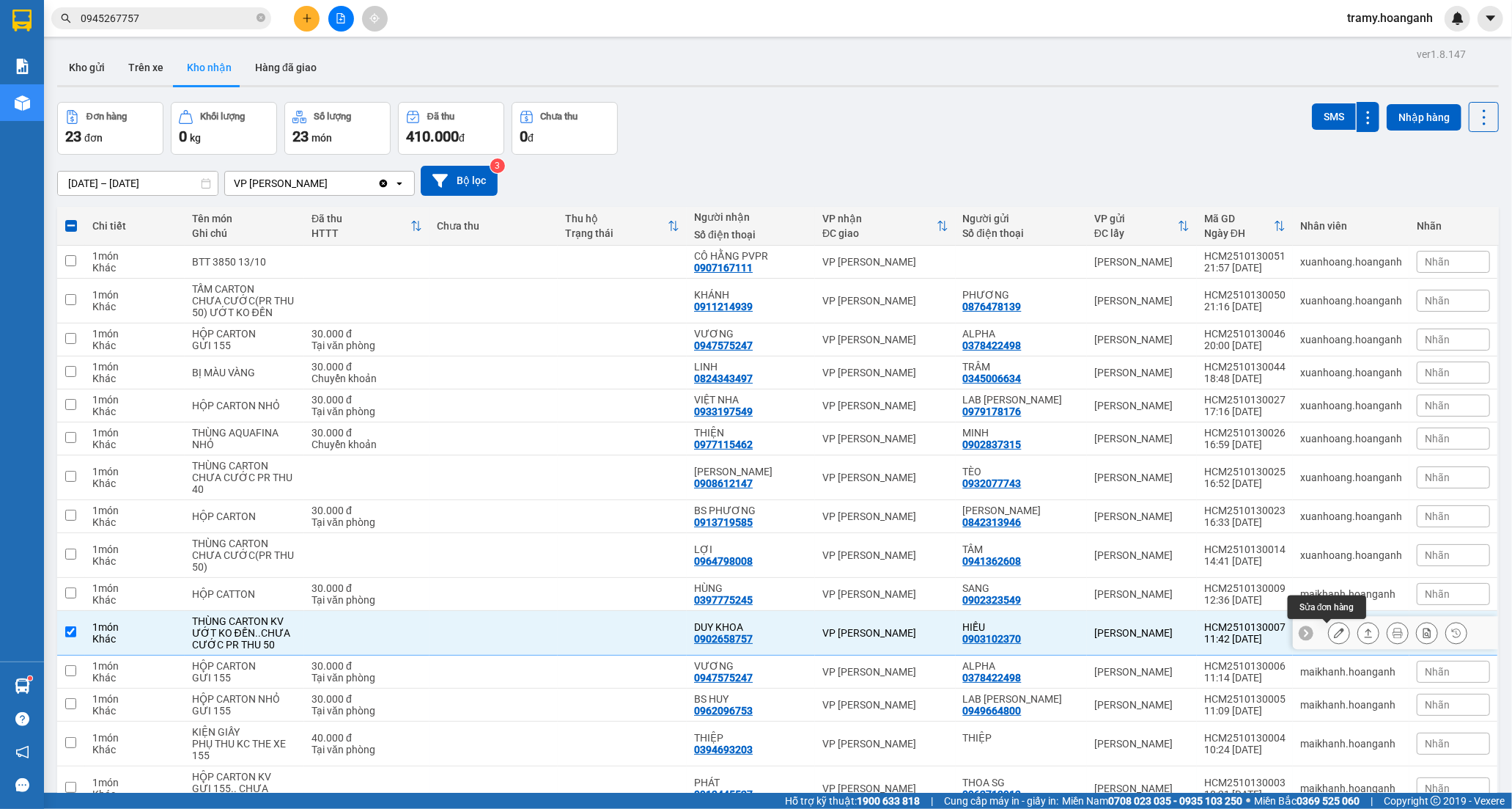
click at [1334, 636] on icon at bounding box center [1339, 632] width 10 height 10
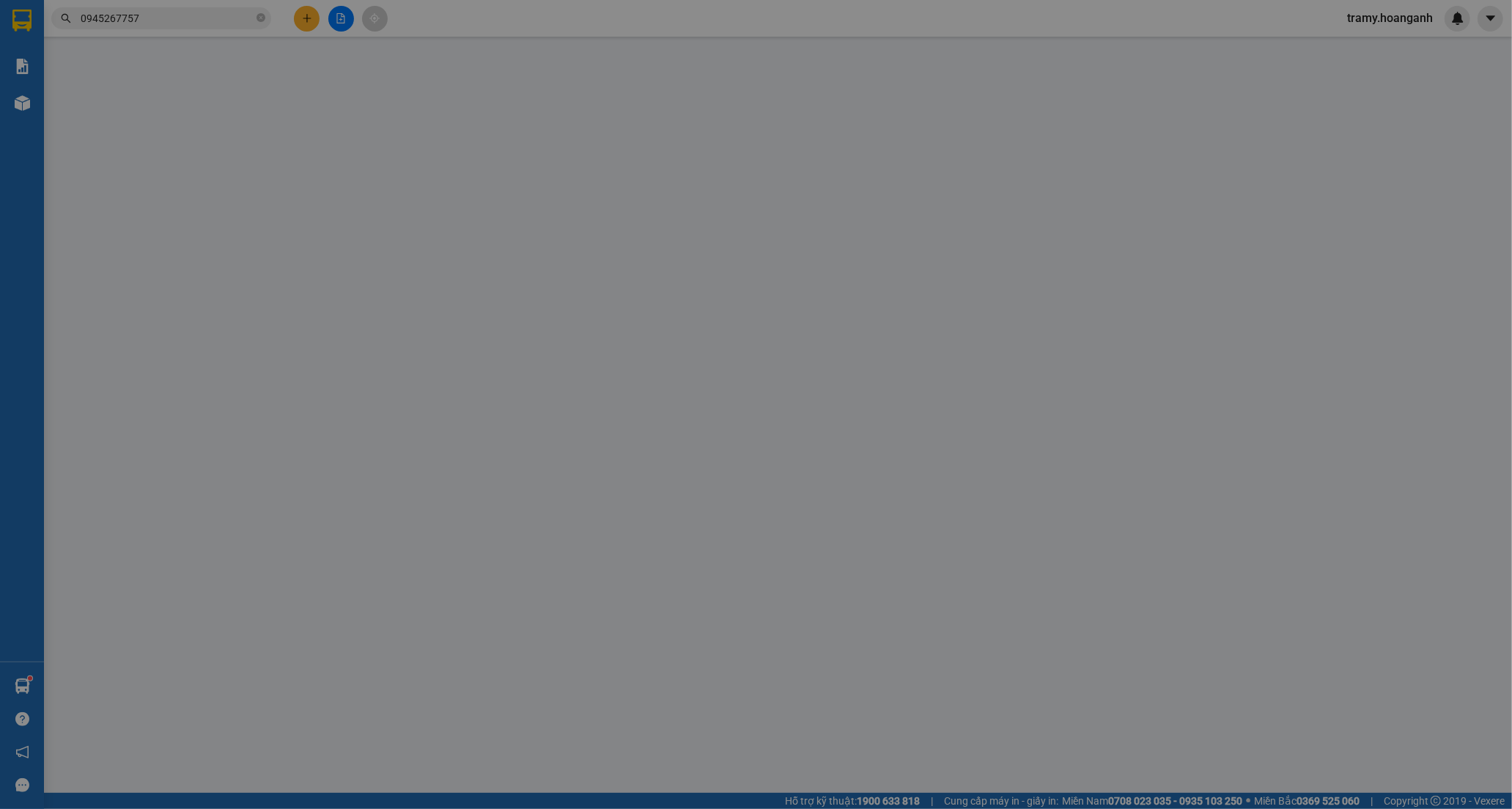
type input "0903102370"
type input "HIẾU"
type input "0902658757"
type input "DUY KHOA"
type input "0"
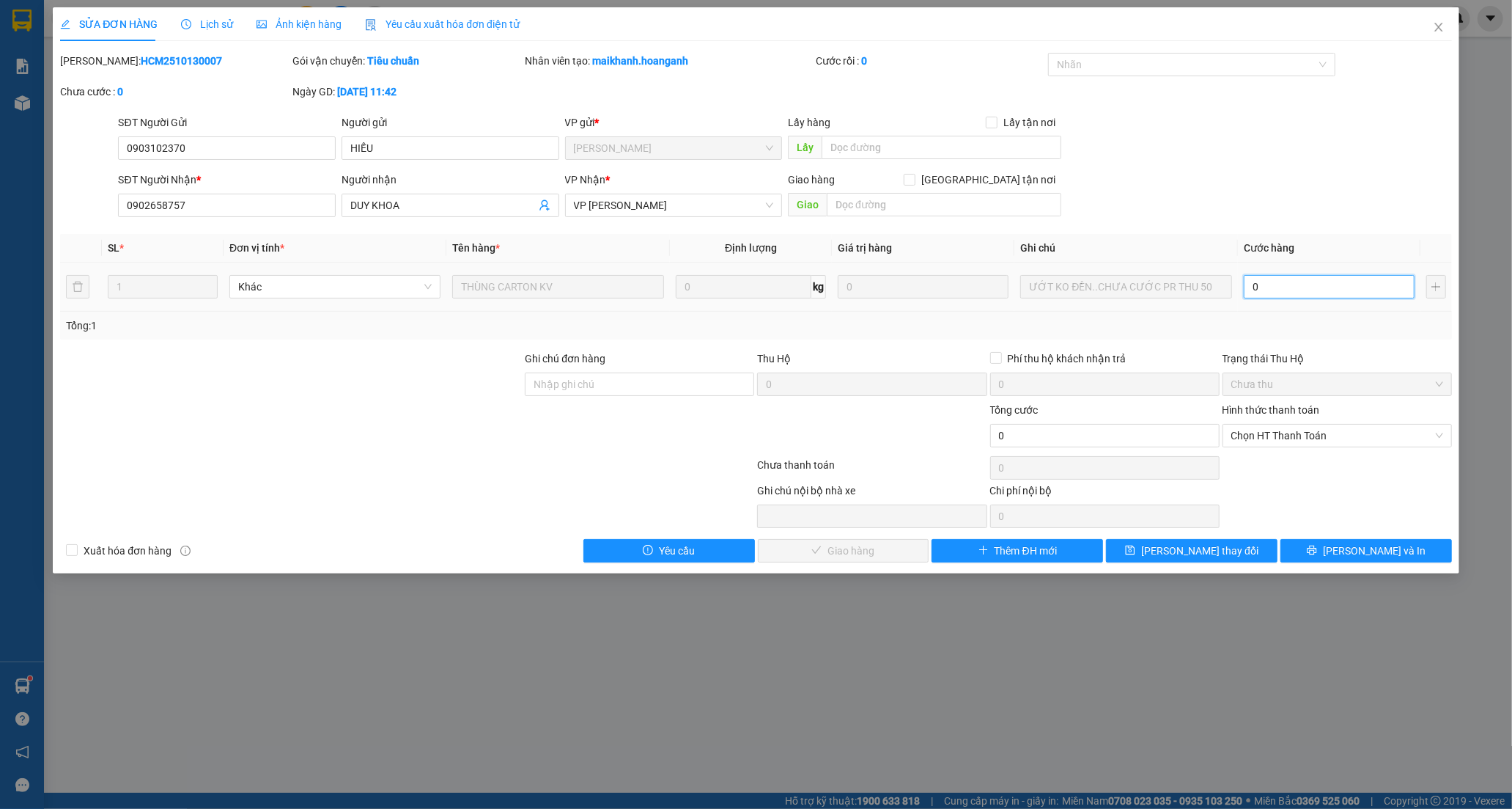
click at [1262, 283] on input "0" at bounding box center [1329, 286] width 171 height 24
type input "5"
type input "50"
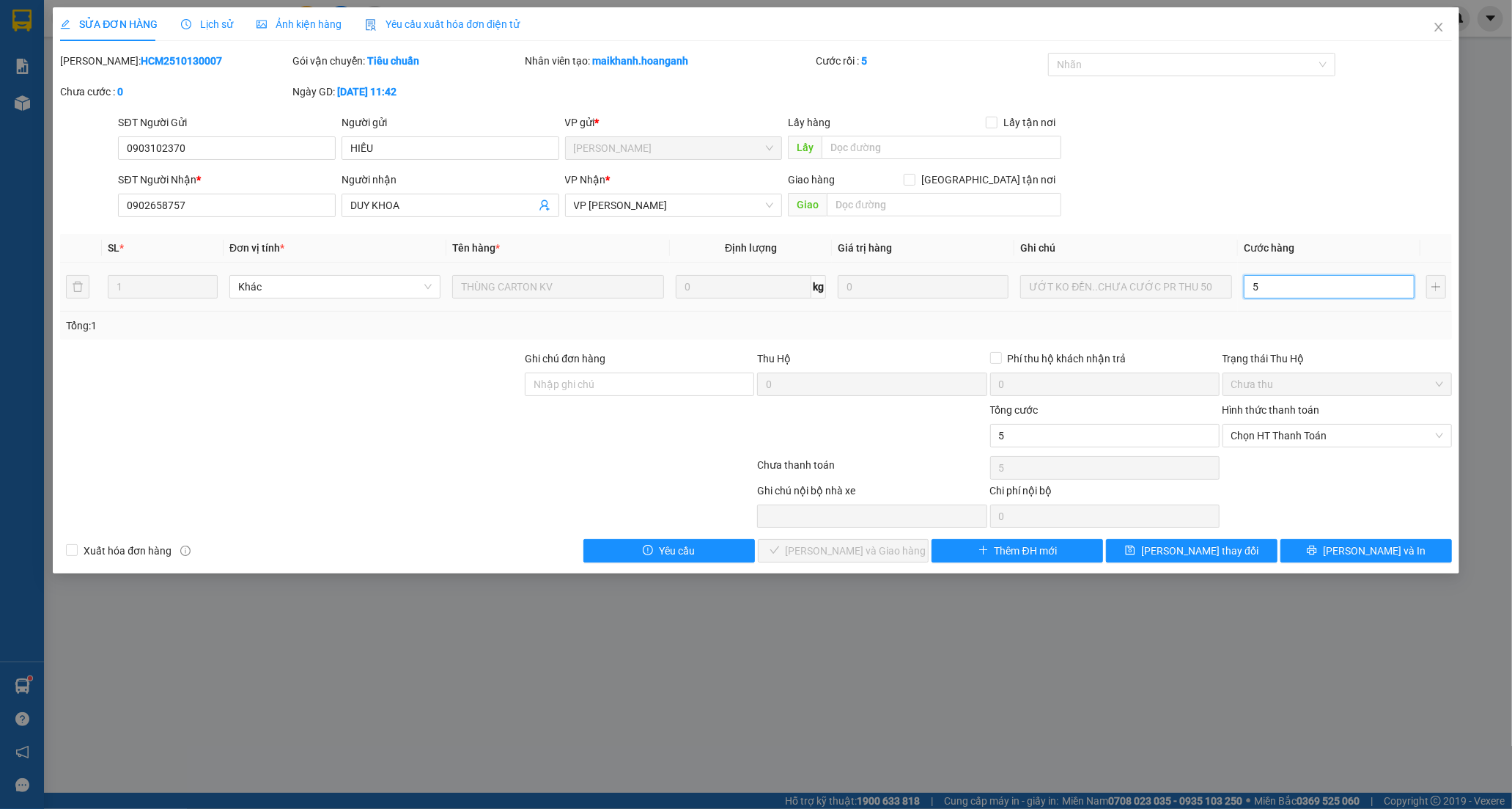
type input "50"
drag, startPoint x: 1264, startPoint y: 431, endPoint x: 1264, endPoint y: 450, distance: 19.0
click at [1264, 432] on span "Chọn HT Thanh Toán" at bounding box center [1337, 436] width 212 height 22
type input "50"
type input "50.000"
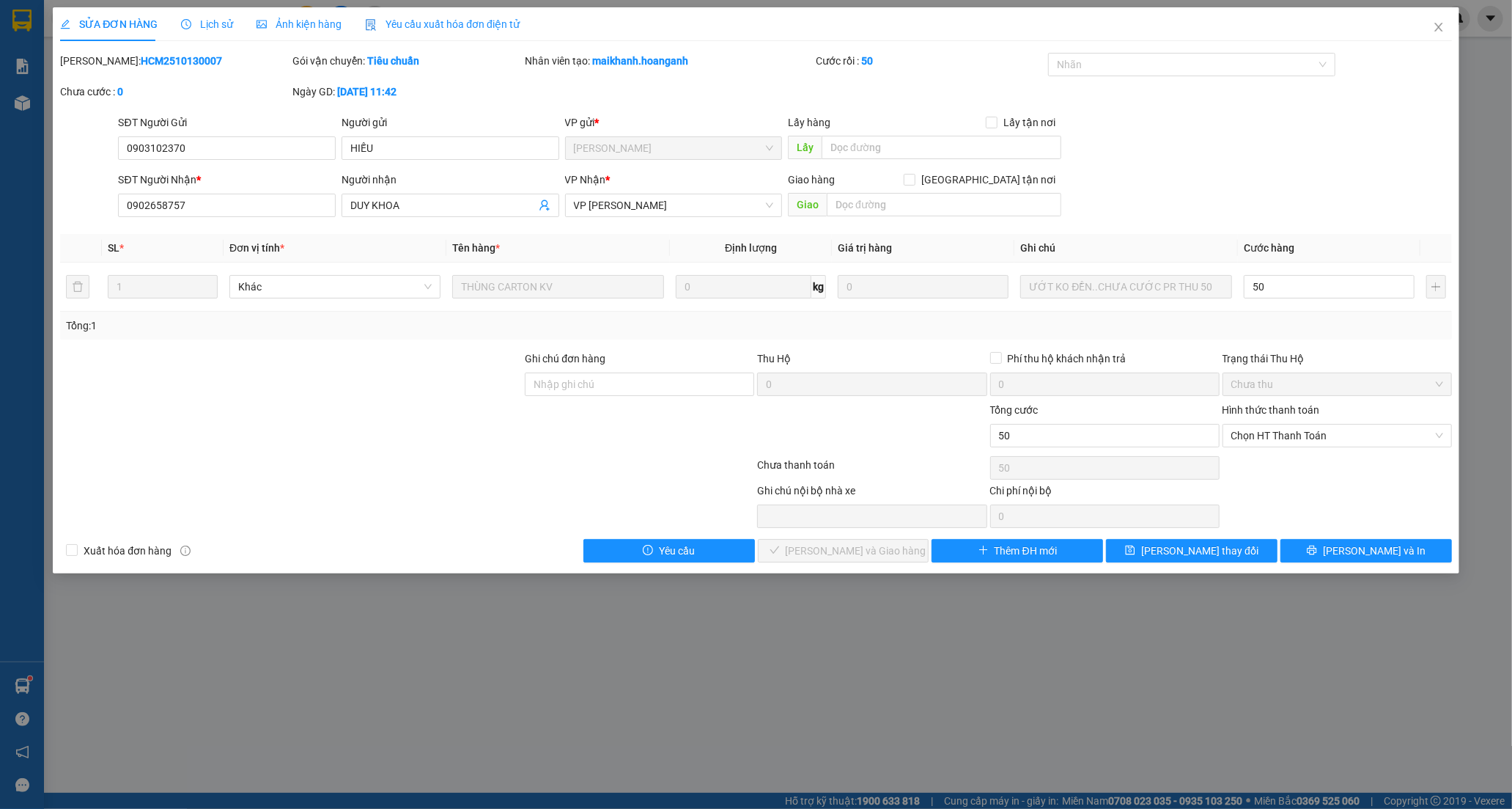
type input "50.000"
click at [1263, 459] on div "Tại văn phòng" at bounding box center [1337, 465] width 212 height 16
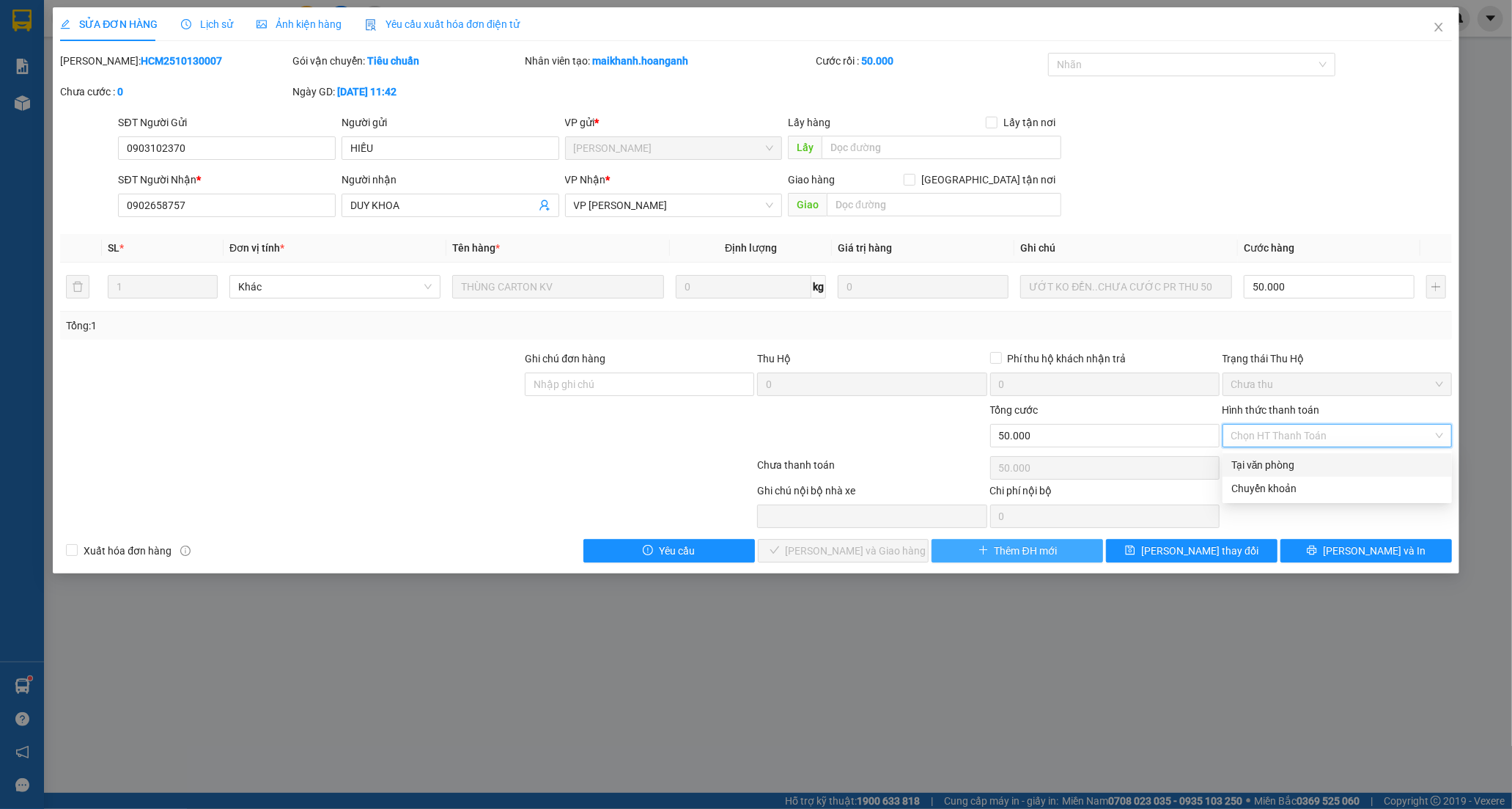
type input "0"
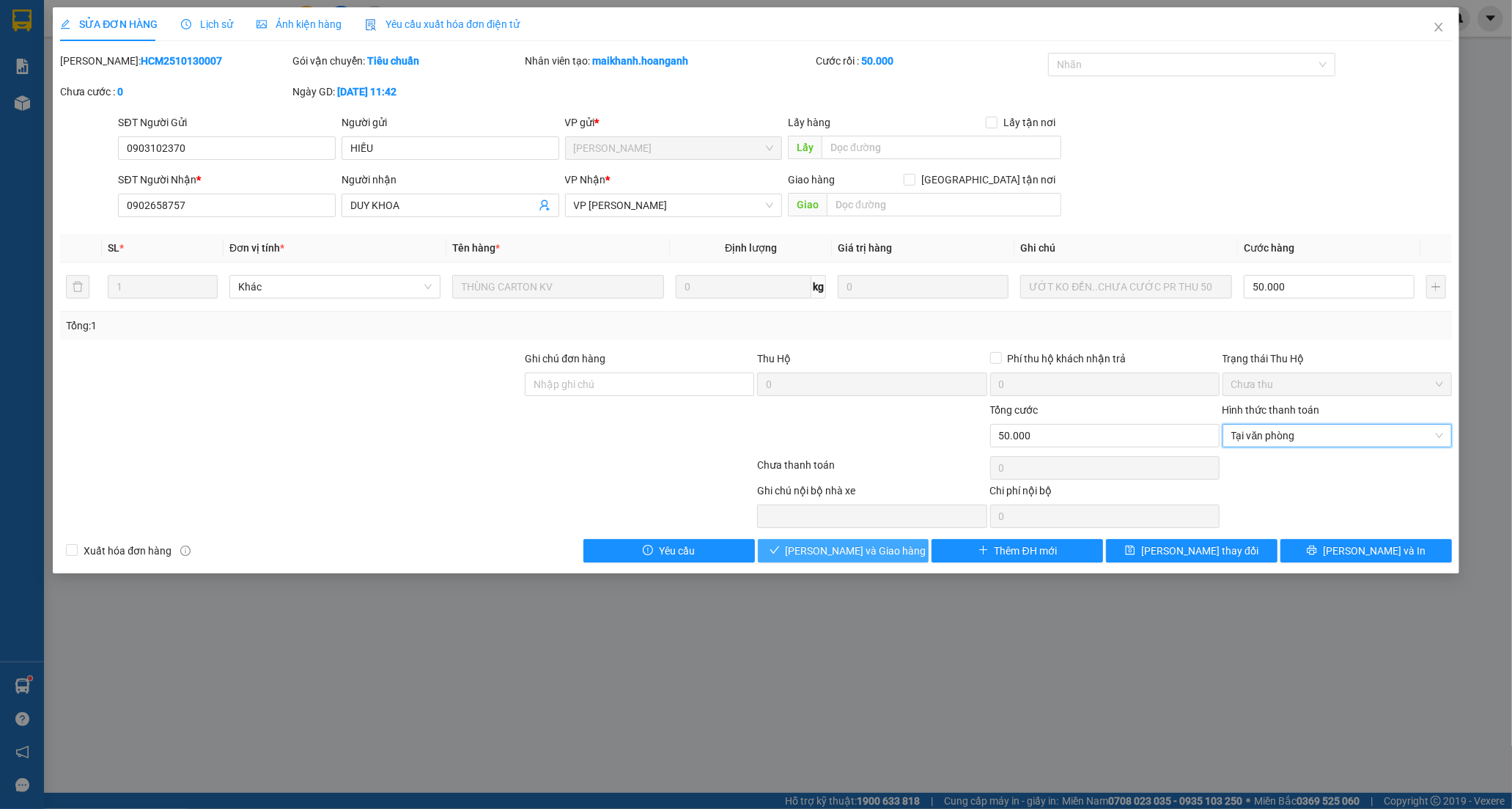
click at [870, 555] on span "[PERSON_NAME] và [PERSON_NAME] hàng" at bounding box center [855, 551] width 140 height 16
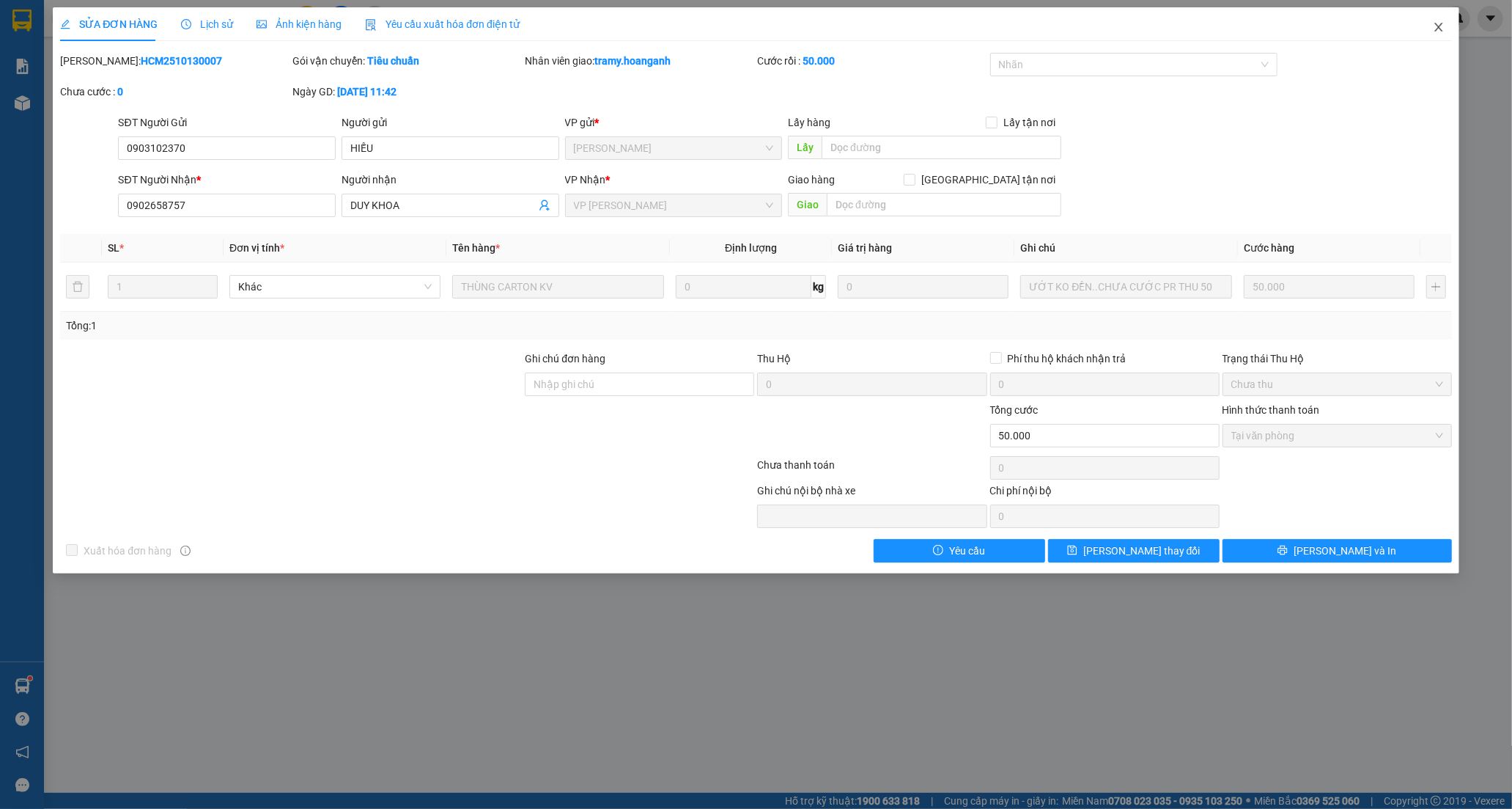
click at [1440, 25] on icon "close" at bounding box center [1439, 26] width 12 height 12
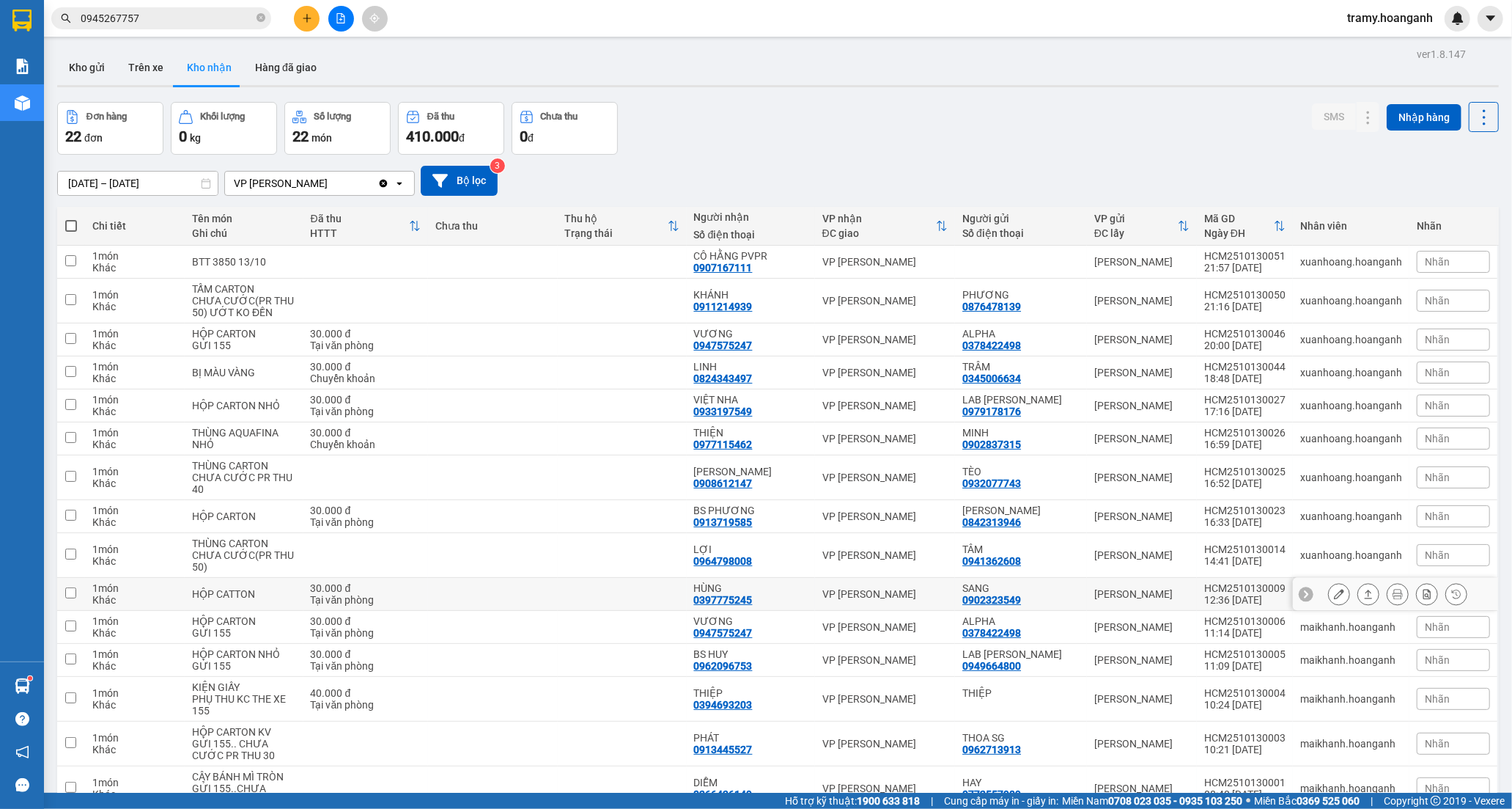
click at [709, 598] on div "0397775245" at bounding box center [723, 599] width 59 height 12
click at [709, 593] on div "0397775245" at bounding box center [723, 599] width 59 height 12
click at [1334, 598] on icon at bounding box center [1339, 593] width 10 height 10
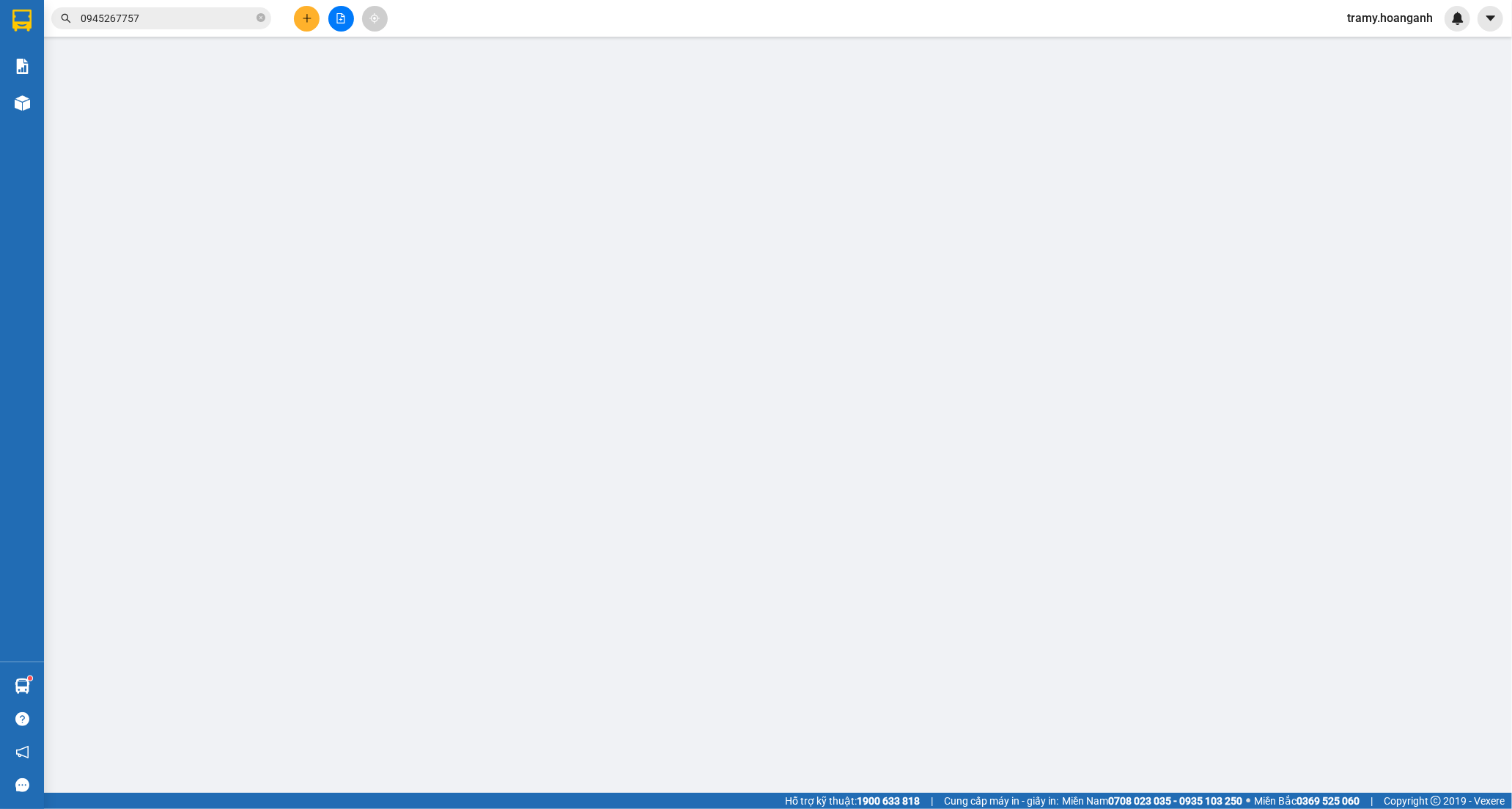
type input "0902323549"
type input "SANG"
type input "0397775245"
type input "HÙNG"
type input "0"
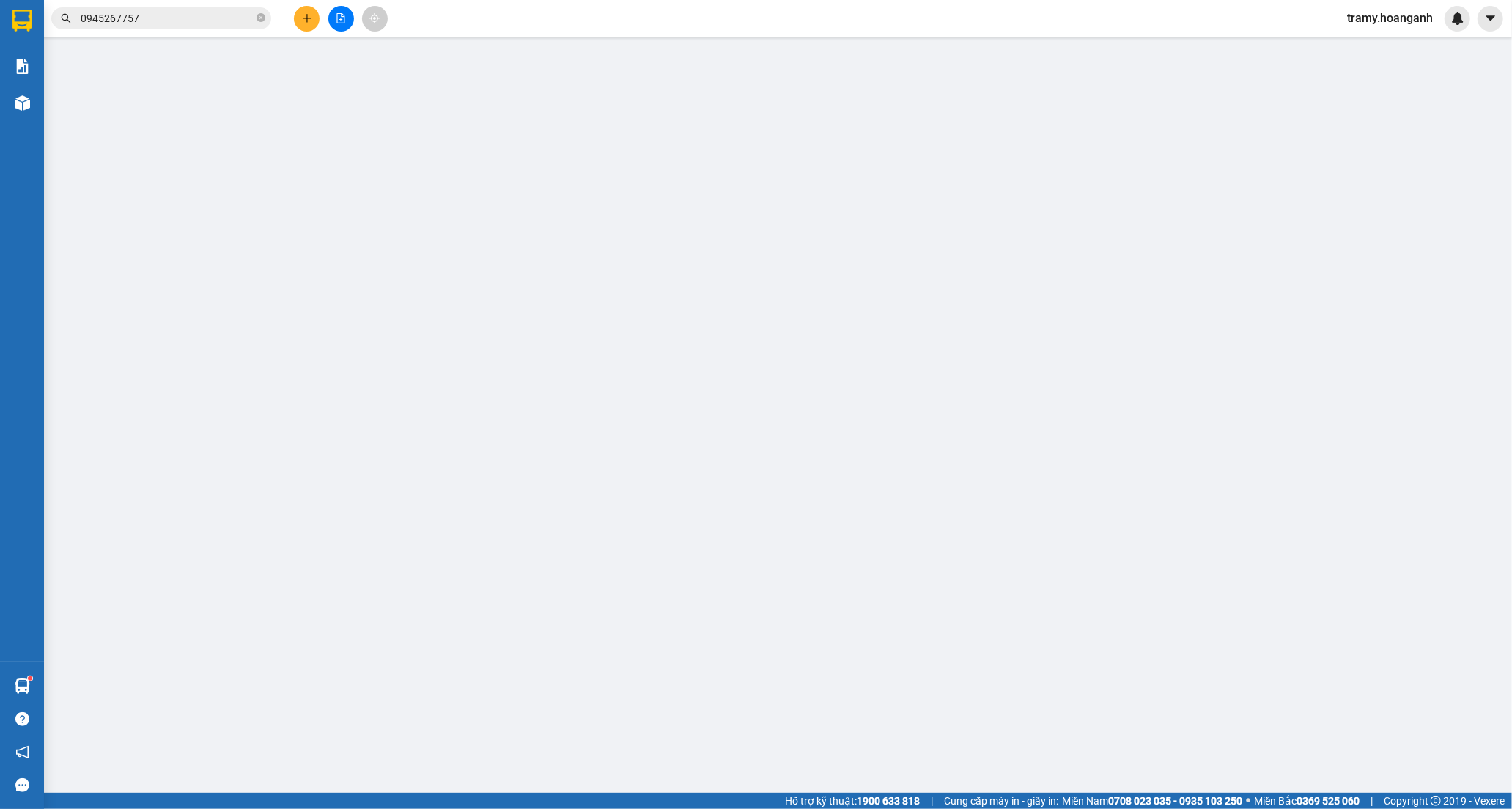
type input "30.000"
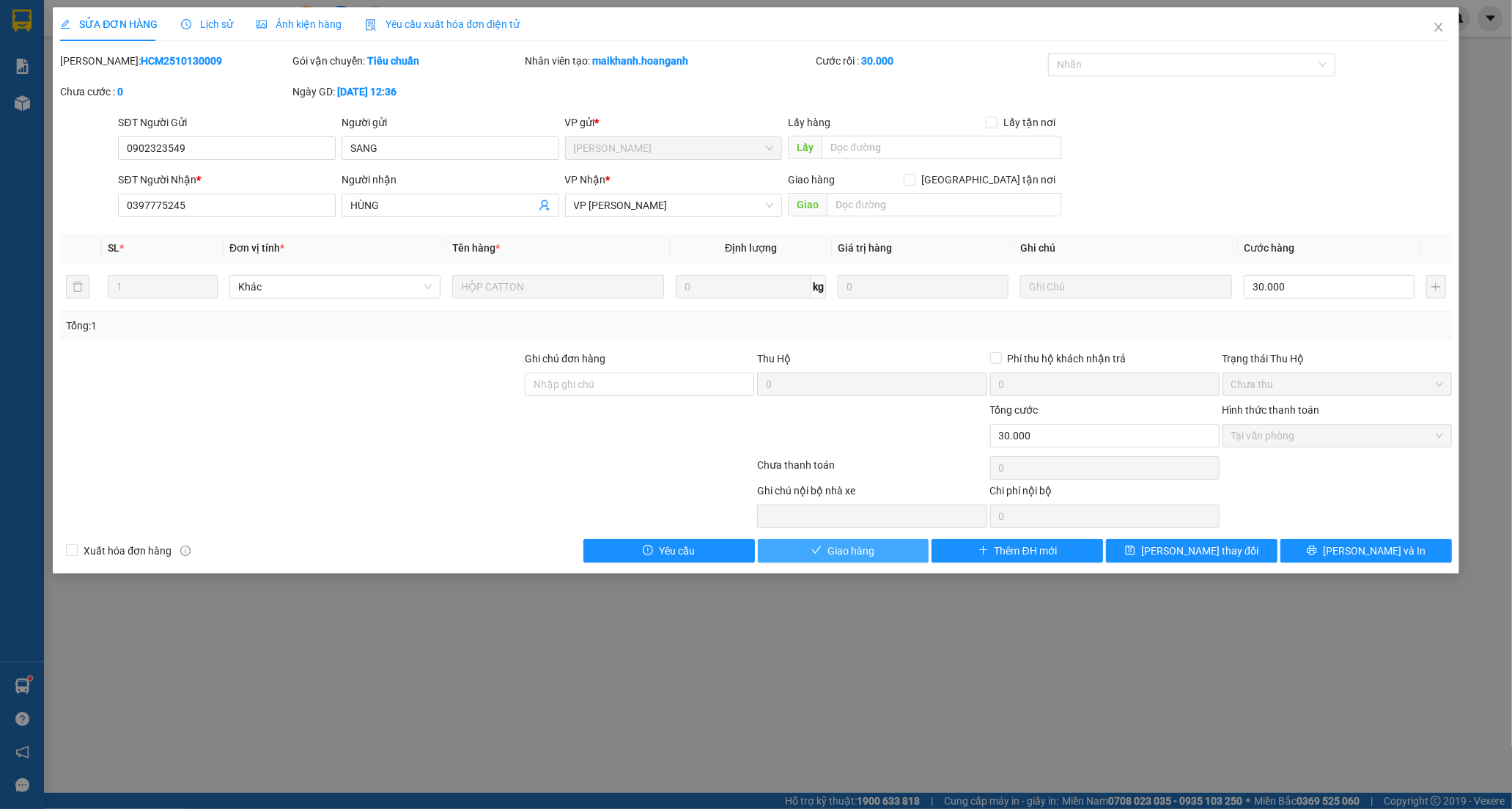
click at [821, 548] on icon "check" at bounding box center [816, 549] width 10 height 10
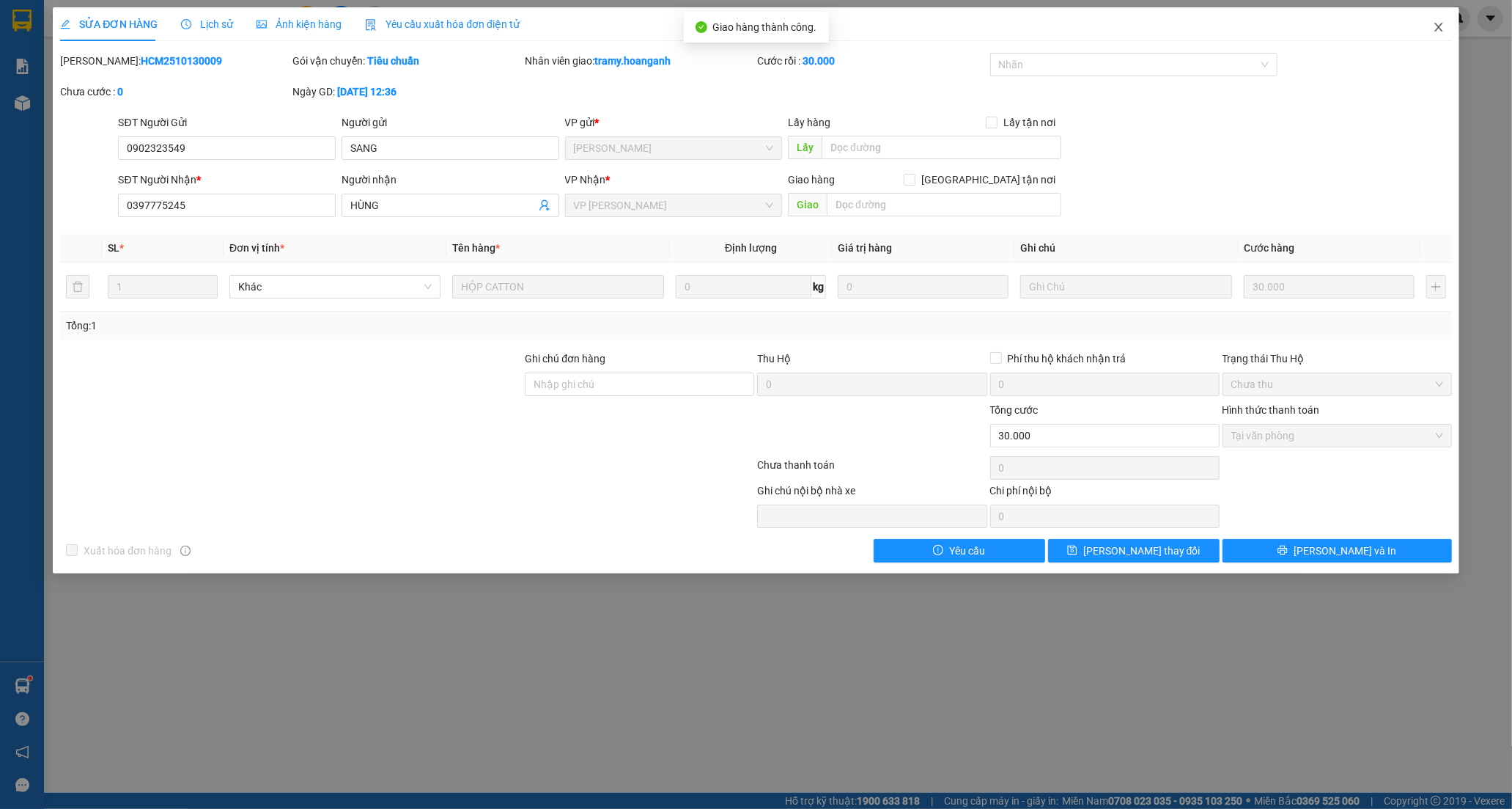
click at [1443, 18] on span "Close" at bounding box center [1439, 27] width 41 height 41
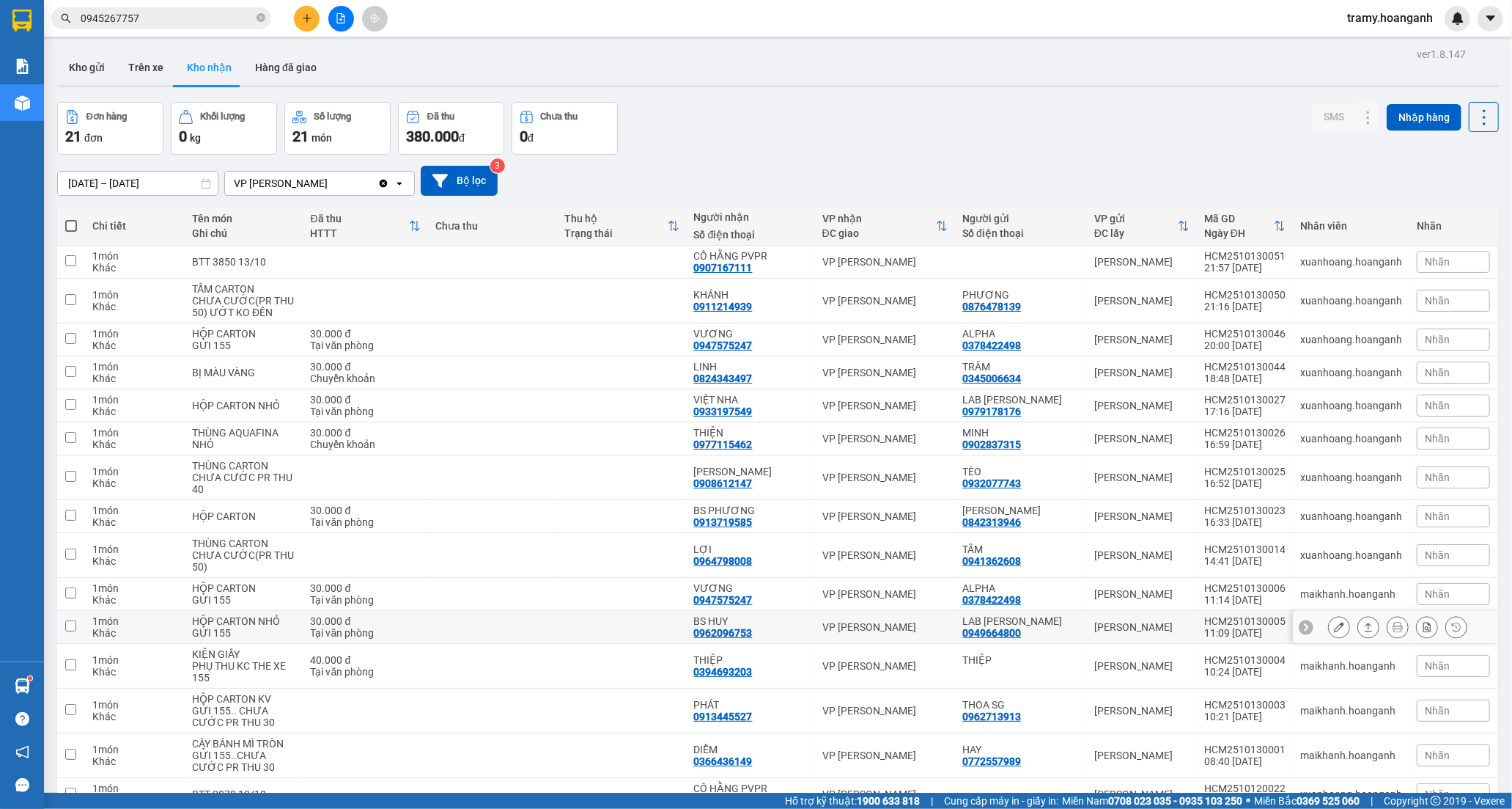
click at [705, 619] on div "BS HUY" at bounding box center [750, 621] width 113 height 12
checkbox input "true"
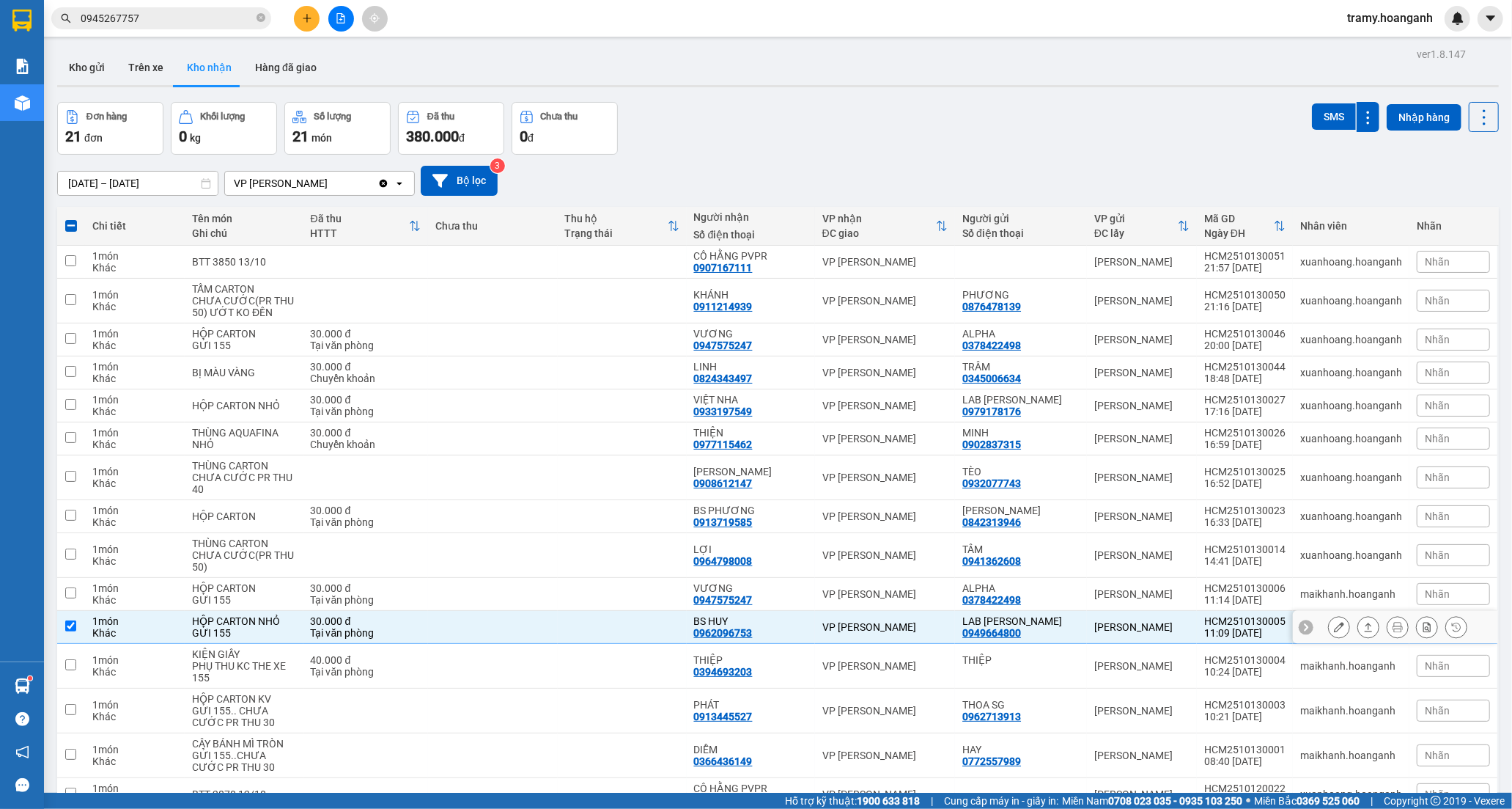
click at [1334, 628] on icon at bounding box center [1339, 626] width 10 height 10
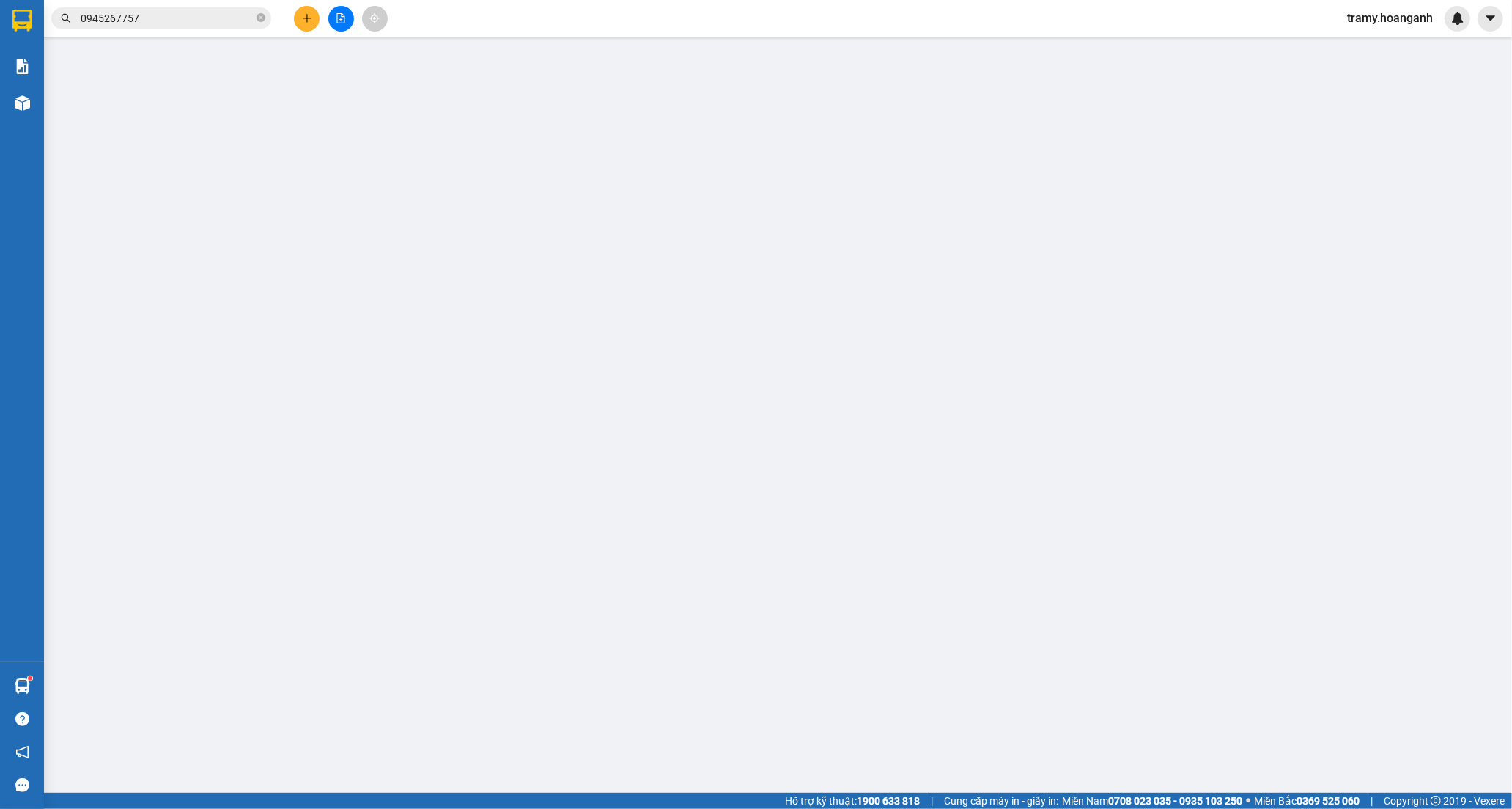
type input "0949664800"
type input "LAB [PERSON_NAME]"
type input "0962096753"
type input "BS HUY"
type input "0"
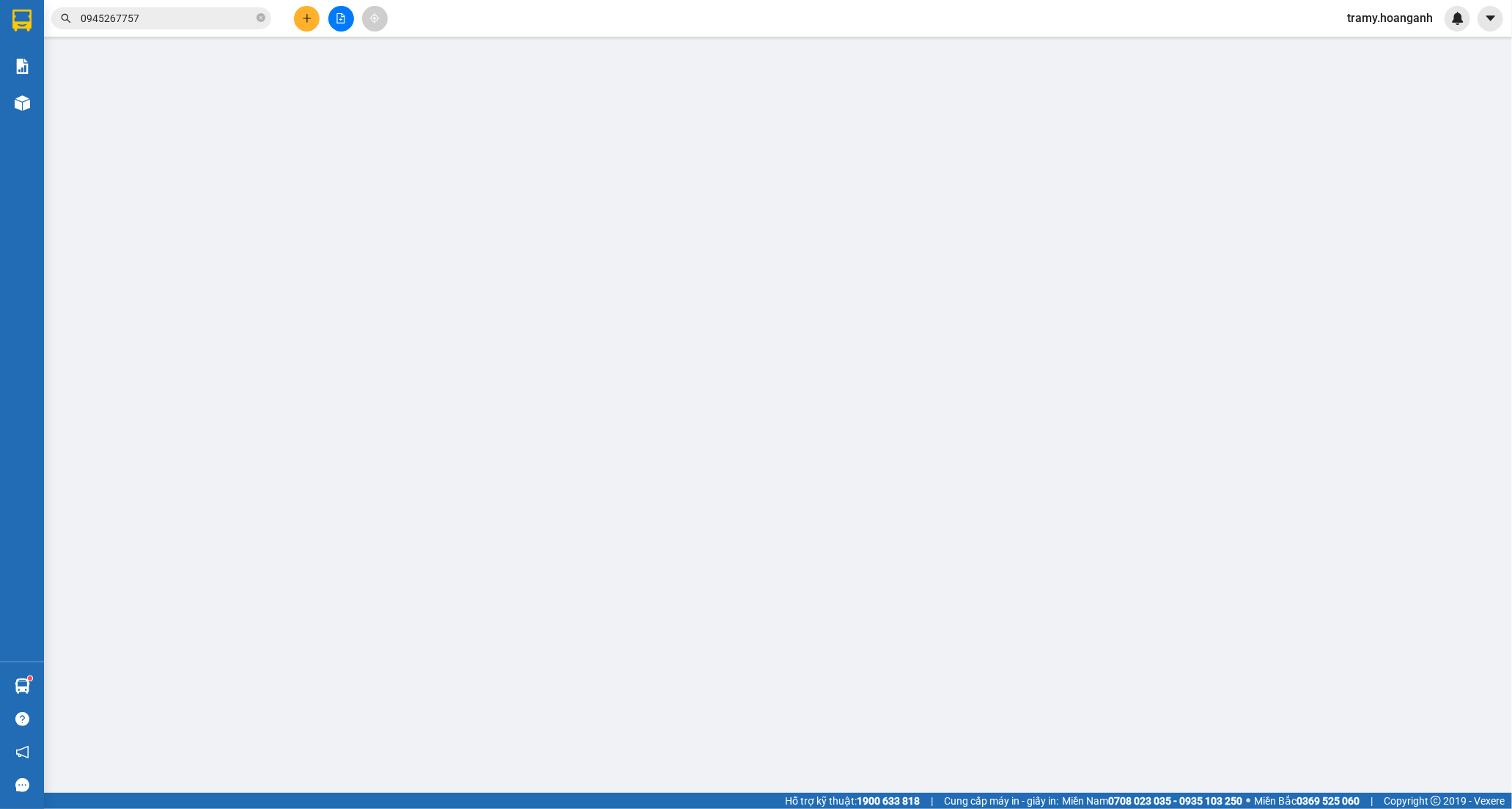
type input "30.000"
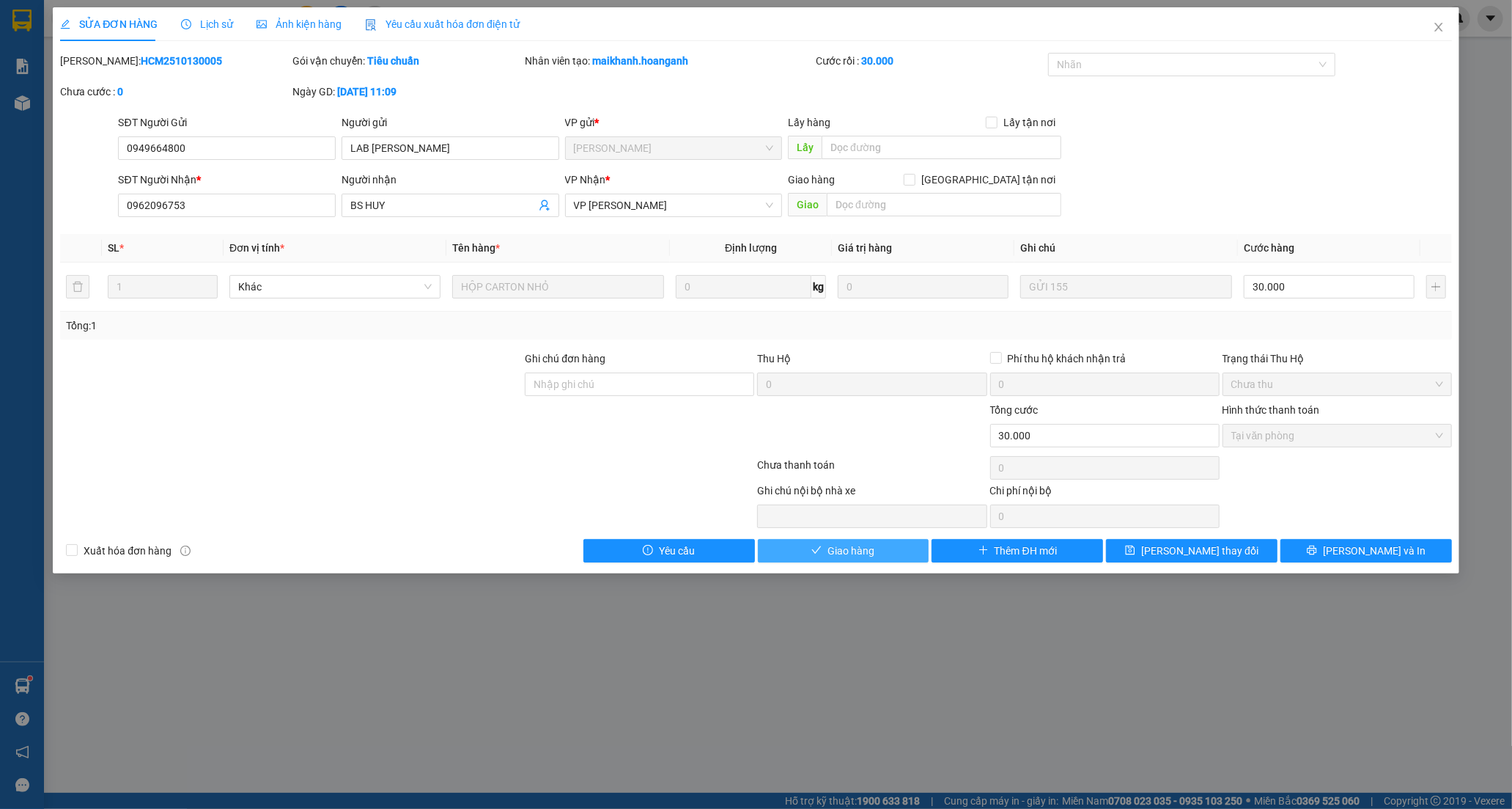
click at [843, 546] on span "Giao hàng" at bounding box center [852, 551] width 47 height 16
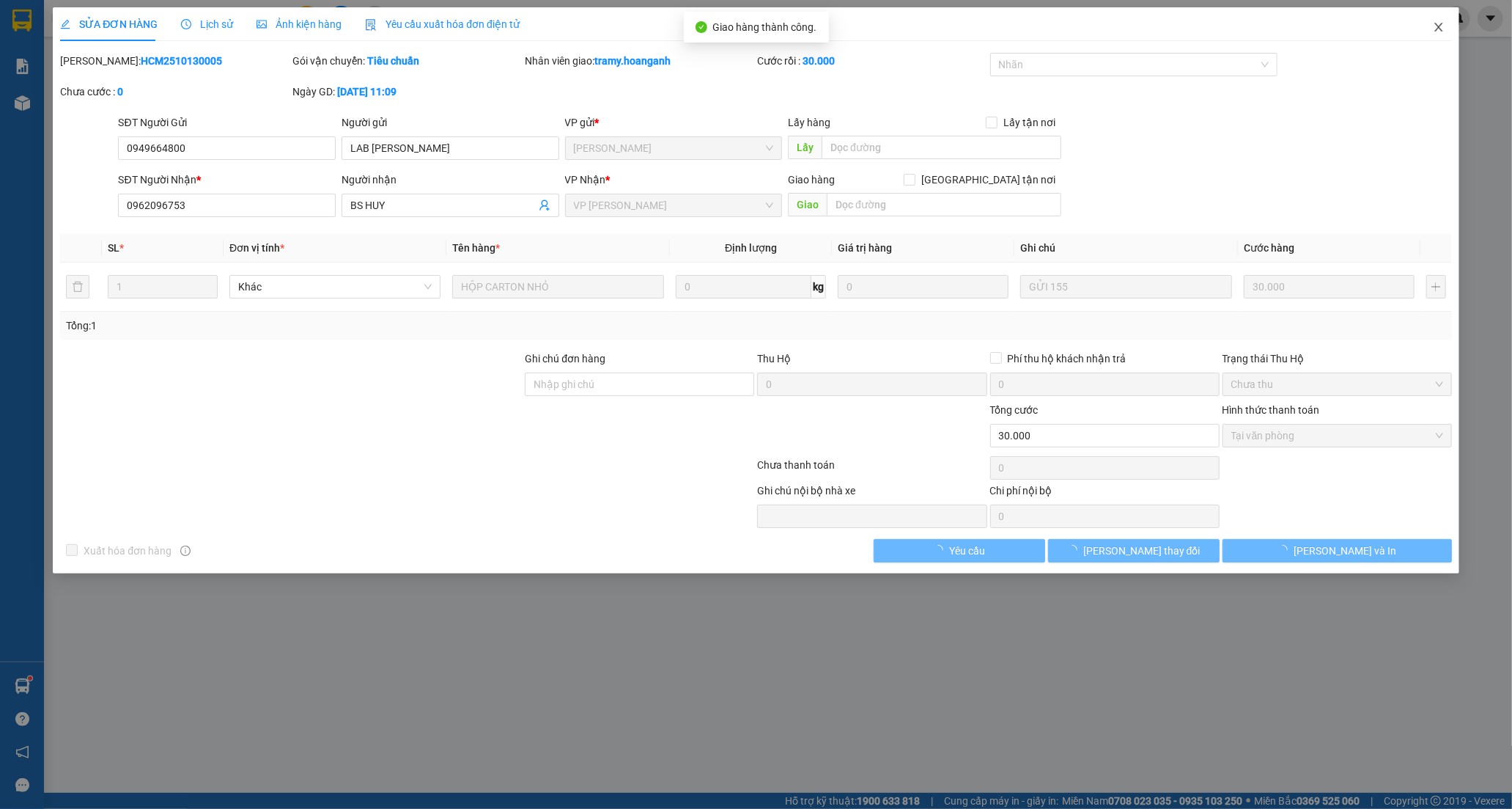
click at [1441, 32] on icon "close" at bounding box center [1439, 27] width 8 height 9
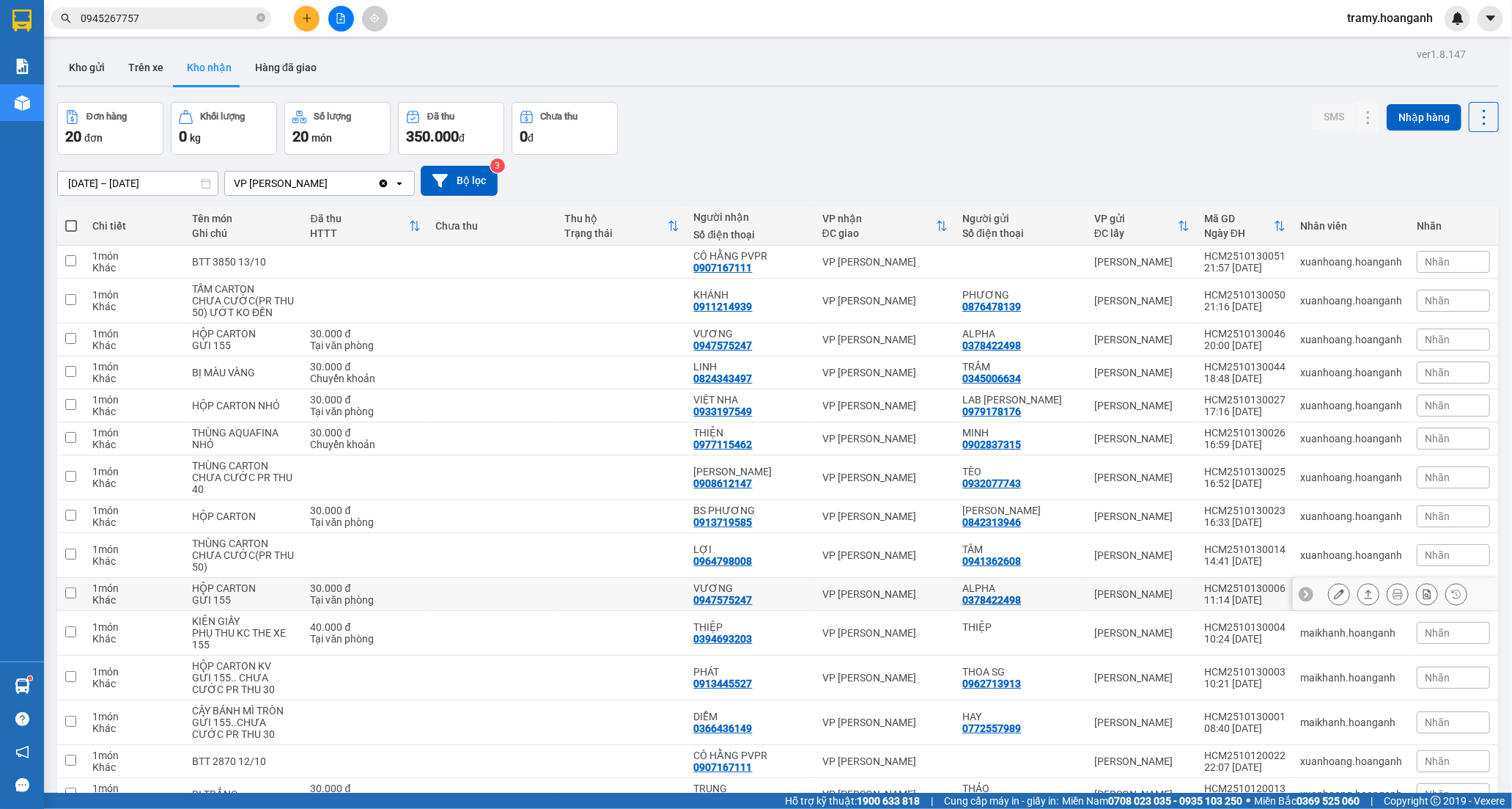
click at [687, 591] on td at bounding box center [622, 594] width 129 height 33
checkbox input "true"
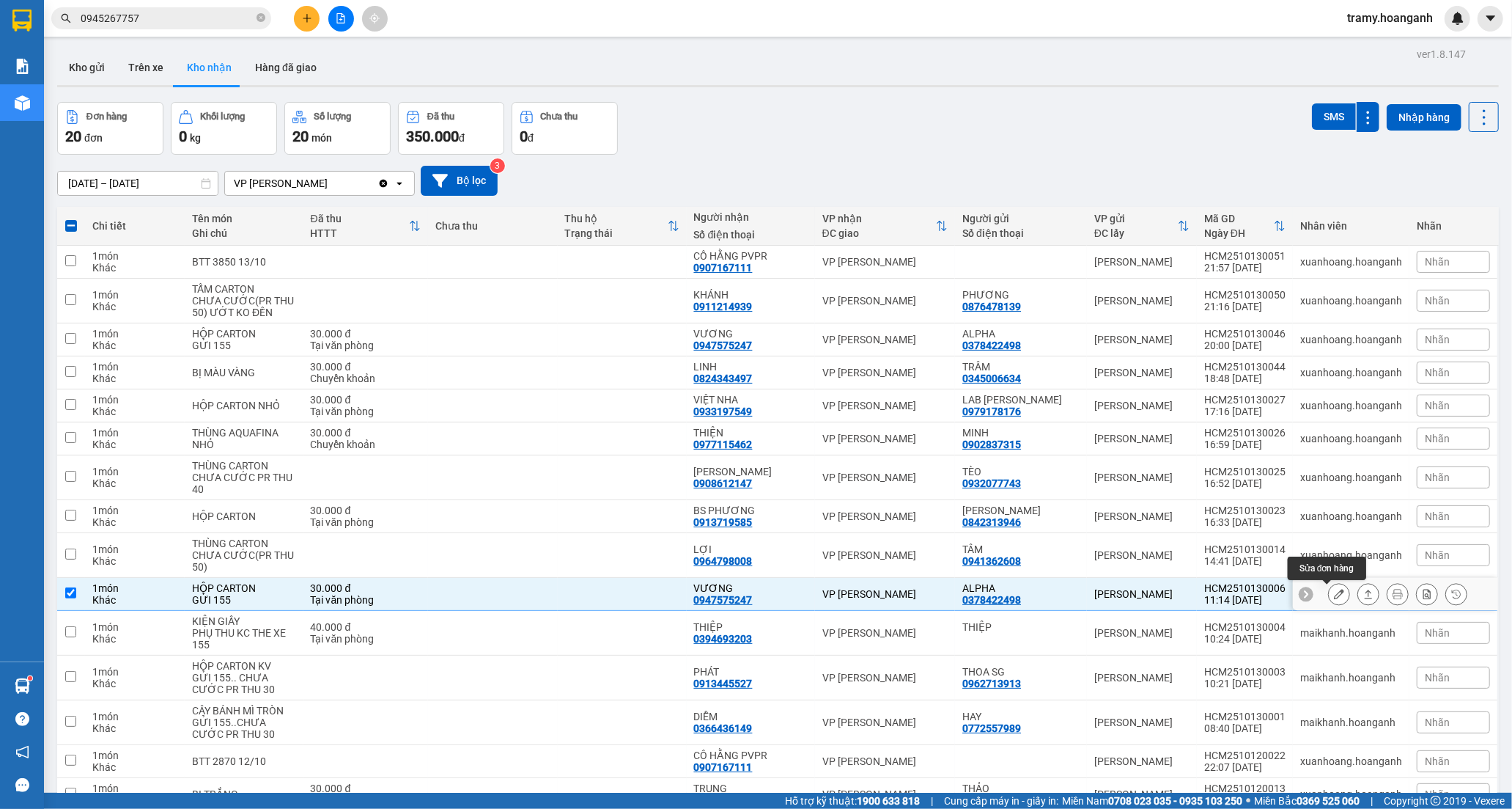
click at [1334, 599] on icon at bounding box center [1339, 593] width 10 height 10
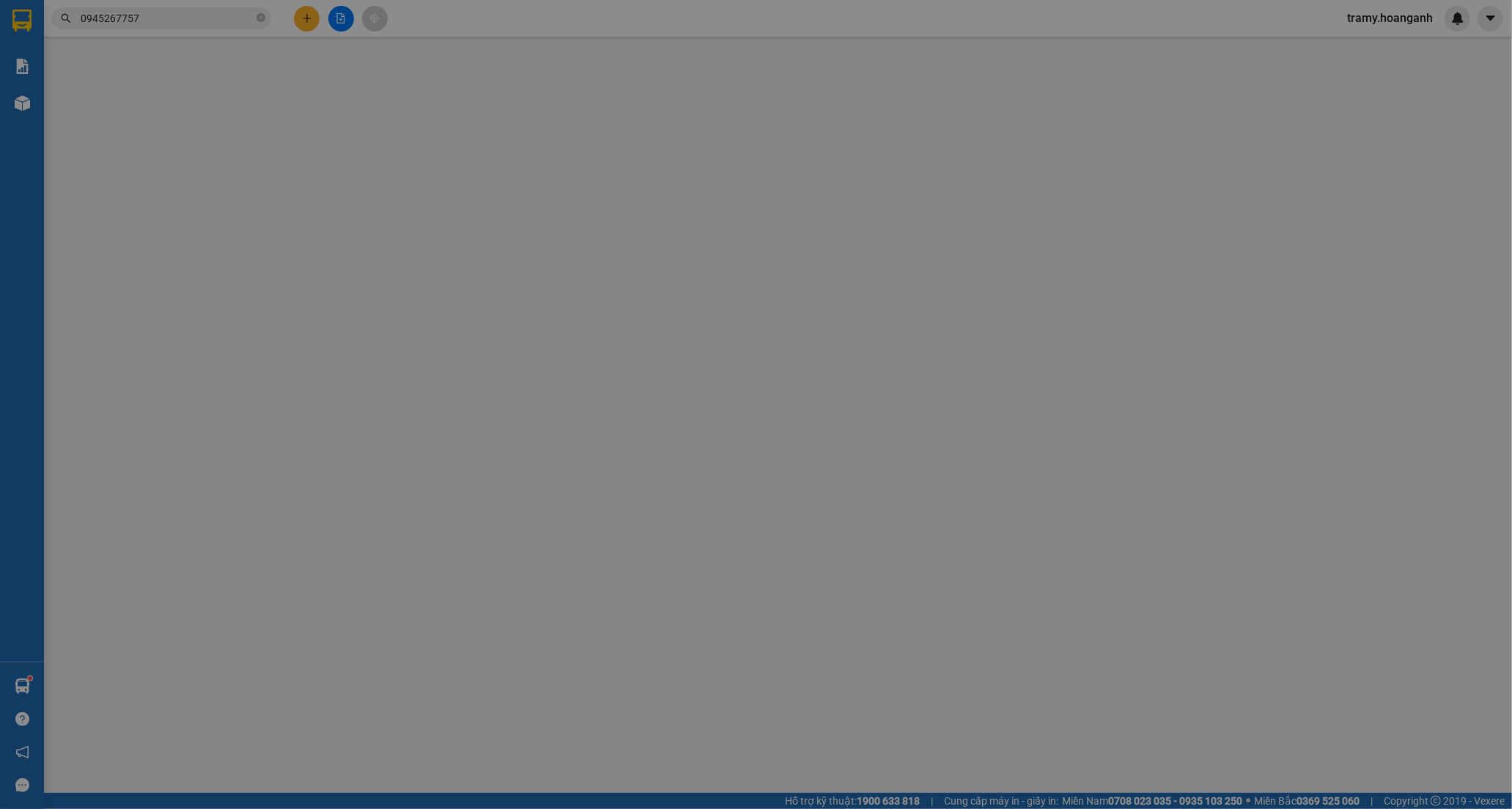
type input "0378422498"
type input "ALPHA"
type input "0947575247"
type input "VƯƠNG"
type input "0"
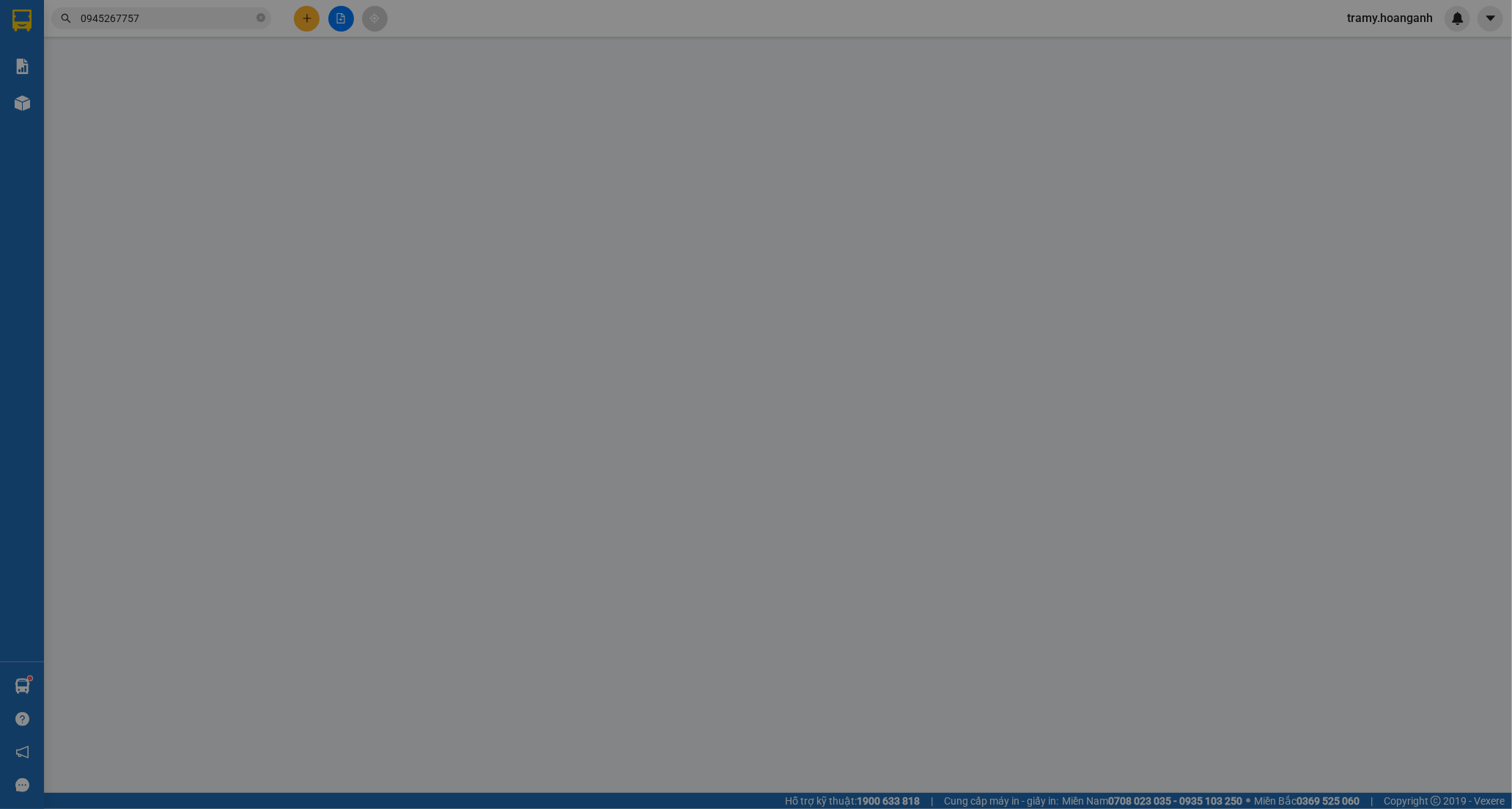
type input "30.000"
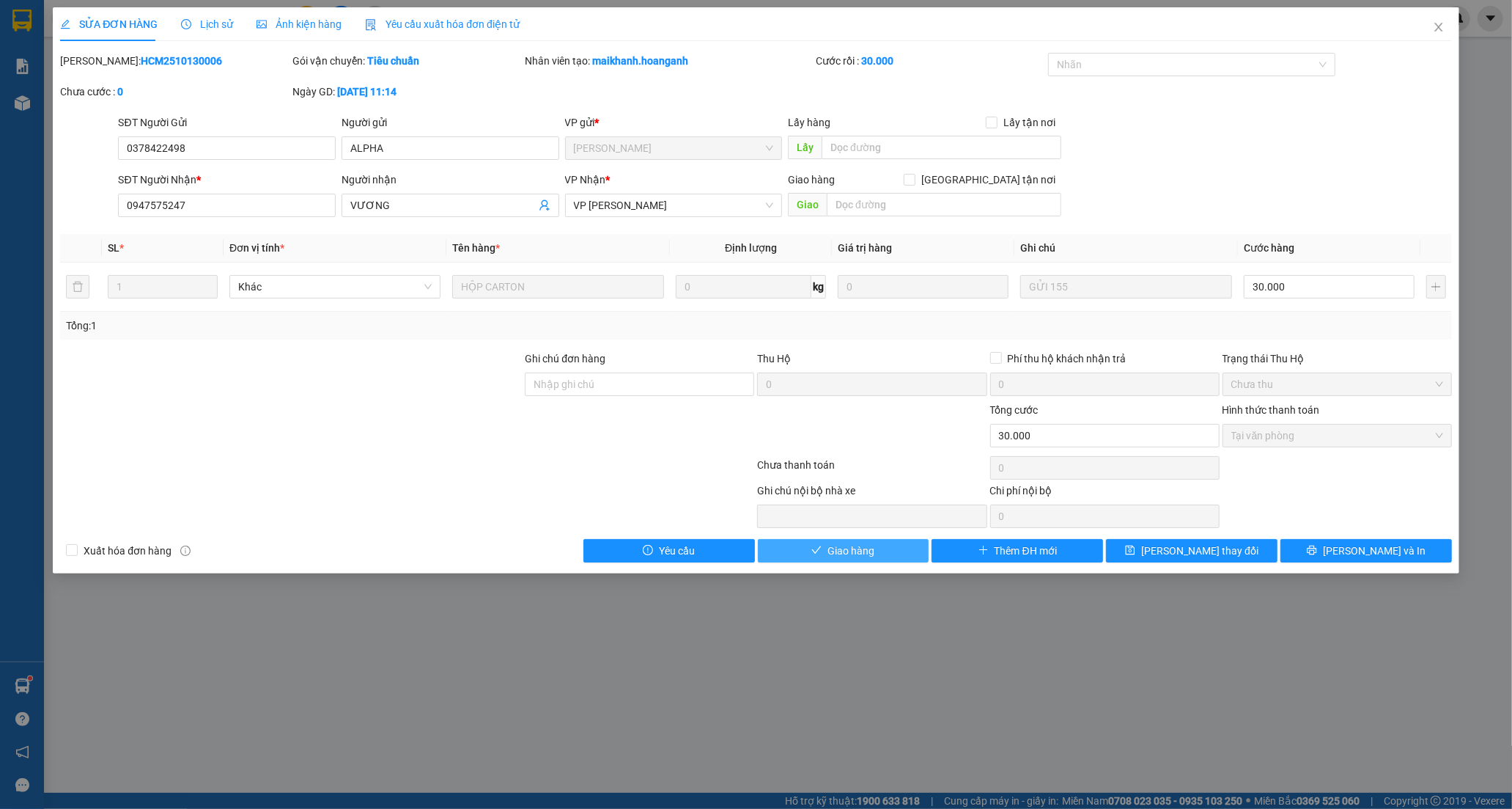
click at [823, 552] on button "Giao hàng" at bounding box center [843, 551] width 171 height 24
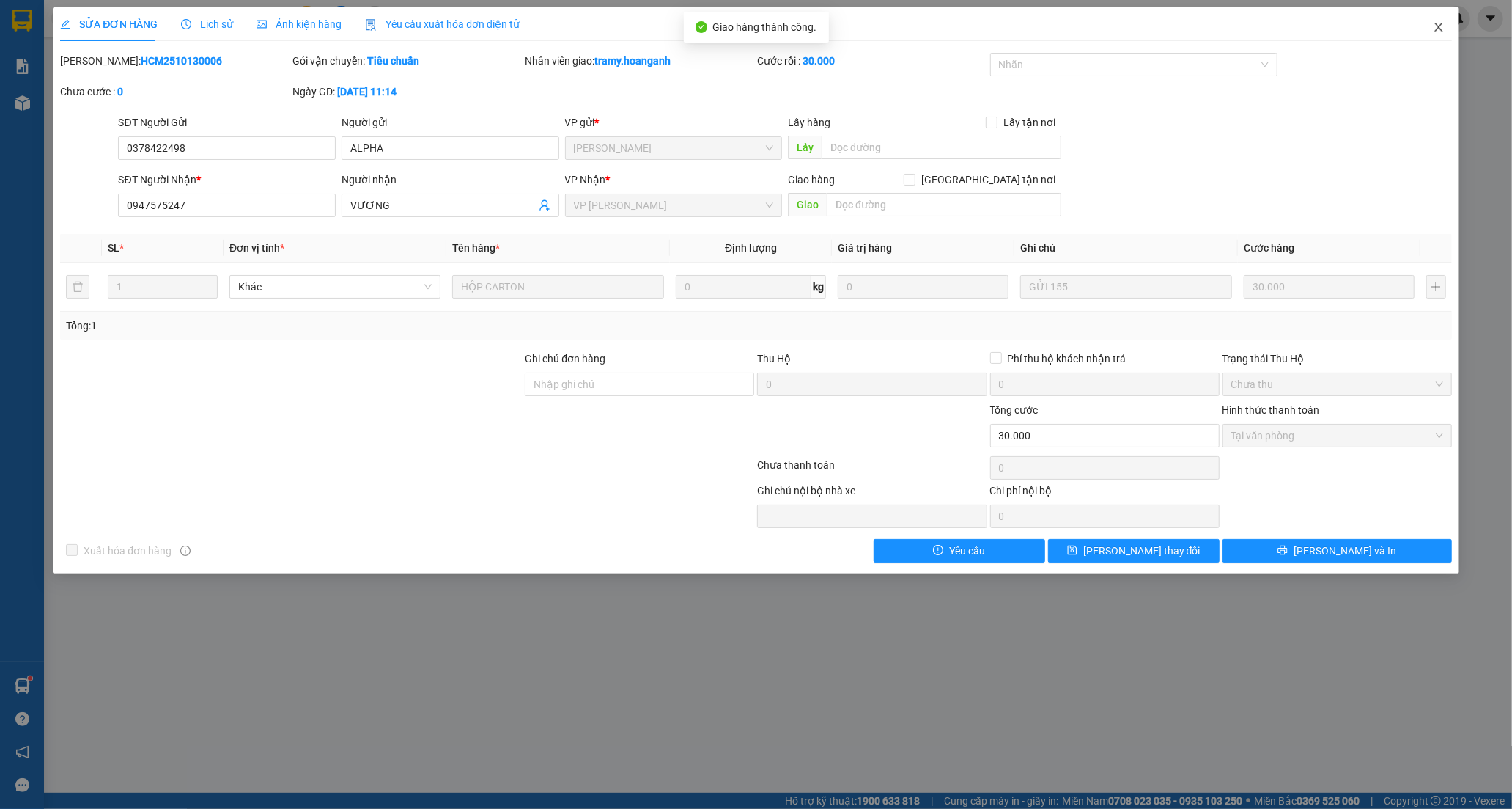
click at [1441, 22] on icon "close" at bounding box center [1439, 26] width 12 height 12
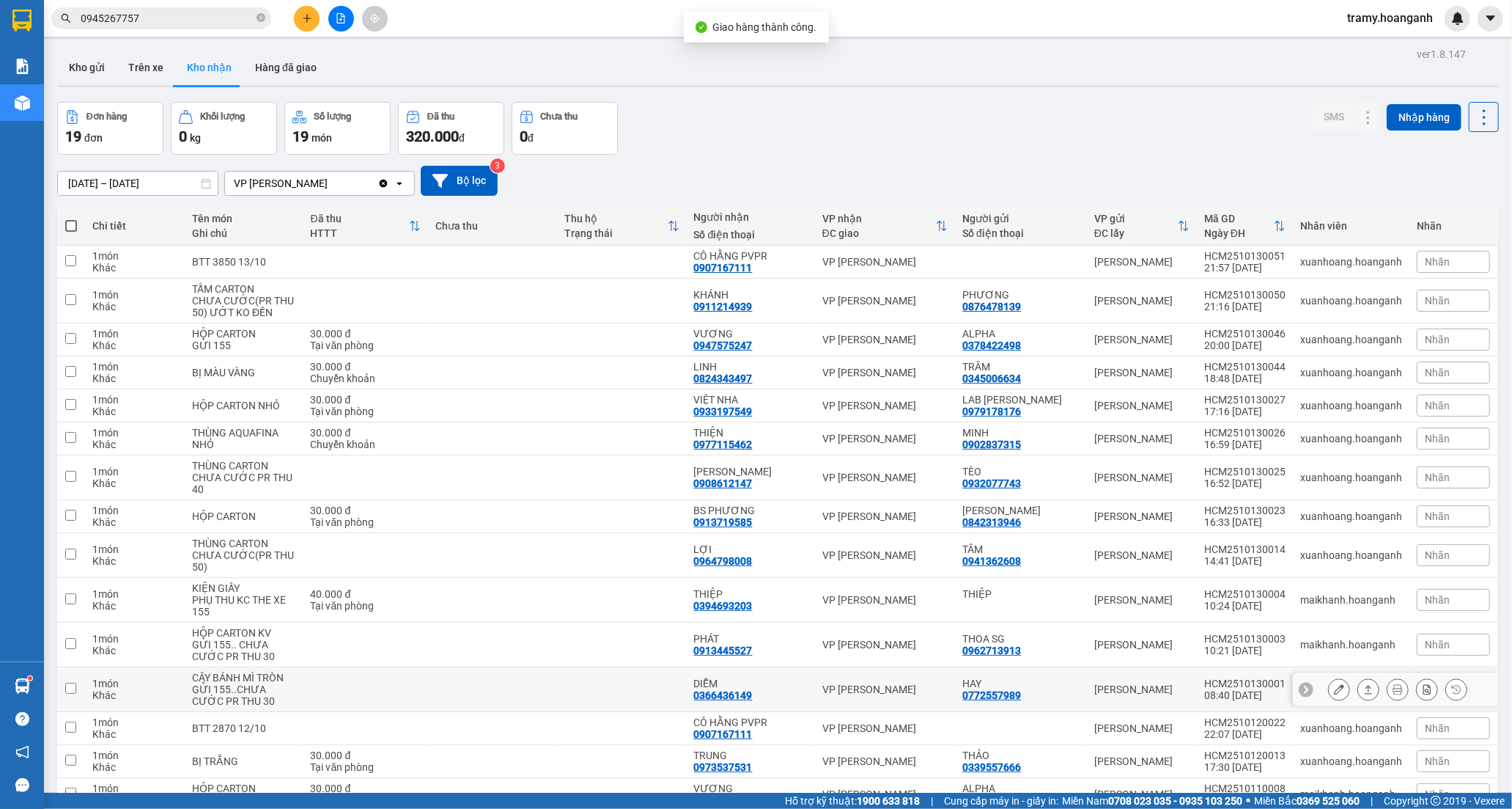
click at [723, 673] on td "DIỄM 0366436149" at bounding box center [751, 689] width 129 height 44
checkbox input "true"
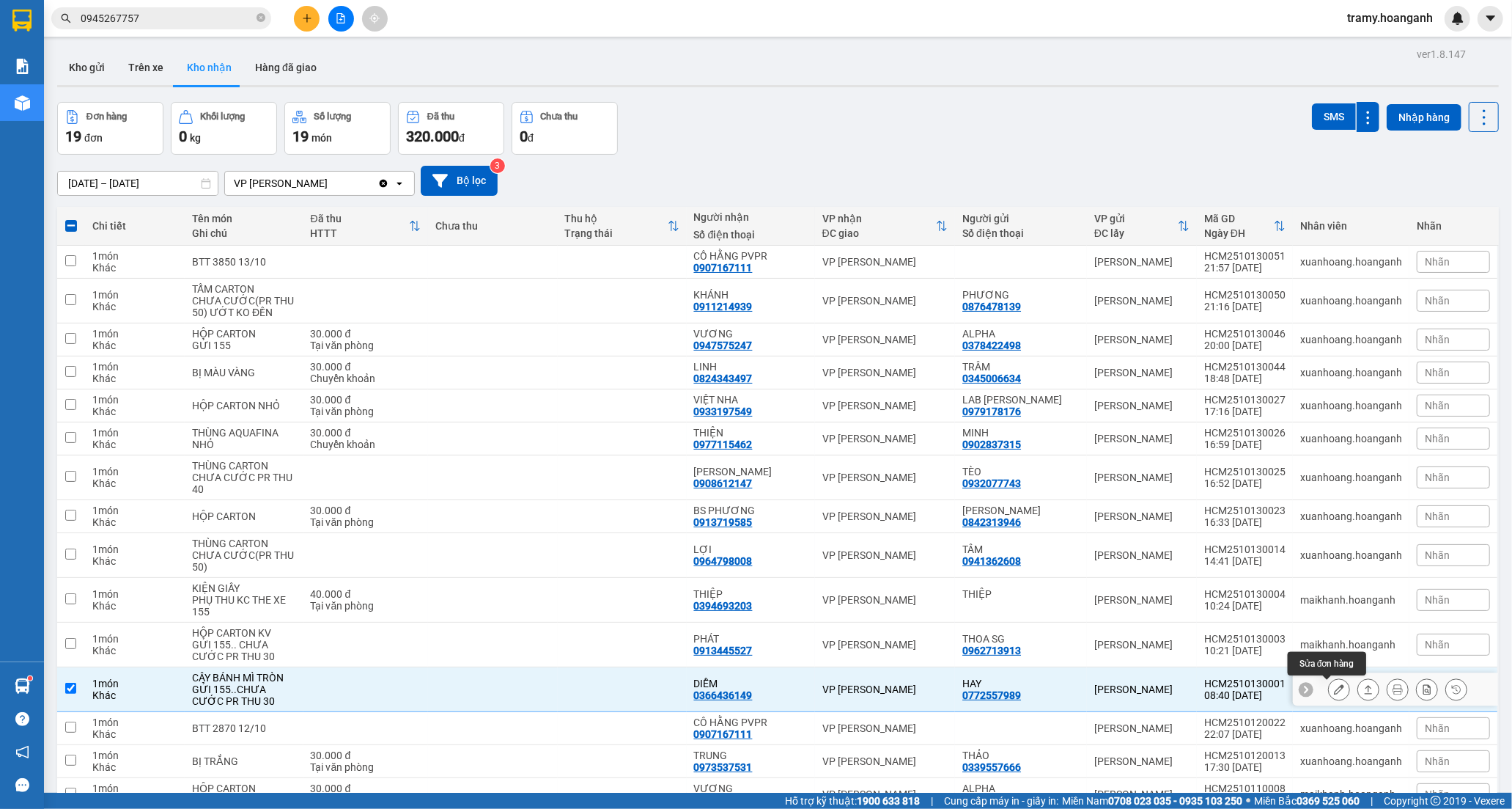
click at [1329, 685] on button at bounding box center [1339, 689] width 21 height 25
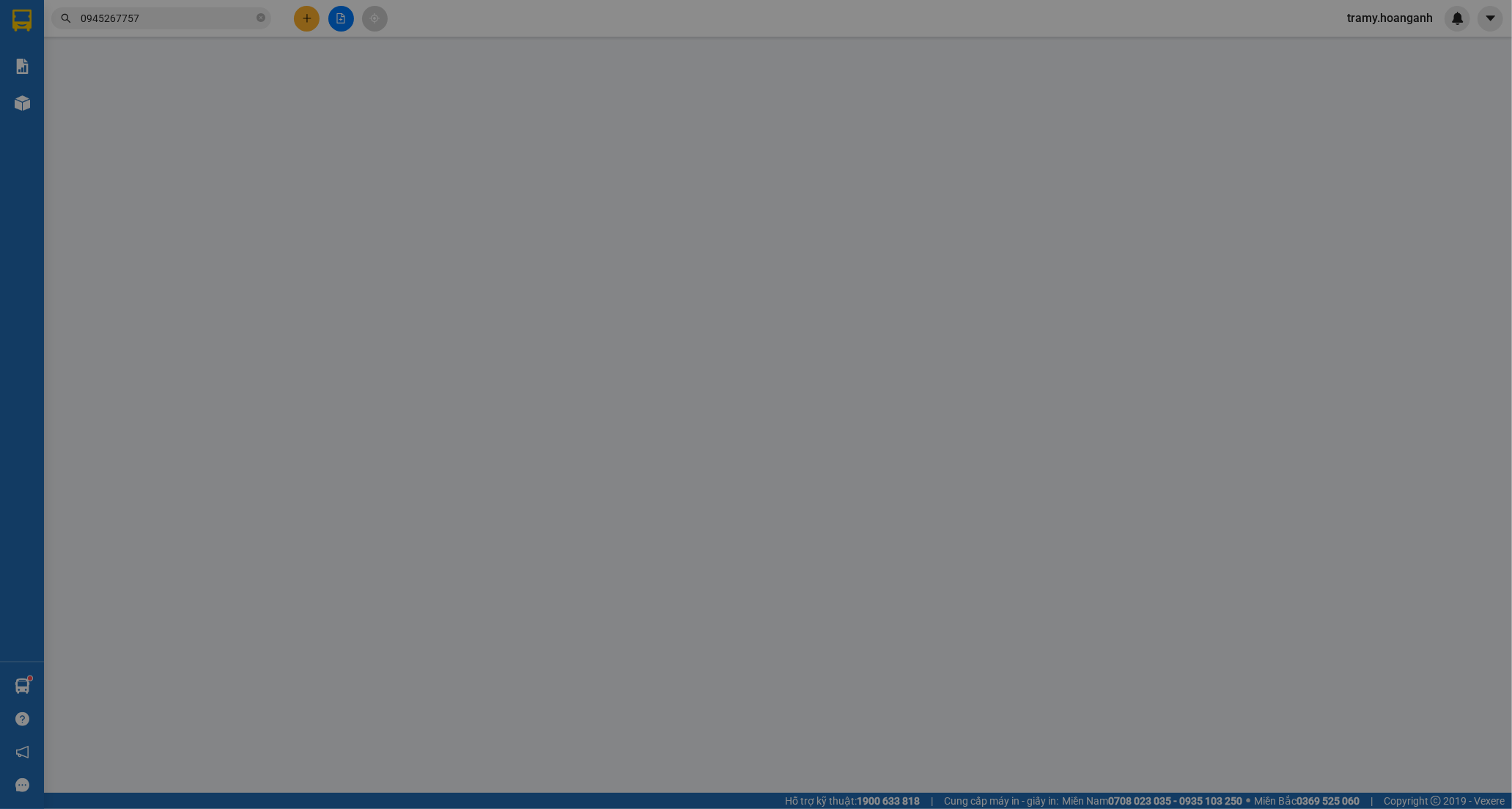
type input "0772557989"
type input "HAY"
type input "0366436149"
type input "DIỄM"
type input "0"
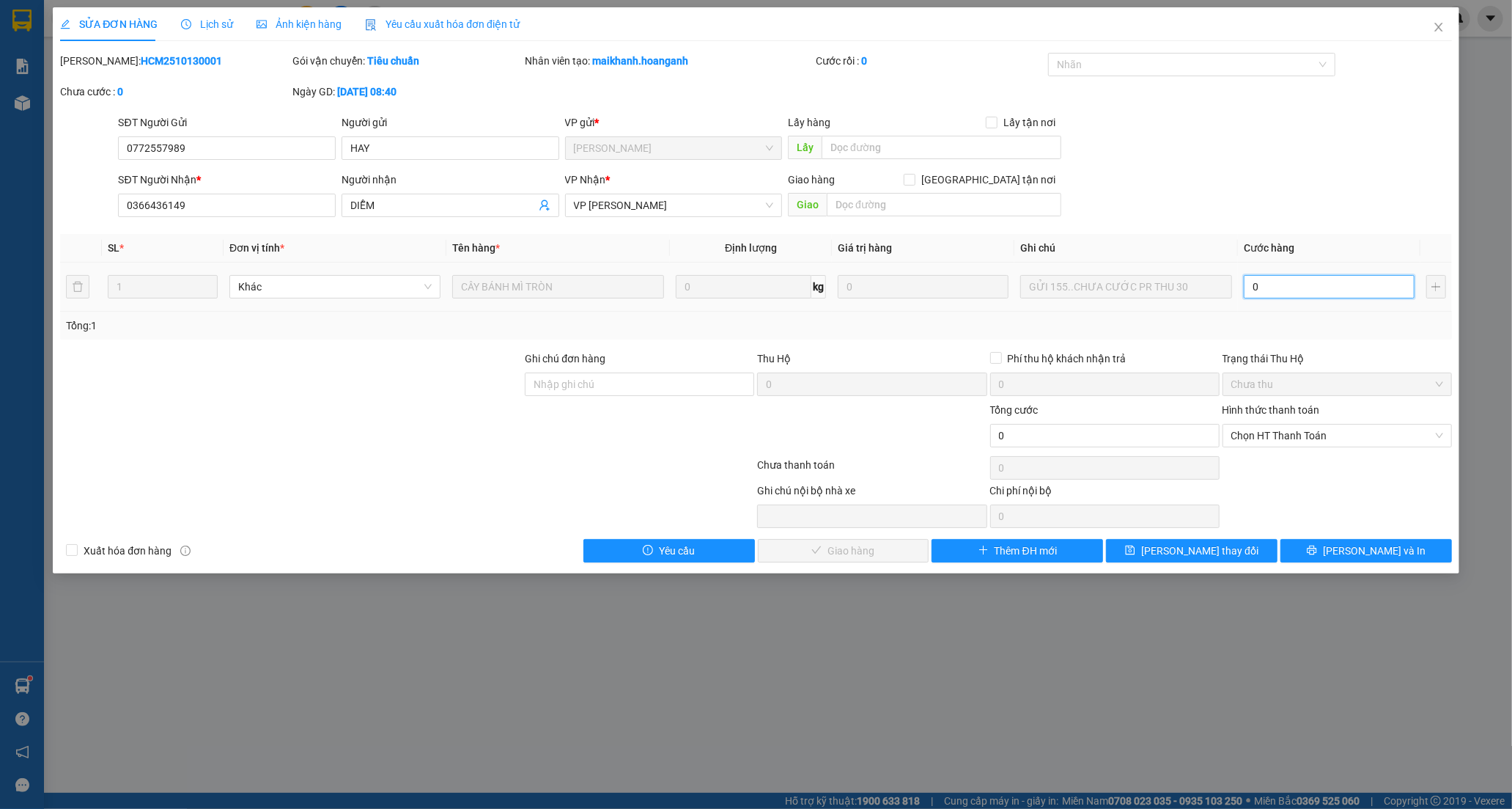
click at [1280, 287] on input "0" at bounding box center [1329, 286] width 171 height 24
type input "3"
type input "30"
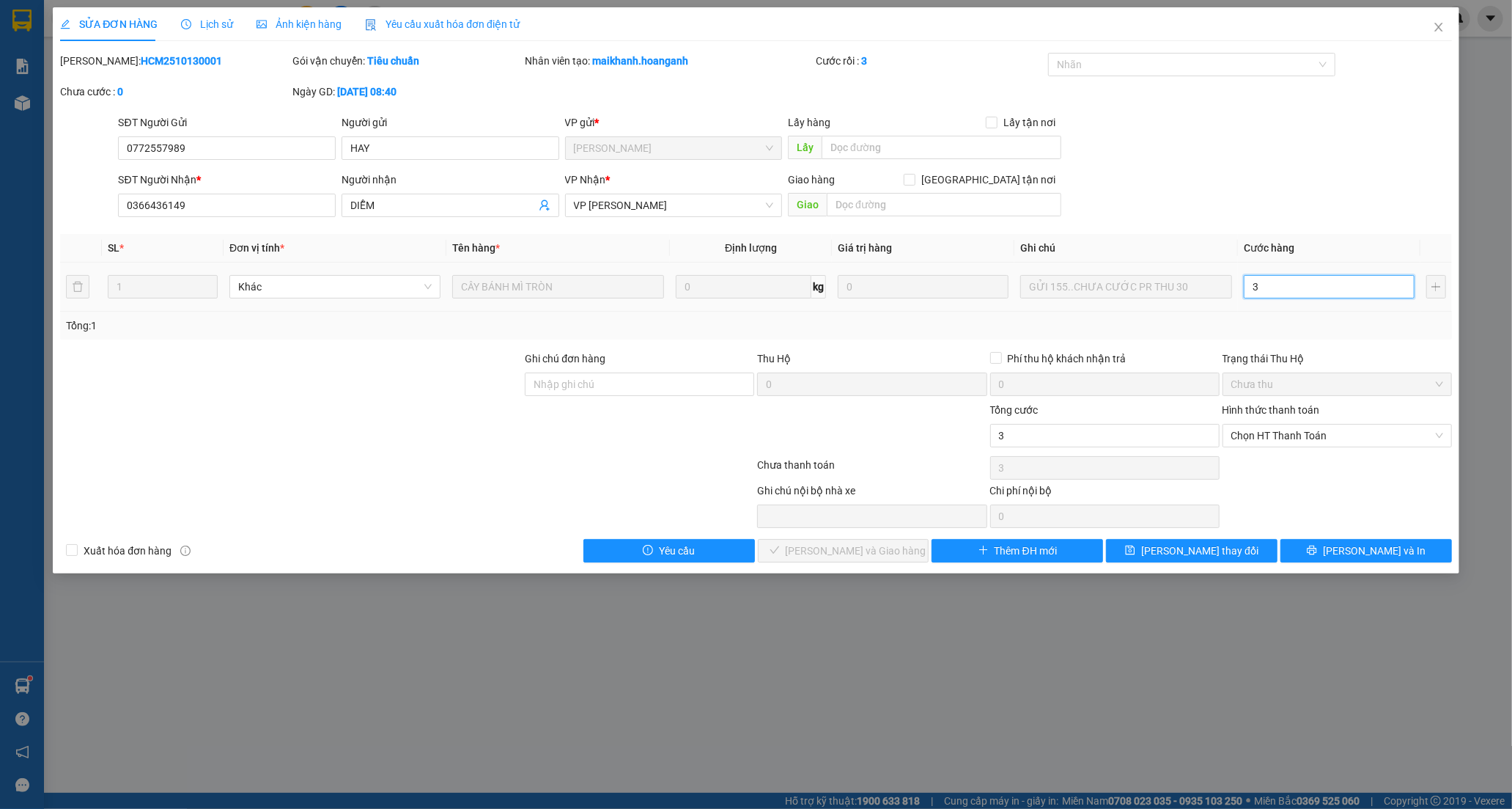
type input "30"
click at [1258, 427] on span "Chọn HT Thanh Toán" at bounding box center [1337, 436] width 212 height 22
type input "30"
type input "30.000"
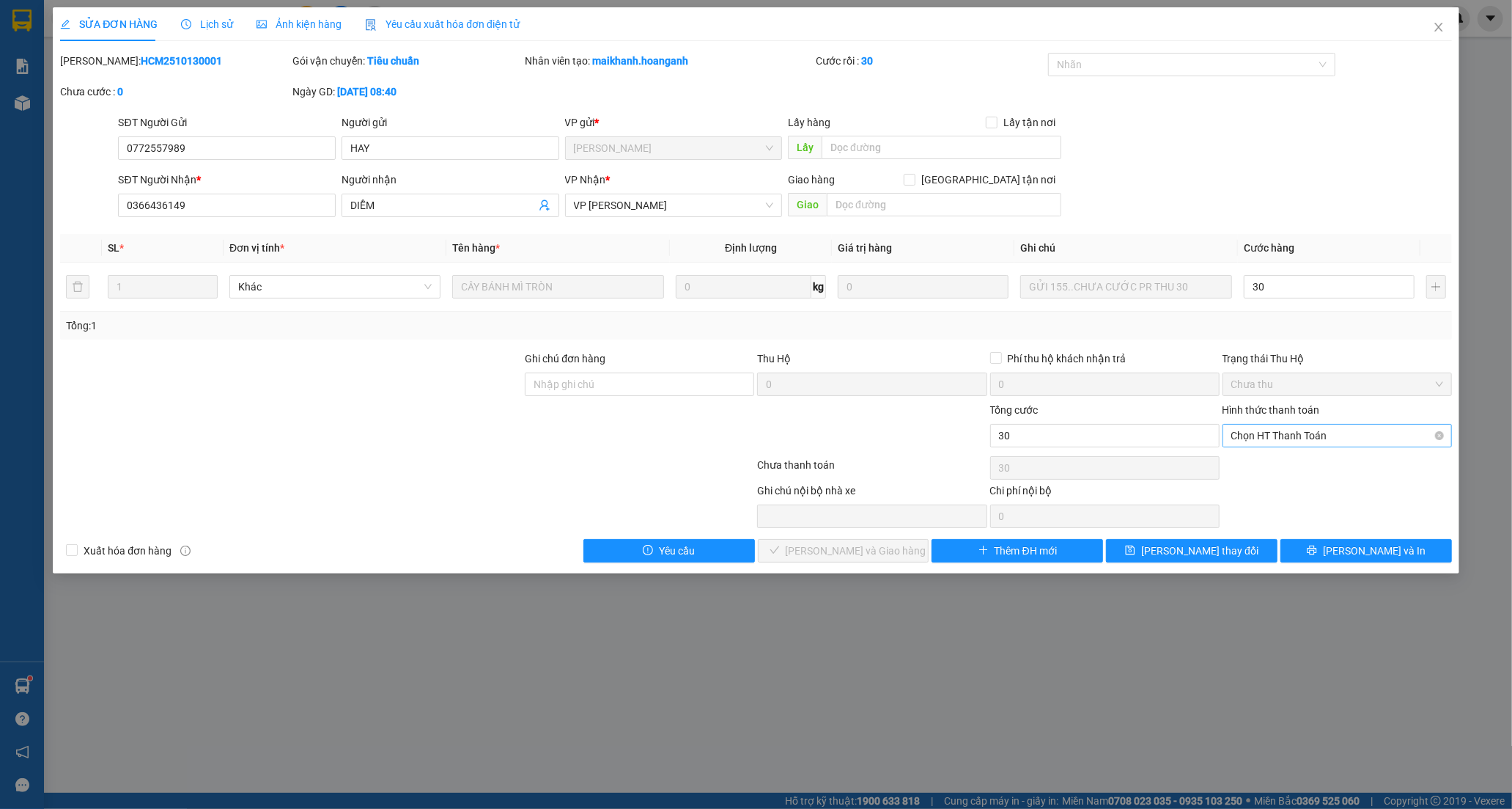
type input "30.000"
drag, startPoint x: 1263, startPoint y: 463, endPoint x: 948, endPoint y: 573, distance: 333.7
click at [1263, 464] on div "Tại văn phòng" at bounding box center [1337, 465] width 212 height 16
type input "0"
click at [853, 547] on span "[PERSON_NAME] và [PERSON_NAME] hàng" at bounding box center [855, 551] width 140 height 16
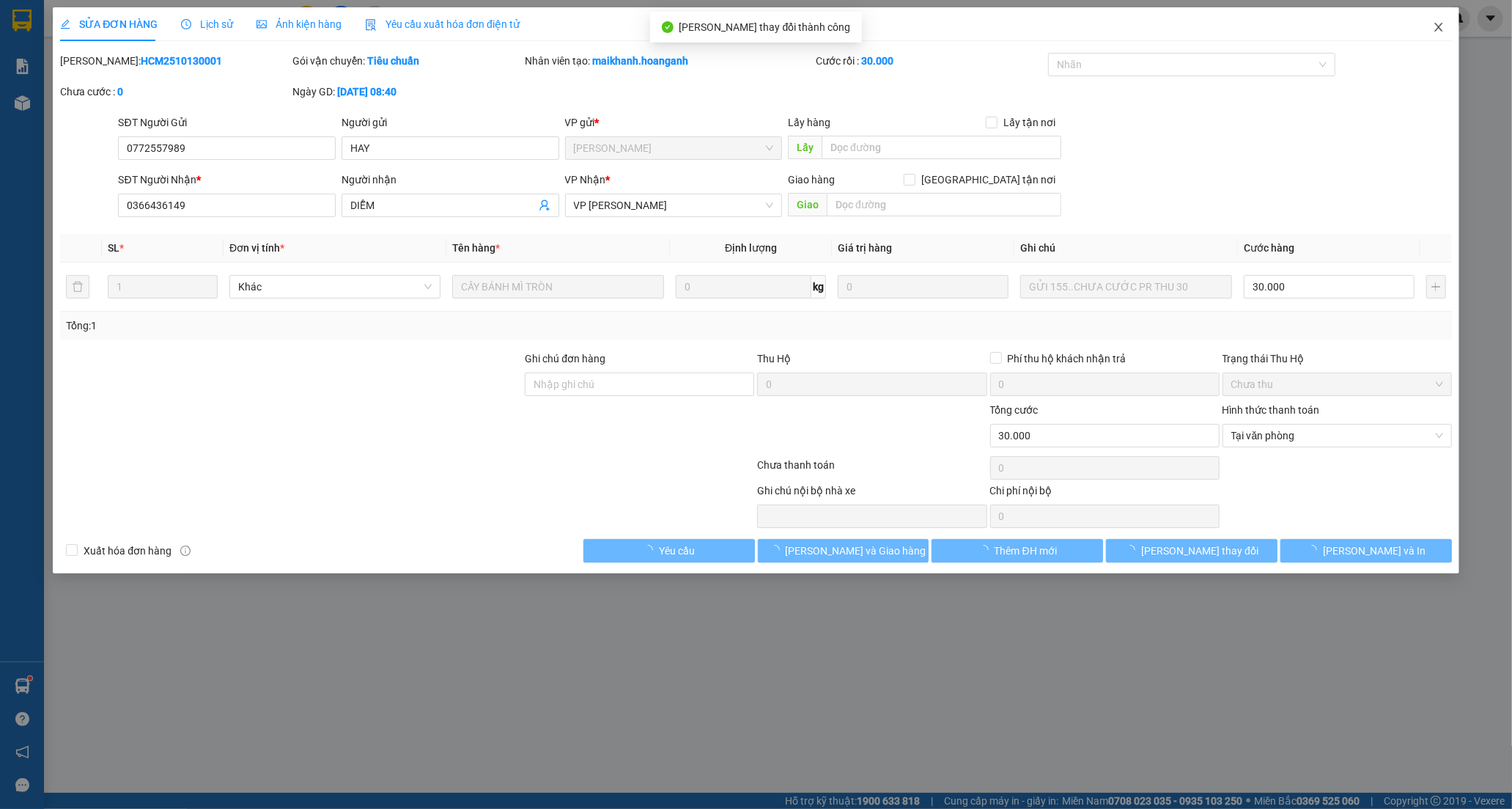
click at [1443, 26] on icon "close" at bounding box center [1439, 26] width 12 height 12
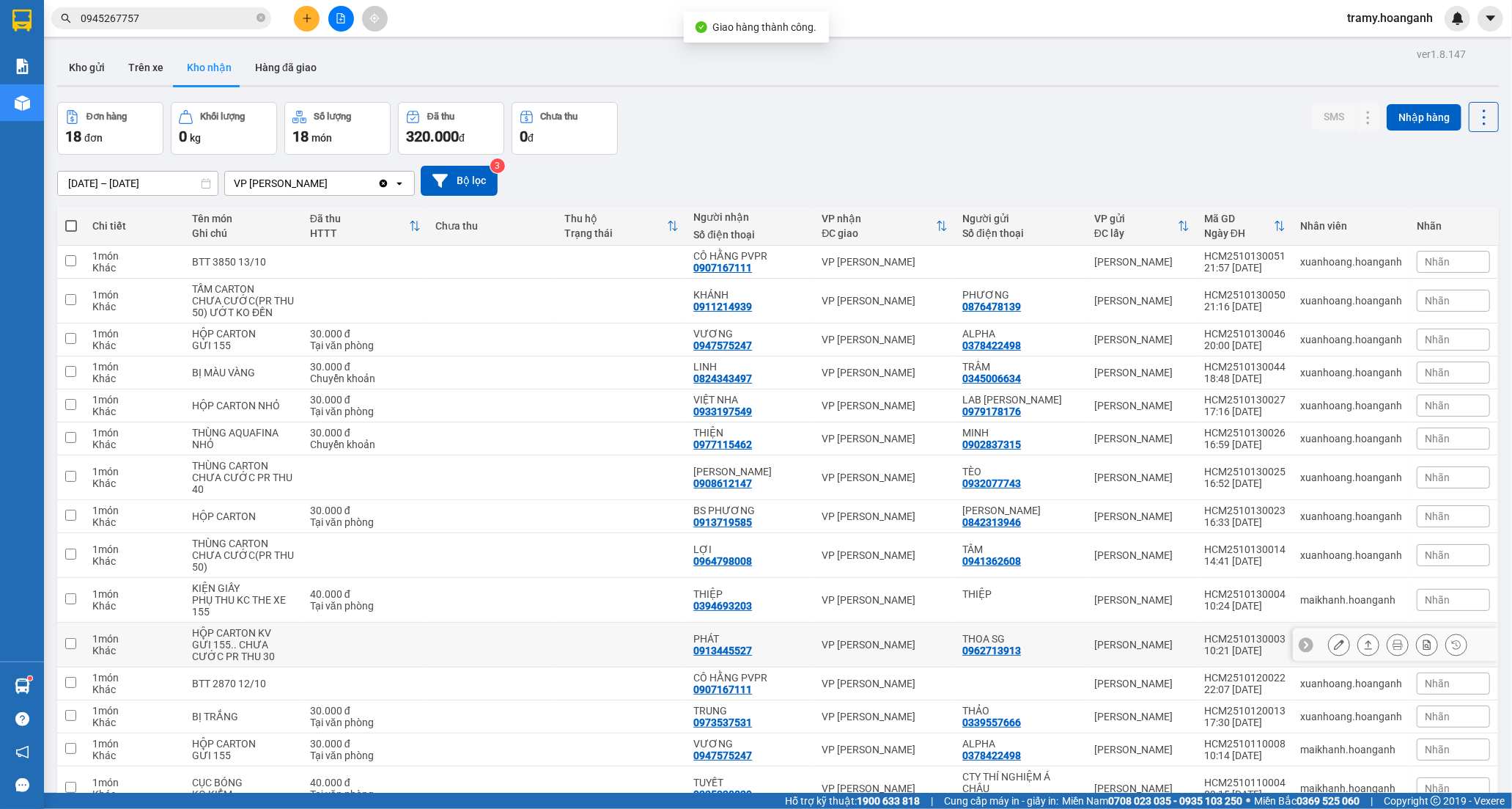
click at [736, 640] on div "PHÁT" at bounding box center [750, 638] width 113 height 12
checkbox input "true"
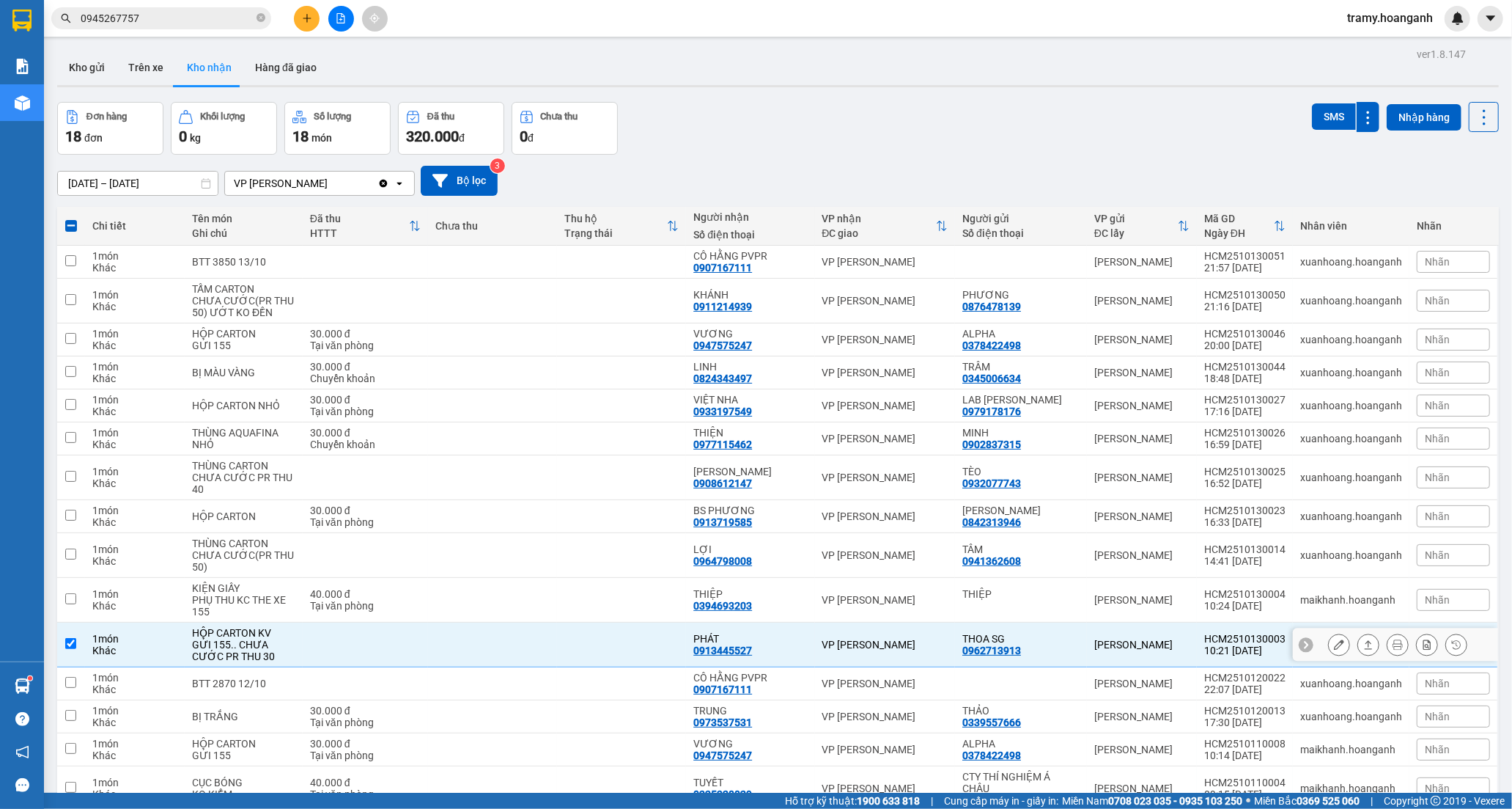
click at [1329, 634] on div at bounding box center [1339, 644] width 22 height 22
click at [1334, 648] on icon at bounding box center [1339, 644] width 10 height 10
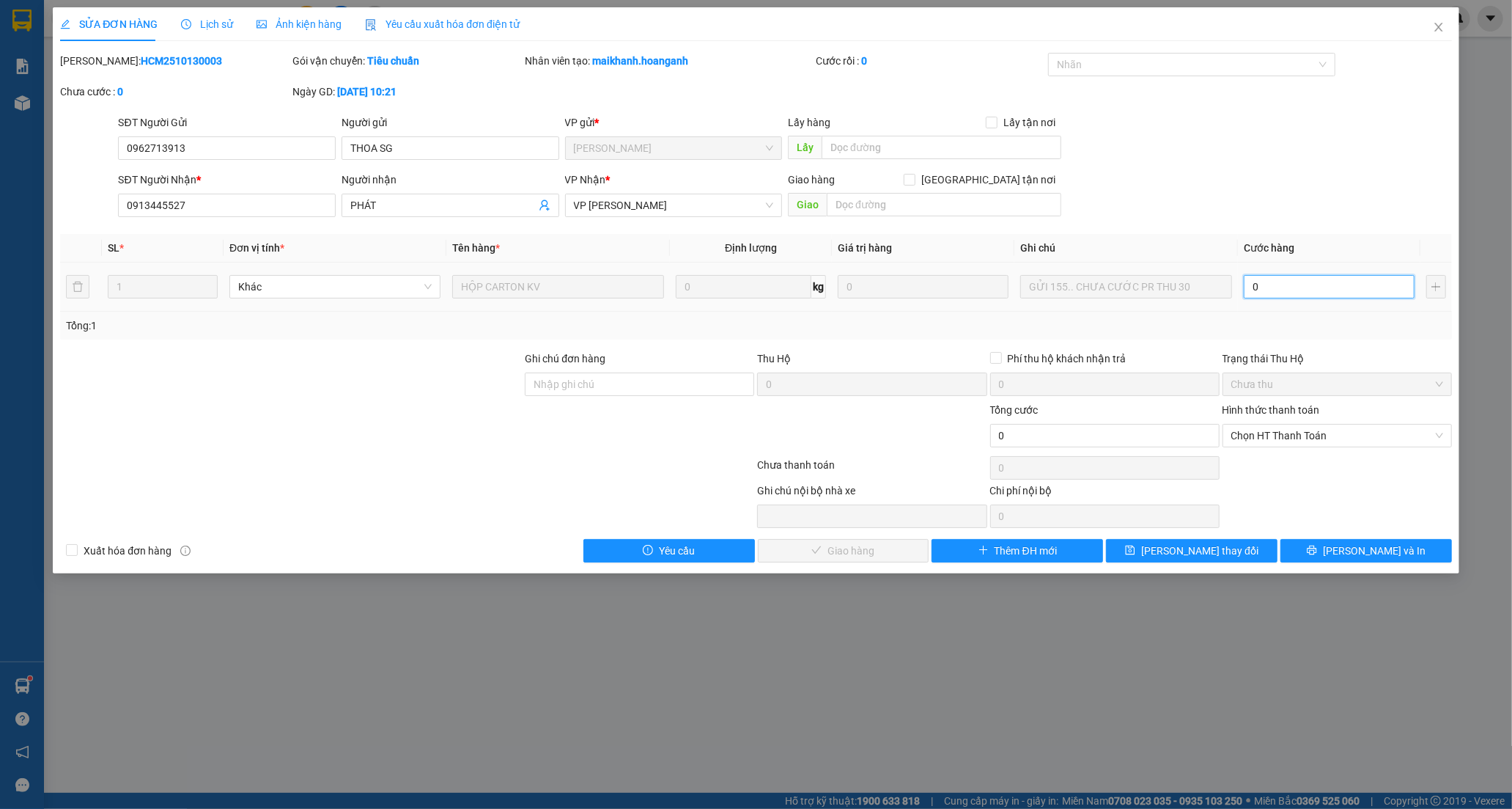
click at [1286, 290] on input "0" at bounding box center [1329, 286] width 171 height 24
type input "3"
type input "30"
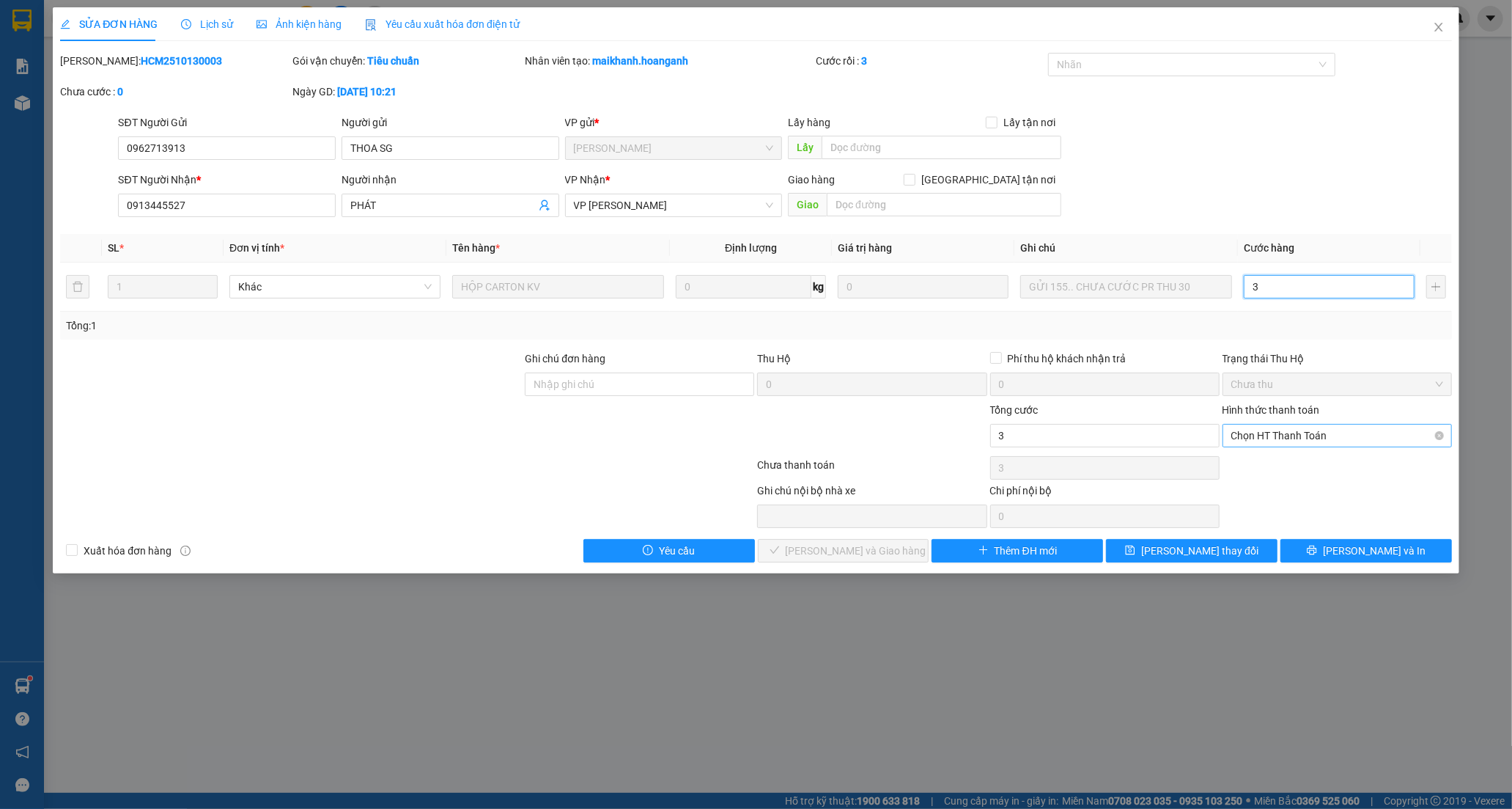
type input "30"
click at [1243, 434] on span "Chọn HT Thanh Toán" at bounding box center [1337, 436] width 212 height 22
type input "30.000"
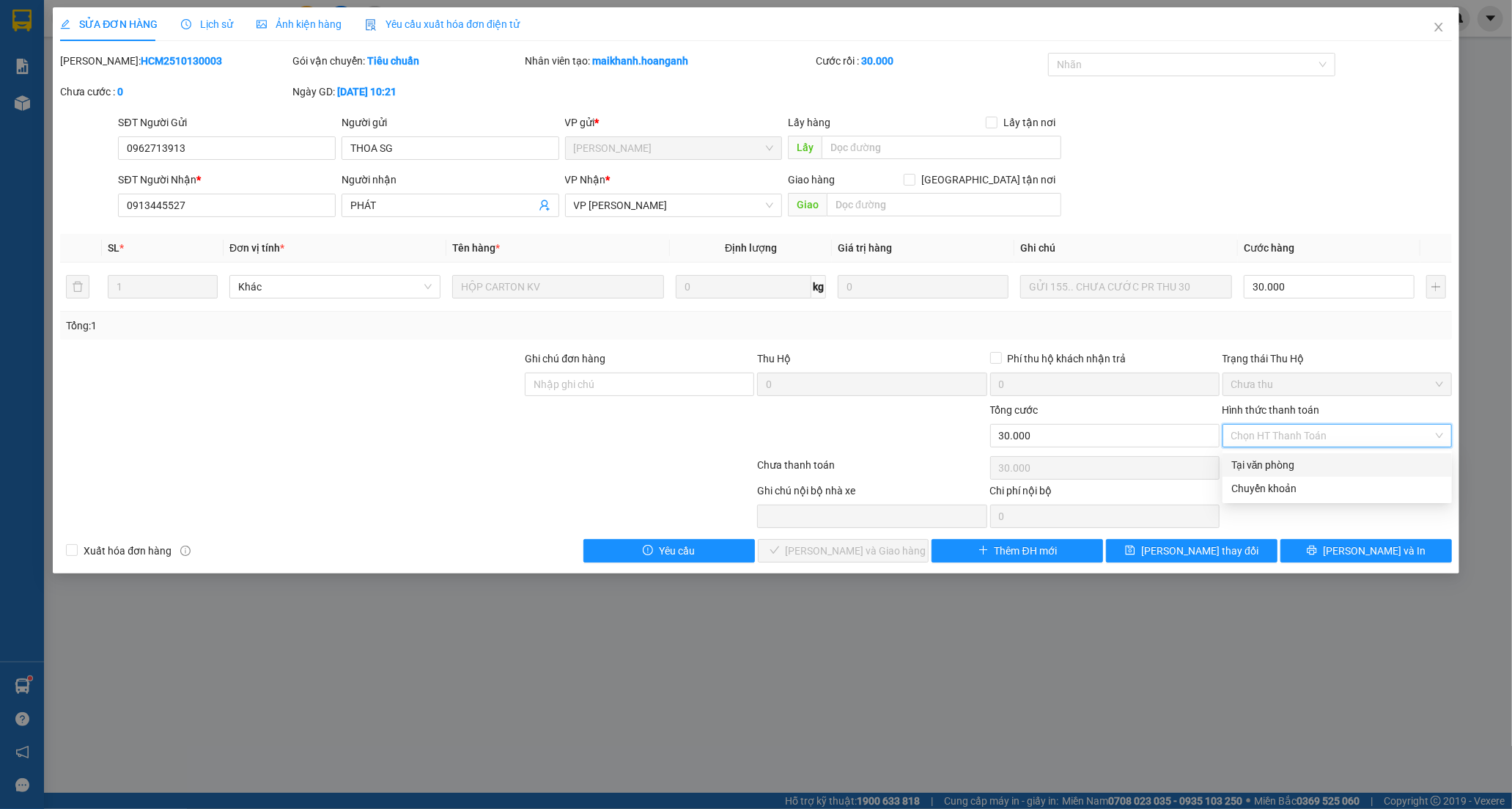
click at [1247, 460] on div "Tại văn phòng" at bounding box center [1337, 465] width 212 height 16
type input "0"
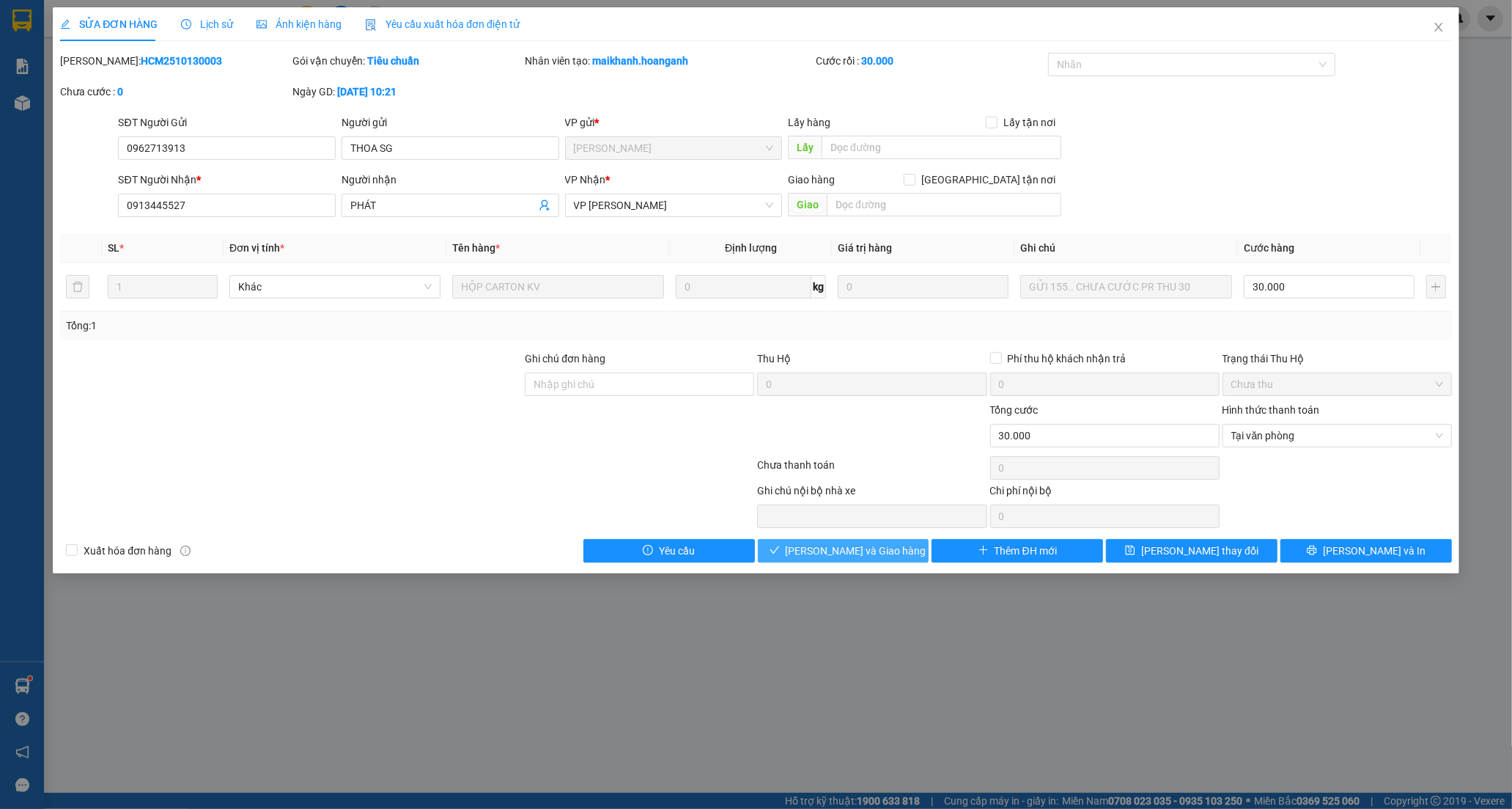
click at [780, 553] on icon "check" at bounding box center [775, 549] width 10 height 10
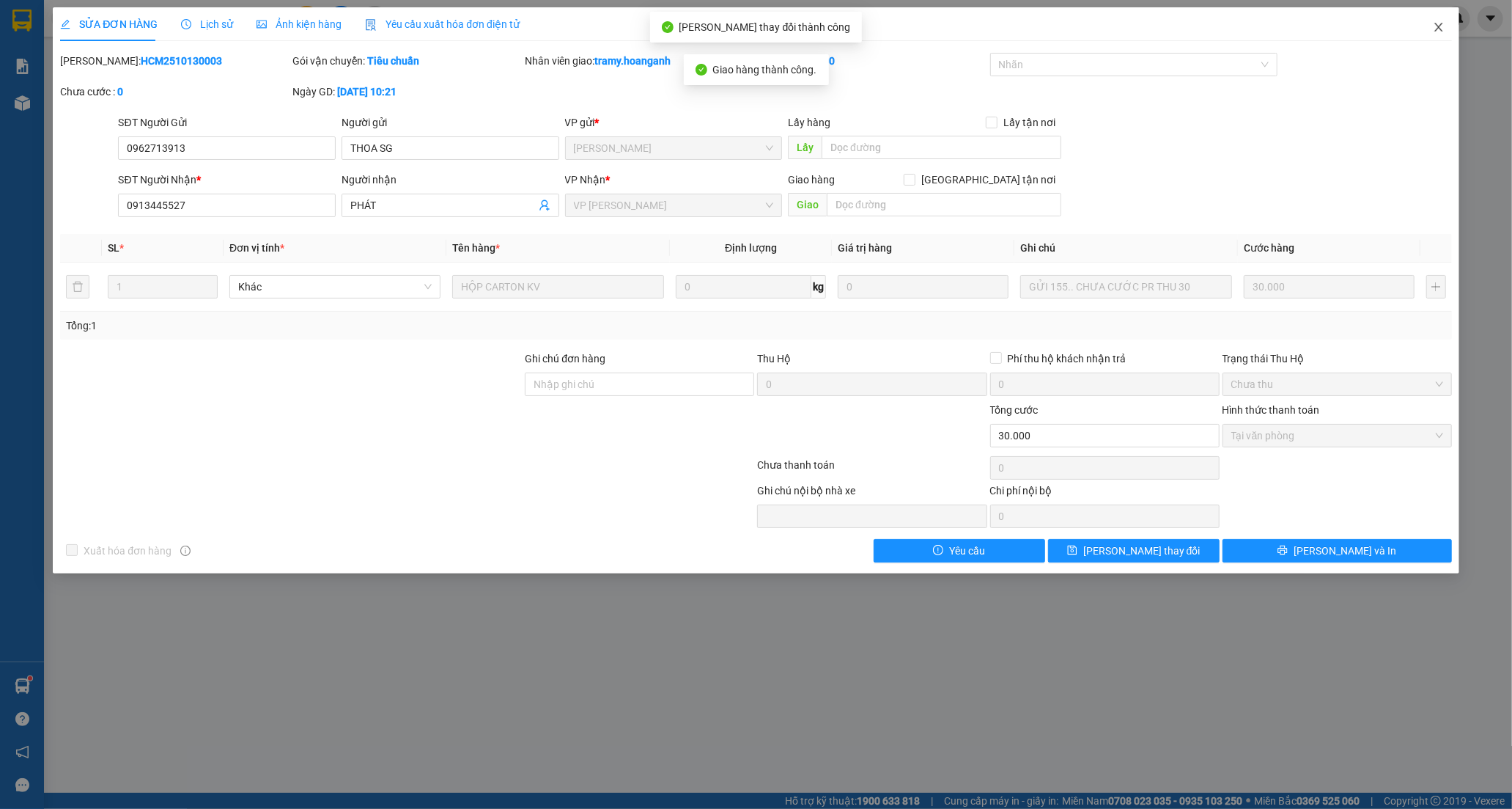
click at [1431, 28] on span "Close" at bounding box center [1439, 27] width 41 height 41
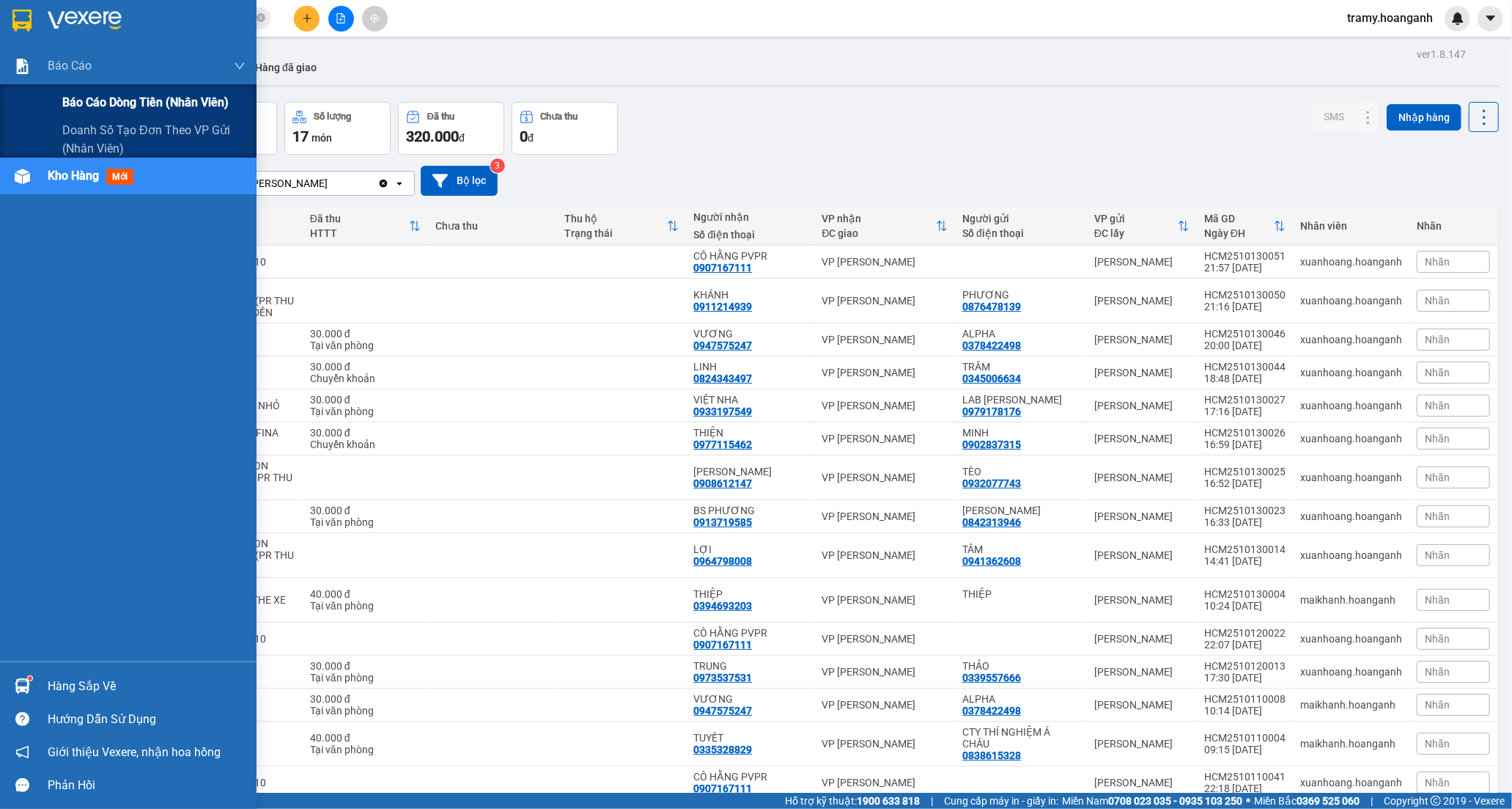
click at [121, 109] on span "Báo cáo dòng tiền (nhân viên)" at bounding box center [146, 102] width 167 height 18
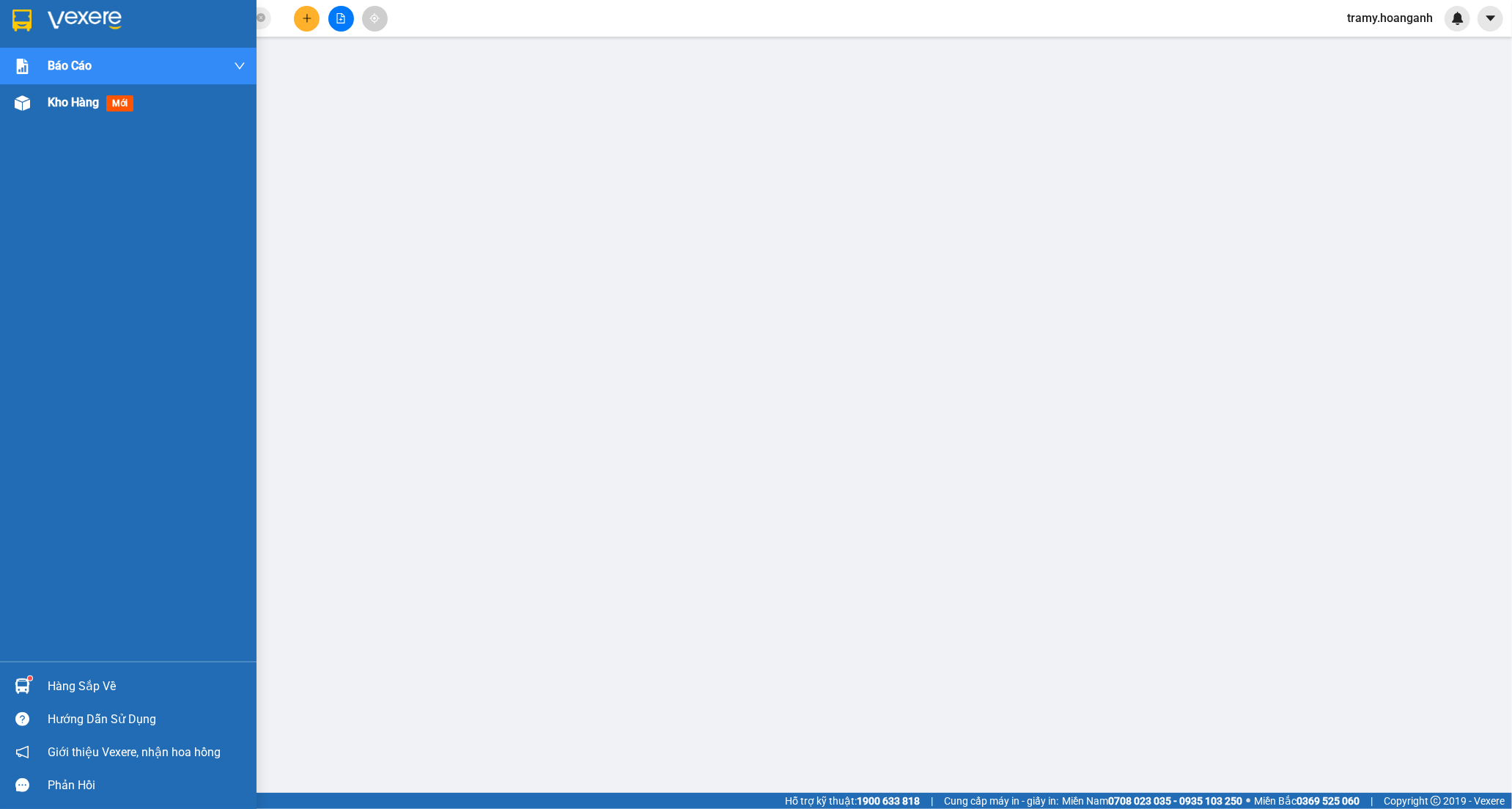
click at [86, 95] on span "Kho hàng" at bounding box center [73, 101] width 52 height 14
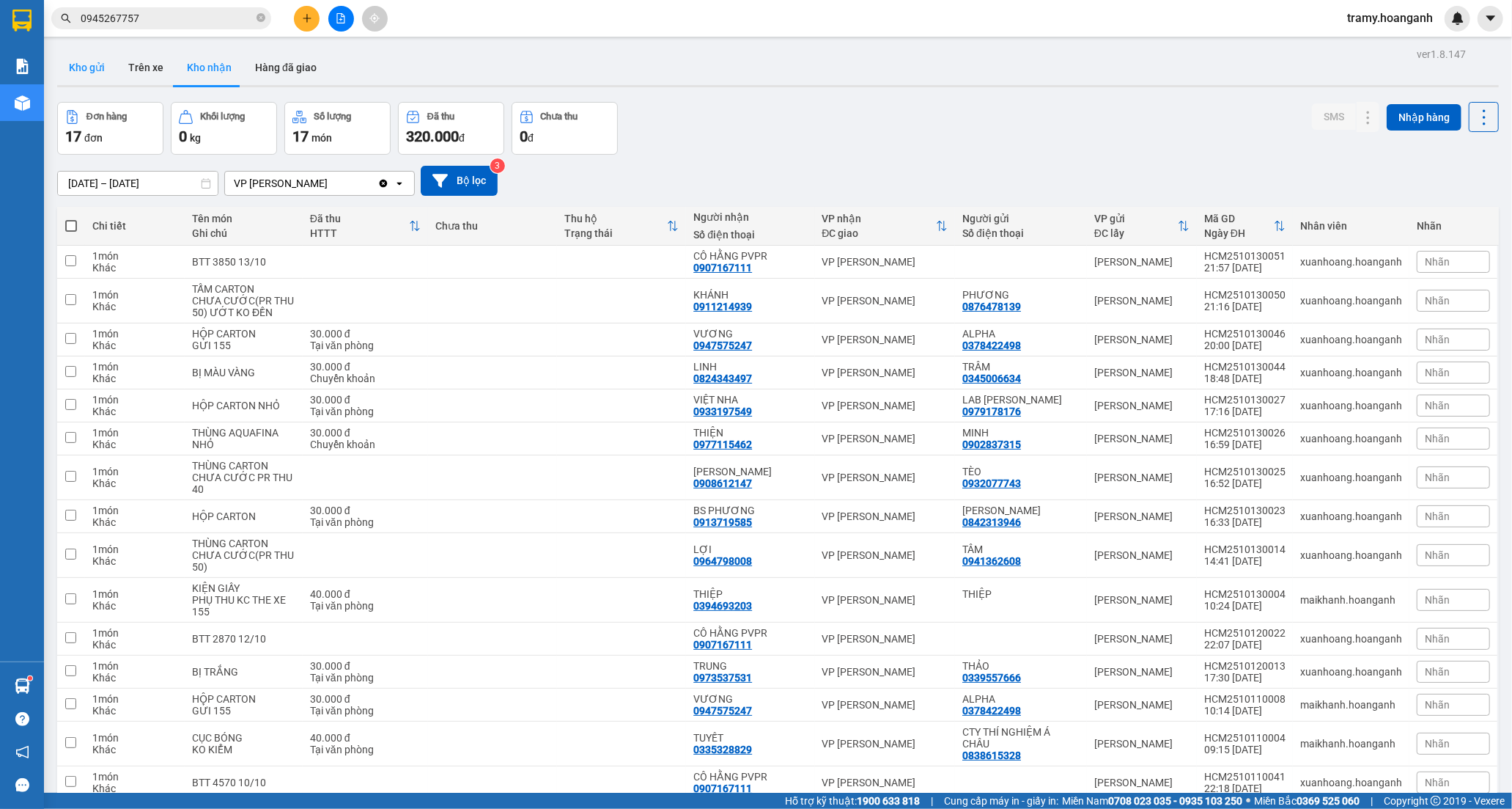
click at [93, 74] on button "Kho gửi" at bounding box center [87, 67] width 60 height 35
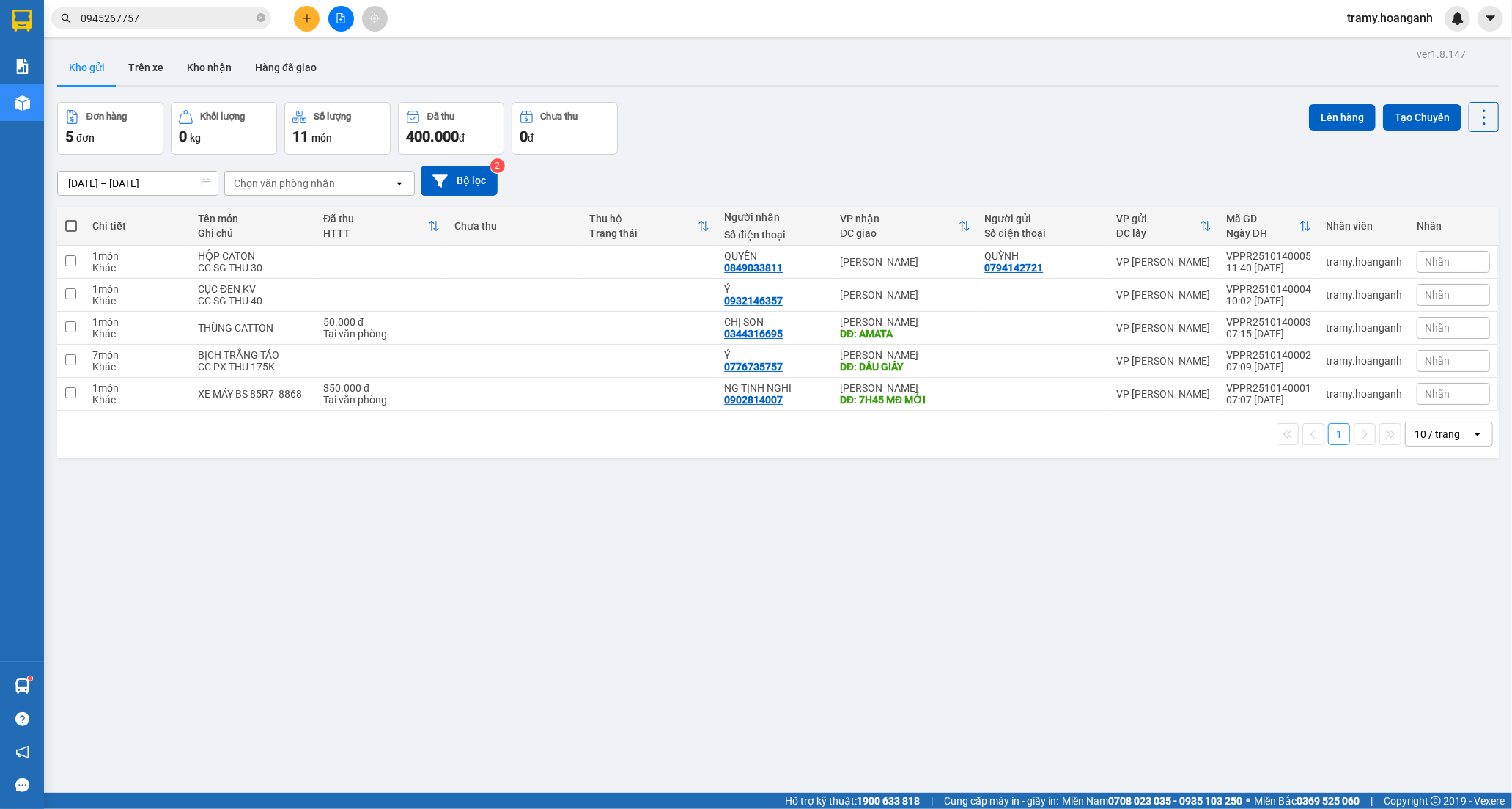
click at [1440, 428] on div "10 / trang" at bounding box center [1438, 434] width 45 height 14
click at [1428, 597] on span "100 / trang" at bounding box center [1430, 598] width 53 height 14
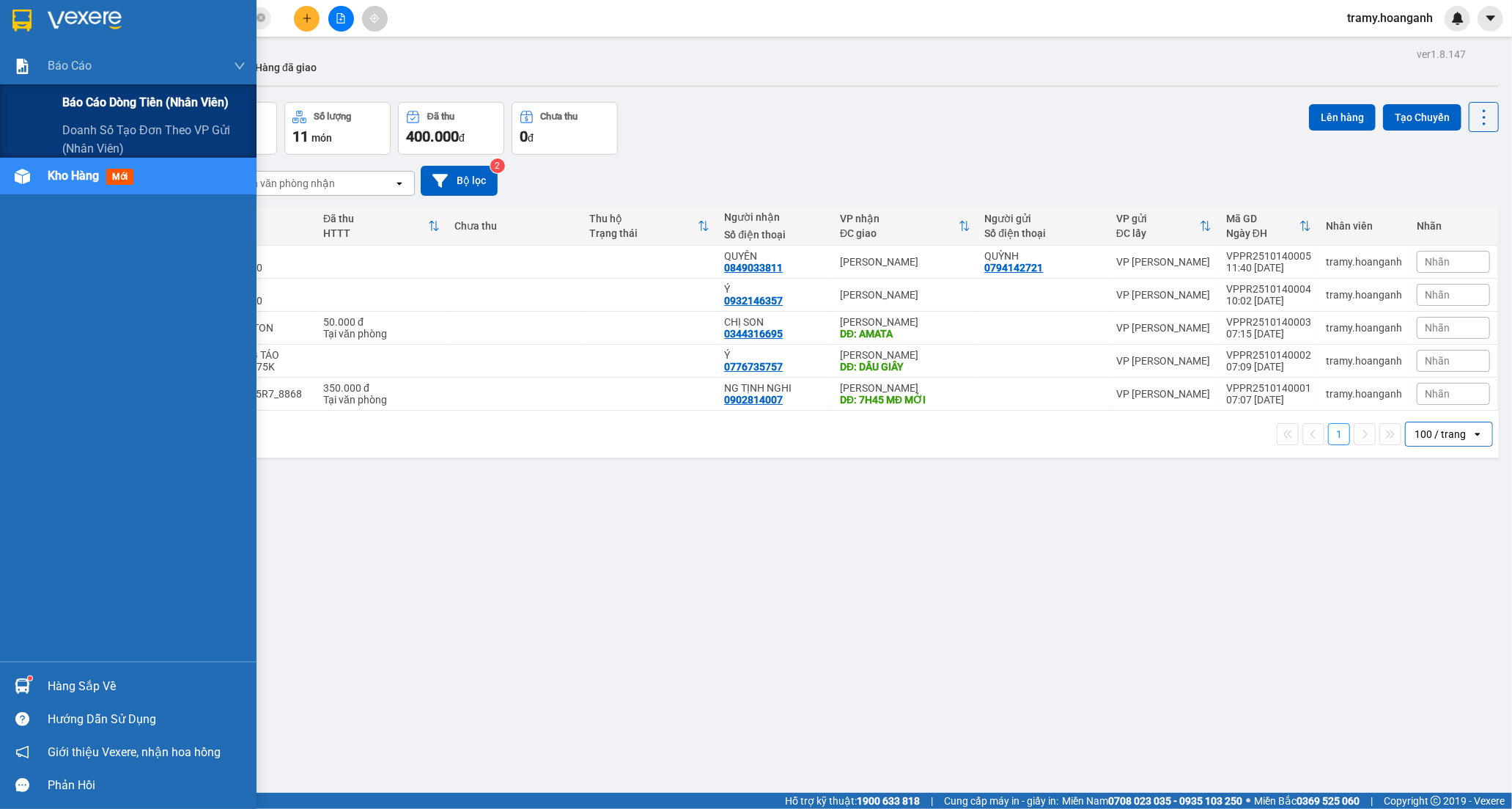
click at [111, 106] on span "Báo cáo dòng tiền (nhân viên)" at bounding box center [146, 102] width 167 height 18
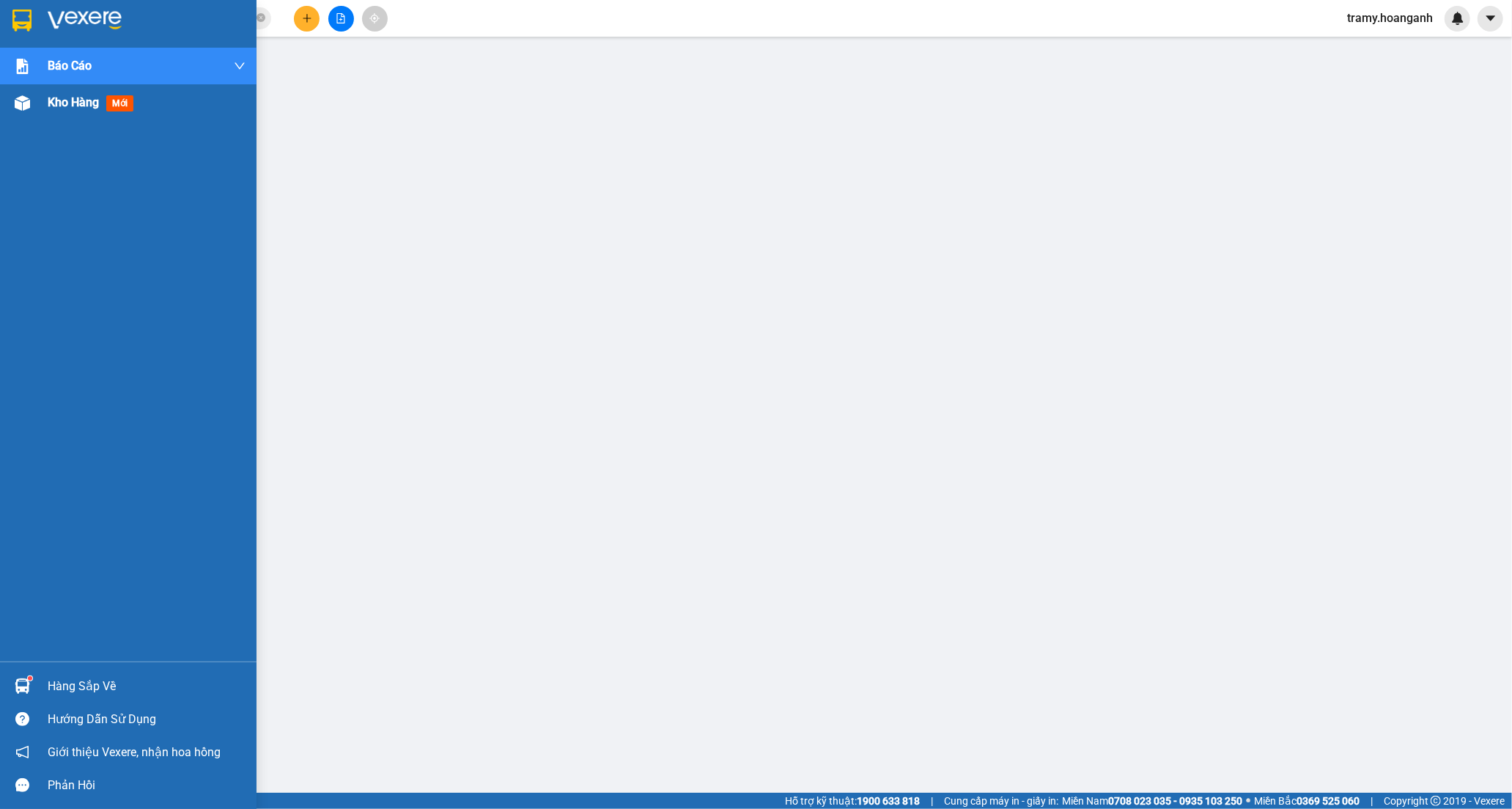
click at [74, 103] on span "Kho hàng" at bounding box center [73, 101] width 52 height 14
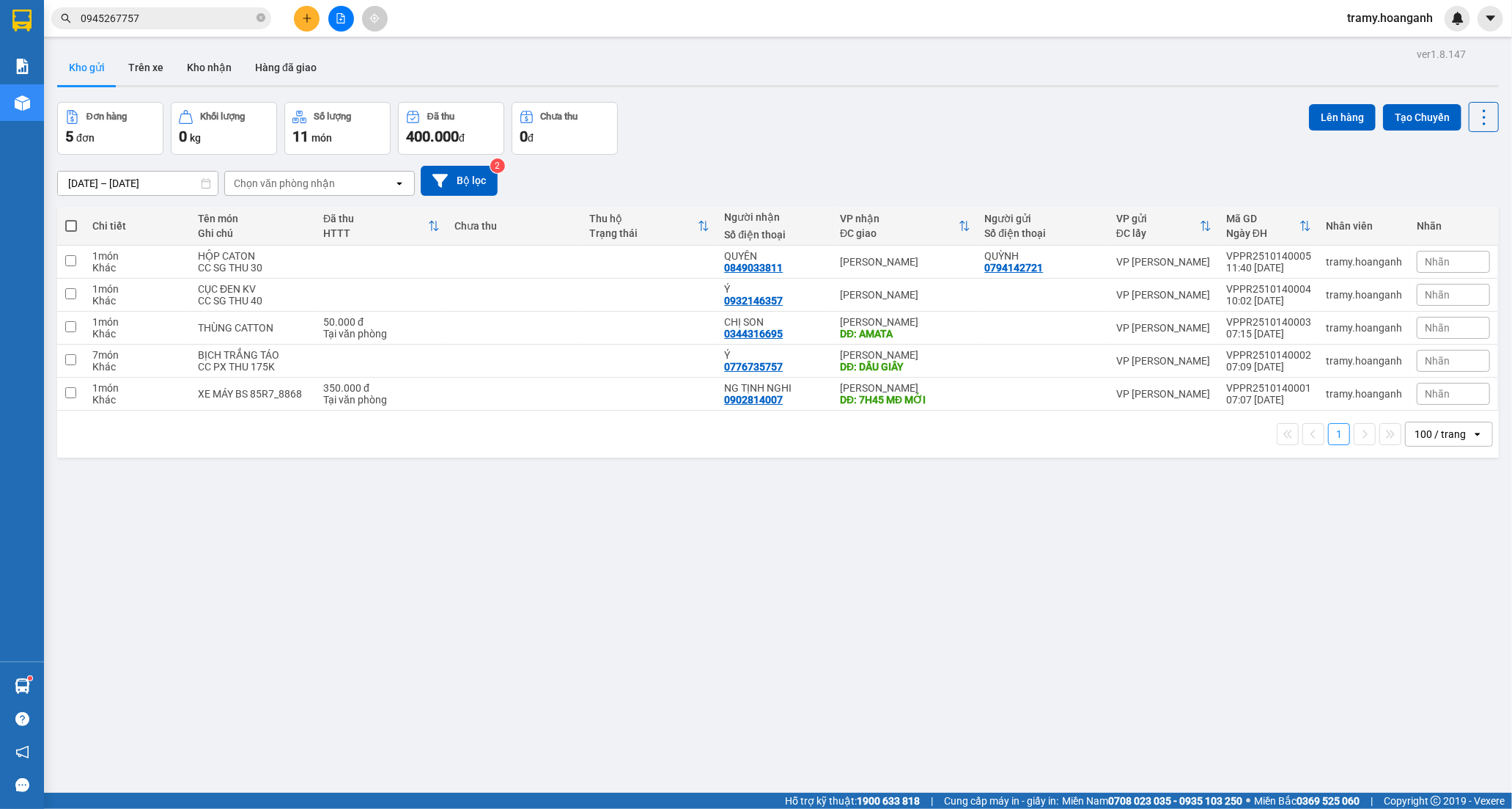
click at [73, 224] on span at bounding box center [71, 226] width 12 height 12
click at [71, 218] on input "checkbox" at bounding box center [71, 218] width 0 height 0
checkbox input "true"
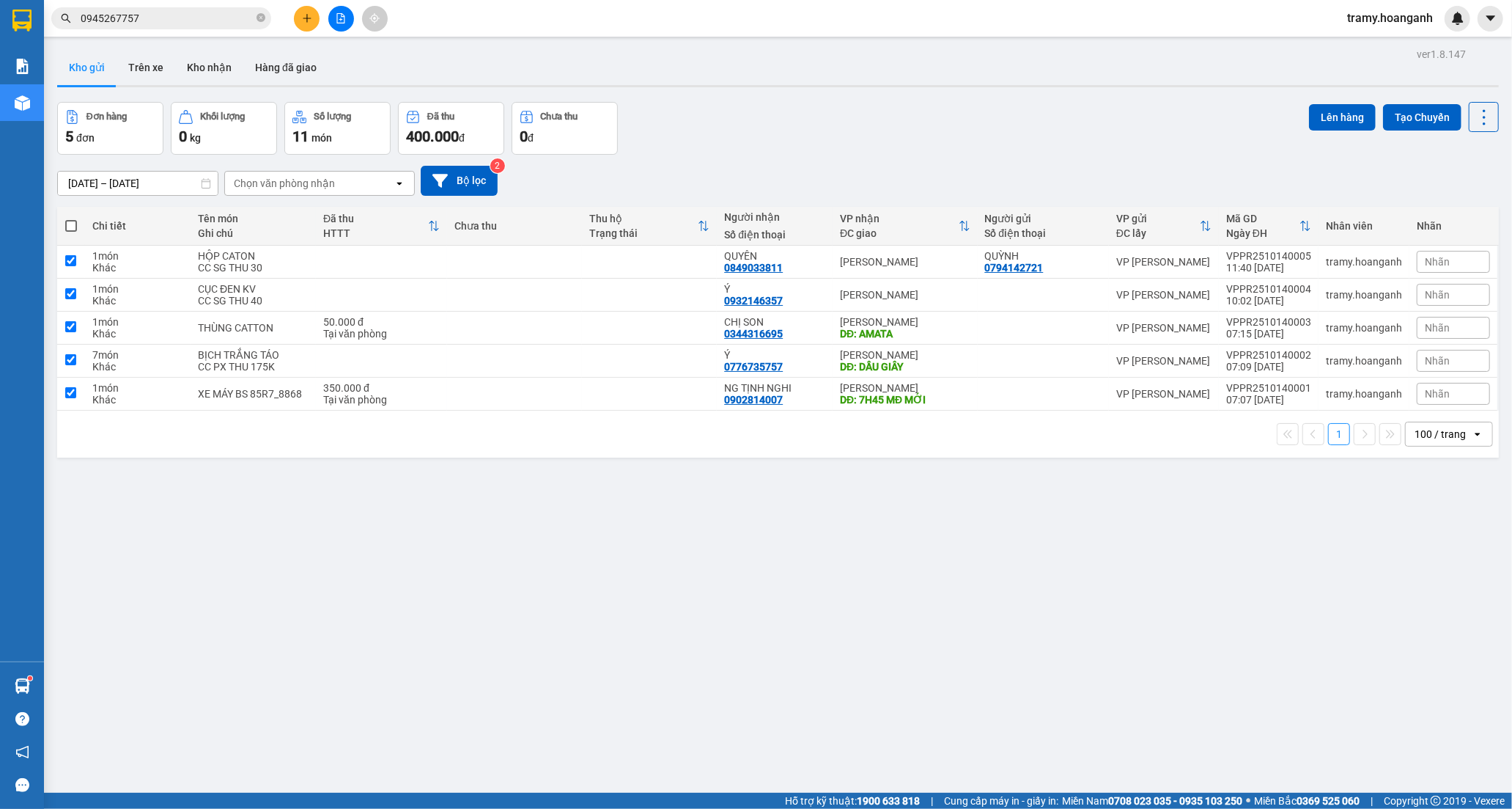
checkbox input "true"
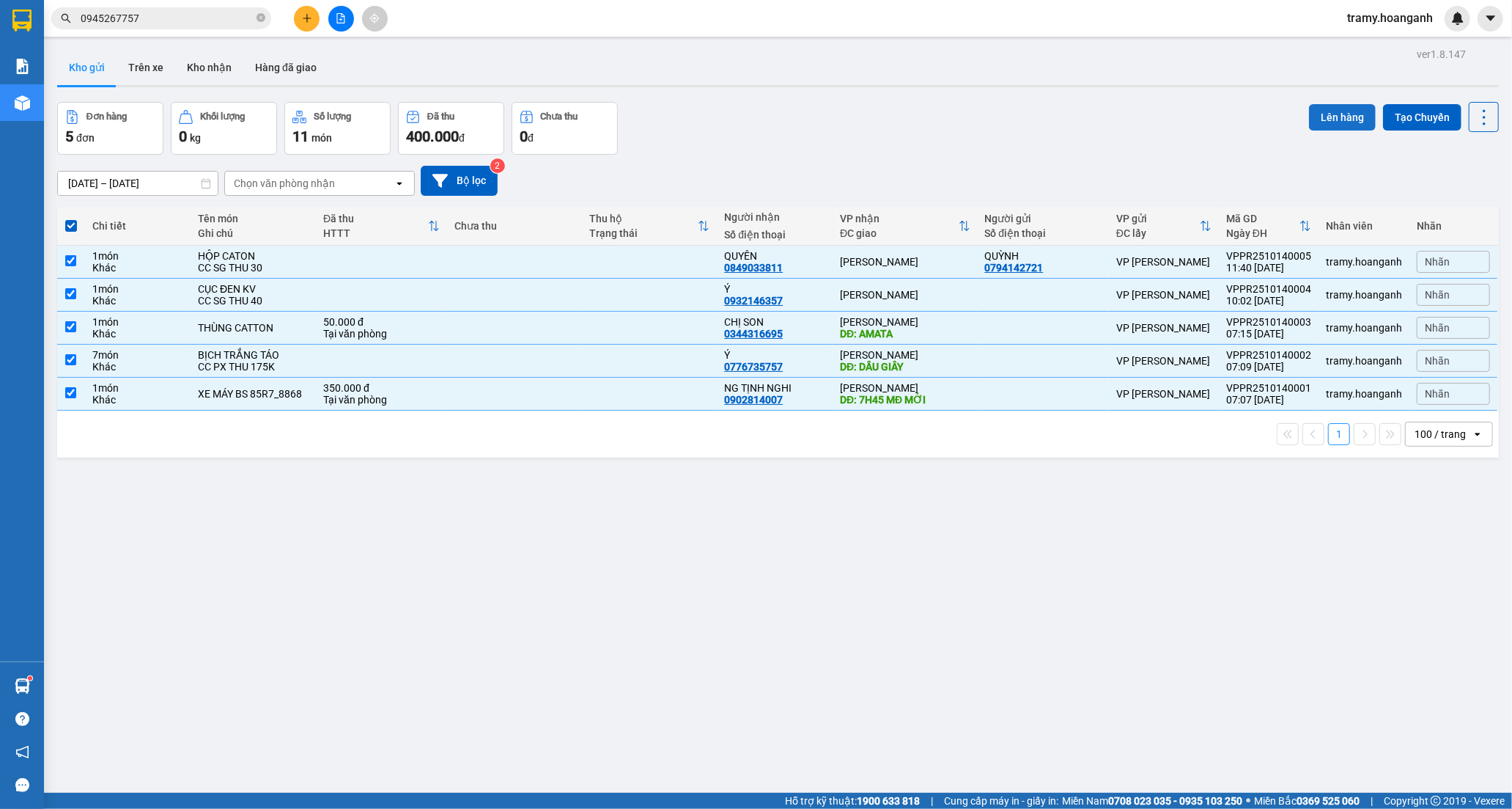
click at [1345, 116] on button "Lên hàng" at bounding box center [1343, 117] width 67 height 26
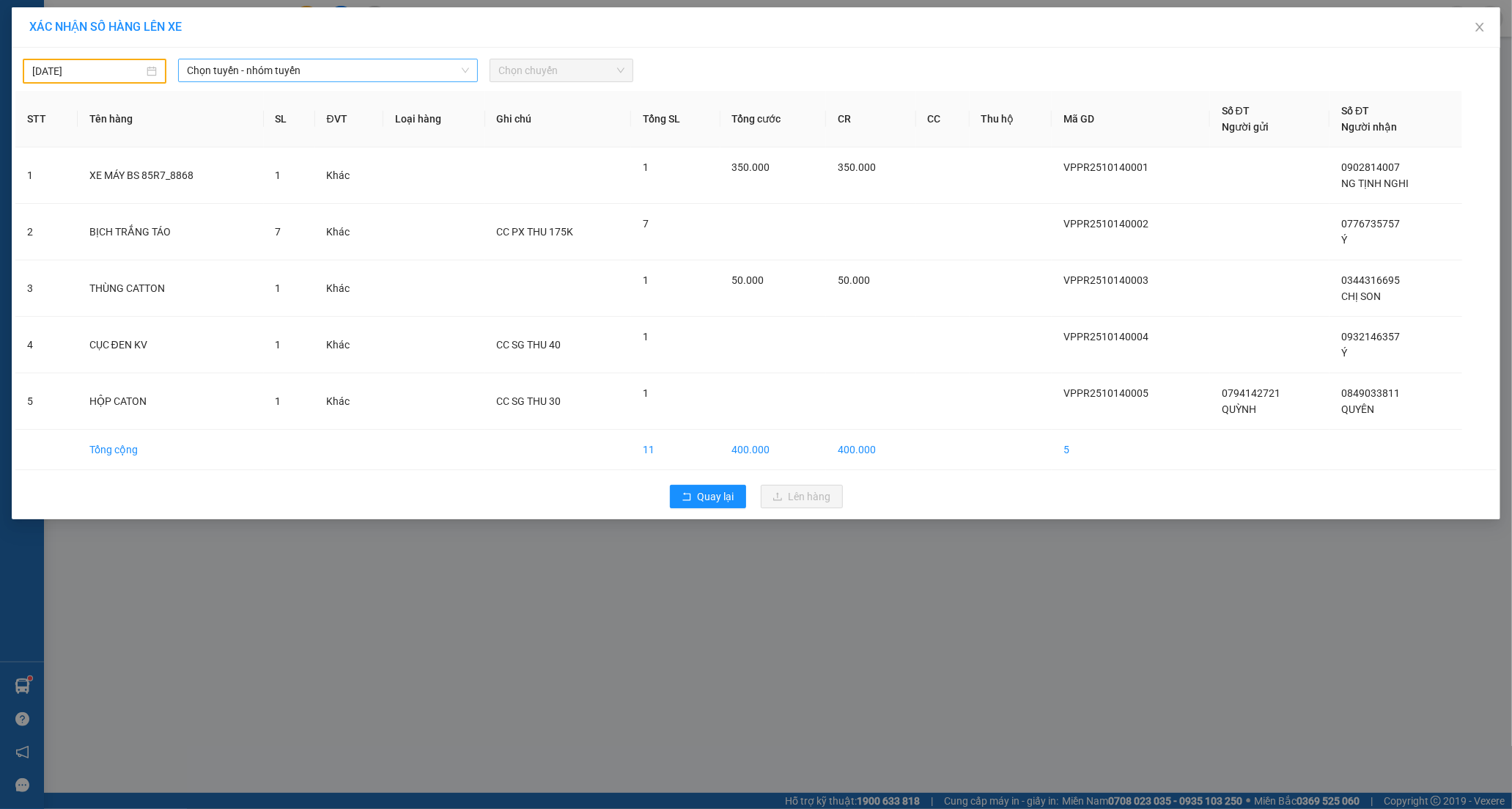
click at [263, 79] on span "Chọn tuyến - nhóm tuyến" at bounding box center [327, 71] width 282 height 22
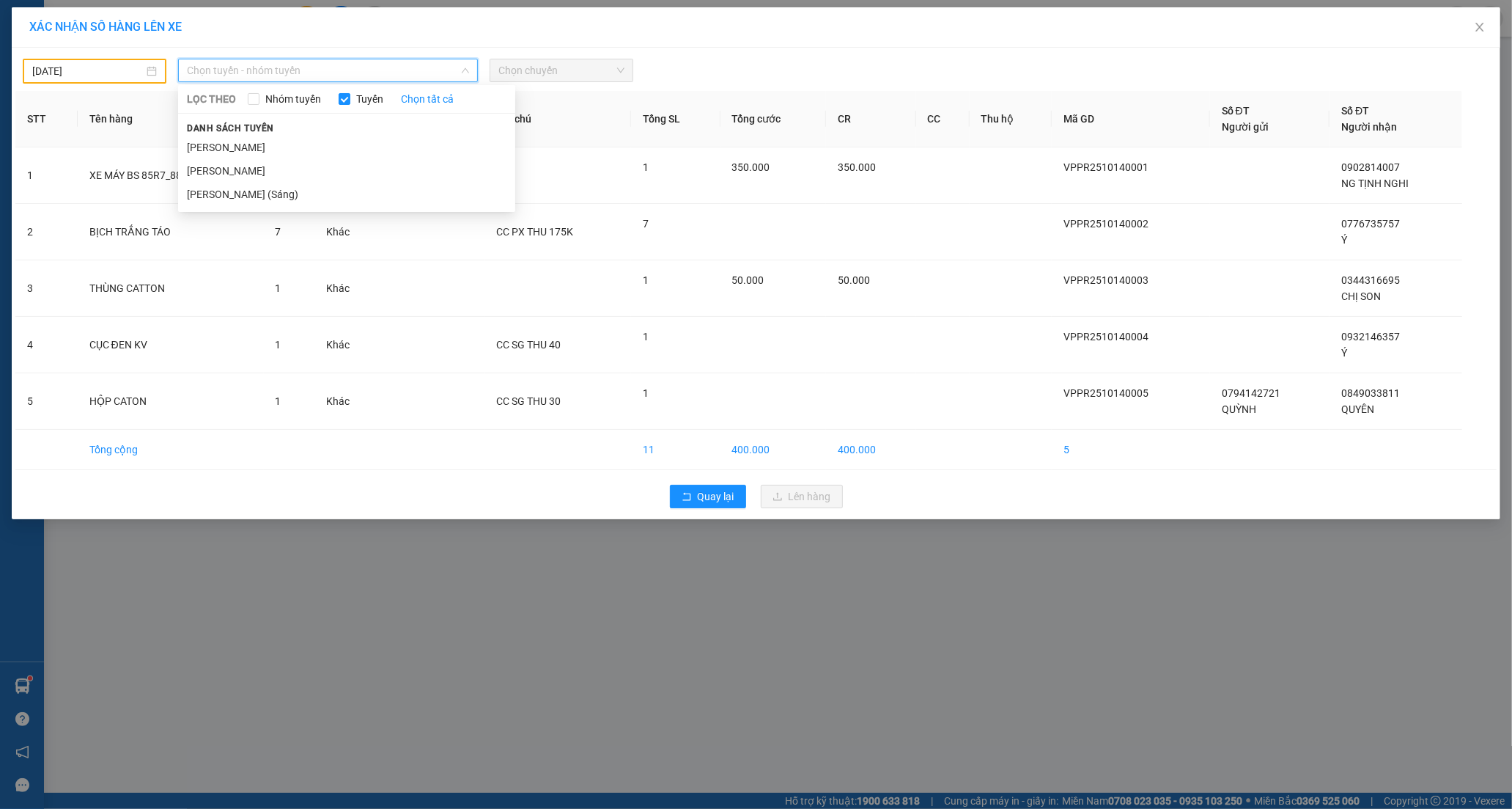
drag, startPoint x: 235, startPoint y: 164, endPoint x: 530, endPoint y: 64, distance: 311.5
click at [235, 165] on li "Phan Rang - Hồ Chí Minh" at bounding box center [347, 171] width 337 height 24
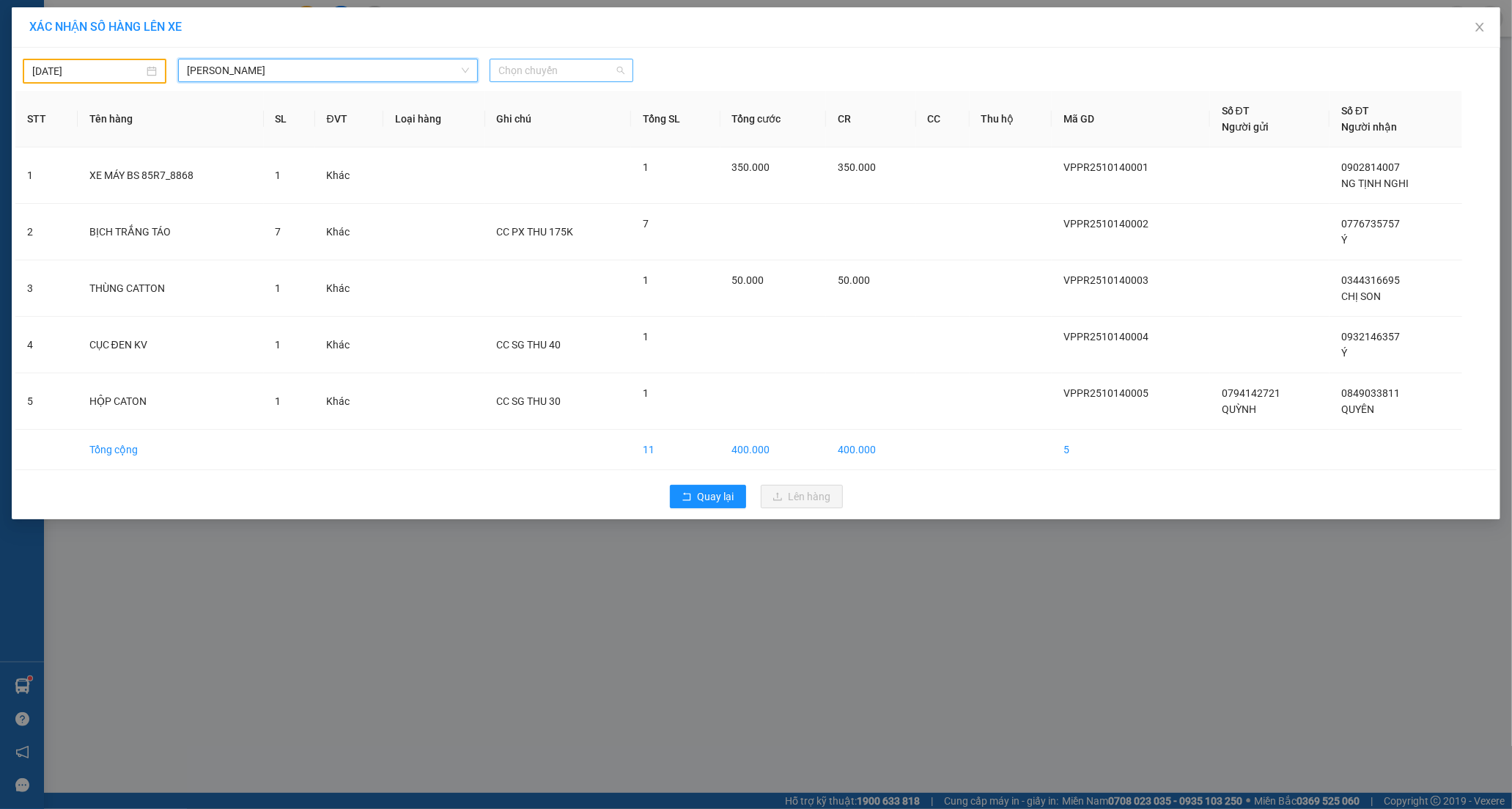
click at [568, 69] on span "Chọn chuyến" at bounding box center [561, 71] width 126 height 22
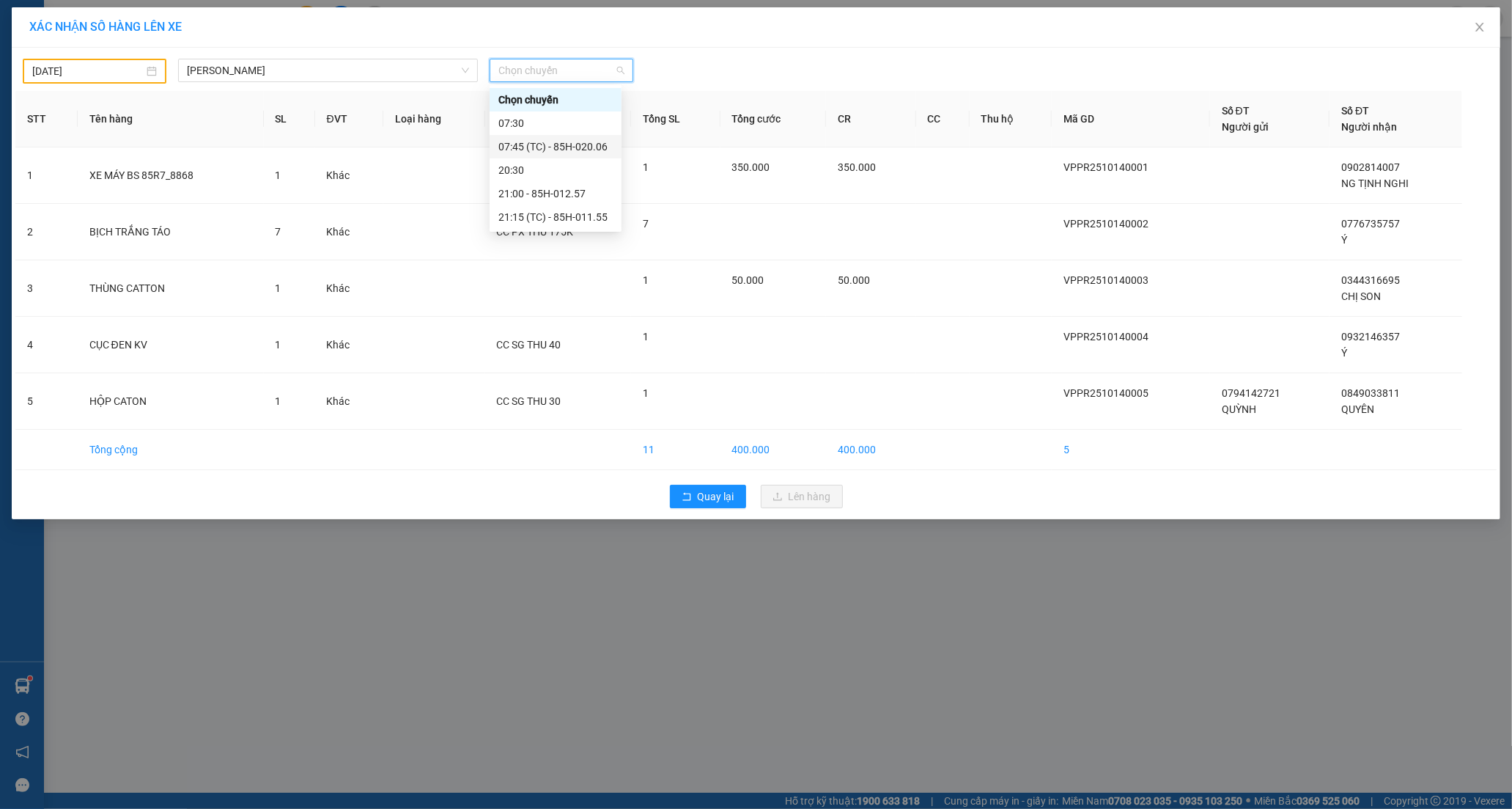
click at [524, 141] on div "07:45 (TC) - 85H-020.06" at bounding box center [555, 147] width 114 height 16
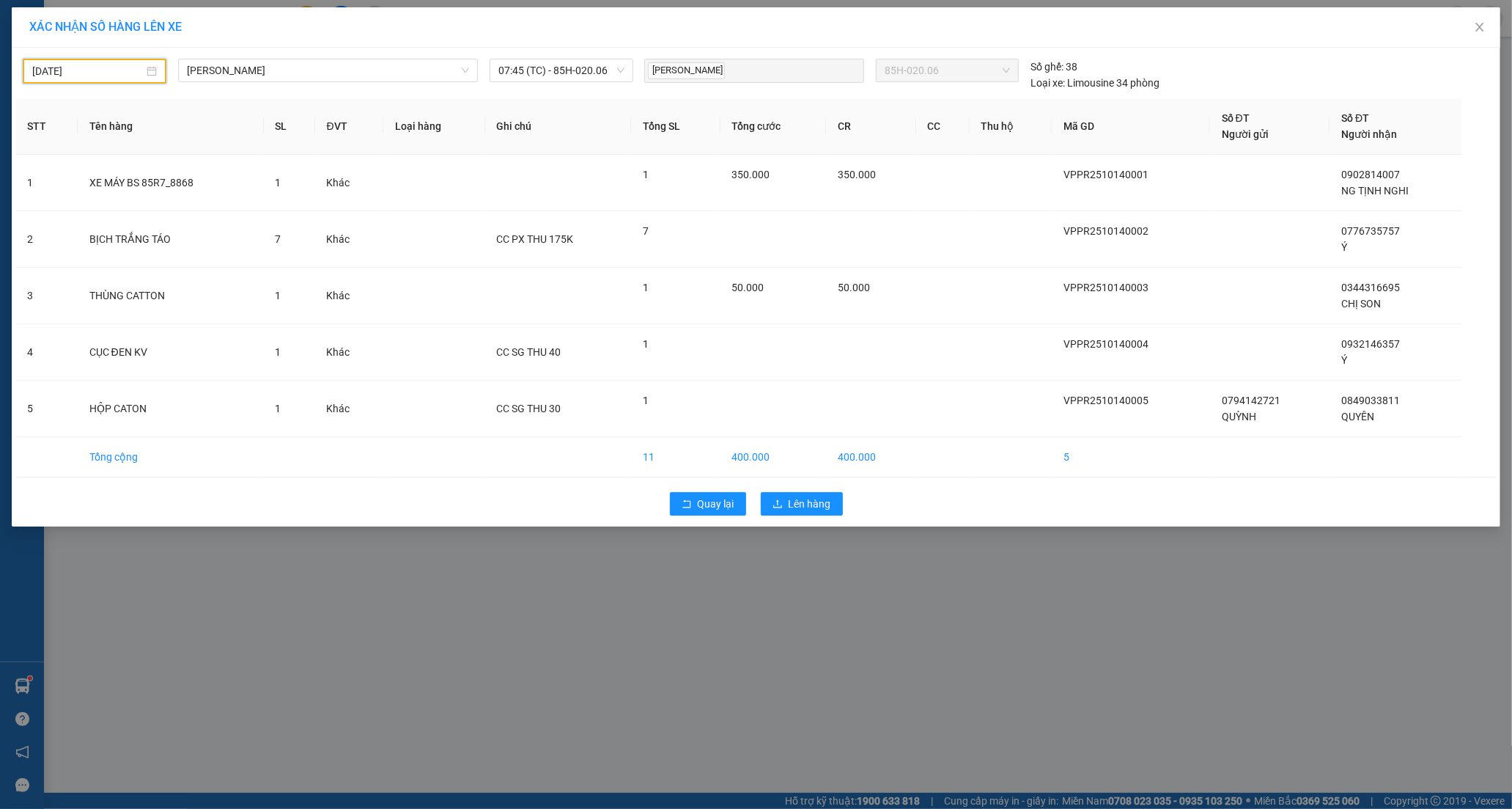
drag, startPoint x: 63, startPoint y: 70, endPoint x: 120, endPoint y: 198, distance: 140.1
click at [67, 73] on input "13/10/2025" at bounding box center [88, 72] width 111 height 16
click at [101, 194] on div "14" at bounding box center [97, 198] width 17 height 17
type input "[DATE]"
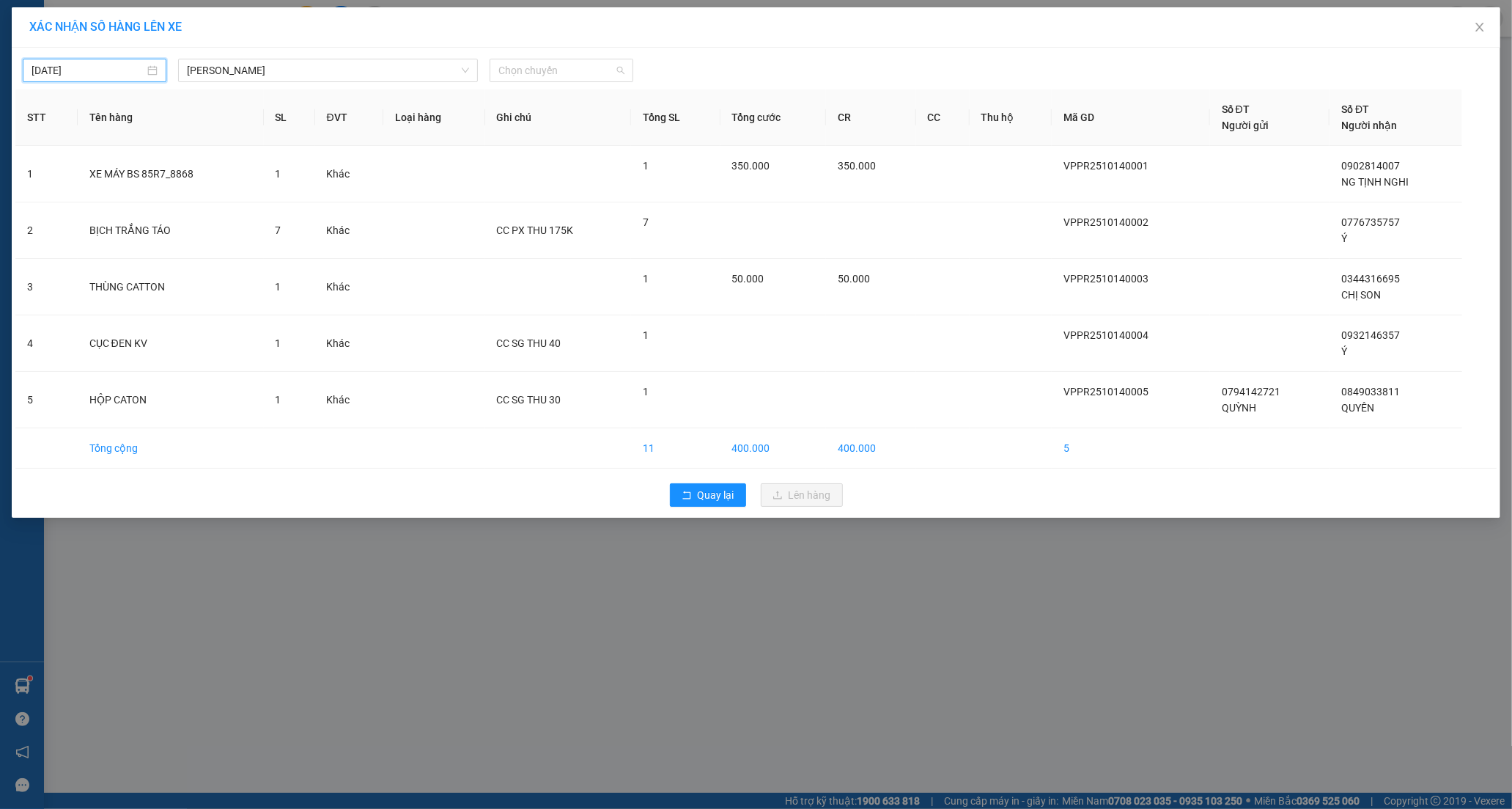
drag, startPoint x: 518, startPoint y: 70, endPoint x: 523, endPoint y: 130, distance: 60.2
click at [521, 77] on span "Chọn chuyến" at bounding box center [561, 71] width 126 height 22
click at [514, 140] on div "07:45 (TC) - 85H-020.06" at bounding box center [555, 147] width 114 height 16
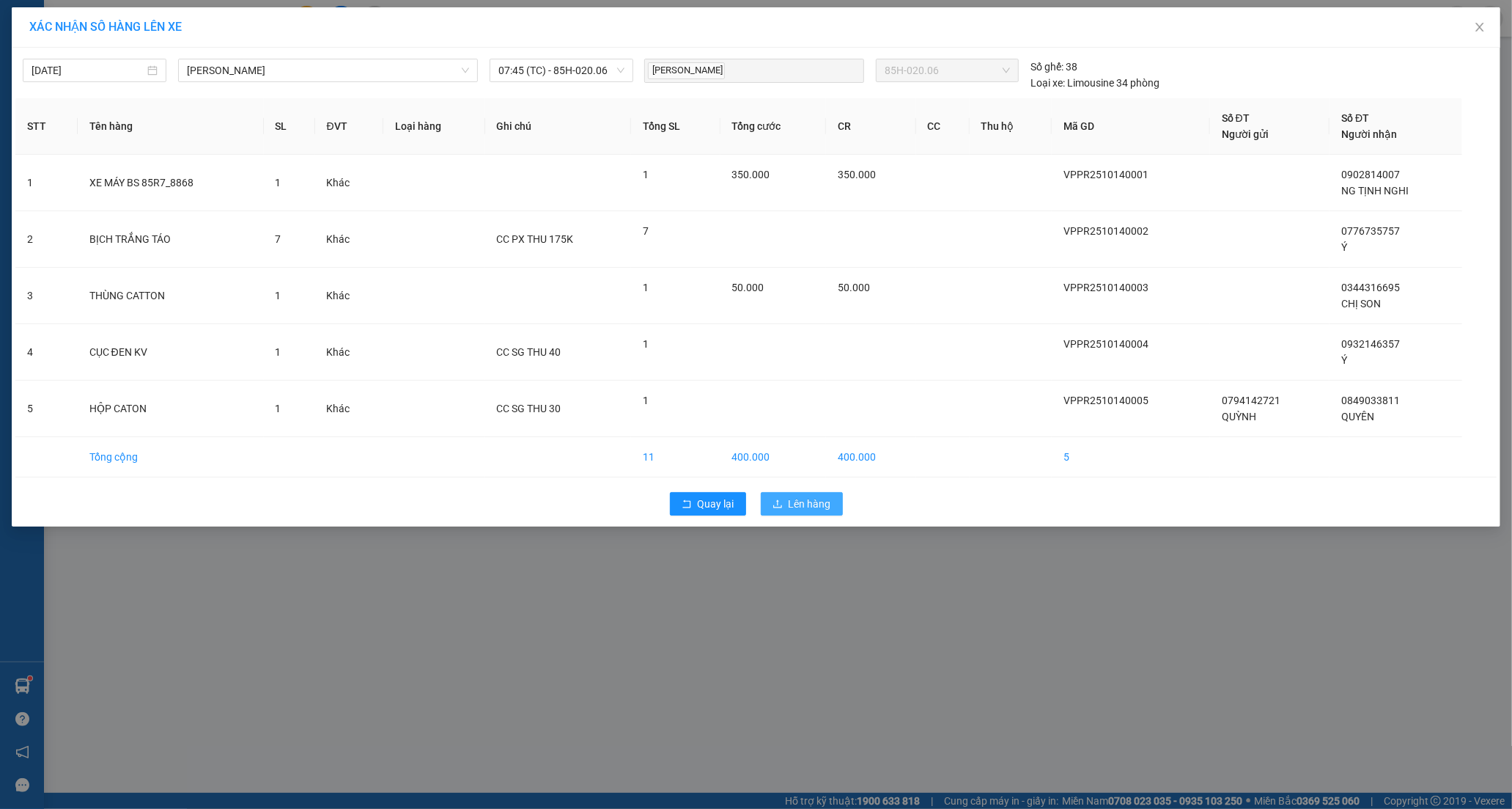
click at [813, 501] on span "Lên hàng" at bounding box center [810, 504] width 43 height 16
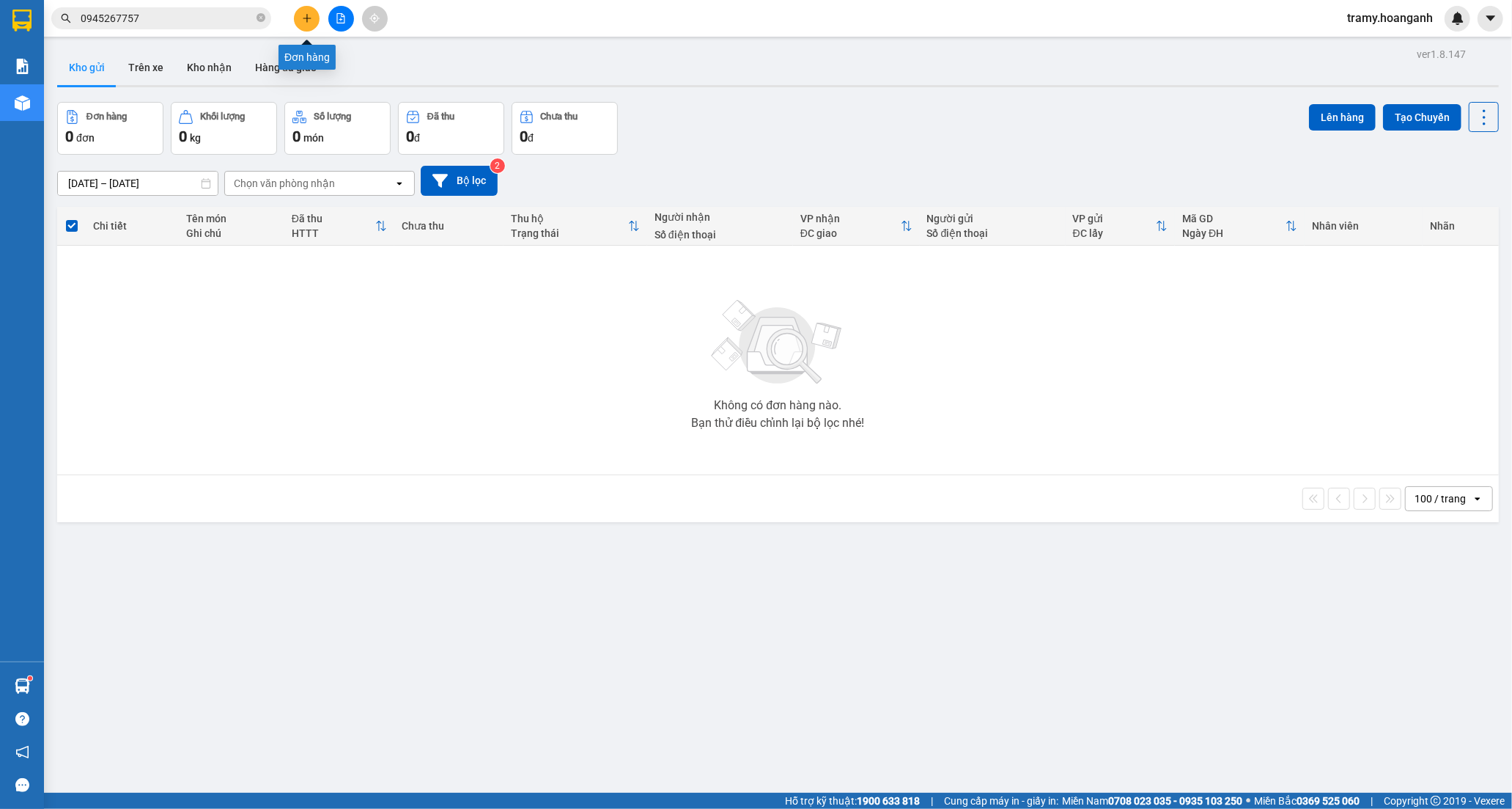
click at [309, 17] on icon "plus" at bounding box center [306, 17] width 8 height 1
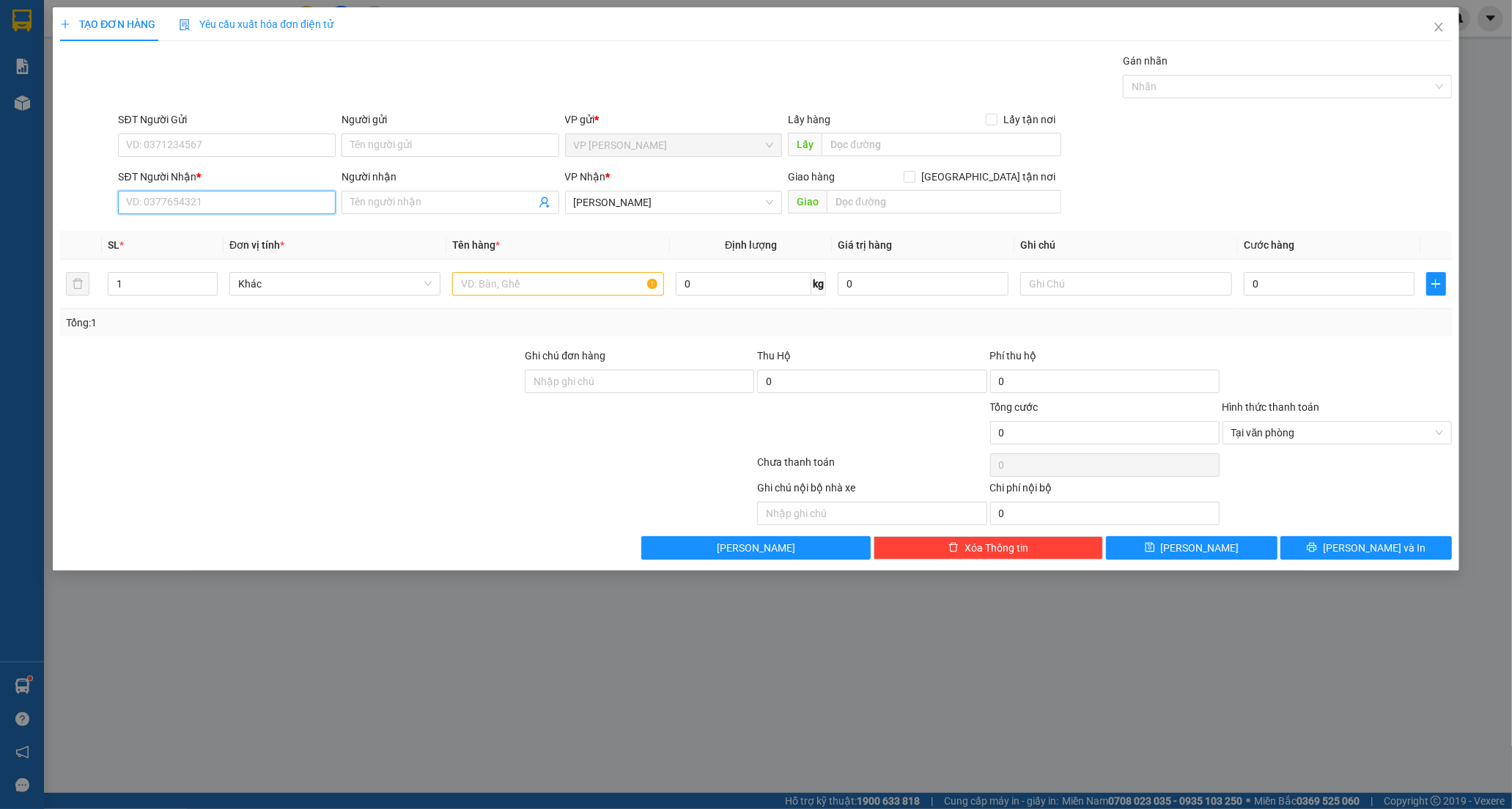
click at [197, 204] on input "SĐT Người Nhận *" at bounding box center [226, 202] width 217 height 24
click at [147, 201] on input "SĐT Người Nhận *" at bounding box center [226, 202] width 217 height 24
type input "0933626737"
click at [235, 225] on div "0933626737 - TÈO" at bounding box center [226, 232] width 200 height 16
type input "TÈO"
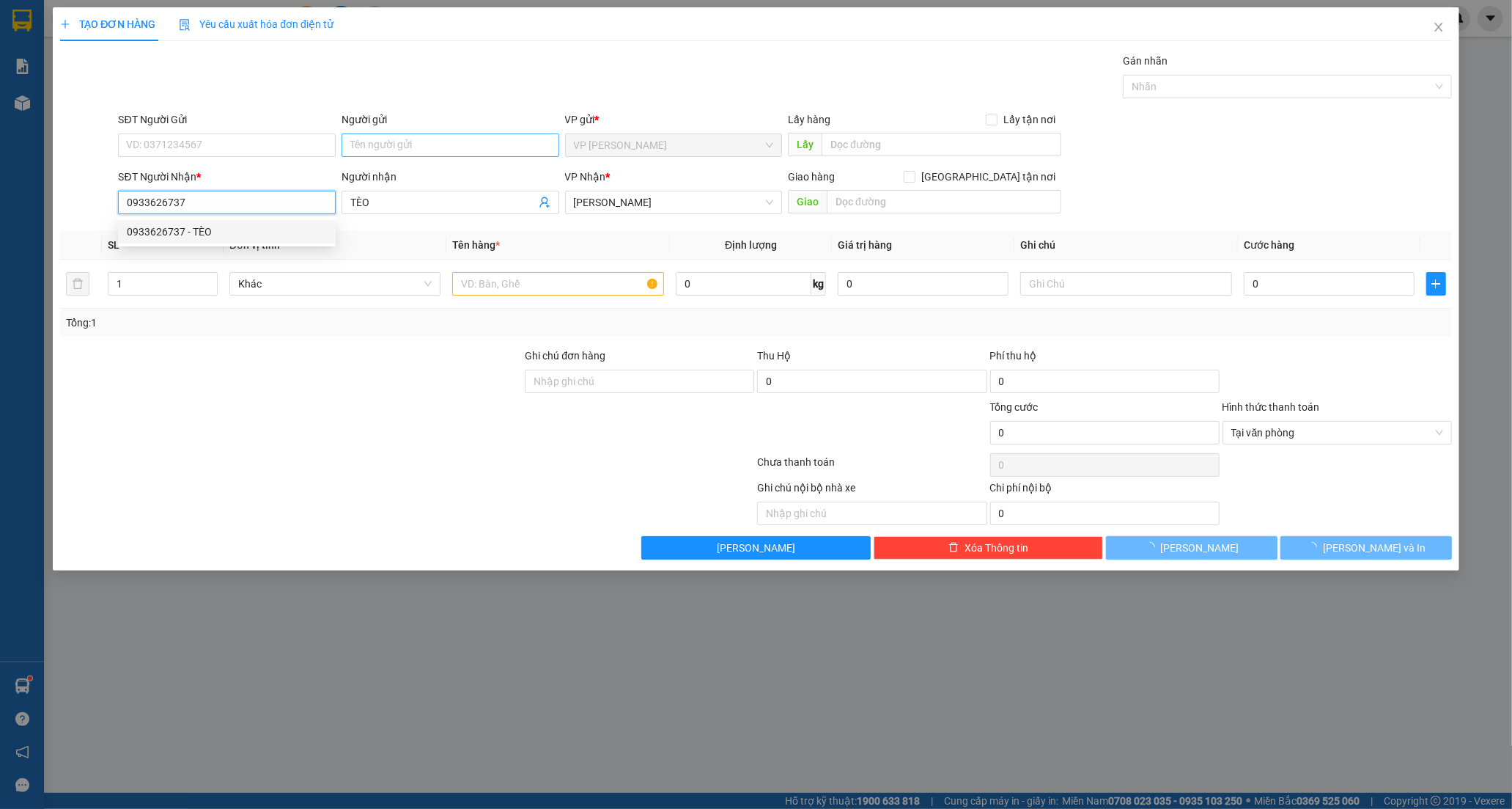
type input "30.000"
type input "0933626737"
click at [399, 144] on input "Người gửi" at bounding box center [450, 145] width 217 height 24
type input "THỰC"
drag, startPoint x: 1405, startPoint y: 552, endPoint x: 1334, endPoint y: 499, distance: 88.6
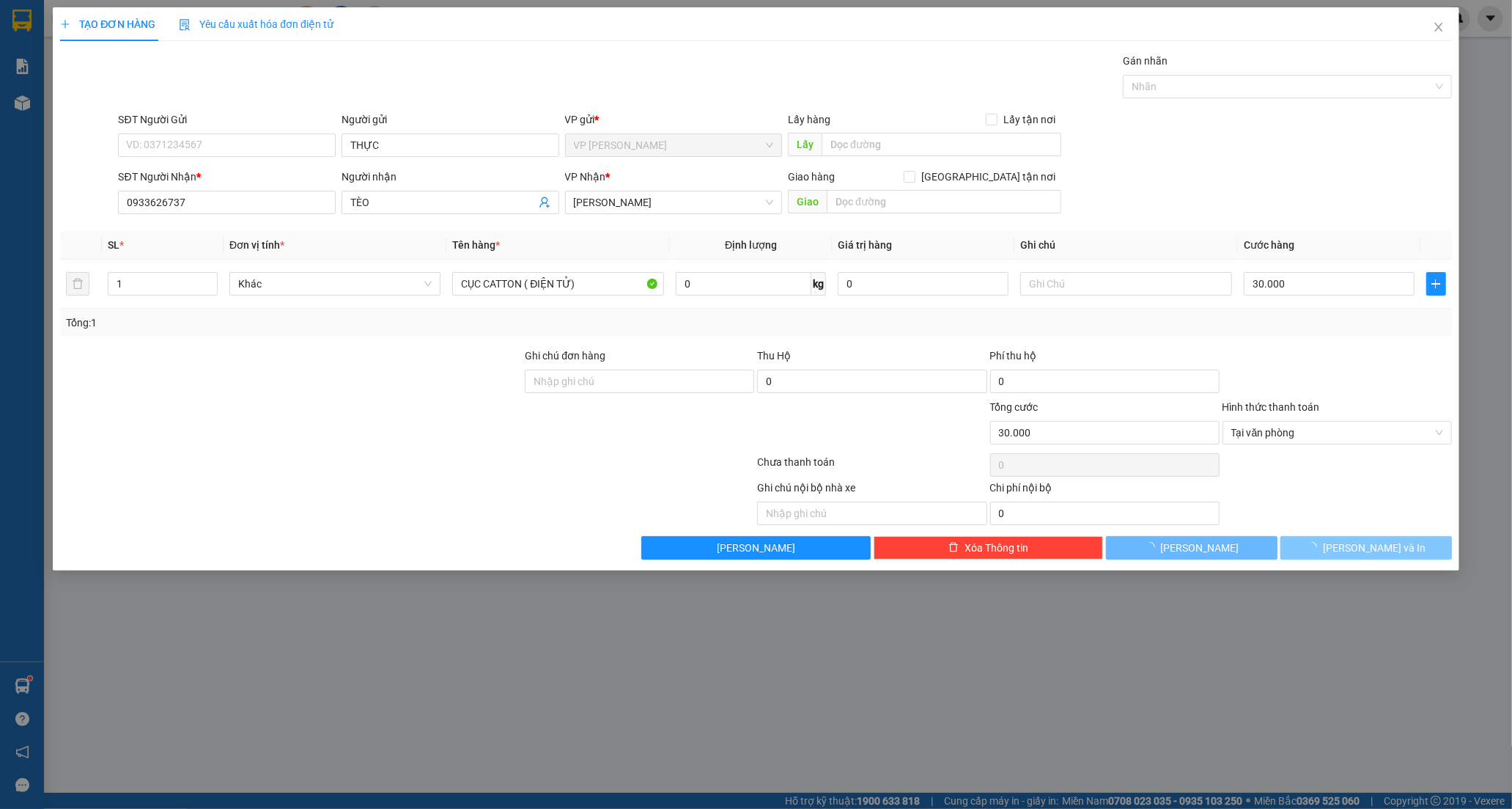
click at [1403, 552] on button "[PERSON_NAME] và In" at bounding box center [1366, 548] width 171 height 24
click at [1382, 553] on span "[PERSON_NAME] và In" at bounding box center [1374, 548] width 102 height 16
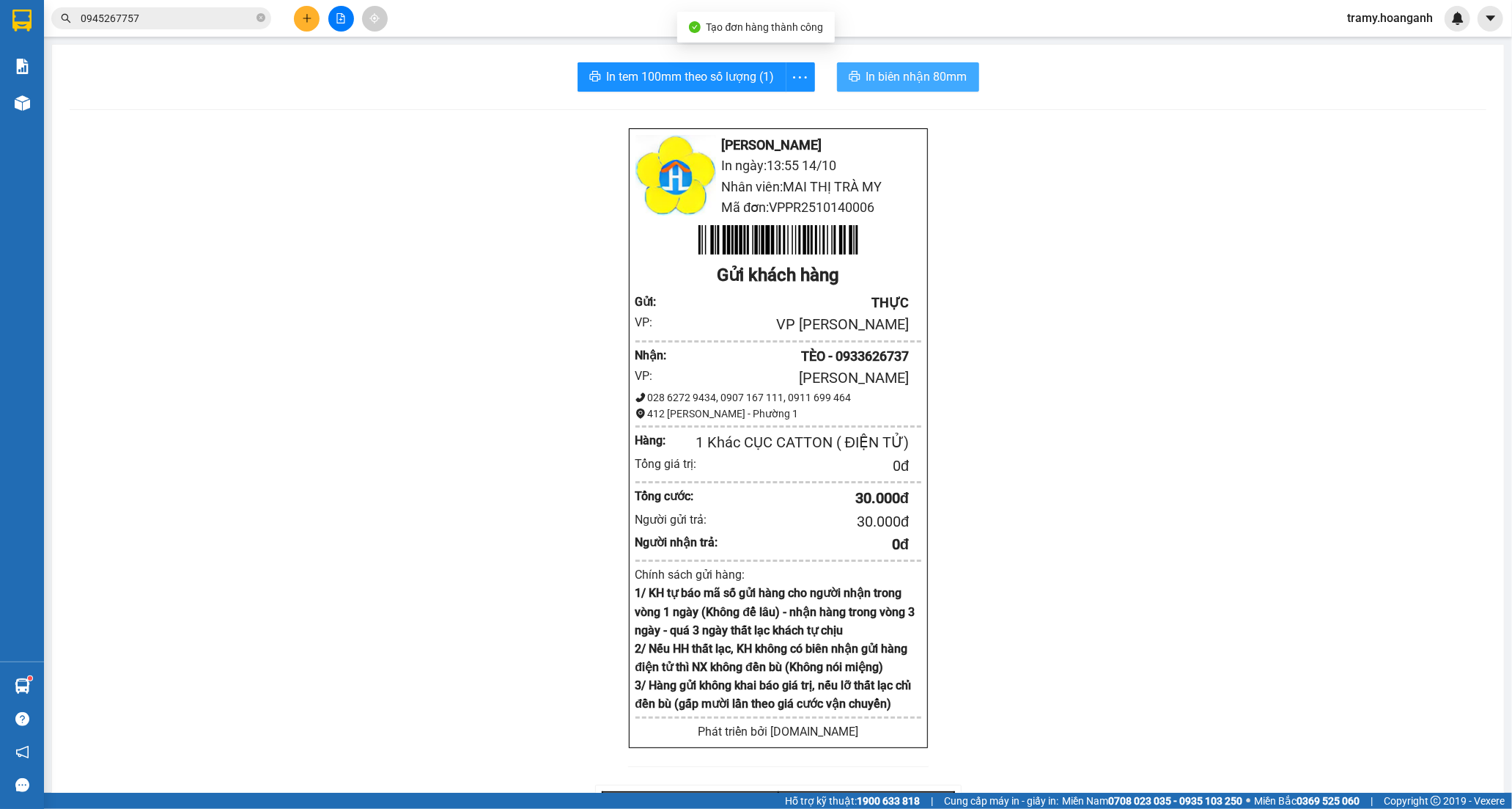
click at [949, 70] on span "In biên nhận 80mm" at bounding box center [917, 76] width 101 height 18
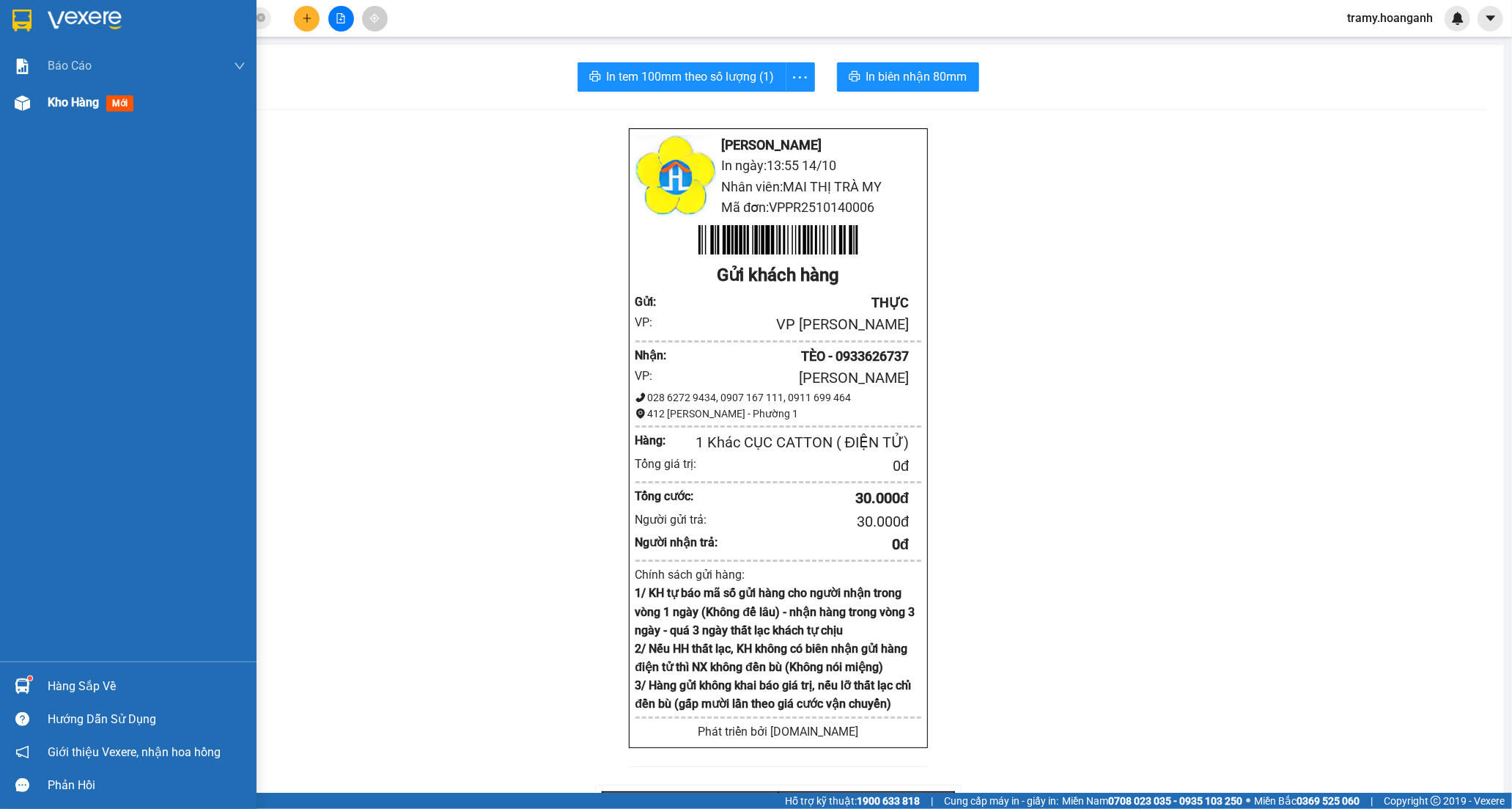
click at [74, 98] on span "Kho hàng" at bounding box center [73, 101] width 52 height 14
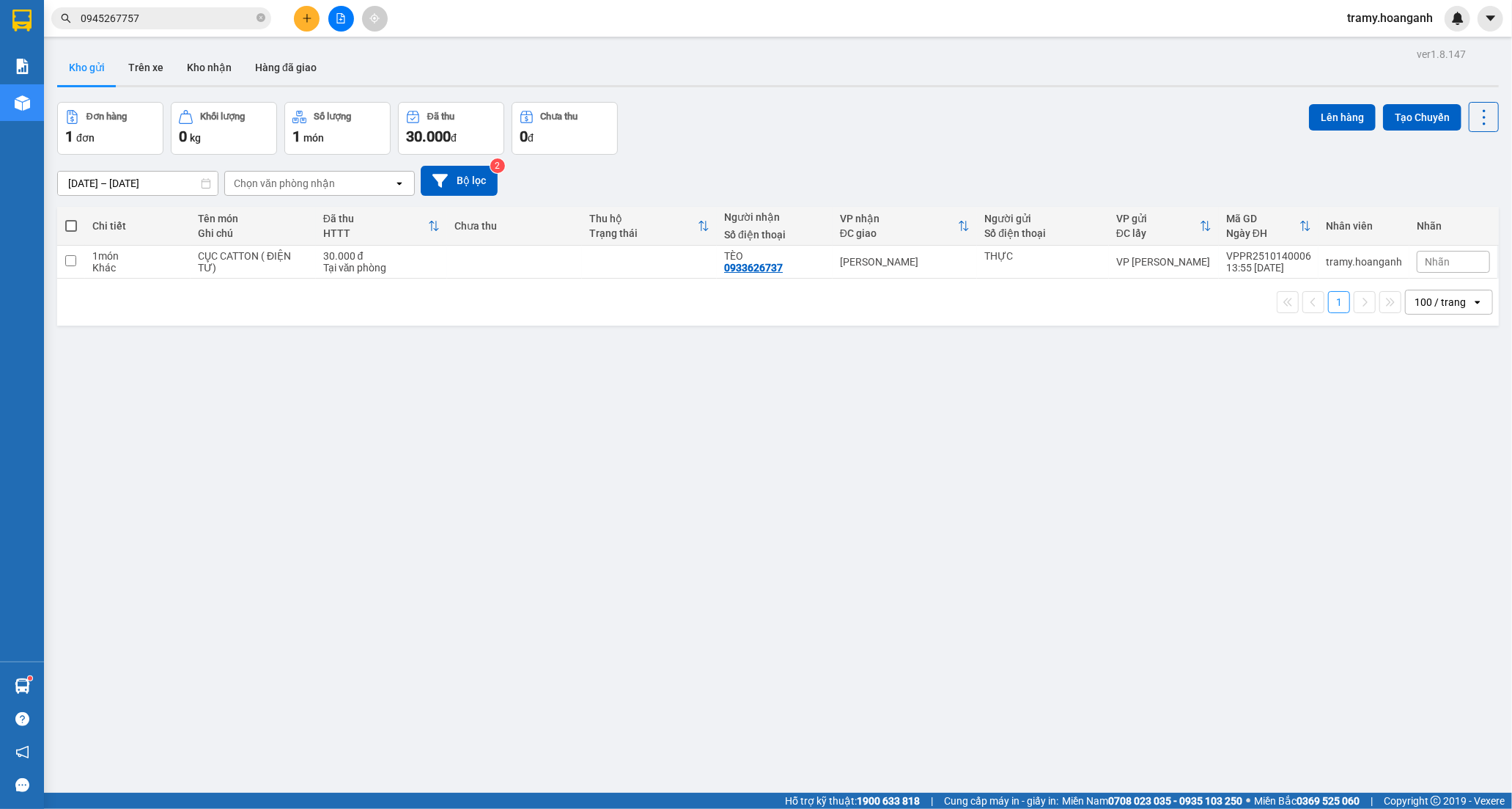
click at [76, 225] on span at bounding box center [71, 226] width 12 height 12
click at [71, 218] on input "checkbox" at bounding box center [71, 218] width 0 height 0
checkbox input "true"
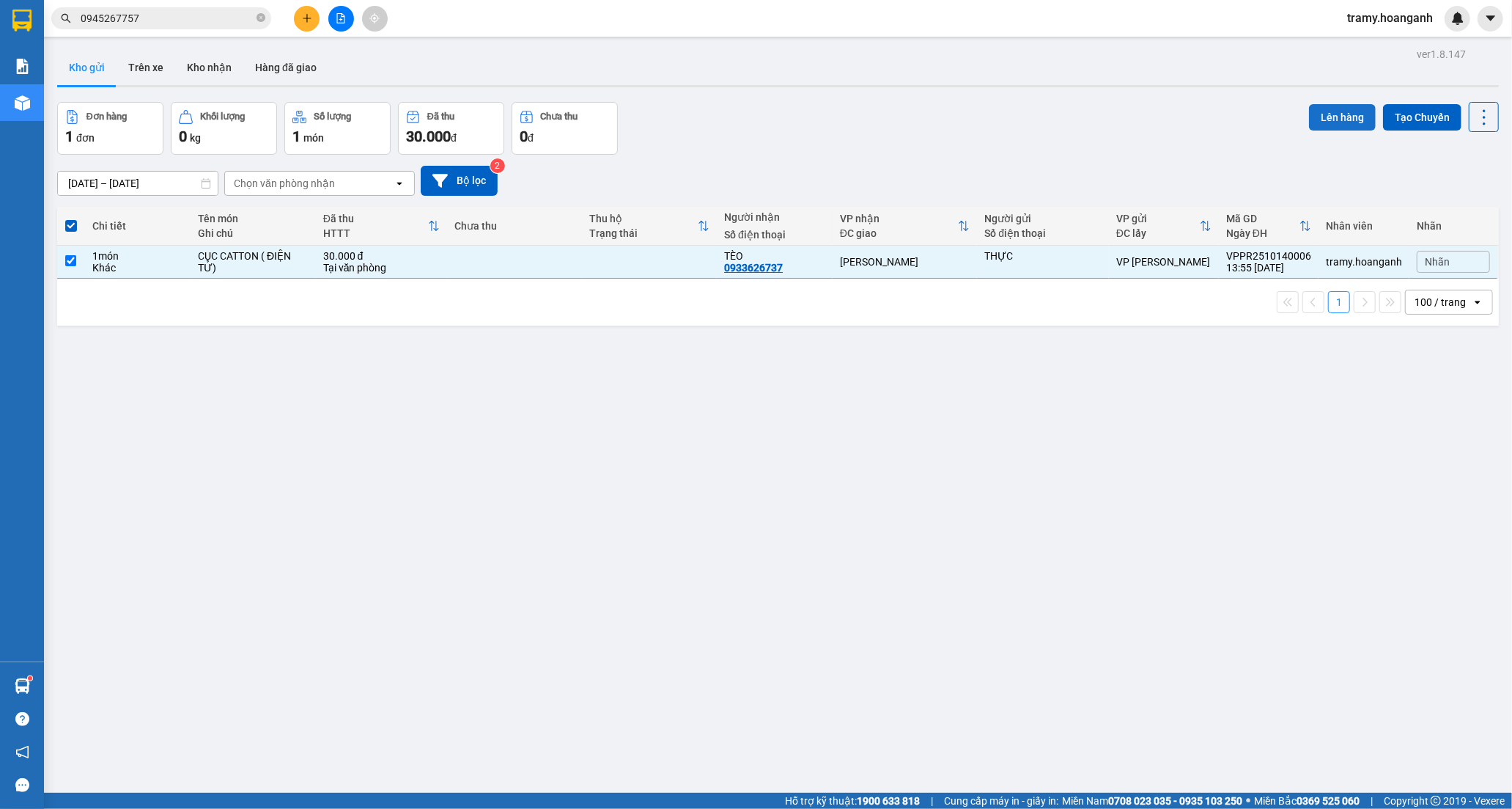
click at [1332, 126] on button "Lên hàng" at bounding box center [1343, 117] width 67 height 26
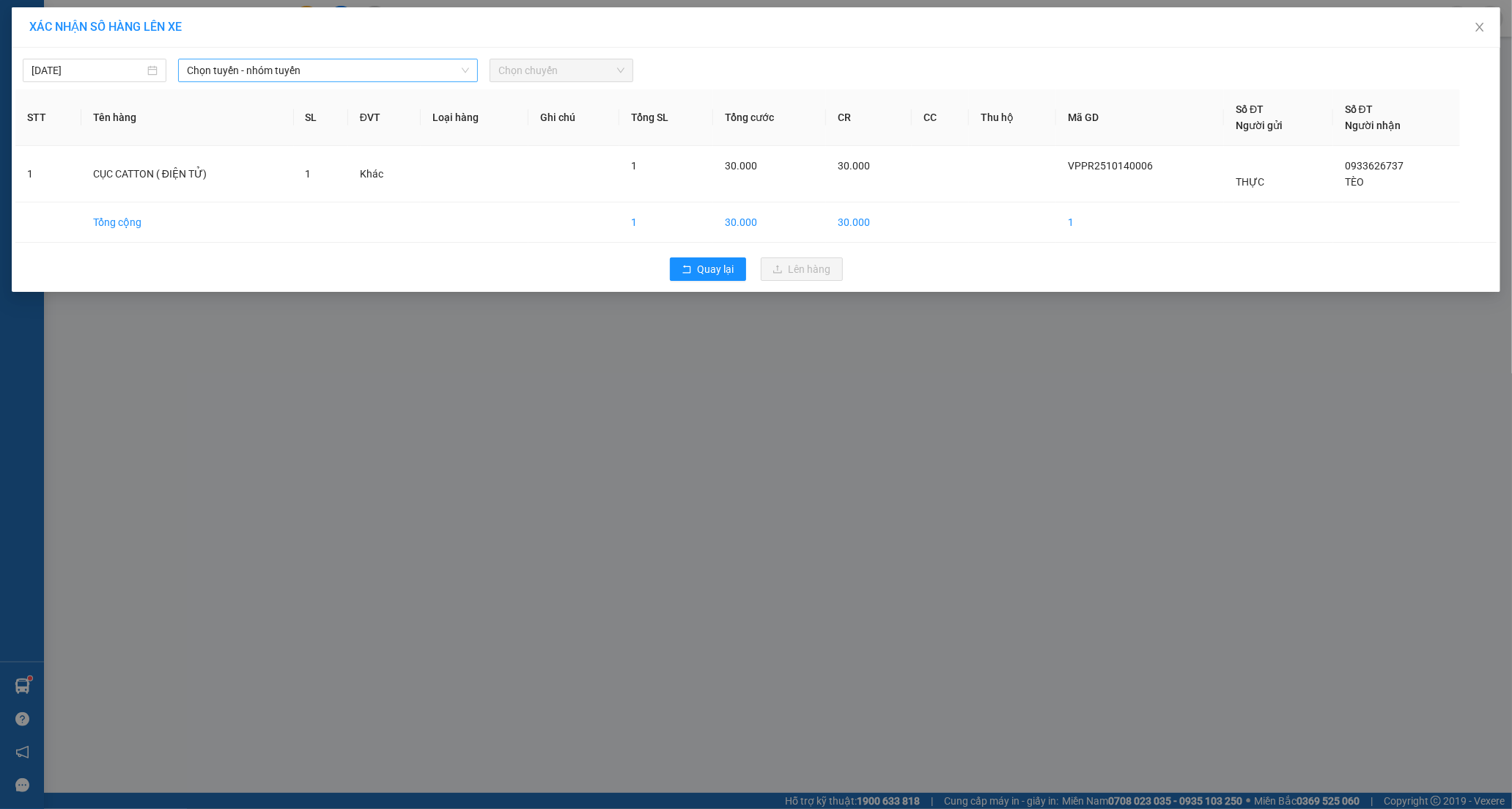
click at [271, 72] on span "Chọn tuyến - nhóm tuyến" at bounding box center [327, 71] width 282 height 22
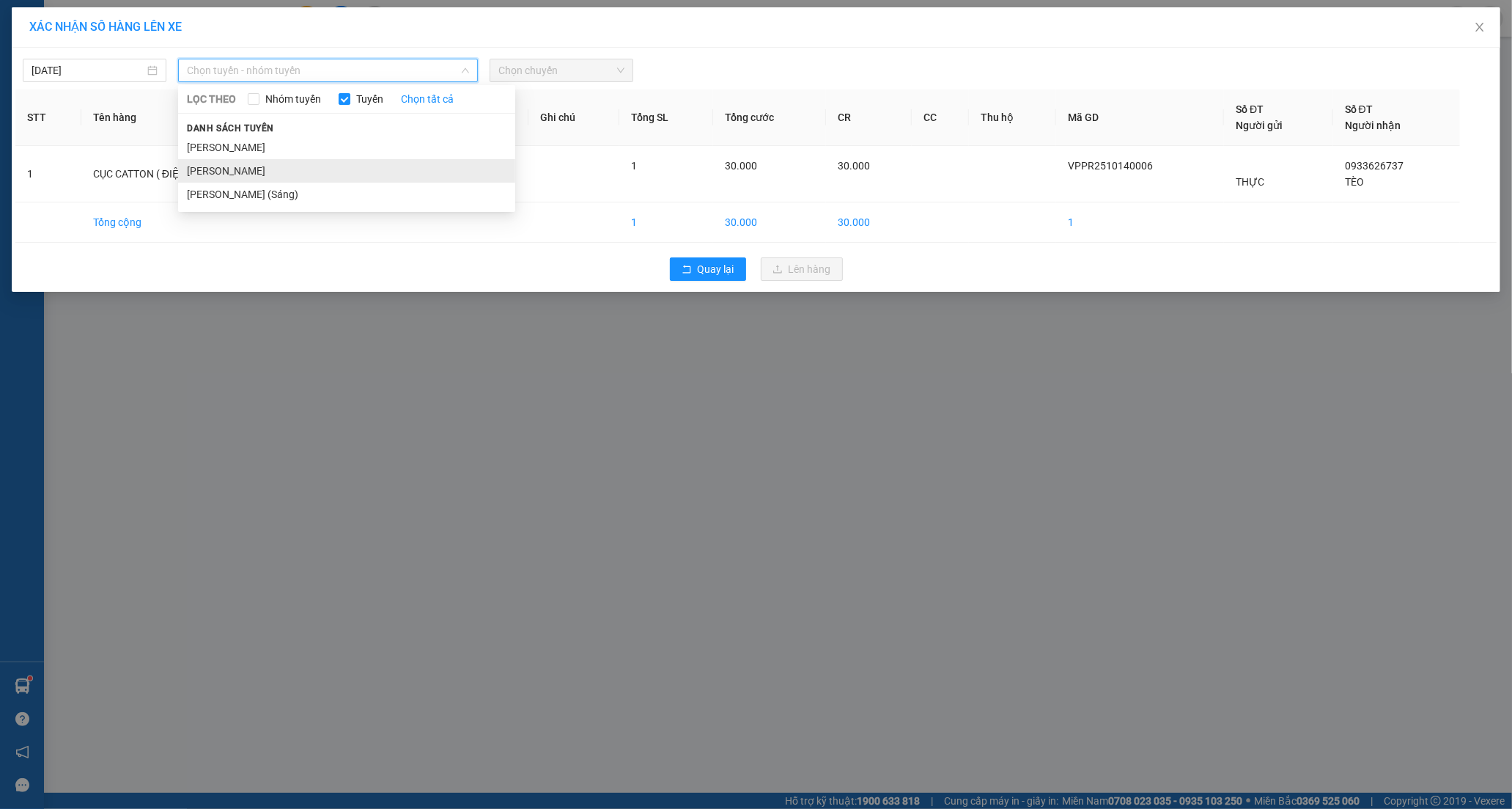
click at [263, 167] on li "Phan Rang - Hồ Chí Minh" at bounding box center [347, 171] width 337 height 24
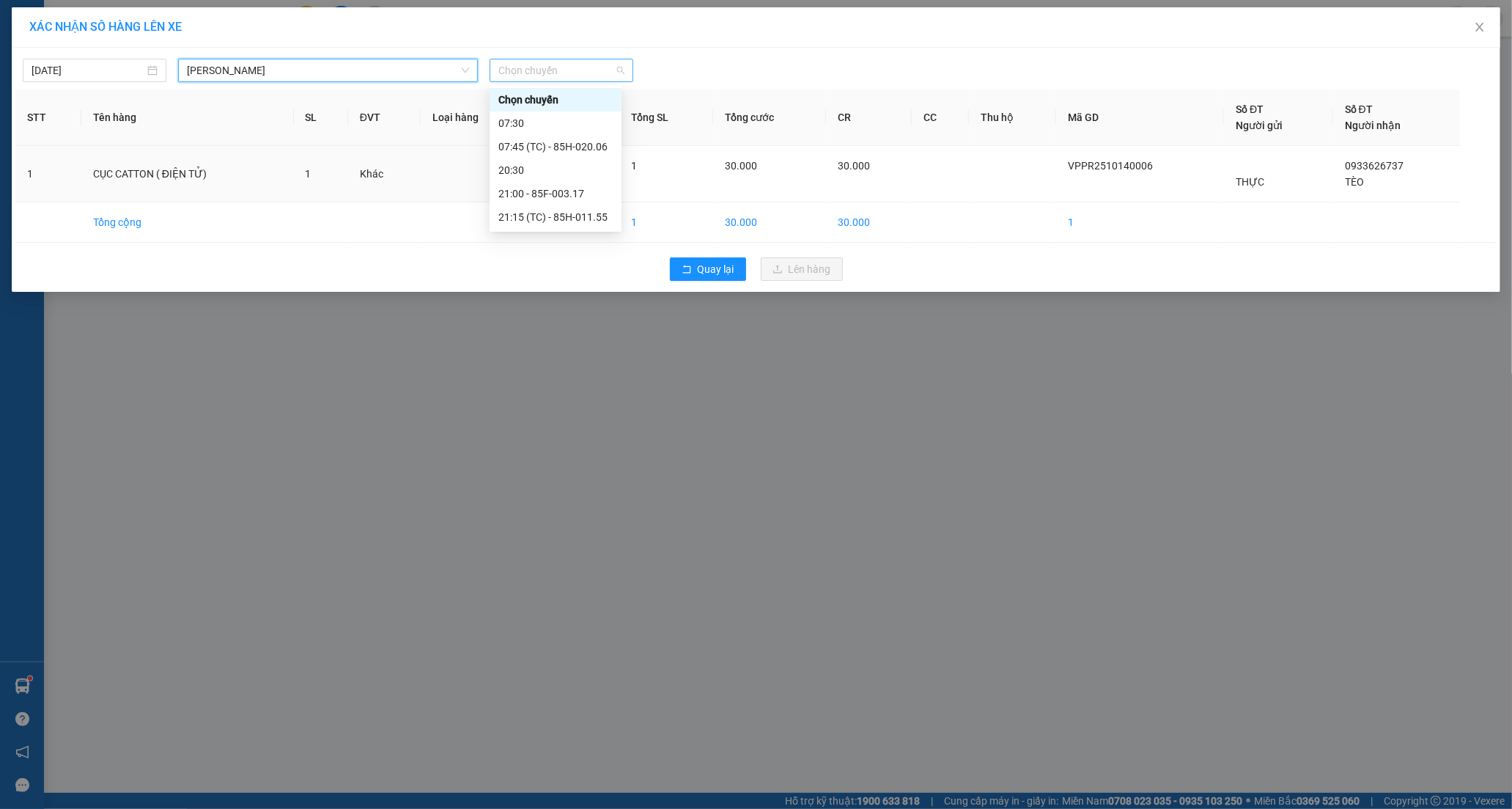
click at [568, 71] on span "Chọn chuyến" at bounding box center [561, 71] width 126 height 22
drag, startPoint x: 536, startPoint y: 142, endPoint x: 544, endPoint y: 147, distance: 9.4
click at [544, 147] on div "07:45 (TC) - 85H-020.06" at bounding box center [555, 147] width 114 height 16
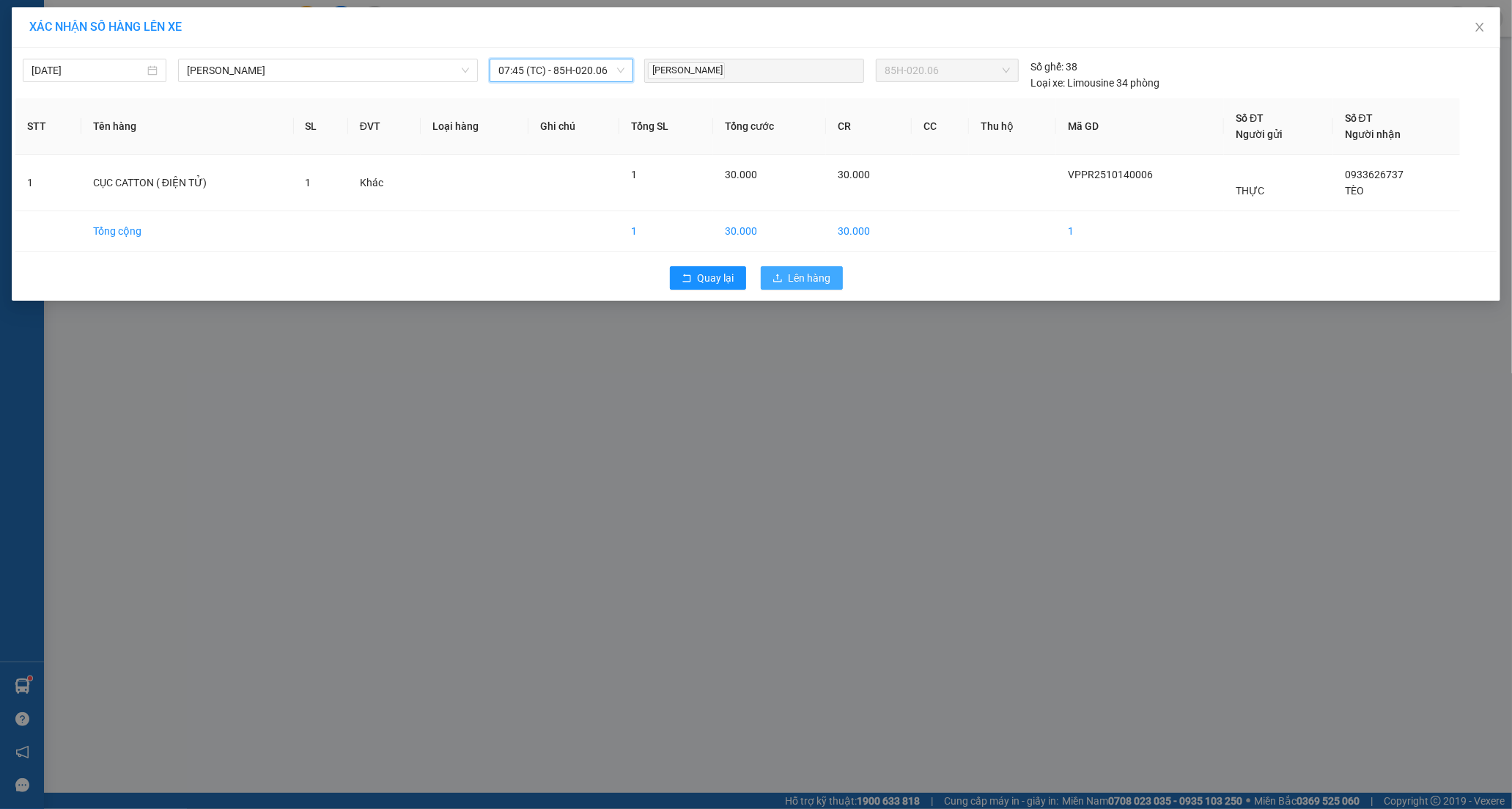
drag, startPoint x: 804, startPoint y: 272, endPoint x: 766, endPoint y: 252, distance: 42.9
click at [804, 271] on span "Lên hàng" at bounding box center [810, 278] width 43 height 16
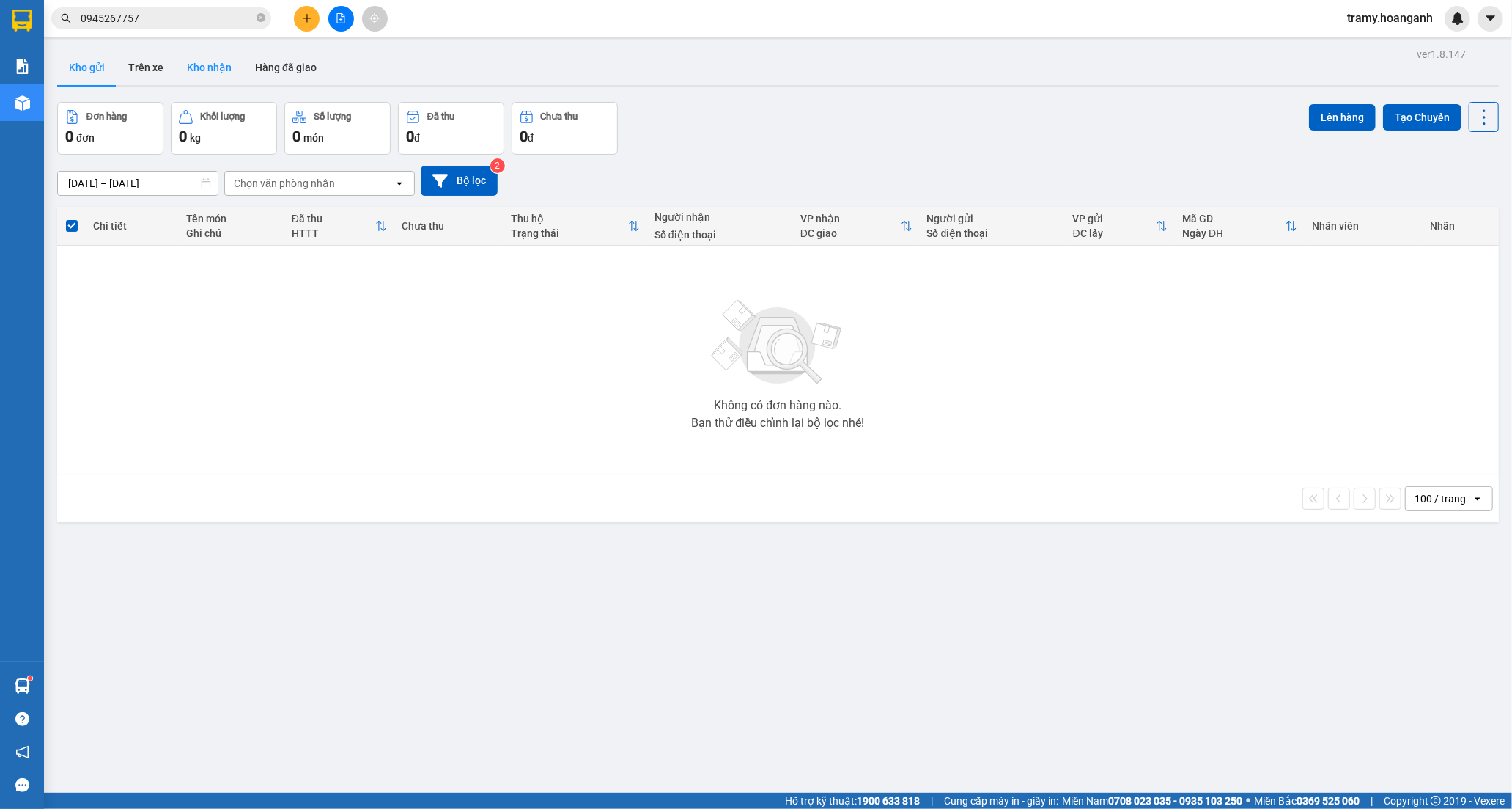
click at [213, 63] on button "Kho nhận" at bounding box center [208, 67] width 68 height 35
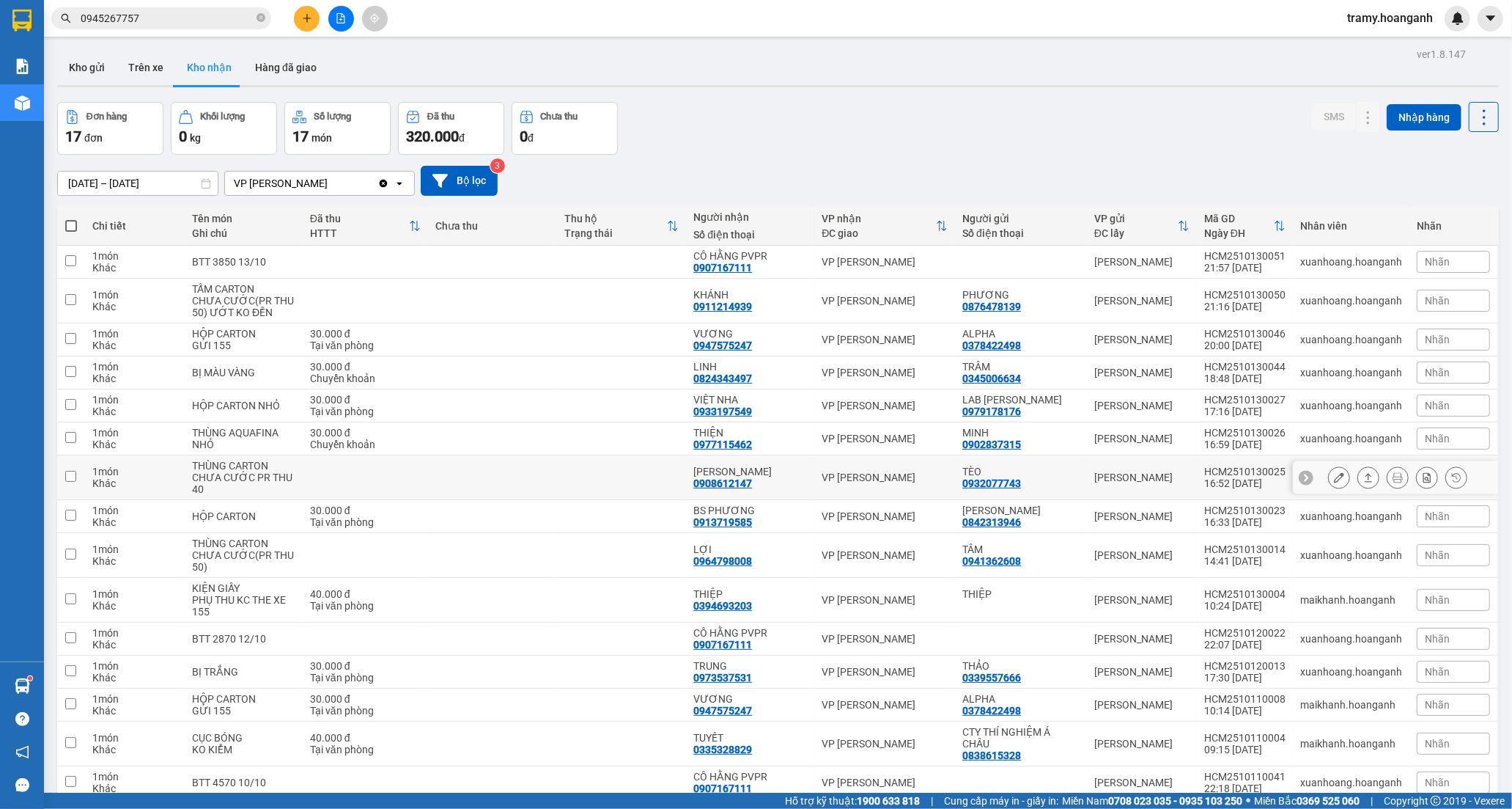
click at [804, 469] on td "THUẬN TIẾN 0908612147" at bounding box center [750, 477] width 129 height 44
checkbox input "true"
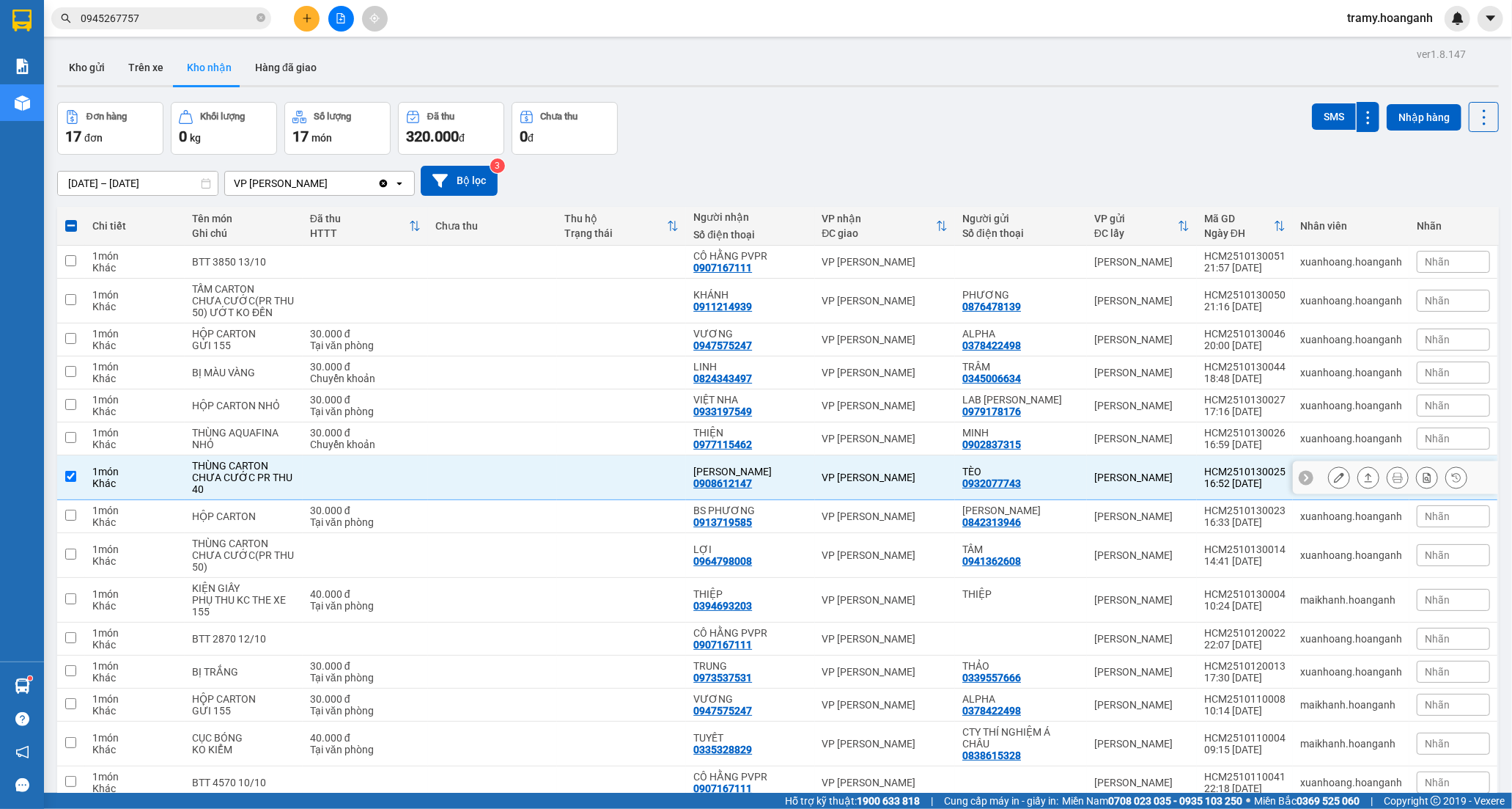
click at [1329, 478] on button at bounding box center [1339, 477] width 21 height 25
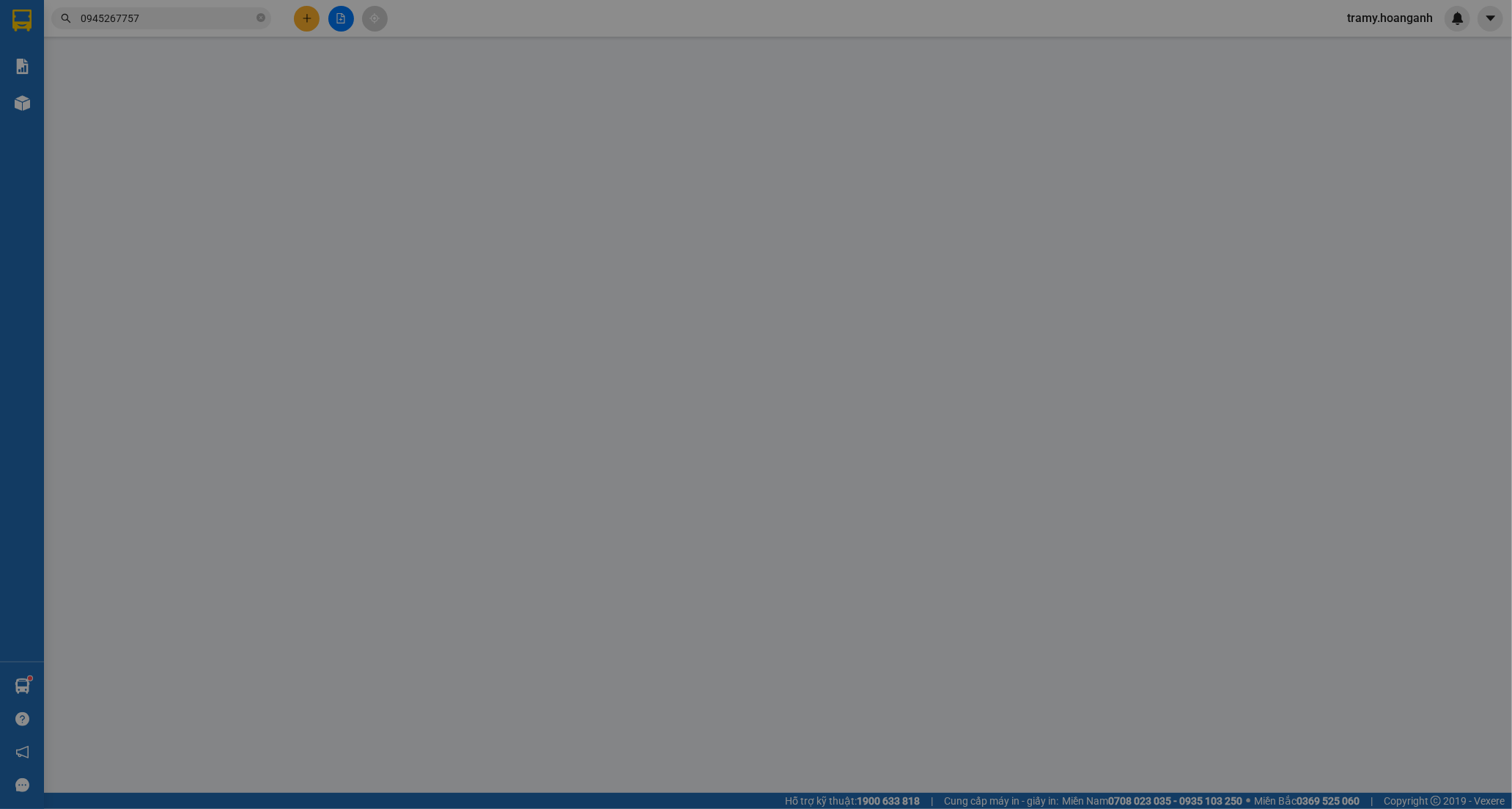
type input "0932077743"
type input "TÈO"
type input "0908612147"
type input "[PERSON_NAME]"
type input "0"
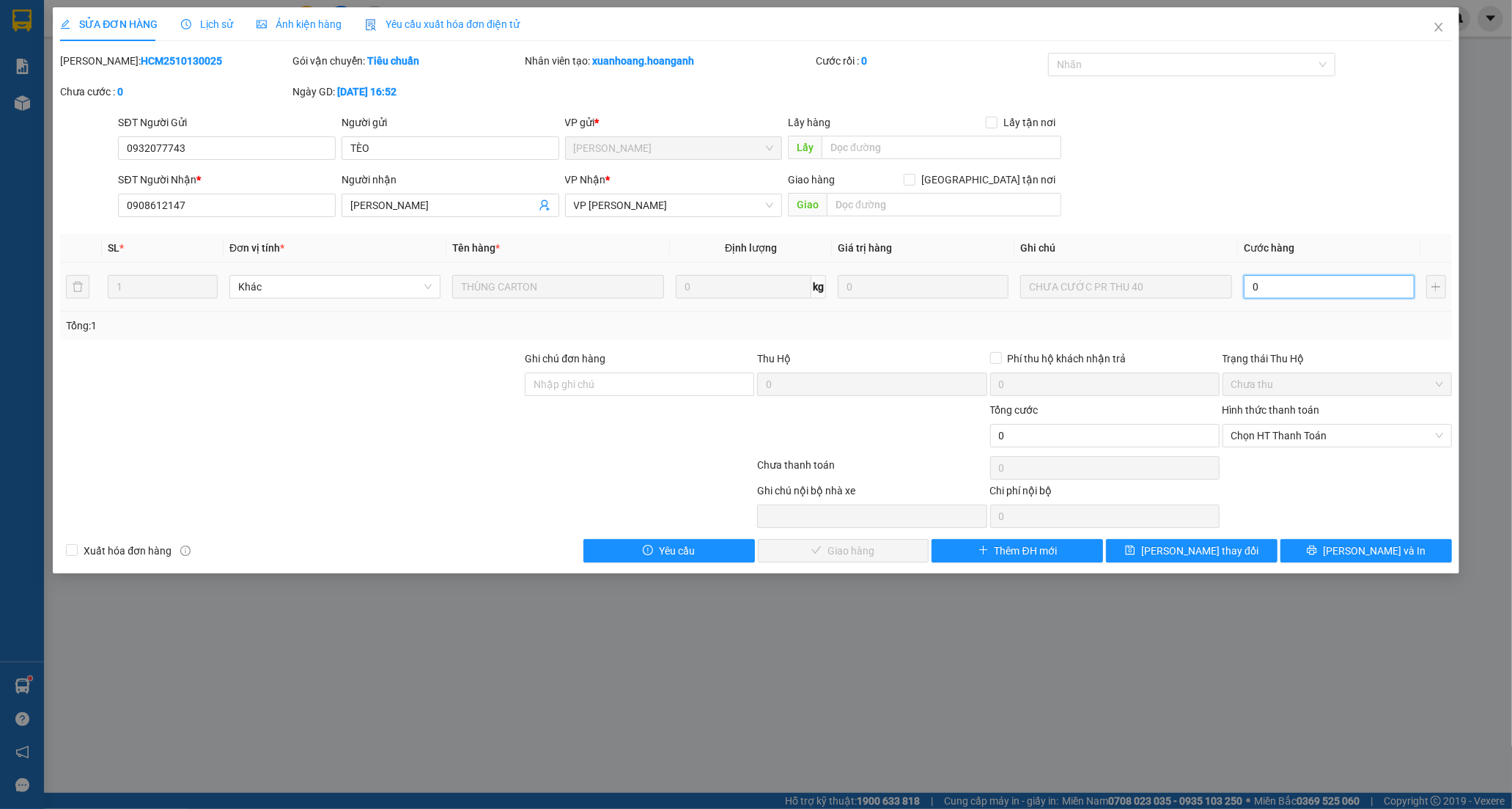
click at [1272, 284] on input "0" at bounding box center [1329, 286] width 171 height 24
type input "4"
type input "40"
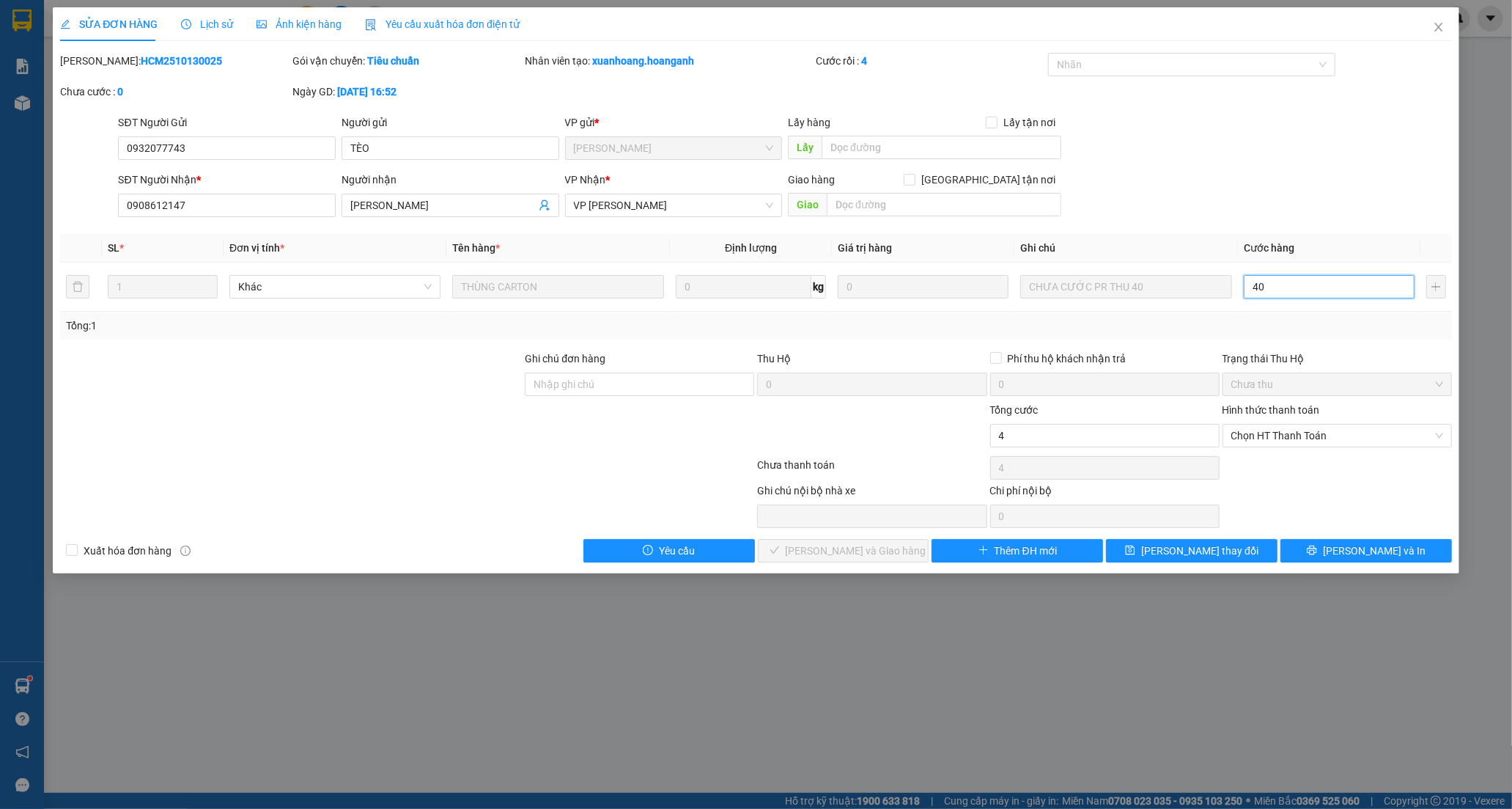
type input "40"
click at [1256, 427] on span "Chọn HT Thanh Toán" at bounding box center [1337, 436] width 212 height 22
type input "40"
type input "40.000"
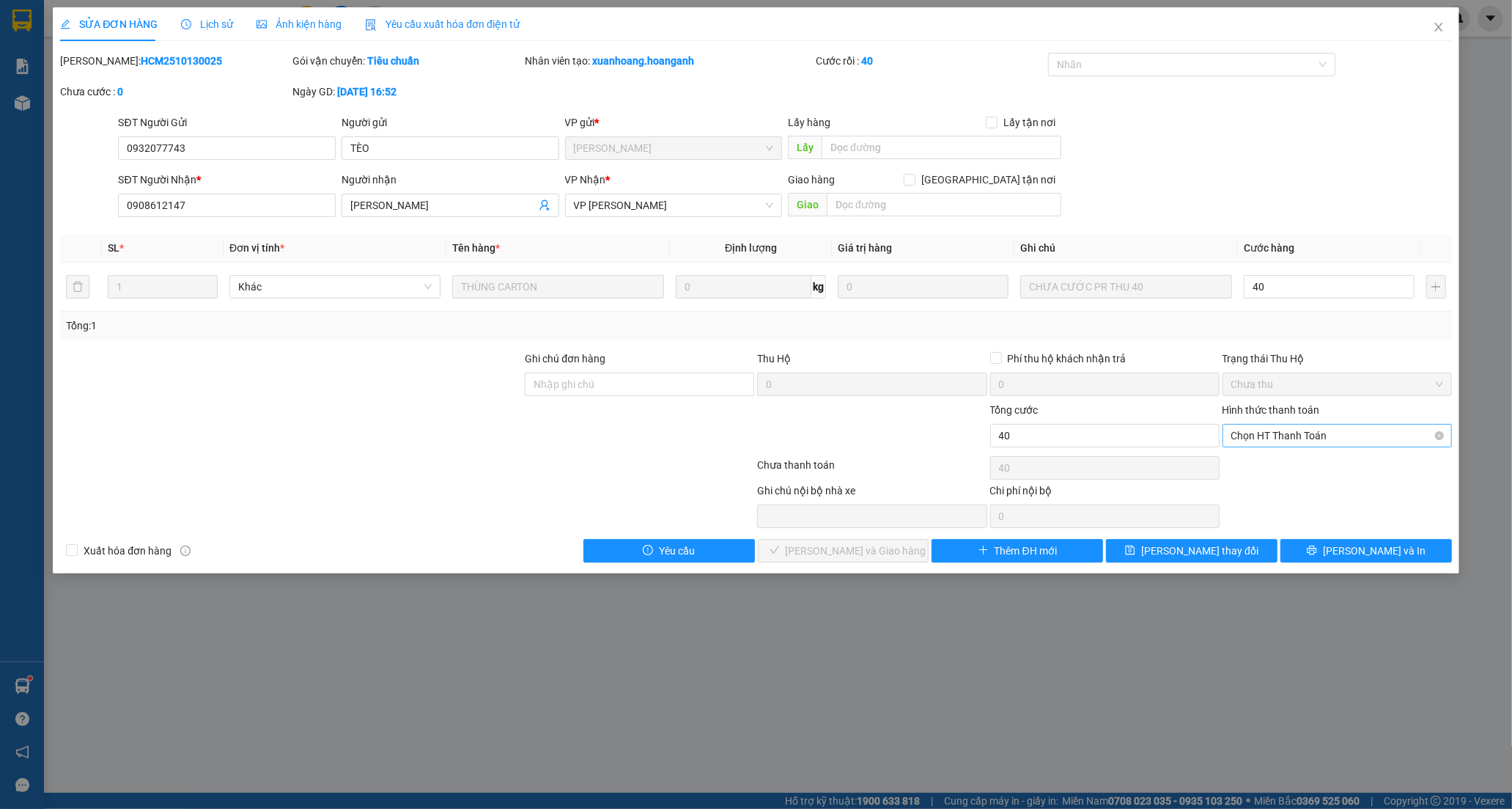
type input "40.000"
click at [1262, 453] on div "Tại văn phòng" at bounding box center [1337, 465] width 229 height 24
type input "0"
click at [849, 545] on span "[PERSON_NAME] và [PERSON_NAME] hàng" at bounding box center [855, 551] width 140 height 16
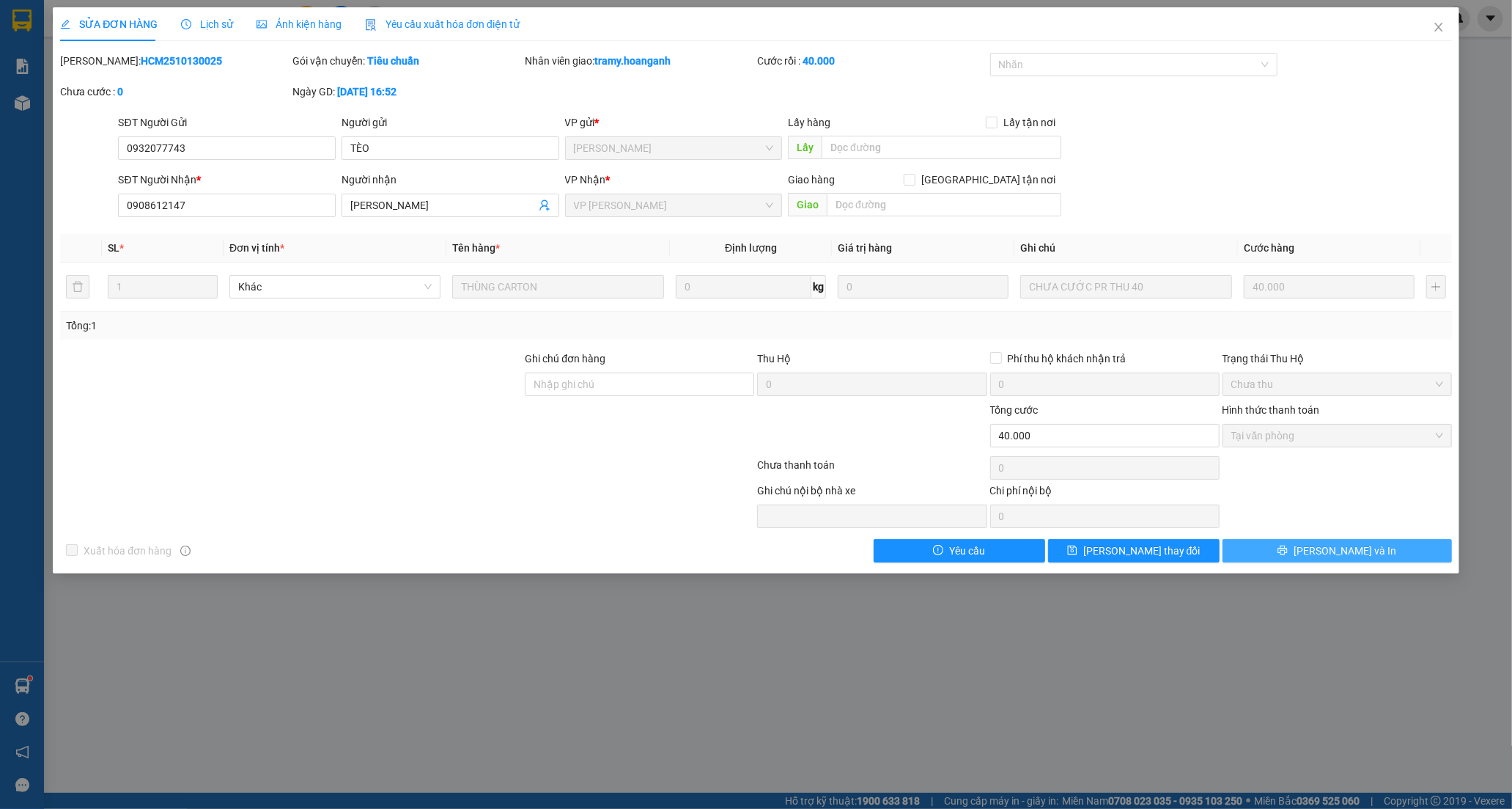
click at [1329, 544] on span "[PERSON_NAME] và In" at bounding box center [1344, 551] width 102 height 16
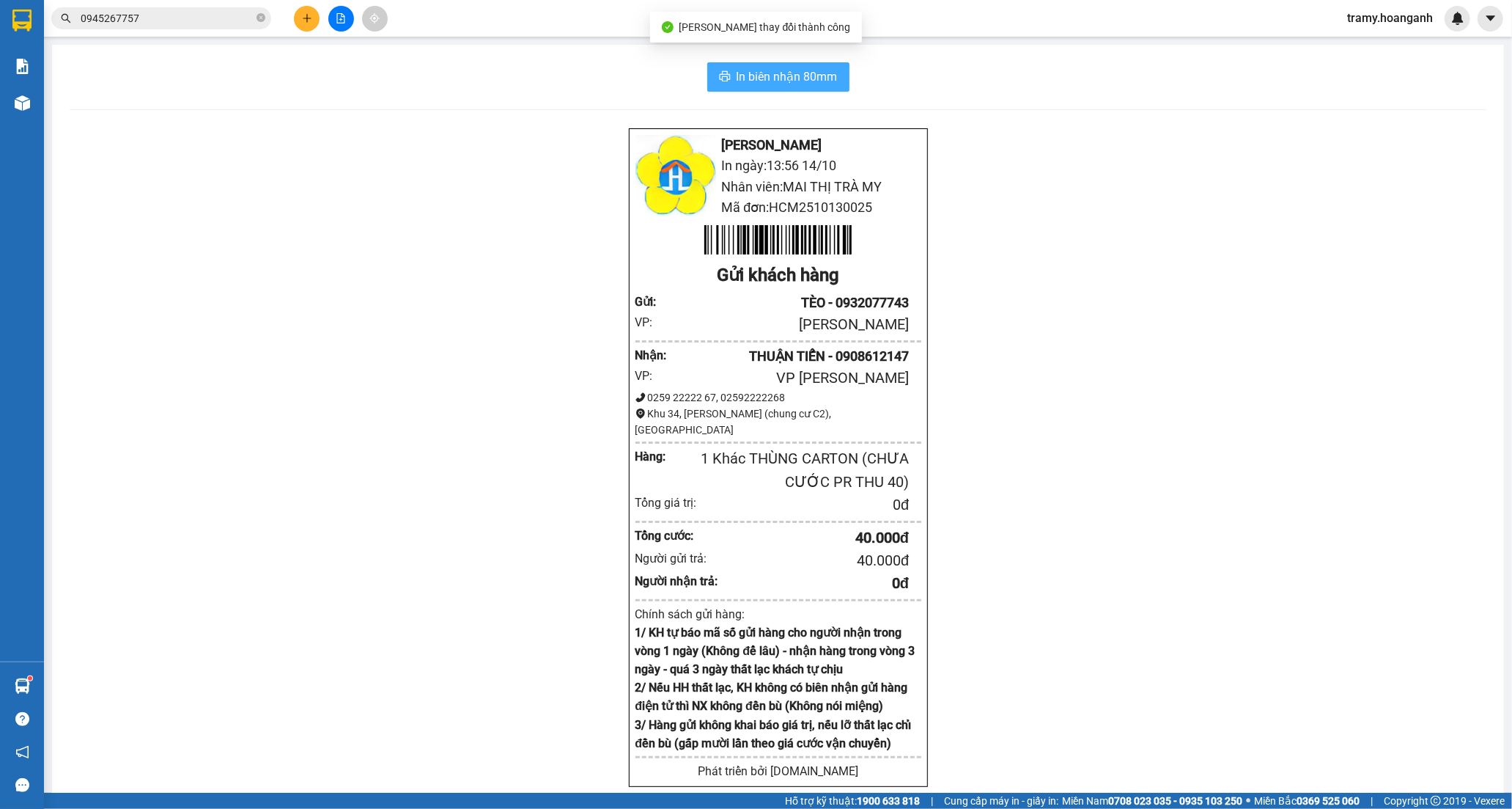
click at [788, 72] on span "In biên nhận 80mm" at bounding box center [787, 76] width 101 height 18
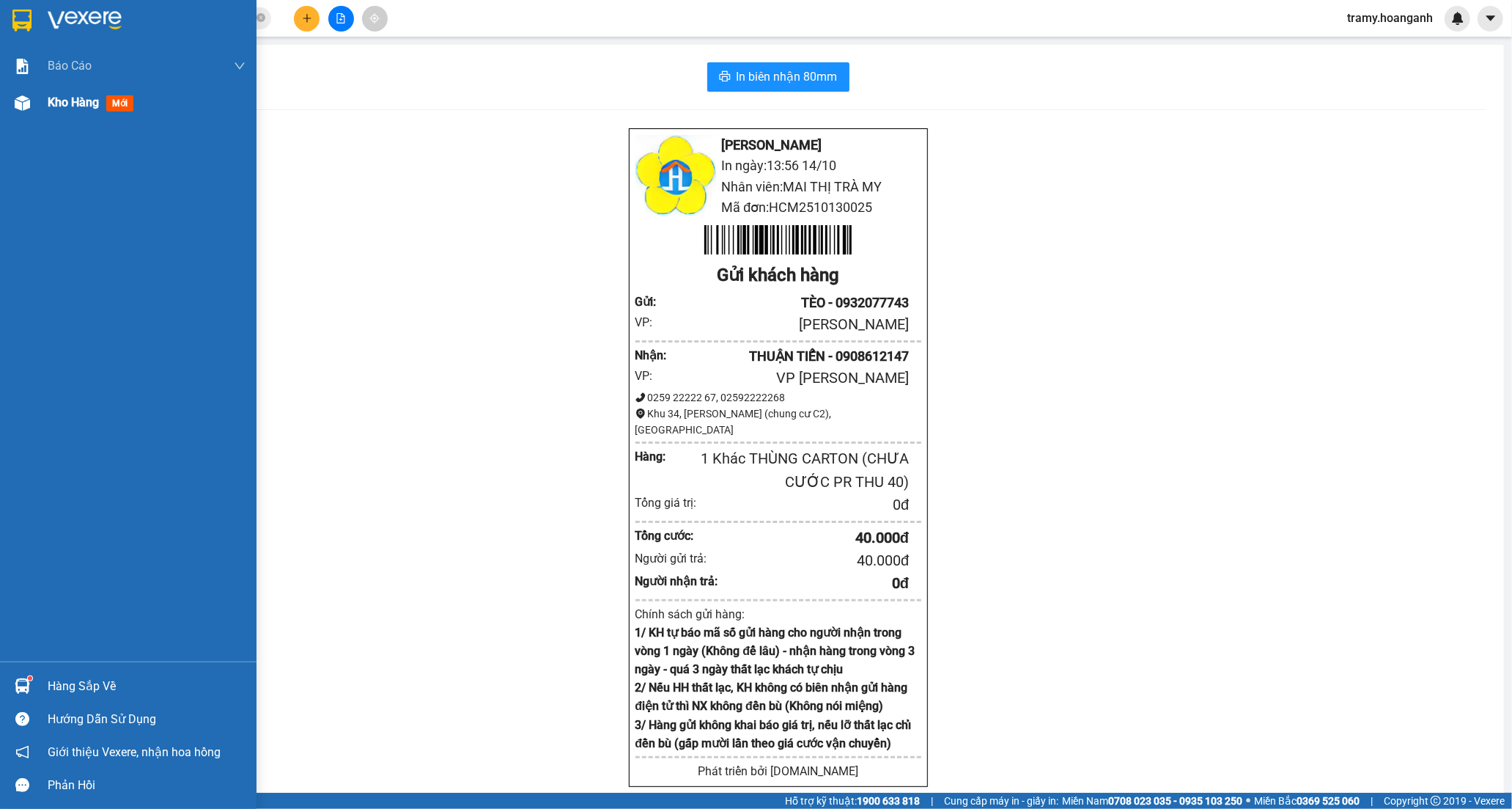
click at [60, 99] on span "Kho hàng" at bounding box center [73, 101] width 52 height 14
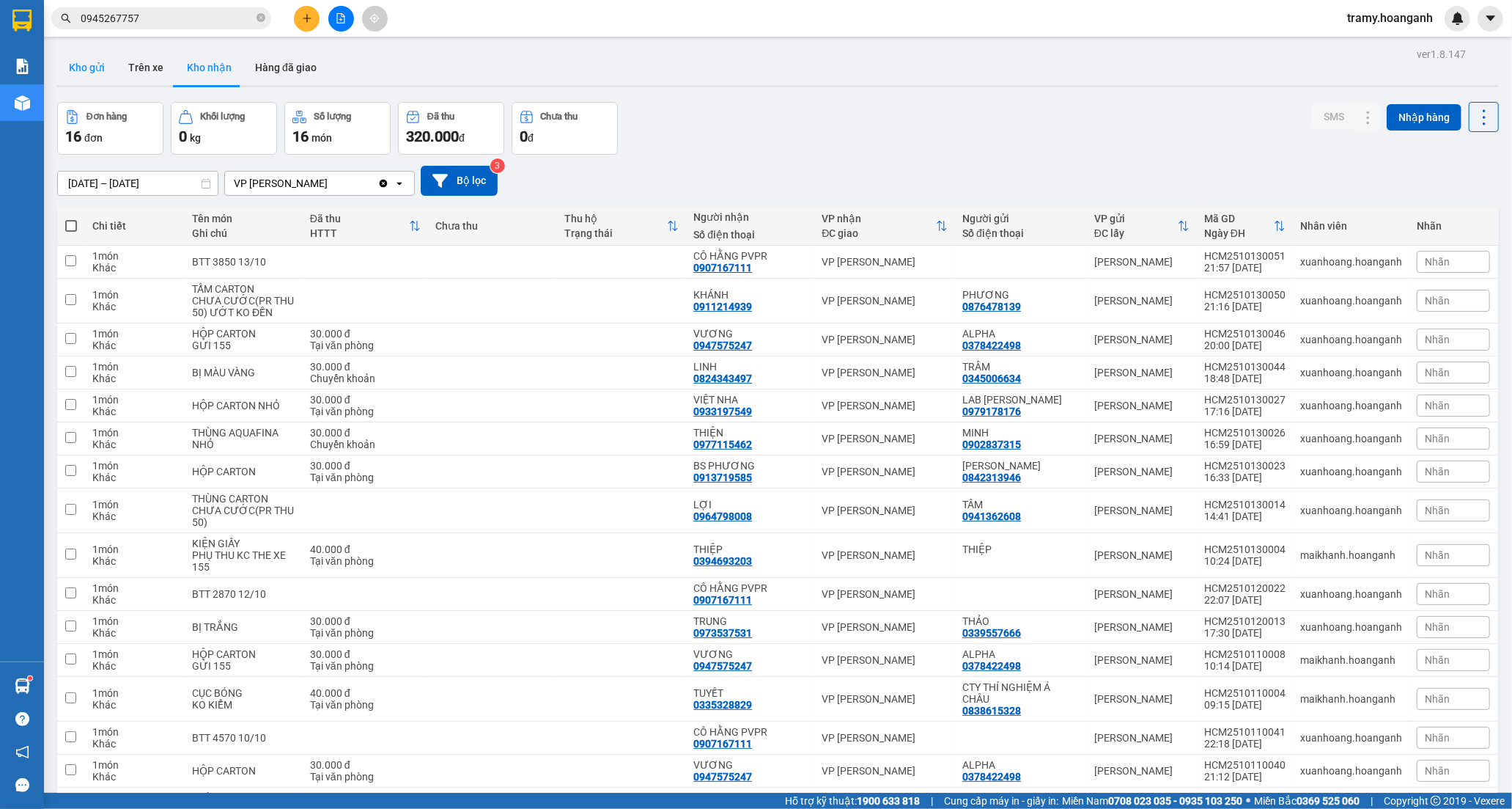
click at [82, 71] on button "Kho gửi" at bounding box center [87, 67] width 60 height 35
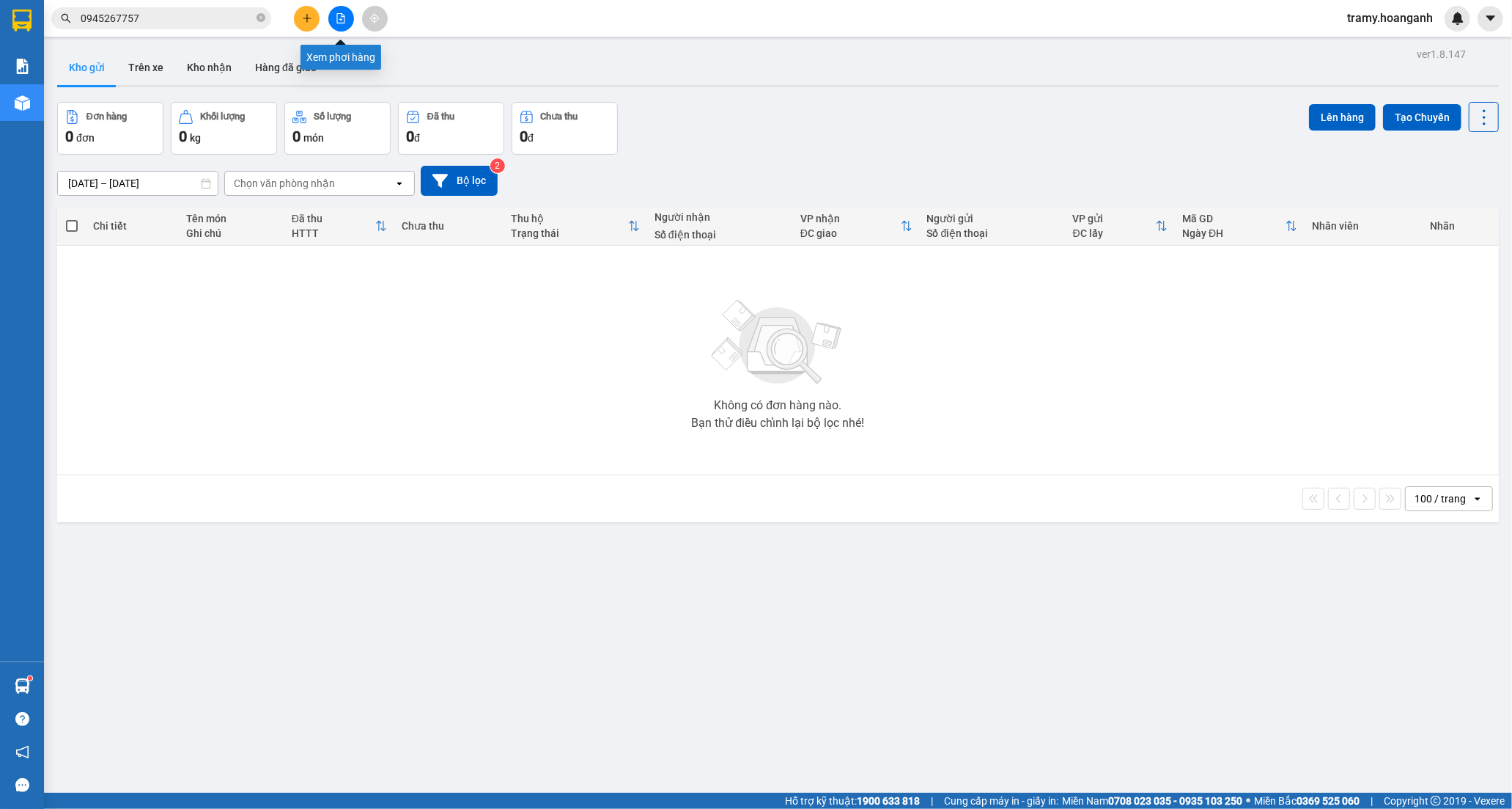
click at [344, 14] on icon "file-add" at bounding box center [341, 18] width 10 height 10
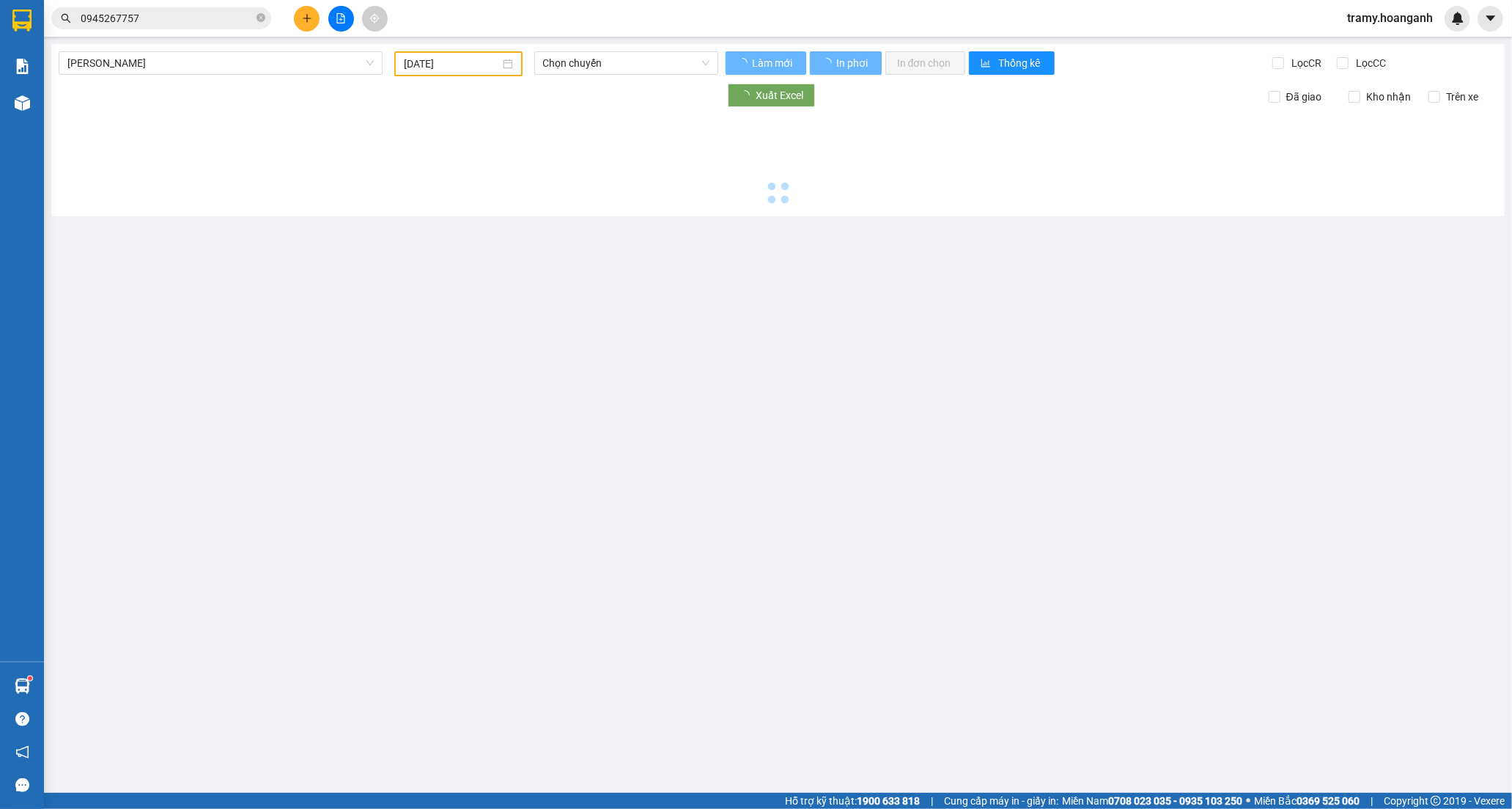
click at [154, 56] on span "Hồ Chí Minh - Phan Rang" at bounding box center [220, 63] width 306 height 22
type input "[DATE]"
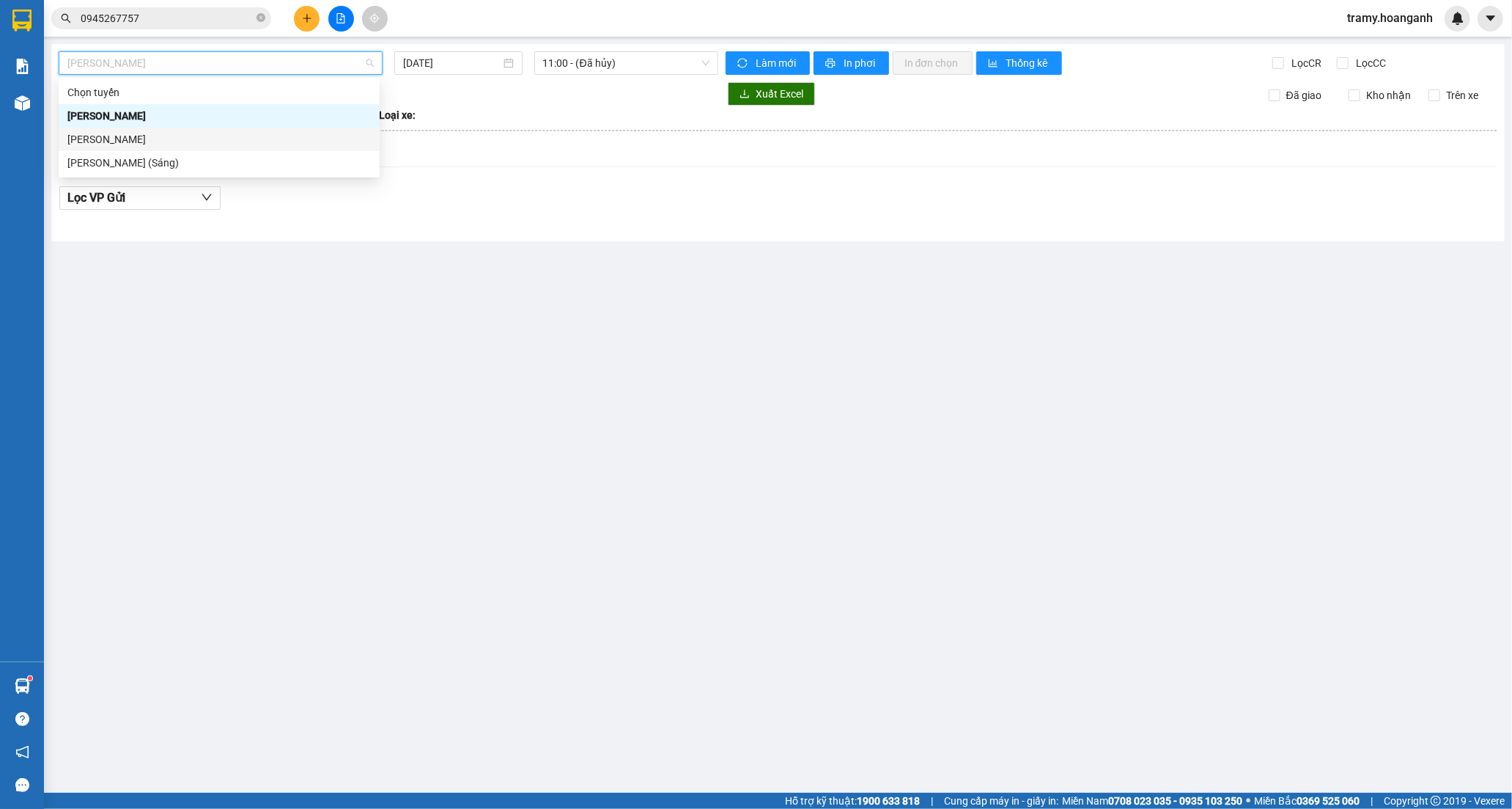
click at [130, 132] on div "Phan Rang - Hồ Chí Minh" at bounding box center [218, 140] width 303 height 16
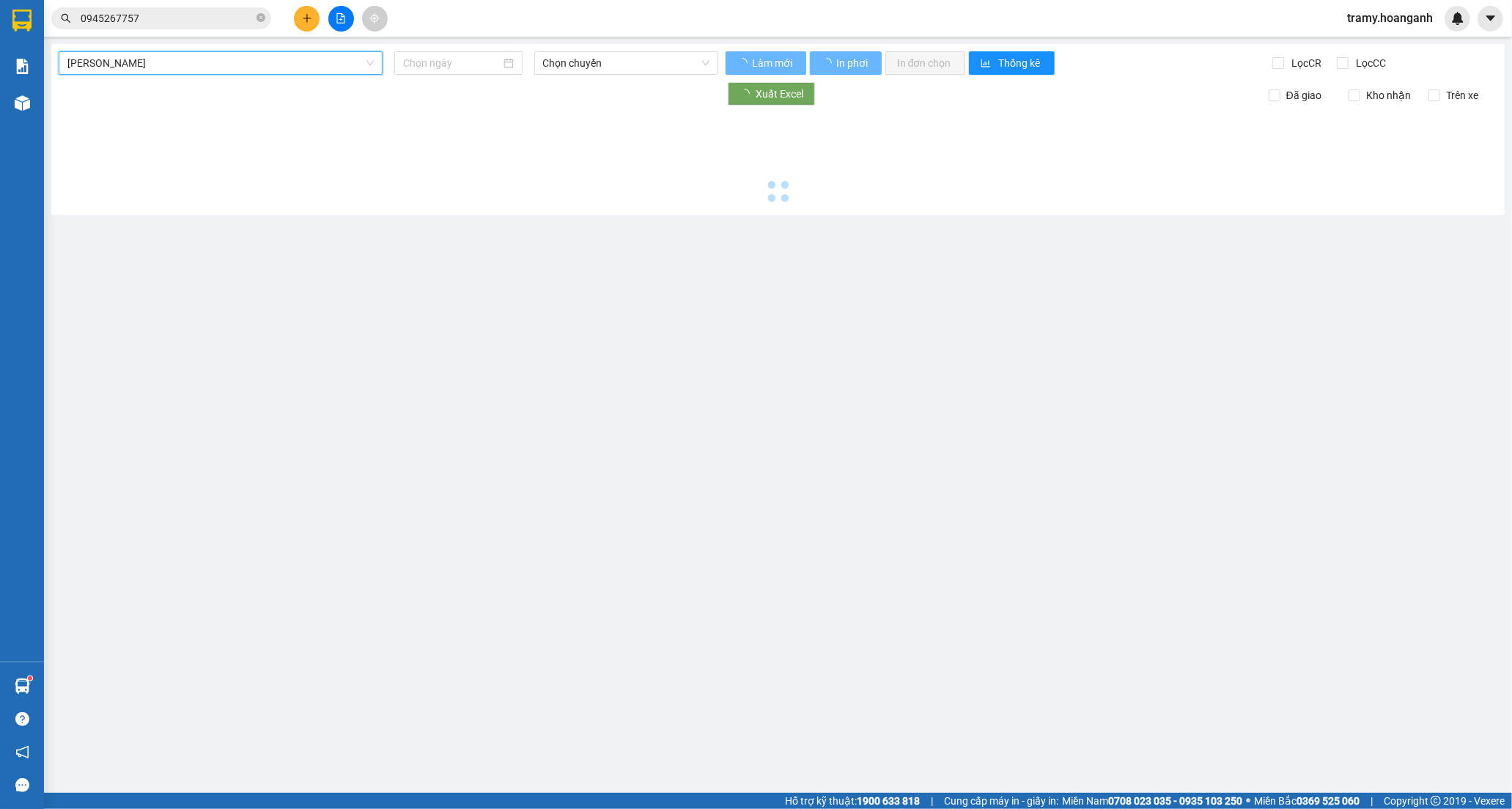
type input "[DATE]"
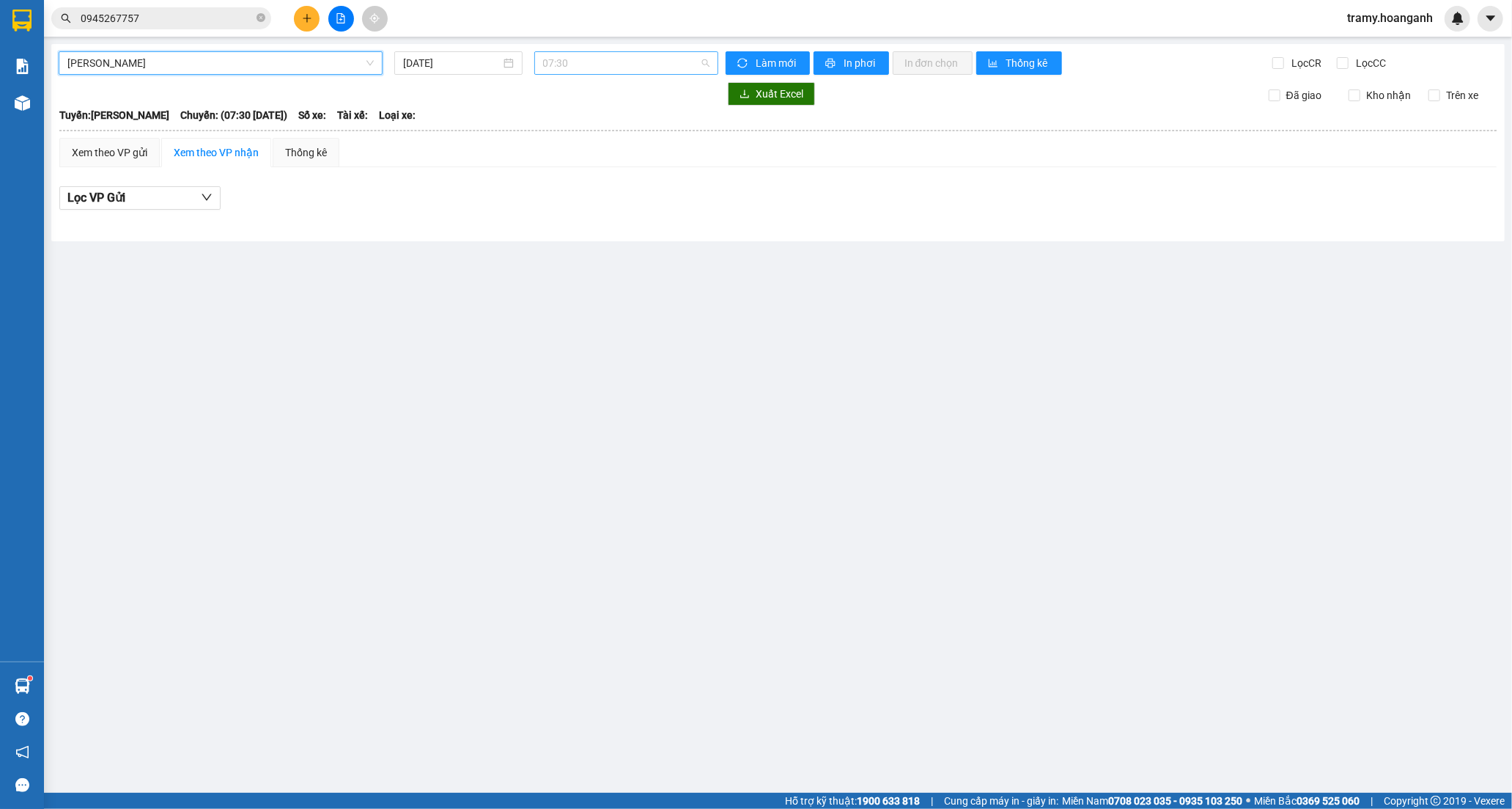
click at [609, 62] on span "07:30" at bounding box center [627, 63] width 167 height 22
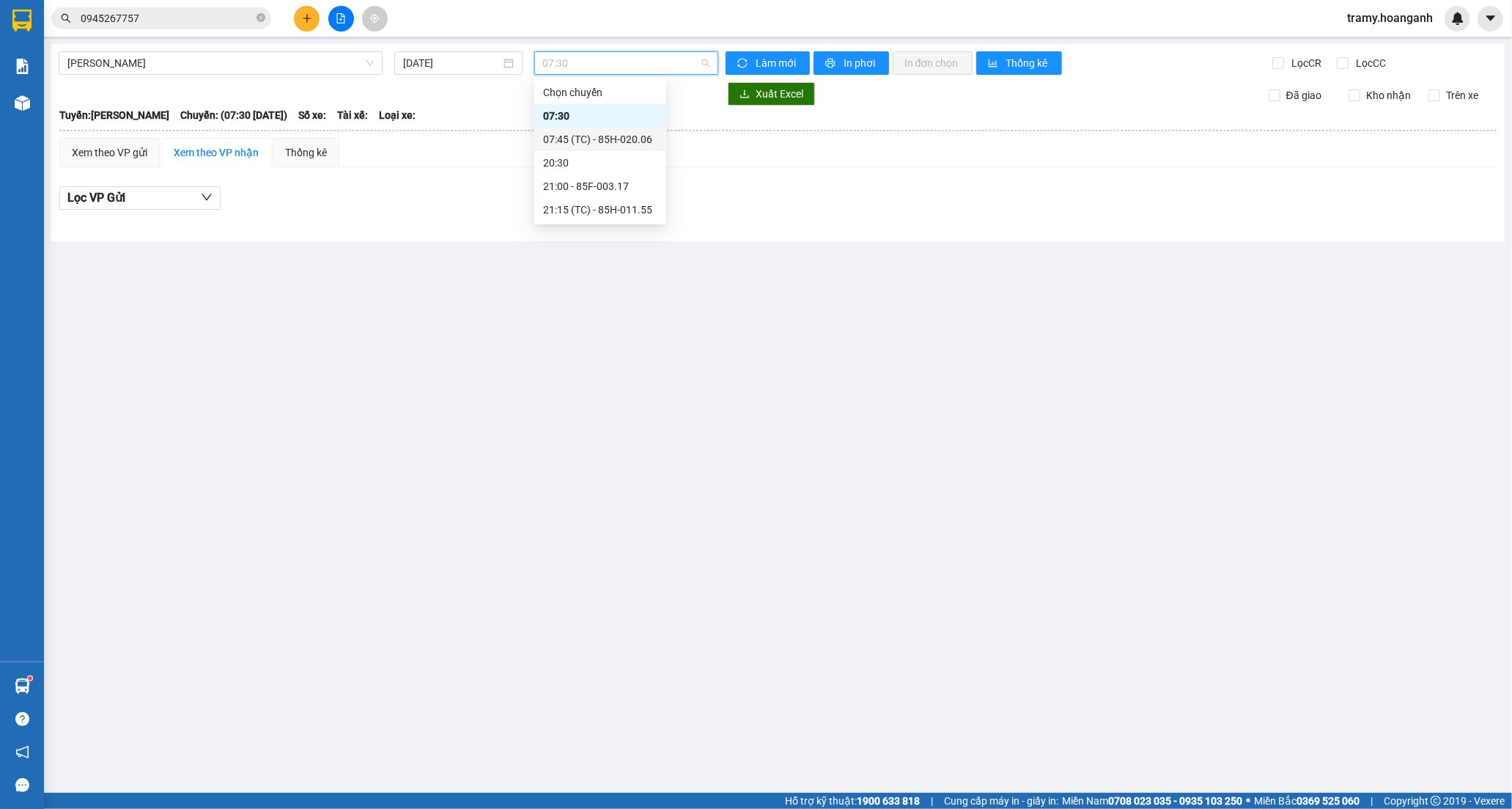
click at [564, 134] on div "07:45 (TC) - 85H-020.06" at bounding box center [601, 140] width 114 height 16
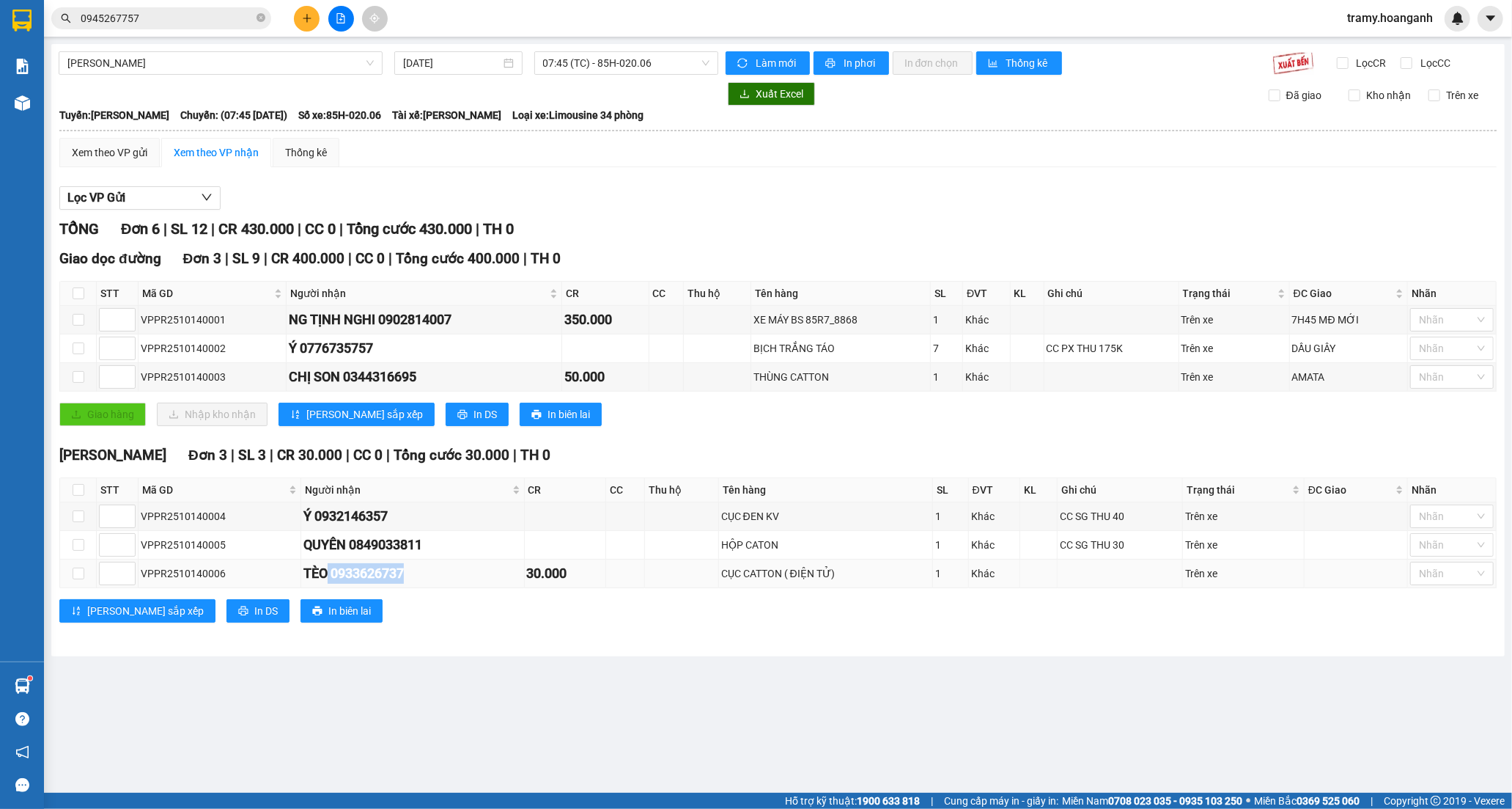
drag, startPoint x: 374, startPoint y: 584, endPoint x: 319, endPoint y: 586, distance: 55.0
click at [319, 586] on td "TÈO 0933626737" at bounding box center [413, 573] width 224 height 29
copy div "0933626737"
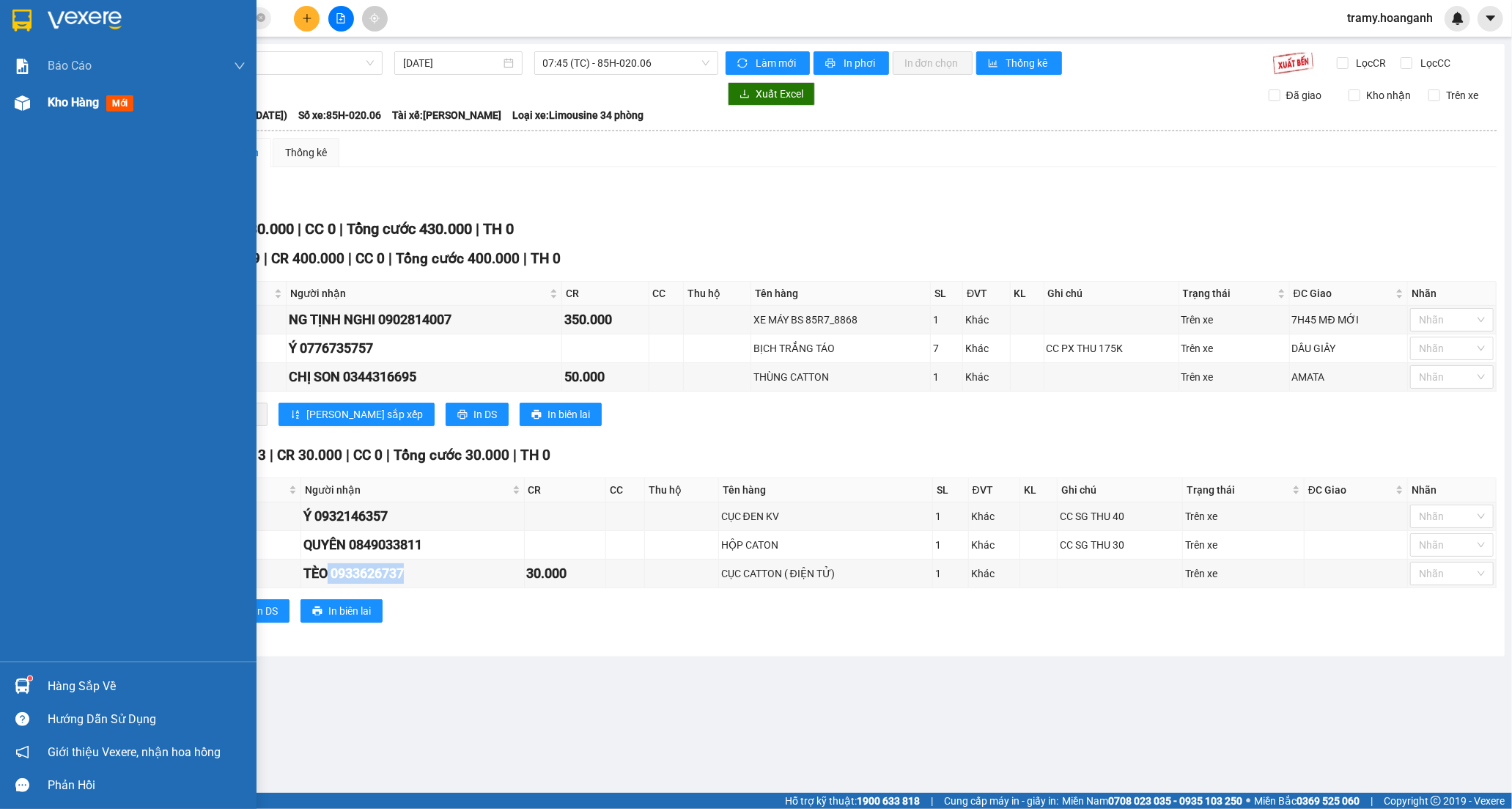
click at [72, 103] on span "Kho hàng" at bounding box center [73, 101] width 52 height 14
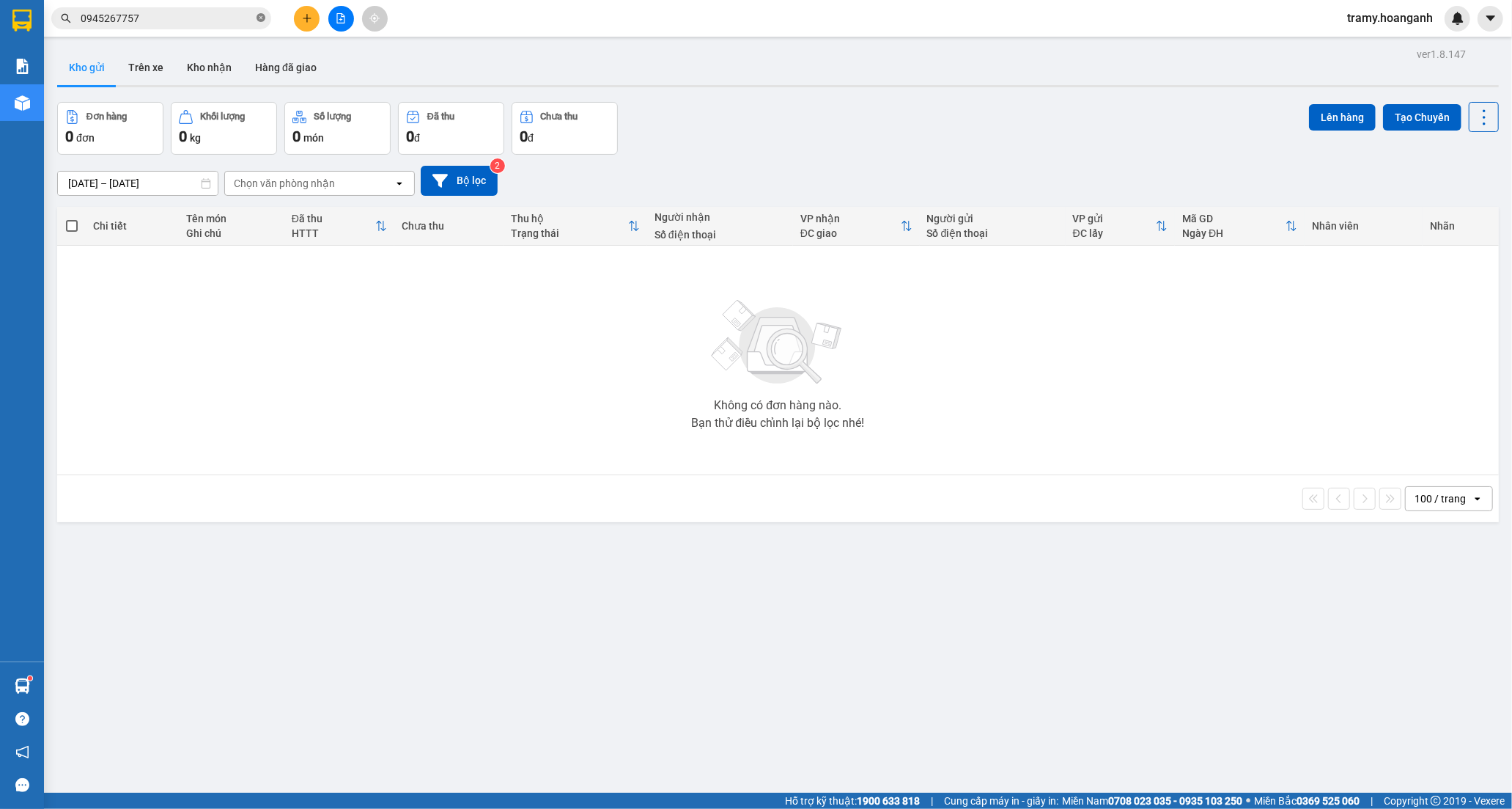
click at [261, 21] on icon "close-circle" at bounding box center [261, 18] width 9 height 9
click at [202, 22] on input "text" at bounding box center [167, 18] width 173 height 16
paste input "0933626737"
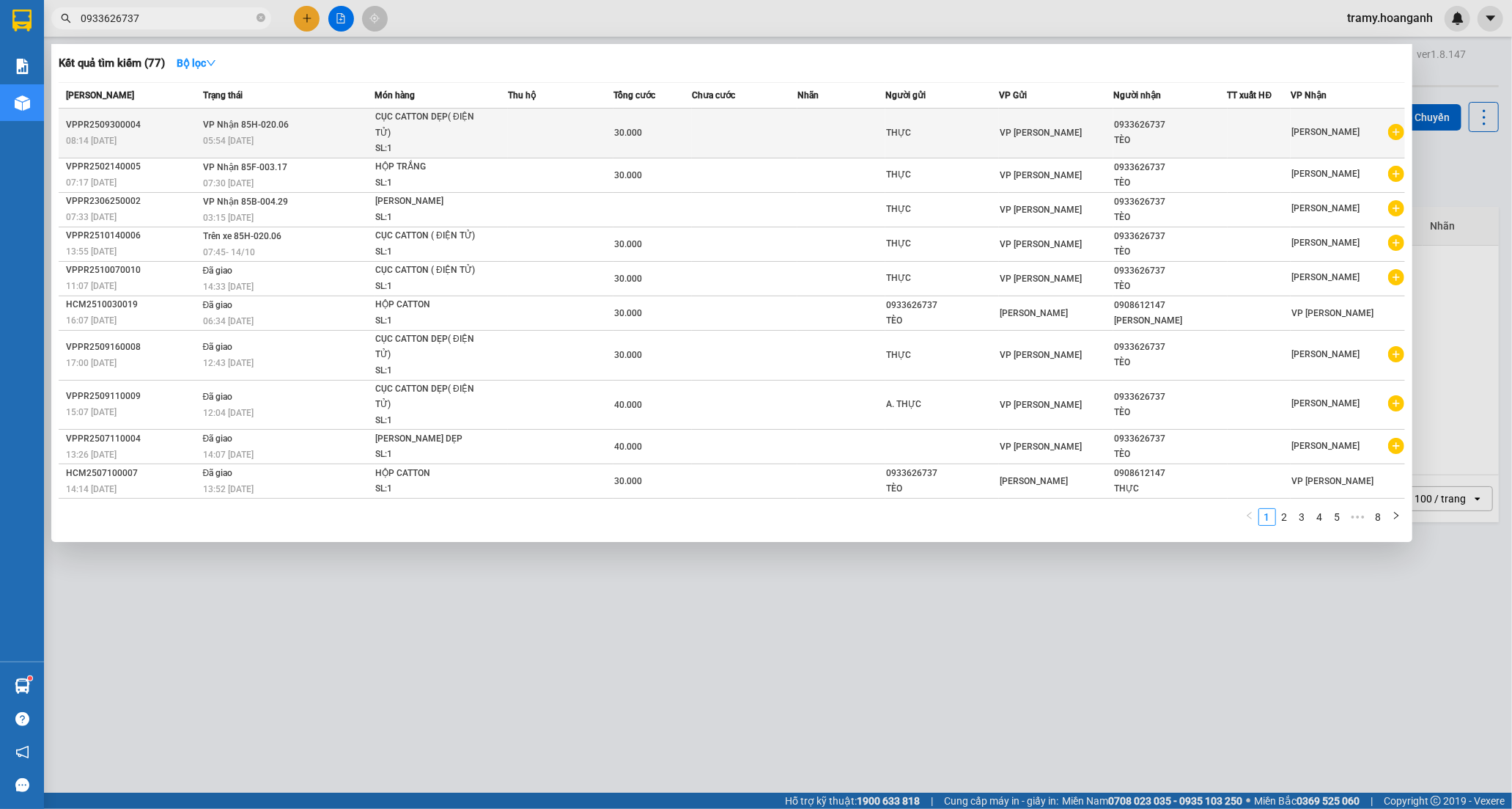
type input "0933626737"
click at [627, 122] on td "30.000" at bounding box center [652, 133] width 79 height 50
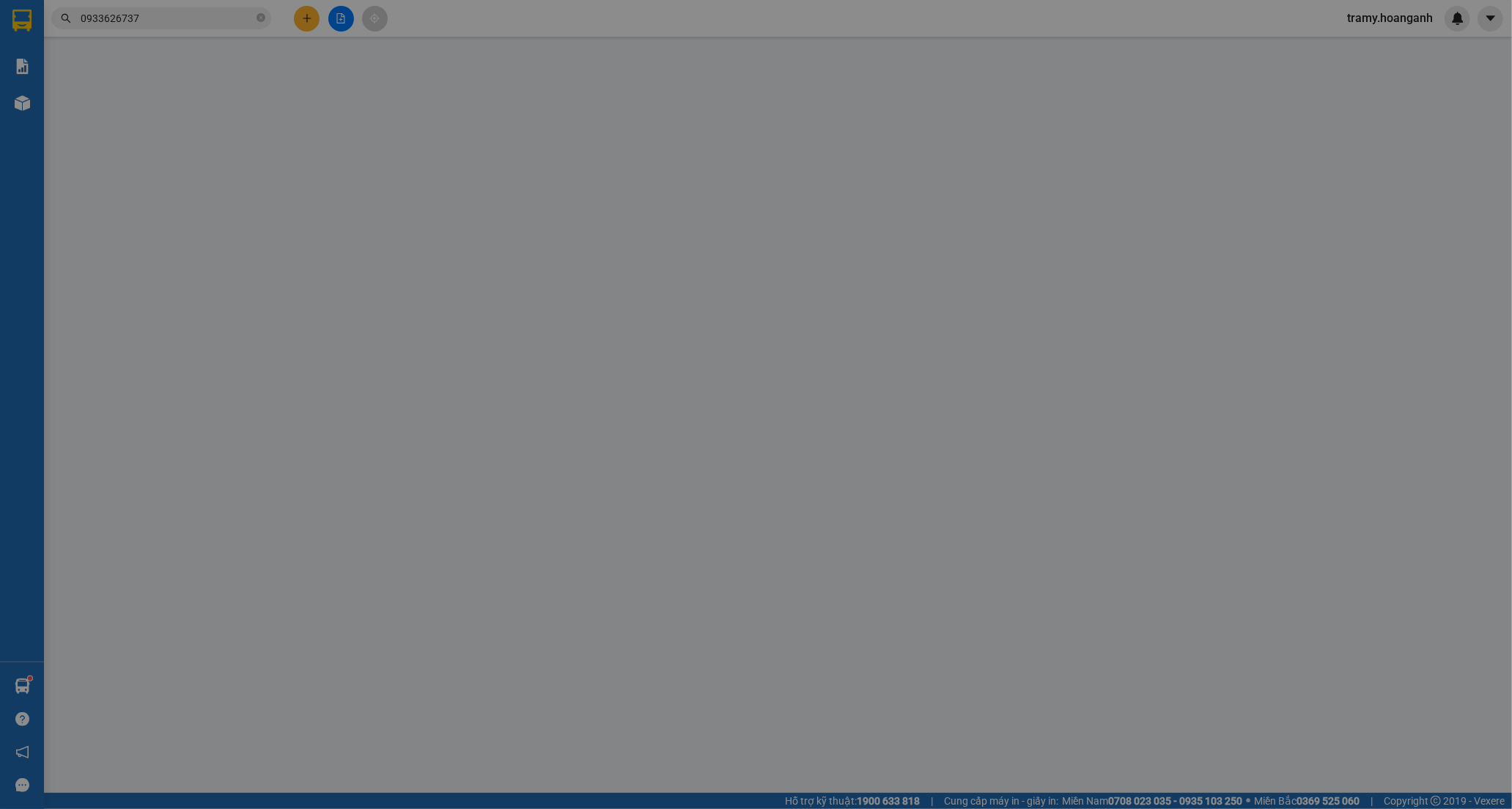
type input "THỰC"
type input "0933626737"
type input "TÈO"
type input "0"
type input "30.000"
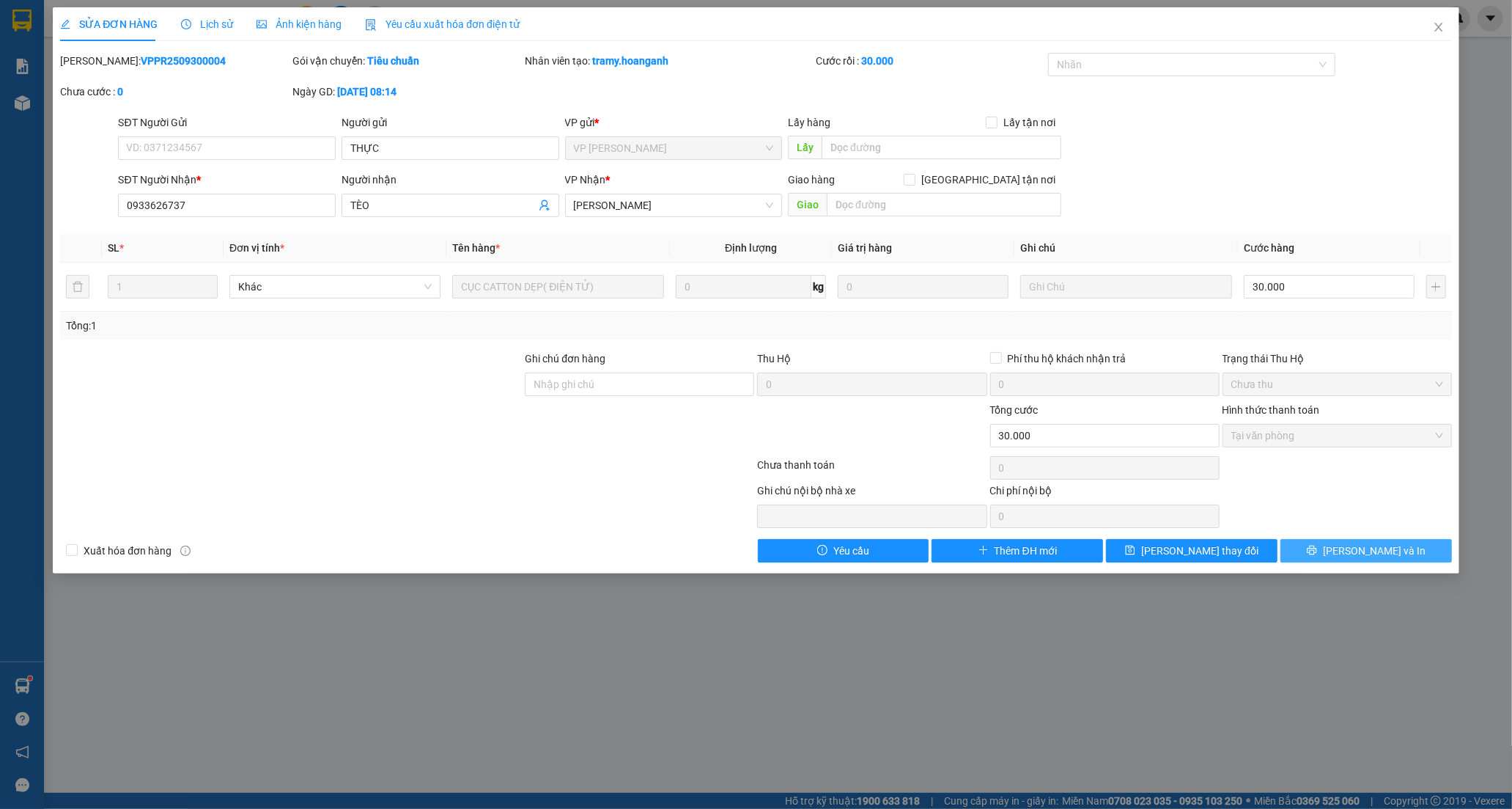
click at [1324, 552] on button "[PERSON_NAME] và In" at bounding box center [1366, 551] width 171 height 24
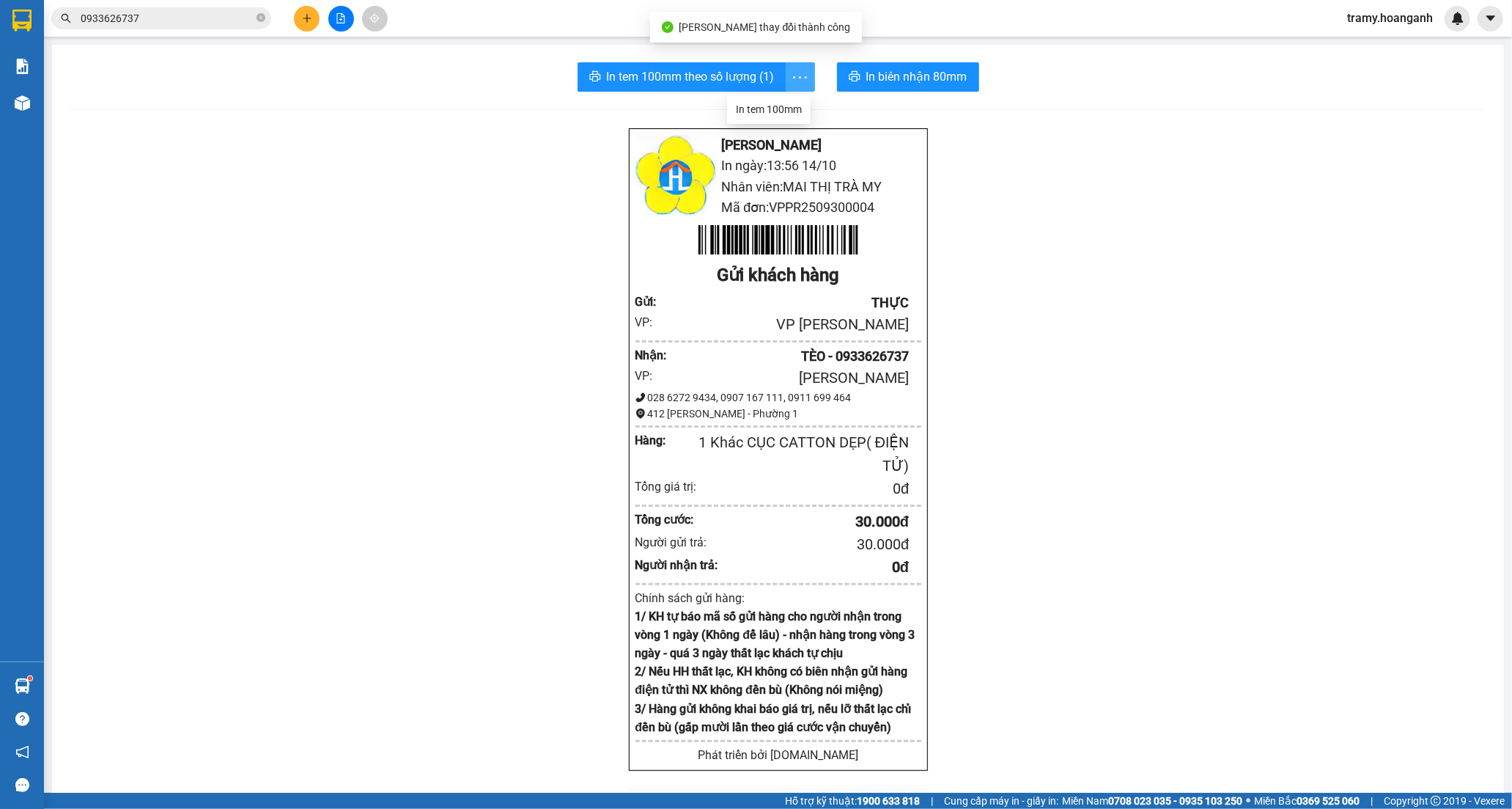
click at [796, 79] on icon "more" at bounding box center [800, 77] width 18 height 18
click at [774, 113] on div "In tem 100mm" at bounding box center [766, 110] width 66 height 16
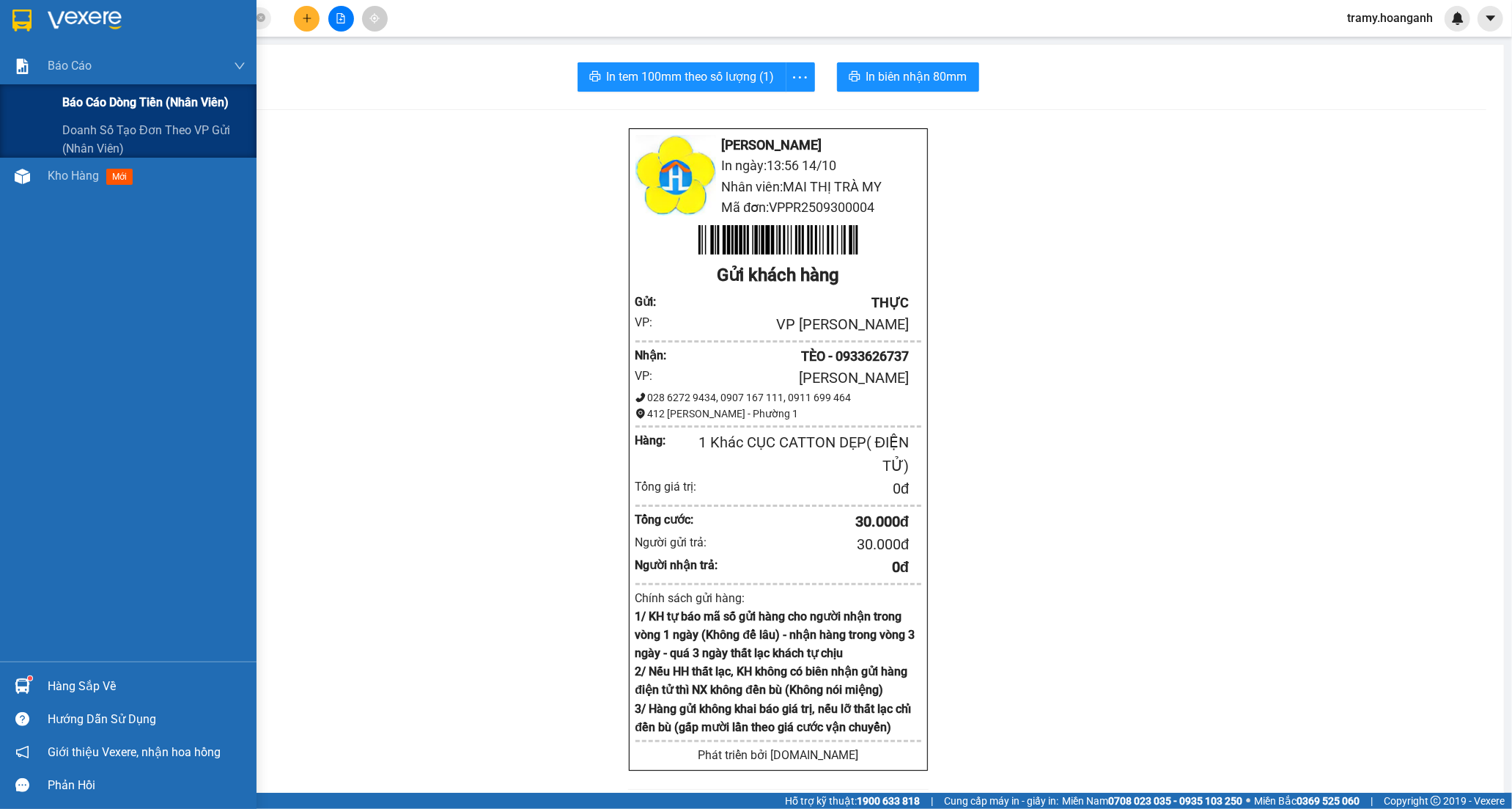
click at [90, 93] on span "Báo cáo dòng tiền (nhân viên)" at bounding box center [146, 102] width 167 height 18
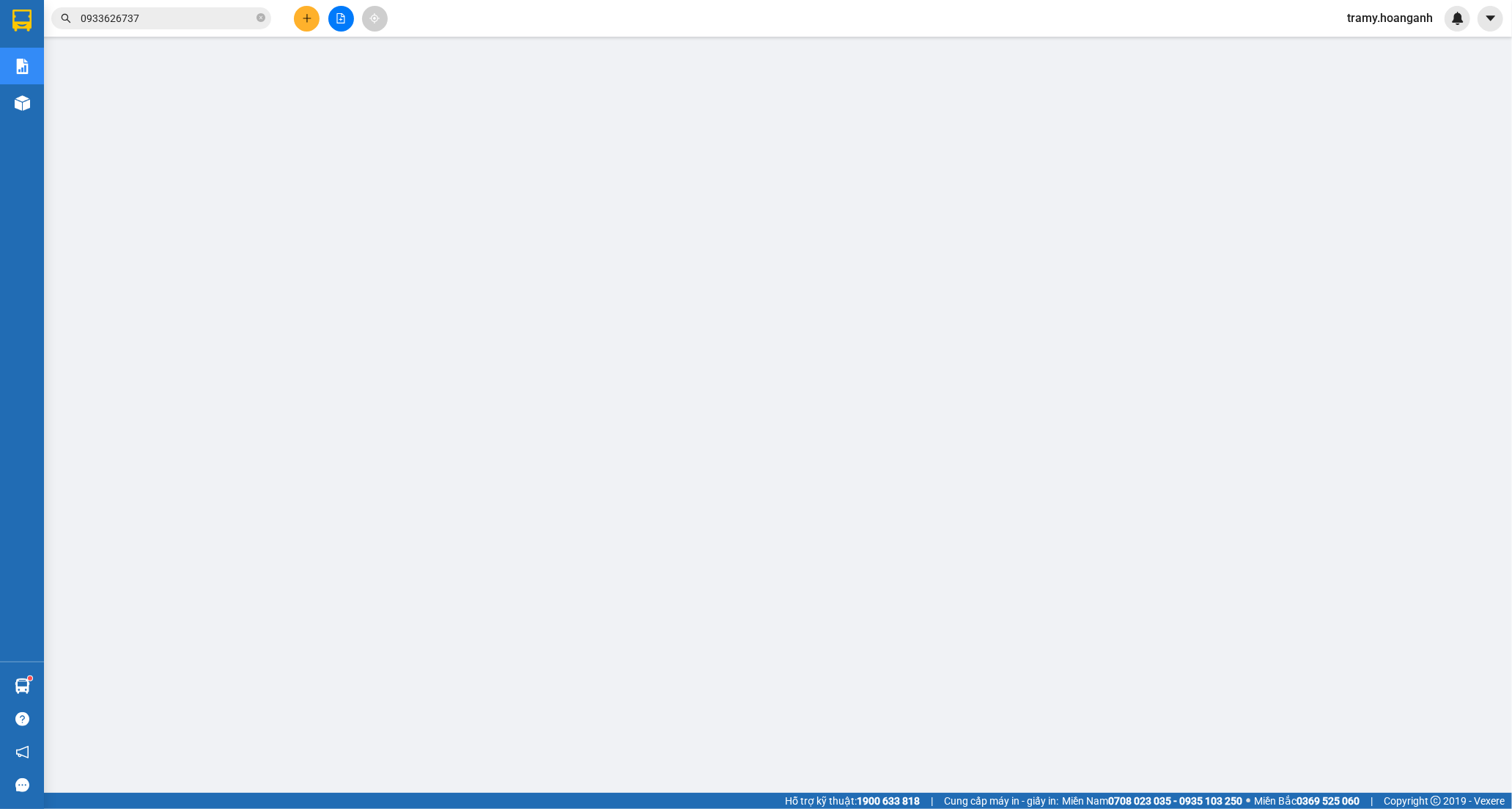
click at [1366, 20] on span "tramy.hoanganh" at bounding box center [1390, 18] width 110 height 18
click at [1390, 48] on span "Đăng xuất" at bounding box center [1397, 45] width 78 height 16
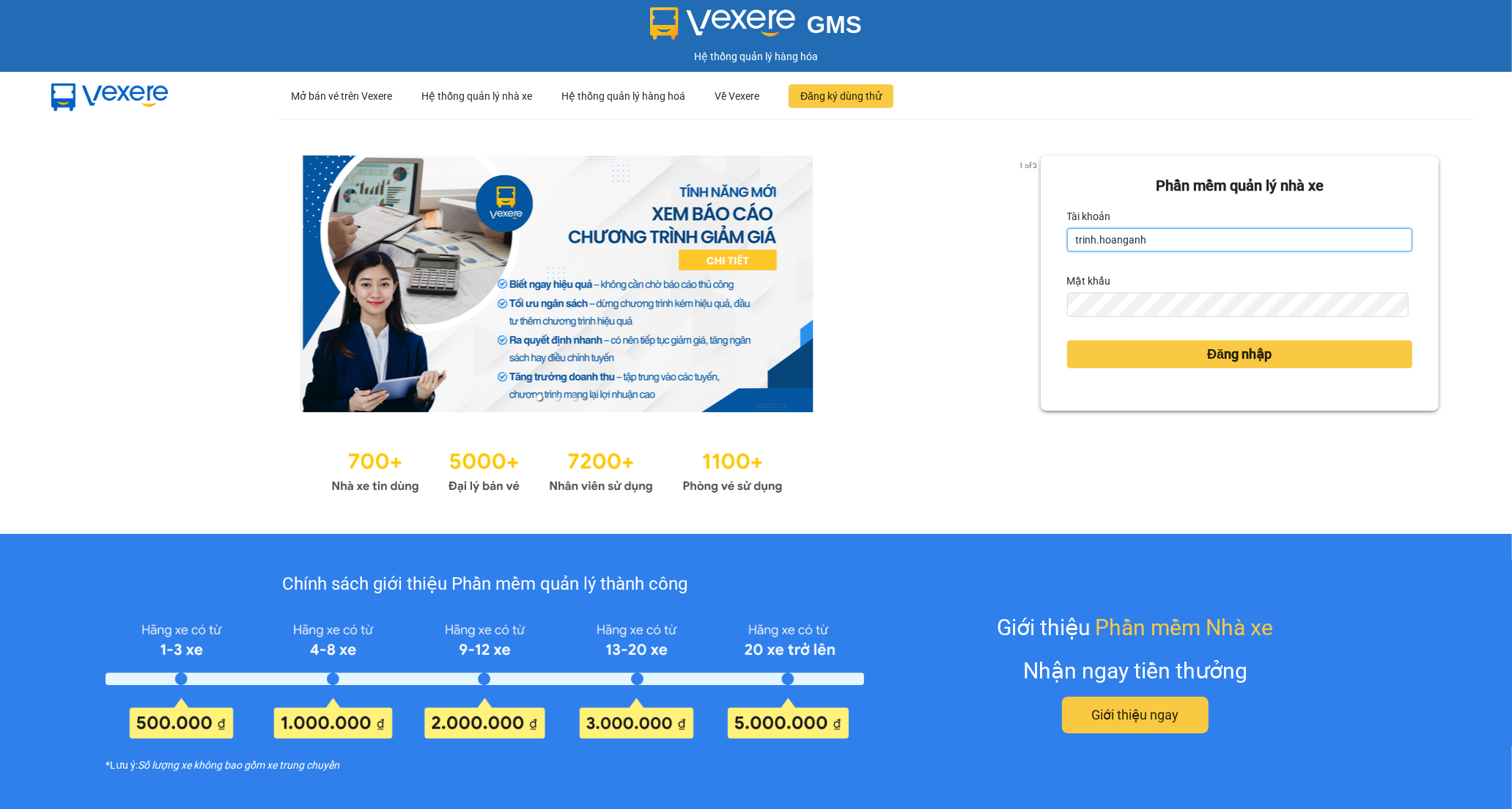
click at [1186, 248] on input "trinh.hoanganh" at bounding box center [1239, 240] width 345 height 24
type input "t"
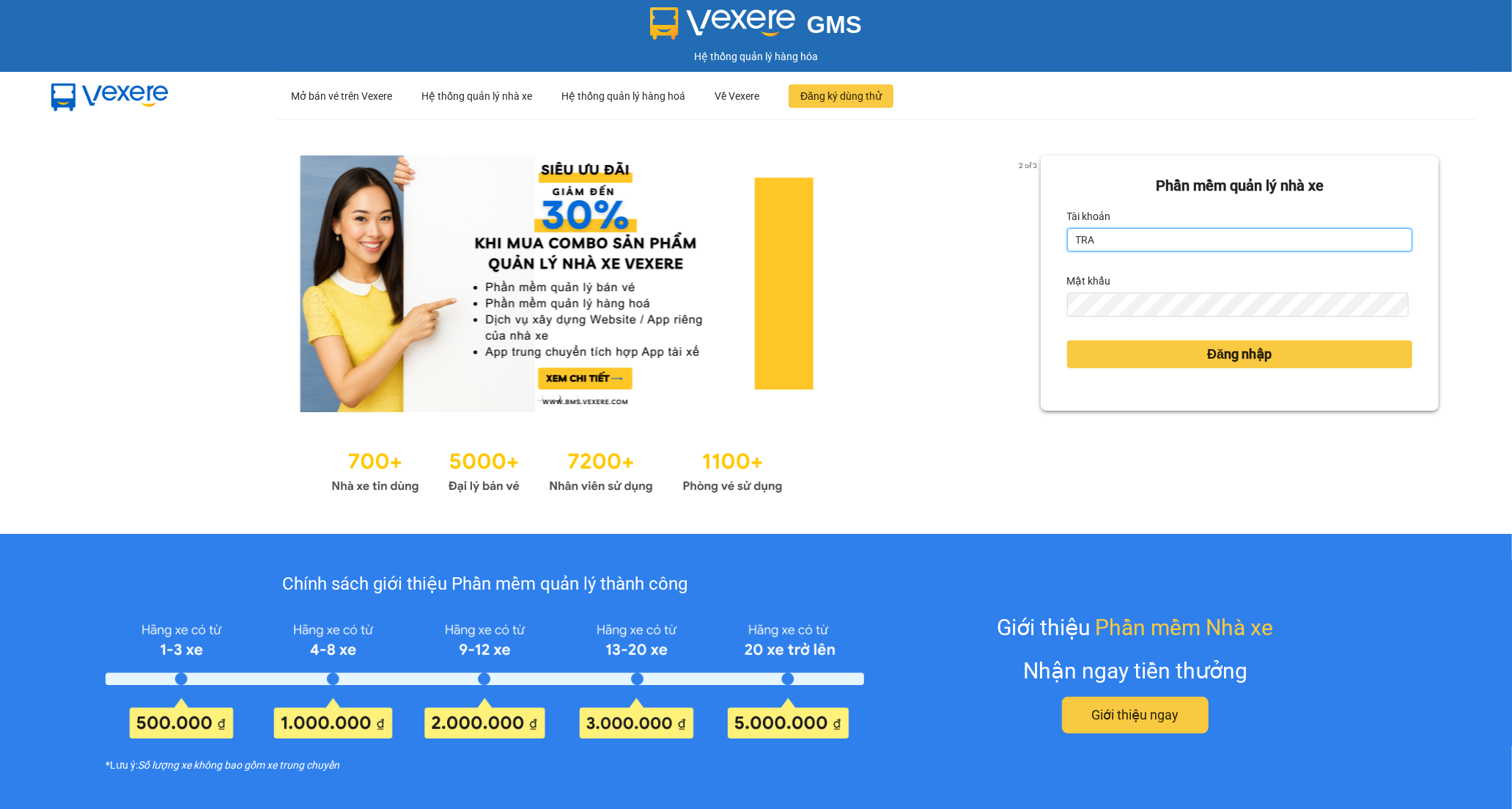
type input "tran.hoanganh"
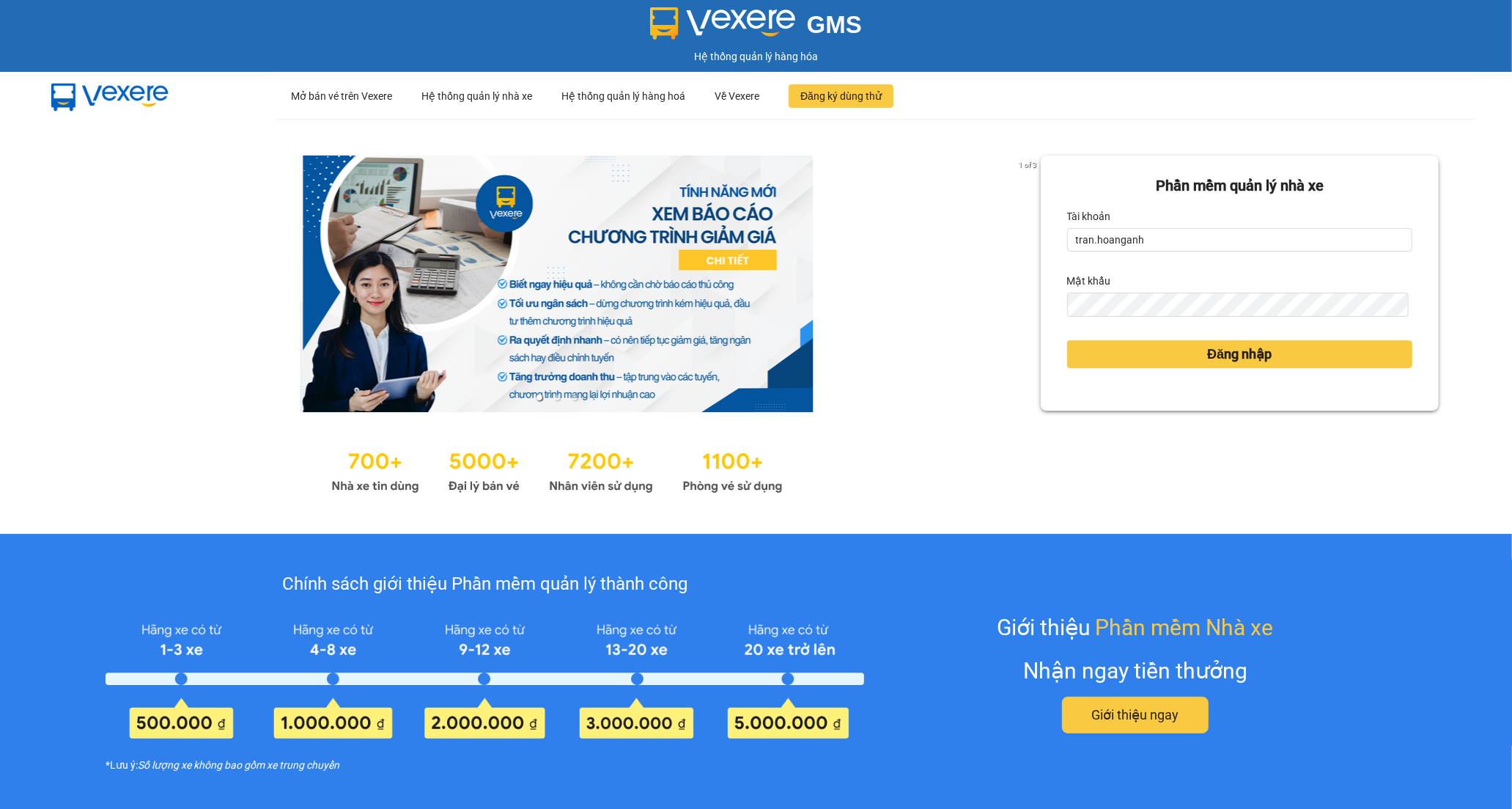
drag, startPoint x: 1064, startPoint y: 481, endPoint x: 1074, endPoint y: 467, distance: 17.2
click at [1064, 481] on div "Phần mềm quản lý nhà xe Tài khoản tran.hoanganh Mật khẩu Đăng nhập" at bounding box center [1239, 326] width 398 height 342
click at [1109, 355] on button "Đăng nhập" at bounding box center [1239, 353] width 345 height 28
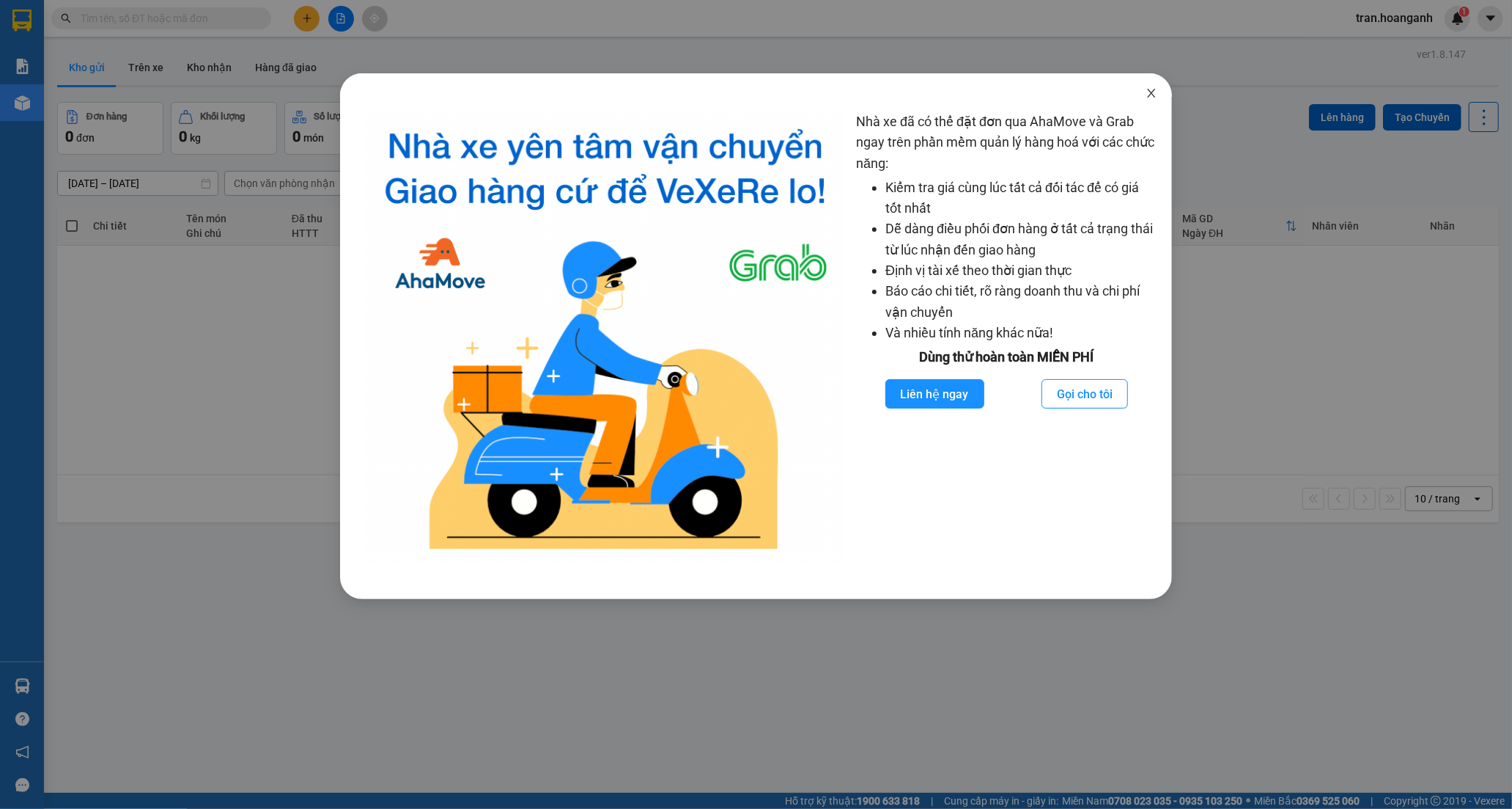
click at [1149, 92] on icon "close" at bounding box center [1151, 92] width 12 height 12
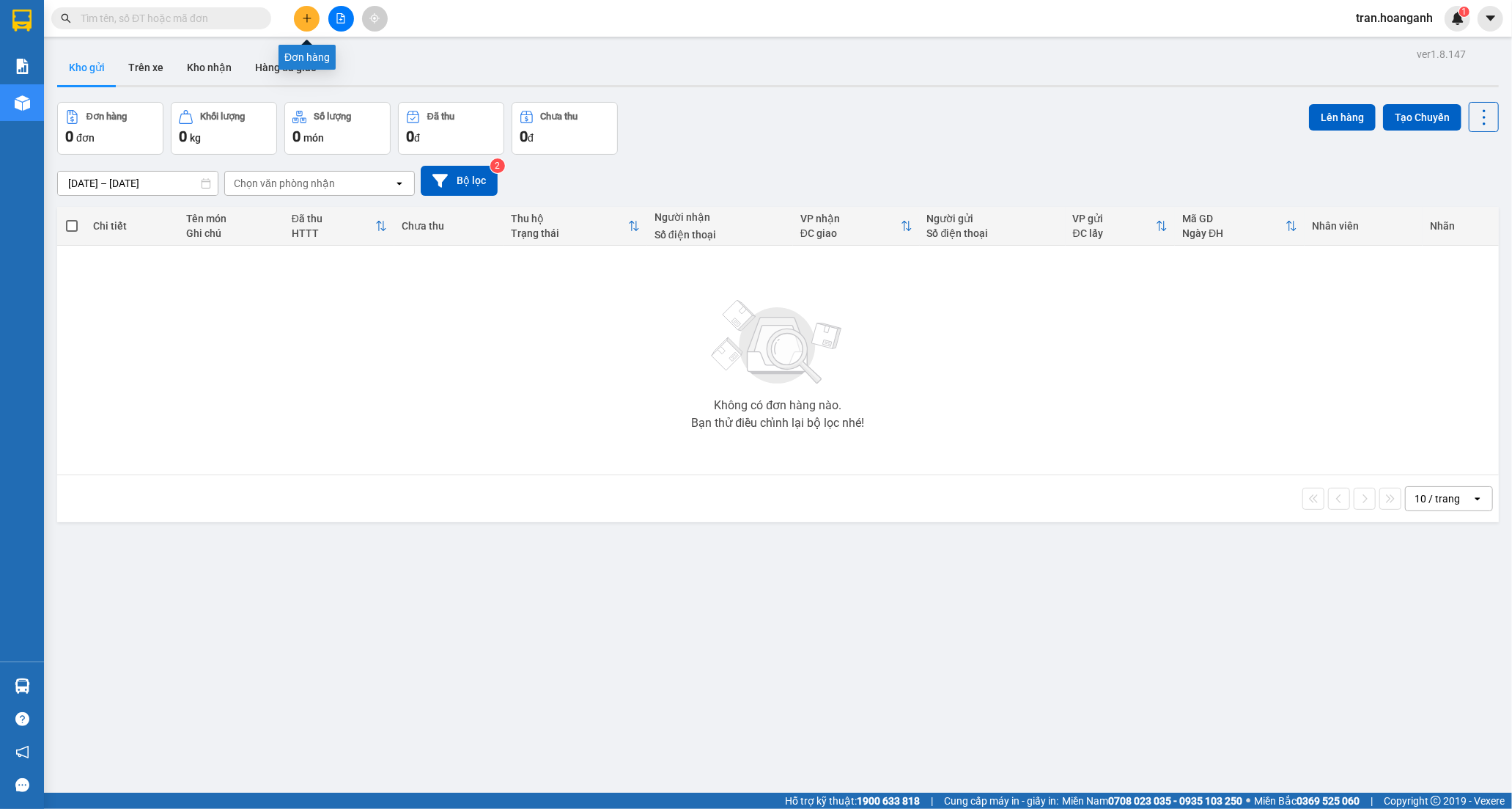
click at [308, 18] on icon "plus" at bounding box center [306, 17] width 8 height 1
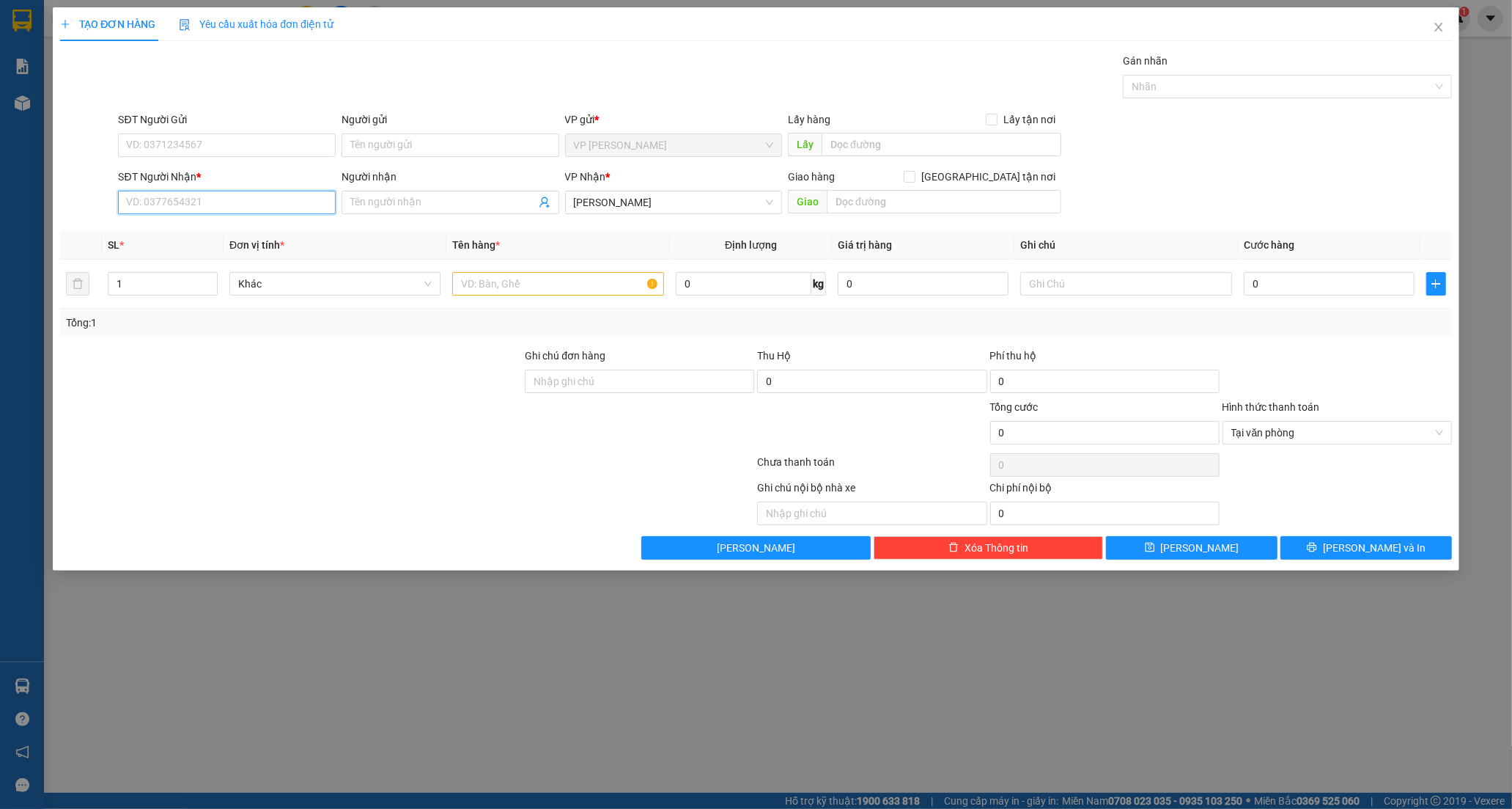
click at [194, 203] on input "SĐT Người Nhận *" at bounding box center [226, 202] width 217 height 24
type input "0933939771"
click at [355, 197] on input "Người nhận" at bounding box center [443, 202] width 186 height 16
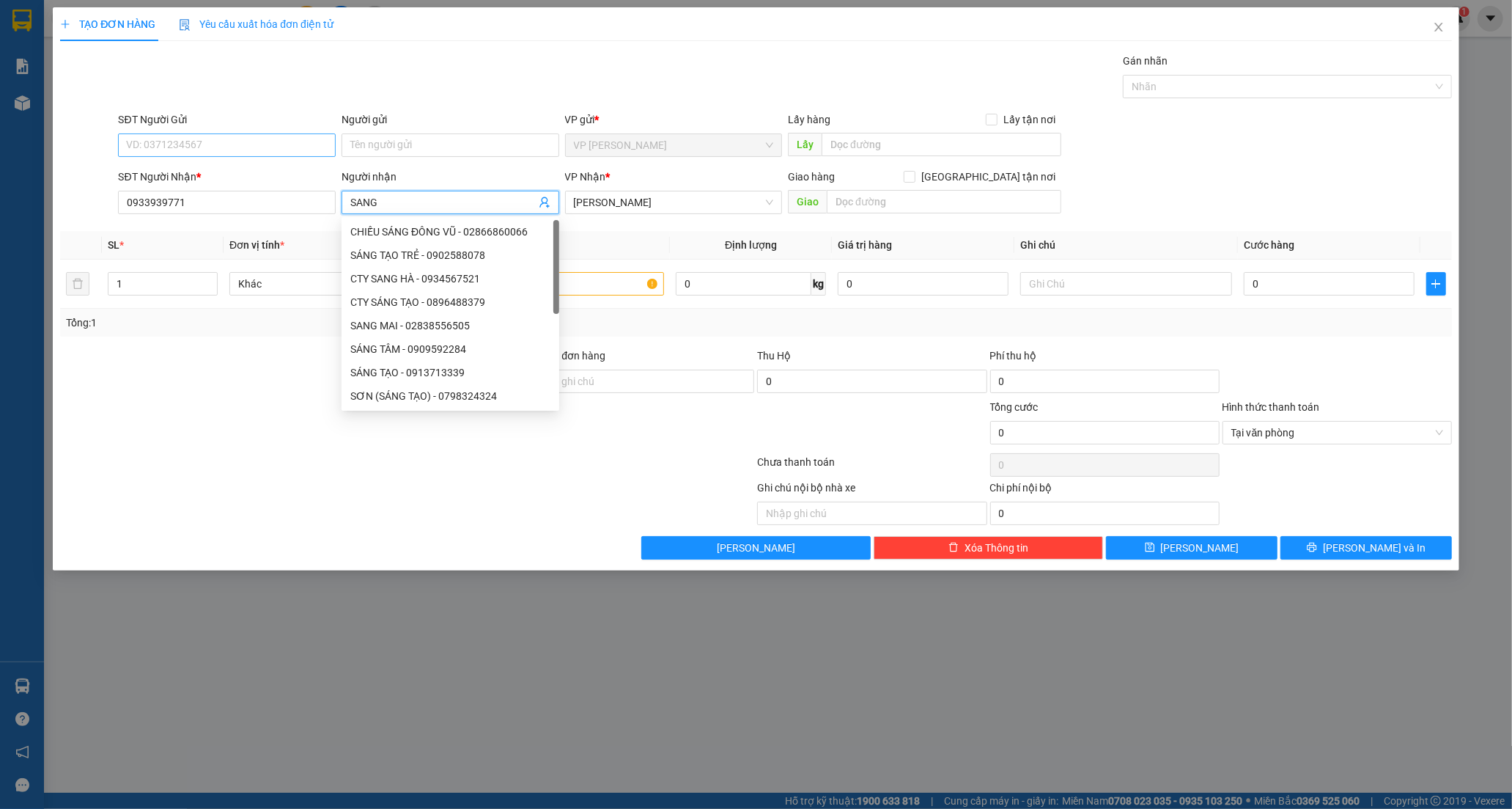
type input "SANG"
click at [230, 140] on input "SĐT Người Gửi" at bounding box center [226, 145] width 217 height 24
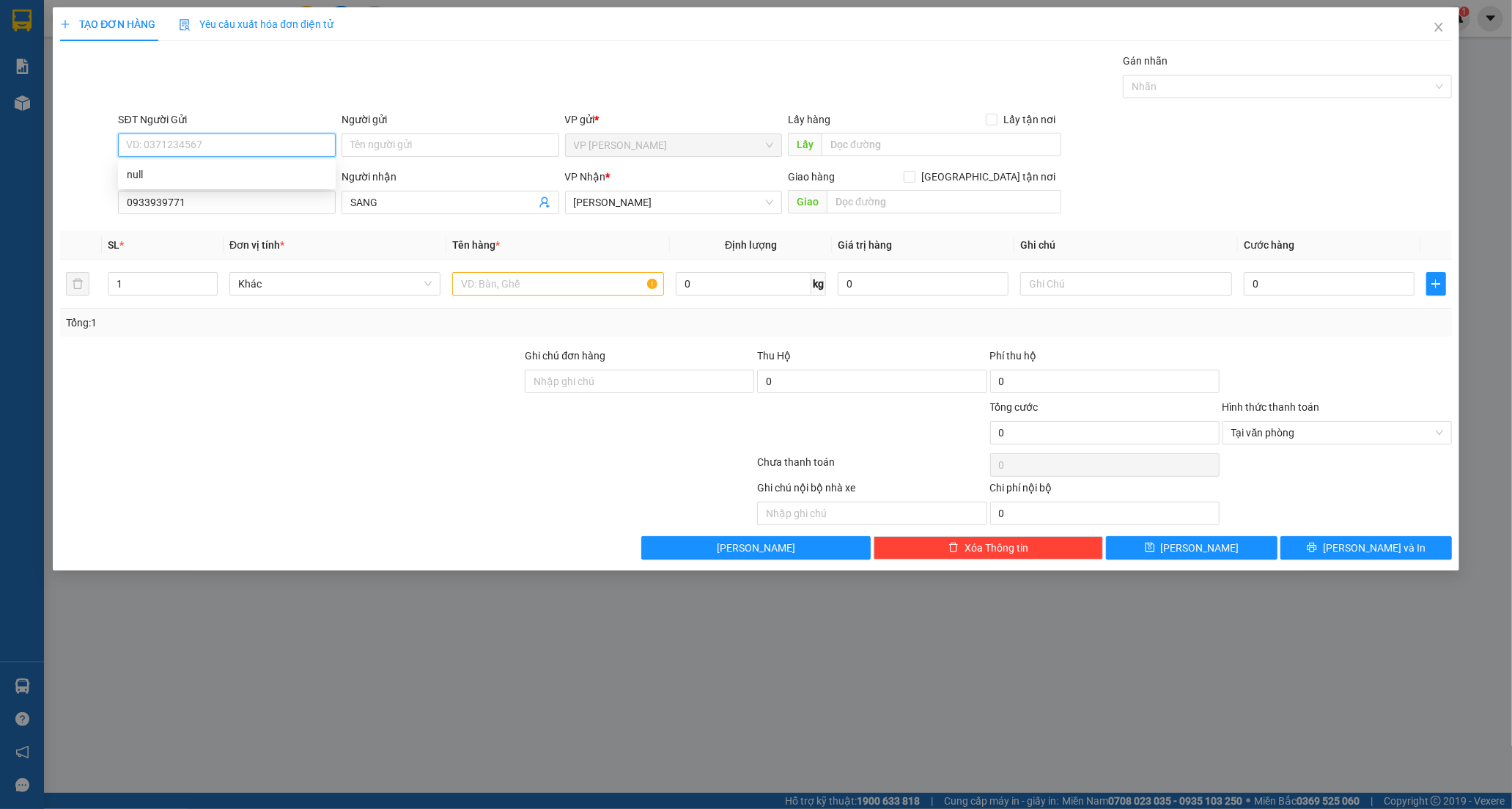
type input "0"
click at [494, 274] on input "text" at bounding box center [557, 284] width 211 height 24
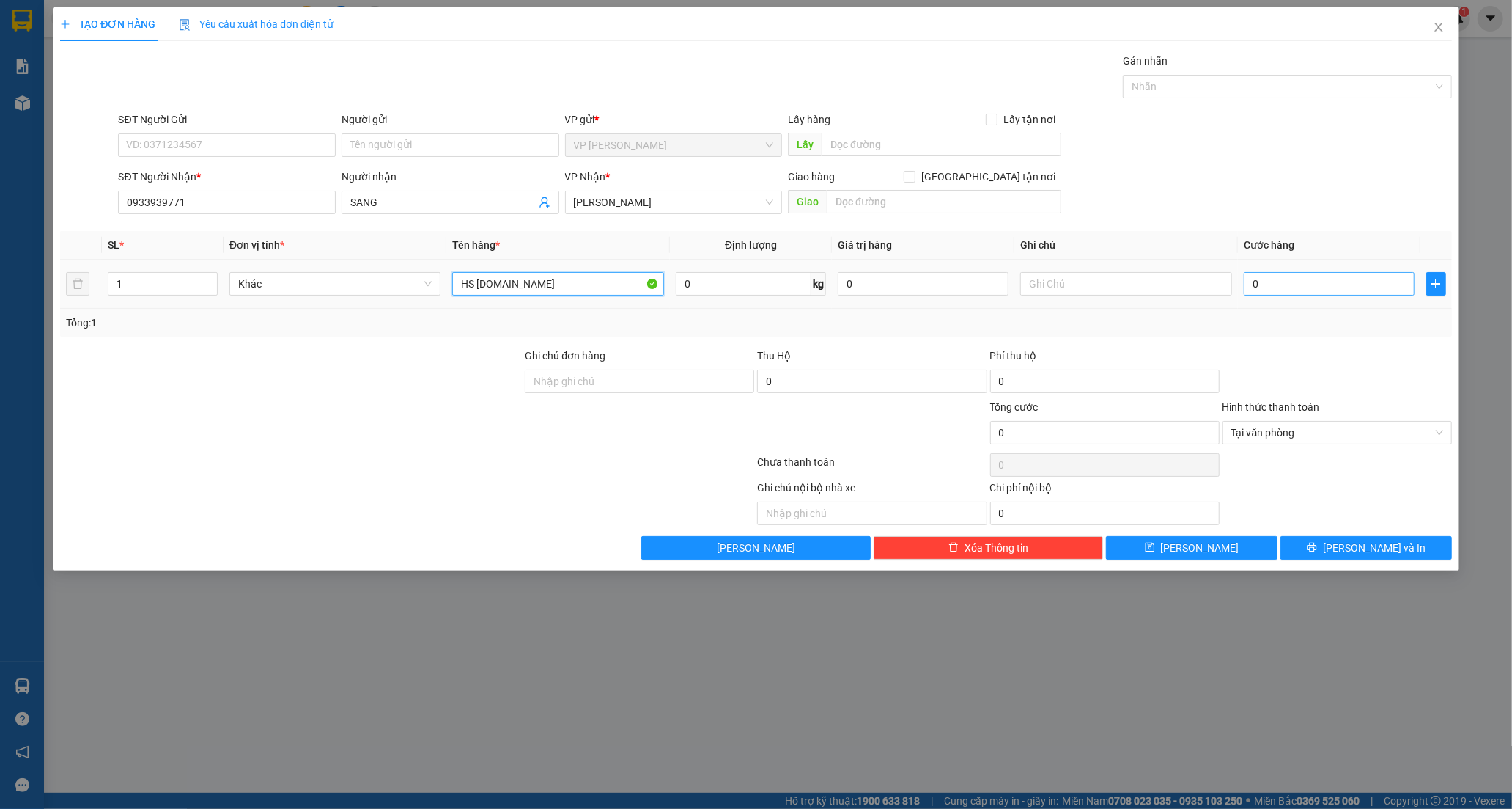
type input "HS M.CAM"
click at [1278, 292] on input "0" at bounding box center [1329, 284] width 171 height 24
type input "2"
type input "20"
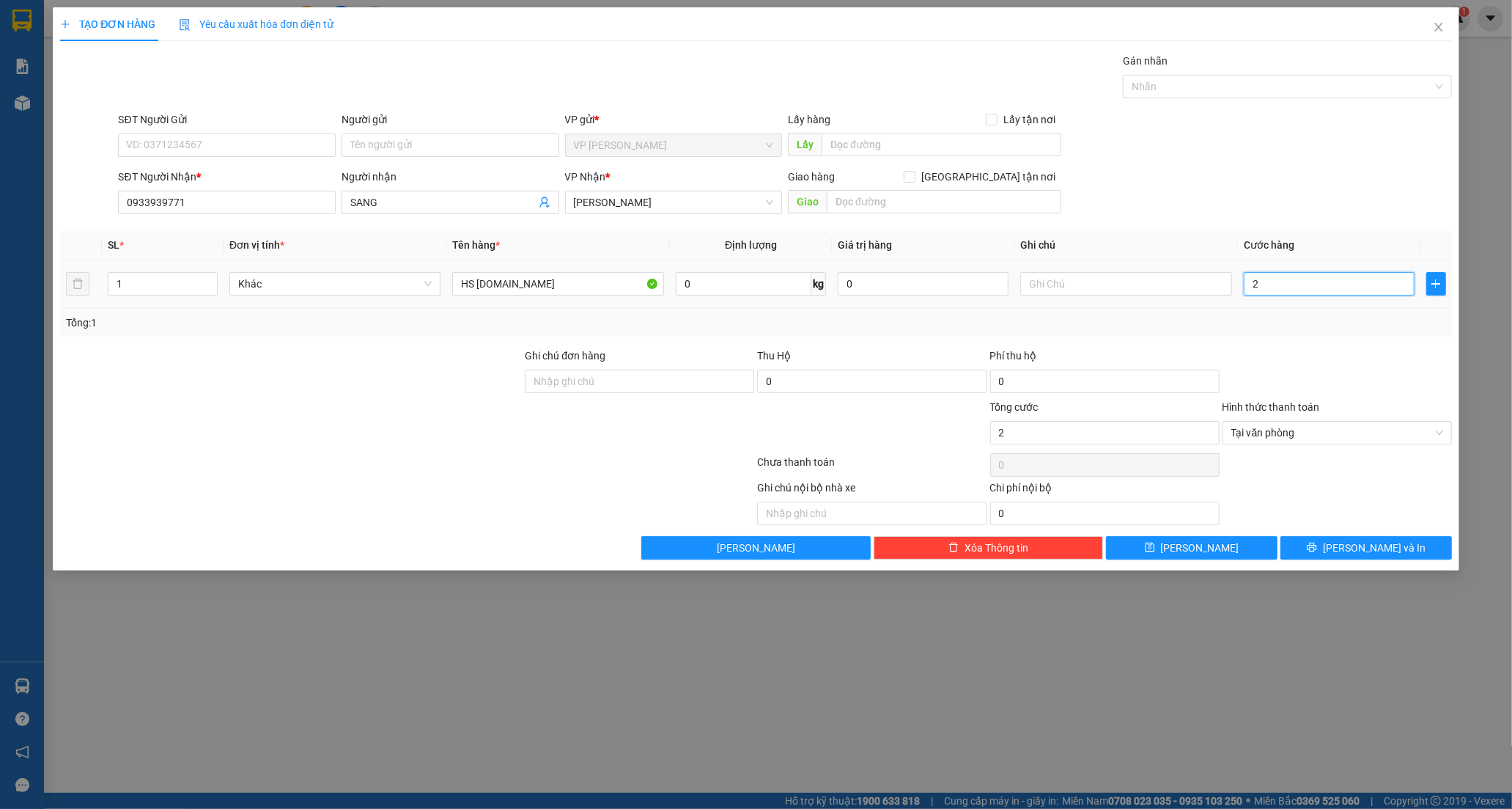
type input "20"
type input "20.000"
click at [1358, 553] on span "[PERSON_NAME] và In" at bounding box center [1374, 548] width 102 height 16
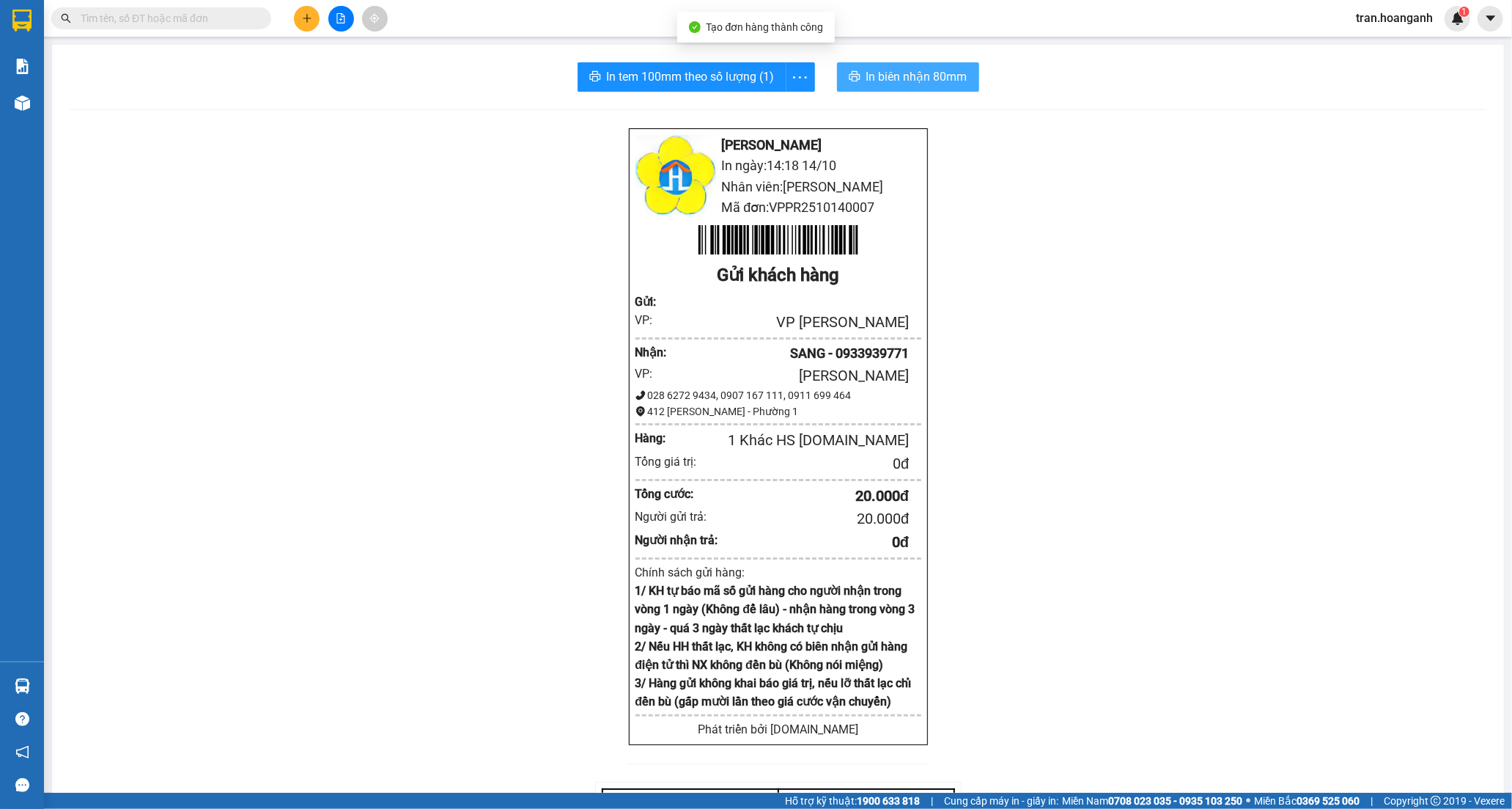
click at [909, 79] on span "In biên nhận 80mm" at bounding box center [917, 76] width 101 height 18
click at [687, 79] on span "In tem 100mm theo số lượng (1)" at bounding box center [690, 76] width 168 height 18
